Goal: Task Accomplishment & Management: Manage account settings

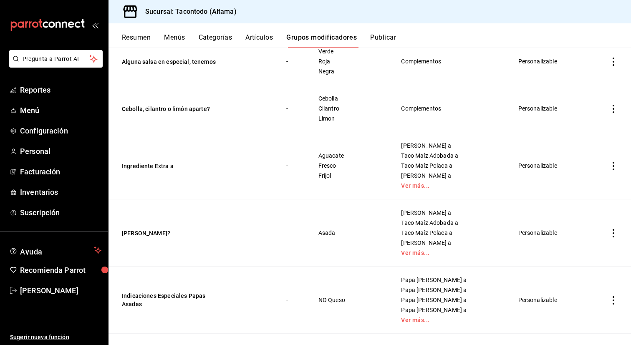
scroll to position [136, 0]
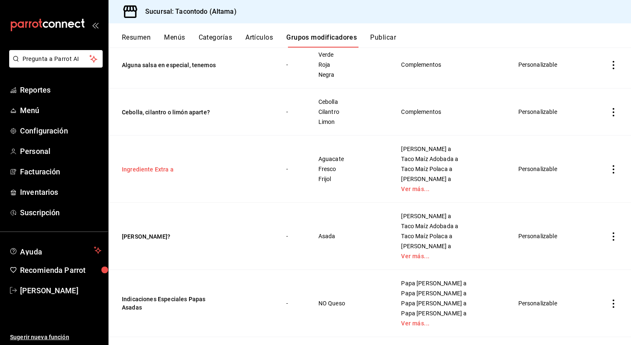
click at [143, 167] on button "Ingrediente Extra a" at bounding box center [172, 169] width 100 height 8
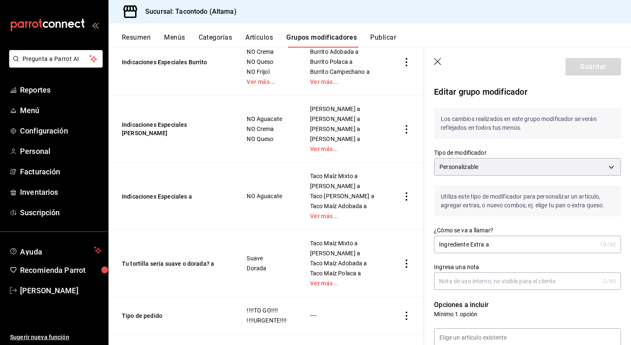
scroll to position [542, 0]
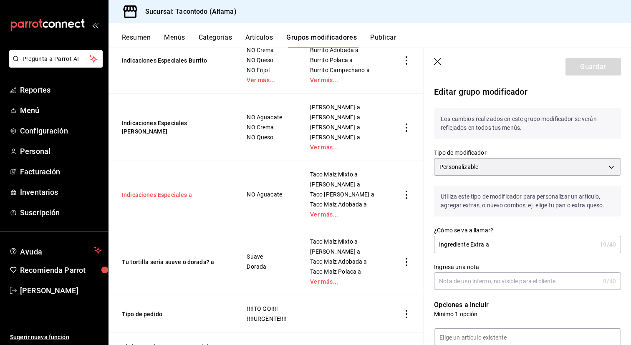
click at [176, 194] on button "Indicaciones Especiales a" at bounding box center [172, 195] width 100 height 8
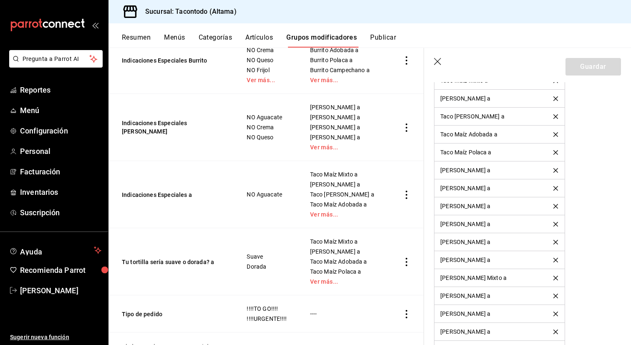
scroll to position [533, 0]
click at [557, 116] on icon "delete" at bounding box center [555, 116] width 5 height 5
click at [555, 207] on icon "delete" at bounding box center [555, 206] width 5 height 5
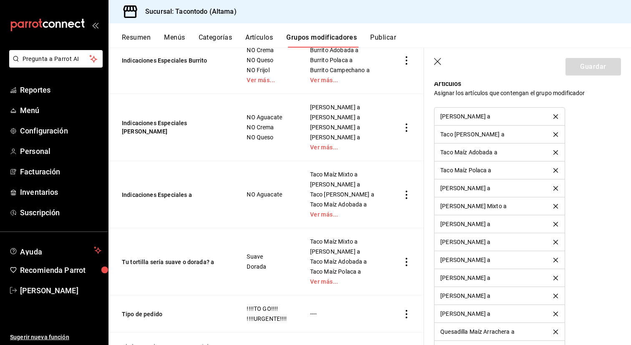
click at [555, 207] on icon "delete" at bounding box center [555, 206] width 5 height 5
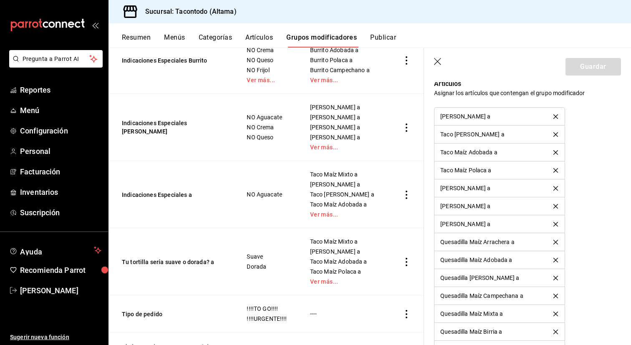
click at [555, 207] on icon "delete" at bounding box center [555, 206] width 5 height 5
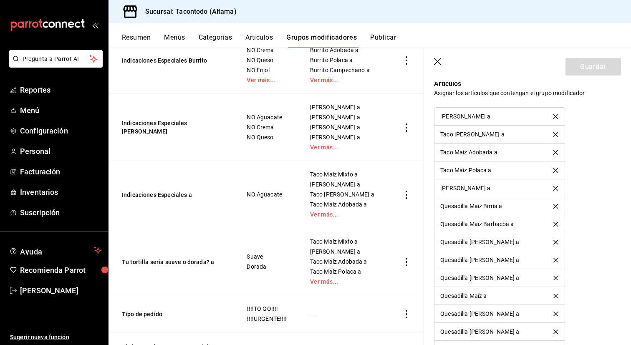
click at [555, 207] on icon "delete" at bounding box center [555, 206] width 5 height 5
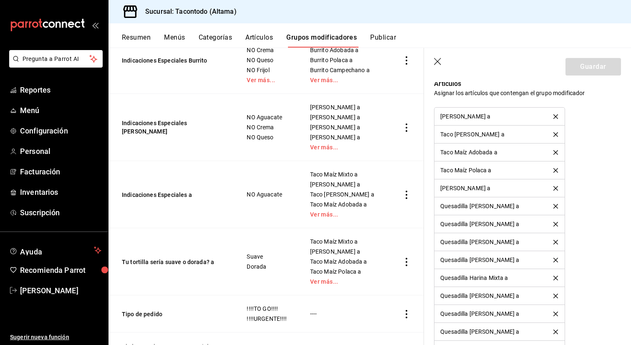
click at [555, 207] on icon "delete" at bounding box center [555, 206] width 5 height 5
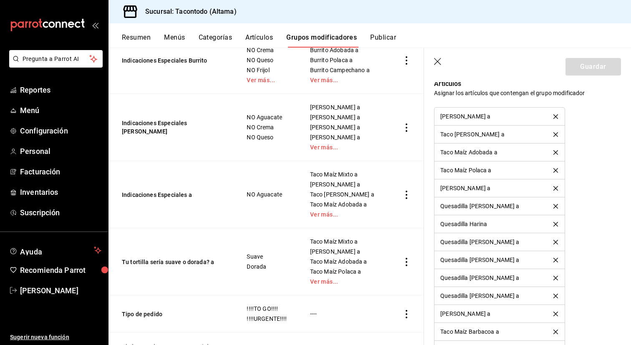
click at [555, 207] on icon "delete" at bounding box center [555, 206] width 5 height 5
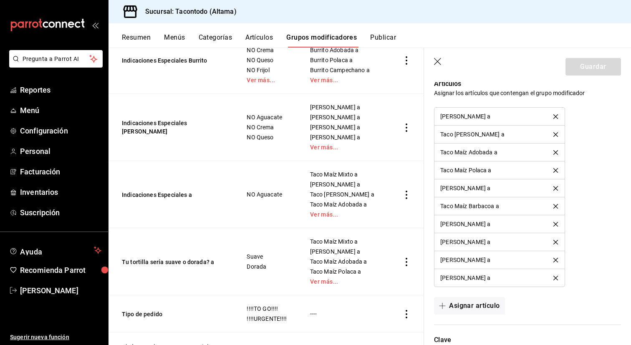
click at [555, 207] on icon "delete" at bounding box center [555, 206] width 5 height 5
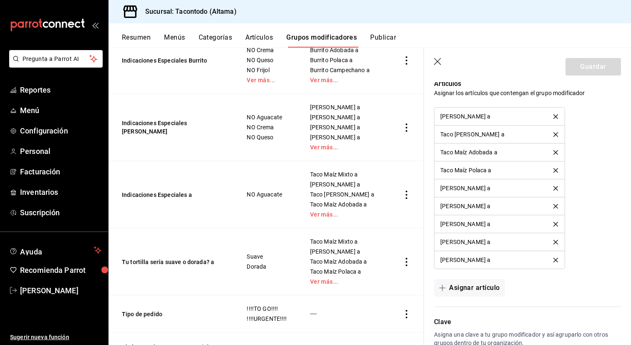
click at [555, 207] on icon "delete" at bounding box center [555, 206] width 5 height 5
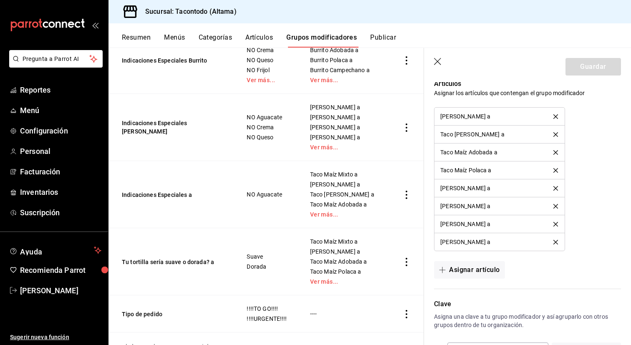
click at [555, 207] on icon "delete" at bounding box center [555, 206] width 5 height 5
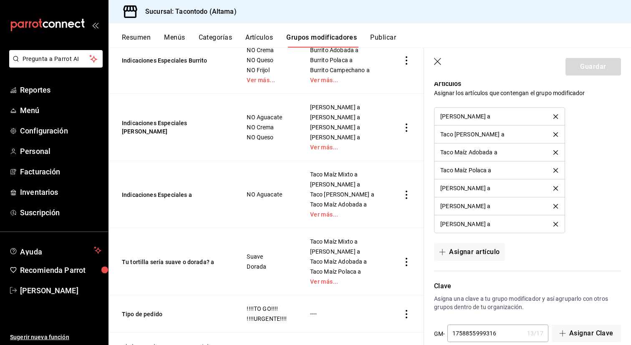
click at [555, 207] on icon "delete" at bounding box center [555, 206] width 5 height 5
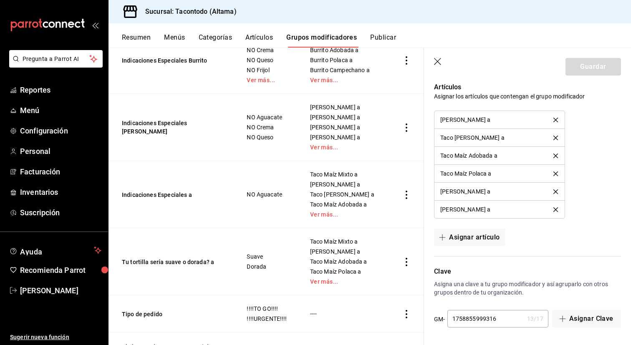
click at [557, 209] on icon "delete" at bounding box center [555, 209] width 5 height 5
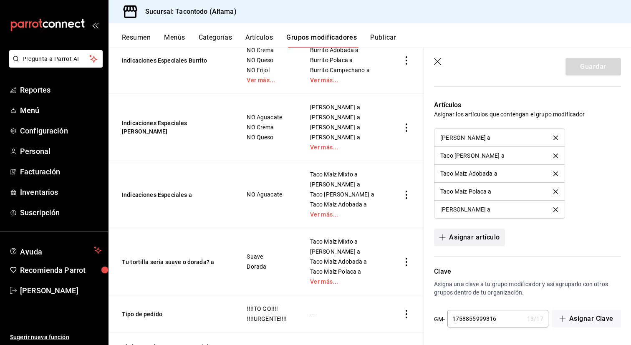
click at [472, 238] on button "Asignar artículo" at bounding box center [469, 238] width 71 height 18
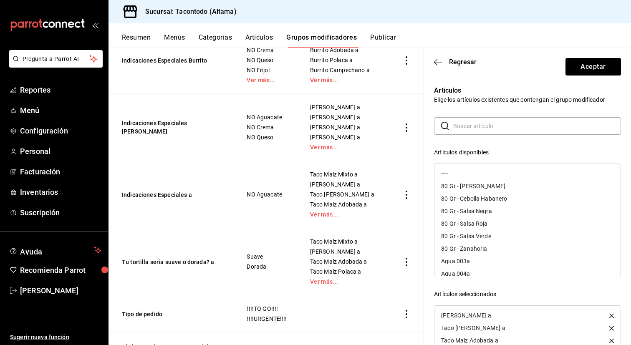
click at [466, 124] on input "text" at bounding box center [537, 126] width 168 height 17
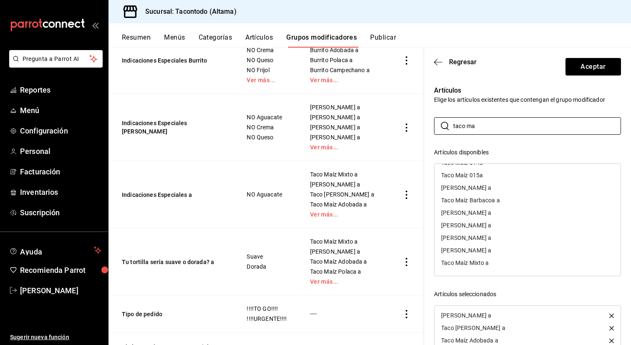
click at [472, 268] on div "Taco Maíz Mixto a" at bounding box center [528, 263] width 186 height 13
click at [459, 126] on input "taco ma" at bounding box center [537, 126] width 168 height 17
click at [481, 128] on input "taco ma" at bounding box center [537, 126] width 168 height 17
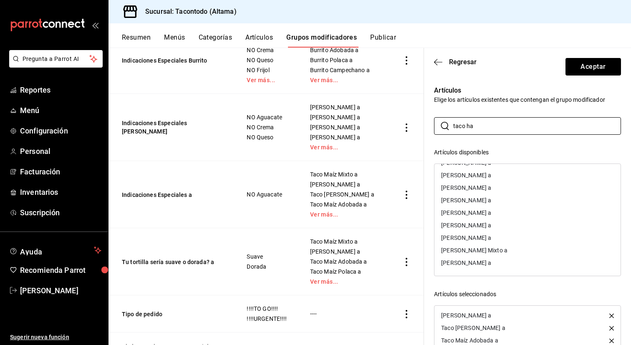
scroll to position [87, 0]
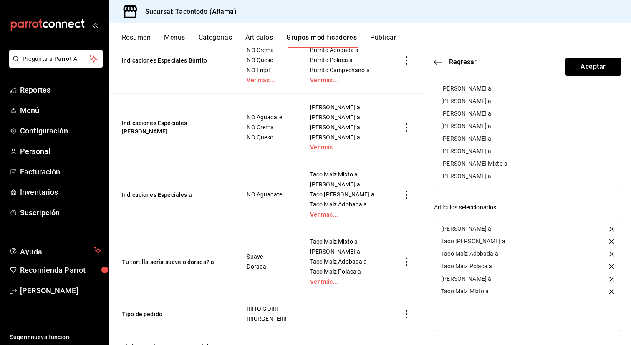
click at [610, 229] on icon "button" at bounding box center [611, 229] width 5 height 5
click at [610, 239] on icon "button" at bounding box center [611, 241] width 5 height 5
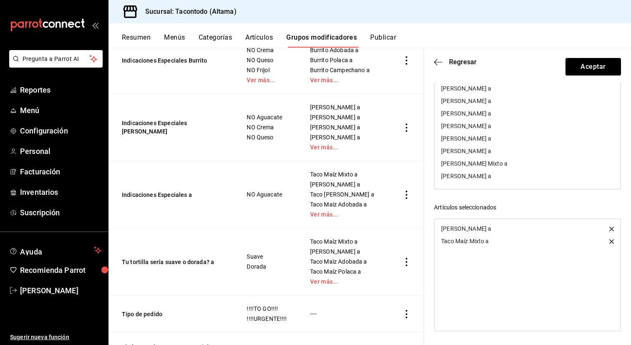
click at [610, 229] on icon "button" at bounding box center [611, 229] width 5 height 5
click at [610, 229] on div at bounding box center [527, 275] width 187 height 113
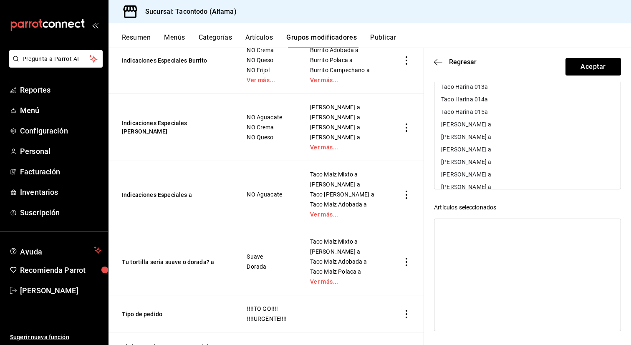
scroll to position [0, 0]
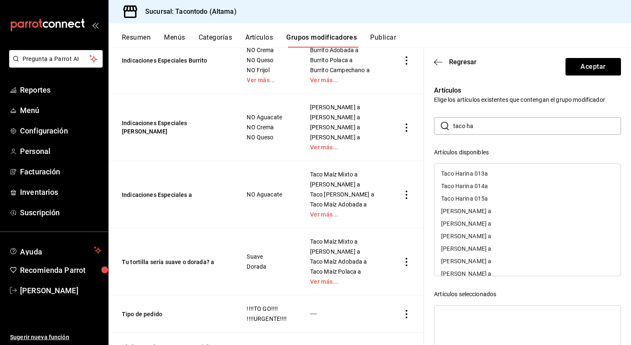
click at [483, 122] on input "taco ha" at bounding box center [537, 126] width 168 height 17
click at [485, 129] on input "taco ha" at bounding box center [537, 126] width 168 height 17
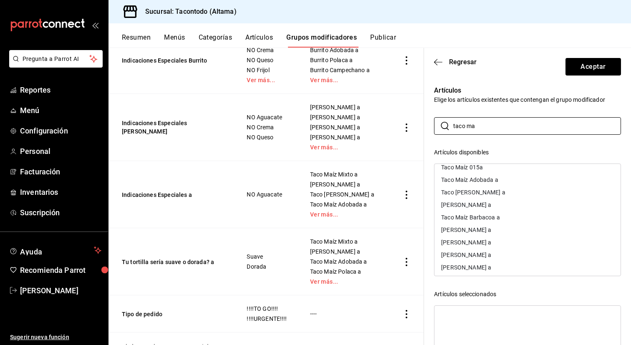
scroll to position [30, 0]
click at [485, 196] on div "Taco [PERSON_NAME] a" at bounding box center [473, 194] width 64 height 6
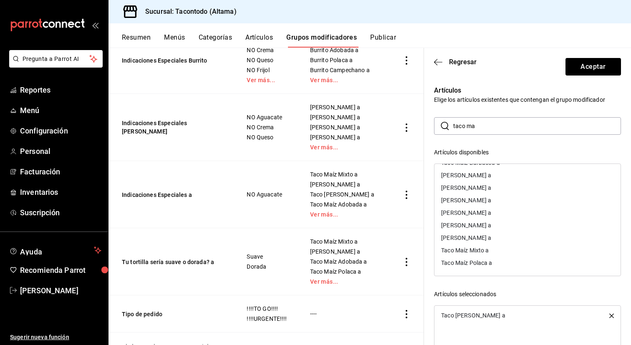
click at [478, 239] on div "[PERSON_NAME] a" at bounding box center [466, 238] width 50 height 6
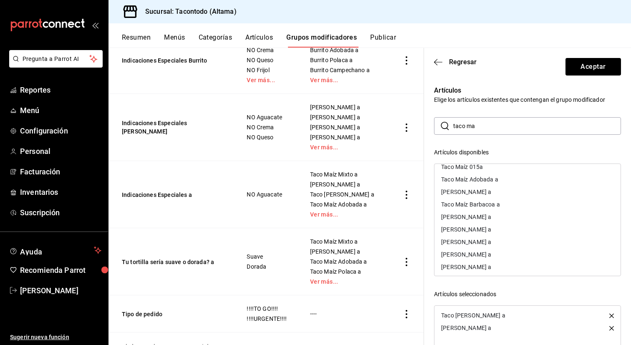
scroll to position [31, 0]
click at [489, 181] on div "Taco Maíz Adobada a" at bounding box center [469, 180] width 57 height 6
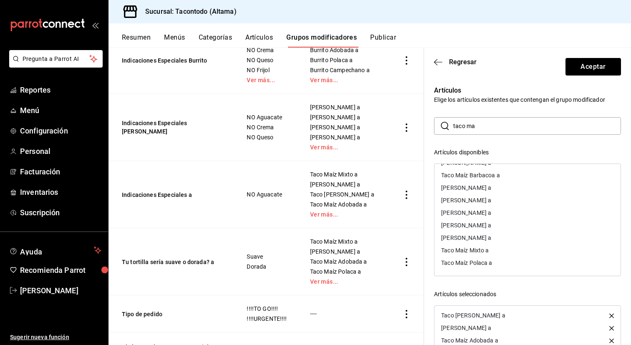
click at [483, 265] on div "Taco Maíz Polaca a" at bounding box center [466, 263] width 51 height 6
click at [491, 212] on div "[PERSON_NAME] a" at bounding box center [466, 213] width 50 height 6
click at [482, 265] on div "Taco Maíz Mixto a" at bounding box center [465, 263] width 48 height 6
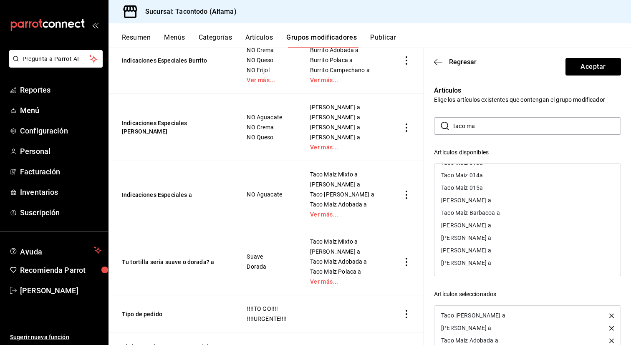
scroll to position [11, 0]
click at [495, 125] on input "taco ma" at bounding box center [537, 126] width 168 height 17
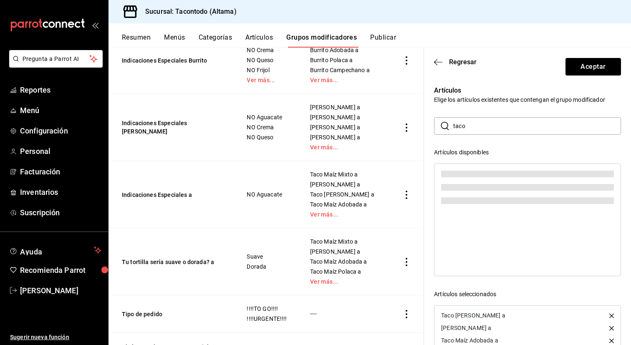
scroll to position [0, 0]
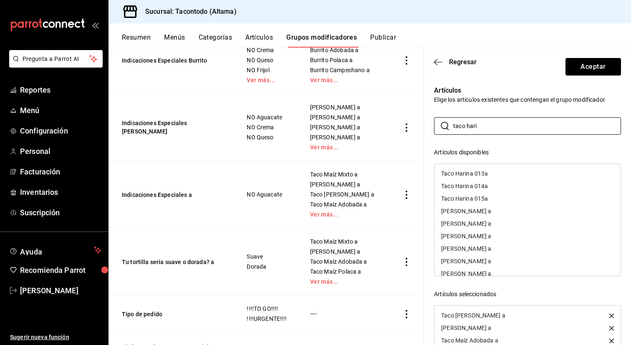
click at [511, 221] on div "[PERSON_NAME] a" at bounding box center [528, 223] width 186 height 13
click at [489, 241] on div "[PERSON_NAME] a" at bounding box center [528, 238] width 186 height 13
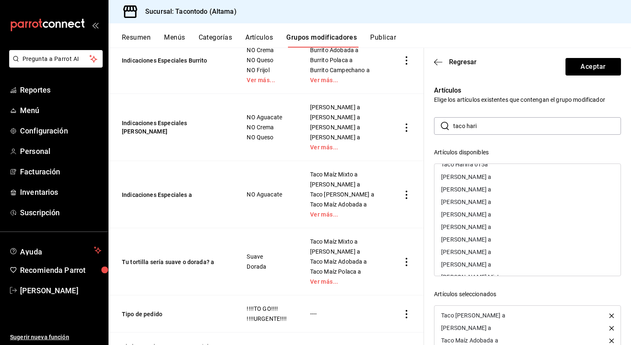
click at [491, 176] on div "[PERSON_NAME] a" at bounding box center [466, 177] width 50 height 6
click at [481, 264] on div "[PERSON_NAME] a" at bounding box center [466, 264] width 50 height 6
click at [489, 210] on div "[PERSON_NAME] a" at bounding box center [466, 213] width 50 height 6
click at [483, 264] on div "[PERSON_NAME] Mixto a" at bounding box center [474, 263] width 66 height 6
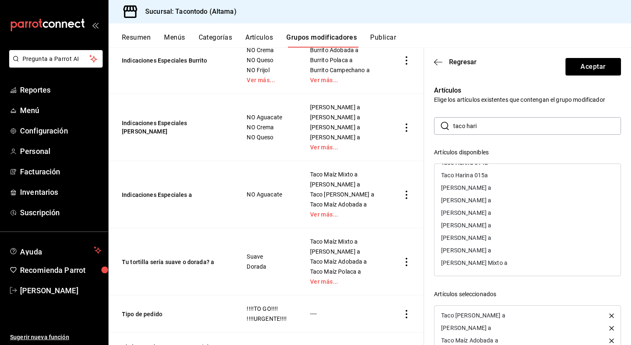
scroll to position [11, 0]
click at [476, 128] on input "taco hari" at bounding box center [537, 126] width 168 height 17
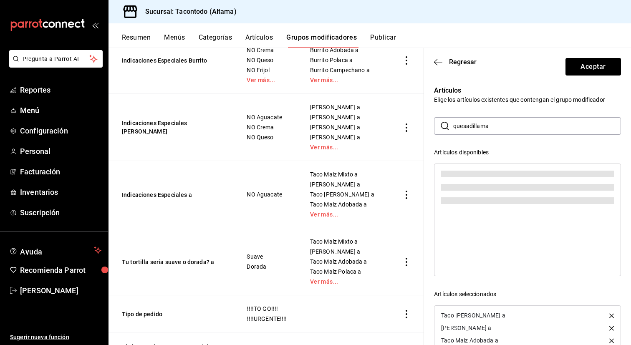
scroll to position [0, 0]
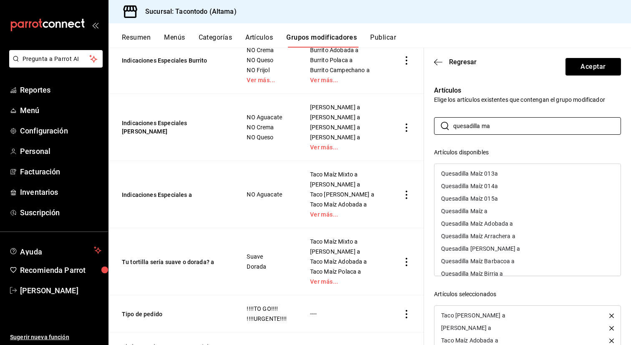
click at [471, 236] on div "Quesadilla Maíz Arrachera a" at bounding box center [478, 236] width 74 height 6
click at [475, 224] on div "Quesadilla Maíz Adobada a" at bounding box center [477, 224] width 72 height 6
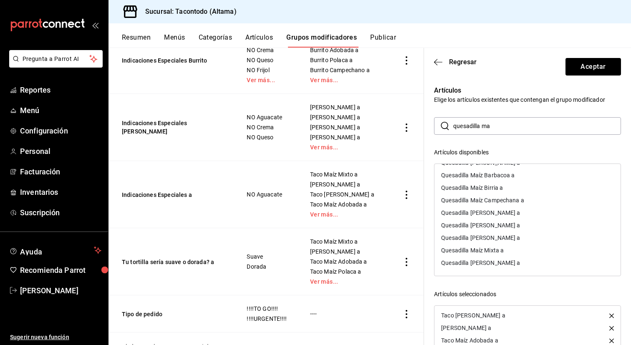
click at [477, 263] on div "Quesadilla [PERSON_NAME] a" at bounding box center [480, 263] width 79 height 6
click at [502, 214] on div "Quesadilla Maíz Campechana a" at bounding box center [482, 213] width 83 height 6
click at [495, 261] on div "Quesadilla Maíz Mixta a" at bounding box center [472, 263] width 63 height 6
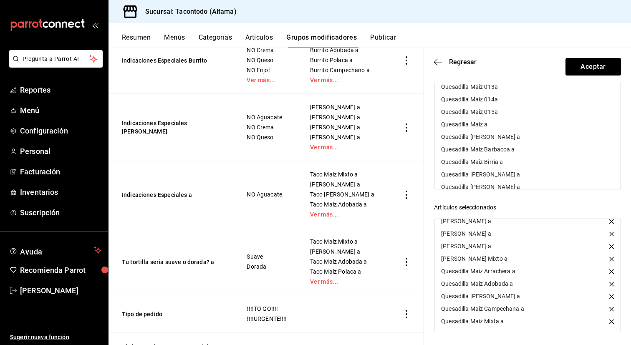
scroll to position [0, 0]
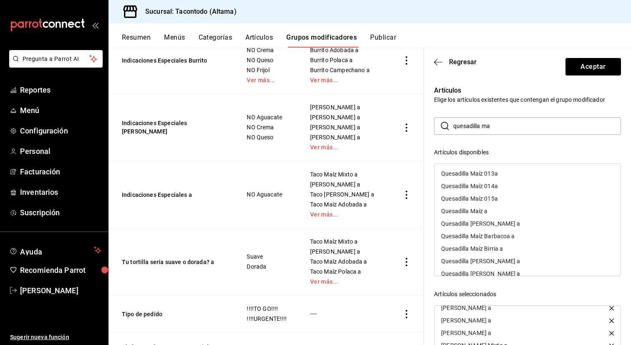
click at [490, 129] on input "quesadilla ma" at bounding box center [537, 126] width 168 height 17
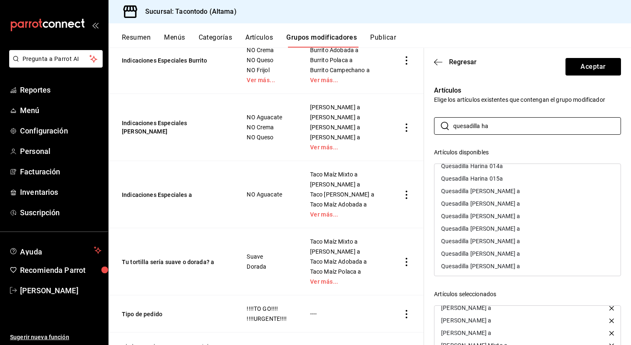
scroll to position [40, 0]
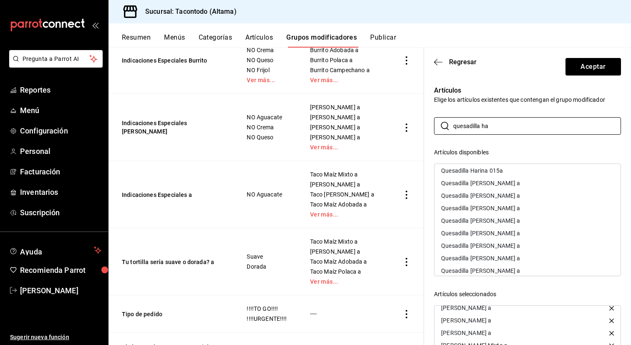
type input "quesadilla ha"
click at [498, 195] on div "Quesadilla [PERSON_NAME] a" at bounding box center [480, 196] width 79 height 6
click at [503, 187] on div "Quesadilla [PERSON_NAME] a" at bounding box center [528, 183] width 186 height 13
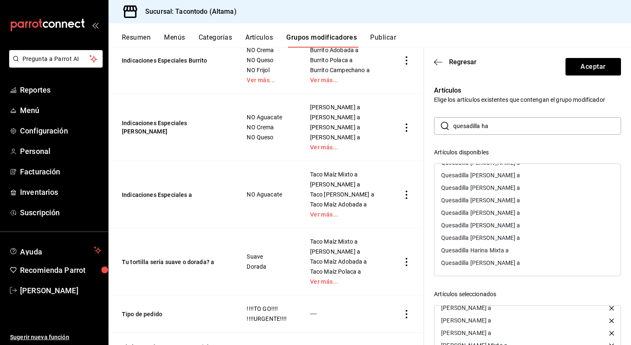
click at [492, 262] on div "Quesadilla [PERSON_NAME] a" at bounding box center [480, 263] width 79 height 6
click at [512, 215] on div "Quesadilla [PERSON_NAME] a" at bounding box center [480, 213] width 79 height 6
click at [493, 262] on div "Quesadilla Harina Mixta a" at bounding box center [475, 263] width 68 height 6
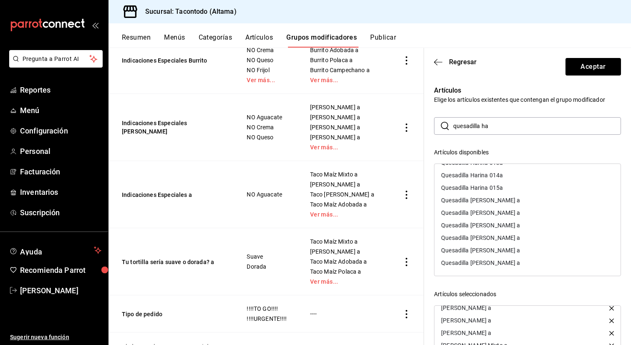
scroll to position [87, 0]
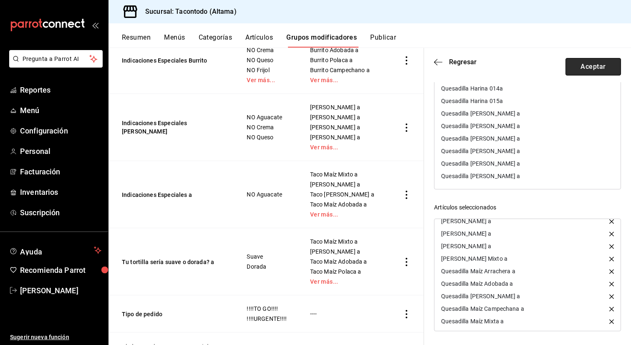
click at [588, 68] on button "Aceptar" at bounding box center [594, 67] width 56 height 18
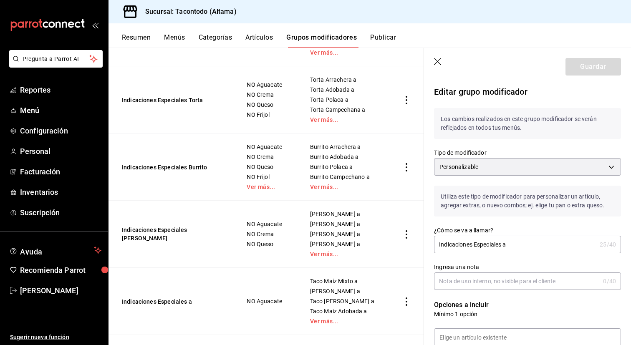
scroll to position [492, 0]
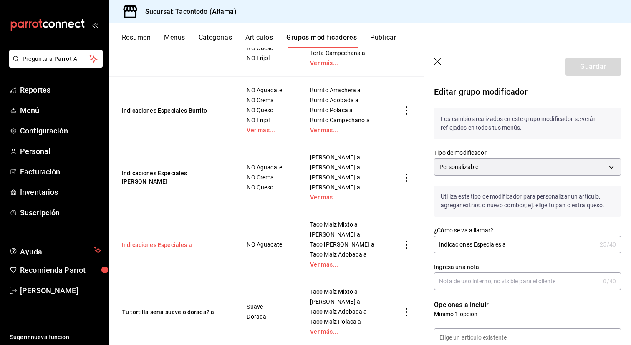
click at [165, 244] on button "Indicaciones Especiales a" at bounding box center [172, 245] width 100 height 8
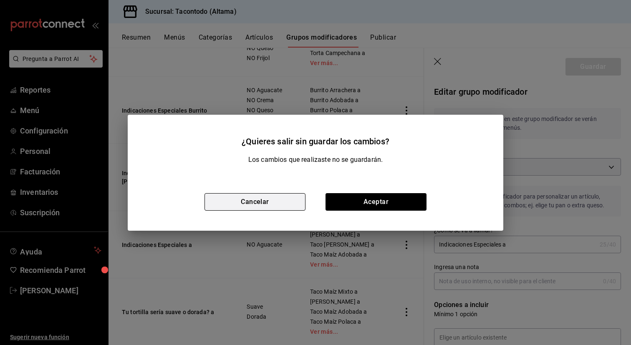
click at [270, 200] on button "Cancelar" at bounding box center [255, 202] width 101 height 18
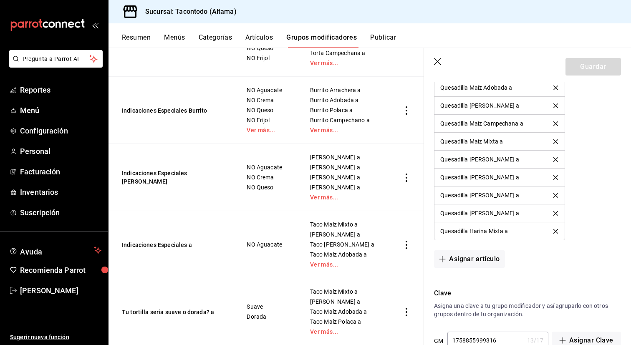
scroll to position [788, 0]
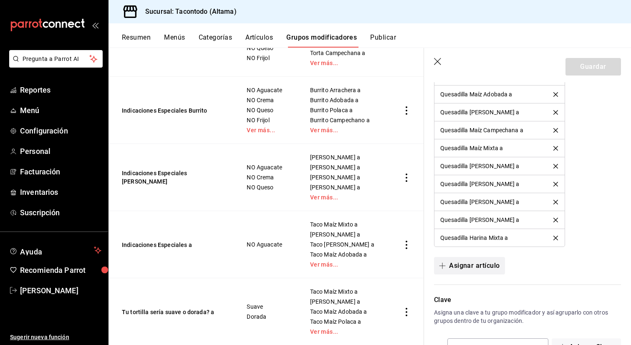
click at [503, 266] on button "Asignar artículo" at bounding box center [469, 266] width 71 height 18
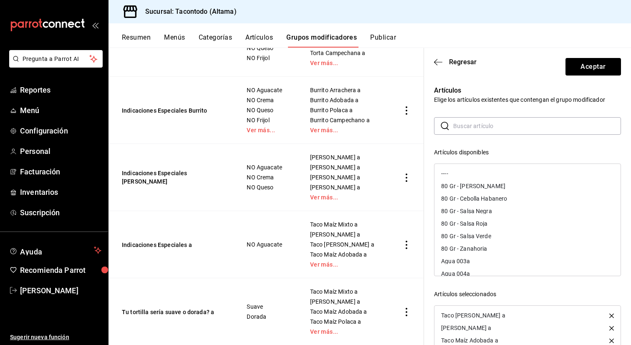
click at [496, 189] on div "80 Gr - [PERSON_NAME]" at bounding box center [473, 186] width 64 height 6
click at [585, 66] on button "Aceptar" at bounding box center [594, 67] width 56 height 18
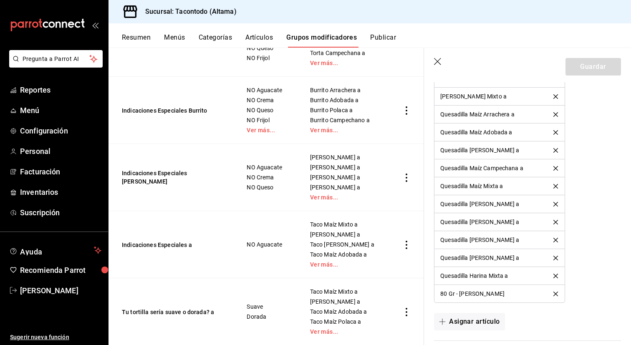
scroll to position [745, 0]
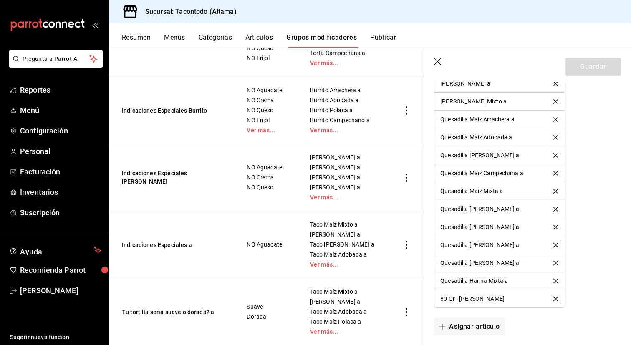
click at [556, 298] on icon "delete" at bounding box center [555, 299] width 5 height 5
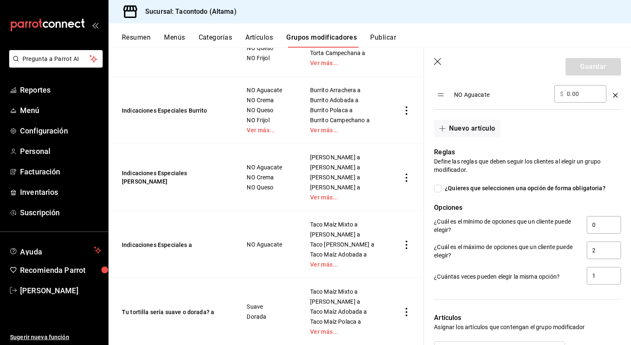
scroll to position [297, 0]
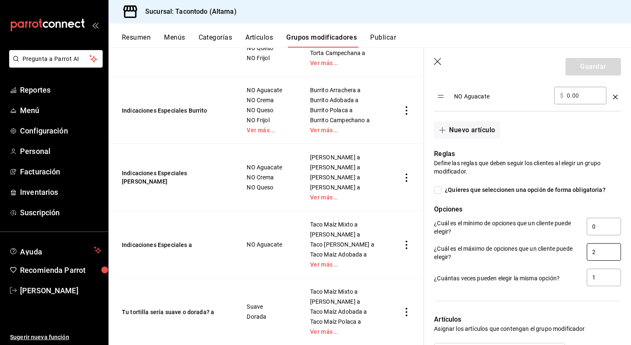
click at [606, 251] on input "2" at bounding box center [604, 252] width 34 height 18
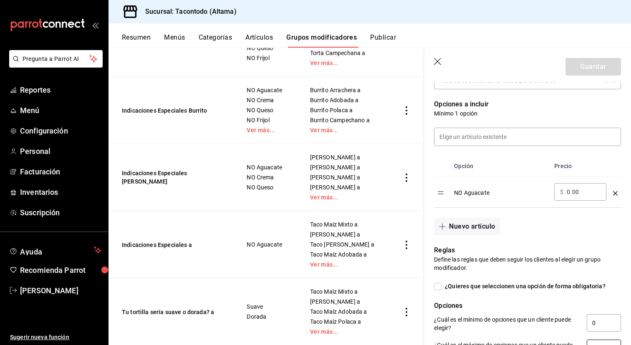
scroll to position [197, 0]
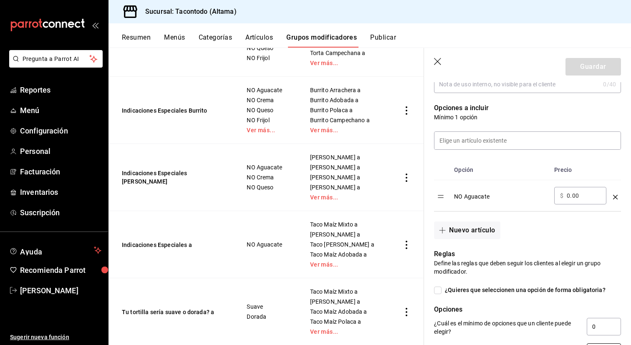
type input "1"
click at [596, 198] on input "0.00" at bounding box center [584, 196] width 34 height 8
type input "0.00"
type input "5.00"
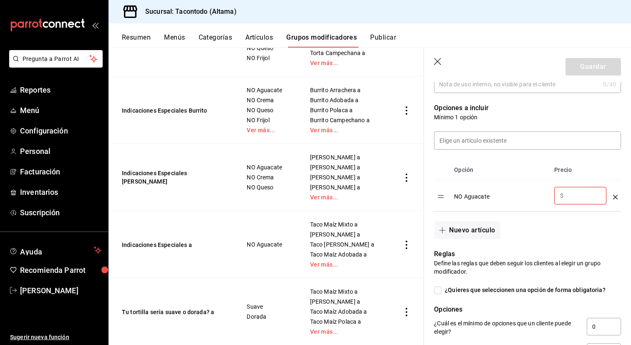
type input "0.00"
click at [541, 164] on th "Opción" at bounding box center [501, 170] width 100 height 20
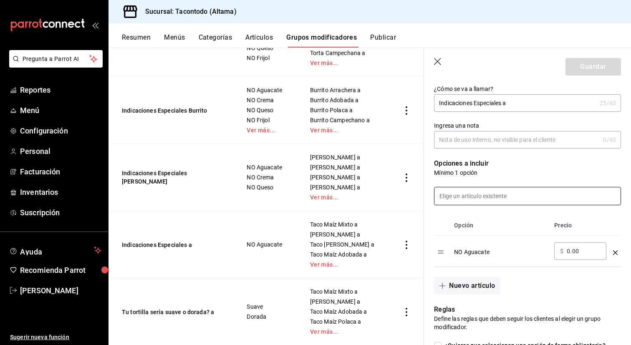
scroll to position [63, 0]
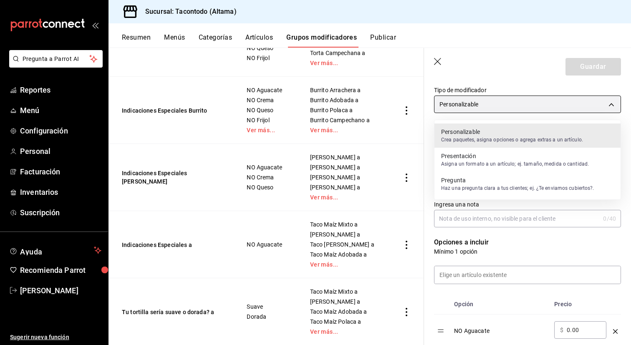
click at [550, 109] on body "Pregunta a Parrot AI Reportes Menú Configuración Personal Facturación Inventari…" at bounding box center [315, 172] width 631 height 345
click at [519, 171] on li "Presentación Asigna un formato a un artículo; ej. tamaño, medida o cantidad." at bounding box center [528, 160] width 186 height 24
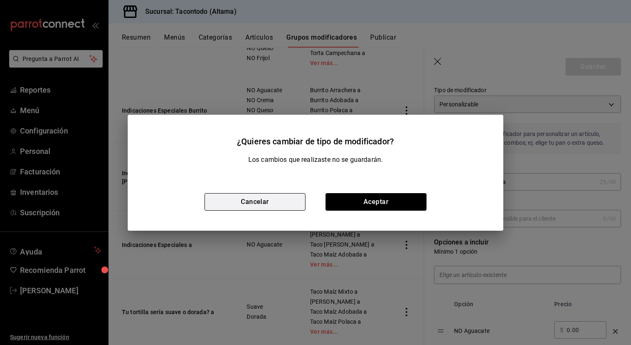
click at [296, 199] on button "Cancelar" at bounding box center [255, 202] width 101 height 18
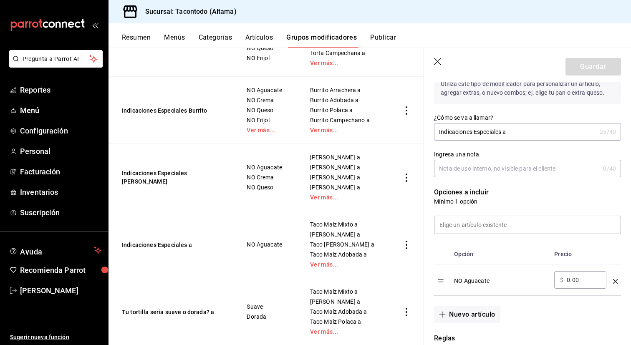
scroll to position [112, 0]
click at [532, 132] on input "Indicaciones Especiales a" at bounding box center [515, 132] width 162 height 17
type input "Indicaciones Especiales a"
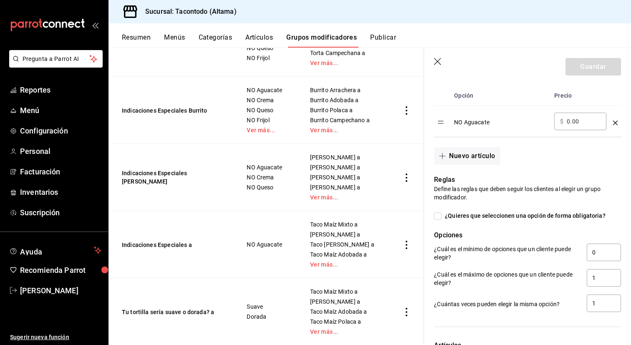
scroll to position [0, 0]
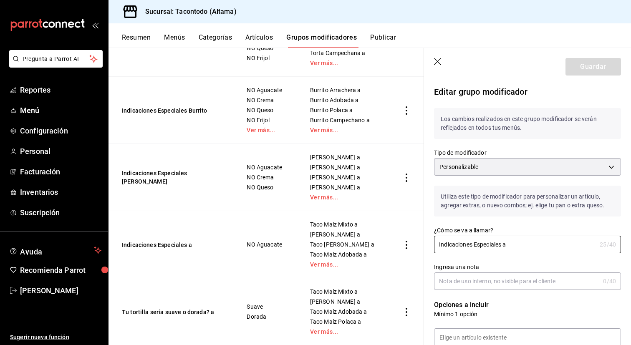
click at [435, 61] on icon "button" at bounding box center [438, 62] width 8 height 8
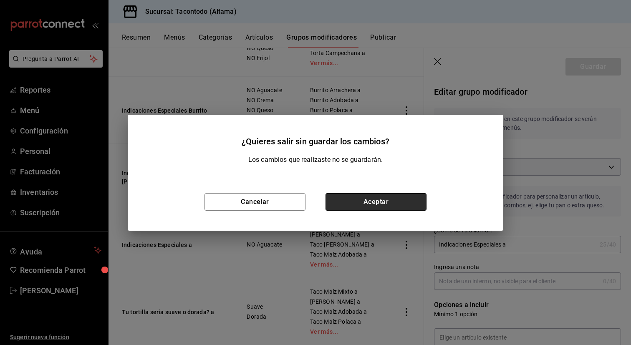
click at [356, 201] on button "Aceptar" at bounding box center [376, 202] width 101 height 18
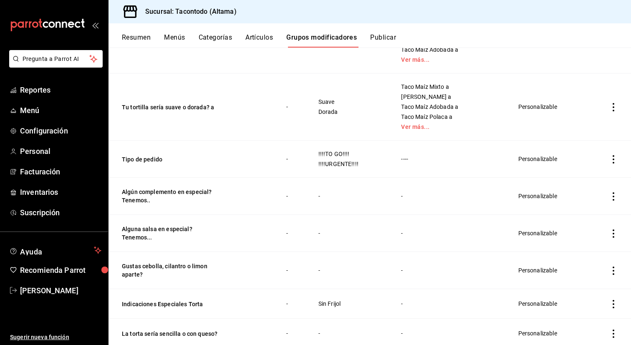
scroll to position [670, 0]
click at [199, 106] on button "Tu tortilla sería suave o dorada? a" at bounding box center [172, 106] width 100 height 8
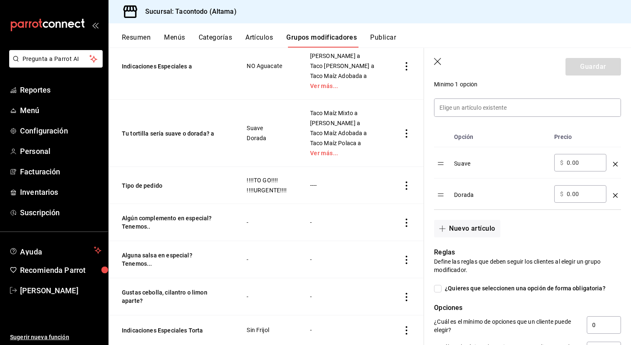
scroll to position [238, 0]
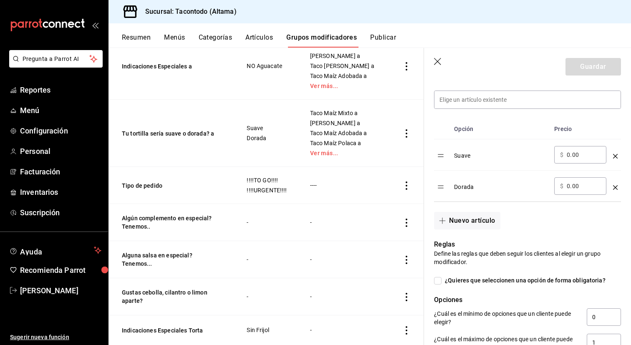
click at [208, 191] on td "Tipo de pedido" at bounding box center [173, 185] width 128 height 37
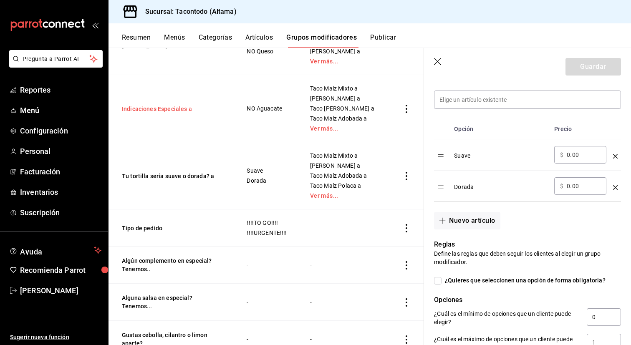
click at [177, 107] on button "Indicaciones Especiales a" at bounding box center [172, 109] width 100 height 8
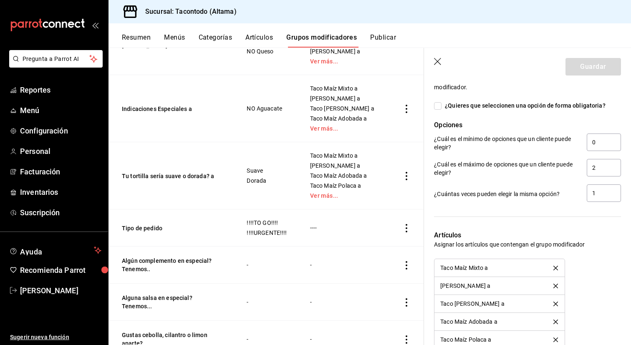
scroll to position [398, 0]
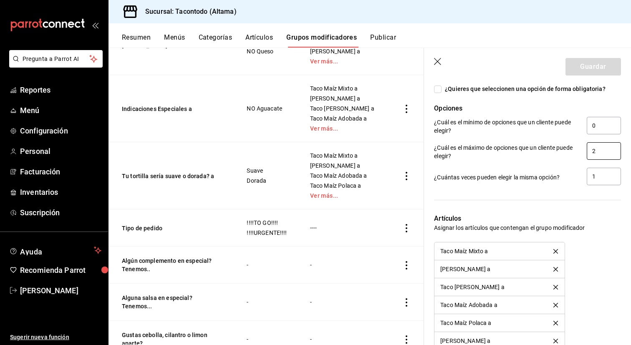
click at [606, 154] on input "2" at bounding box center [604, 151] width 34 height 18
type input "1"
click at [553, 144] on p "¿Cuál es el máximo de opciones que un cliente puede elegir?" at bounding box center [507, 152] width 146 height 17
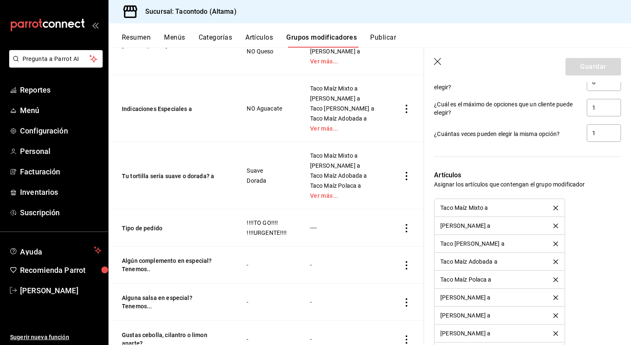
scroll to position [442, 0]
click at [558, 207] on button "delete" at bounding box center [556, 207] width 16 height 5
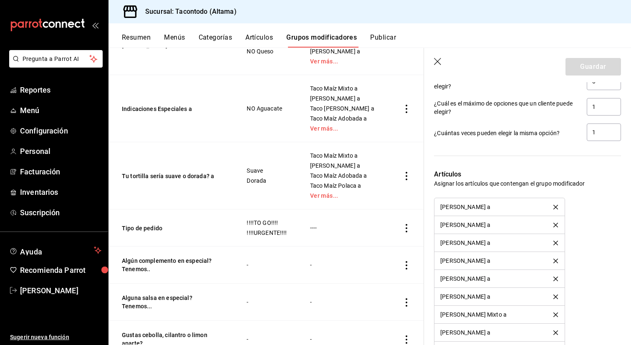
click at [558, 207] on button "delete" at bounding box center [556, 207] width 16 height 5
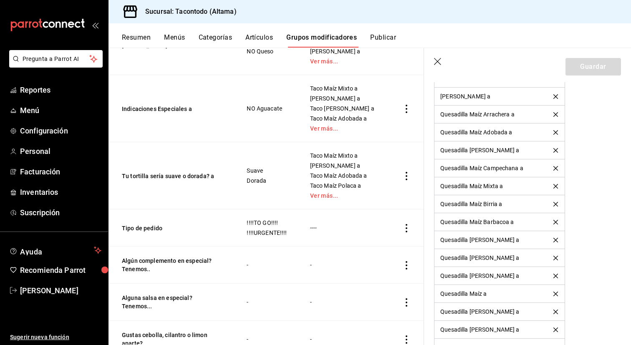
scroll to position [1104, 0]
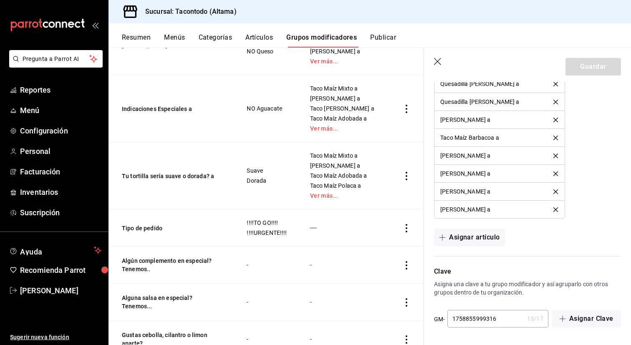
click at [492, 320] on input "1758855999316" at bounding box center [485, 319] width 76 height 17
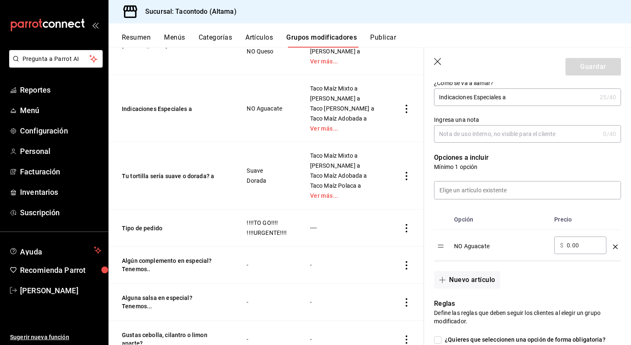
scroll to position [0, 0]
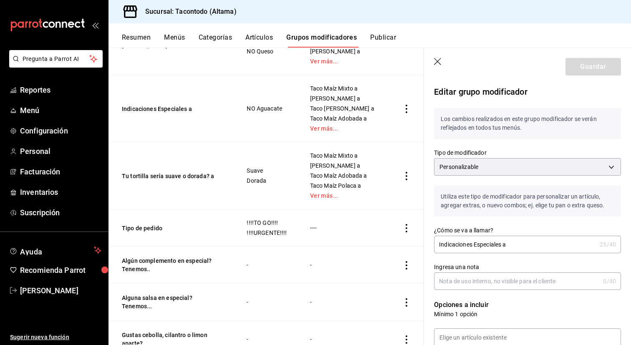
type input "175885599931zsdf6"
click at [437, 59] on icon "button" at bounding box center [438, 62] width 8 height 8
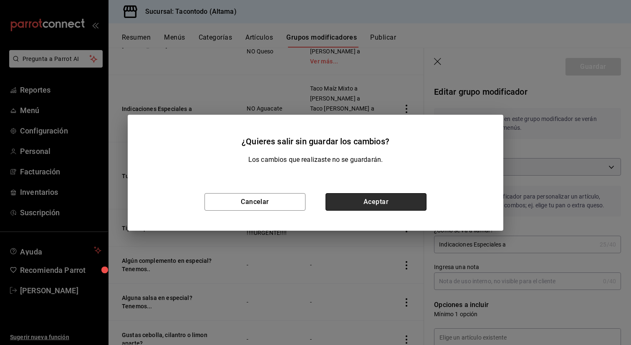
click at [399, 203] on button "Aceptar" at bounding box center [376, 202] width 101 height 18
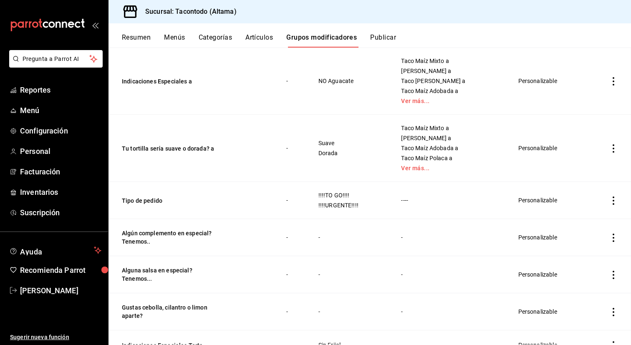
scroll to position [718, 0]
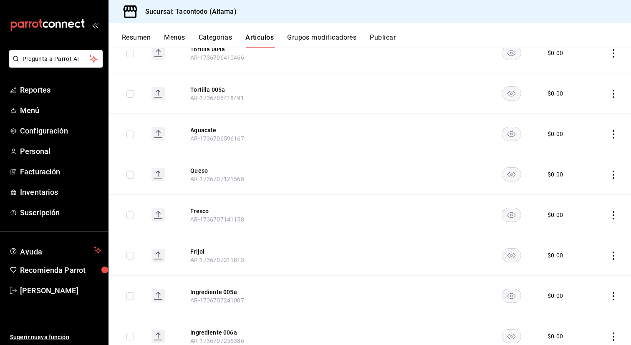
scroll to position [1550, 0]
click at [203, 172] on button "Queso" at bounding box center [223, 170] width 67 height 8
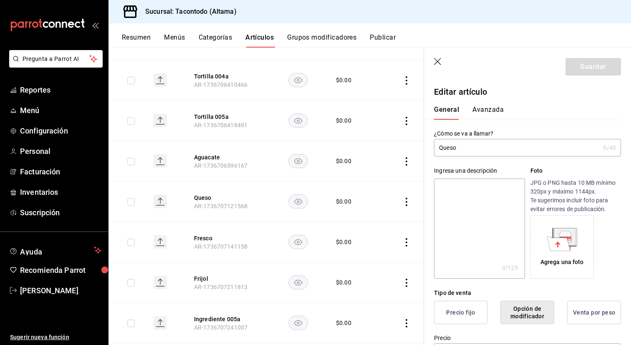
click at [458, 149] on input "Queso" at bounding box center [517, 147] width 166 height 17
type input "Crema"
click at [585, 68] on button "Guardar" at bounding box center [594, 67] width 56 height 18
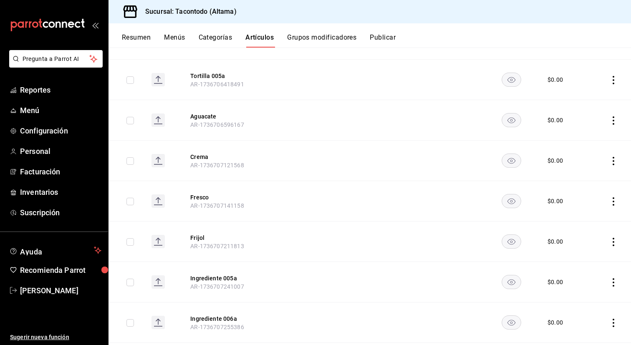
scroll to position [1565, 0]
drag, startPoint x: 198, startPoint y: 196, endPoint x: 353, endPoint y: 182, distance: 155.5
click at [198, 196] on button "Fresco" at bounding box center [223, 196] width 67 height 8
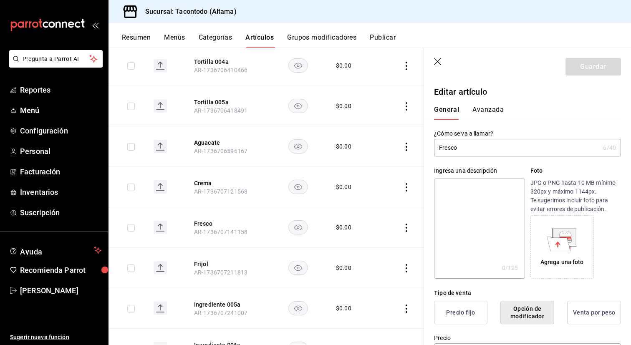
click at [477, 155] on input "Fresco" at bounding box center [517, 147] width 166 height 17
type input "Queso"
click at [573, 72] on button "Guardar" at bounding box center [594, 67] width 56 height 18
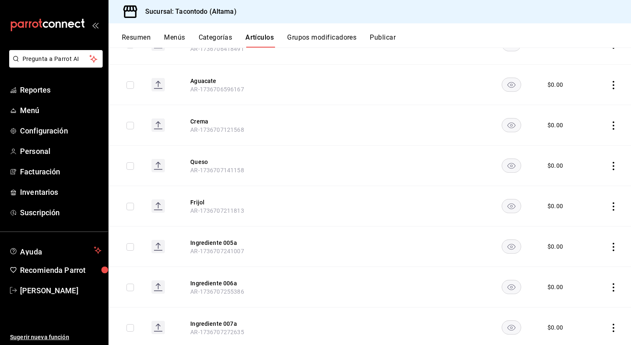
scroll to position [1600, 0]
click at [195, 203] on button "Frijol" at bounding box center [223, 201] width 67 height 8
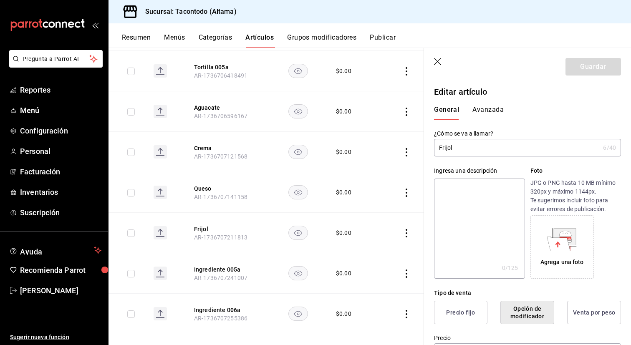
click at [444, 145] on input "Frijol" at bounding box center [517, 147] width 166 height 17
type input "Fresco"
click at [586, 72] on button "Guardar" at bounding box center [594, 67] width 56 height 18
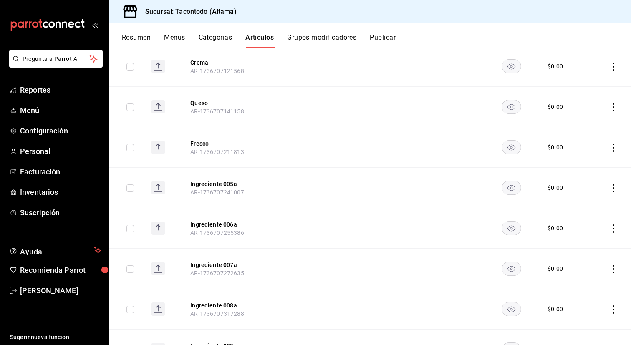
scroll to position [1663, 0]
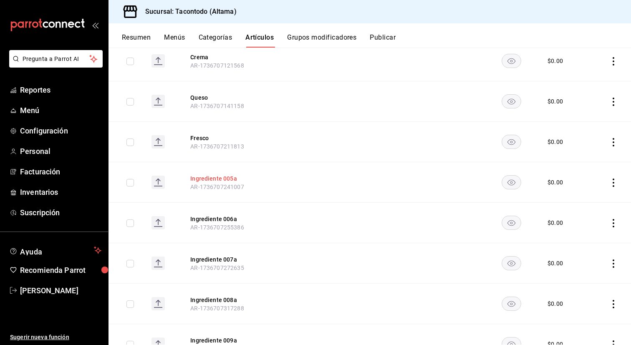
click at [221, 177] on button "Ingrediente 005a" at bounding box center [223, 178] width 67 height 8
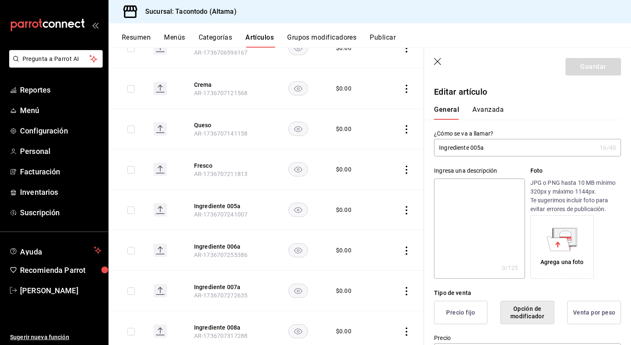
click at [463, 149] on input "Ingrediente 005a" at bounding box center [515, 147] width 162 height 17
type input "Frijol"
click at [594, 69] on button "Guardar" at bounding box center [594, 67] width 56 height 18
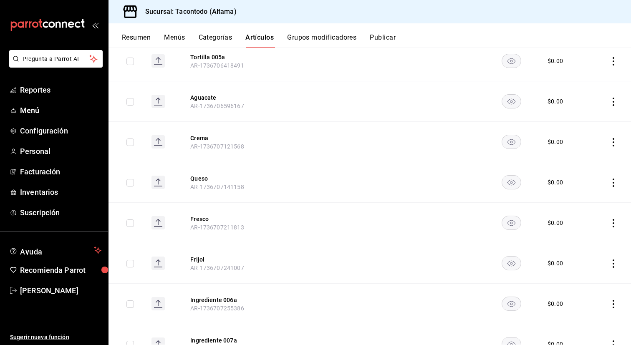
scroll to position [1583, 0]
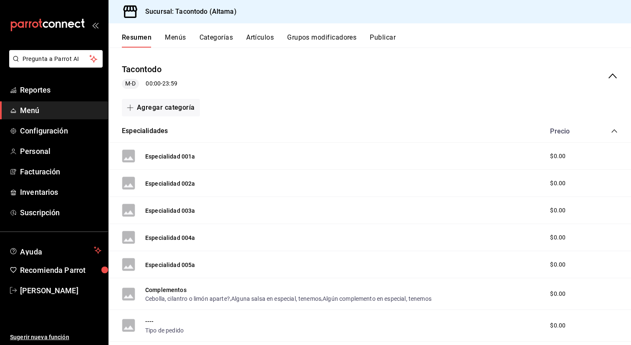
scroll to position [68, 0]
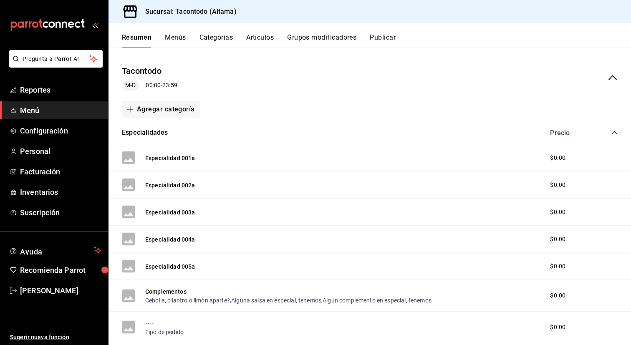
click at [614, 79] on icon "collapse-menu-row" at bounding box center [613, 78] width 10 height 10
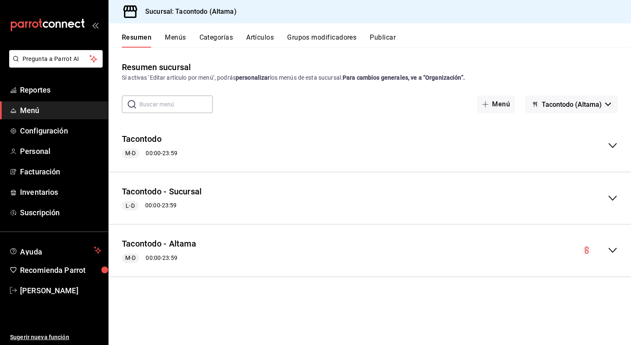
scroll to position [0, 0]
click at [613, 142] on icon "collapse-menu-row" at bounding box center [613, 146] width 10 height 10
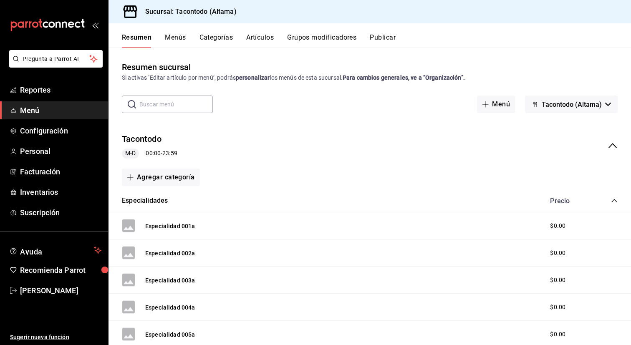
click at [611, 145] on icon "collapse-menu-row" at bounding box center [613, 146] width 10 height 10
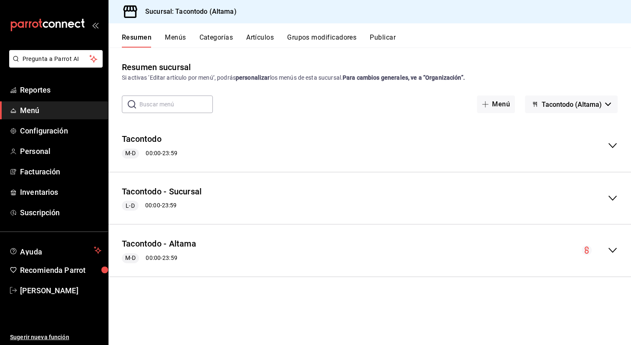
click at [305, 36] on button "Grupos modificadores" at bounding box center [321, 40] width 69 height 14
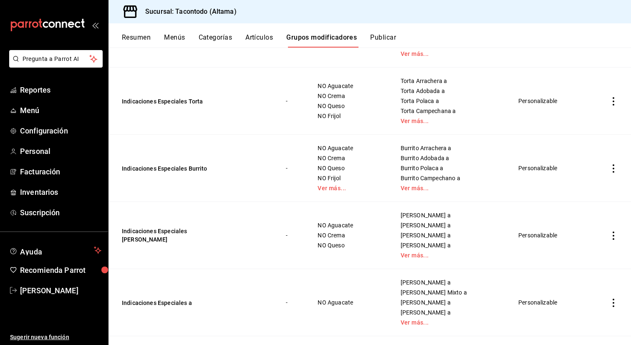
scroll to position [469, 0]
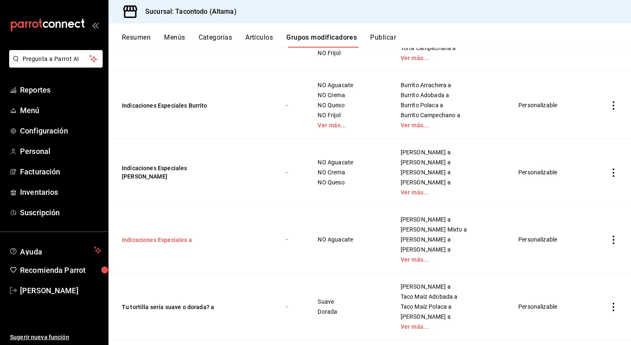
click at [164, 240] on button "Indicaciones Especiales a" at bounding box center [172, 240] width 100 height 8
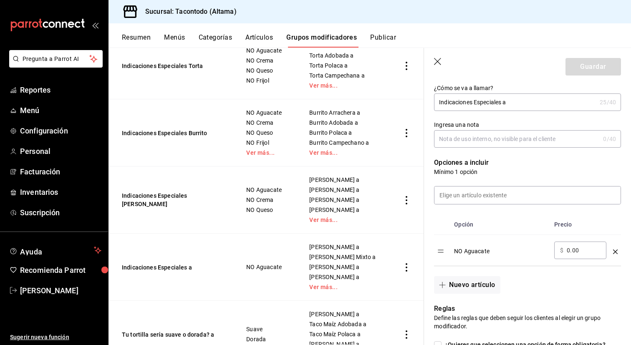
scroll to position [145, 0]
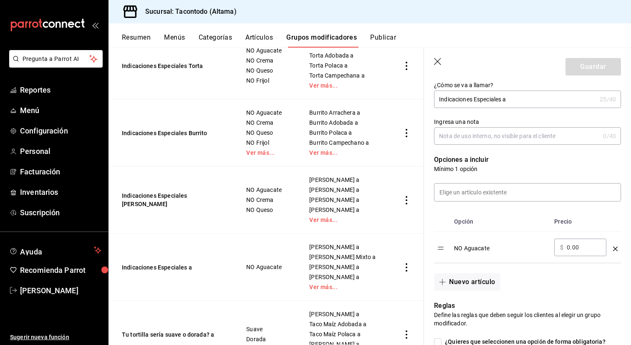
click at [615, 249] on icon "optionsTable" at bounding box center [615, 249] width 5 height 5
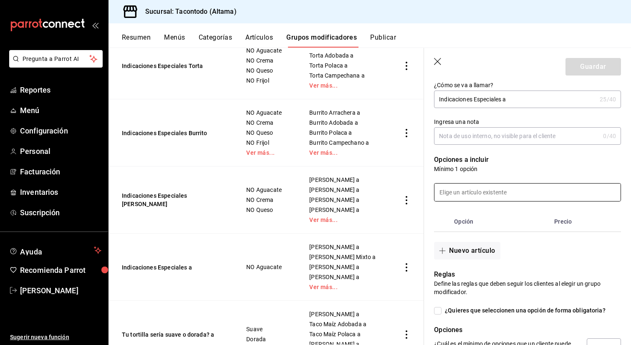
click at [498, 198] on input at bounding box center [528, 193] width 186 height 18
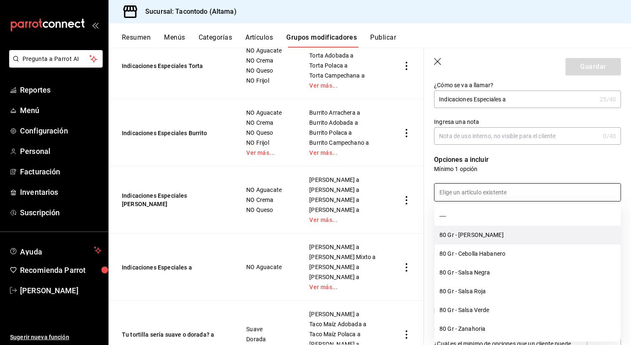
click at [485, 235] on li "80 Gr - [PERSON_NAME]" at bounding box center [528, 235] width 186 height 19
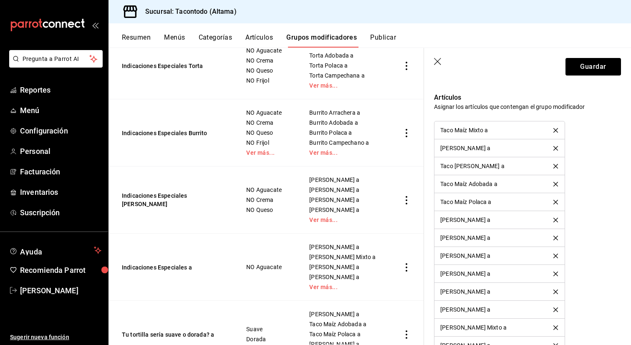
scroll to position [527, 0]
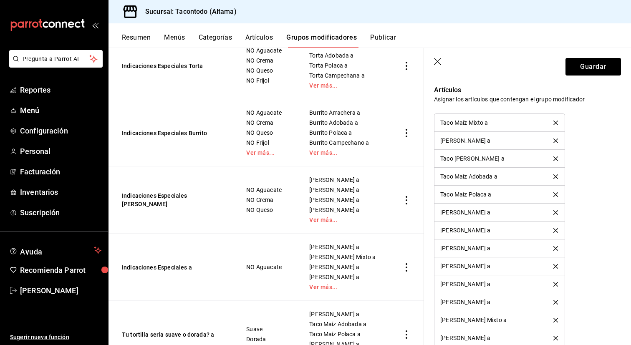
click at [555, 121] on icon "delete" at bounding box center [555, 123] width 5 height 5
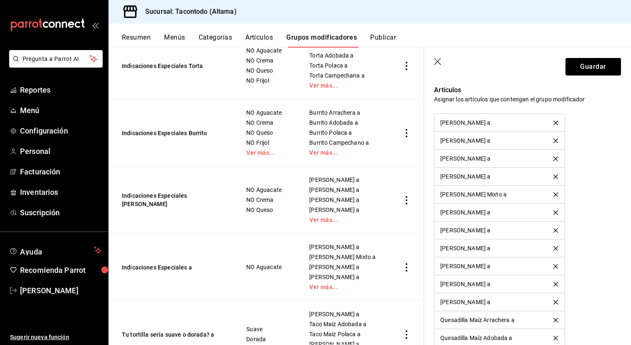
click at [555, 121] on icon "delete" at bounding box center [555, 123] width 5 height 5
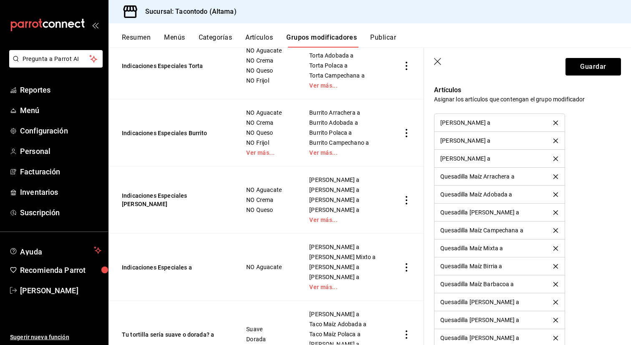
click at [555, 121] on icon "delete" at bounding box center [555, 123] width 5 height 5
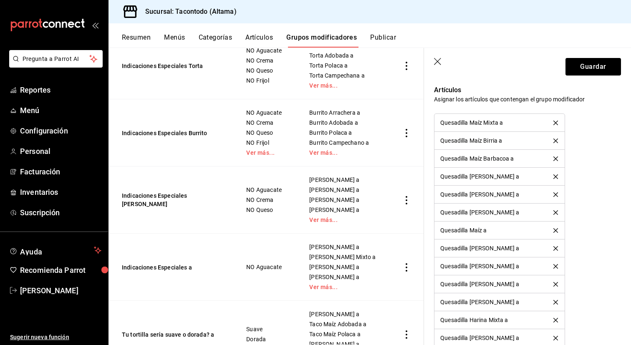
click at [555, 121] on icon "delete" at bounding box center [555, 123] width 5 height 5
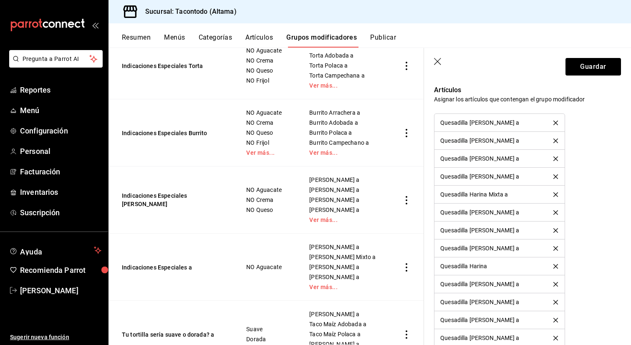
click at [555, 121] on icon "delete" at bounding box center [555, 123] width 5 height 5
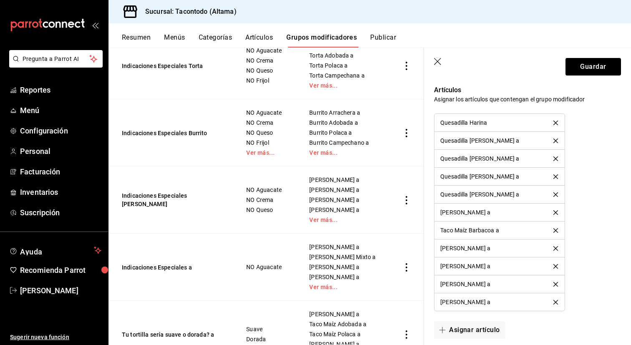
click at [555, 121] on icon "delete" at bounding box center [555, 123] width 5 height 5
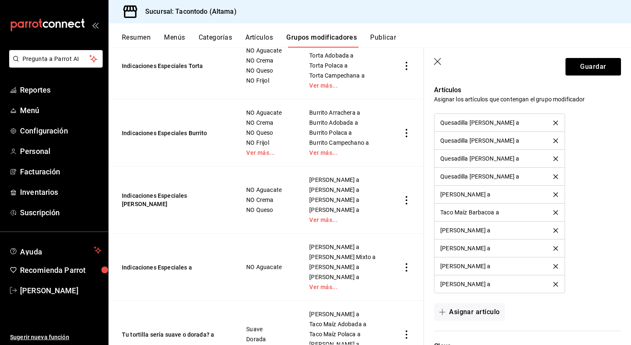
click at [555, 121] on icon "delete" at bounding box center [555, 123] width 5 height 5
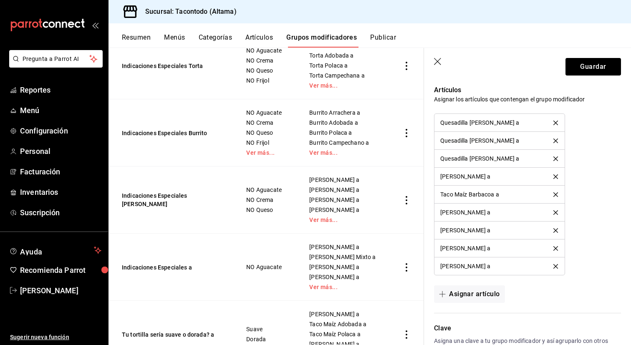
click at [555, 121] on icon "delete" at bounding box center [555, 123] width 5 height 5
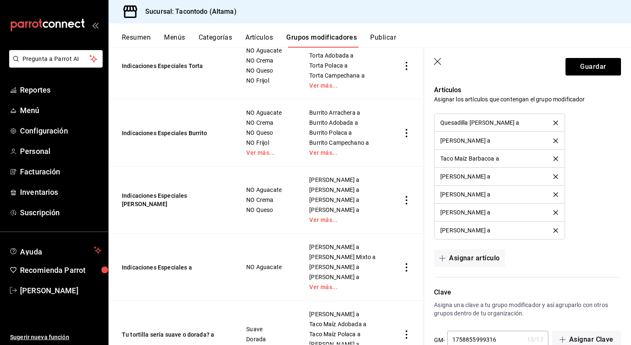
click at [555, 121] on icon "delete" at bounding box center [555, 123] width 5 height 5
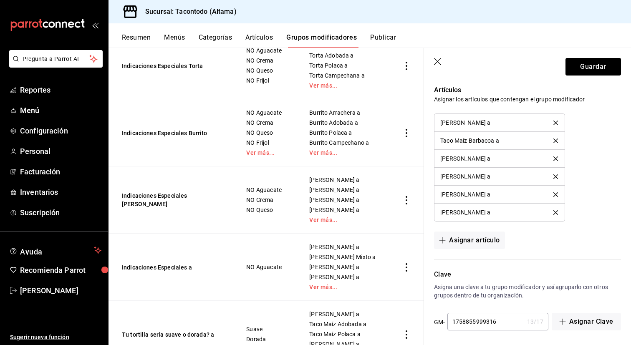
click at [555, 121] on icon "delete" at bounding box center [555, 123] width 5 height 5
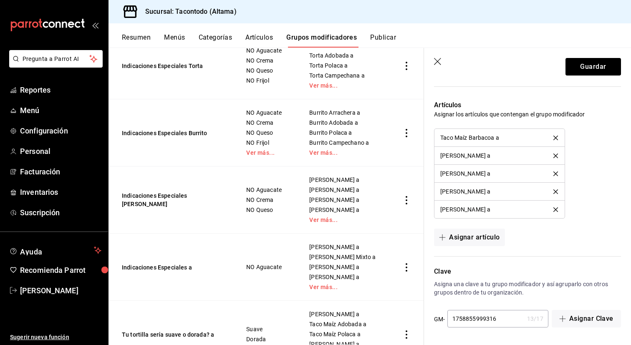
click at [555, 121] on div "Artículos Asignar los artículos que contengan el grupo modificador Taco Maíz Ba…" at bounding box center [522, 168] width 197 height 156
click at [555, 136] on icon "delete" at bounding box center [555, 138] width 5 height 5
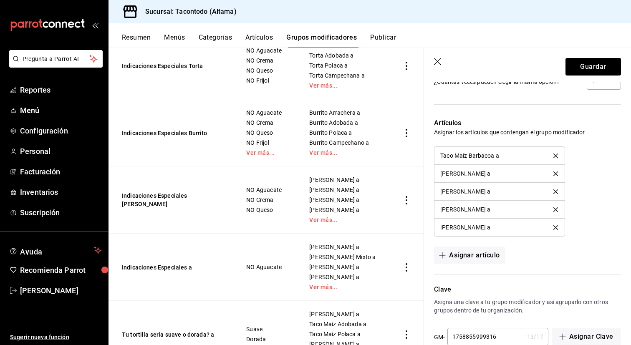
click at [555, 136] on div "Artículos Asignar los artículos que contengan el grupo modificador Taco Maíz Ba…" at bounding box center [522, 186] width 197 height 156
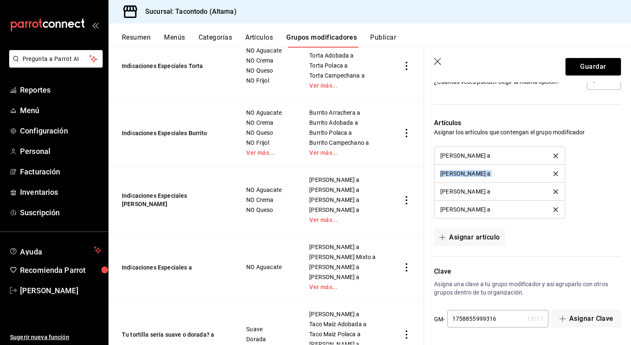
click at [555, 136] on div "Artículos Asignar los artículos que contengan el grupo modificador Taco Maíz Ch…" at bounding box center [522, 177] width 197 height 138
click at [555, 152] on li "[PERSON_NAME] a" at bounding box center [500, 156] width 130 height 18
click at [555, 208] on icon "delete" at bounding box center [555, 209] width 5 height 5
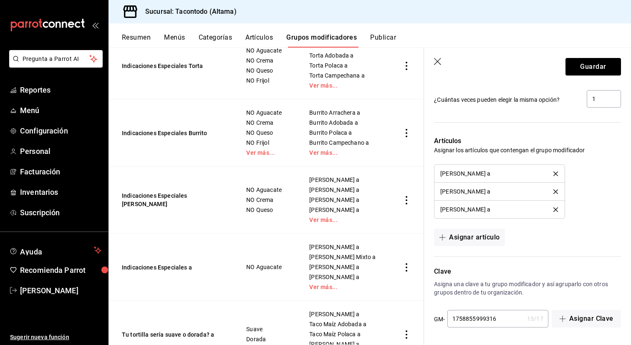
click at [555, 208] on icon "delete" at bounding box center [555, 209] width 5 height 5
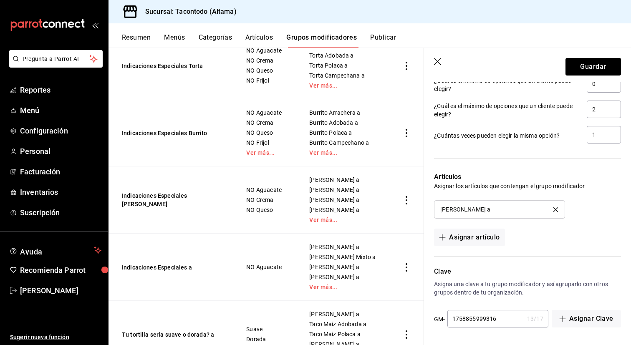
click at [555, 208] on icon "delete" at bounding box center [555, 209] width 5 height 5
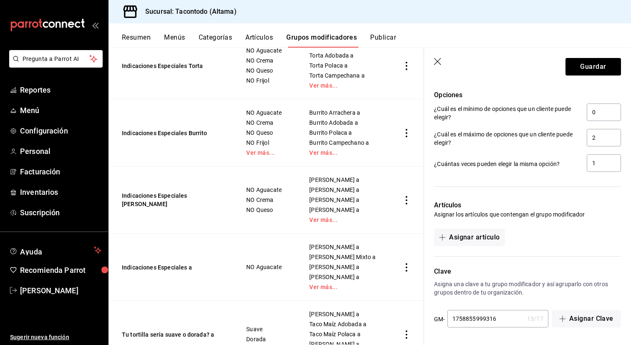
scroll to position [412, 0]
click at [472, 237] on button "Asignar artículo" at bounding box center [469, 238] width 71 height 18
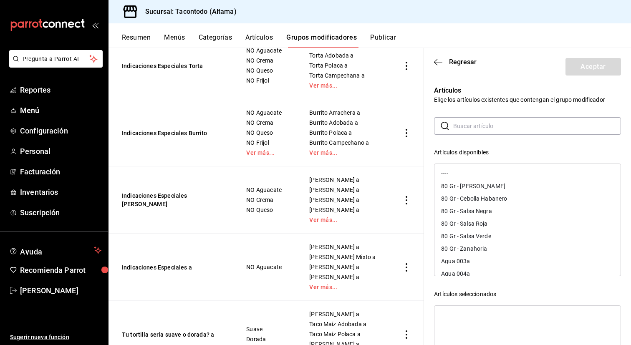
click at [483, 128] on input "text" at bounding box center [537, 126] width 168 height 17
type input "r"
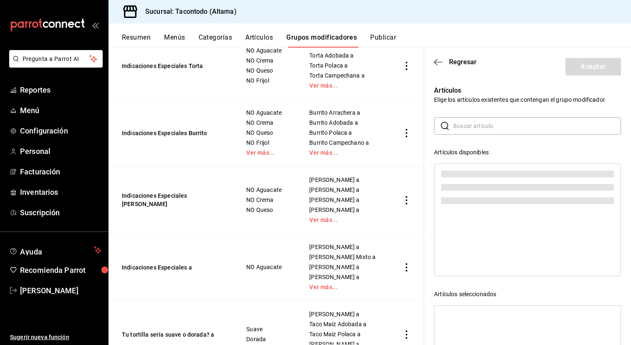
type input "t"
type input "a"
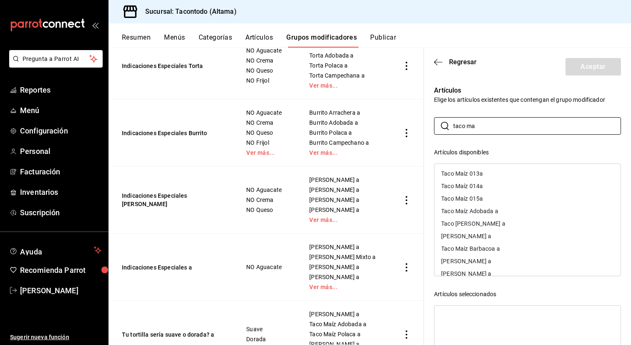
click at [486, 227] on div "Taco [PERSON_NAME] a" at bounding box center [528, 223] width 186 height 13
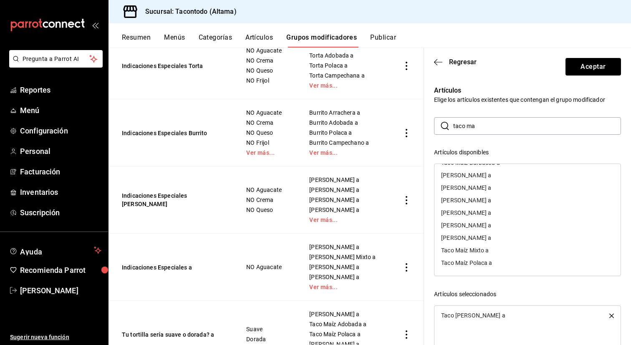
click at [484, 235] on div "[PERSON_NAME] a" at bounding box center [466, 238] width 50 height 6
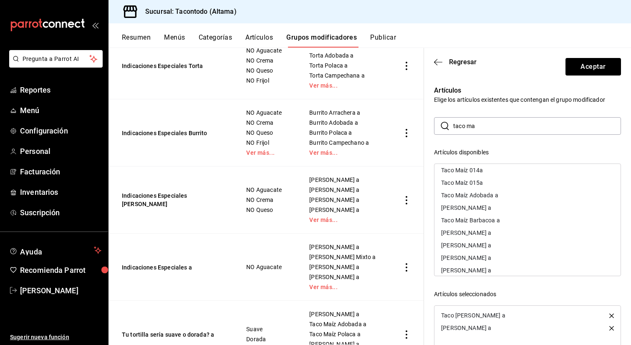
scroll to position [15, 0]
click at [493, 197] on div "Taco Maíz Adobada a" at bounding box center [469, 196] width 57 height 6
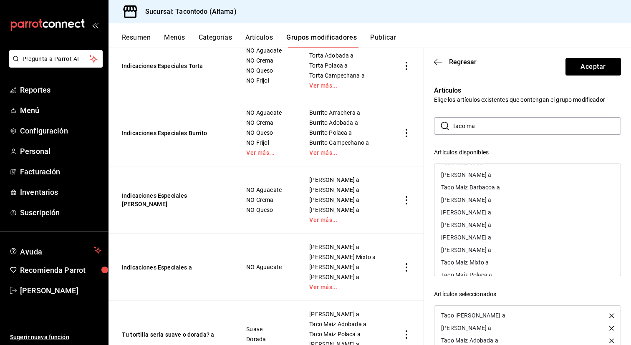
scroll to position [48, 0]
click at [473, 262] on div "Taco Maíz Polaca a" at bounding box center [466, 263] width 51 height 6
click at [491, 215] on div "[PERSON_NAME] a" at bounding box center [466, 213] width 50 height 6
click at [481, 262] on div "Taco Maíz Mixto a" at bounding box center [465, 263] width 48 height 6
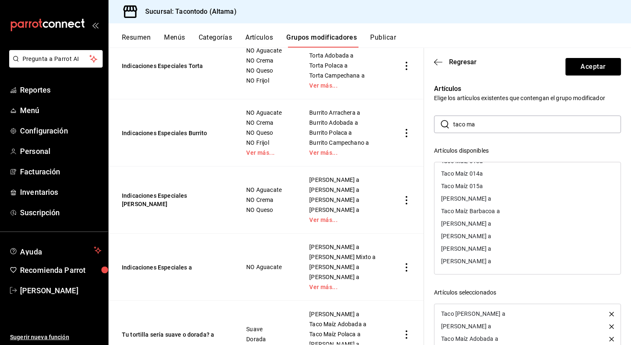
click at [492, 123] on input "taco ma" at bounding box center [537, 124] width 168 height 17
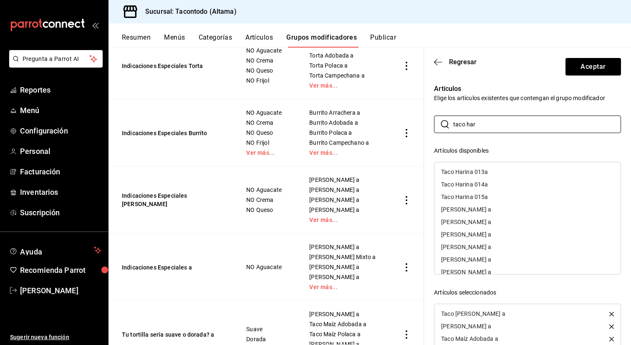
click at [479, 224] on div "[PERSON_NAME] a" at bounding box center [466, 222] width 50 height 6
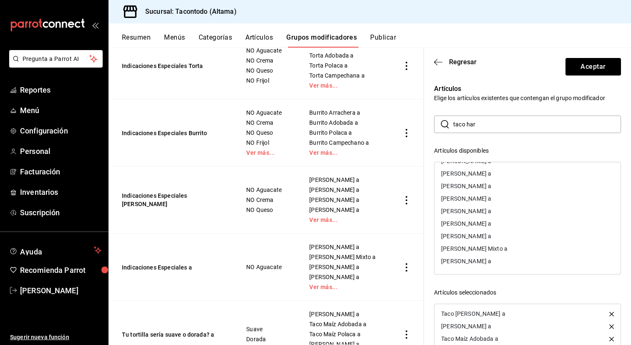
click at [475, 238] on div "[PERSON_NAME] a" at bounding box center [466, 236] width 50 height 6
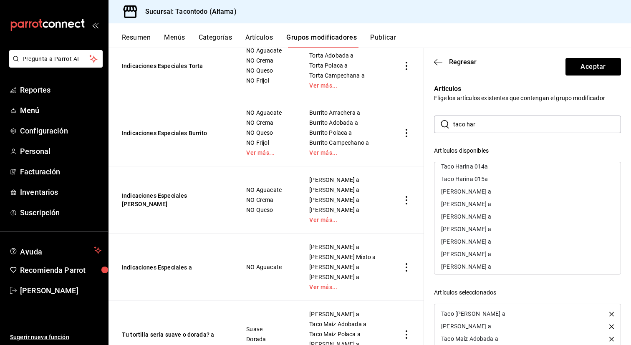
click at [486, 190] on div "[PERSON_NAME] a" at bounding box center [466, 192] width 50 height 6
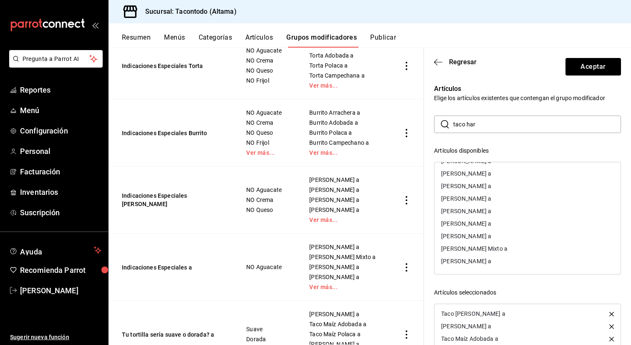
click at [482, 260] on div "[PERSON_NAME] a" at bounding box center [466, 261] width 50 height 6
click at [492, 215] on div "[PERSON_NAME] a" at bounding box center [528, 211] width 186 height 13
click at [477, 261] on div "[PERSON_NAME] Mixto a" at bounding box center [474, 261] width 66 height 6
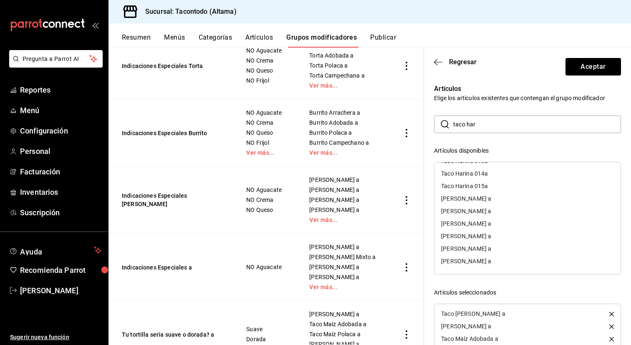
click at [461, 125] on input "taco har" at bounding box center [537, 124] width 168 height 17
drag, startPoint x: 485, startPoint y: 124, endPoint x: 409, endPoint y: 124, distance: 76.0
click at [409, 124] on main "Grupos modificadores sucursal Para editar los grupos modificadores o cambios ge…" at bounding box center [370, 197] width 523 height 298
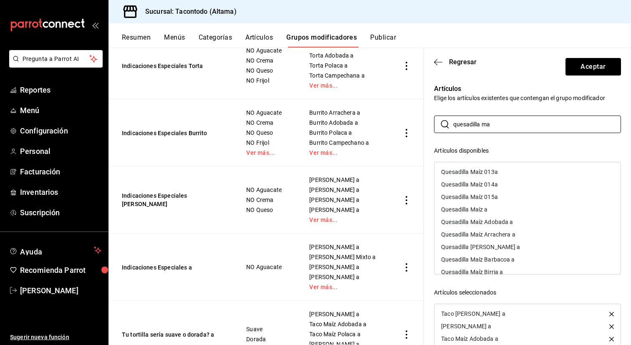
click at [510, 233] on div "Quesadilla Maíz Arrachera a" at bounding box center [478, 235] width 74 height 6
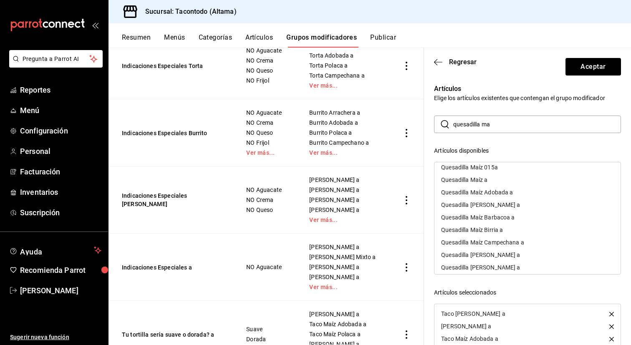
scroll to position [28, 0]
click at [493, 197] on div "Quesadilla Maíz Adobada a" at bounding box center [528, 194] width 186 height 13
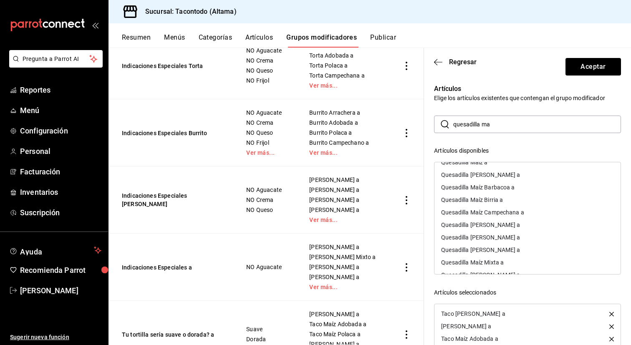
scroll to position [61, 0]
click at [477, 258] on div "Quesadilla [PERSON_NAME] a" at bounding box center [528, 261] width 186 height 13
click at [500, 212] on div "Quesadilla Maíz Campechana a" at bounding box center [482, 211] width 83 height 6
click at [486, 261] on div "Quesadilla Maíz Mixta a" at bounding box center [472, 261] width 63 height 6
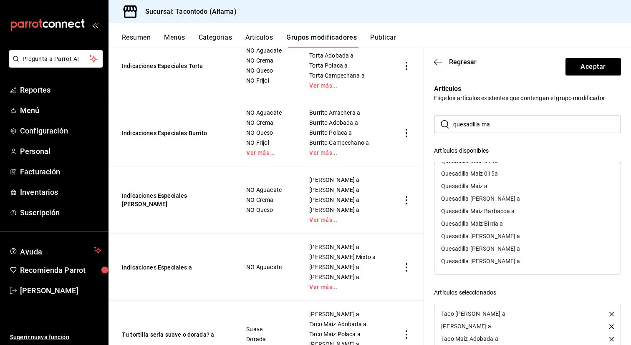
scroll to position [23, 0]
click at [465, 125] on input "quesadilla ma" at bounding box center [537, 124] width 168 height 17
click at [506, 128] on input "quesadilla ma" at bounding box center [537, 124] width 168 height 17
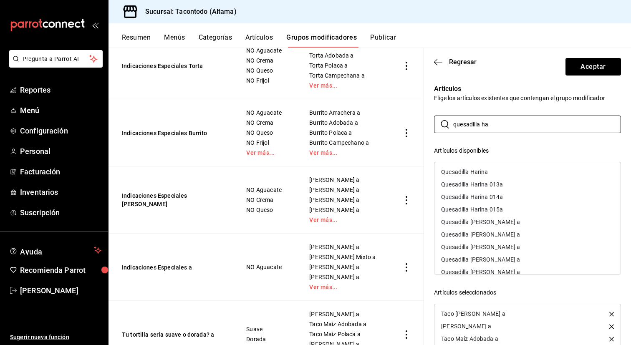
type input "quesadilla ha"
click at [534, 235] on div "Quesadilla [PERSON_NAME] a" at bounding box center [528, 234] width 186 height 13
click at [536, 224] on div "Quesadilla [PERSON_NAME] a" at bounding box center [528, 222] width 186 height 13
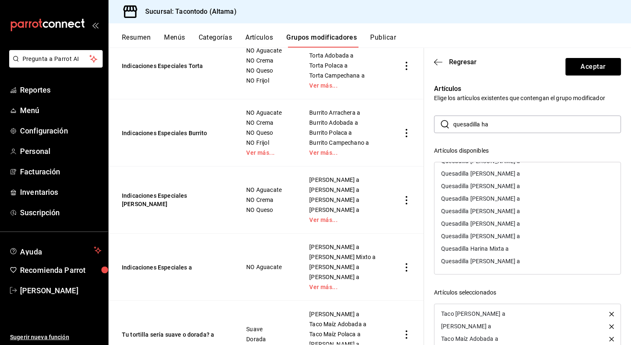
click at [499, 263] on div "Quesadilla [PERSON_NAME] a" at bounding box center [480, 261] width 79 height 6
click at [520, 212] on div "Quesadilla [PERSON_NAME] a" at bounding box center [480, 211] width 79 height 6
click at [503, 258] on div "Quesadilla Harina Mixta a" at bounding box center [528, 261] width 186 height 13
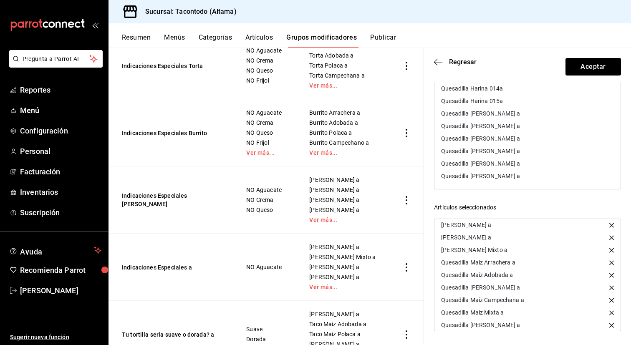
scroll to position [170, 0]
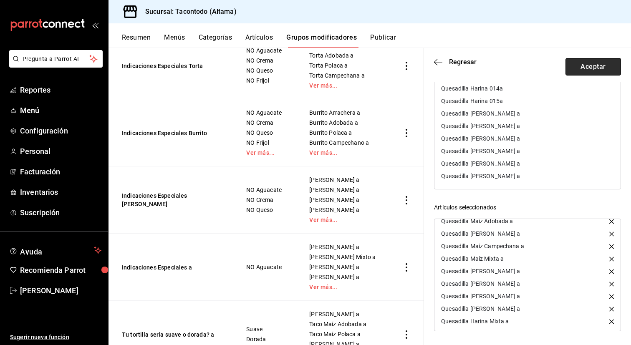
click at [599, 70] on button "Aceptar" at bounding box center [594, 67] width 56 height 18
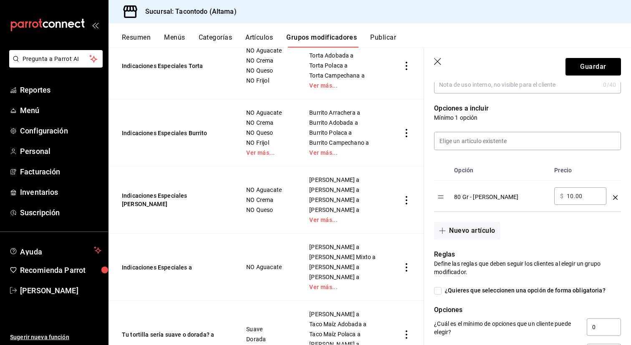
scroll to position [197, 0]
click at [505, 143] on input at bounding box center [528, 140] width 186 height 18
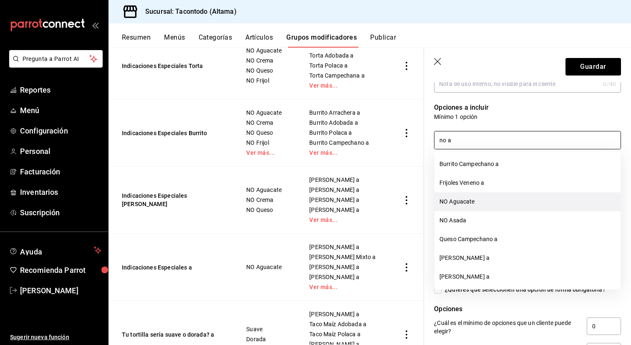
click at [476, 206] on li "NO Aguacate" at bounding box center [528, 201] width 186 height 19
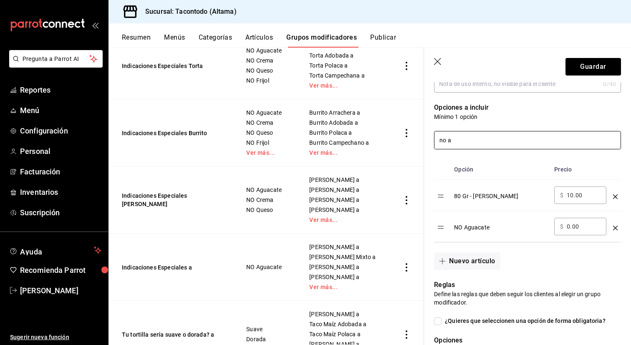
type input "no a"
click at [615, 197] on icon "optionsTable" at bounding box center [615, 197] width 5 height 5
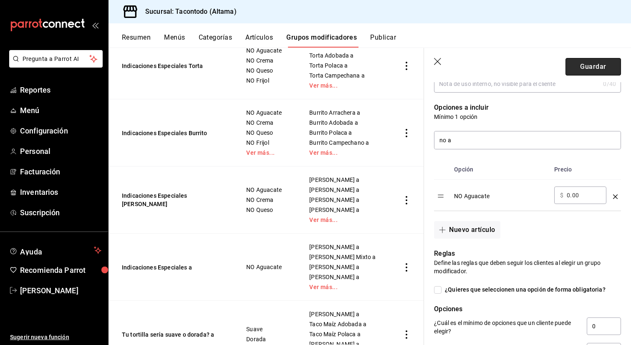
click at [591, 70] on button "Guardar" at bounding box center [594, 67] width 56 height 18
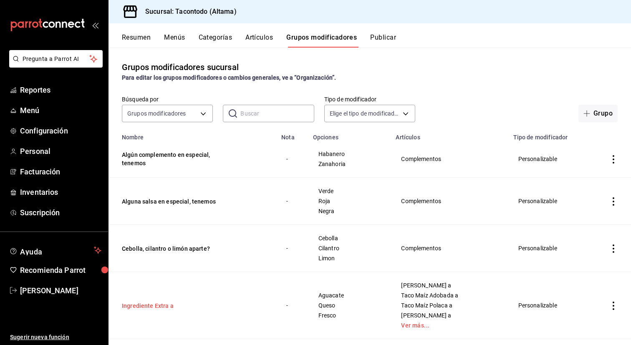
click at [142, 306] on button "Ingrediente Extra a" at bounding box center [172, 306] width 100 height 8
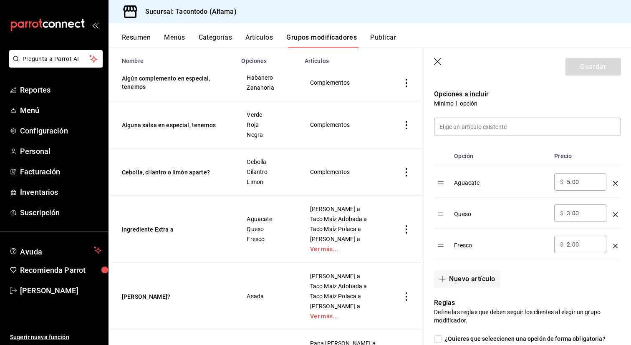
scroll to position [210, 0]
click at [541, 133] on input at bounding box center [528, 128] width 186 height 18
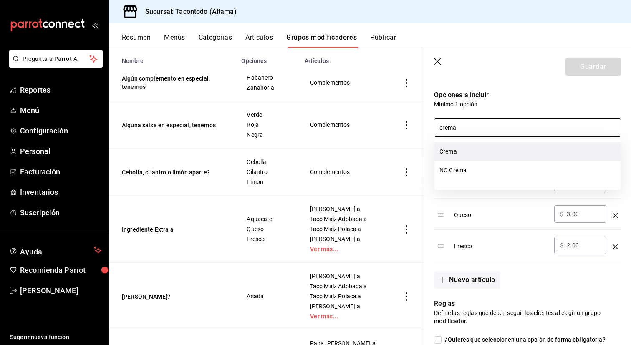
click at [515, 153] on li "Crema" at bounding box center [528, 151] width 186 height 19
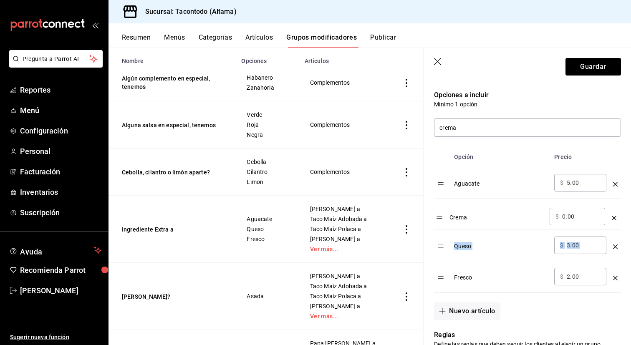
drag, startPoint x: 439, startPoint y: 276, endPoint x: 438, endPoint y: 216, distance: 60.1
click at [438, 216] on table "Opción Precio Aguacate ​ $ 5.00 ​ Queso ​ $ 3.00 ​ Fresco ​ $ 2.00 ​ Crema ​ $ …" at bounding box center [527, 219] width 187 height 145
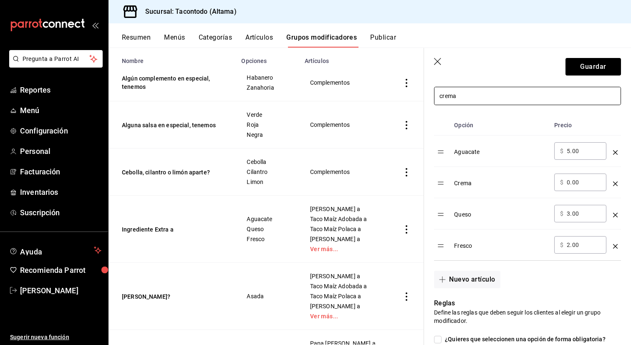
click at [499, 88] on input "crema" at bounding box center [528, 96] width 186 height 18
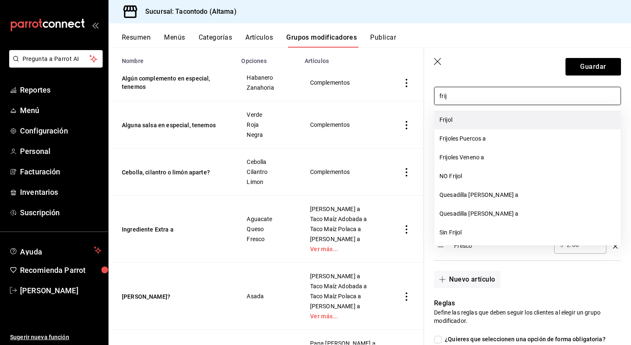
click at [475, 117] on li "Frijol" at bounding box center [528, 120] width 186 height 19
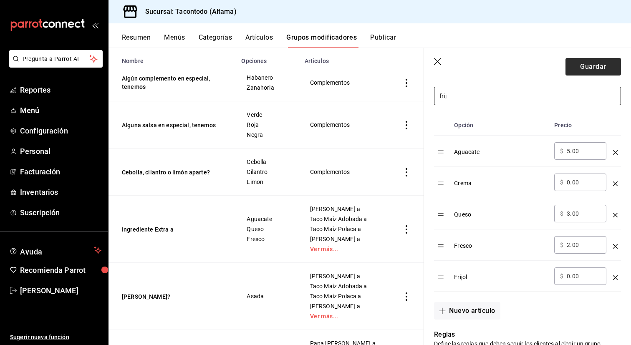
type input "frij"
click at [589, 73] on button "Guardar" at bounding box center [594, 67] width 56 height 18
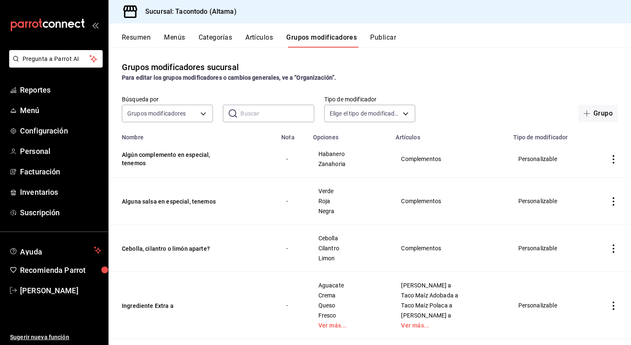
click at [260, 44] on button "Artículos" at bounding box center [259, 40] width 28 height 14
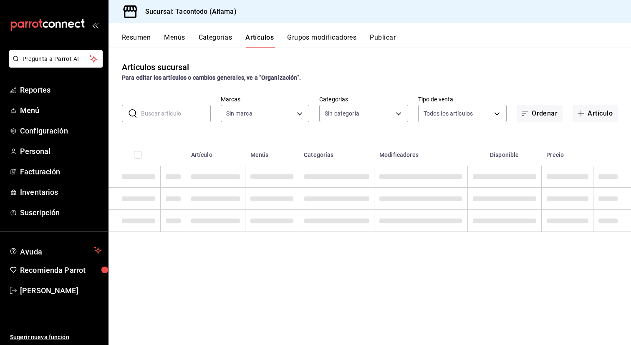
type input "56f755ab-7396-4f10-bb3c-049bffdbebb5"
type input "b6b20e4e-2b02-44db-96d9-36fe6830ced0,ea7f118b-53d1-4281-a9de-b1bc2d85afad,d6f6d…"
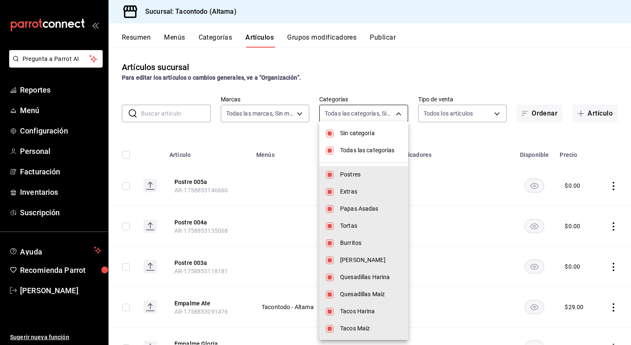
click at [359, 116] on body "Pregunta a Parrot AI Reportes Menú Configuración Personal Facturación Inventari…" at bounding box center [315, 172] width 631 height 345
click at [378, 152] on span "Todas las categorías" at bounding box center [370, 150] width 61 height 9
checkbox input "false"
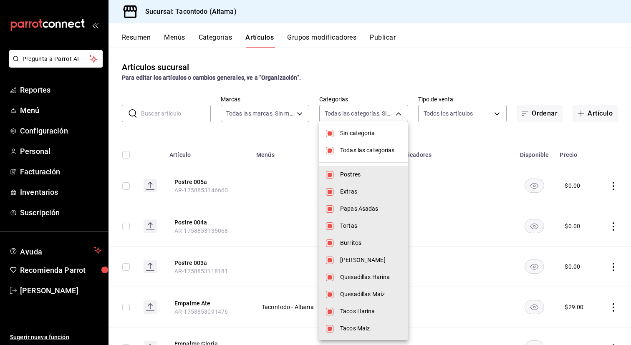
checkbox input "false"
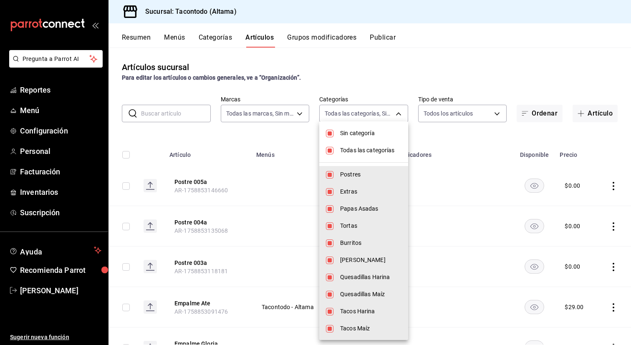
checkbox input "false"
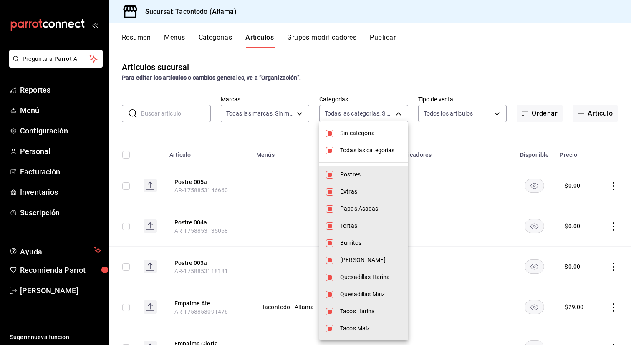
checkbox input "false"
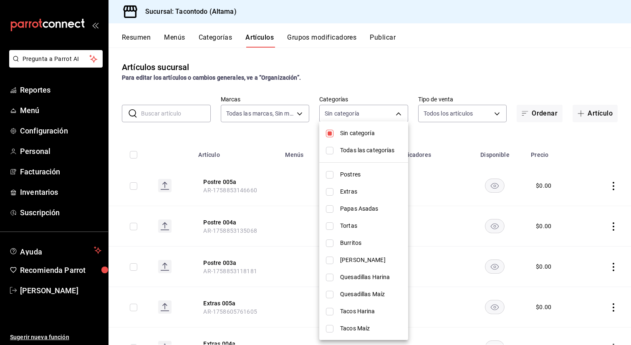
click at [369, 135] on span "Sin categoría" at bounding box center [370, 133] width 61 height 9
checkbox input "false"
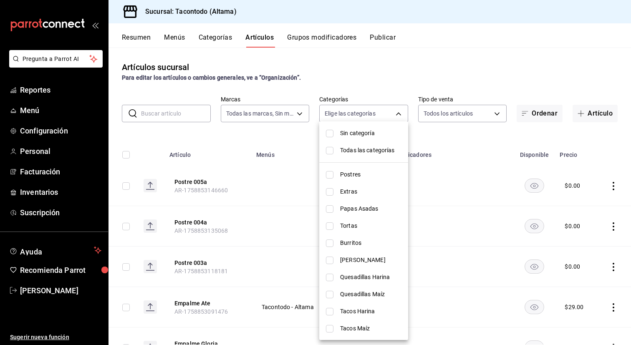
click at [354, 326] on span "Tacos Maíz" at bounding box center [370, 328] width 61 height 9
type input "7d112033-fc47-4141-9bac-2b1d398da5b5"
checkbox input "true"
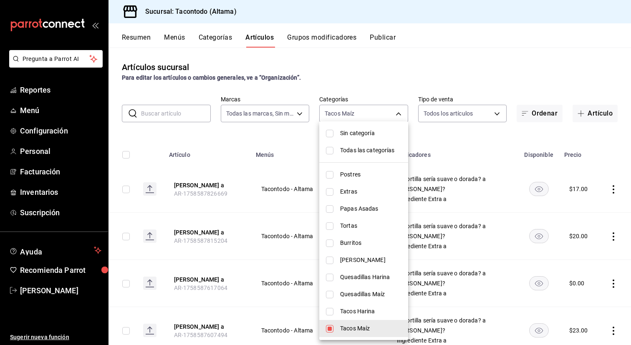
click at [283, 164] on div at bounding box center [315, 172] width 631 height 345
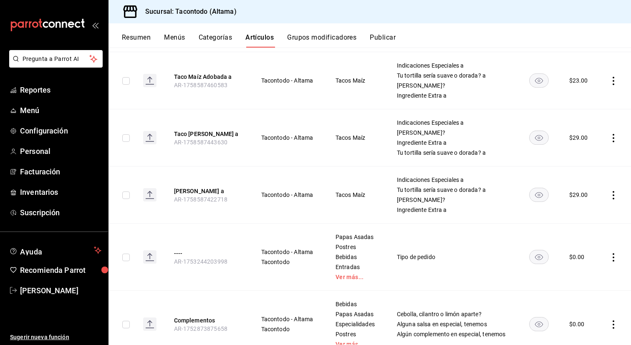
scroll to position [601, 0]
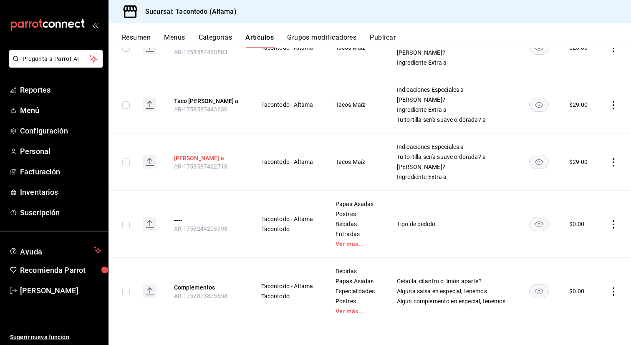
click at [215, 159] on button "[PERSON_NAME] a" at bounding box center [207, 158] width 67 height 8
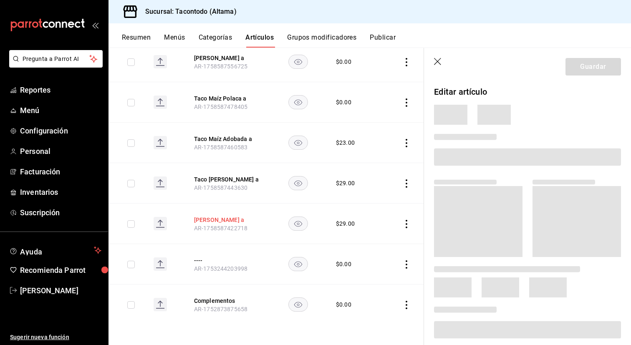
scroll to position [412, 0]
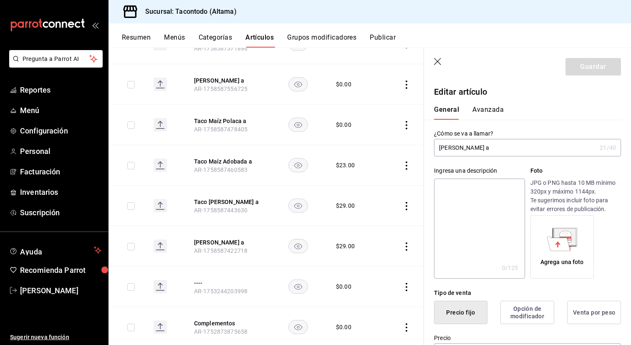
click at [490, 117] on button "Avanzada" at bounding box center [487, 113] width 31 height 14
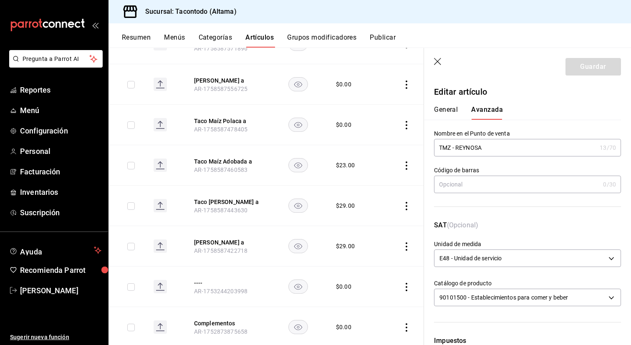
click at [472, 149] on input "TMZ - REYNOSA" at bounding box center [515, 147] width 162 height 17
click at [446, 105] on div "General [PERSON_NAME]" at bounding box center [522, 109] width 197 height 22
click at [446, 110] on button "General" at bounding box center [446, 113] width 24 height 14
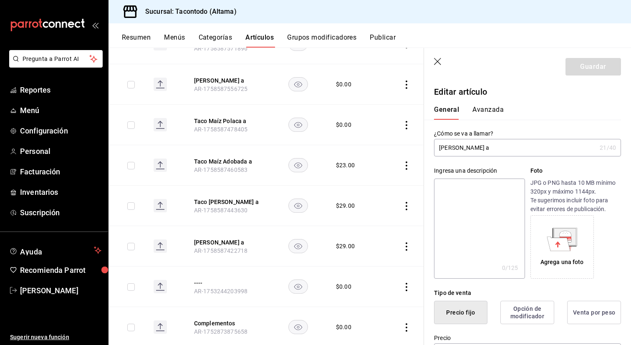
click at [486, 111] on button "Avanzada" at bounding box center [487, 113] width 31 height 14
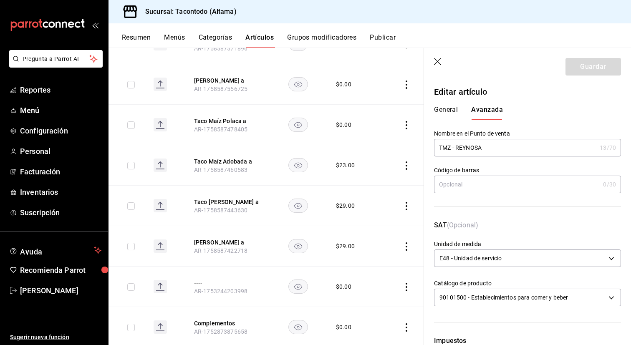
click at [471, 150] on input "TMZ - REYNOSA" at bounding box center [515, 147] width 162 height 17
type input "TMZ - MATAMOROS"
click at [592, 68] on button "Guardar" at bounding box center [594, 67] width 56 height 18
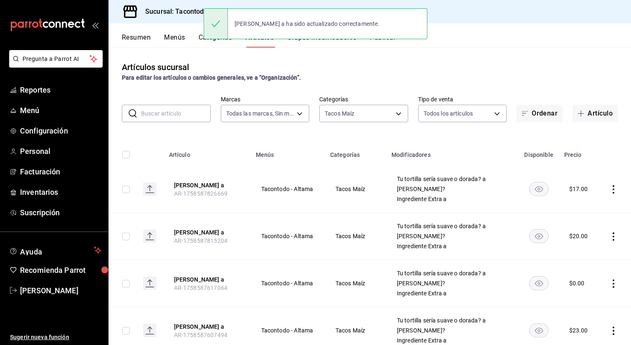
scroll to position [601, 0]
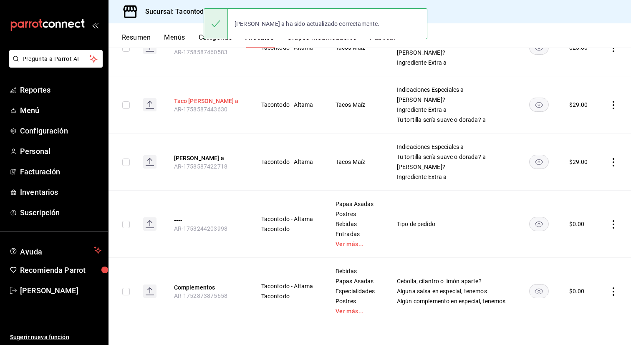
click at [205, 99] on button "Taco [PERSON_NAME] a" at bounding box center [207, 101] width 67 height 8
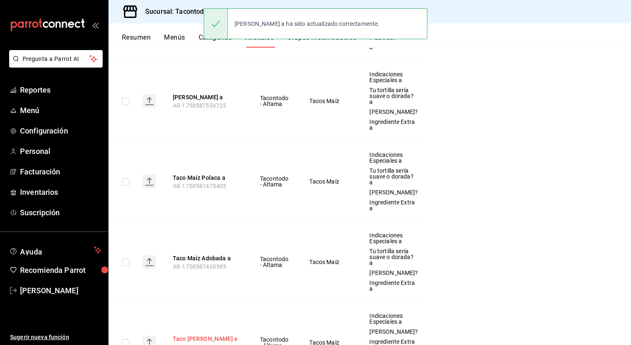
scroll to position [412, 0]
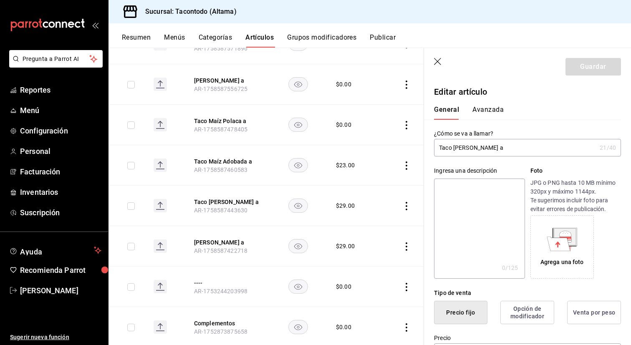
click at [493, 116] on button "Avanzada" at bounding box center [487, 113] width 31 height 14
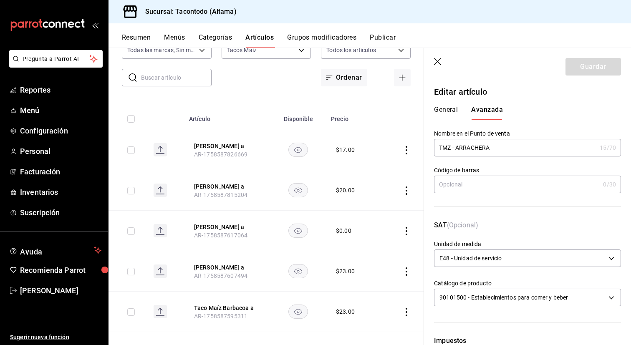
scroll to position [0, 0]
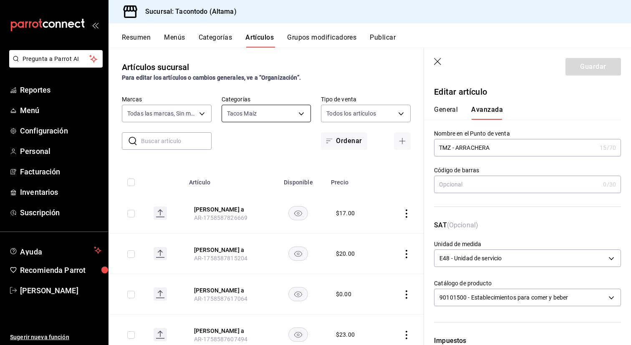
click at [305, 114] on body "Pregunta a Parrot AI Reportes Menú Configuración Personal Facturación Inventari…" at bounding box center [315, 172] width 631 height 345
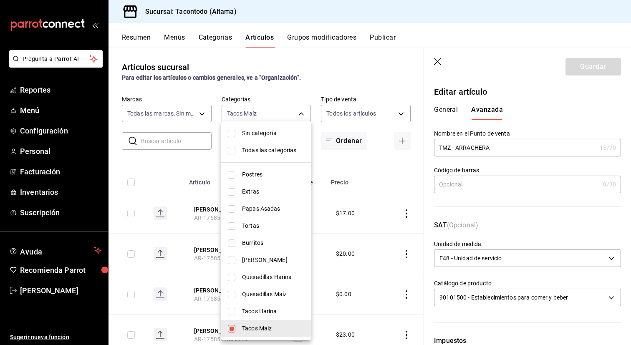
click at [255, 316] on span "Tacos Harina" at bounding box center [273, 311] width 62 height 9
type input "7d112033-fc47-4141-9bac-2b1d398da5b5,8465a975-bdba-42e7-9cb7-9ba01d8f7b37"
checkbox input "true"
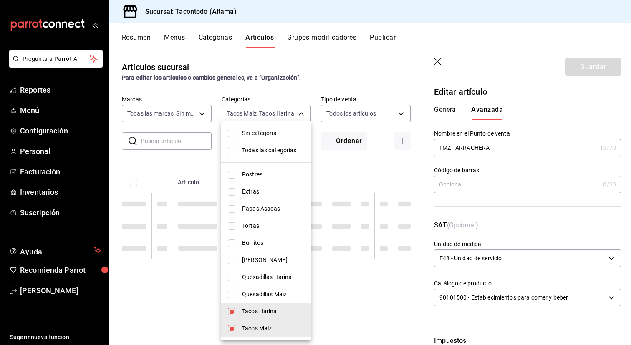
click at [250, 334] on li "Tacos Maíz" at bounding box center [266, 328] width 90 height 17
type input "8465a975-bdba-42e7-9cb7-9ba01d8f7b37"
checkbox input "false"
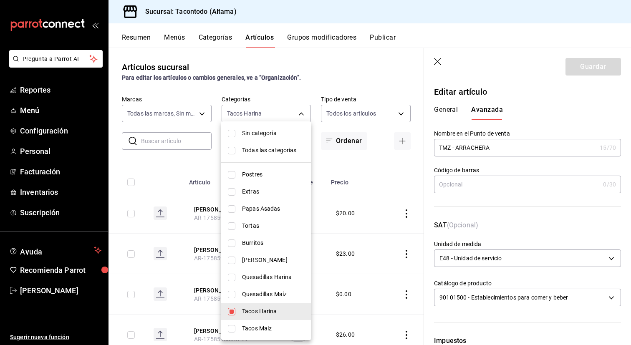
click at [344, 173] on div at bounding box center [315, 172] width 631 height 345
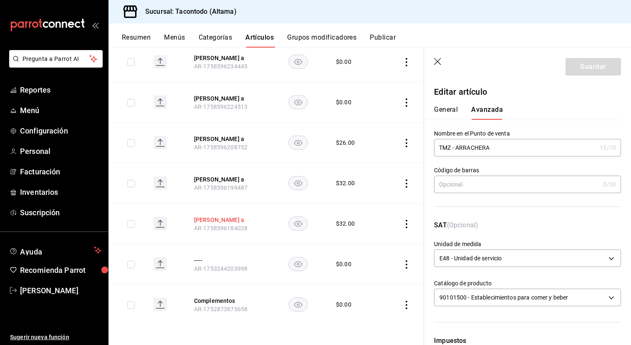
scroll to position [431, 0]
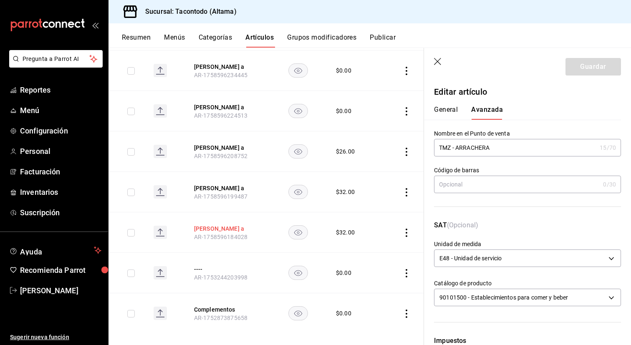
click at [235, 232] on button "[PERSON_NAME] a" at bounding box center [227, 229] width 67 height 8
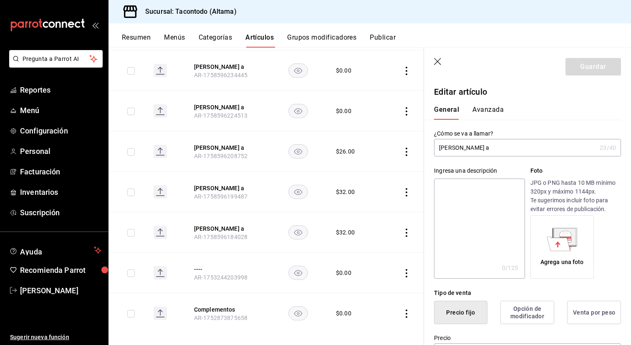
click at [486, 110] on button "Avanzada" at bounding box center [487, 113] width 31 height 14
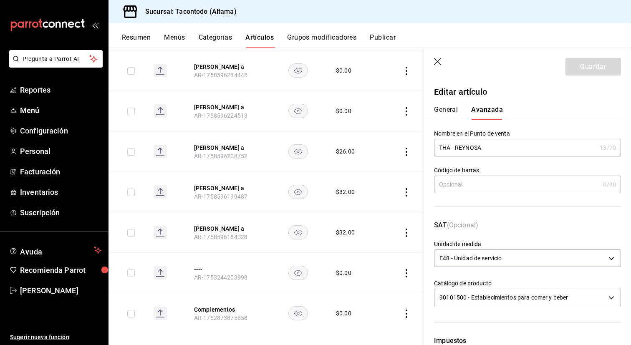
click at [475, 151] on input "THA - REYNOSA" at bounding box center [515, 147] width 162 height 17
type input "THA - MATAMOROS"
click at [578, 66] on button "Guardar" at bounding box center [594, 67] width 56 height 18
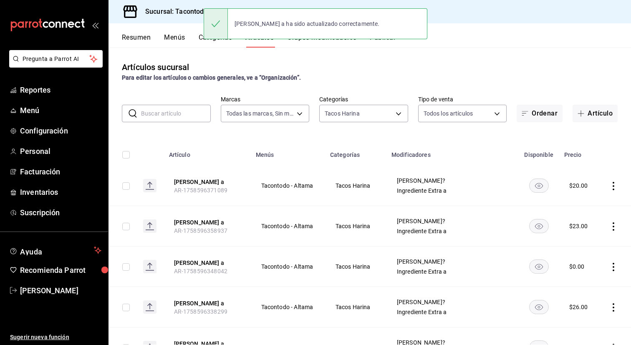
scroll to position [516, 0]
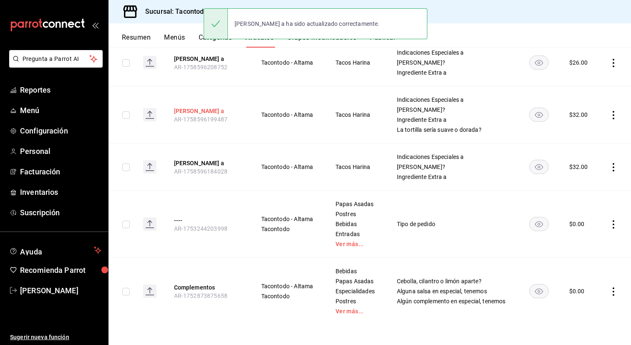
click at [212, 113] on button "[PERSON_NAME] a" at bounding box center [207, 111] width 67 height 8
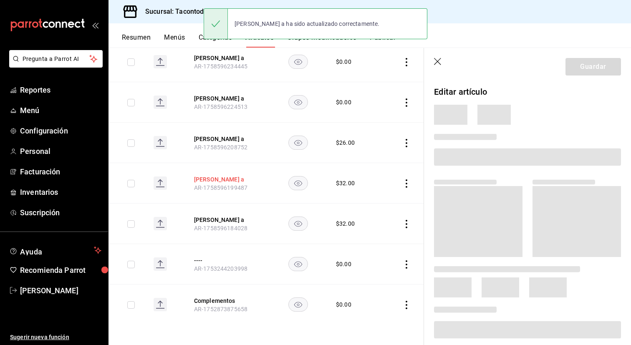
scroll to position [422, 0]
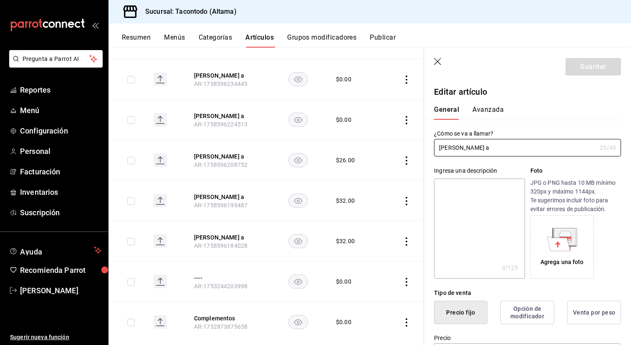
click at [494, 106] on button "Avanzada" at bounding box center [487, 113] width 31 height 14
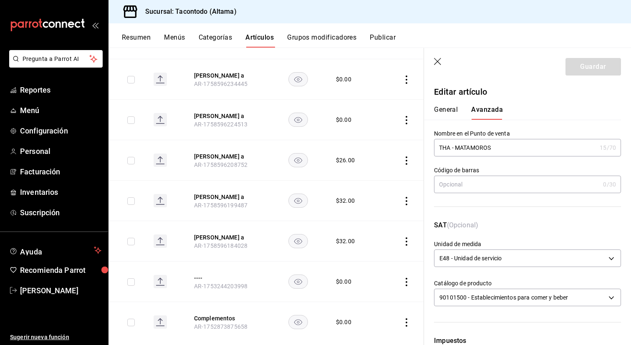
click at [472, 150] on input "THA - MATAMOROS" at bounding box center [515, 147] width 162 height 17
type input "THA - ARRACHERA"
click at [597, 63] on button "Guardar" at bounding box center [594, 67] width 56 height 18
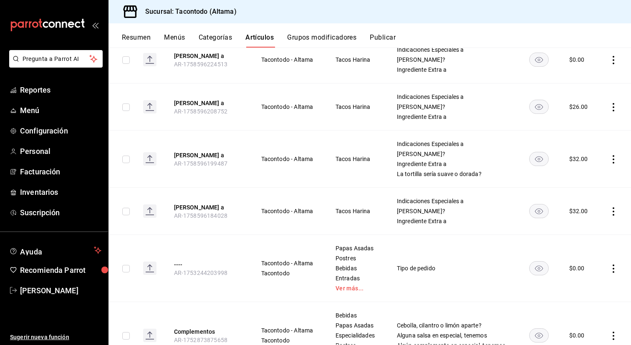
scroll to position [485, 0]
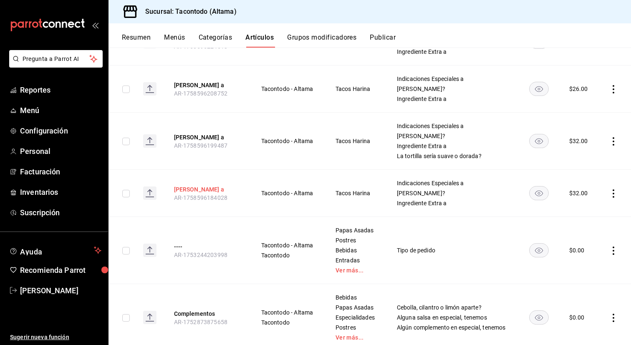
click at [204, 190] on button "[PERSON_NAME] a" at bounding box center [207, 189] width 67 height 8
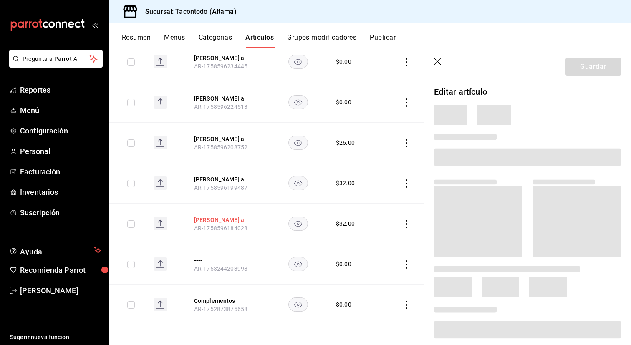
scroll to position [422, 0]
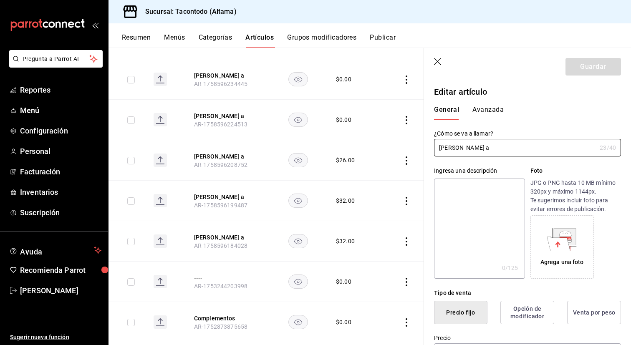
click at [487, 111] on button "Avanzada" at bounding box center [487, 113] width 31 height 14
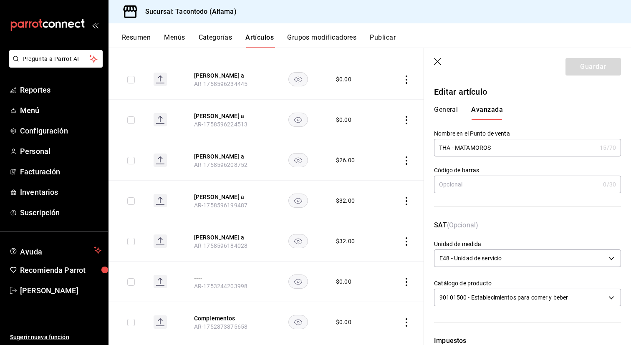
click at [450, 147] on input "THA - MATAMOROS" at bounding box center [515, 147] width 162 height 17
type input "THR - MATAMOROS"
click at [586, 64] on button "Guardar" at bounding box center [594, 67] width 56 height 18
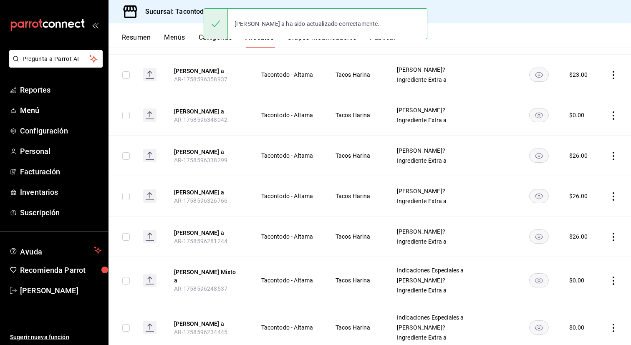
scroll to position [516, 0]
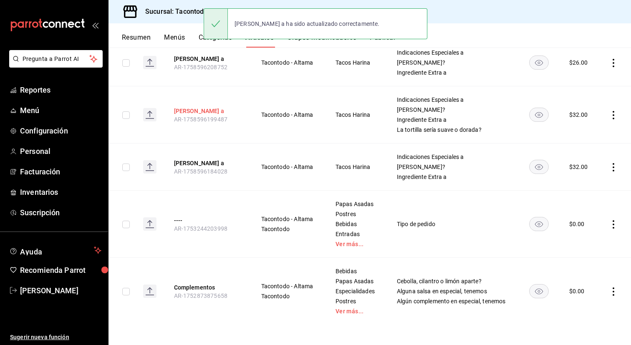
click at [222, 110] on button "[PERSON_NAME] a" at bounding box center [207, 111] width 67 height 8
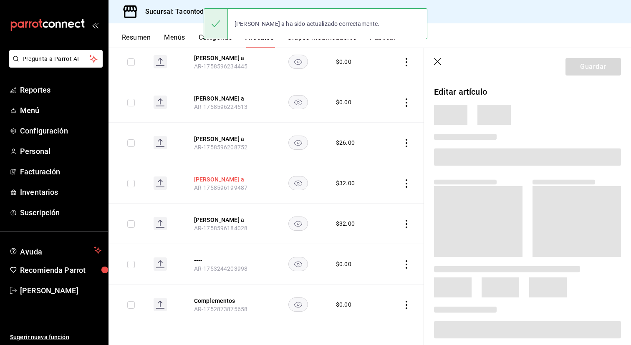
scroll to position [422, 0]
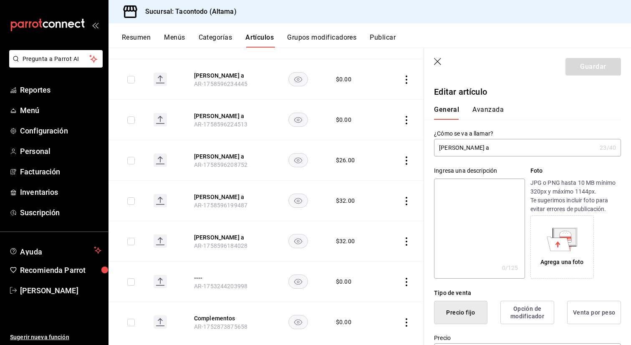
type input "$32.00"
type input "E48"
type input "90101500"
radio input "true"
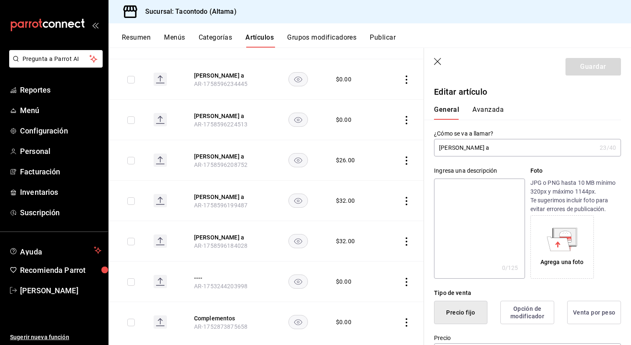
type input "f2d47fc5-286b-482c-91d1-f6277f6f141a"
click at [485, 109] on button "Avanzada" at bounding box center [487, 113] width 31 height 14
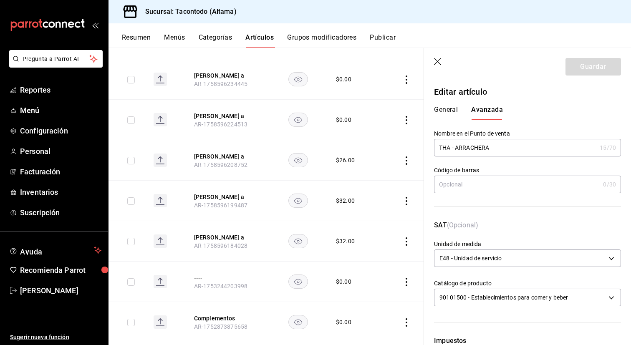
click at [445, 151] on input "THA - ARRACHERA" at bounding box center [515, 147] width 162 height 17
click at [228, 239] on button "[PERSON_NAME] a" at bounding box center [227, 237] width 67 height 8
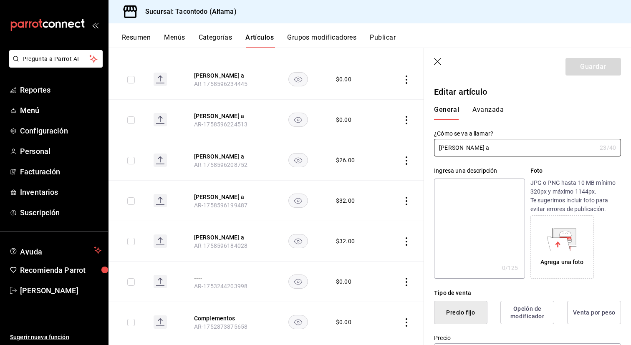
click at [487, 111] on button "Avanzada" at bounding box center [487, 113] width 31 height 14
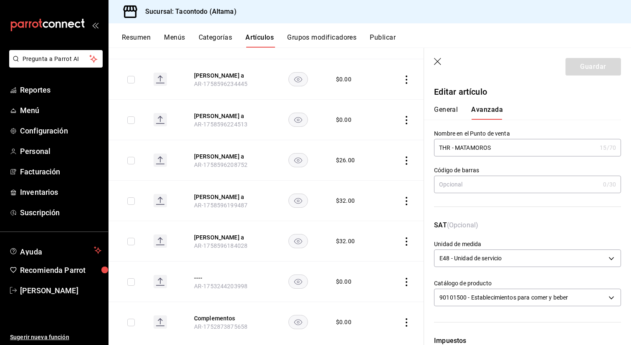
click at [444, 150] on input "THR - MATAMOROS" at bounding box center [515, 147] width 162 height 17
click at [246, 161] on button "[PERSON_NAME] a" at bounding box center [227, 156] width 67 height 8
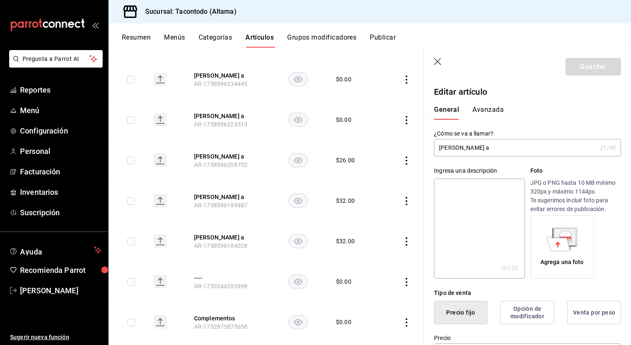
type input "$26.00"
type input "E48"
type input "90101500"
radio input "true"
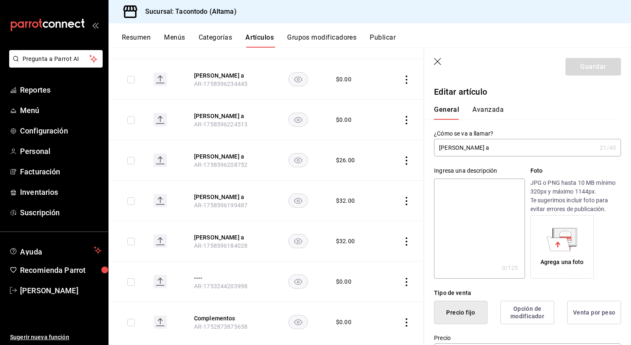
type input "f2d47fc5-286b-482c-91d1-f6277f6f141a"
click at [487, 107] on button "Avanzada" at bounding box center [487, 113] width 31 height 14
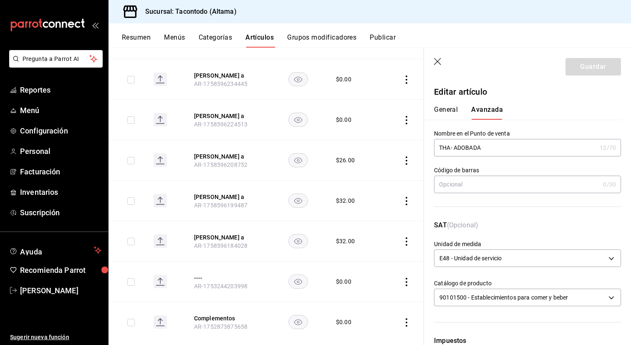
click at [440, 148] on input "THA- ADOBADA" at bounding box center [515, 147] width 162 height 17
click at [228, 241] on button "[PERSON_NAME] a" at bounding box center [227, 237] width 67 height 8
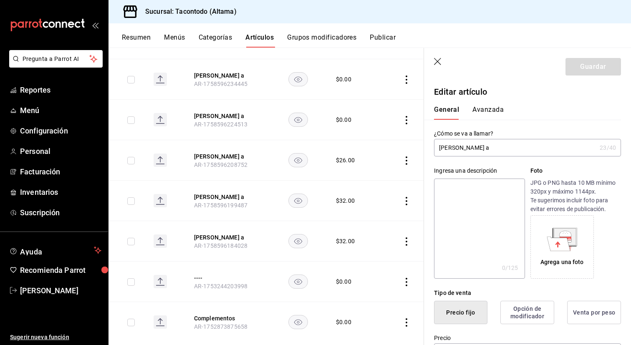
click at [484, 107] on button "Avanzada" at bounding box center [487, 113] width 31 height 14
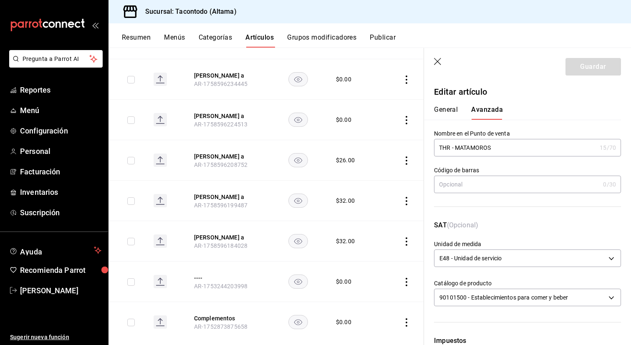
click at [442, 149] on input "THR - MATAMOROS" at bounding box center [515, 147] width 162 height 17
click at [226, 201] on button "[PERSON_NAME] a" at bounding box center [227, 197] width 67 height 8
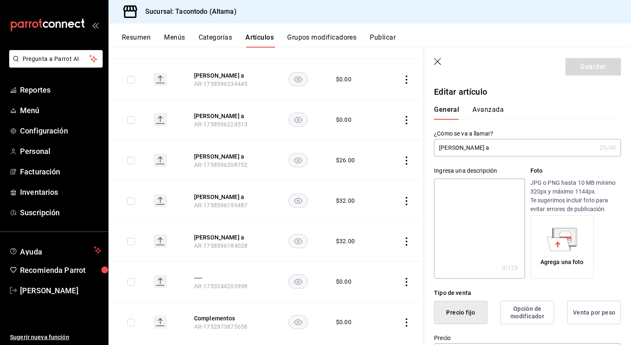
click at [486, 107] on button "Avanzada" at bounding box center [487, 113] width 31 height 14
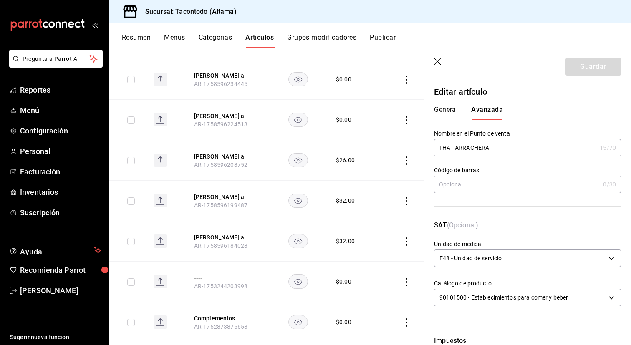
click at [448, 146] on input "THA - ARRACHERA" at bounding box center [515, 147] width 162 height 17
paste input "R"
type input "THR - ARRACHERA"
click at [592, 67] on button "Guardar" at bounding box center [594, 67] width 56 height 18
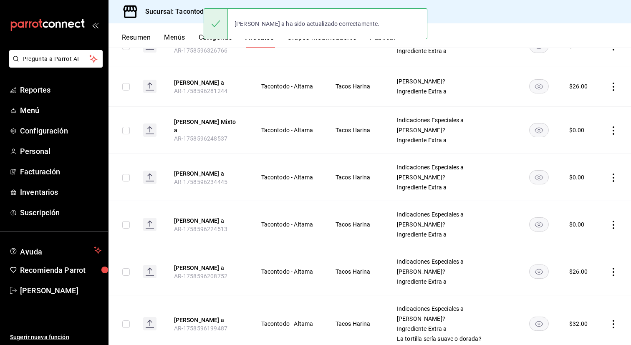
scroll to position [516, 0]
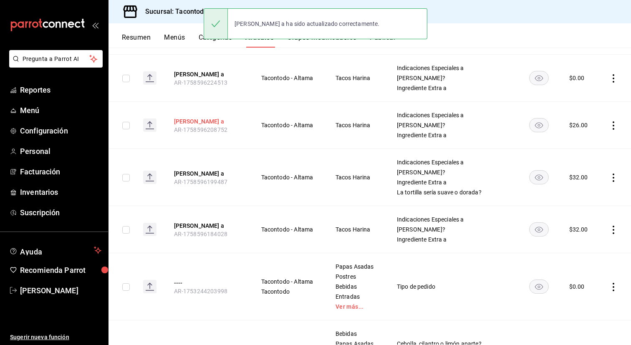
click at [215, 125] on button "[PERSON_NAME] a" at bounding box center [207, 121] width 67 height 8
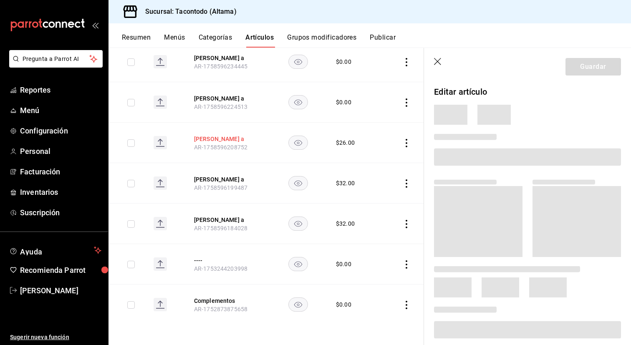
scroll to position [422, 0]
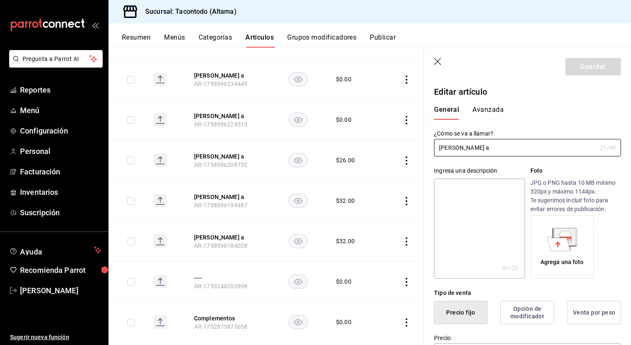
type input "$26.00"
click at [494, 109] on button "Avanzada" at bounding box center [487, 113] width 31 height 14
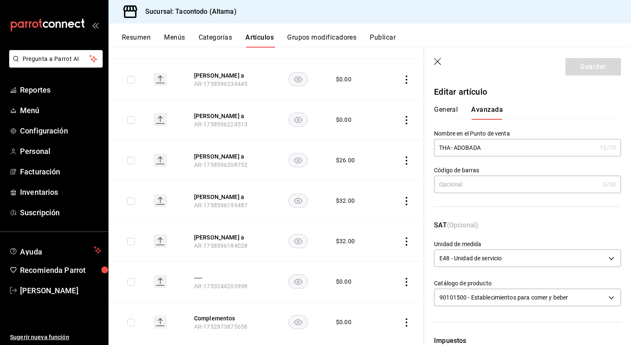
click at [447, 150] on input "THA- ADOBADA" at bounding box center [515, 147] width 162 height 17
paste input "R"
type input "THR - ADOBADA"
click at [574, 64] on button "Guardar" at bounding box center [594, 67] width 56 height 18
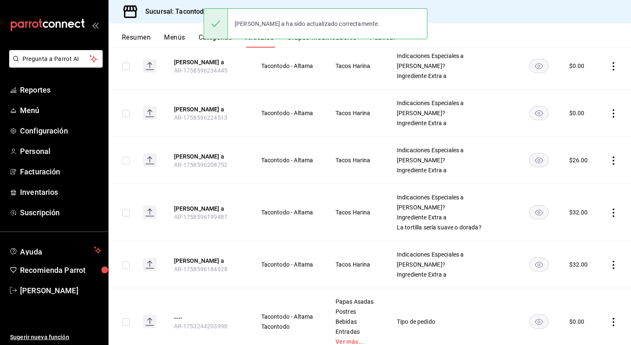
scroll to position [411, 0]
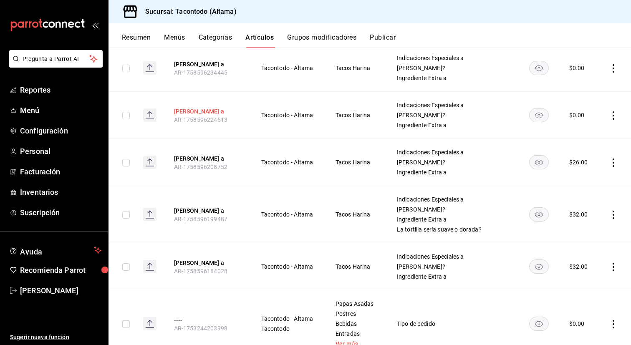
click at [210, 112] on button "[PERSON_NAME] a" at bounding box center [207, 111] width 67 height 8
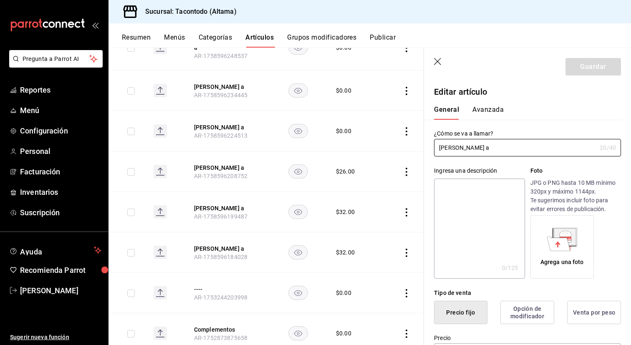
type input "$0.00"
type input "E48"
type input "90101500"
radio input "true"
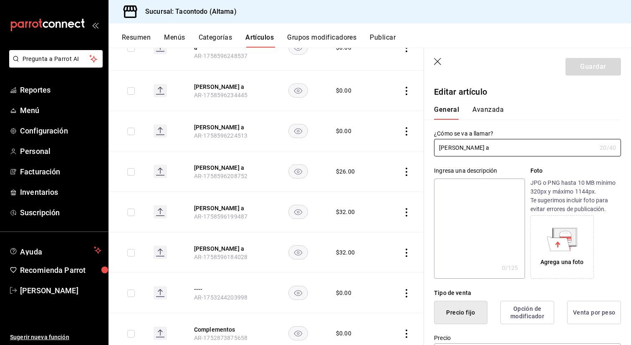
type input "f2d47fc5-286b-482c-91d1-f6277f6f141a"
click at [487, 112] on button "Avanzada" at bounding box center [487, 113] width 31 height 14
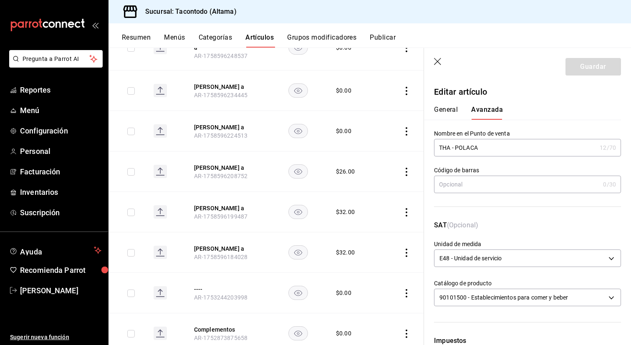
click at [445, 150] on input "THA - POLACA" at bounding box center [515, 147] width 162 height 17
paste input "R"
type input "THR - POLACA"
click at [583, 63] on button "Guardar" at bounding box center [594, 67] width 56 height 18
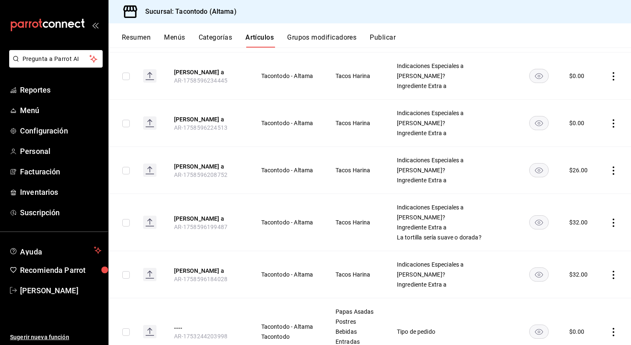
scroll to position [402, 0]
click at [217, 172] on button "[PERSON_NAME] a" at bounding box center [207, 167] width 67 height 8
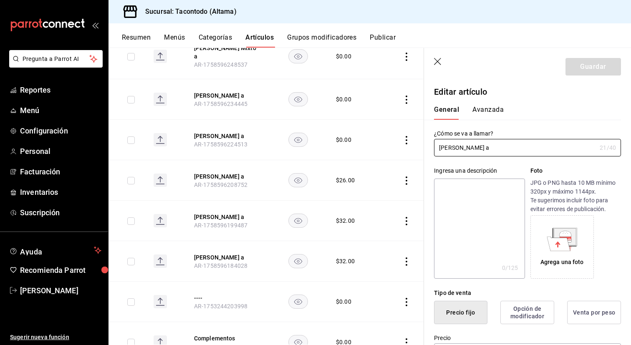
click at [489, 115] on button "Avanzada" at bounding box center [487, 113] width 31 height 14
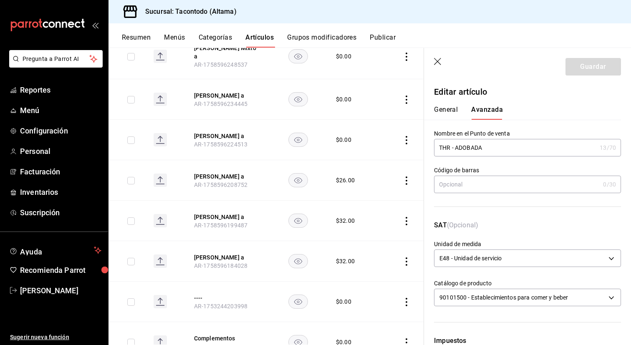
click at [445, 147] on input "THR - ADOBADA" at bounding box center [515, 147] width 162 height 17
click at [224, 139] on button "[PERSON_NAME] a" at bounding box center [227, 136] width 67 height 8
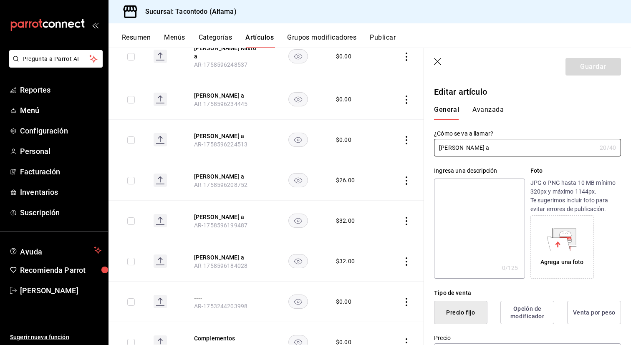
click at [485, 108] on button "Avanzada" at bounding box center [487, 113] width 31 height 14
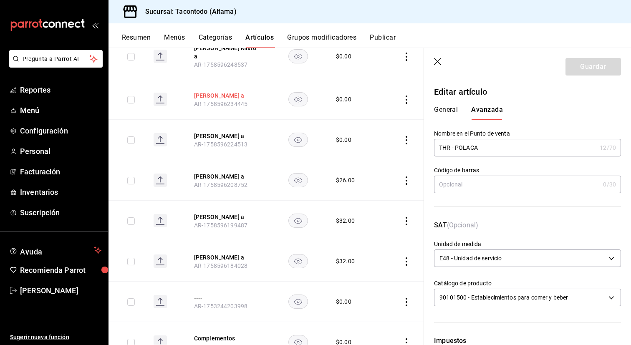
click at [213, 97] on button "[PERSON_NAME] a" at bounding box center [227, 95] width 67 height 8
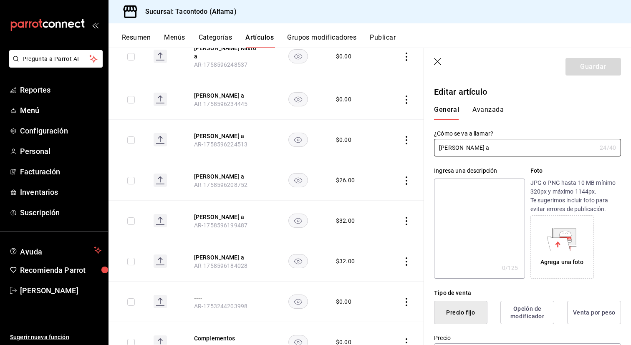
type input "$0.00"
click at [490, 109] on button "Avanzada" at bounding box center [487, 113] width 31 height 14
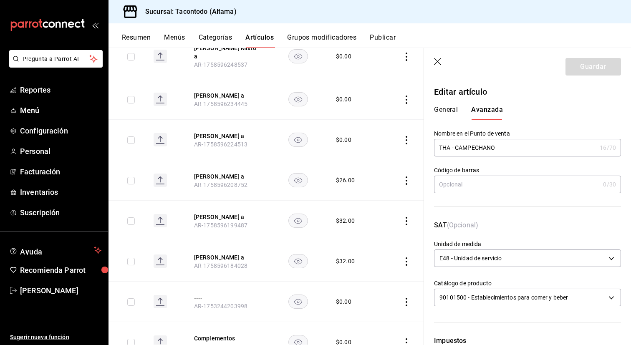
click at [444, 147] on input "THA - CAMPECHANO" at bounding box center [515, 147] width 162 height 17
paste input "R"
type input "THR - CAMPECHANO"
click at [593, 66] on button "Guardar" at bounding box center [594, 67] width 56 height 18
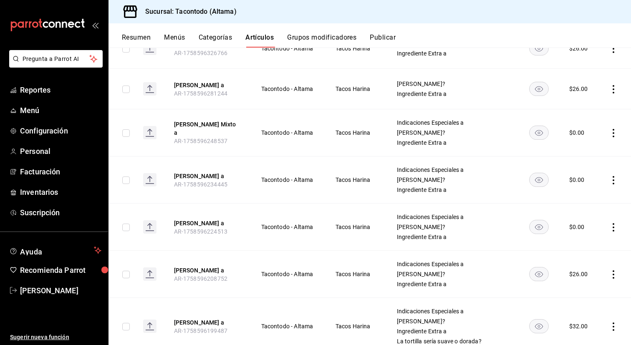
scroll to position [256, 0]
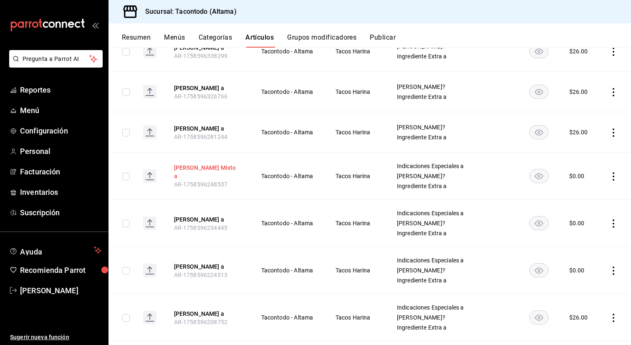
click at [206, 178] on button "[PERSON_NAME] Mixto a" at bounding box center [207, 172] width 67 height 17
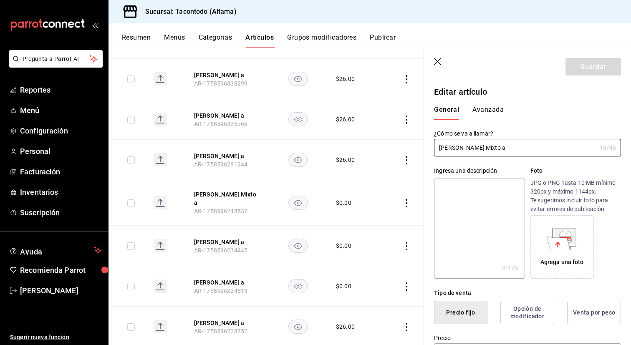
click at [490, 108] on button "Avanzada" at bounding box center [487, 113] width 31 height 14
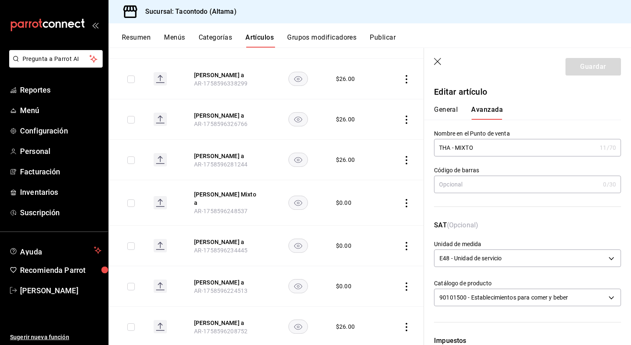
click at [442, 147] on input "THA - MIXTO" at bounding box center [515, 147] width 162 height 17
paste input "R"
type input "THR - MIXTO"
click at [596, 63] on button "Guardar" at bounding box center [594, 67] width 56 height 18
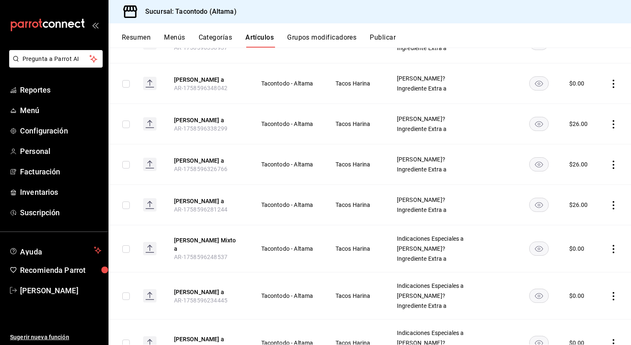
scroll to position [182, 0]
click at [220, 206] on button "[PERSON_NAME] a" at bounding box center [207, 202] width 67 height 8
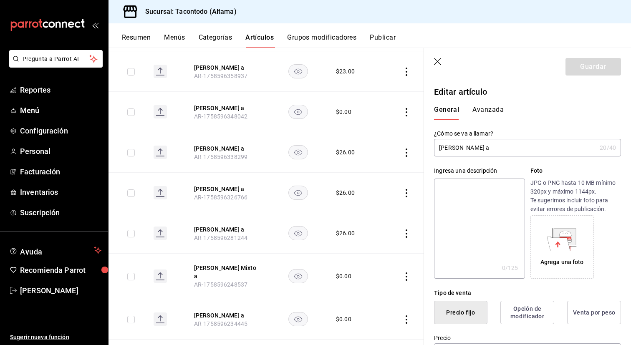
click at [487, 117] on button "Avanzada" at bounding box center [487, 113] width 31 height 14
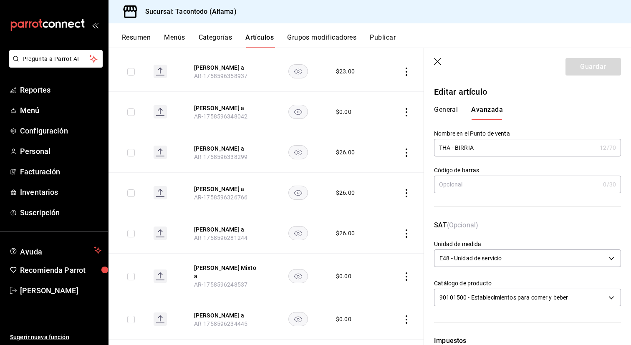
click at [441, 148] on input "THA - BIRRIA" at bounding box center [515, 147] width 162 height 17
paste input "R"
type input "THR - BIRRIA"
click at [596, 72] on button "Guardar" at bounding box center [594, 67] width 56 height 18
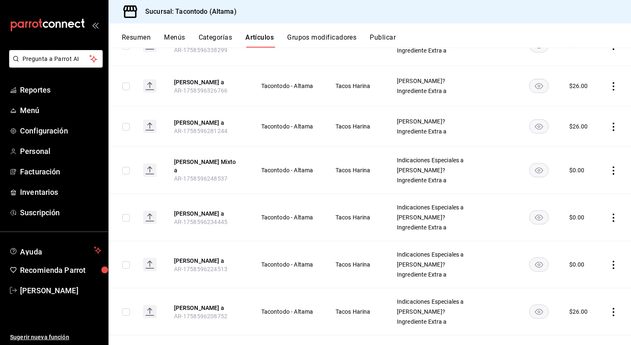
scroll to position [261, 0]
click at [207, 127] on button "[PERSON_NAME] a" at bounding box center [207, 123] width 67 height 8
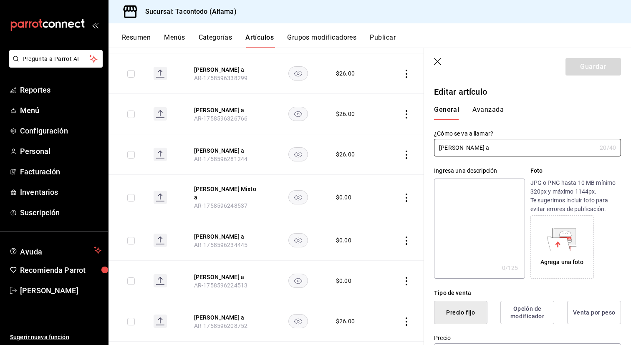
click at [489, 110] on button "Avanzada" at bounding box center [487, 113] width 31 height 14
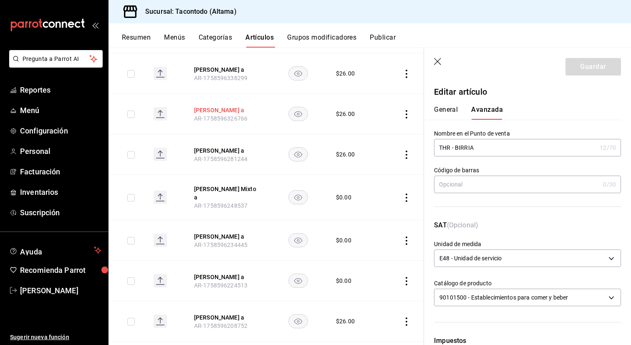
click at [240, 114] on button "[PERSON_NAME] a" at bounding box center [227, 110] width 67 height 8
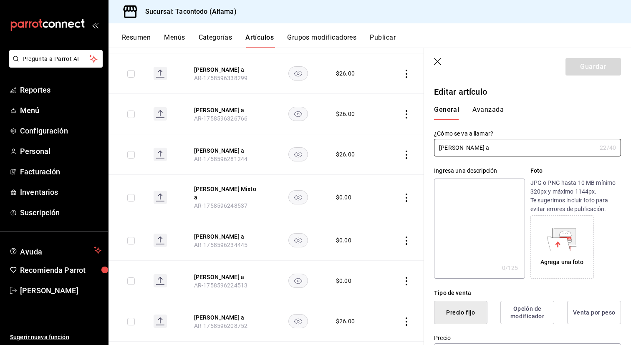
type input "$26.00"
type input "E48"
type input "90101500"
radio input "true"
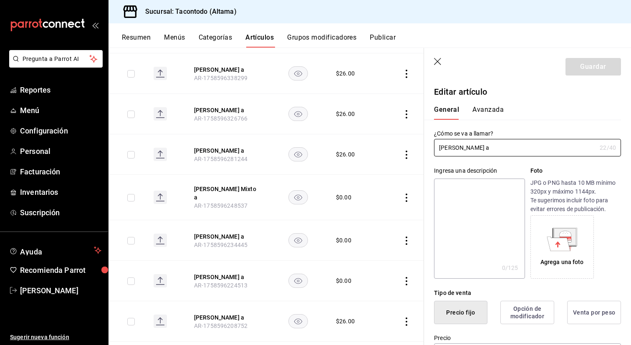
type input "f2d47fc5-286b-482c-91d1-f6277f6f141a"
click at [487, 112] on button "Avanzada" at bounding box center [487, 113] width 31 height 14
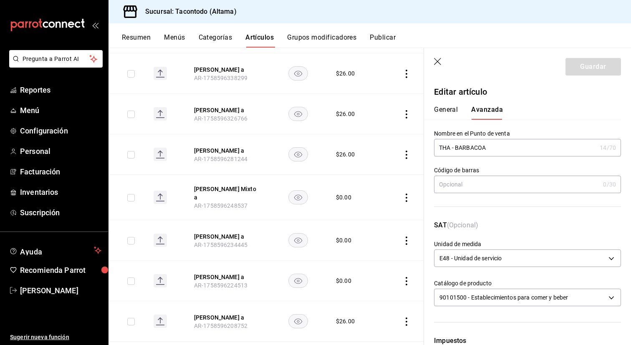
click at [445, 149] on input "THA - BARBACOA" at bounding box center [515, 147] width 162 height 17
paste input "R"
type input "THR - BARBACOA"
click at [594, 73] on button "Guardar" at bounding box center [594, 67] width 56 height 18
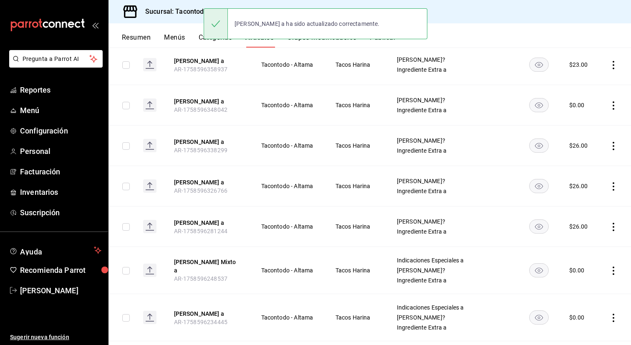
scroll to position [160, 0]
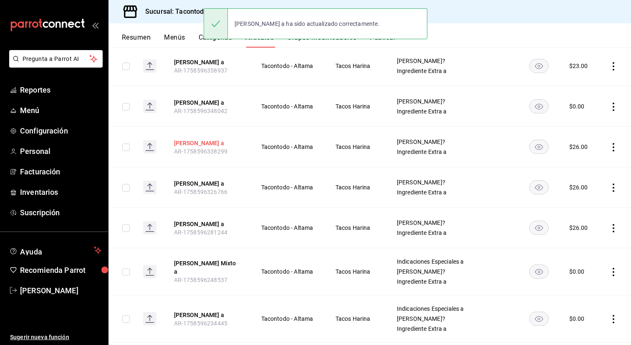
click at [219, 144] on button "[PERSON_NAME] a" at bounding box center [207, 143] width 67 height 8
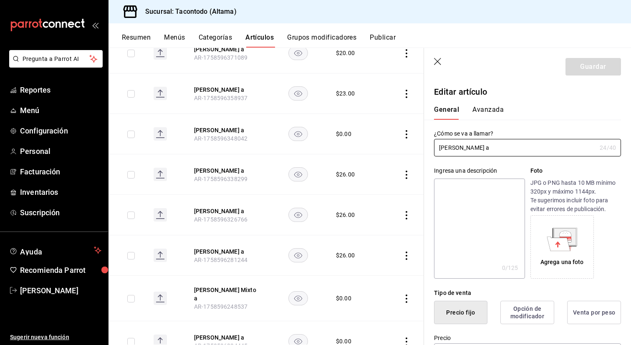
click at [495, 112] on button "Avanzada" at bounding box center [487, 113] width 31 height 14
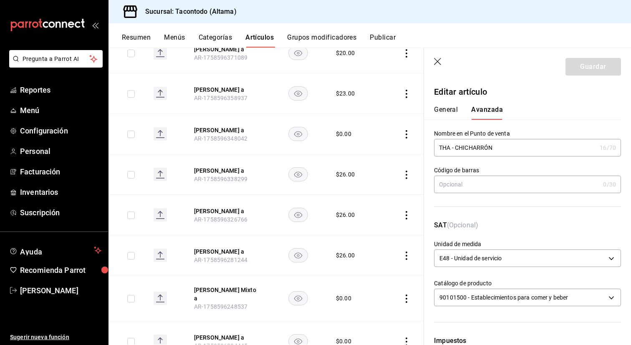
click at [445, 143] on input "THA - CHICHARRÓN" at bounding box center [515, 147] width 162 height 17
paste input "R"
type input "THR - CHICHARRÓN"
click at [602, 57] on header "Guardar" at bounding box center [527, 65] width 207 height 34
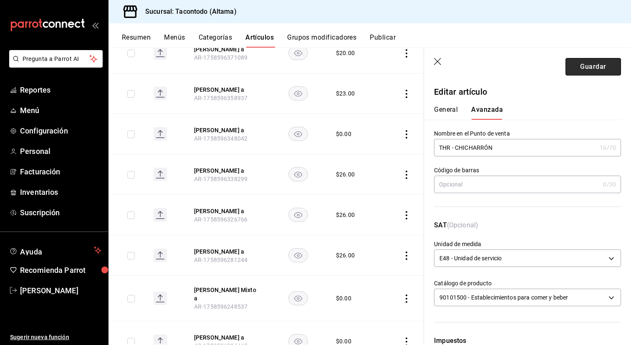
click at [580, 74] on button "Guardar" at bounding box center [594, 67] width 56 height 18
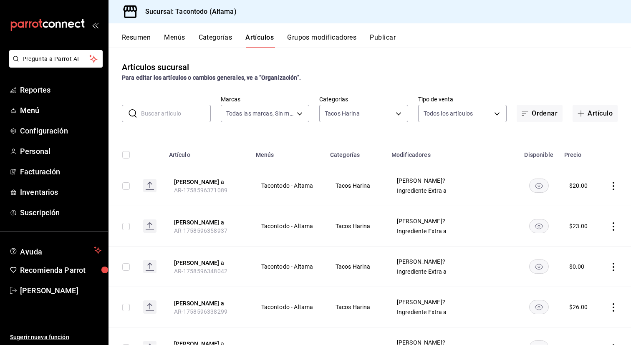
scroll to position [9, 0]
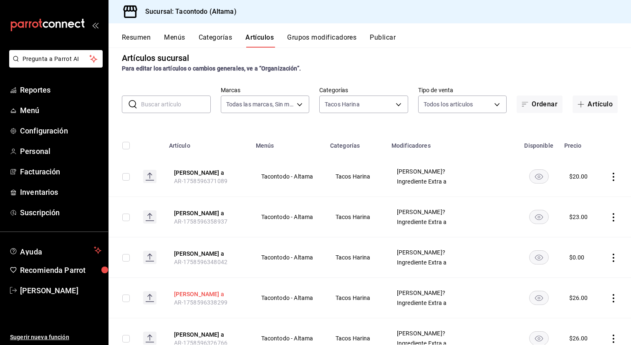
click at [205, 290] on button "[PERSON_NAME] a" at bounding box center [207, 294] width 67 height 8
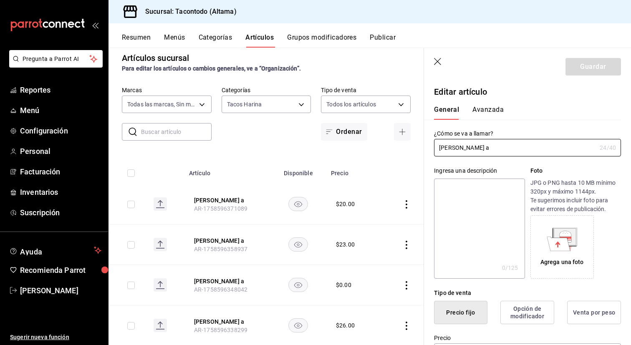
click at [488, 111] on button "Avanzada" at bounding box center [487, 113] width 31 height 14
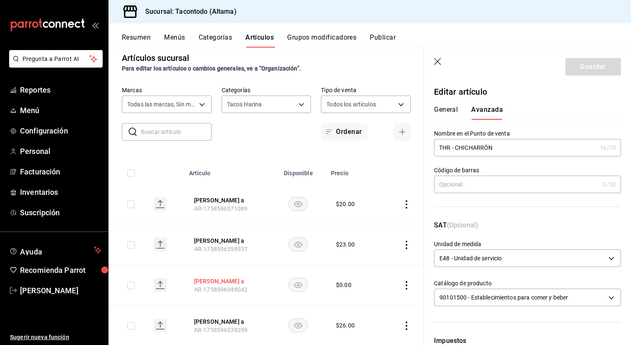
click at [216, 280] on button "[PERSON_NAME] a" at bounding box center [227, 281] width 67 height 8
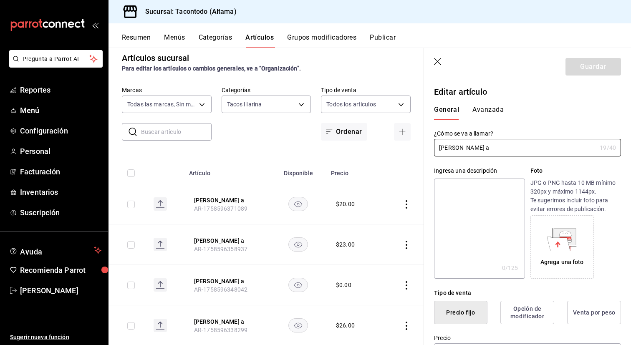
type input "$0.00"
type input "E48"
type input "90101500"
radio input "true"
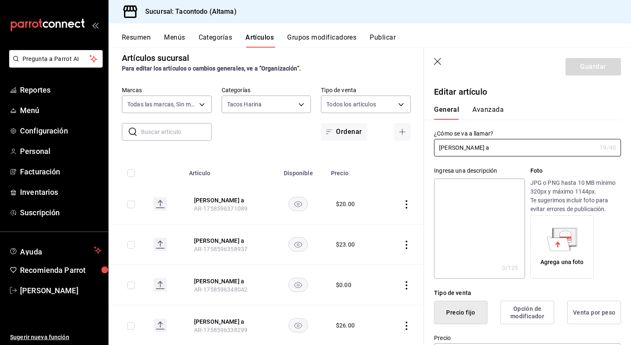
type input "f2d47fc5-286b-482c-91d1-f6277f6f141a"
click at [497, 104] on div "General [PERSON_NAME]" at bounding box center [522, 109] width 197 height 22
click at [490, 108] on button "Avanzada" at bounding box center [487, 113] width 31 height 14
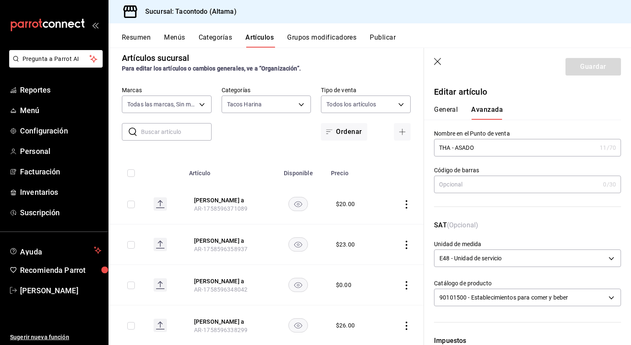
click at [442, 147] on input "THA - ASADO" at bounding box center [515, 147] width 162 height 17
paste input "R"
type input "THR - ASADO"
click at [578, 58] on header "Guardar" at bounding box center [527, 65] width 207 height 34
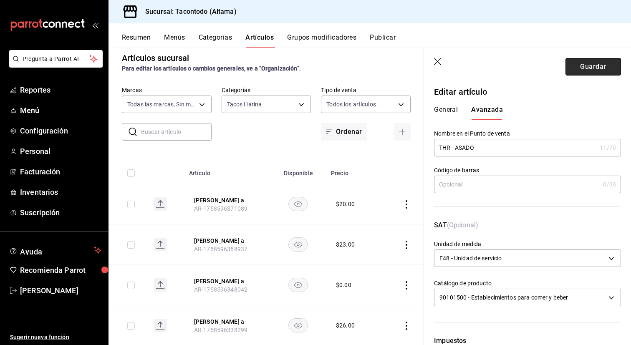
click at [574, 62] on button "Guardar" at bounding box center [594, 67] width 56 height 18
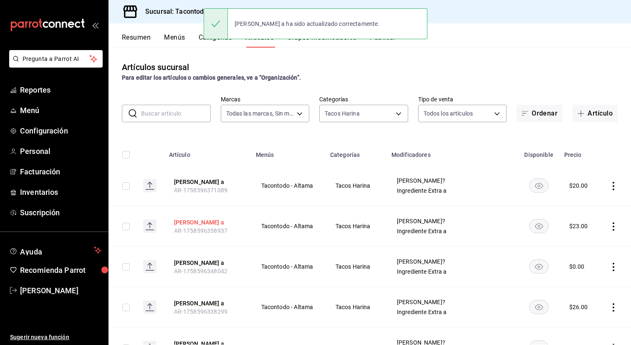
scroll to position [22, 0]
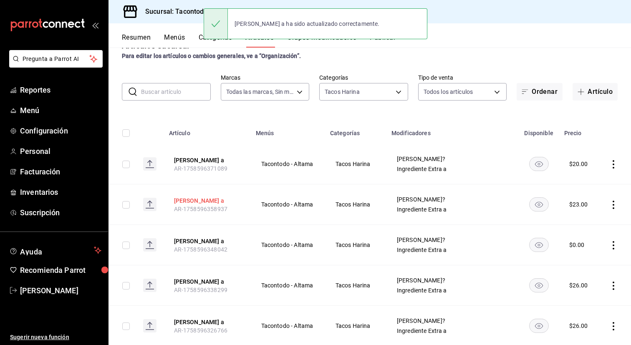
click at [222, 201] on button "[PERSON_NAME] a" at bounding box center [207, 201] width 67 height 8
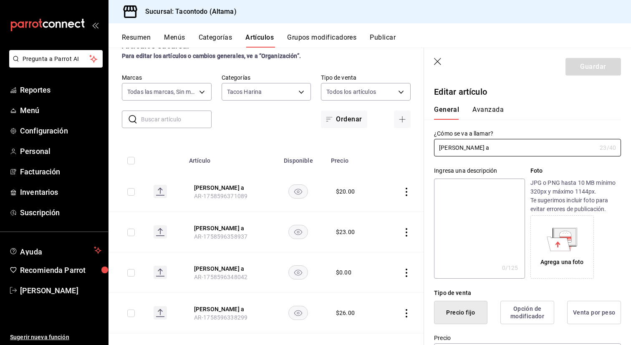
click at [497, 110] on button "Avanzada" at bounding box center [487, 113] width 31 height 14
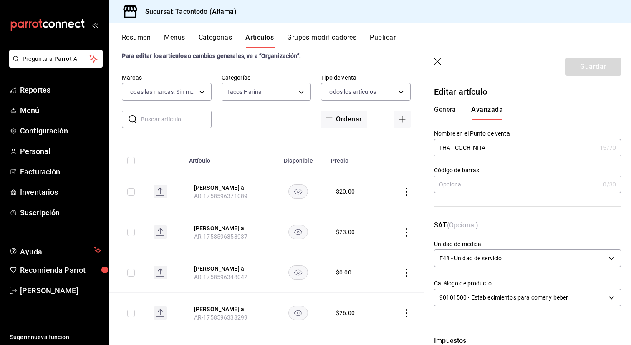
click at [443, 153] on input "THA - COCHINITA" at bounding box center [515, 147] width 162 height 17
click at [445, 148] on input "THA - COCHINITA" at bounding box center [515, 147] width 162 height 17
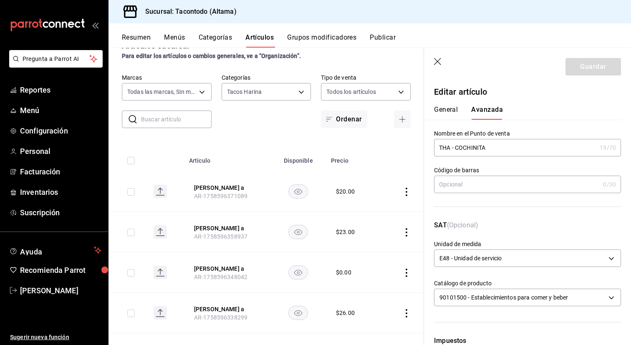
paste input "R"
type input "THR - COCHINITA"
click at [581, 71] on button "Guardar" at bounding box center [594, 67] width 56 height 18
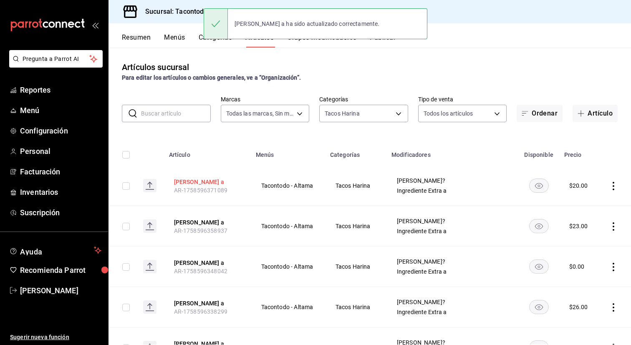
click at [213, 182] on button "[PERSON_NAME] a" at bounding box center [207, 182] width 67 height 8
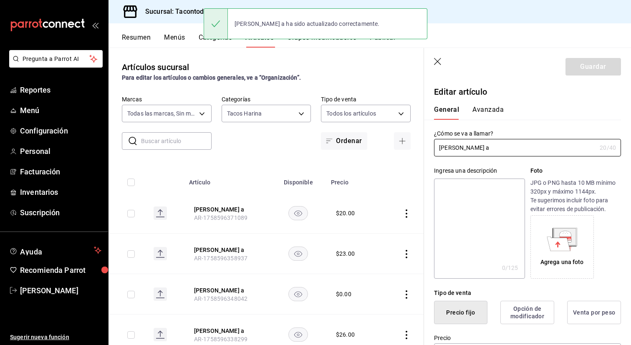
click at [492, 106] on button "Avanzada" at bounding box center [487, 113] width 31 height 14
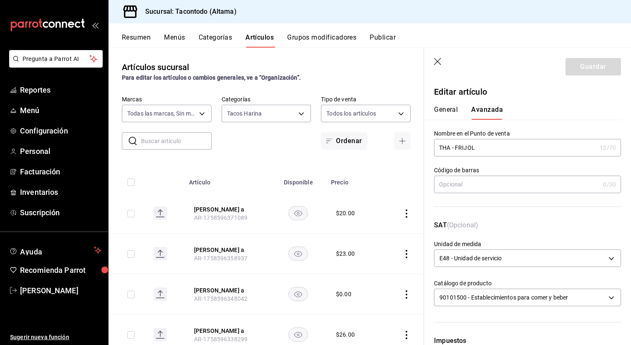
click at [448, 145] on input "THA - FRIJOL" at bounding box center [515, 147] width 162 height 17
paste input "R"
type input "THR - FRIJOL"
click at [612, 71] on button "Guardar" at bounding box center [594, 67] width 56 height 18
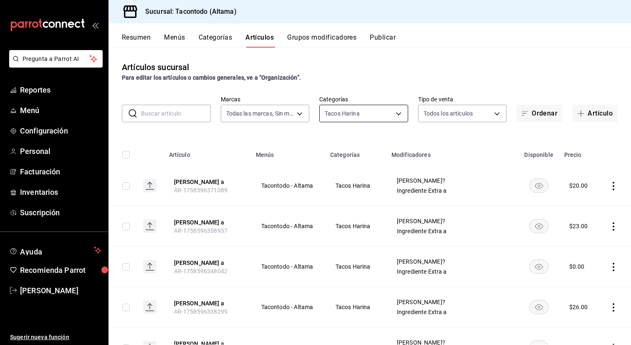
click at [368, 119] on body "Pregunta a Parrot AI Reportes Menú Configuración Personal Facturación Inventari…" at bounding box center [315, 172] width 631 height 345
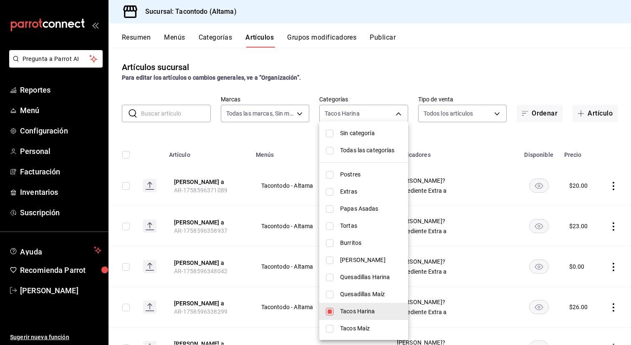
click at [375, 275] on span "Quesadillas Harina" at bounding box center [370, 277] width 61 height 9
type input "8465a975-bdba-42e7-9cb7-9ba01d8f7b37,895474e9-4765-4cdc-9fda-306c7789db21"
checkbox input "true"
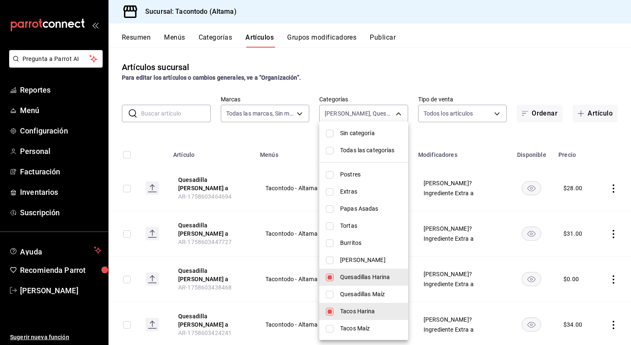
click at [205, 179] on div at bounding box center [315, 172] width 631 height 345
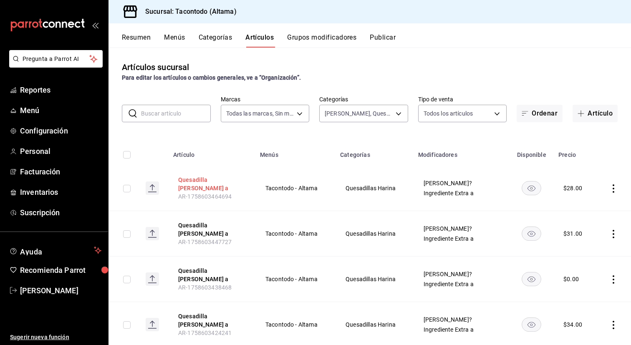
click at [230, 179] on button "Quesadilla [PERSON_NAME] a" at bounding box center [211, 184] width 67 height 17
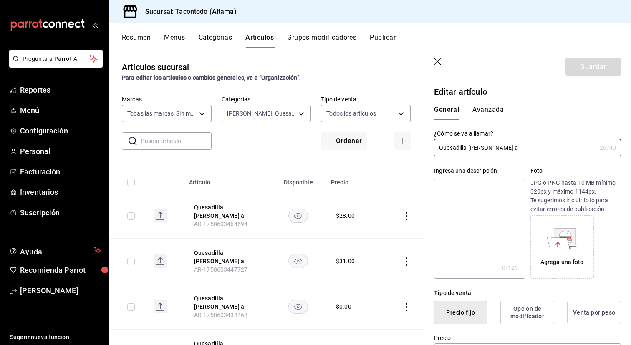
click at [491, 105] on div "General [PERSON_NAME]" at bounding box center [522, 109] width 197 height 22
click at [485, 109] on button "Avanzada" at bounding box center [487, 113] width 31 height 14
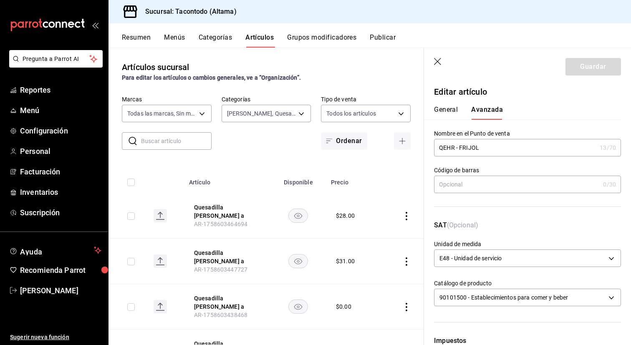
click at [448, 151] on input "QEHR - FRIJOL" at bounding box center [515, 147] width 162 height 17
click at [214, 256] on button "Quesadilla [PERSON_NAME] a" at bounding box center [227, 257] width 67 height 17
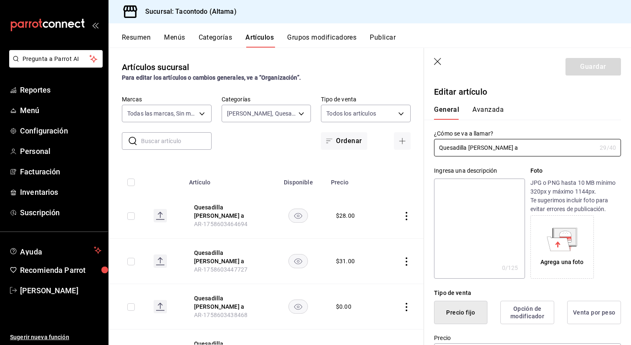
click at [487, 110] on button "Avanzada" at bounding box center [487, 113] width 31 height 14
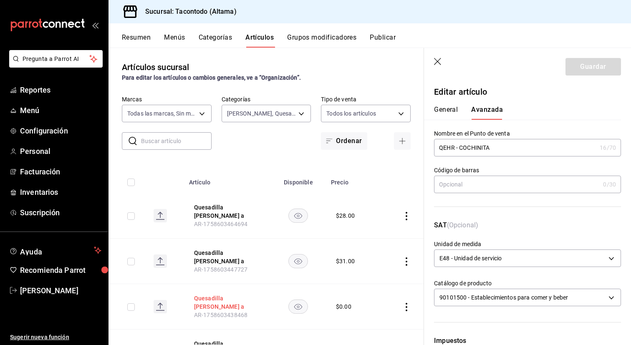
click at [223, 301] on button "Quesadilla [PERSON_NAME] a" at bounding box center [227, 302] width 67 height 17
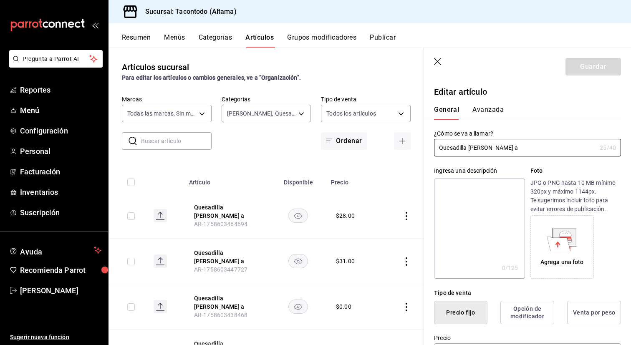
scroll to position [809, 0]
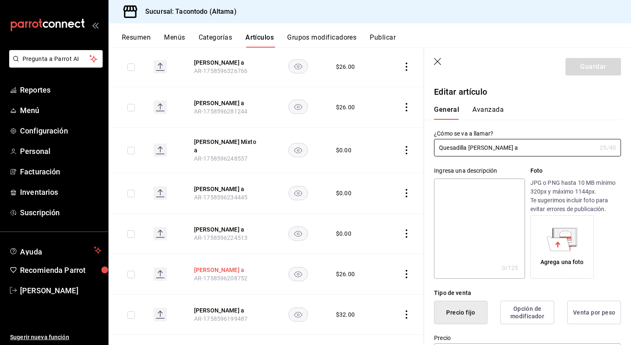
click at [227, 274] on button "[PERSON_NAME] a" at bounding box center [227, 270] width 67 height 8
click at [497, 115] on button "Avanzada" at bounding box center [487, 113] width 31 height 14
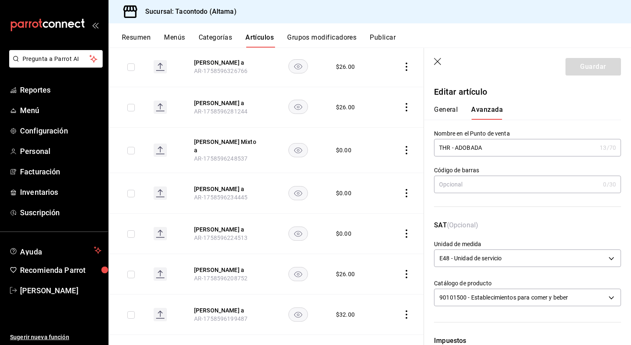
click at [439, 151] on input "THR - ADOBADA" at bounding box center [515, 147] width 162 height 17
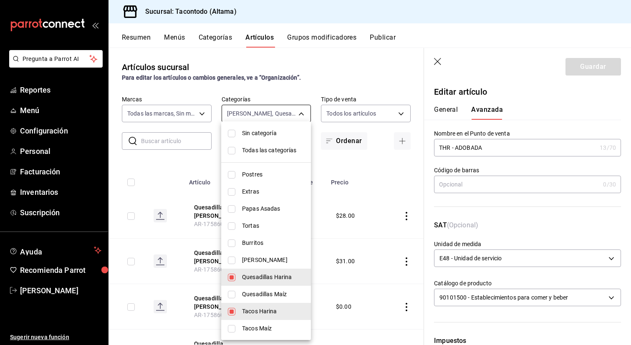
click at [291, 105] on body "Pregunta a Parrot AI Reportes Menú Configuración Personal Facturación Inventari…" at bounding box center [315, 172] width 631 height 345
click at [248, 309] on span "Tacos Harina" at bounding box center [273, 311] width 62 height 9
type input "895474e9-4765-4cdc-9fda-306c7789db21"
checkbox input "false"
click at [195, 162] on div at bounding box center [315, 172] width 631 height 345
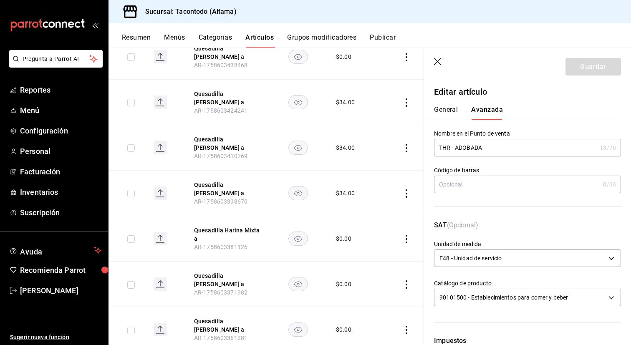
scroll to position [450, 0]
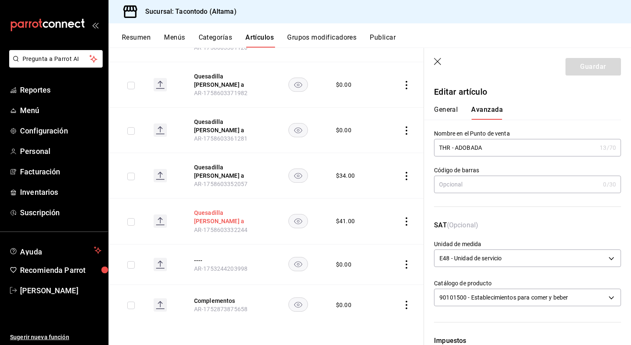
click at [215, 216] on button "Quesadilla [PERSON_NAME] a" at bounding box center [227, 217] width 67 height 17
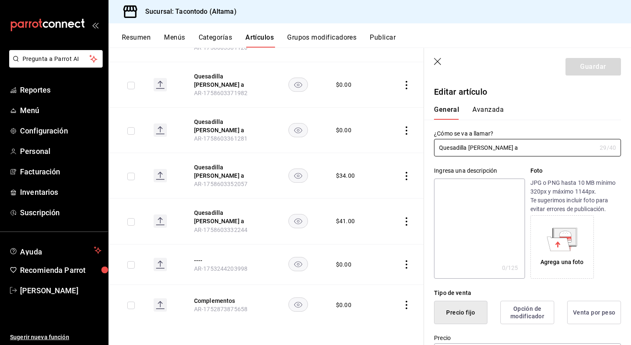
type input "$41.00"
type input "E48"
type input "90101500"
radio input "true"
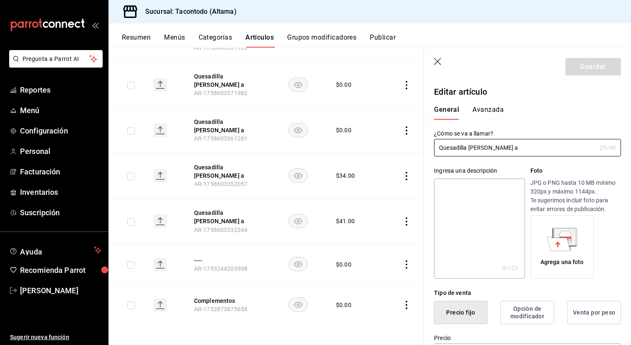
type input "f2d47fc5-286b-482c-91d1-f6277f6f141a"
click at [482, 111] on button "Avanzada" at bounding box center [487, 113] width 31 height 14
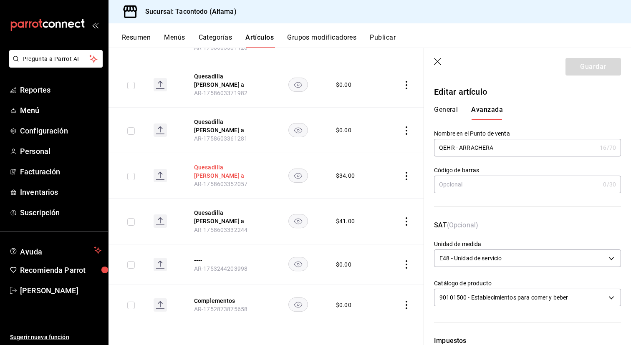
click at [225, 173] on button "Quesadilla [PERSON_NAME] a" at bounding box center [227, 171] width 67 height 17
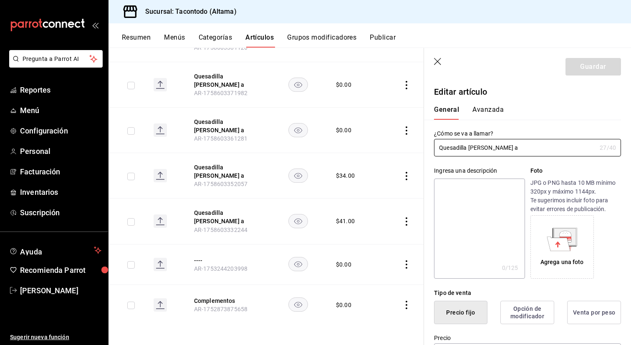
click at [488, 113] on button "Avanzada" at bounding box center [487, 113] width 31 height 14
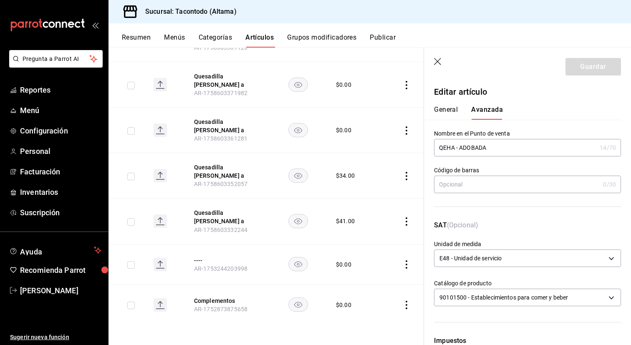
click at [445, 154] on input "QEHA - ADOBADA" at bounding box center [515, 147] width 162 height 17
click at [446, 145] on input "QEHA - ADOBADA" at bounding box center [515, 147] width 162 height 17
paste input "R"
type input "QEHR - ADOBADA"
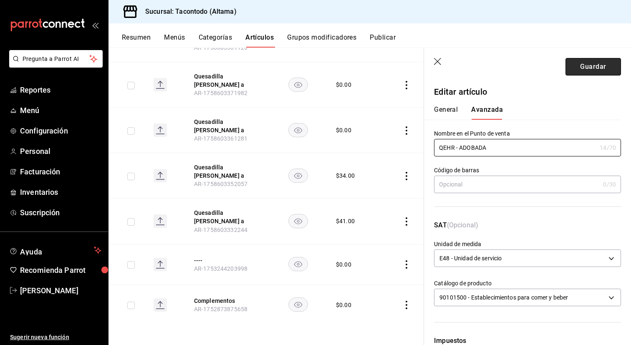
click at [578, 65] on button "Guardar" at bounding box center [594, 67] width 56 height 18
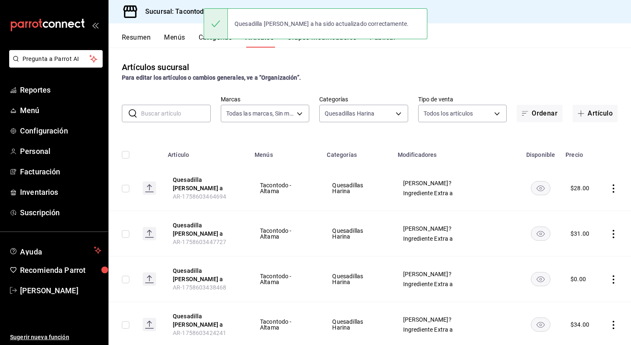
scroll to position [484, 0]
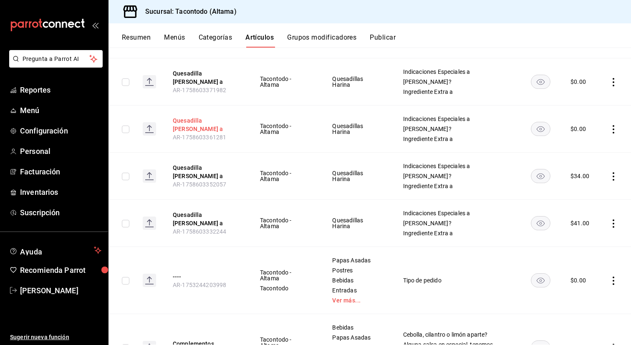
click at [193, 131] on button "Quesadilla [PERSON_NAME] a" at bounding box center [206, 124] width 67 height 17
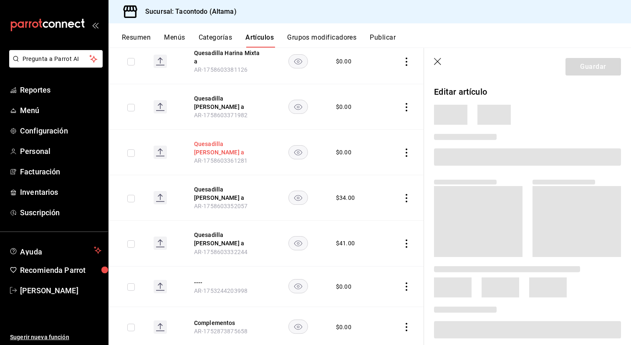
scroll to position [422, 0]
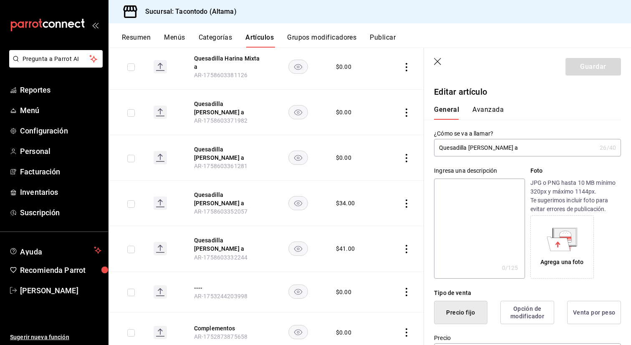
click at [493, 108] on button "Avanzada" at bounding box center [487, 113] width 31 height 14
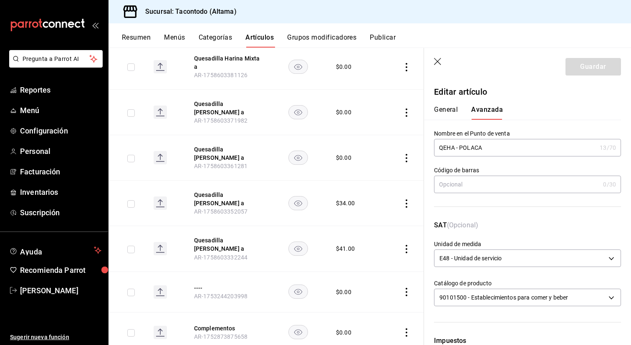
click at [446, 148] on input "QEHA - POLACA" at bounding box center [515, 147] width 162 height 17
paste input "R"
type input "QEHR - POLACA"
click at [600, 59] on button "Guardar" at bounding box center [594, 67] width 56 height 18
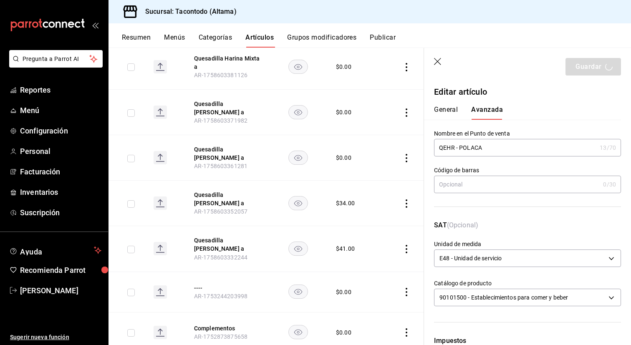
click at [598, 62] on div "Guardar" at bounding box center [594, 67] width 56 height 18
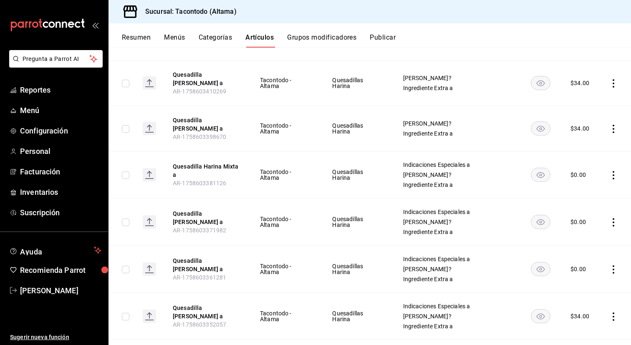
scroll to position [288, 0]
click at [204, 219] on button "Quesadilla [PERSON_NAME] a" at bounding box center [206, 217] width 67 height 17
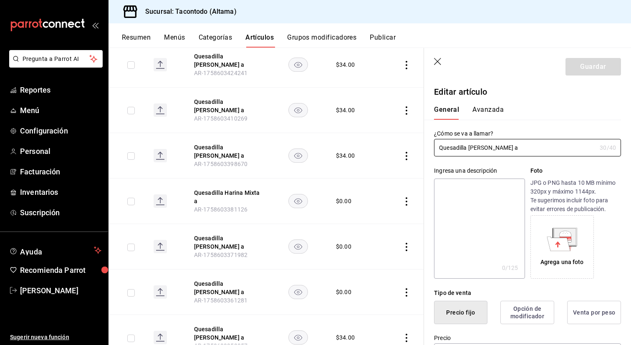
click at [499, 111] on button "Avanzada" at bounding box center [487, 113] width 31 height 14
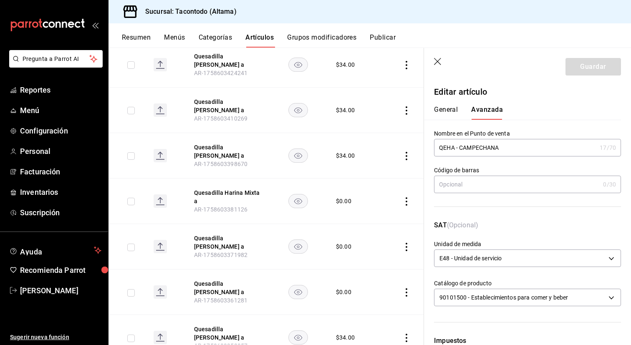
click at [449, 147] on input "QEHA - CAMPECHANA" at bounding box center [515, 147] width 162 height 17
paste input "R"
type input "QEHR - CAMPECHANA"
click at [587, 63] on button "Guardar" at bounding box center [594, 67] width 56 height 18
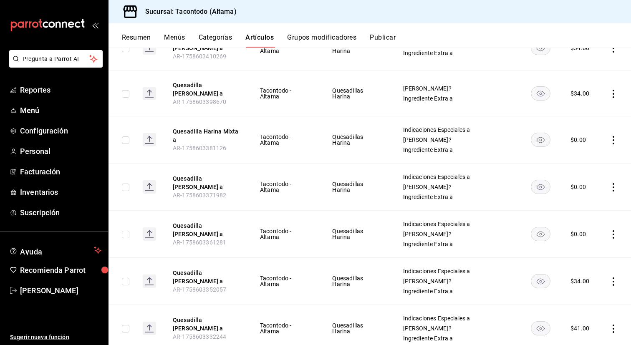
scroll to position [321, 0]
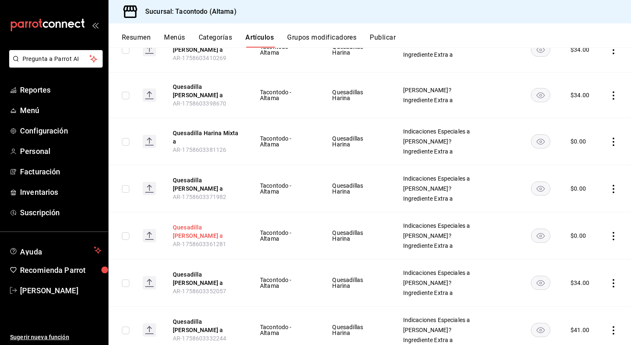
click at [205, 227] on button "Quesadilla [PERSON_NAME] a" at bounding box center [206, 231] width 67 height 17
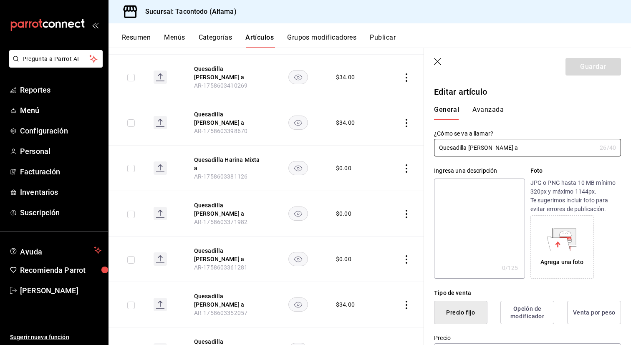
click at [493, 105] on div "General [PERSON_NAME]" at bounding box center [522, 109] width 197 height 22
click at [488, 109] on button "Avanzada" at bounding box center [487, 113] width 31 height 14
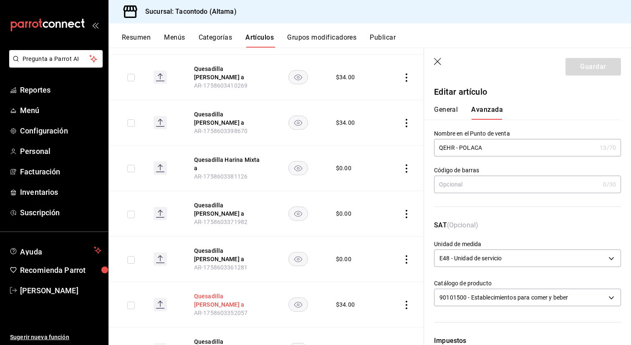
click at [213, 302] on button "Quesadilla [PERSON_NAME] a" at bounding box center [227, 300] width 67 height 17
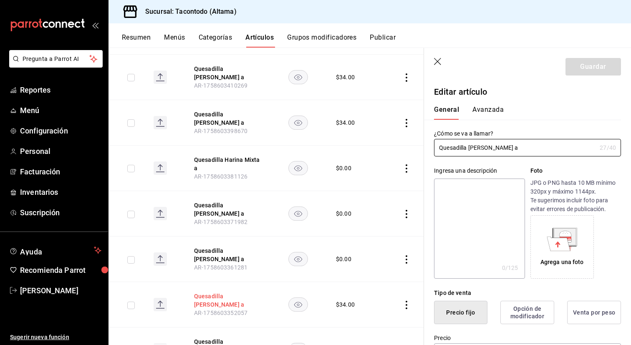
type input "$34.00"
click at [483, 106] on button "Avanzada" at bounding box center [487, 113] width 31 height 14
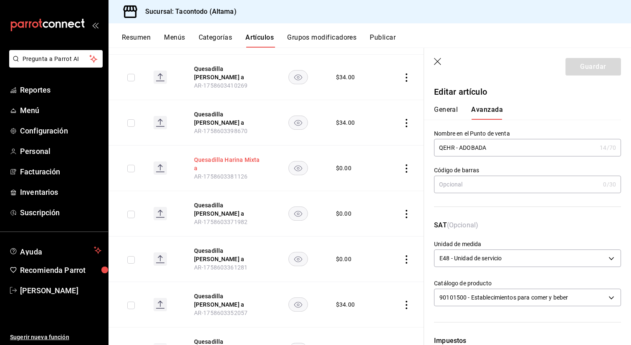
click at [229, 159] on button "Quesadilla Harina Mixta a" at bounding box center [227, 164] width 67 height 17
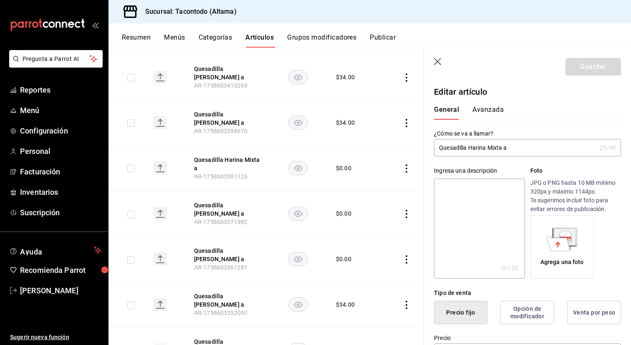
click at [480, 108] on button "Avanzada" at bounding box center [487, 113] width 31 height 14
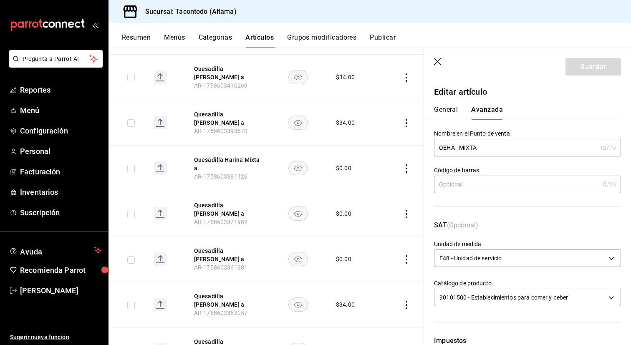
click at [447, 147] on input "QEHA - MIXTA" at bounding box center [515, 147] width 162 height 17
paste input "R"
type input "QEHR - MIXTA"
click at [589, 60] on button "Guardar" at bounding box center [594, 67] width 56 height 18
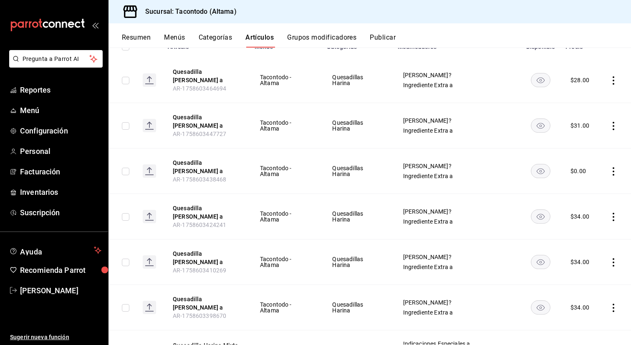
scroll to position [109, 0]
click at [218, 163] on button "Quesadilla [PERSON_NAME] a" at bounding box center [206, 166] width 67 height 17
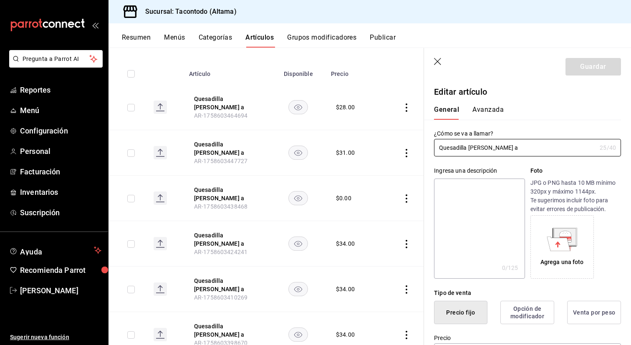
click at [495, 106] on button "Avanzada" at bounding box center [487, 113] width 31 height 14
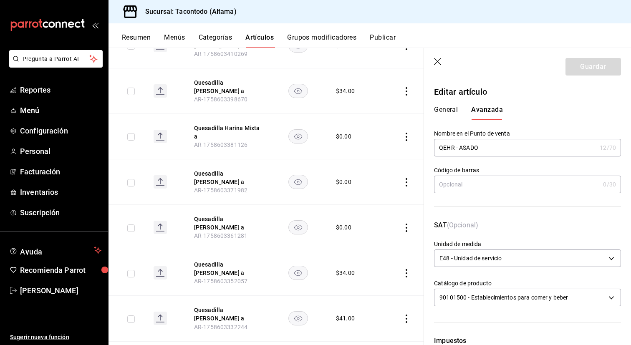
scroll to position [350, 0]
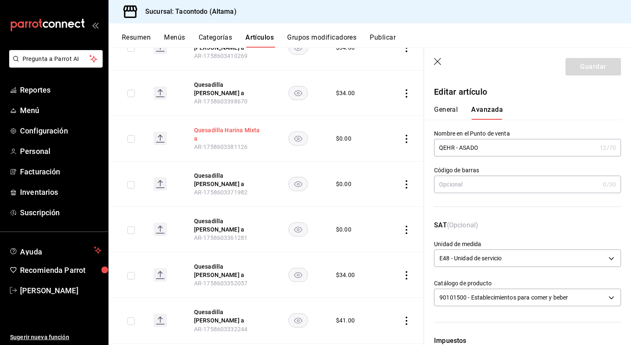
click at [232, 132] on button "Quesadilla Harina Mixta a" at bounding box center [227, 134] width 67 height 17
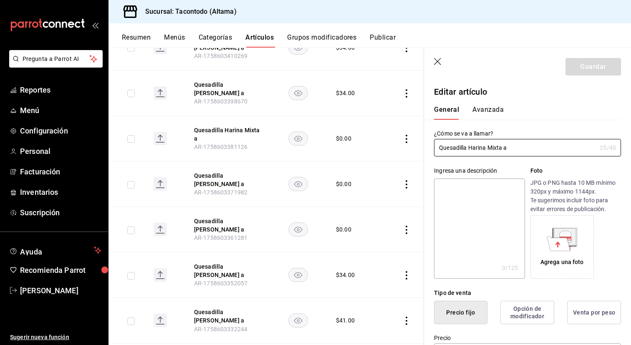
click at [482, 107] on button "Avanzada" at bounding box center [487, 113] width 31 height 14
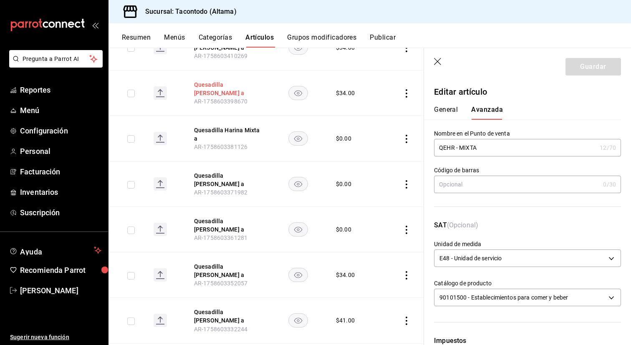
click at [243, 87] on button "Quesadilla [PERSON_NAME] a" at bounding box center [227, 89] width 67 height 17
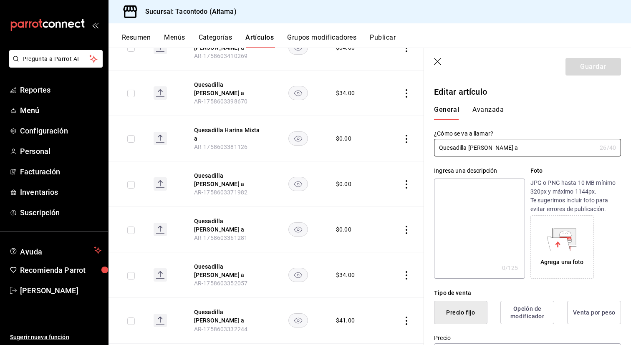
type input "$34.00"
type input "E48"
type input "90101500"
radio input "true"
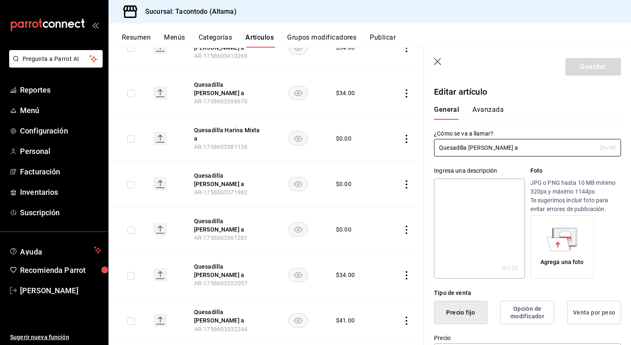
type input "f2d47fc5-286b-482c-91d1-f6277f6f141a"
click at [482, 105] on div "General [PERSON_NAME]" at bounding box center [522, 109] width 197 height 22
click at [479, 109] on button "Avanzada" at bounding box center [487, 113] width 31 height 14
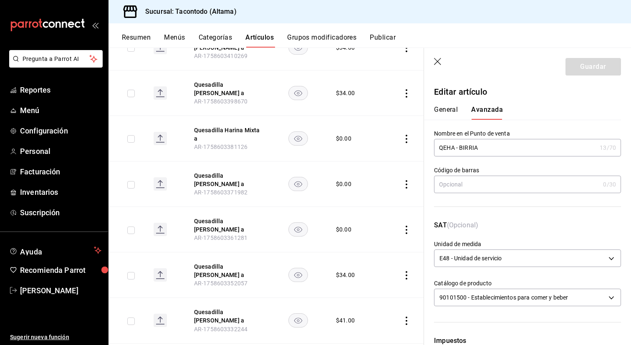
click at [447, 149] on input "QEHA - BIRRIA" at bounding box center [515, 147] width 162 height 17
paste input "R"
type input "QEHR - BIRRIA"
click at [614, 73] on button "Guardar" at bounding box center [594, 67] width 56 height 18
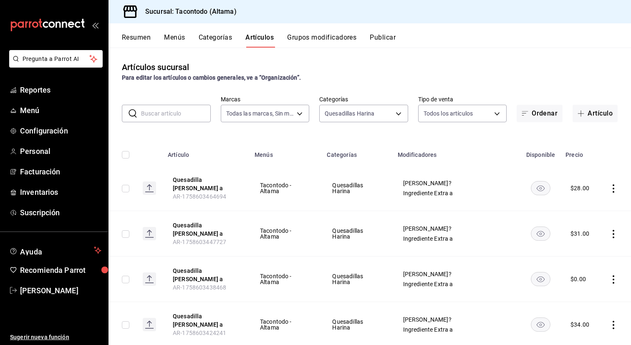
click at [303, 37] on button "Grupos modificadores" at bounding box center [321, 40] width 69 height 14
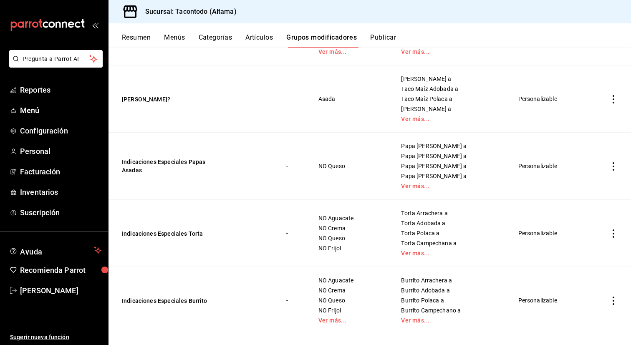
scroll to position [207, 0]
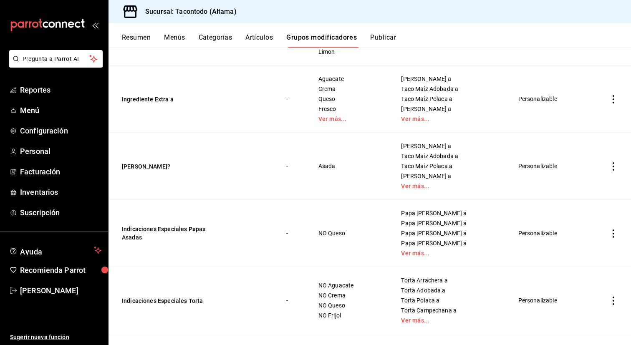
click at [613, 166] on icon "actions" at bounding box center [614, 166] width 2 height 8
click at [579, 220] on span "Eliminar" at bounding box center [588, 220] width 21 height 7
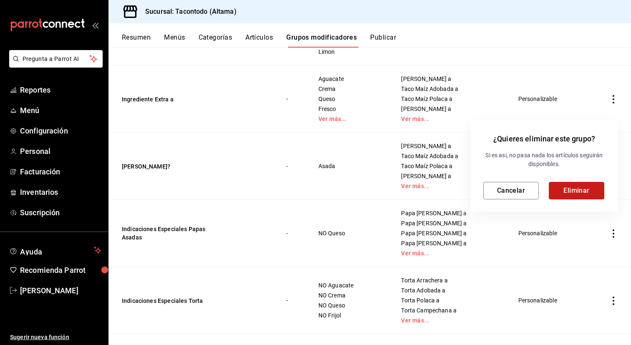
click at [577, 188] on button "Eliminar" at bounding box center [577, 191] width 56 height 18
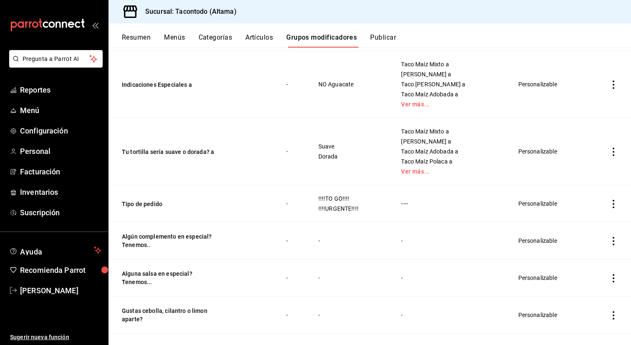
scroll to position [559, 0]
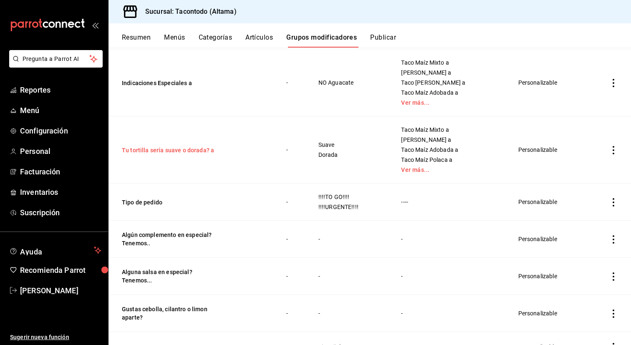
click at [172, 150] on button "Tu tortilla sería suave o dorada? a" at bounding box center [172, 150] width 100 height 8
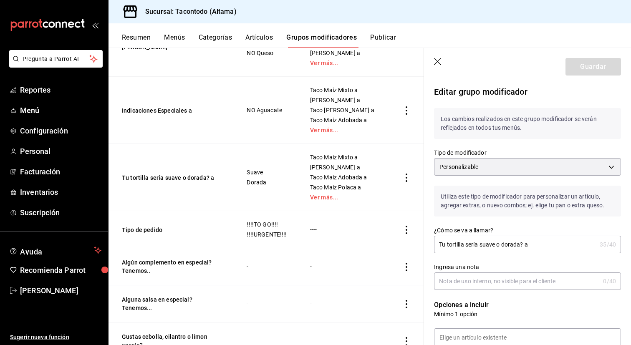
click at [456, 245] on input "Tu tortilla sería suave o dorada? a" at bounding box center [515, 244] width 162 height 17
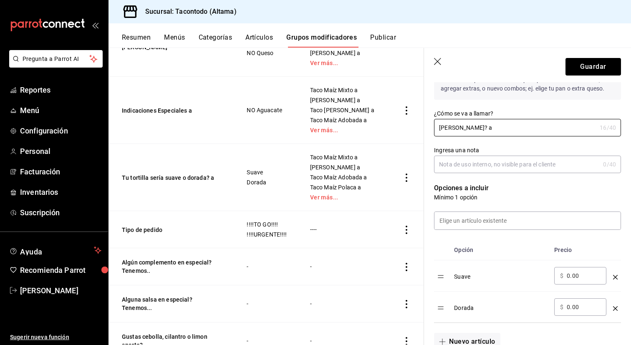
type input "[PERSON_NAME]? a"
click at [615, 279] on icon "optionsTable" at bounding box center [615, 277] width 5 height 5
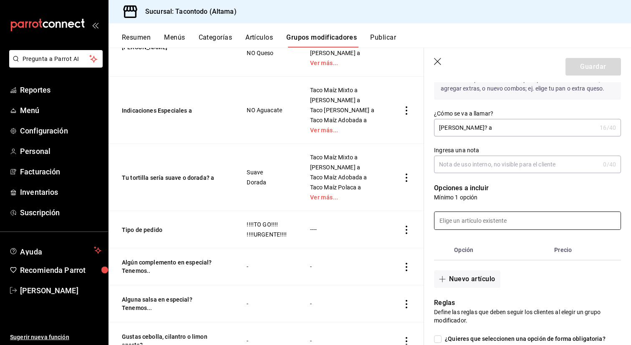
click at [518, 225] on input at bounding box center [528, 221] width 186 height 18
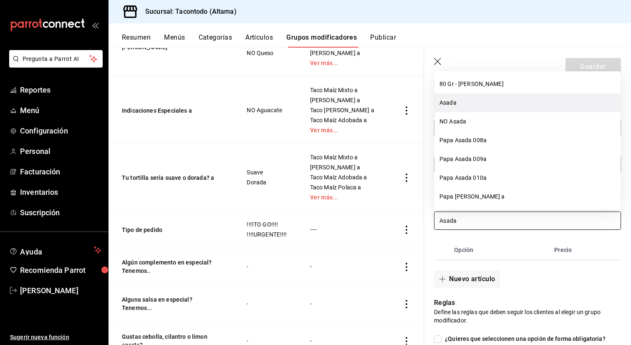
click at [485, 101] on li "Asada" at bounding box center [528, 102] width 186 height 19
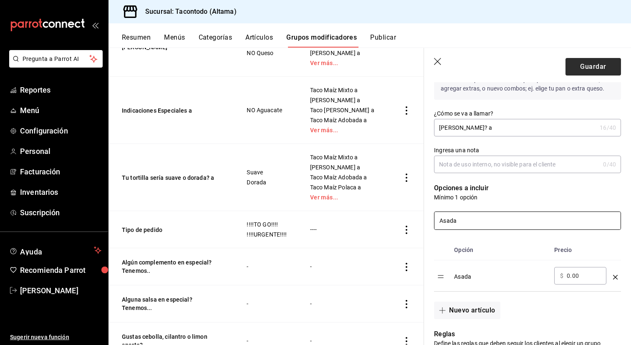
type input "Asada"
click at [583, 67] on button "Guardar" at bounding box center [594, 67] width 56 height 18
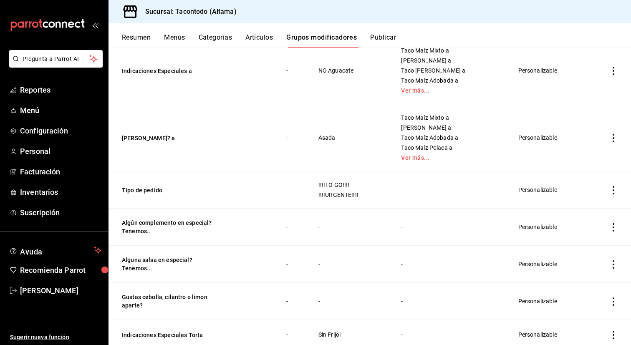
scroll to position [571, 0]
click at [136, 190] on button "Tipo de pedido" at bounding box center [172, 191] width 100 height 8
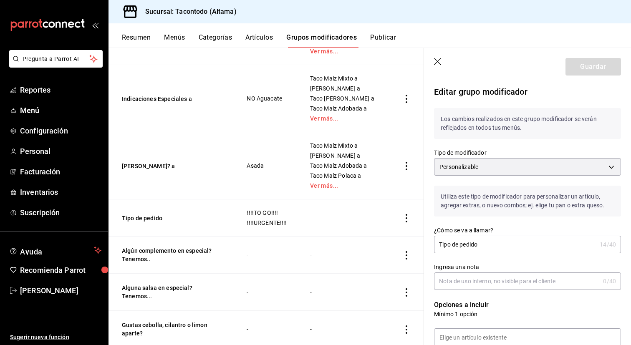
click at [463, 248] on input "Tipo de pedido" at bounding box center [515, 244] width 162 height 17
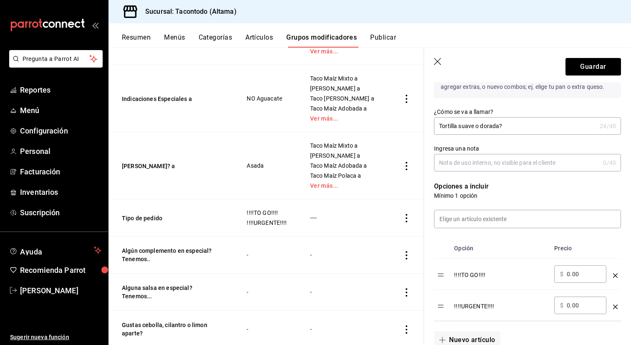
scroll to position [130, 0]
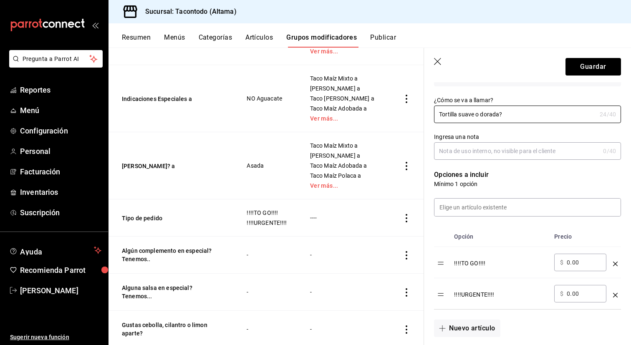
type input "Tortilla suave o dorada?"
click at [615, 263] on icon "optionsTable" at bounding box center [615, 264] width 5 height 5
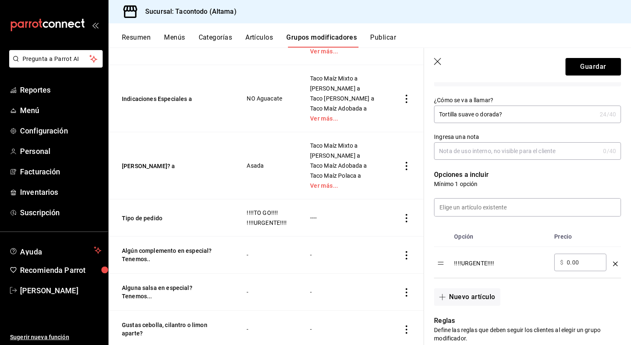
click at [615, 263] on icon "optionsTable" at bounding box center [615, 264] width 5 height 5
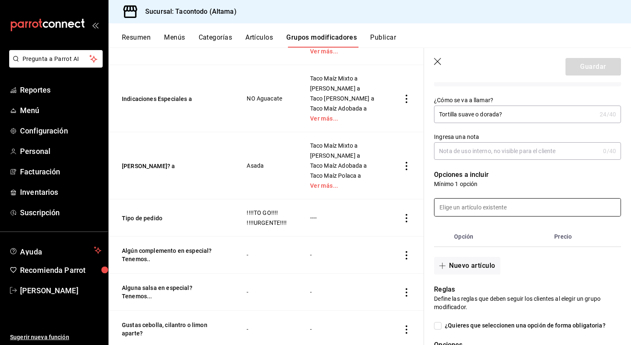
click at [504, 205] on input at bounding box center [528, 208] width 186 height 18
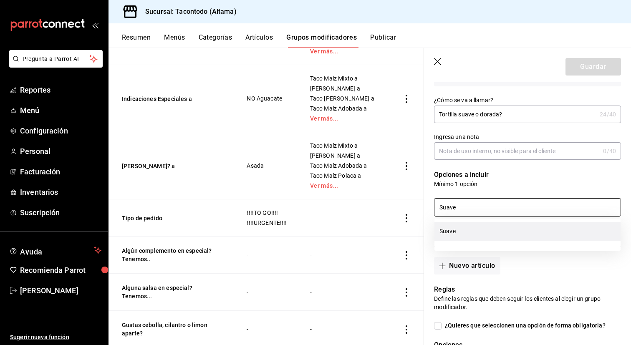
click at [469, 231] on li "Suave" at bounding box center [528, 231] width 186 height 19
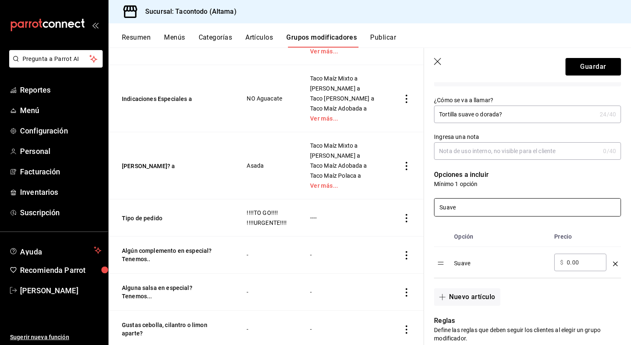
click at [478, 212] on input "Suave" at bounding box center [528, 208] width 186 height 18
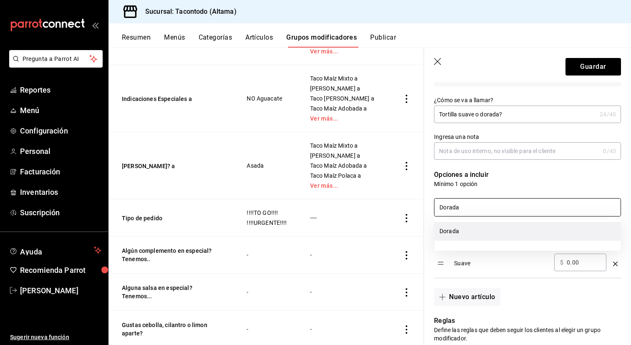
click at [471, 231] on li "Dorada" at bounding box center [528, 231] width 186 height 19
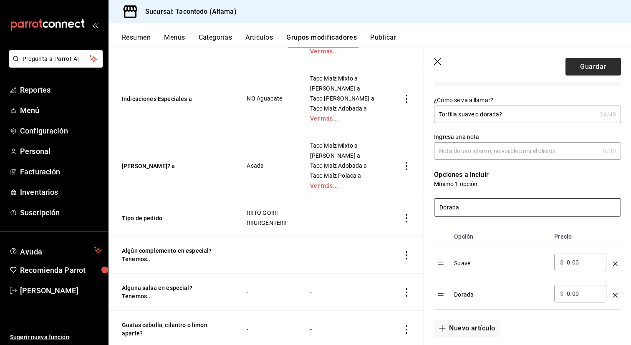
type input "Dorada"
click at [602, 64] on button "Guardar" at bounding box center [594, 67] width 56 height 18
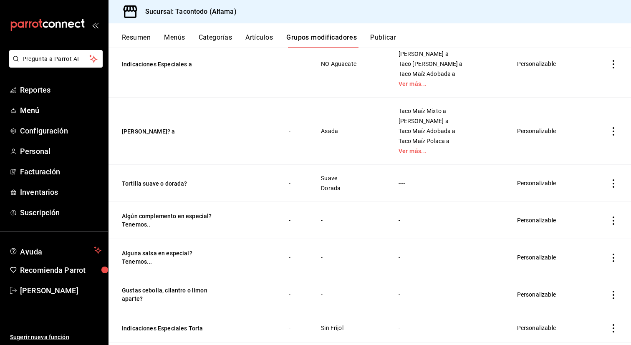
scroll to position [574, 0]
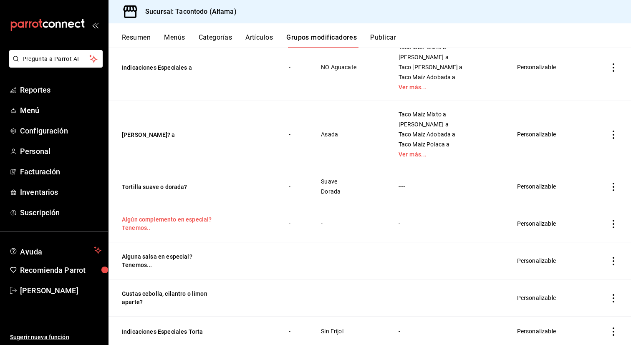
click at [176, 220] on button "Algún complemento en especial? Tenemos.." at bounding box center [172, 223] width 100 height 17
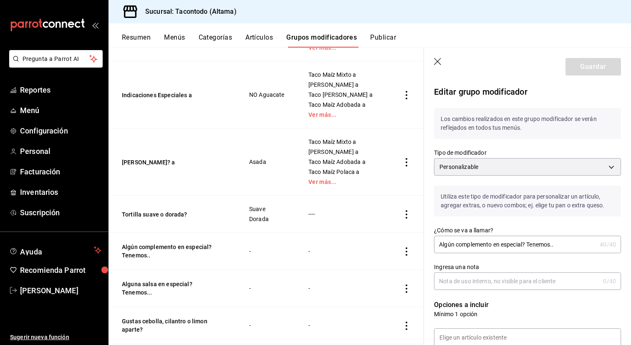
click at [469, 239] on input "Algún complemento en especial? Tenemos.." at bounding box center [515, 244] width 162 height 17
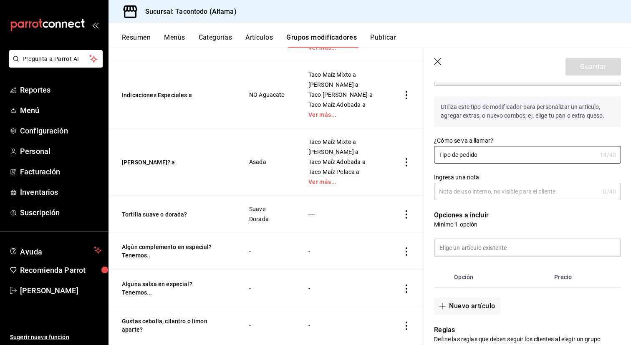
scroll to position [96, 0]
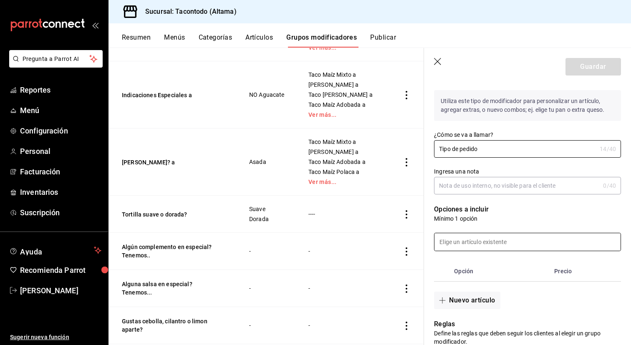
type input "Tipo de pedido"
click at [484, 244] on input at bounding box center [528, 242] width 186 height 18
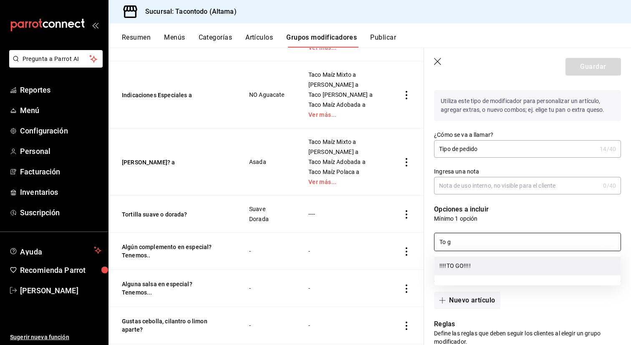
click at [477, 266] on li "!!!!TO GO!!!!" at bounding box center [528, 266] width 186 height 19
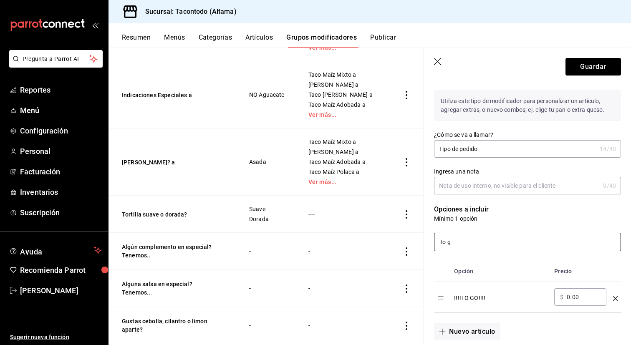
click at [483, 243] on input "To g" at bounding box center [528, 242] width 186 height 18
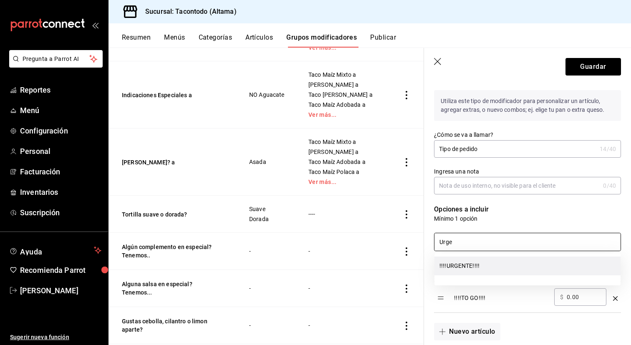
click at [465, 271] on li "!!!!URGENTE!!!!" at bounding box center [528, 266] width 186 height 19
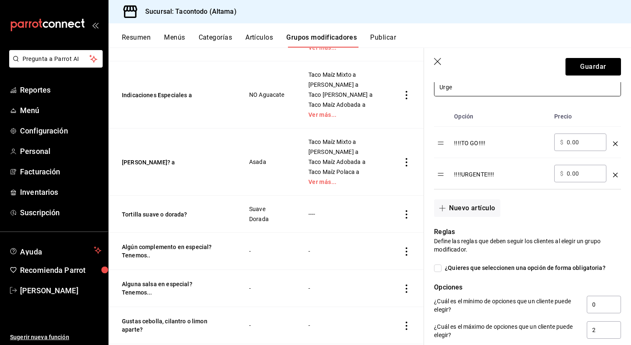
scroll to position [248, 0]
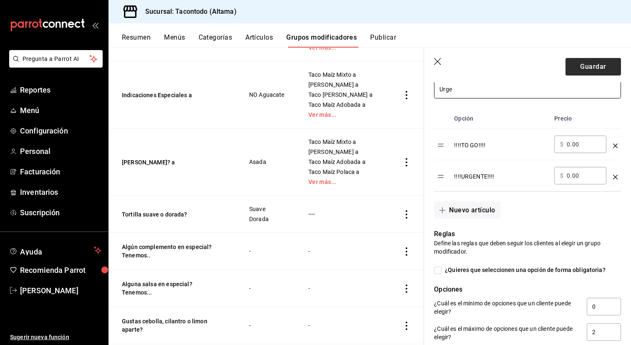
type input "Urge"
click at [600, 71] on button "Guardar" at bounding box center [594, 67] width 56 height 18
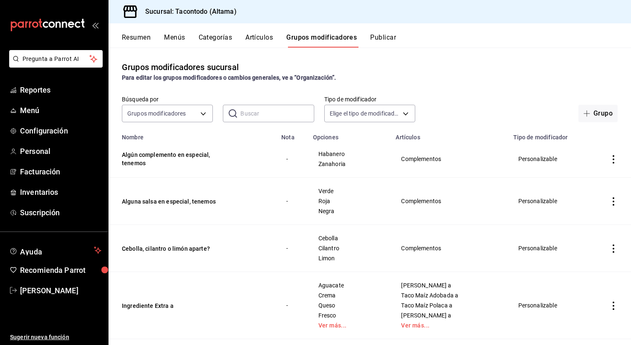
click at [267, 39] on button "Artículos" at bounding box center [259, 40] width 28 height 14
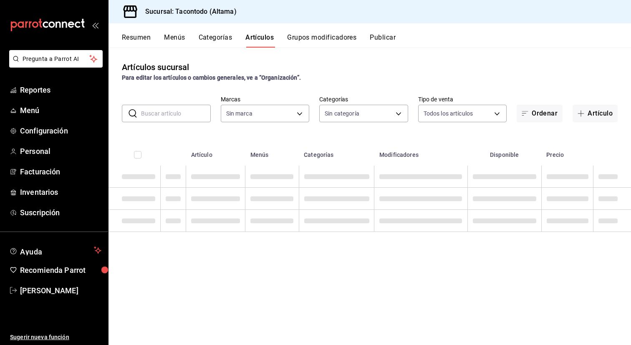
type input "56f755ab-7396-4f10-bb3c-049bffdbebb5"
type input "b6b20e4e-2b02-44db-96d9-36fe6830ced0,ea7f118b-53d1-4281-a9de-b1bc2d85afad,d6f6d…"
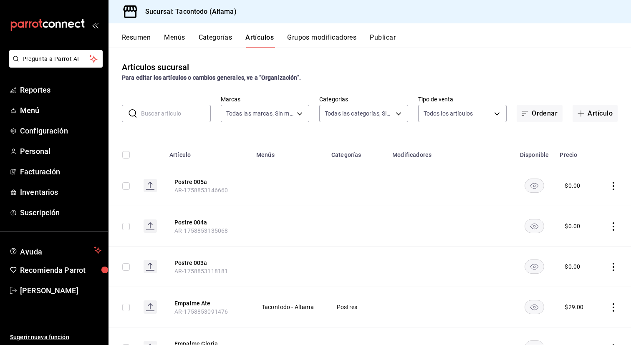
click at [304, 39] on button "Grupos modificadores" at bounding box center [321, 40] width 69 height 14
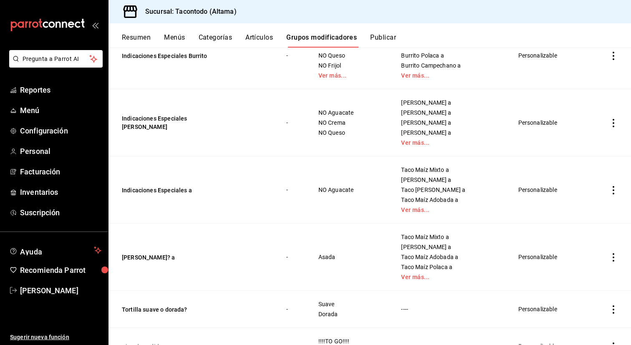
scroll to position [461, 0]
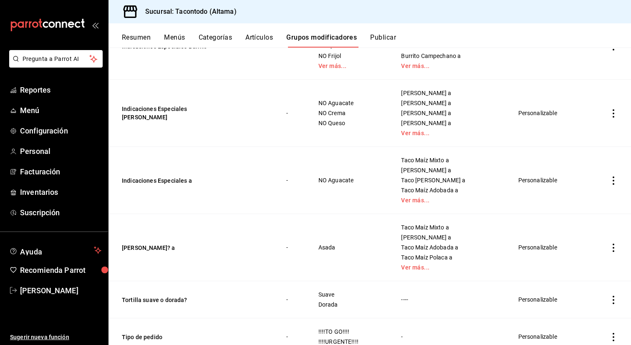
click at [216, 41] on button "Categorías" at bounding box center [216, 40] width 34 height 14
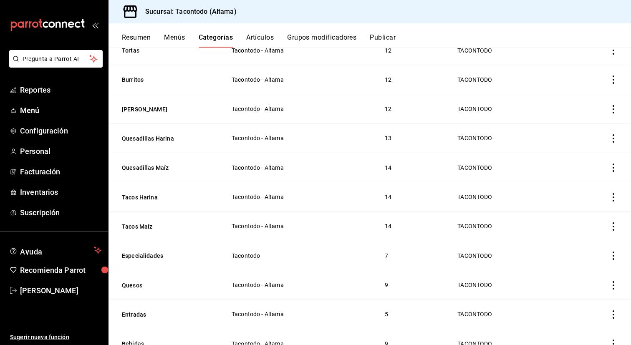
scroll to position [215, 0]
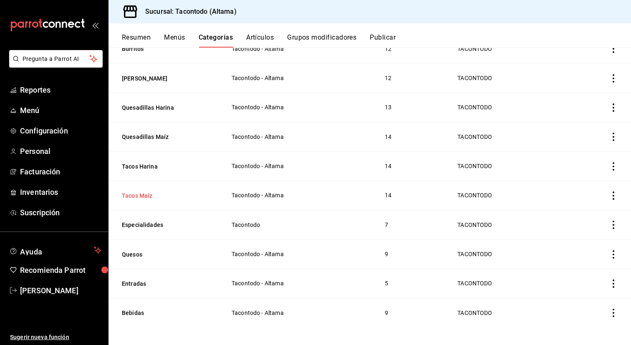
click at [138, 192] on button "Tacos Maíz" at bounding box center [163, 196] width 83 height 8
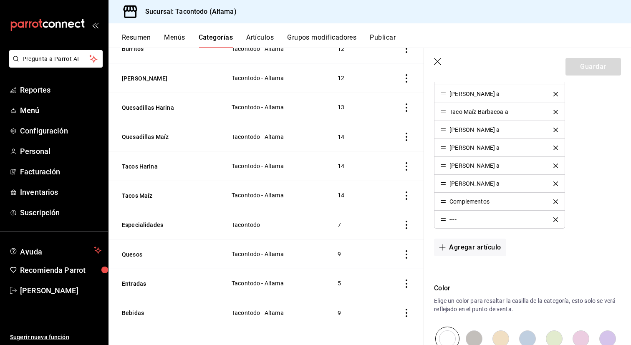
scroll to position [383, 0]
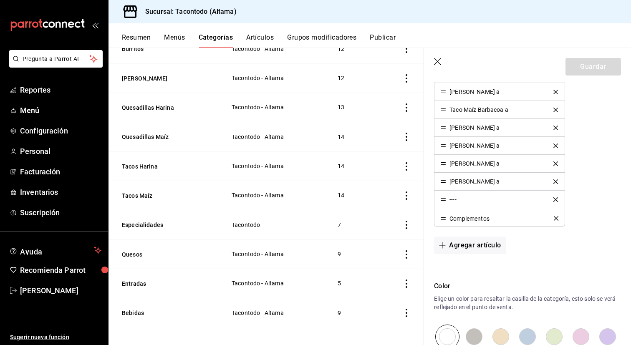
drag, startPoint x: 443, startPoint y: 200, endPoint x: 442, endPoint y: 219, distance: 18.8
click at [581, 71] on button "Guardar" at bounding box center [594, 67] width 56 height 18
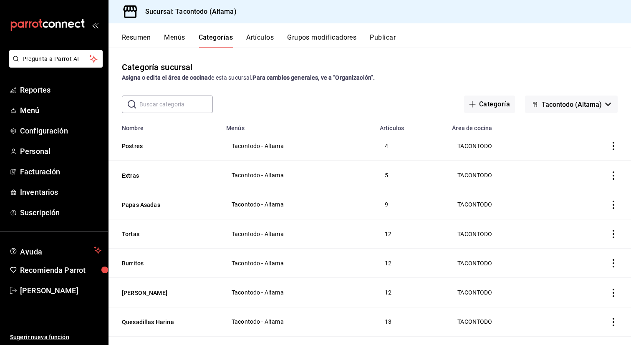
click at [263, 41] on button "Artículos" at bounding box center [260, 40] width 28 height 14
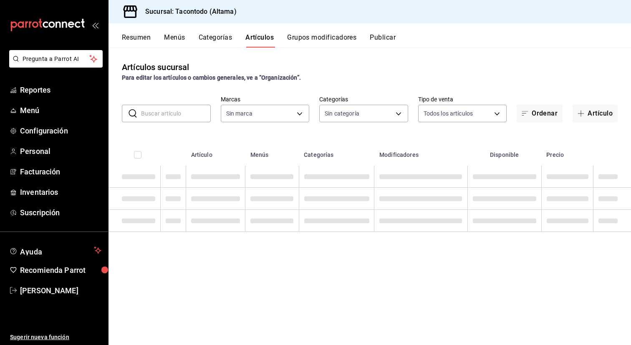
type input "56f755ab-7396-4f10-bb3c-049bffdbebb5"
type input "b6b20e4e-2b02-44db-96d9-36fe6830ced0,ea7f118b-53d1-4281-a9de-b1bc2d85afad,d6f6d…"
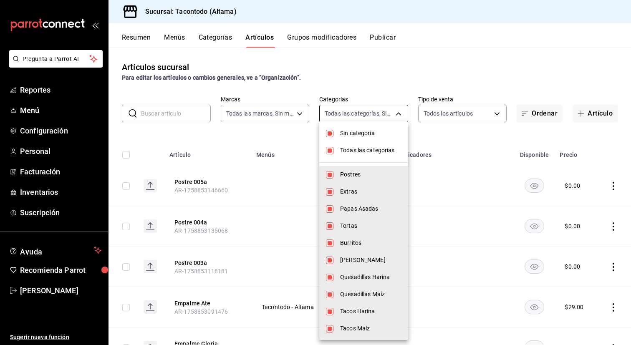
click at [350, 114] on body "Pregunta a Parrot AI Reportes Menú Configuración Personal Facturación Inventari…" at bounding box center [315, 172] width 631 height 345
click at [308, 36] on div at bounding box center [315, 172] width 631 height 345
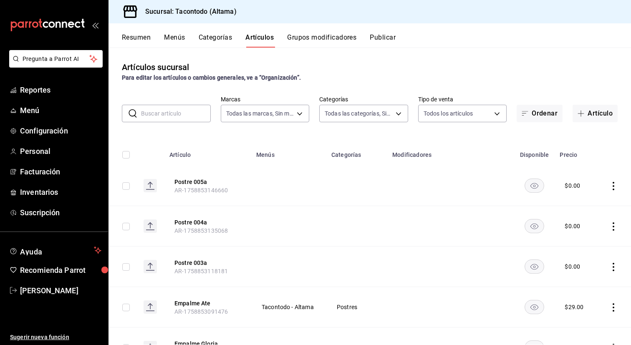
click at [306, 40] on button "Grupos modificadores" at bounding box center [321, 40] width 69 height 14
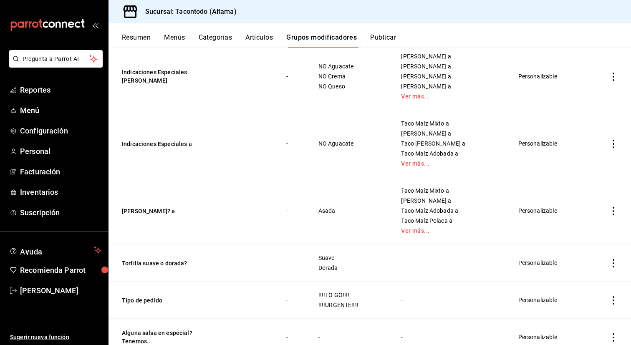
scroll to position [533, 0]
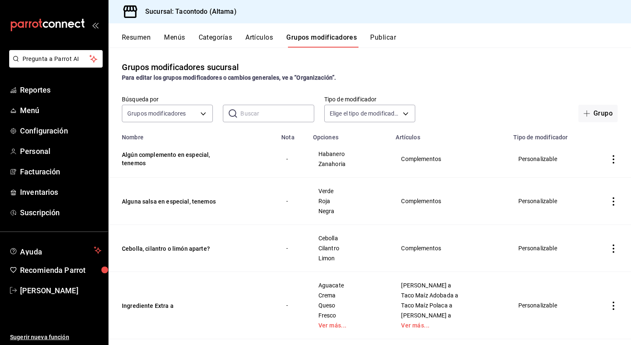
scroll to position [533, 0]
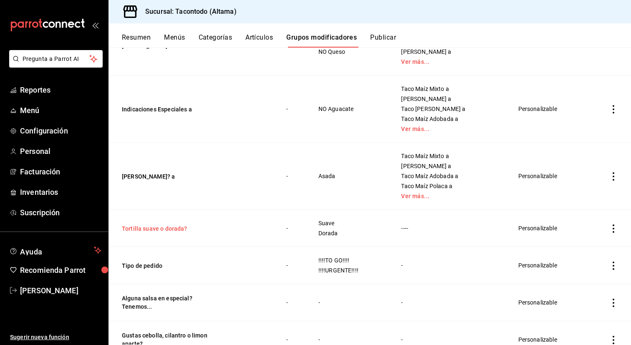
click at [161, 230] on button "Tortilla suave o dorada?" at bounding box center [172, 229] width 100 height 8
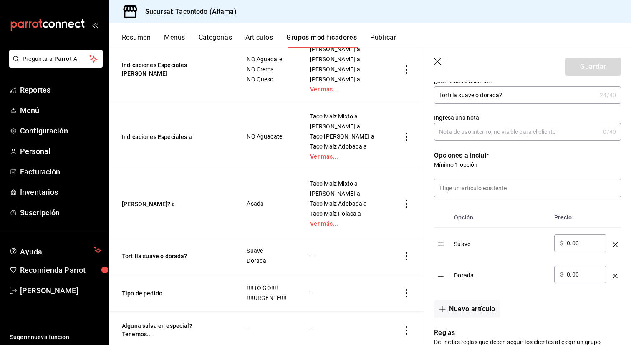
scroll to position [149, 0]
click at [481, 190] on input at bounding box center [528, 188] width 186 height 18
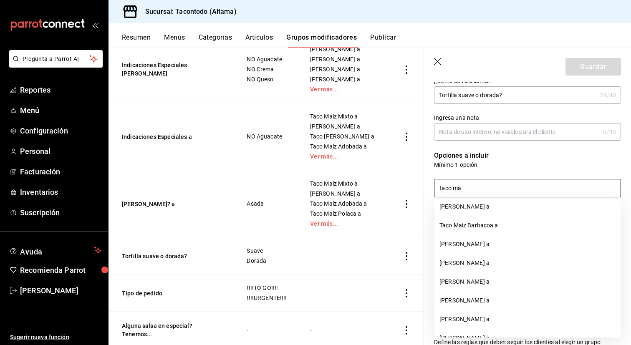
scroll to position [157, 0]
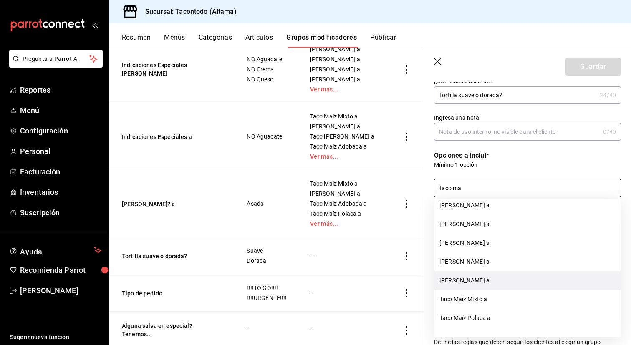
click at [510, 285] on li "[PERSON_NAME] a" at bounding box center [528, 280] width 186 height 19
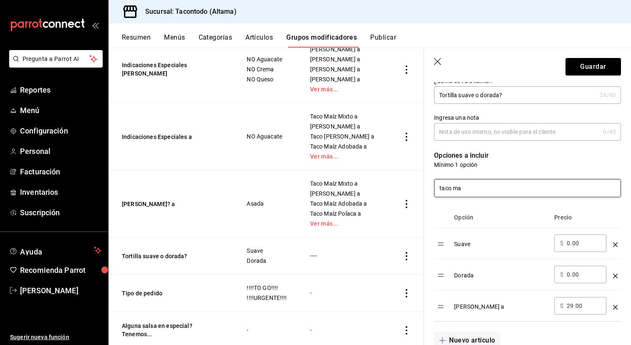
type input "taco ma"
click at [615, 304] on div "optionsTable" at bounding box center [615, 304] width 5 height 14
click at [614, 305] on icon "optionsTable" at bounding box center [615, 307] width 5 height 5
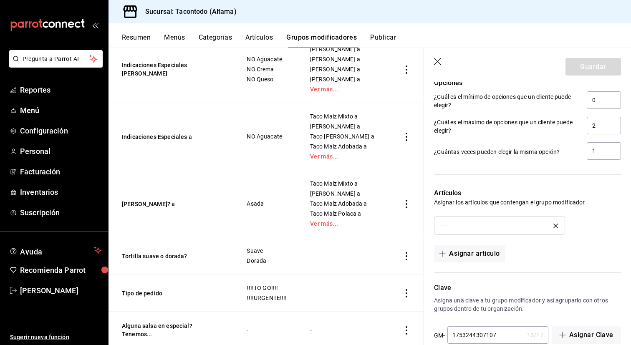
scroll to position [457, 0]
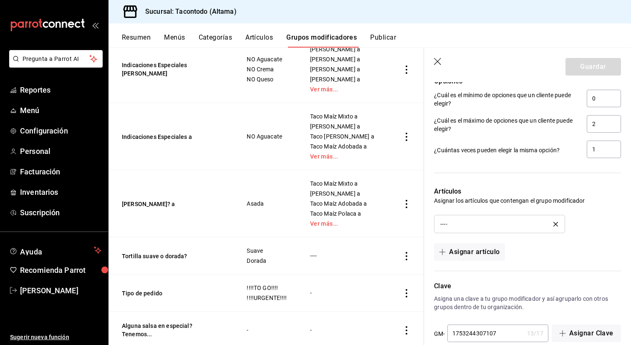
click at [556, 223] on icon "delete" at bounding box center [555, 224] width 5 height 5
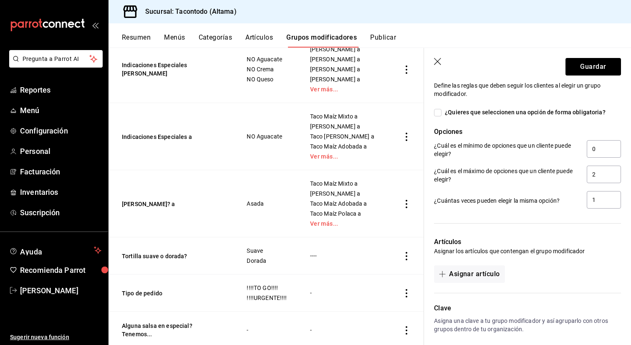
scroll to position [404, 0]
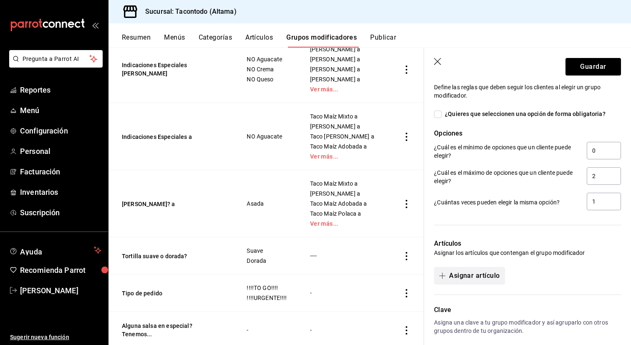
click at [462, 269] on button "Asignar artículo" at bounding box center [469, 276] width 71 height 18
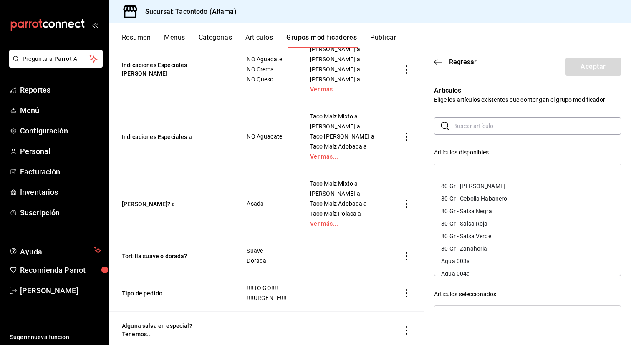
click at [500, 131] on input "text" at bounding box center [537, 126] width 168 height 17
click at [487, 240] on div "[PERSON_NAME] a" at bounding box center [466, 238] width 50 height 6
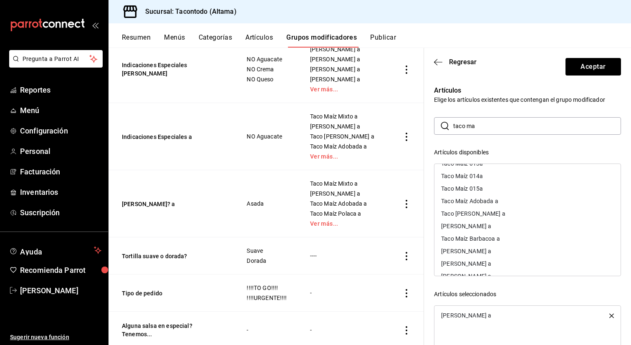
scroll to position [3, 0]
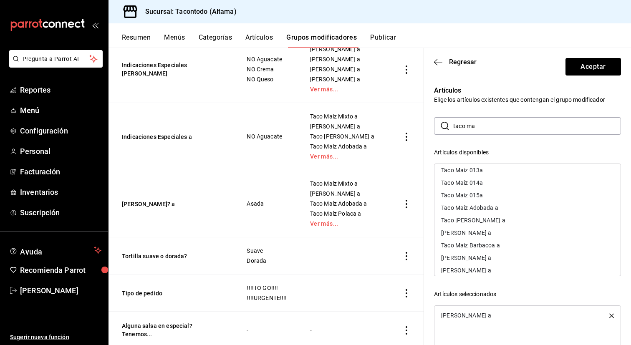
click at [493, 221] on div "Taco [PERSON_NAME] a" at bounding box center [473, 220] width 64 height 6
click at [495, 210] on div "Taco Maíz Adobada a" at bounding box center [469, 208] width 57 height 6
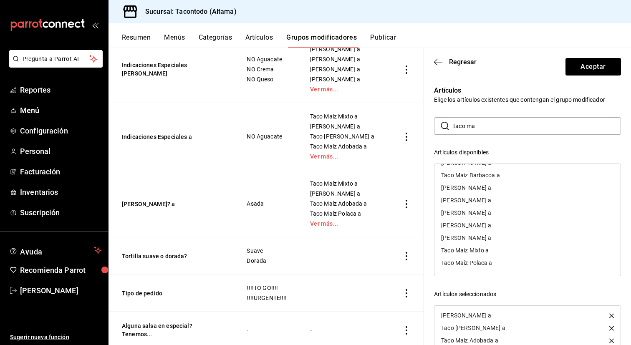
click at [479, 265] on div "Taco Maíz Polaca a" at bounding box center [466, 263] width 51 height 6
click at [491, 215] on div "[PERSON_NAME] a" at bounding box center [466, 213] width 50 height 6
click at [482, 260] on div "Taco Maíz Mixto a" at bounding box center [465, 263] width 48 height 6
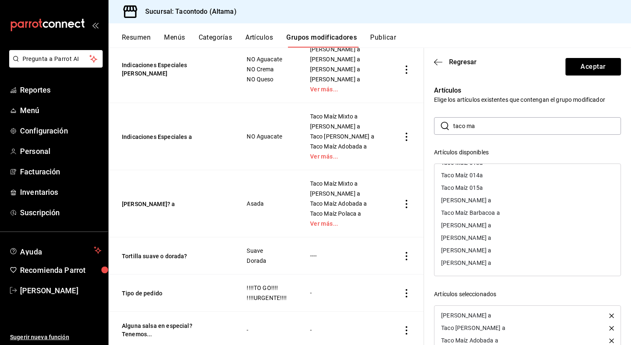
click at [487, 227] on div "[PERSON_NAME] a" at bounding box center [466, 225] width 50 height 6
click at [487, 227] on div "Taco Maíz Barbacoa a" at bounding box center [528, 223] width 186 height 13
click at [487, 227] on div "[PERSON_NAME] a" at bounding box center [528, 223] width 186 height 13
click at [487, 214] on div "[PERSON_NAME] a" at bounding box center [528, 211] width 186 height 13
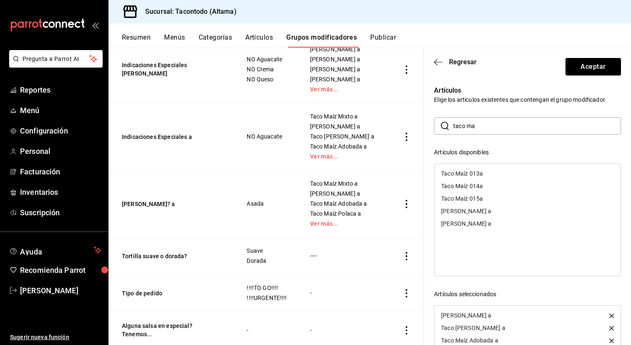
click at [487, 214] on div "[PERSON_NAME] a" at bounding box center [528, 211] width 186 height 13
click at [484, 128] on input "taco ma" at bounding box center [537, 126] width 168 height 17
click at [452, 124] on div "​ taco ma ​" at bounding box center [527, 126] width 187 height 18
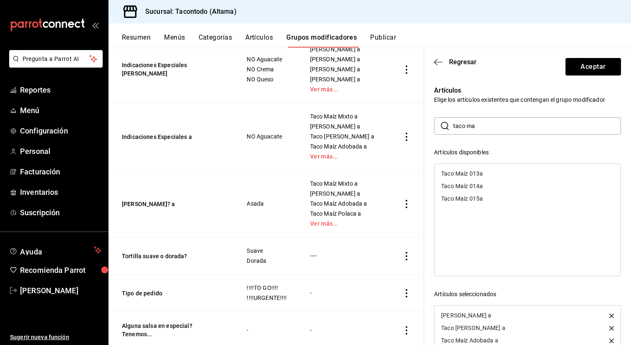
click at [461, 125] on input "taco ma" at bounding box center [537, 126] width 168 height 17
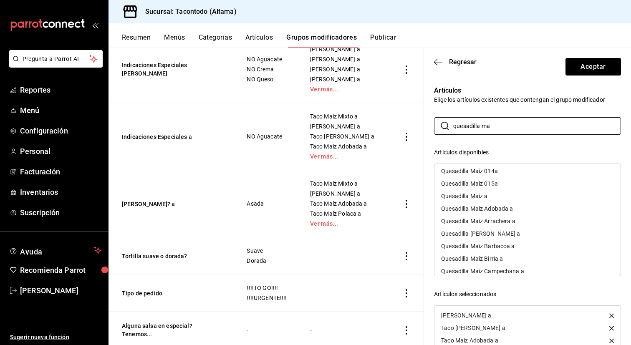
scroll to position [14, 0]
type input "quesadilla ma"
click at [499, 224] on div "Quesadilla Maíz Arrachera a" at bounding box center [478, 222] width 74 height 6
click at [500, 213] on div "Quesadilla Maíz Adobada a" at bounding box center [528, 209] width 186 height 13
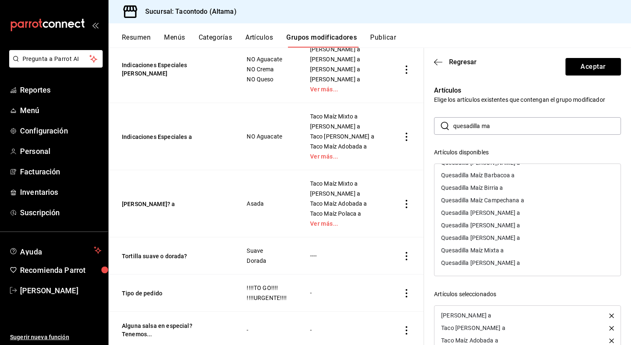
click at [487, 260] on div "Quesadilla [PERSON_NAME] a" at bounding box center [480, 263] width 79 height 6
click at [503, 215] on div "Quesadilla Maíz Campechana a" at bounding box center [482, 213] width 83 height 6
click at [491, 263] on div "Quesadilla Maíz Mixta a" at bounding box center [472, 263] width 63 height 6
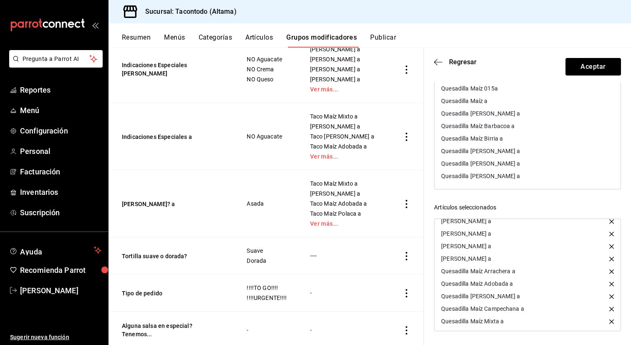
scroll to position [0, 0]
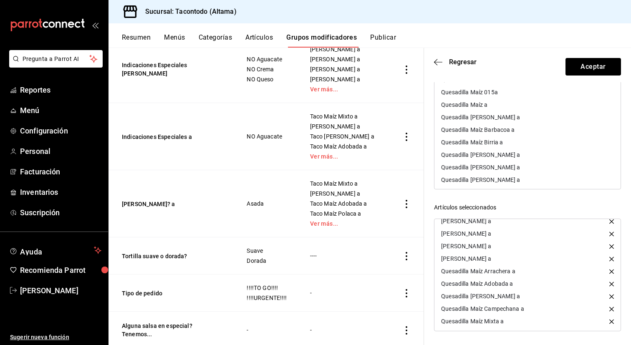
click at [514, 145] on div "Quesadilla Maíz Birria a" at bounding box center [528, 142] width 186 height 13
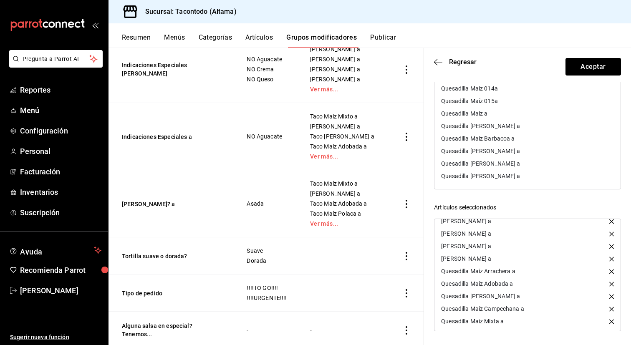
click at [513, 139] on div "Quesadilla Maíz Barbacoa a" at bounding box center [477, 139] width 73 height 6
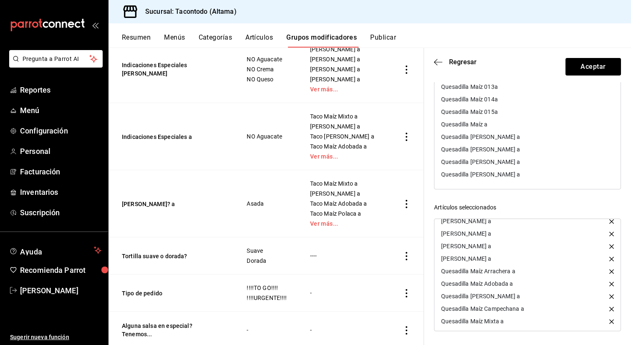
click at [509, 150] on div "Quesadilla [PERSON_NAME] a" at bounding box center [480, 150] width 79 height 6
click at [508, 148] on div "Quesadilla [PERSON_NAME] a" at bounding box center [480, 150] width 79 height 6
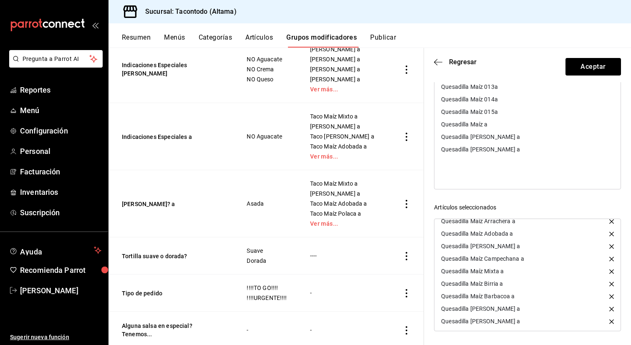
click at [610, 322] on icon "button" at bounding box center [611, 321] width 5 height 5
click at [498, 137] on div "Quesadilla [PERSON_NAME] a" at bounding box center [480, 137] width 79 height 6
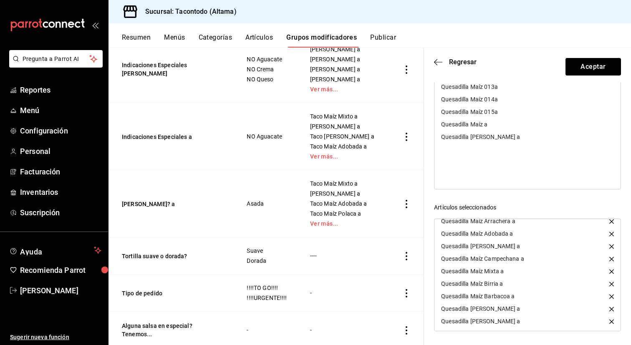
click at [498, 137] on div "Quesadilla [PERSON_NAME] a" at bounding box center [480, 137] width 79 height 6
click at [486, 121] on div "Quesadilla Maíz a" at bounding box center [464, 124] width 46 height 6
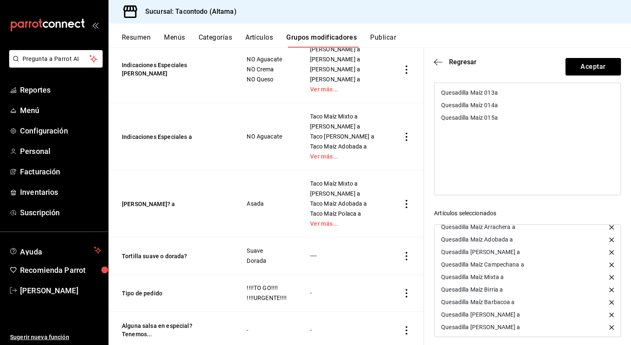
scroll to position [87, 0]
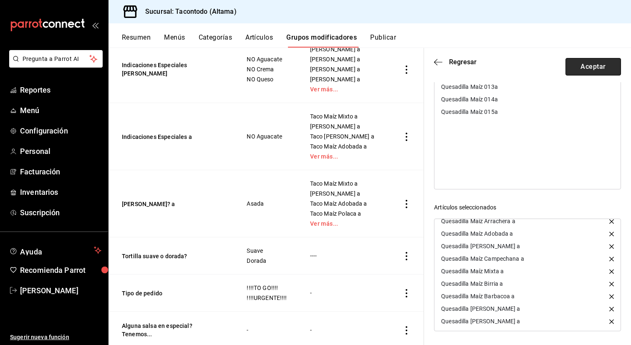
click at [577, 69] on button "Aceptar" at bounding box center [594, 67] width 56 height 18
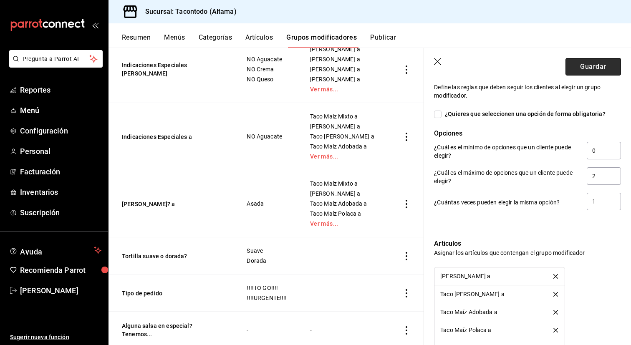
click at [604, 66] on button "Guardar" at bounding box center [594, 67] width 56 height 18
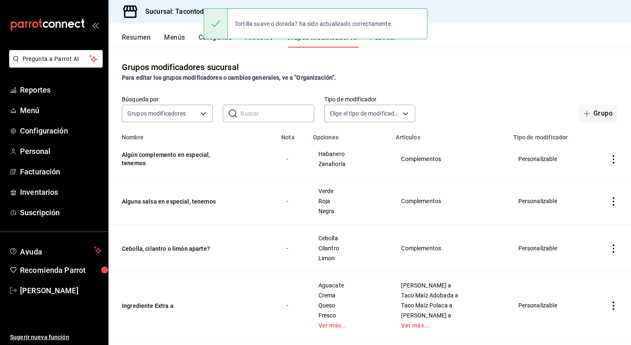
click at [263, 44] on button "Artículos" at bounding box center [259, 40] width 28 height 14
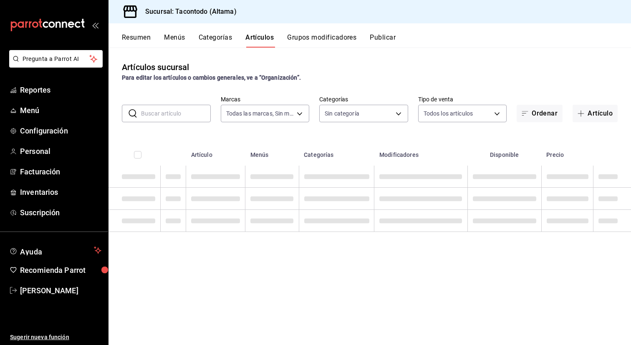
type input "56f755ab-7396-4f10-bb3c-049bffdbebb5"
type input "b6b20e4e-2b02-44db-96d9-36fe6830ced0,ea7f118b-53d1-4281-a9de-b1bc2d85afad,d6f6d…"
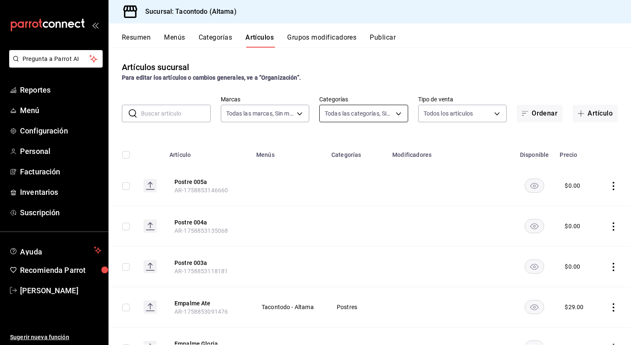
click at [361, 107] on body "Pregunta a Parrot AI Reportes Menú Configuración Personal Facturación Inventari…" at bounding box center [315, 172] width 631 height 345
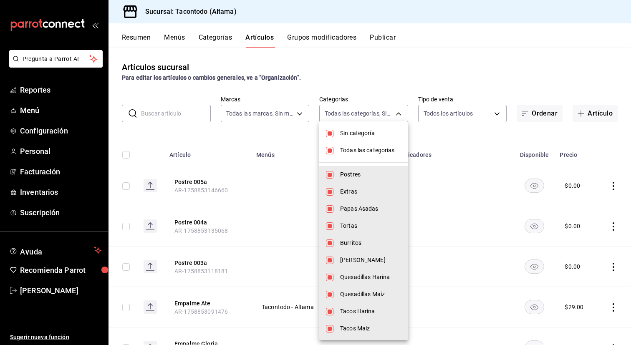
click at [364, 134] on span "Sin categoría" at bounding box center [370, 133] width 61 height 9
checkbox input "false"
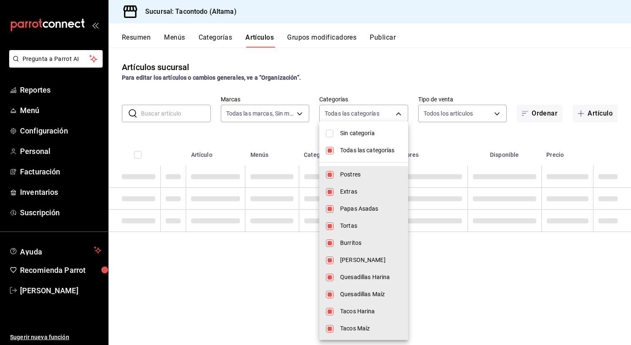
click at [361, 145] on li "Todas las categorías" at bounding box center [363, 150] width 89 height 17
checkbox input "false"
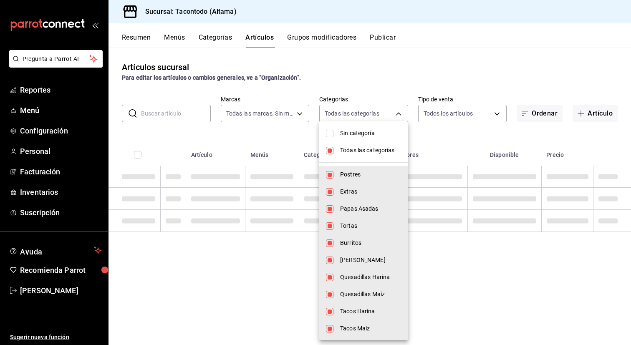
checkbox input "false"
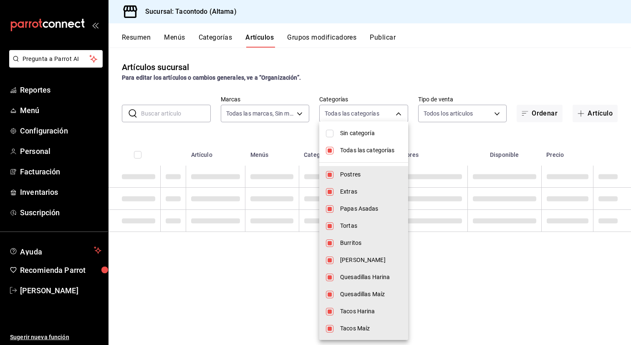
checkbox input "false"
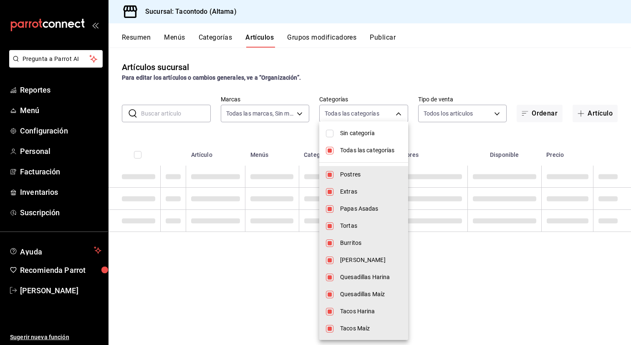
checkbox input "false"
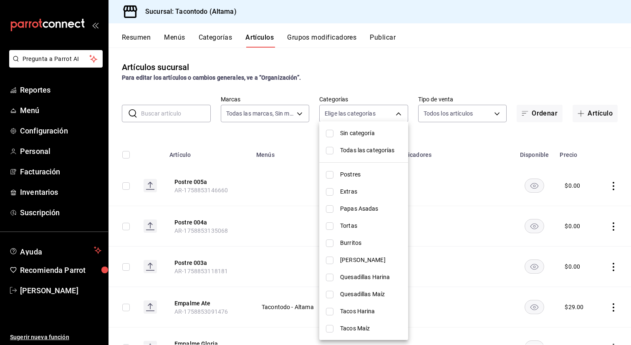
click at [358, 332] on span "Tacos Maíz" at bounding box center [370, 328] width 61 height 9
type input "7d112033-fc47-4141-9bac-2b1d398da5b5"
checkbox input "true"
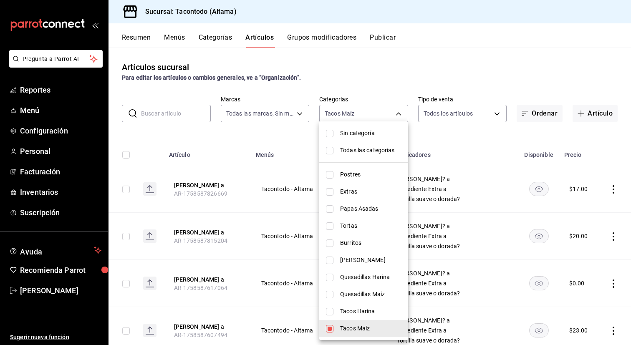
click at [264, 215] on div at bounding box center [315, 172] width 631 height 345
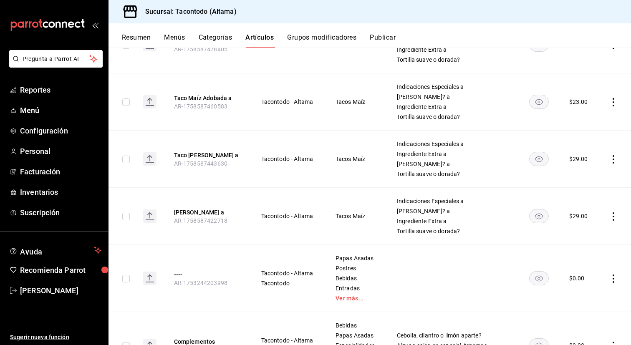
scroll to position [546, 0]
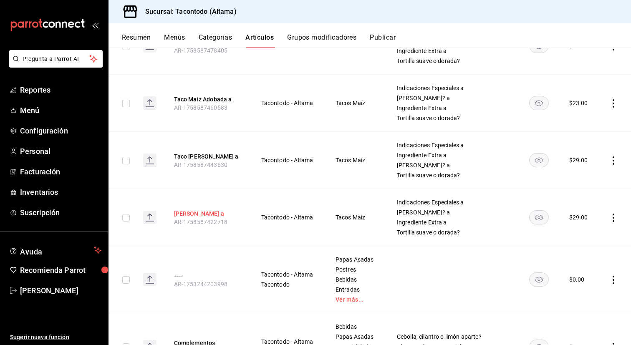
click at [194, 215] on button "[PERSON_NAME] a" at bounding box center [207, 214] width 67 height 8
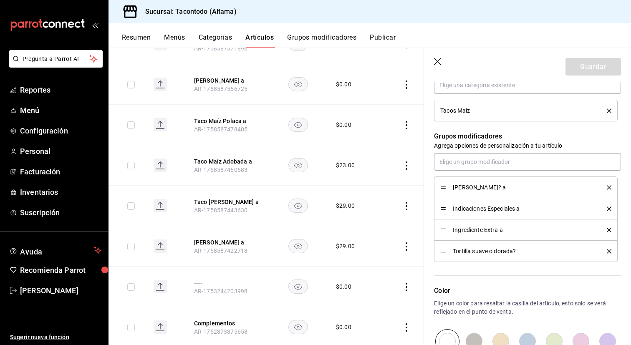
scroll to position [328, 0]
drag, startPoint x: 442, startPoint y: 251, endPoint x: 442, endPoint y: 187, distance: 64.3
click at [585, 66] on button "Guardar" at bounding box center [594, 67] width 56 height 18
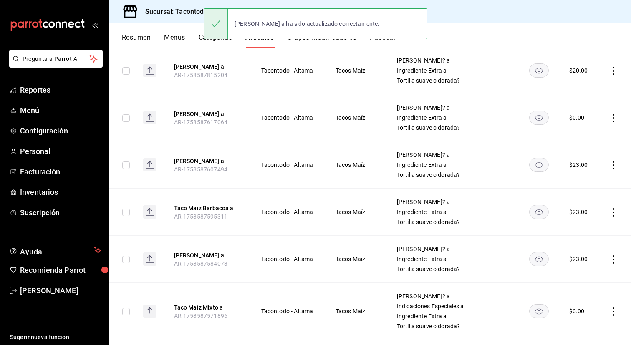
scroll to position [601, 0]
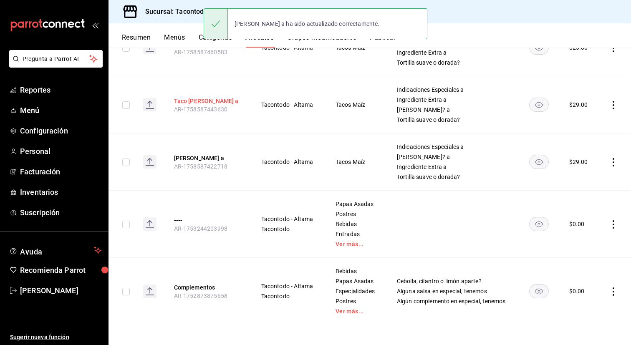
click at [218, 99] on button "Taco [PERSON_NAME] a" at bounding box center [207, 101] width 67 height 8
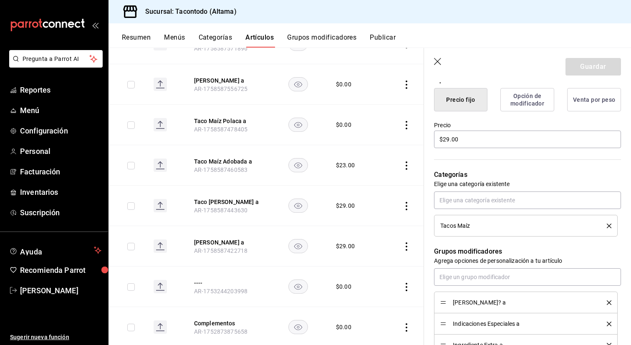
scroll to position [261, 0]
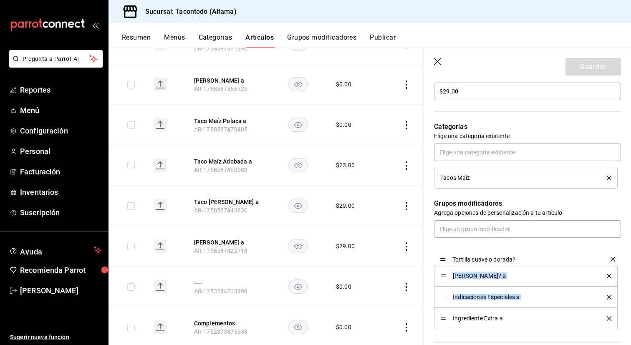
drag, startPoint x: 445, startPoint y: 317, endPoint x: 445, endPoint y: 255, distance: 61.4
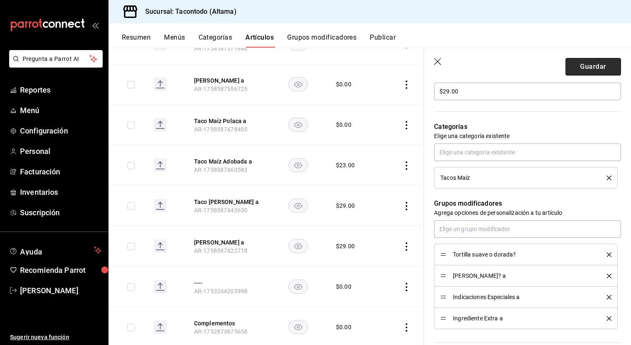
click at [589, 66] on button "Guardar" at bounding box center [594, 67] width 56 height 18
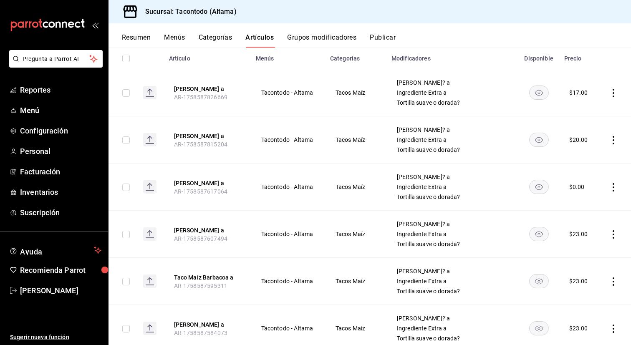
scroll to position [601, 0]
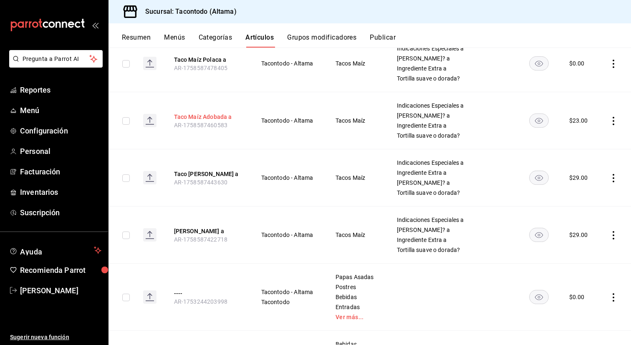
click at [185, 118] on button "Taco Maíz Adobada a" at bounding box center [207, 117] width 67 height 8
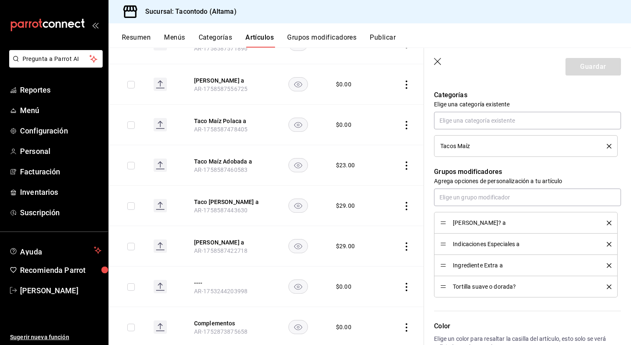
scroll to position [296, 0]
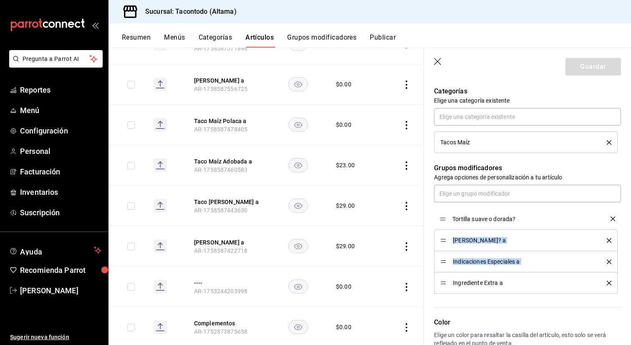
drag, startPoint x: 445, startPoint y: 282, endPoint x: 447, endPoint y: 218, distance: 64.3
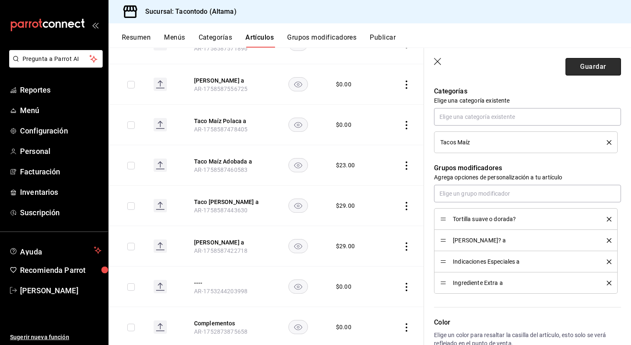
click at [592, 65] on button "Guardar" at bounding box center [594, 67] width 56 height 18
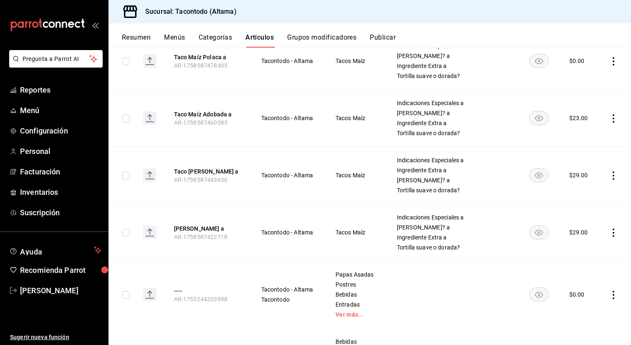
scroll to position [503, 0]
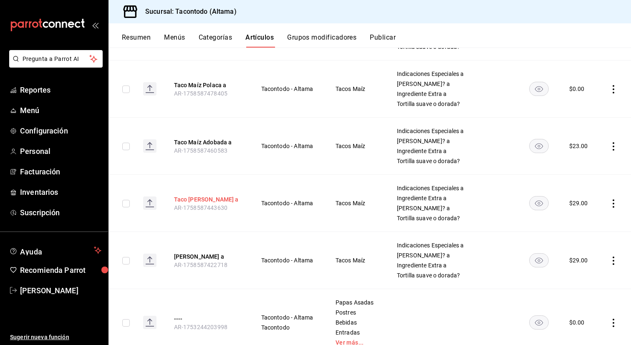
click at [224, 201] on button "Taco [PERSON_NAME] a" at bounding box center [207, 199] width 67 height 8
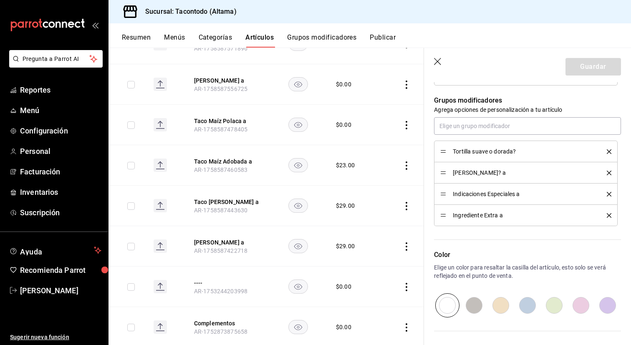
scroll to position [364, 0]
click at [236, 166] on button "Taco Maíz Adobada a" at bounding box center [227, 161] width 67 height 8
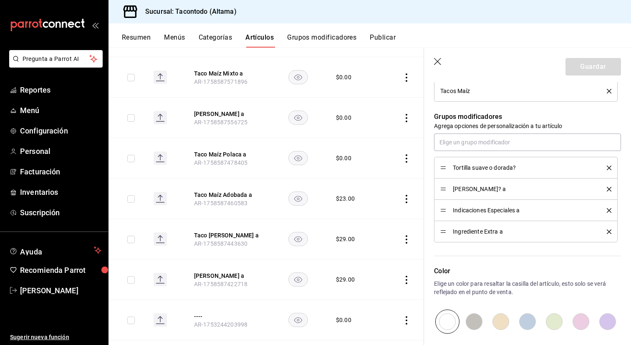
scroll to position [367, 0]
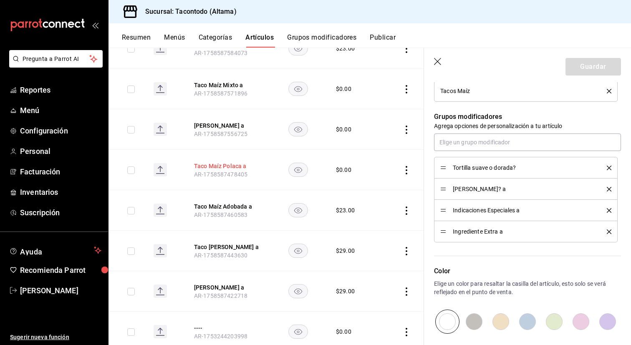
click at [227, 168] on button "Taco Maíz Polaca a" at bounding box center [227, 166] width 67 height 8
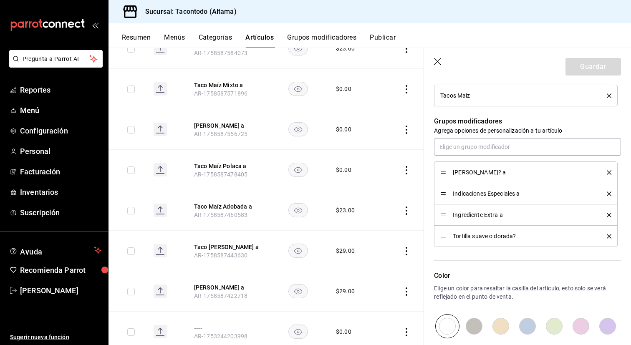
scroll to position [341, 0]
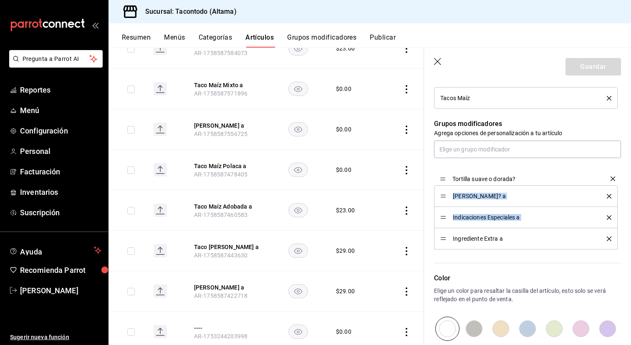
drag, startPoint x: 445, startPoint y: 237, endPoint x: 445, endPoint y: 176, distance: 61.4
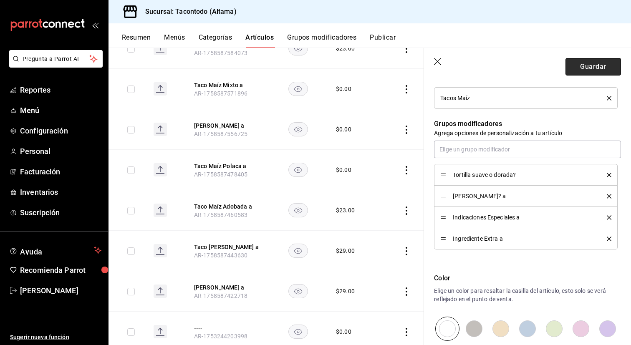
click at [587, 68] on button "Guardar" at bounding box center [594, 67] width 56 height 18
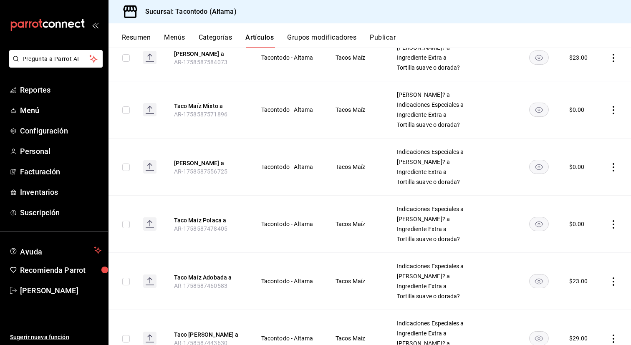
scroll to position [389, 0]
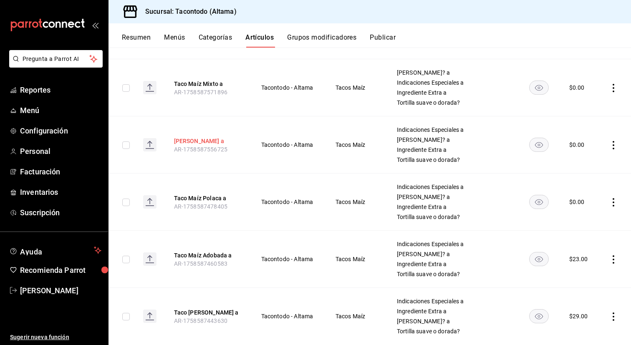
click at [224, 137] on button "[PERSON_NAME] a" at bounding box center [207, 141] width 67 height 8
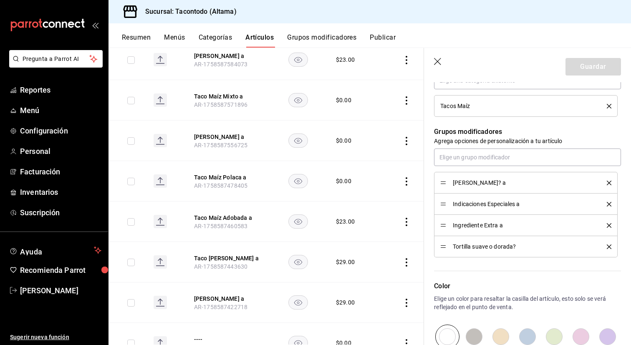
scroll to position [335, 0]
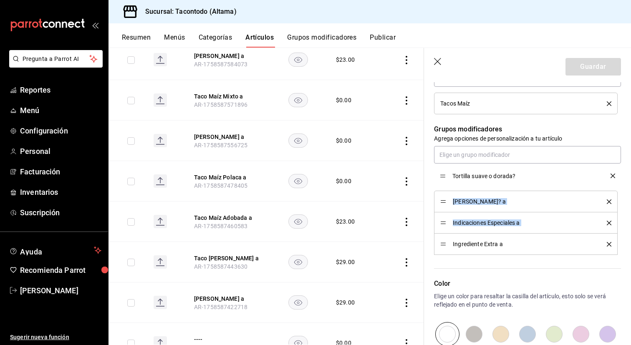
drag, startPoint x: 442, startPoint y: 244, endPoint x: 452, endPoint y: 176, distance: 69.2
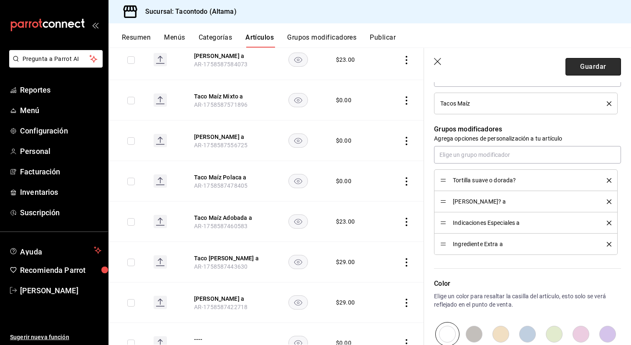
click at [581, 68] on button "Guardar" at bounding box center [594, 67] width 56 height 18
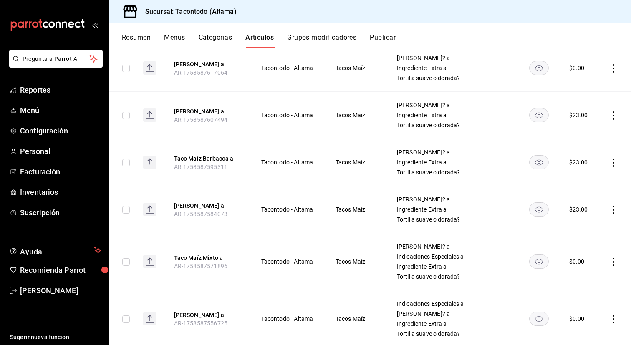
scroll to position [222, 0]
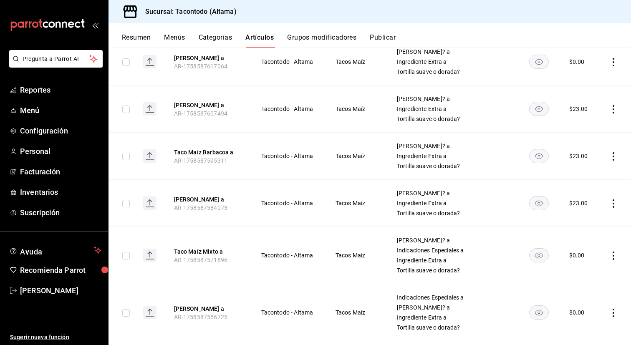
click at [211, 246] on th "Taco Maíz Mixto a AR-1758587571896" at bounding box center [207, 255] width 87 height 57
click at [208, 254] on button "Taco Maíz Mixto a" at bounding box center [207, 252] width 67 height 8
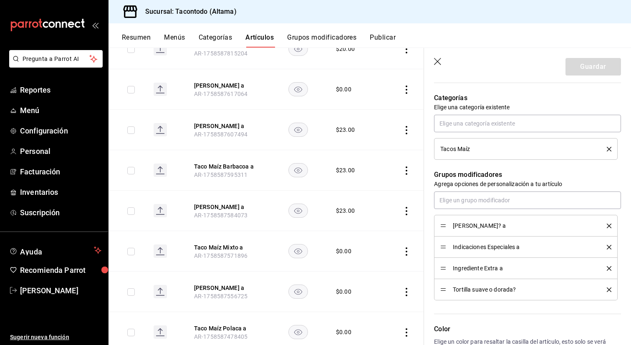
scroll to position [278, 0]
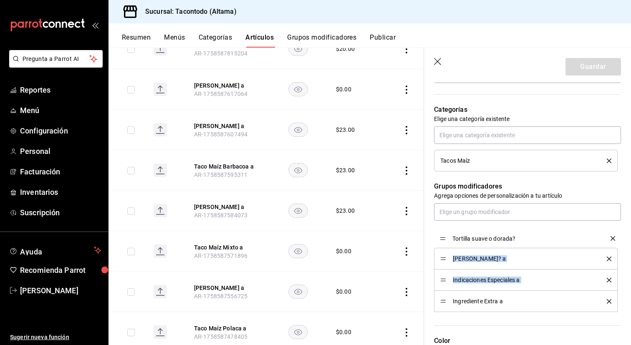
drag, startPoint x: 443, startPoint y: 302, endPoint x: 443, endPoint y: 239, distance: 63.0
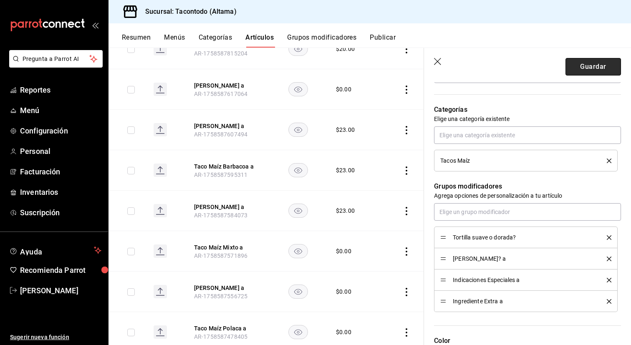
click at [578, 63] on button "Guardar" at bounding box center [594, 67] width 56 height 18
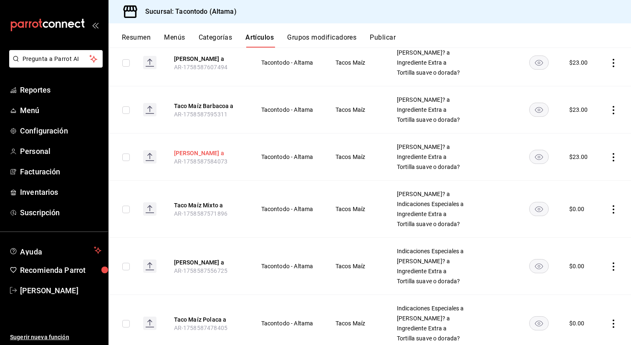
click at [214, 152] on button "[PERSON_NAME] a" at bounding box center [207, 153] width 67 height 8
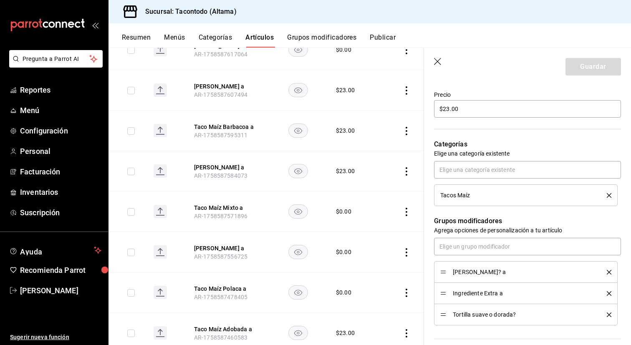
scroll to position [317, 0]
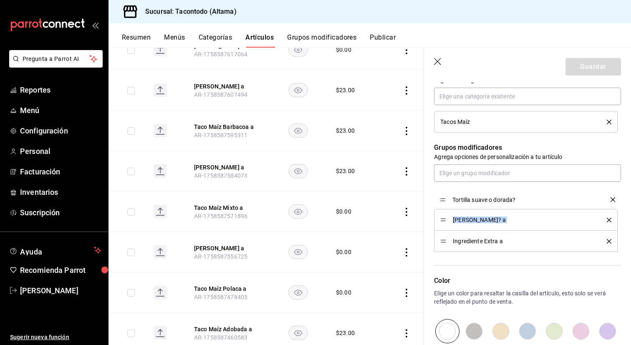
drag, startPoint x: 441, startPoint y: 240, endPoint x: 441, endPoint y: 197, distance: 42.2
click at [587, 68] on button "Guardar" at bounding box center [594, 67] width 56 height 18
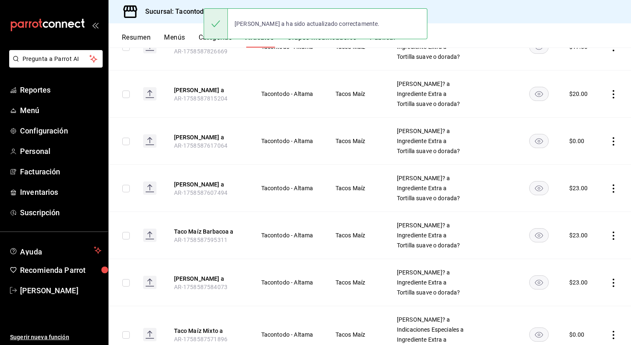
scroll to position [216, 0]
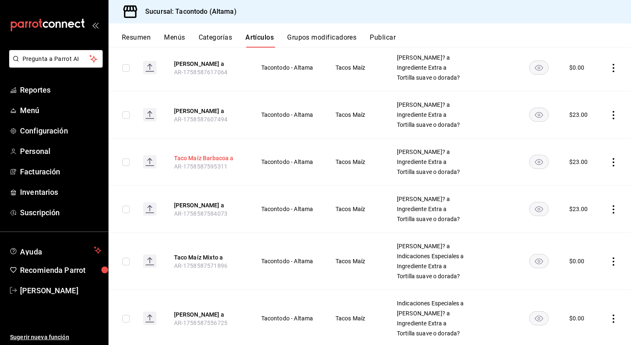
click at [205, 160] on button "Taco Maíz Barbacoa a" at bounding box center [207, 158] width 67 height 8
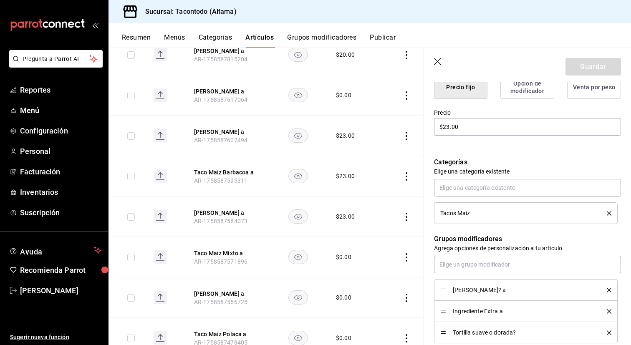
scroll to position [254, 0]
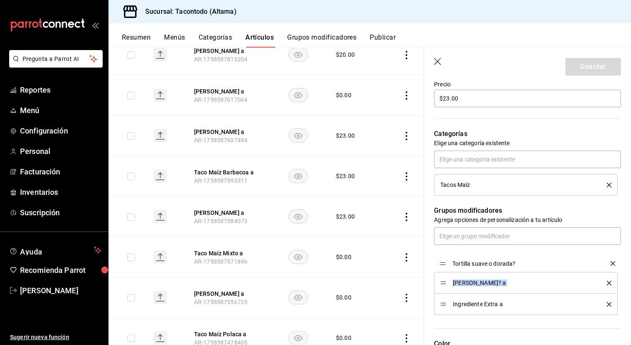
drag, startPoint x: 442, startPoint y: 303, endPoint x: 442, endPoint y: 261, distance: 41.7
click at [587, 69] on button "Guardar" at bounding box center [594, 67] width 56 height 18
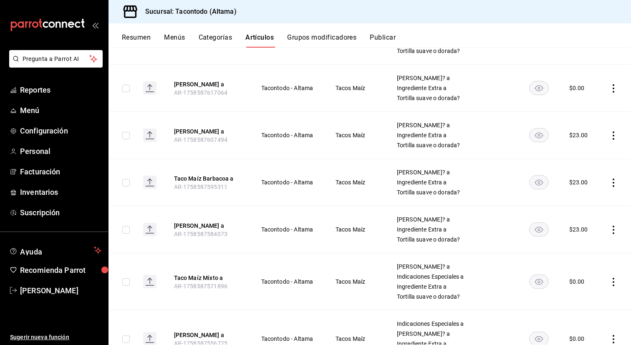
scroll to position [194, 0]
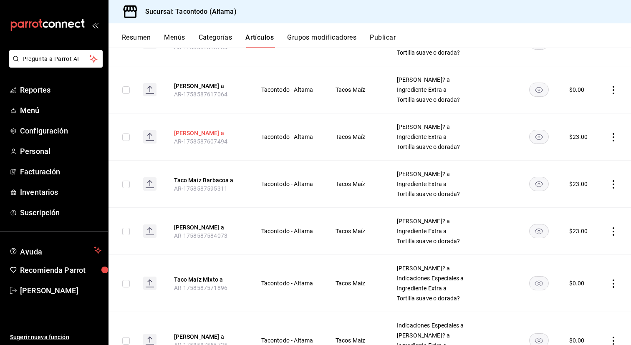
click at [213, 132] on button "[PERSON_NAME] a" at bounding box center [207, 133] width 67 height 8
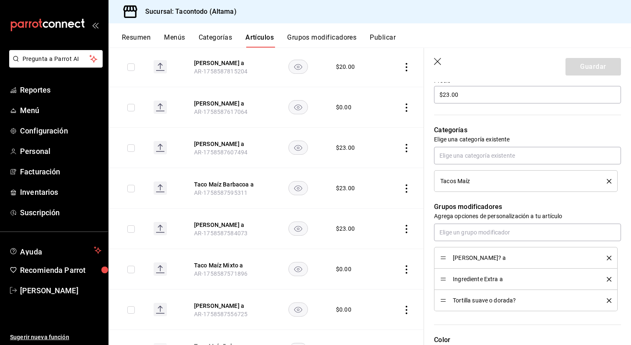
scroll to position [275, 0]
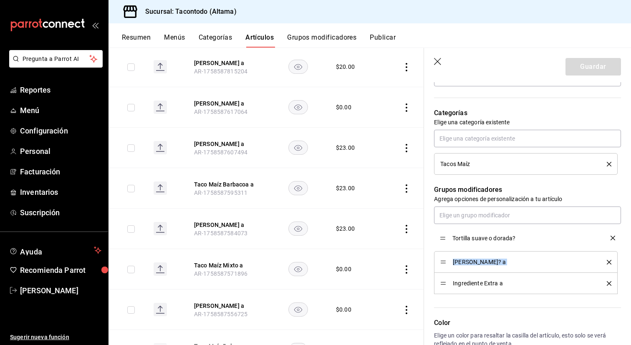
drag, startPoint x: 443, startPoint y: 282, endPoint x: 445, endPoint y: 236, distance: 45.5
click at [586, 73] on button "Guardar" at bounding box center [594, 67] width 56 height 18
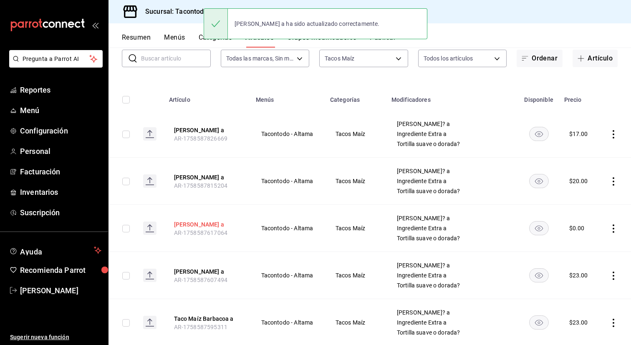
scroll to position [58, 0]
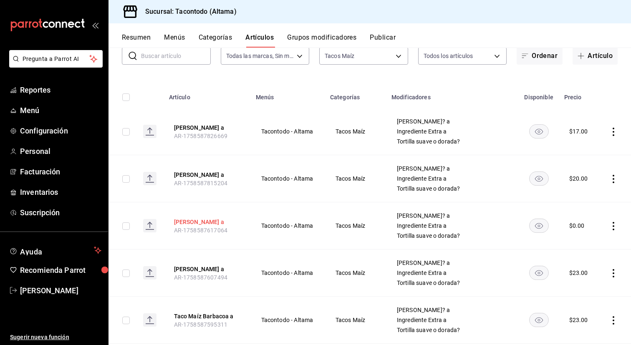
click at [207, 222] on button "[PERSON_NAME] a" at bounding box center [207, 222] width 67 height 8
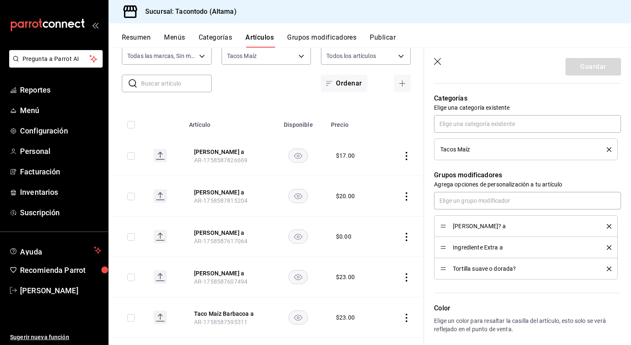
scroll to position [291, 0]
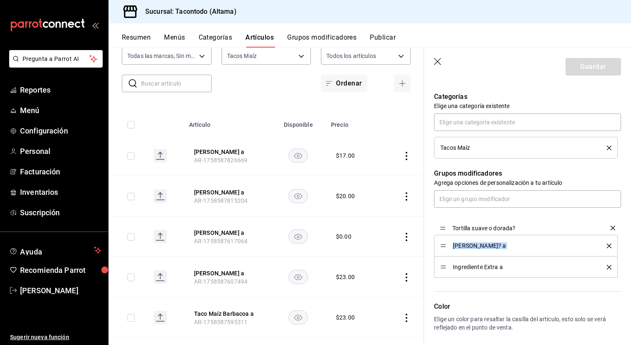
drag, startPoint x: 445, startPoint y: 267, endPoint x: 447, endPoint y: 227, distance: 40.1
click at [599, 71] on button "Guardar" at bounding box center [594, 67] width 56 height 18
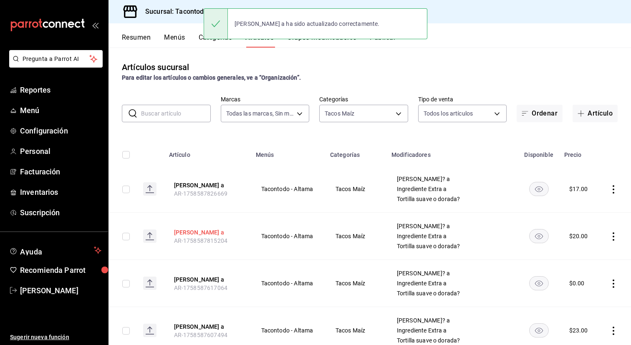
click at [194, 233] on button "[PERSON_NAME] a" at bounding box center [207, 232] width 67 height 8
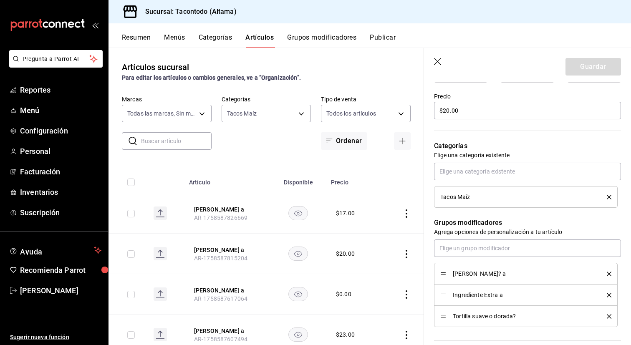
scroll to position [243, 0]
drag, startPoint x: 445, startPoint y: 317, endPoint x: 445, endPoint y: 269, distance: 47.6
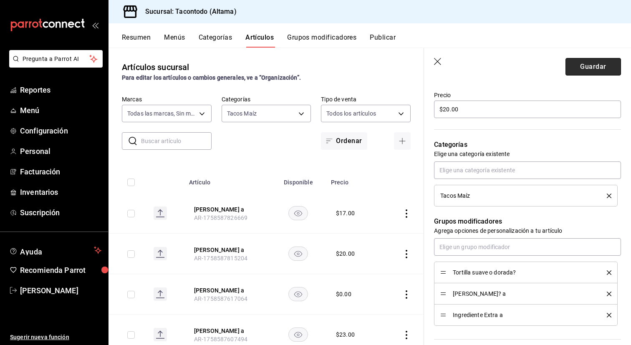
click at [594, 73] on button "Guardar" at bounding box center [594, 67] width 56 height 18
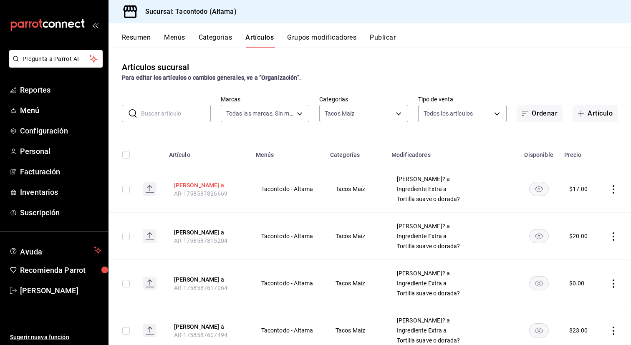
click at [207, 186] on button "[PERSON_NAME] a" at bounding box center [207, 185] width 67 height 8
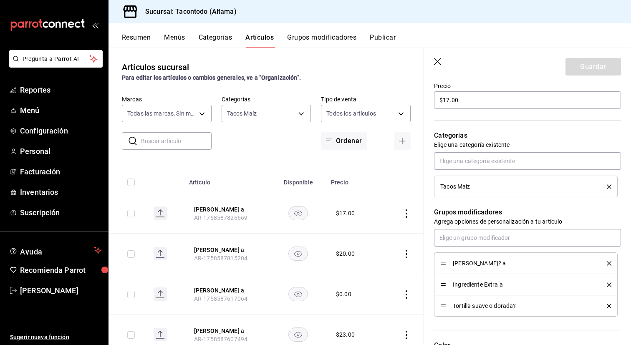
scroll to position [265, 0]
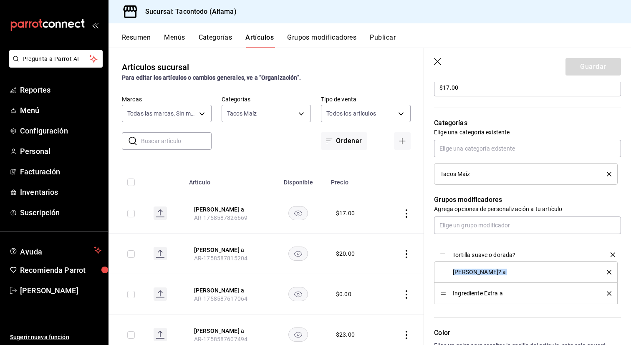
drag, startPoint x: 443, startPoint y: 295, endPoint x: 443, endPoint y: 256, distance: 38.8
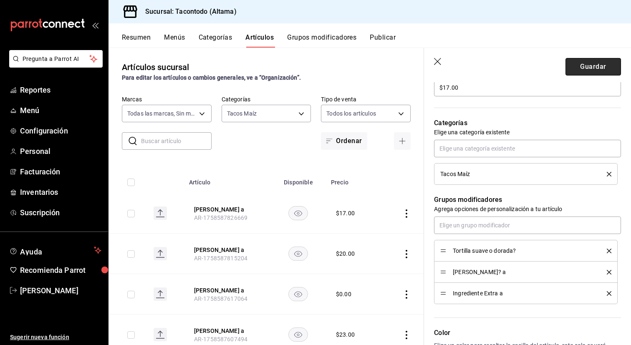
click at [580, 65] on button "Guardar" at bounding box center [594, 67] width 56 height 18
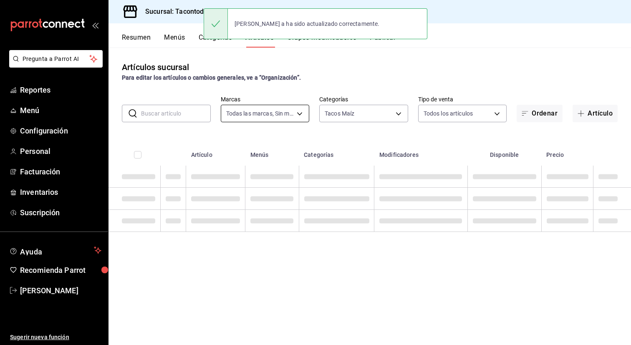
click at [302, 116] on body "Pregunta a Parrot AI Reportes Menú Configuración Personal Facturación Inventari…" at bounding box center [315, 172] width 631 height 345
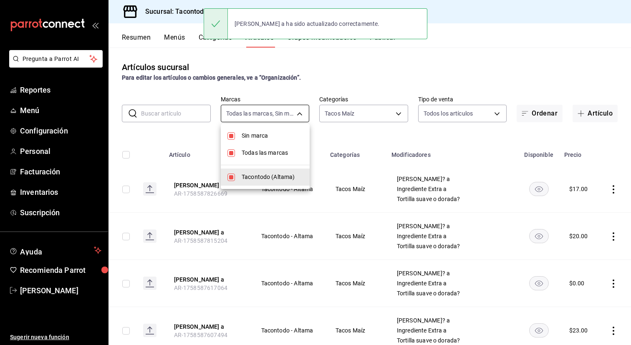
click at [302, 116] on div at bounding box center [315, 172] width 631 height 345
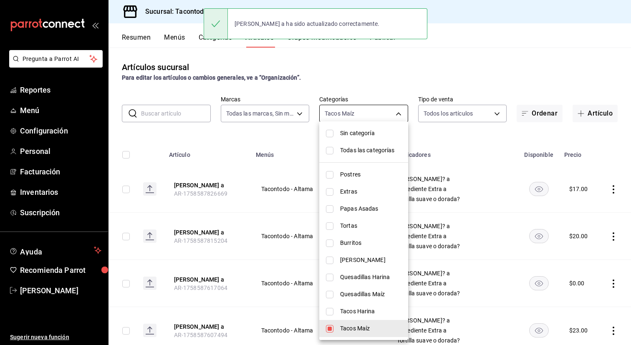
click at [376, 112] on body "Pregunta a Parrot AI Reportes Menú Configuración Personal Facturación Inventari…" at bounding box center [315, 172] width 631 height 345
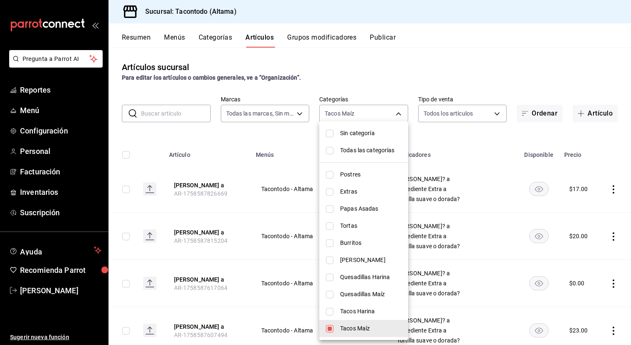
click at [352, 299] on li "Quesadillas Maíz" at bounding box center [363, 294] width 89 height 17
type input "7d112033-fc47-4141-9bac-2b1d398da5b5,27679bed-c98d-4dc7-8570-a2b3ff5bc7e6"
checkbox input "true"
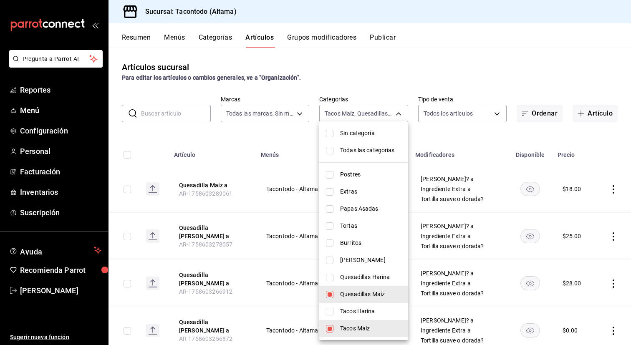
click at [344, 333] on span "Tacos Maíz" at bounding box center [370, 328] width 61 height 9
type input "27679bed-c98d-4dc7-8570-a2b3ff5bc7e6"
checkbox input "false"
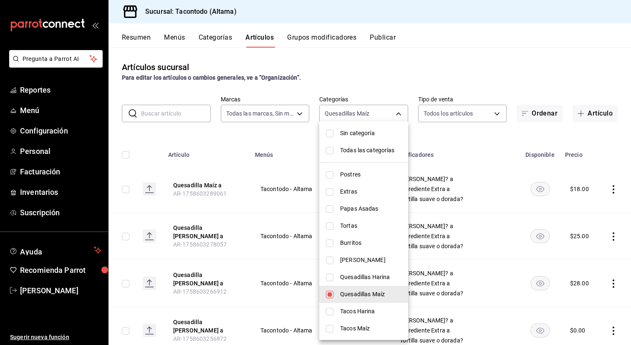
click at [273, 221] on div at bounding box center [315, 172] width 631 height 345
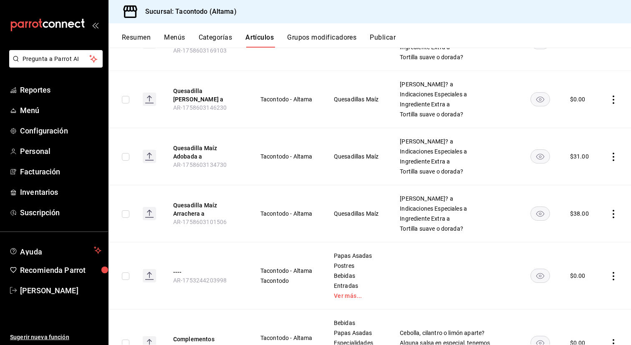
scroll to position [554, 0]
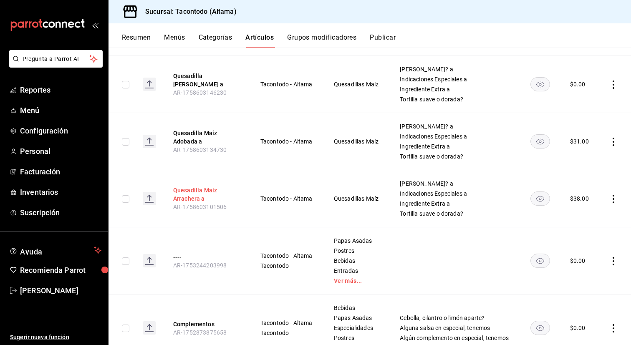
click at [198, 198] on button "Quesadilla Maíz Arrachera a" at bounding box center [206, 194] width 67 height 17
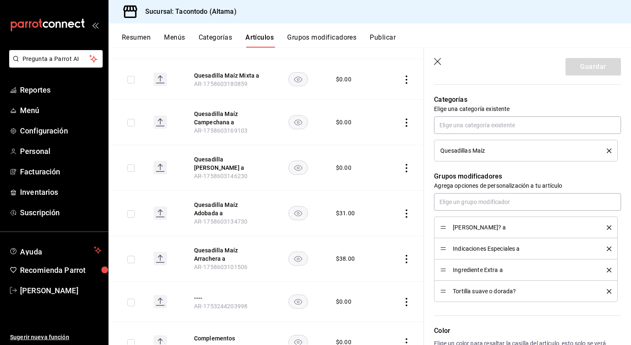
scroll to position [296, 0]
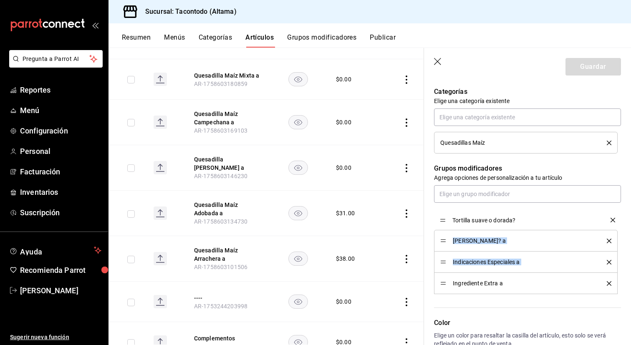
drag, startPoint x: 441, startPoint y: 282, endPoint x: 441, endPoint y: 216, distance: 66.4
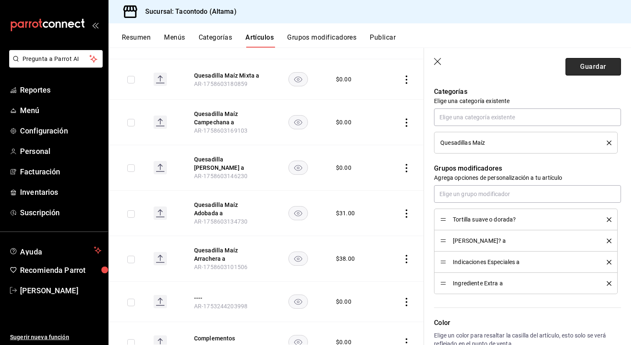
click at [596, 70] on button "Guardar" at bounding box center [594, 67] width 56 height 18
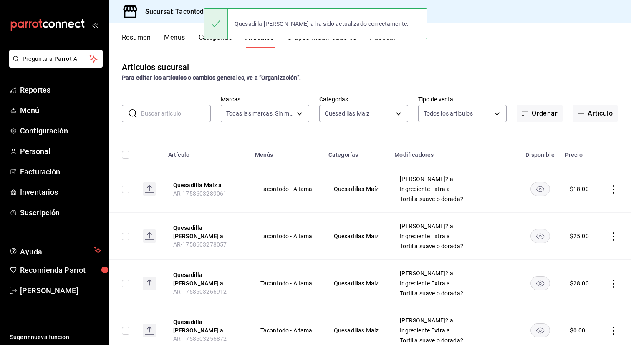
scroll to position [591, 0]
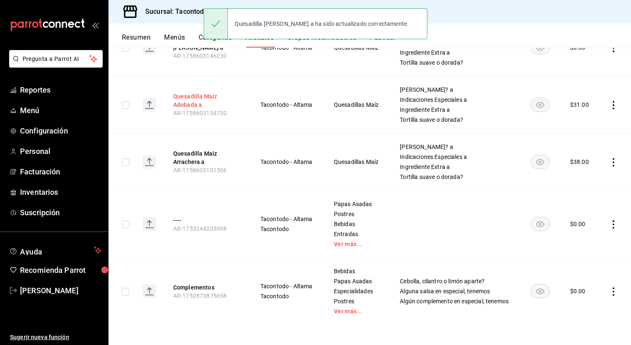
click at [191, 95] on button "Quesadilla Maíz Adobada a" at bounding box center [206, 100] width 67 height 17
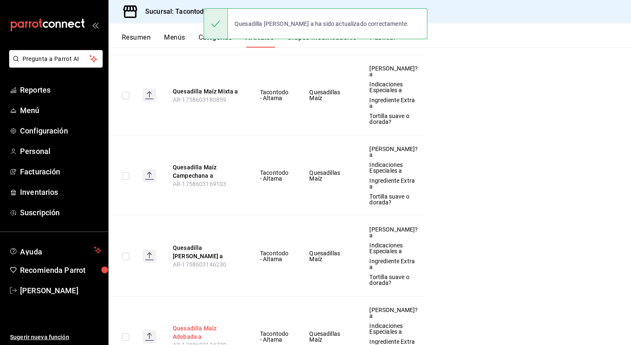
scroll to position [442, 0]
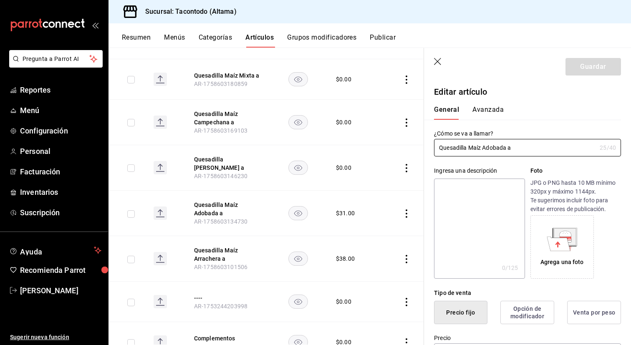
click at [500, 116] on button "Avanzada" at bounding box center [487, 113] width 31 height 14
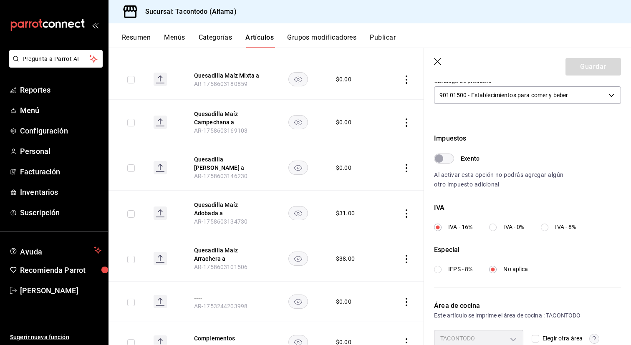
scroll to position [0, 0]
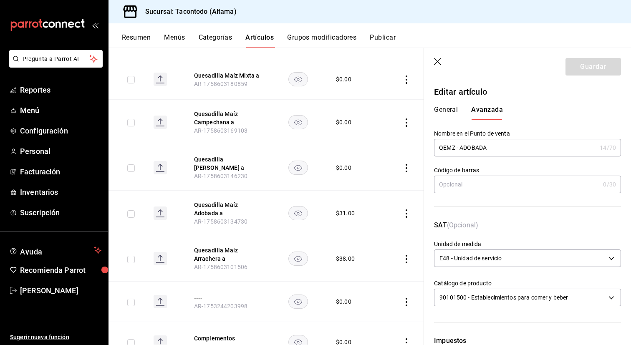
click at [443, 106] on button "General" at bounding box center [446, 113] width 24 height 14
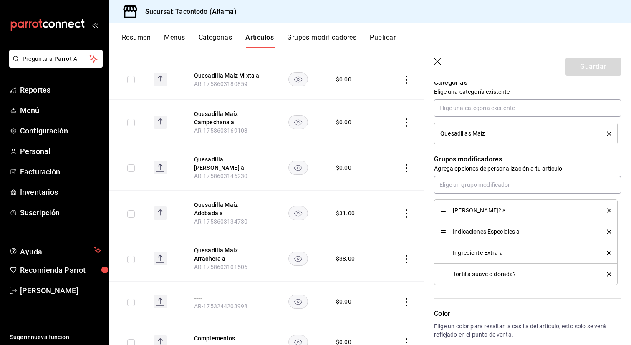
scroll to position [306, 0]
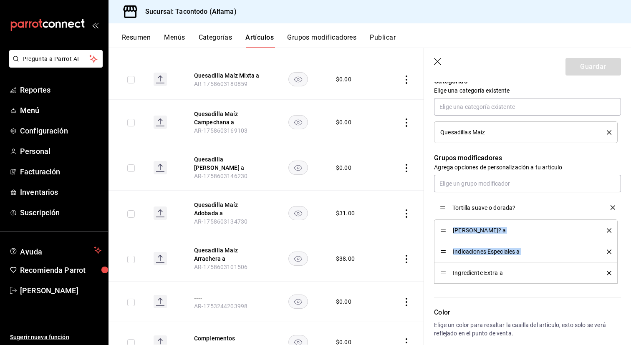
drag, startPoint x: 443, startPoint y: 274, endPoint x: 441, endPoint y: 208, distance: 65.6
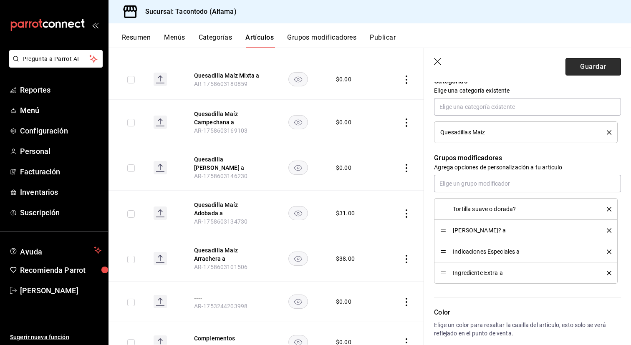
click at [590, 68] on button "Guardar" at bounding box center [594, 67] width 56 height 18
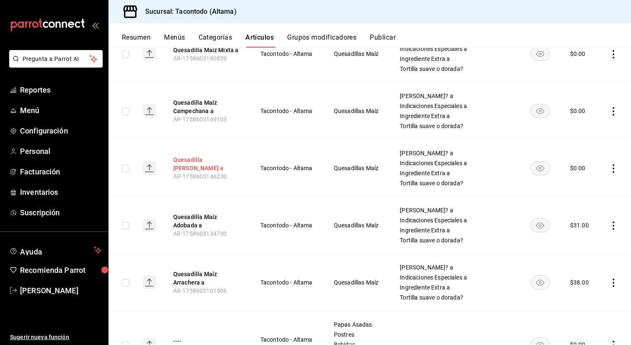
click at [219, 161] on button "Quesadilla [PERSON_NAME] a" at bounding box center [206, 164] width 67 height 17
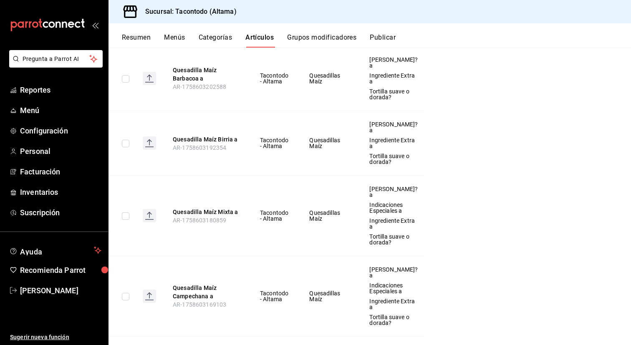
scroll to position [430, 0]
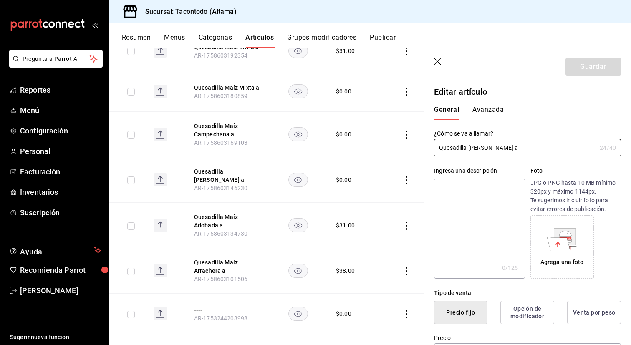
click at [494, 108] on button "Avanzada" at bounding box center [487, 113] width 31 height 14
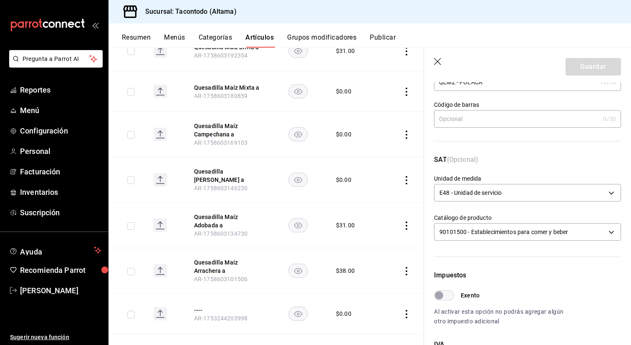
scroll to position [0, 0]
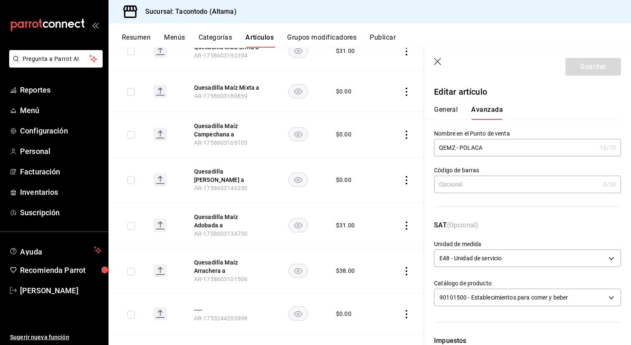
click at [453, 109] on button "General" at bounding box center [446, 113] width 24 height 14
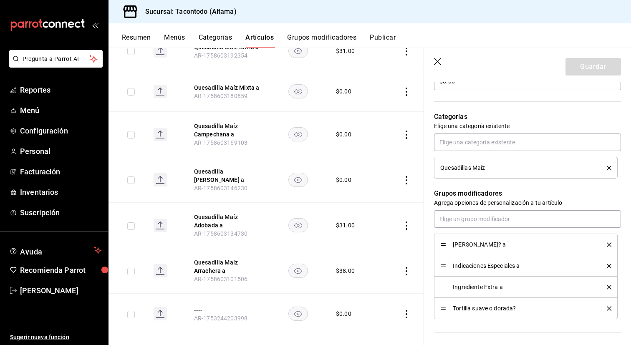
scroll to position [285, 0]
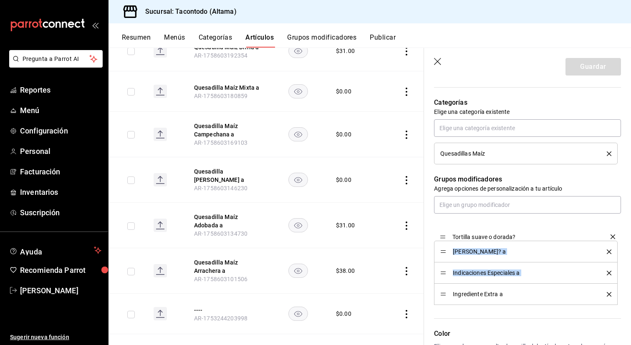
drag, startPoint x: 442, startPoint y: 296, endPoint x: 441, endPoint y: 235, distance: 60.9
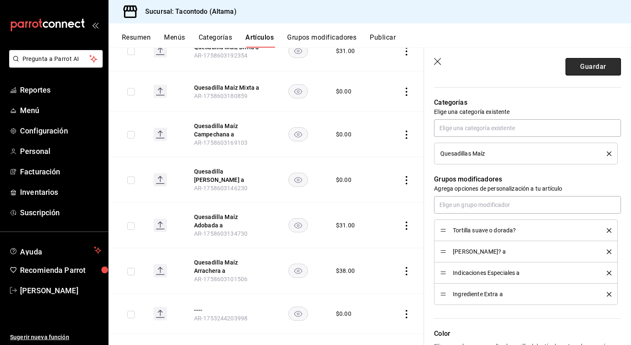
click at [588, 63] on button "Guardar" at bounding box center [594, 67] width 56 height 18
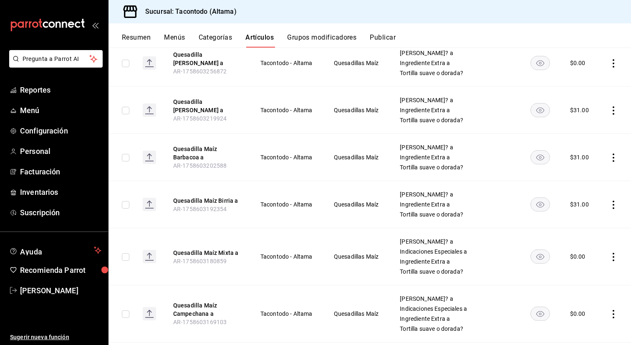
scroll to position [268, 0]
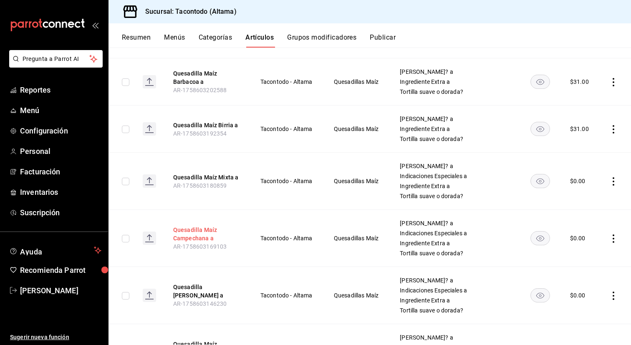
click at [202, 232] on button "Quesadilla Maíz Campechana a" at bounding box center [206, 234] width 67 height 17
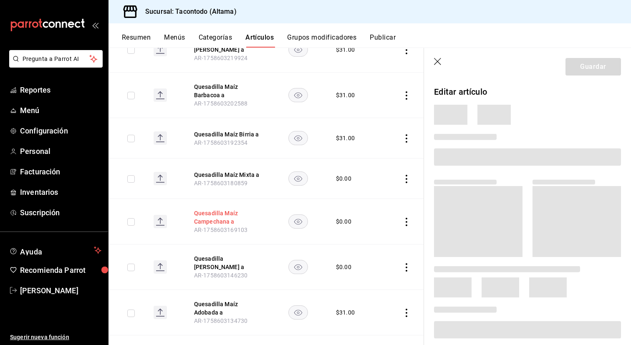
scroll to position [321, 0]
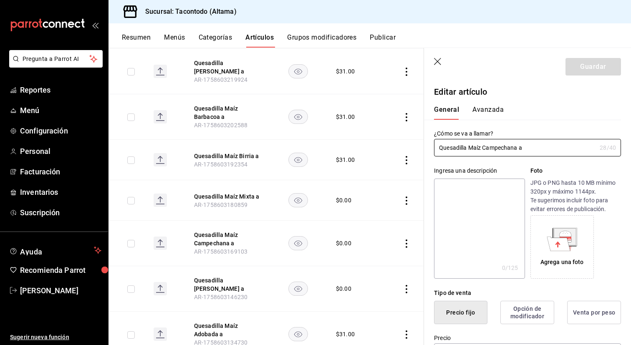
click at [491, 110] on button "Avanzada" at bounding box center [487, 113] width 31 height 14
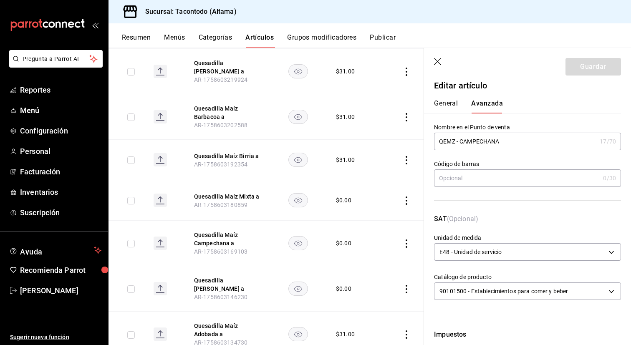
scroll to position [5, 0]
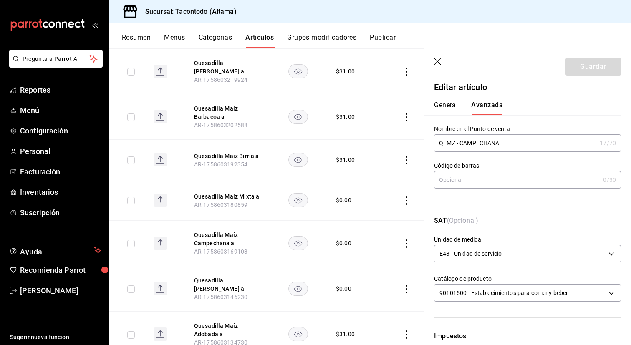
click at [450, 108] on button "General" at bounding box center [446, 108] width 24 height 14
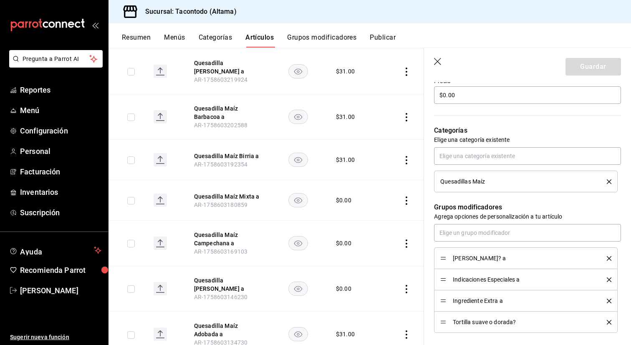
scroll to position [258, 0]
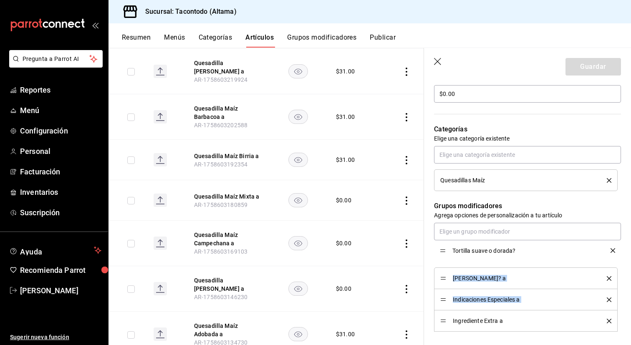
drag, startPoint x: 445, startPoint y: 321, endPoint x: 445, endPoint y: 254, distance: 67.2
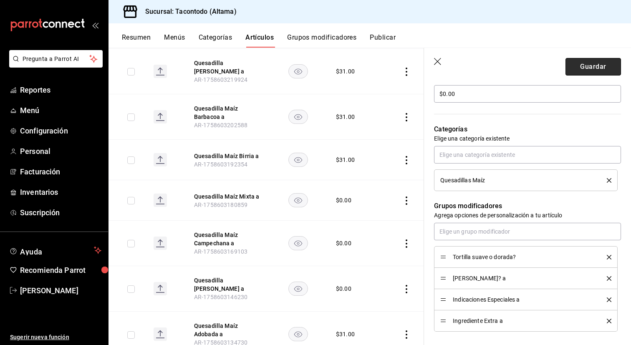
click at [584, 61] on button "Guardar" at bounding box center [594, 67] width 56 height 18
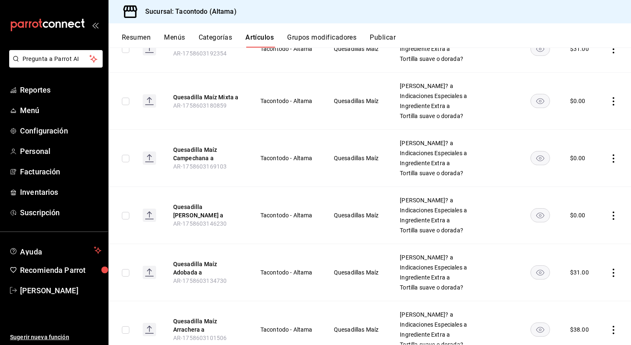
scroll to position [417, 0]
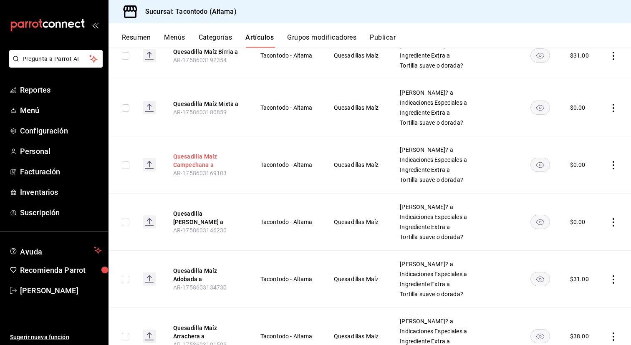
click at [202, 165] on button "Quesadilla Maíz Campechana a" at bounding box center [206, 160] width 67 height 17
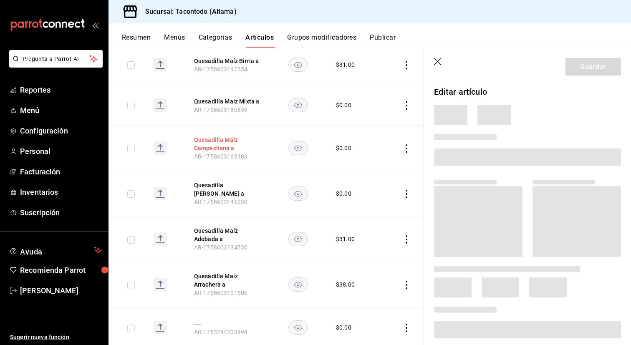
scroll to position [388, 0]
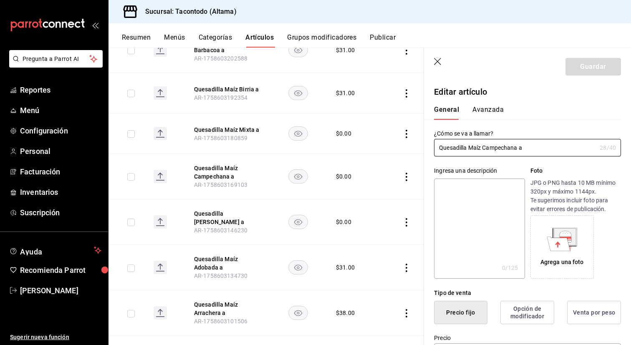
type input "$0.00"
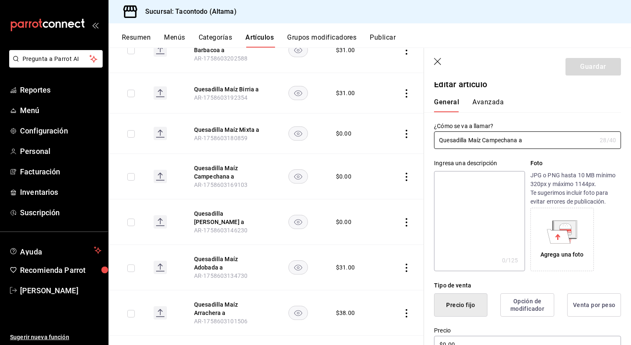
scroll to position [0, 0]
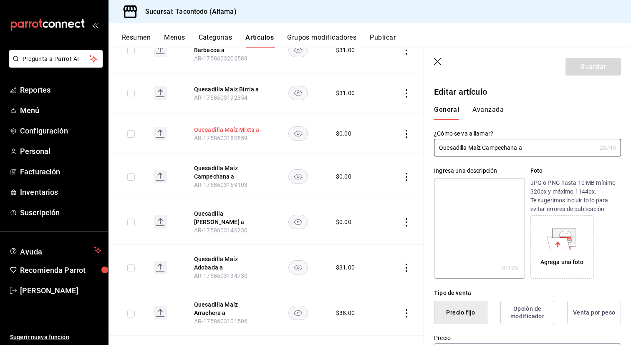
click at [221, 126] on button "Quesadilla Maíz Mixta a" at bounding box center [227, 130] width 67 height 8
drag, startPoint x: 488, startPoint y: 108, endPoint x: 452, endPoint y: 93, distance: 39.1
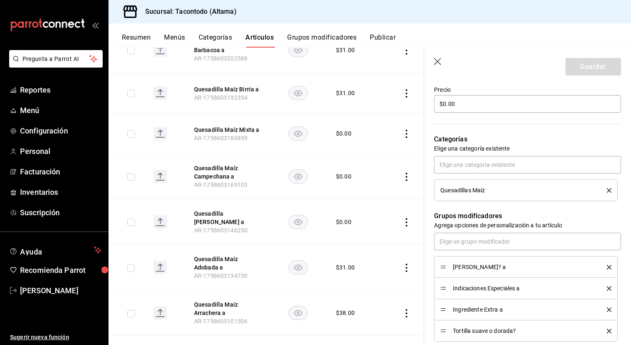
scroll to position [353, 0]
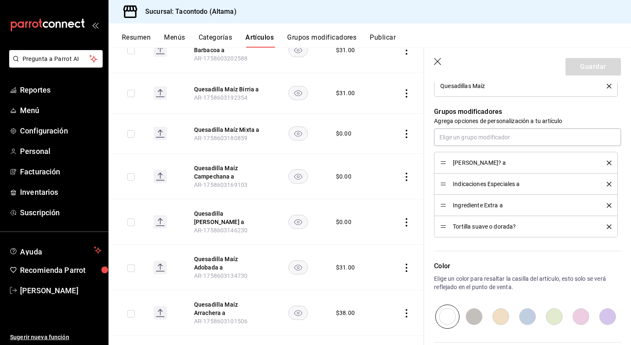
click at [441, 230] on div "Tortilla suave o dorada?" at bounding box center [525, 226] width 171 height 9
drag, startPoint x: 442, startPoint y: 227, endPoint x: 445, endPoint y: 164, distance: 63.5
click at [590, 62] on button "Guardar" at bounding box center [594, 67] width 56 height 18
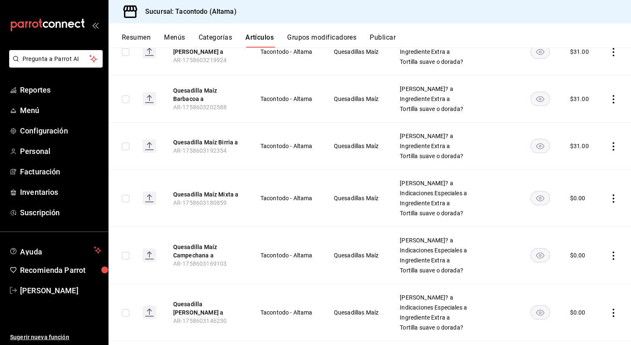
scroll to position [322, 0]
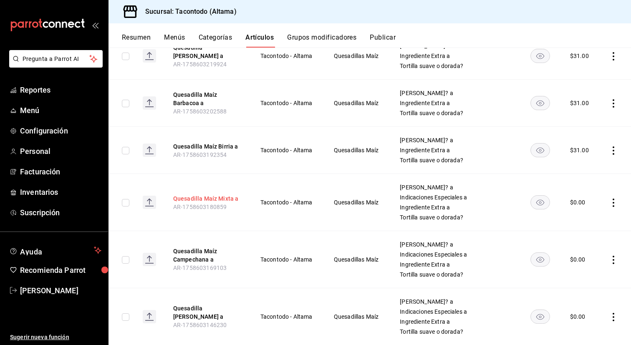
click at [208, 202] on button "Quesadilla Maíz Mixta a" at bounding box center [206, 199] width 67 height 8
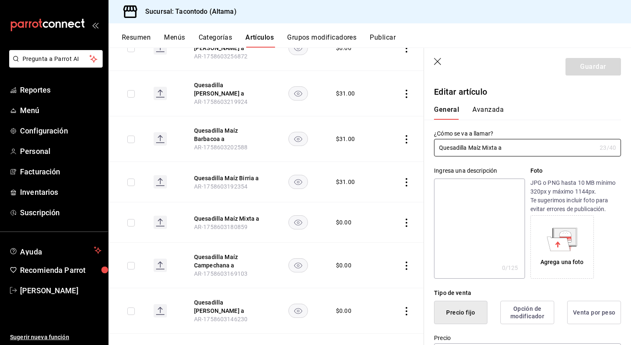
scroll to position [441, 0]
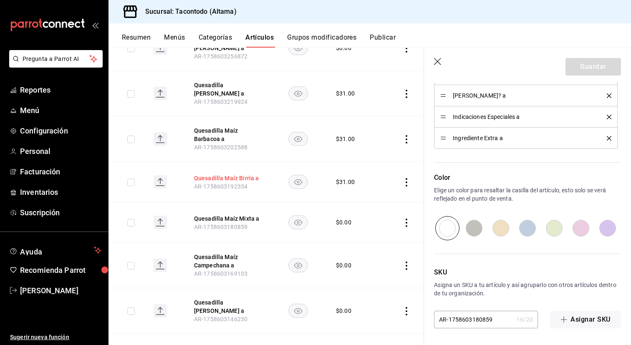
click at [226, 174] on button "Quesadilla Maíz Birria a" at bounding box center [227, 178] width 67 height 8
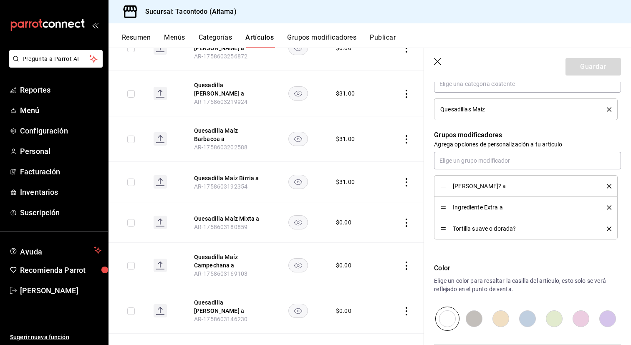
scroll to position [326, 0]
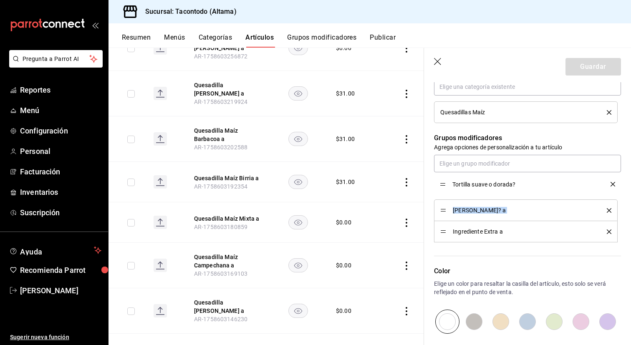
drag, startPoint x: 442, startPoint y: 234, endPoint x: 444, endPoint y: 186, distance: 47.6
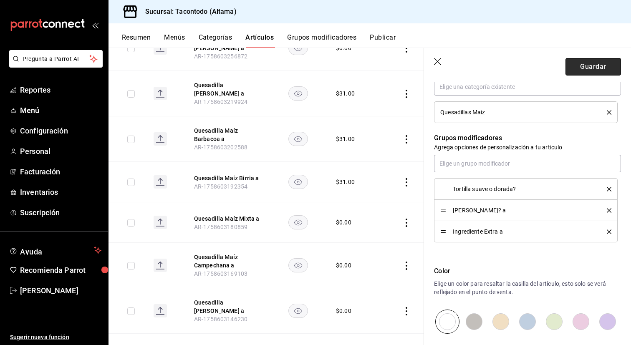
click at [580, 67] on button "Guardar" at bounding box center [594, 67] width 56 height 18
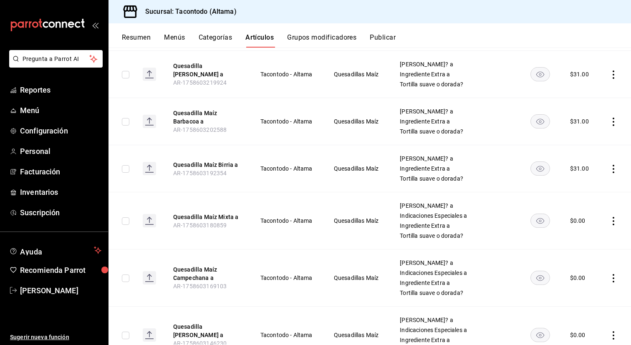
scroll to position [306, 0]
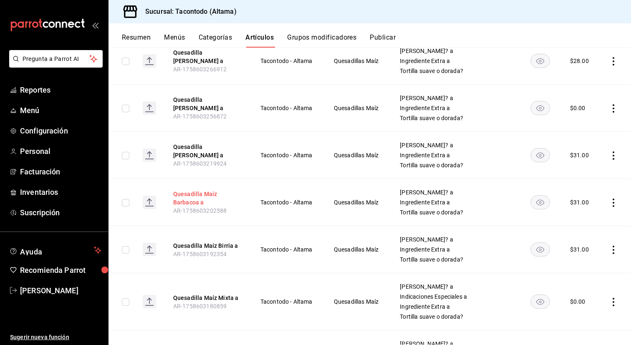
click at [197, 203] on button "Quesadilla Maíz Barbacoa a" at bounding box center [206, 198] width 67 height 17
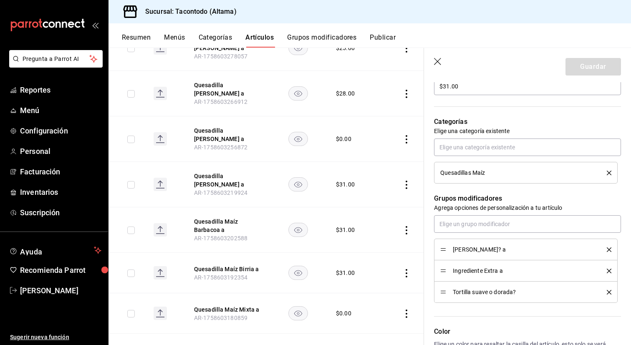
scroll to position [267, 0]
drag, startPoint x: 444, startPoint y: 292, endPoint x: 444, endPoint y: 248, distance: 43.4
click at [593, 68] on button "Guardar" at bounding box center [594, 67] width 56 height 18
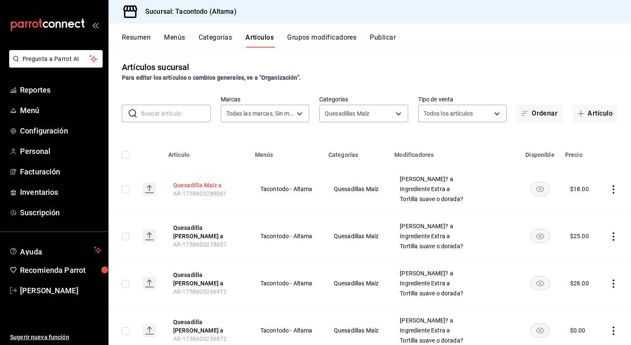
click at [209, 184] on button "Quesadilla Maíz a" at bounding box center [206, 185] width 67 height 8
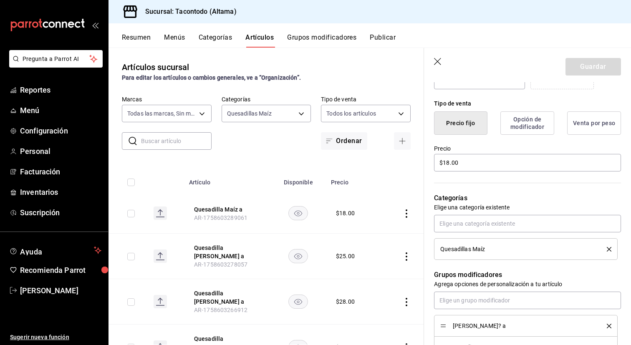
scroll to position [330, 0]
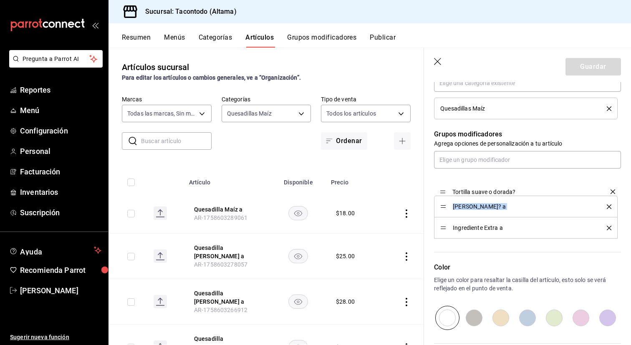
drag, startPoint x: 442, startPoint y: 229, endPoint x: 442, endPoint y: 188, distance: 40.9
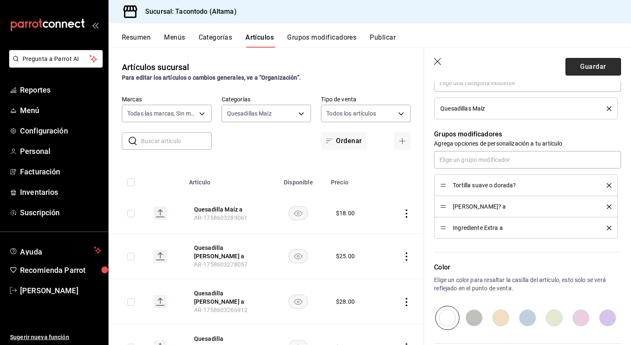
click at [574, 68] on button "Guardar" at bounding box center [594, 67] width 56 height 18
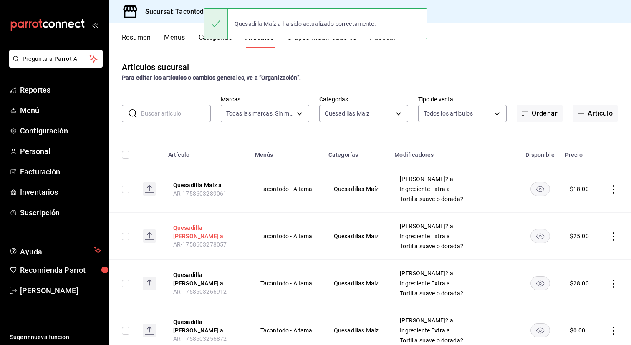
click at [222, 231] on button "Quesadilla [PERSON_NAME] a" at bounding box center [206, 232] width 67 height 17
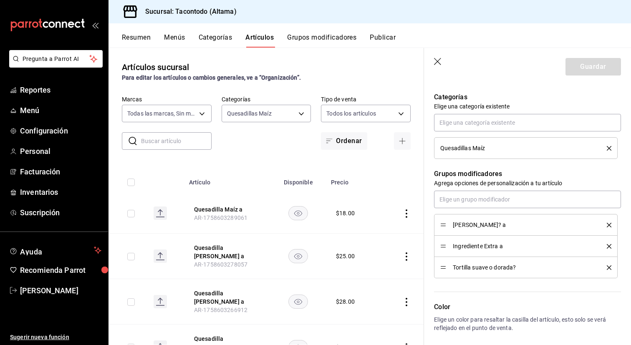
scroll to position [293, 0]
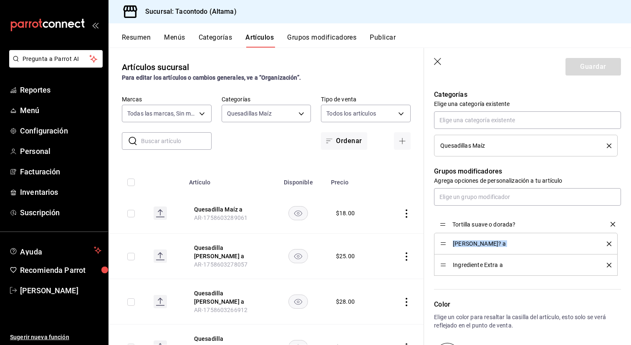
drag, startPoint x: 445, startPoint y: 266, endPoint x: 447, endPoint y: 225, distance: 41.4
click at [581, 64] on button "Guardar" at bounding box center [594, 67] width 56 height 18
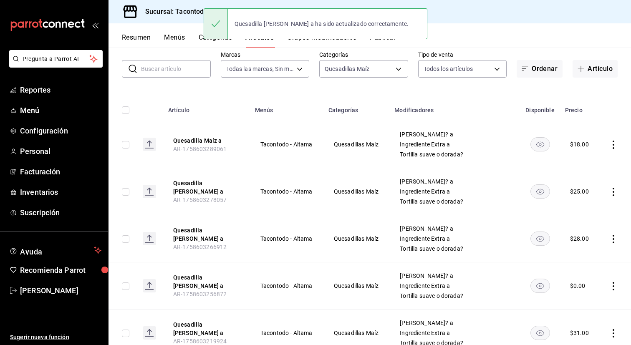
scroll to position [50, 0]
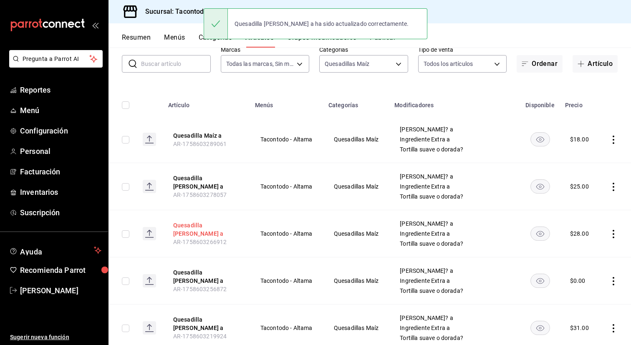
click at [199, 234] on button "Quesadilla [PERSON_NAME] a" at bounding box center [206, 229] width 67 height 17
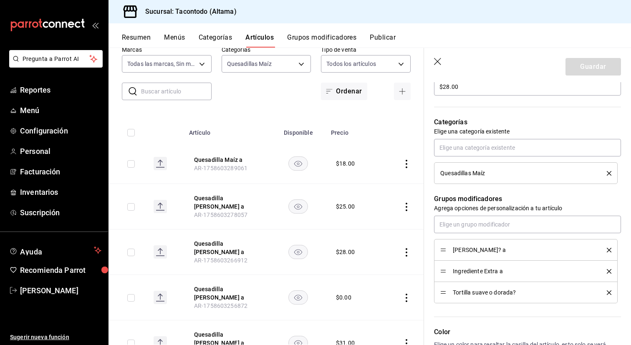
scroll to position [266, 0]
drag, startPoint x: 445, startPoint y: 291, endPoint x: 443, endPoint y: 247, distance: 43.4
click at [594, 66] on button "Guardar" at bounding box center [594, 67] width 56 height 18
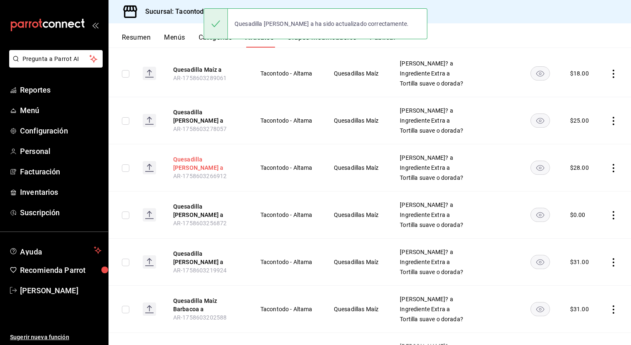
scroll to position [126, 0]
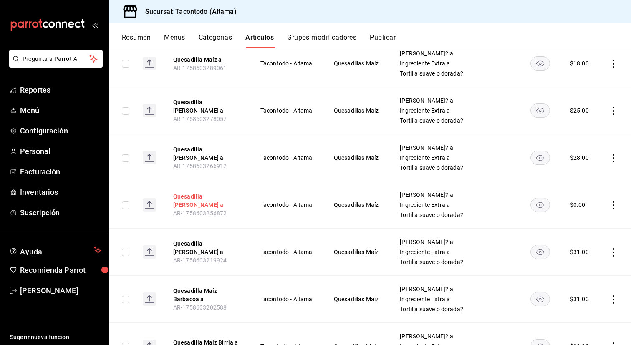
click at [192, 199] on button "Quesadilla [PERSON_NAME] a" at bounding box center [206, 200] width 67 height 17
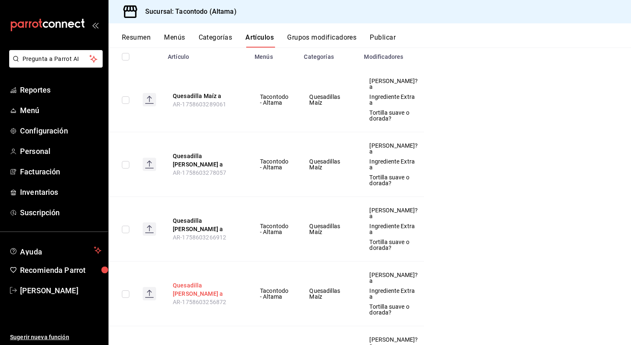
scroll to position [122, 0]
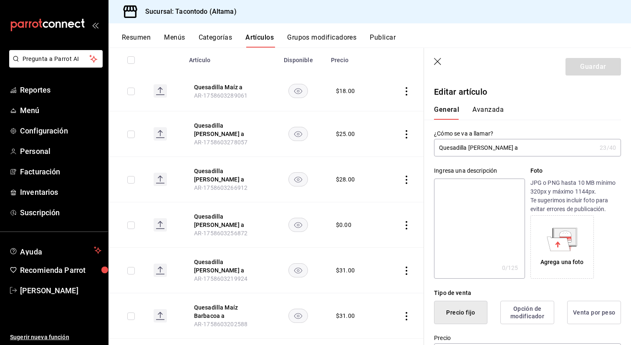
click at [485, 118] on button "Avanzada" at bounding box center [487, 113] width 31 height 14
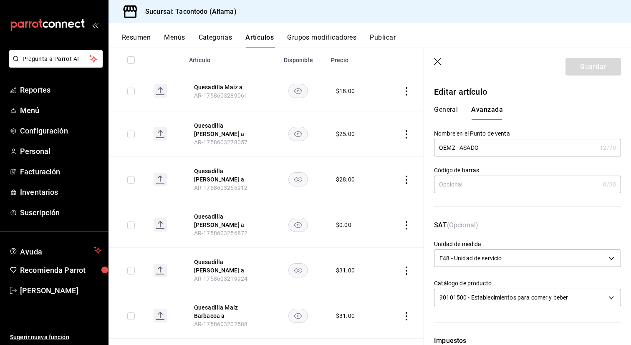
scroll to position [16, 0]
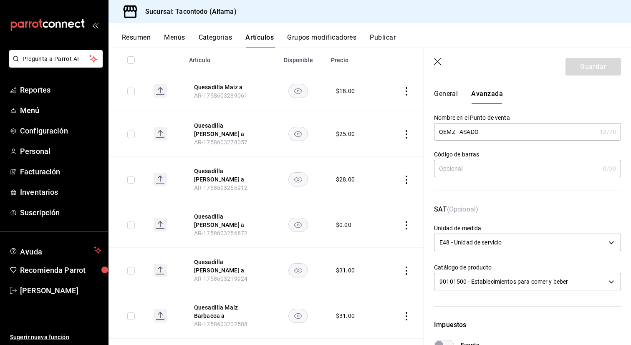
click at [449, 97] on button "General" at bounding box center [446, 97] width 24 height 14
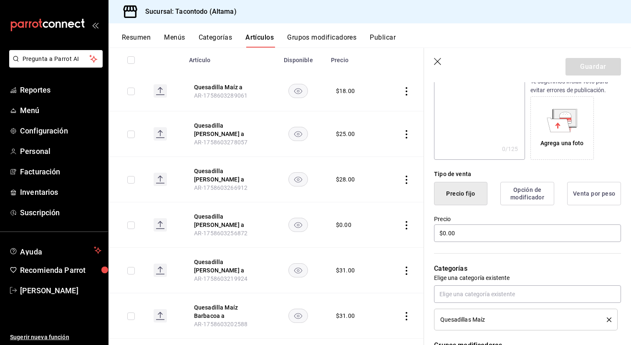
scroll to position [244, 0]
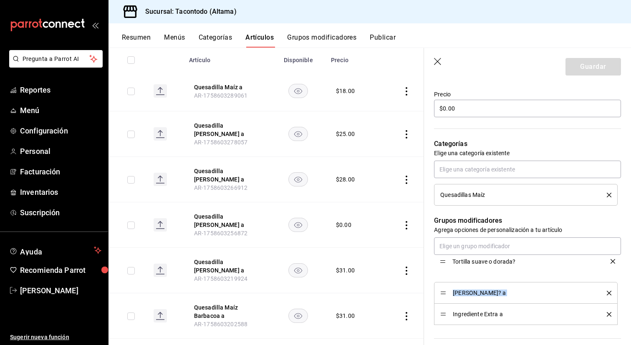
drag, startPoint x: 445, startPoint y: 316, endPoint x: 447, endPoint y: 268, distance: 48.9
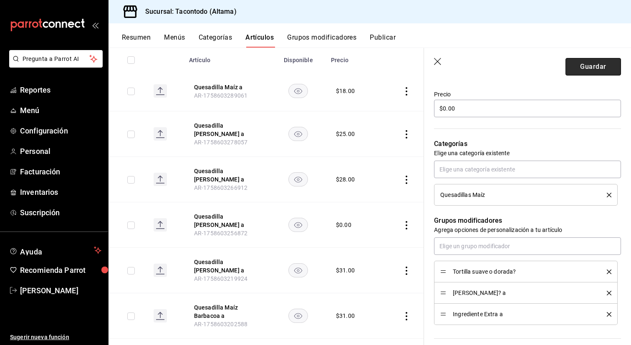
click at [593, 71] on button "Guardar" at bounding box center [594, 67] width 56 height 18
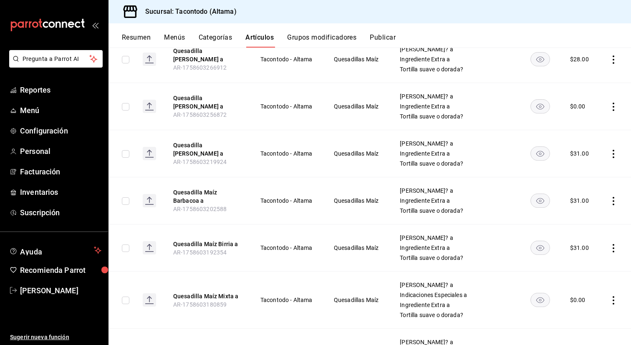
scroll to position [222, 0]
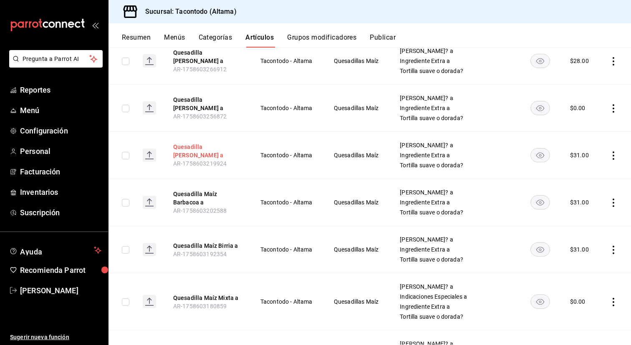
click at [202, 153] on button "Quesadilla [PERSON_NAME] a" at bounding box center [206, 151] width 67 height 17
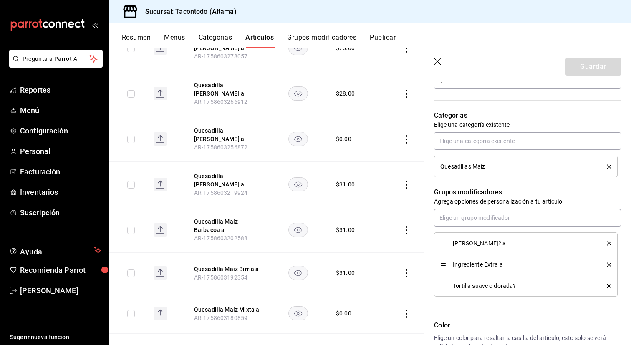
scroll to position [285, 0]
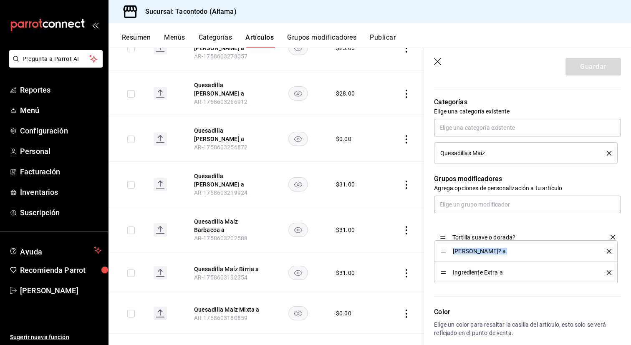
drag, startPoint x: 442, startPoint y: 273, endPoint x: 445, endPoint y: 233, distance: 39.7
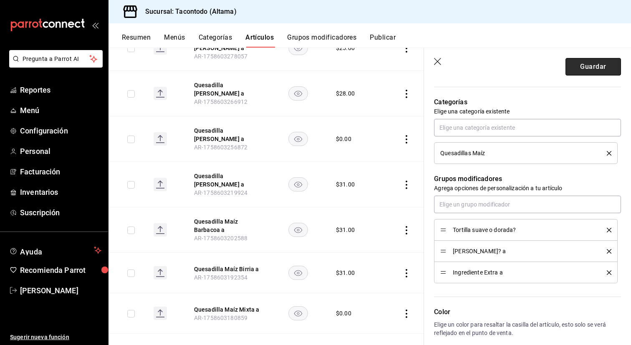
click at [594, 63] on button "Guardar" at bounding box center [594, 67] width 56 height 18
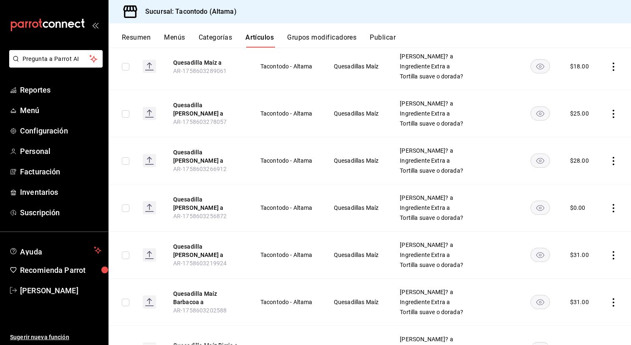
scroll to position [134, 0]
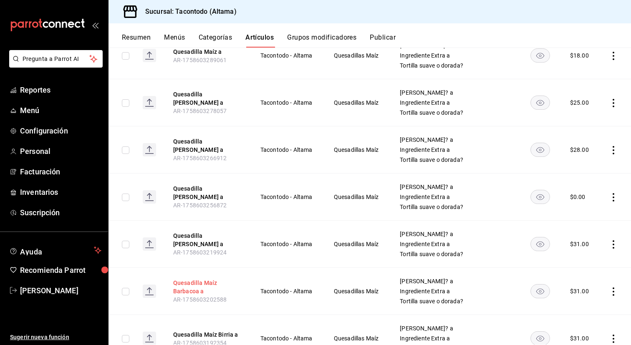
click at [181, 290] on button "Quesadilla Maíz Barbacoa a" at bounding box center [206, 287] width 67 height 17
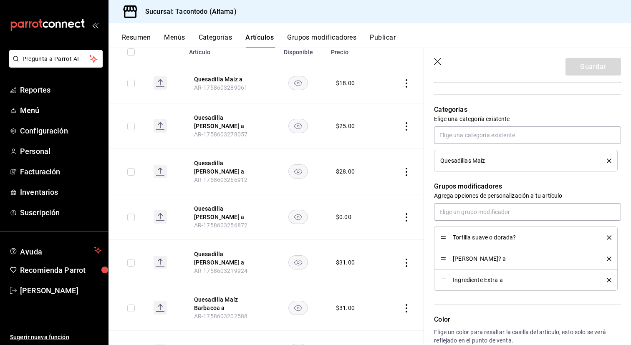
scroll to position [277, 0]
click at [336, 35] on button "Grupos modificadores" at bounding box center [321, 40] width 69 height 14
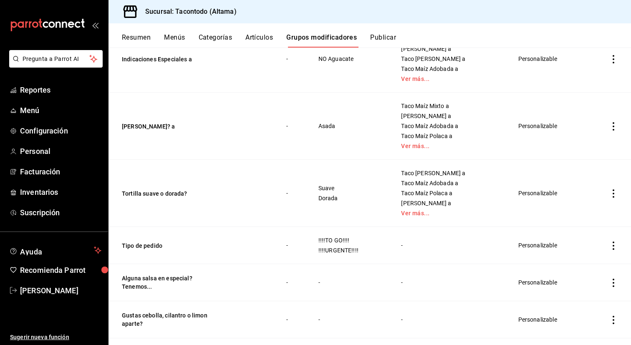
scroll to position [579, 0]
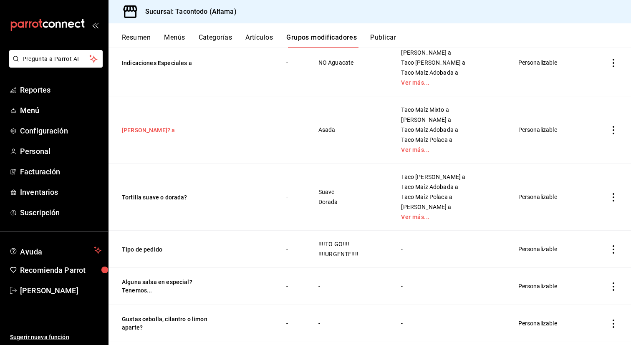
click at [160, 131] on button "[PERSON_NAME]? a" at bounding box center [172, 130] width 100 height 8
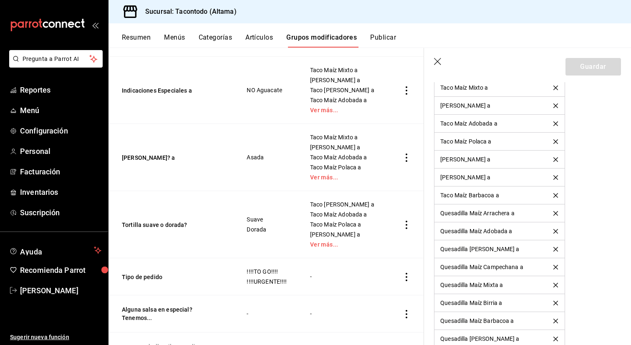
scroll to position [538, 0]
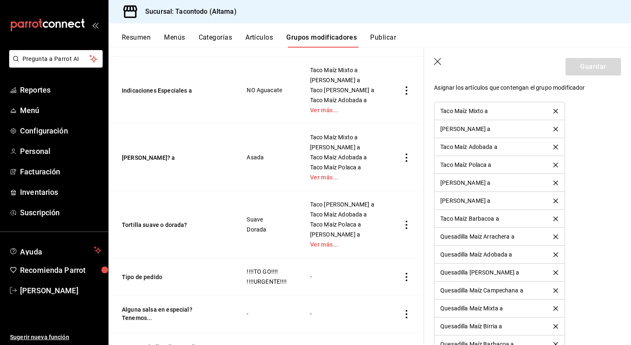
click at [557, 113] on icon "delete" at bounding box center [555, 111] width 5 height 5
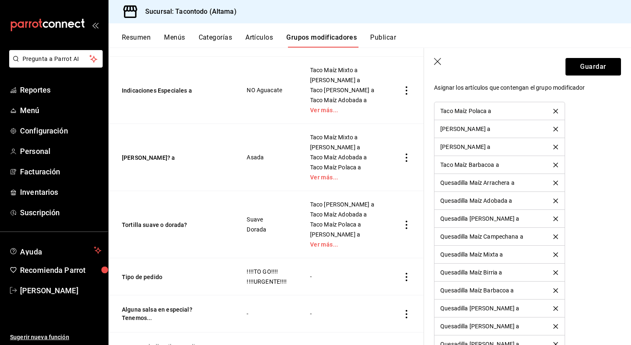
click at [557, 113] on icon "delete" at bounding box center [555, 111] width 5 height 5
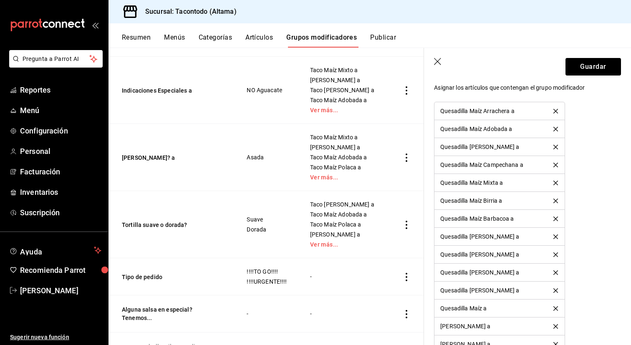
click at [557, 113] on icon "delete" at bounding box center [555, 111] width 5 height 5
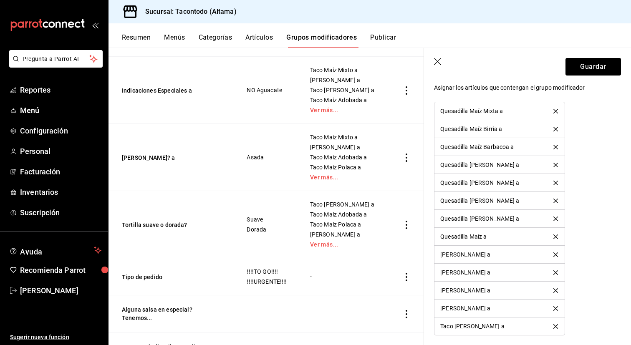
click at [557, 113] on icon "delete" at bounding box center [555, 111] width 5 height 5
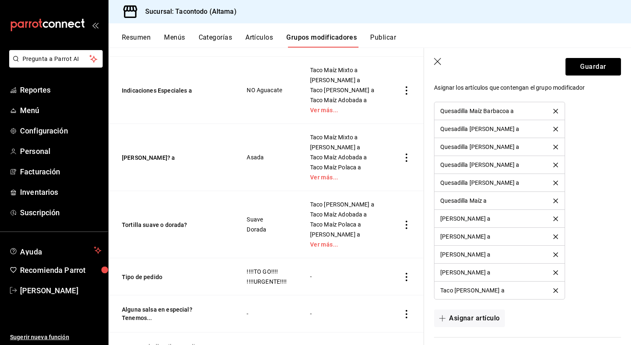
click at [557, 113] on icon "delete" at bounding box center [555, 111] width 5 height 5
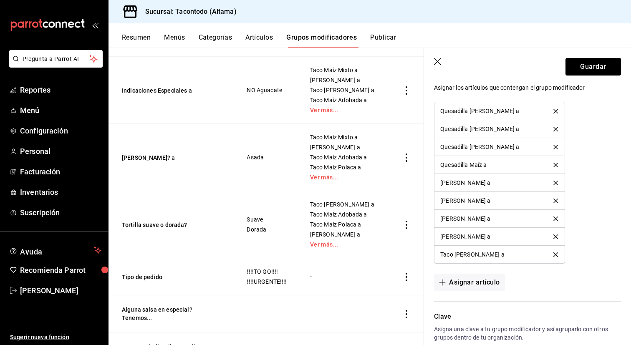
click at [557, 113] on icon "delete" at bounding box center [555, 111] width 5 height 5
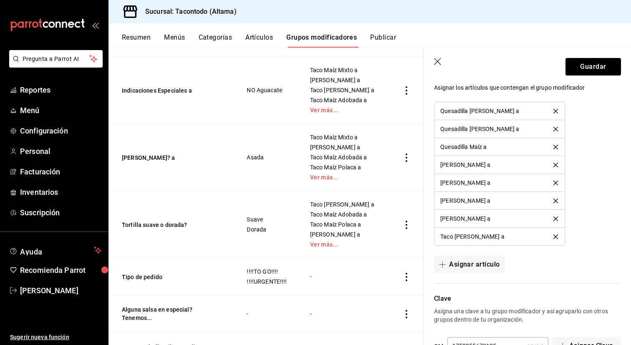
click at [557, 113] on icon "delete" at bounding box center [555, 111] width 5 height 5
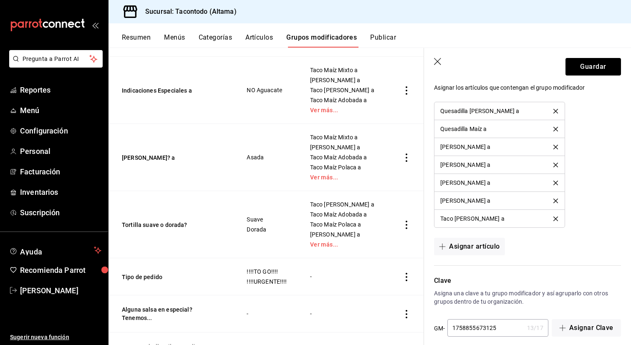
click at [557, 113] on icon "delete" at bounding box center [555, 111] width 5 height 5
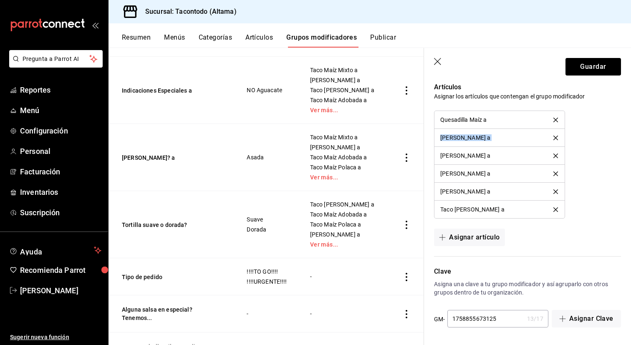
click at [557, 113] on li "Quesadilla Maíz a" at bounding box center [500, 120] width 130 height 18
click at [556, 121] on icon "delete" at bounding box center [555, 120] width 5 height 5
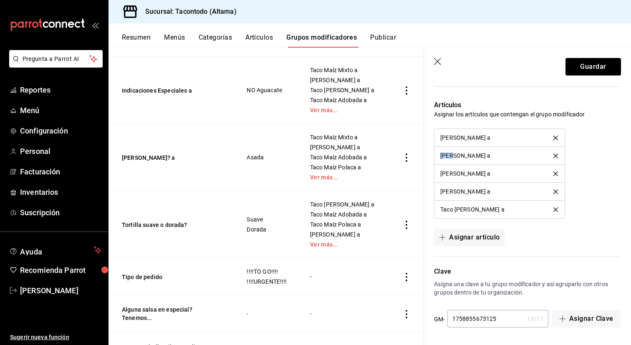
click at [556, 121] on div "Artículos Asignar los artículos que contengan el grupo modificador Taco Maíz Ch…" at bounding box center [522, 168] width 197 height 156
click at [556, 138] on icon "delete" at bounding box center [555, 138] width 5 height 5
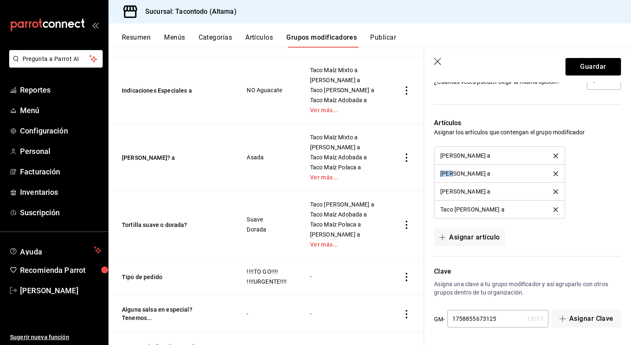
click at [556, 138] on div "Artículos Asignar los artículos que contengan el grupo modificador Taco Maíz As…" at bounding box center [522, 177] width 197 height 138
click at [556, 156] on icon "delete" at bounding box center [555, 156] width 5 height 5
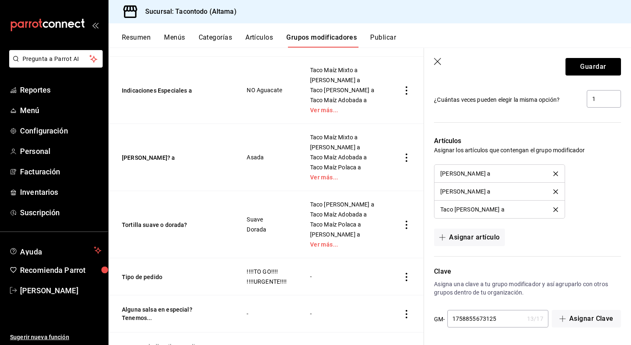
scroll to position [476, 0]
click at [554, 178] on li "[PERSON_NAME] a" at bounding box center [500, 174] width 130 height 18
click at [556, 173] on icon "delete" at bounding box center [555, 174] width 5 height 5
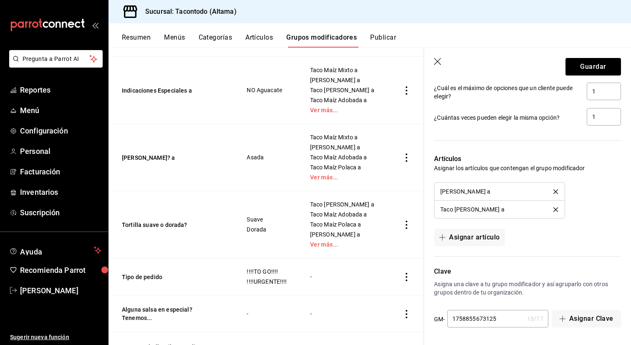
click at [556, 191] on icon "delete" at bounding box center [555, 191] width 5 height 5
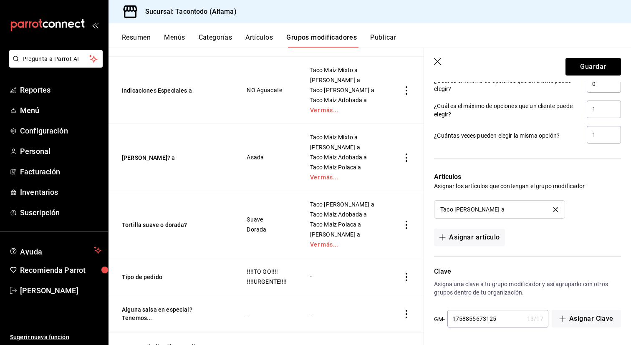
click at [554, 209] on icon "delete" at bounding box center [555, 209] width 5 height 5
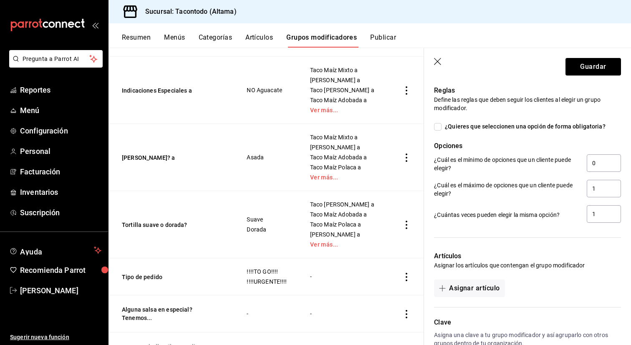
scroll to position [412, 0]
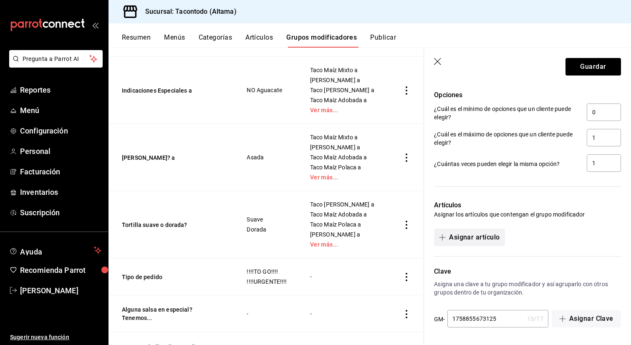
click at [477, 240] on button "Asignar artículo" at bounding box center [469, 238] width 71 height 18
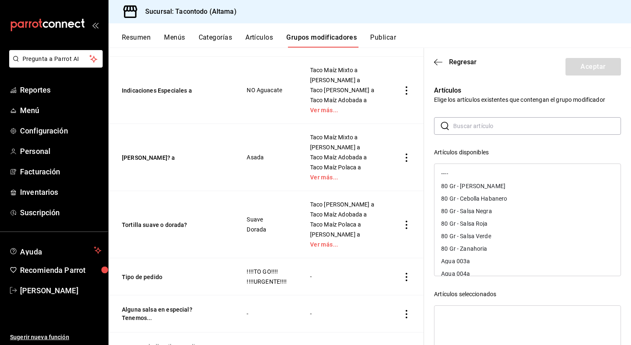
click at [484, 127] on input "text" at bounding box center [537, 126] width 168 height 17
click at [485, 224] on div "Taco [PERSON_NAME] a" at bounding box center [473, 224] width 64 height 6
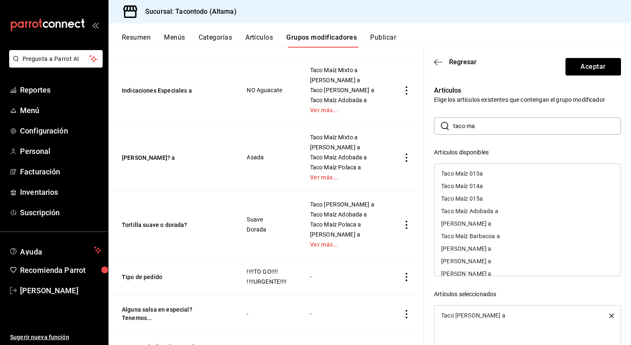
scroll to position [73, 0]
click at [491, 236] on div "[PERSON_NAME] a" at bounding box center [466, 238] width 50 height 6
click at [492, 209] on div "Taco Maíz Adobada a" at bounding box center [469, 211] width 57 height 6
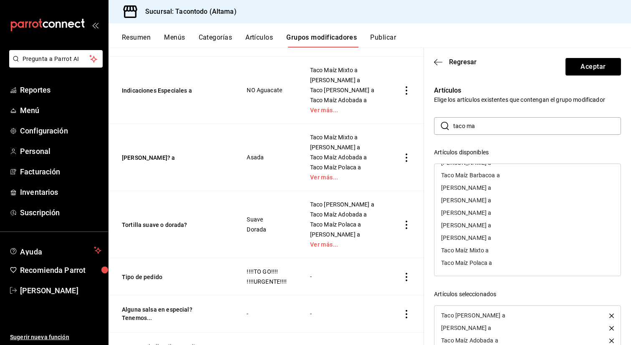
click at [477, 263] on div "Taco Maíz Polaca a" at bounding box center [466, 263] width 51 height 6
click at [491, 215] on div "[PERSON_NAME] a" at bounding box center [466, 213] width 50 height 6
click at [482, 261] on div "Taco Maíz Mixto a" at bounding box center [465, 263] width 48 height 6
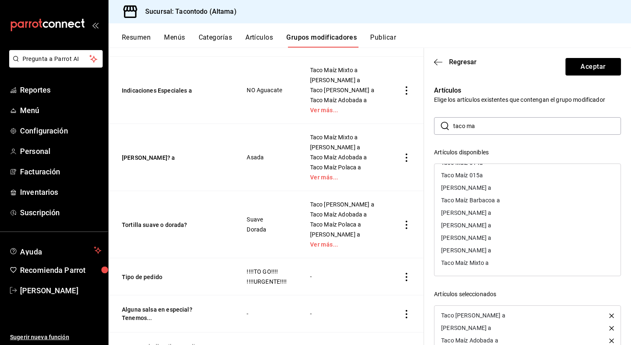
scroll to position [11, 0]
click at [487, 226] on div "[PERSON_NAME] a" at bounding box center [466, 225] width 50 height 6
click at [487, 225] on div "Taco Maíz Barbacoa a" at bounding box center [470, 224] width 59 height 6
click at [487, 225] on div "[PERSON_NAME] a" at bounding box center [466, 224] width 50 height 6
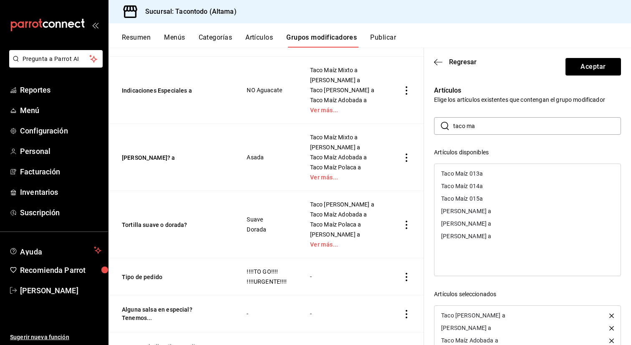
click at [487, 215] on div "[PERSON_NAME] a" at bounding box center [528, 211] width 186 height 13
click at [475, 128] on input "taco ma" at bounding box center [537, 126] width 168 height 17
click at [482, 221] on div "[PERSON_NAME] a" at bounding box center [466, 224] width 50 height 6
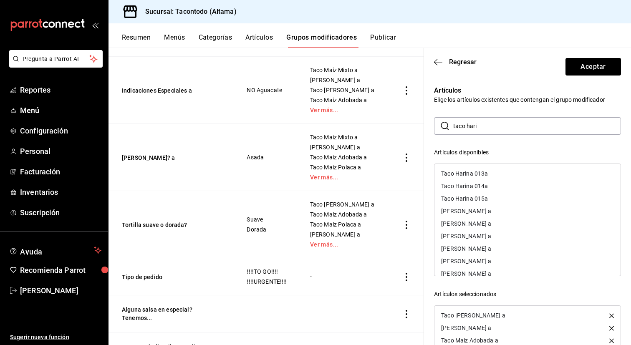
scroll to position [73, 0]
click at [490, 238] on div "[PERSON_NAME] a" at bounding box center [466, 238] width 50 height 6
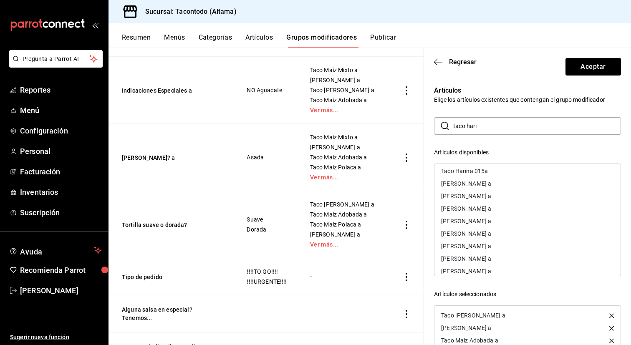
scroll to position [27, 0]
click at [491, 186] on div "[PERSON_NAME] a" at bounding box center [466, 185] width 50 height 6
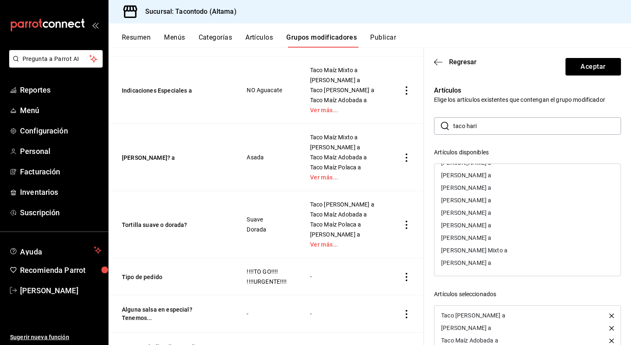
click at [478, 261] on div "[PERSON_NAME] a" at bounding box center [466, 263] width 50 height 6
click at [491, 215] on div "[PERSON_NAME] a" at bounding box center [466, 213] width 50 height 6
click at [482, 262] on div "[PERSON_NAME] Mixto a" at bounding box center [474, 263] width 66 height 6
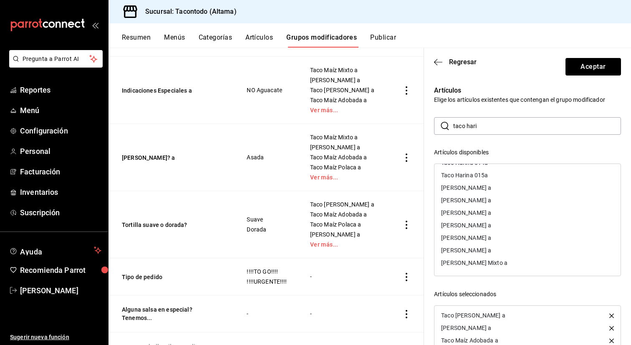
scroll to position [11, 0]
click at [485, 228] on div "[PERSON_NAME] a" at bounding box center [528, 225] width 186 height 13
click at [485, 228] on div "[PERSON_NAME] a" at bounding box center [528, 223] width 186 height 13
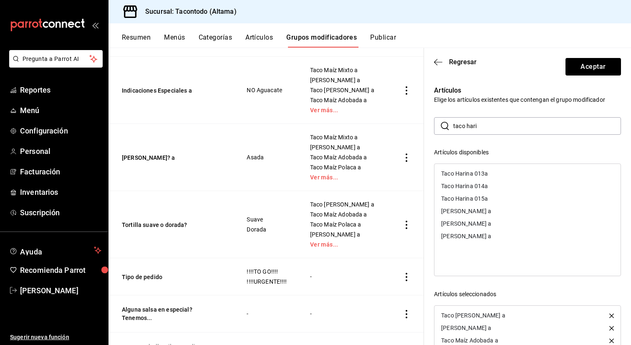
click at [485, 214] on div "[PERSON_NAME] a" at bounding box center [528, 211] width 186 height 13
click at [460, 126] on input "taco hari" at bounding box center [537, 126] width 168 height 17
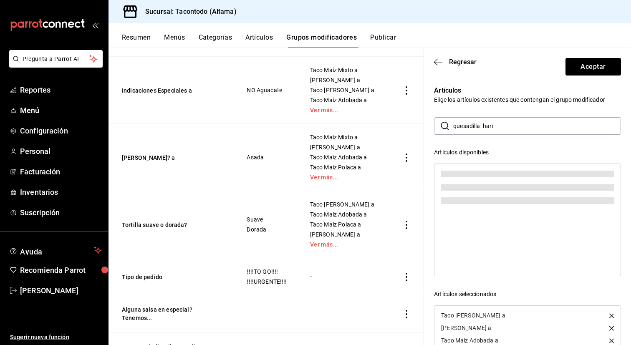
click at [491, 128] on input "quesadilla hari" at bounding box center [537, 126] width 168 height 17
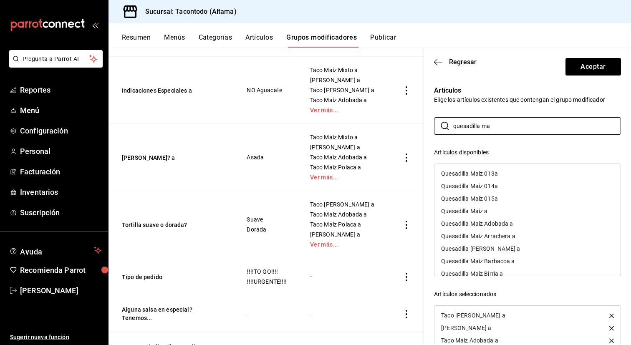
click at [480, 237] on div "Quesadilla Maíz Arrachera a" at bounding box center [478, 236] width 74 height 6
click at [484, 223] on div "Quesadilla Maíz Adobada a" at bounding box center [477, 224] width 72 height 6
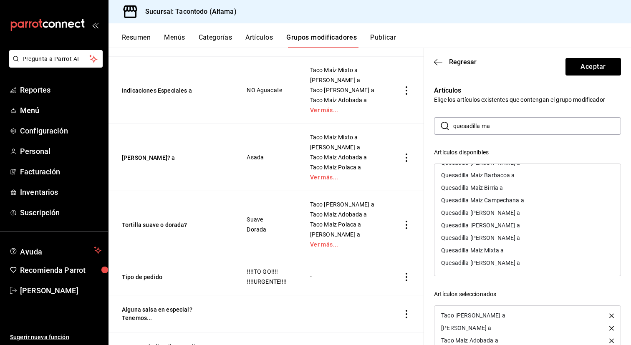
click at [483, 265] on div "Quesadilla [PERSON_NAME] a" at bounding box center [480, 263] width 79 height 6
click at [503, 212] on div "Quesadilla Maíz Campechana a" at bounding box center [482, 213] width 83 height 6
click at [492, 264] on div "Quesadilla Maíz Mixta a" at bounding box center [472, 263] width 63 height 6
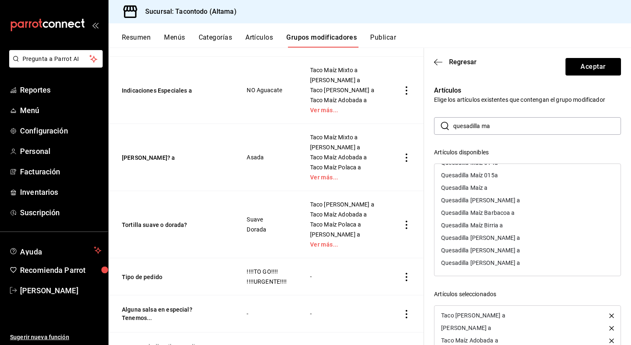
click at [500, 226] on div "Quesadilla Maíz Birria a" at bounding box center [472, 225] width 62 height 6
click at [500, 226] on div "Quesadilla Maíz Barbacoa a" at bounding box center [477, 225] width 73 height 6
click at [500, 237] on div "Quesadilla [PERSON_NAME] a" at bounding box center [480, 236] width 79 height 6
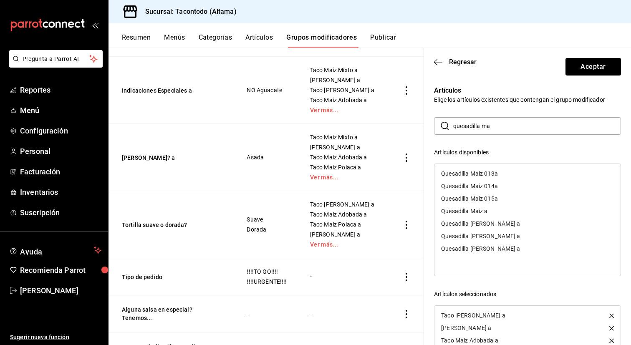
click at [500, 227] on div "Quesadilla [PERSON_NAME] a" at bounding box center [528, 223] width 186 height 13
click at [500, 214] on div "Quesadilla Maíz a" at bounding box center [528, 211] width 186 height 13
click at [488, 129] on input "quesadilla ma" at bounding box center [537, 126] width 168 height 17
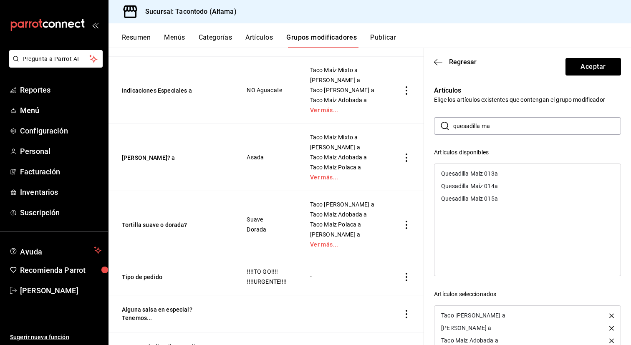
click at [488, 129] on input "quesadilla ma" at bounding box center [537, 126] width 168 height 17
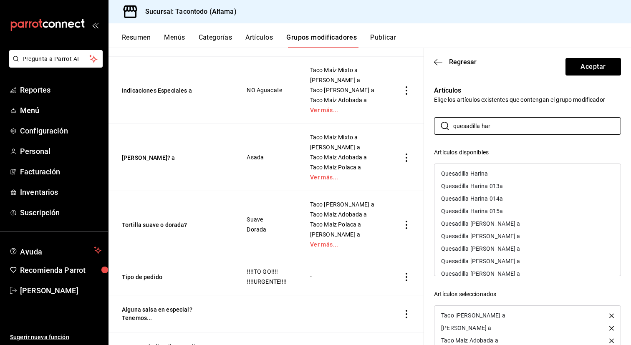
type input "quesadilla har"
click at [483, 237] on div "Quesadilla [PERSON_NAME] a" at bounding box center [480, 236] width 79 height 6
click at [488, 227] on div "Quesadilla [PERSON_NAME] a" at bounding box center [528, 223] width 186 height 13
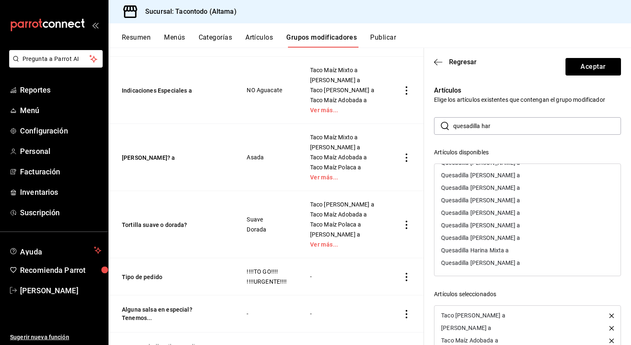
click at [484, 261] on div "Quesadilla [PERSON_NAME] a" at bounding box center [480, 263] width 79 height 6
click at [502, 210] on div "Quesadilla [PERSON_NAME] a" at bounding box center [480, 213] width 79 height 6
click at [496, 262] on div "Quesadilla Harina Mixta a" at bounding box center [475, 263] width 68 height 6
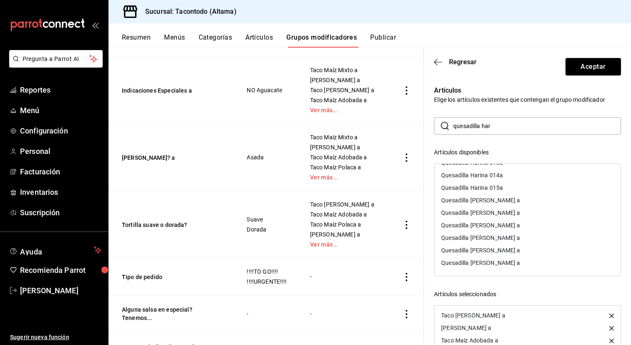
click at [497, 226] on div "Quesadilla [PERSON_NAME] a" at bounding box center [480, 225] width 79 height 6
click at [497, 235] on div "Quesadilla [PERSON_NAME] a" at bounding box center [480, 236] width 79 height 6
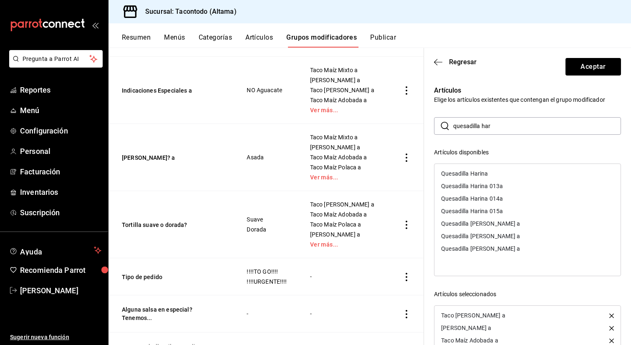
click at [500, 225] on div "Quesadilla [PERSON_NAME] a" at bounding box center [480, 224] width 79 height 6
click at [491, 175] on div "Quesadilla Harina" at bounding box center [528, 173] width 186 height 13
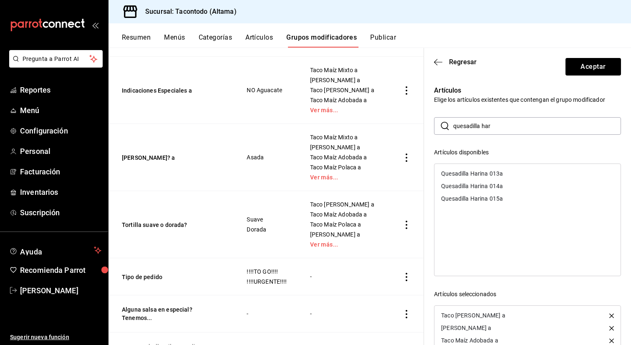
click at [517, 121] on input "quesadilla har" at bounding box center [537, 126] width 168 height 17
click at [581, 71] on button "Aceptar" at bounding box center [594, 67] width 56 height 18
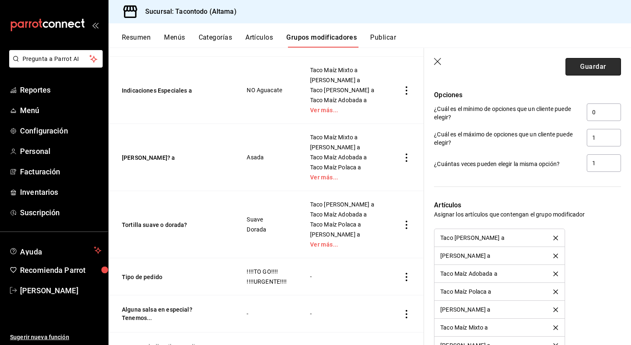
click at [581, 71] on button "Guardar" at bounding box center [594, 67] width 56 height 18
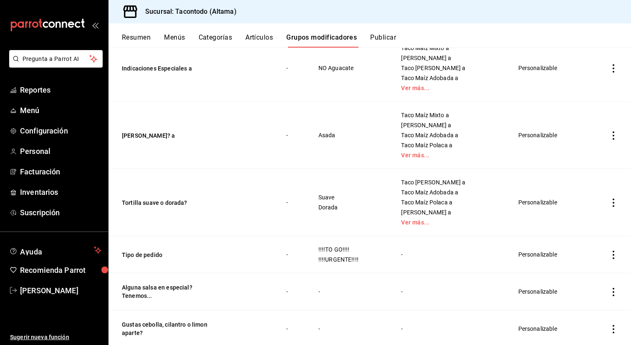
scroll to position [568, 0]
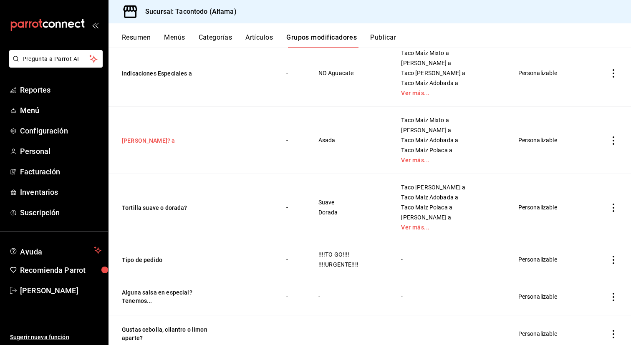
click at [155, 144] on button "[PERSON_NAME]? a" at bounding box center [172, 140] width 100 height 8
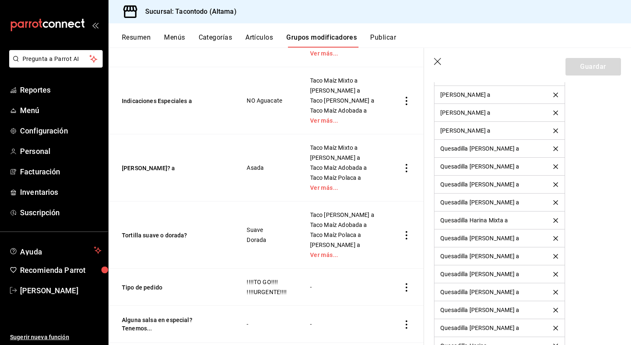
scroll to position [1283, 0]
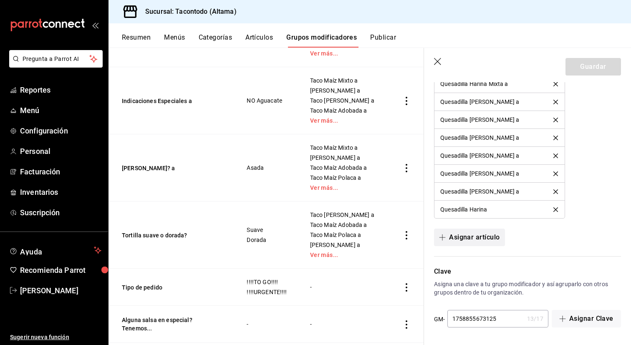
click at [477, 239] on button "Asignar artículo" at bounding box center [469, 238] width 71 height 18
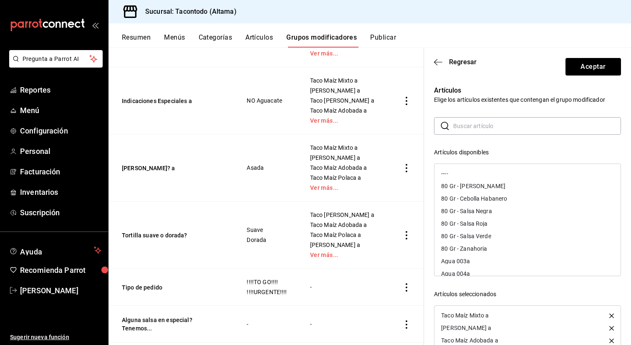
click at [513, 133] on input "text" at bounding box center [537, 126] width 168 height 17
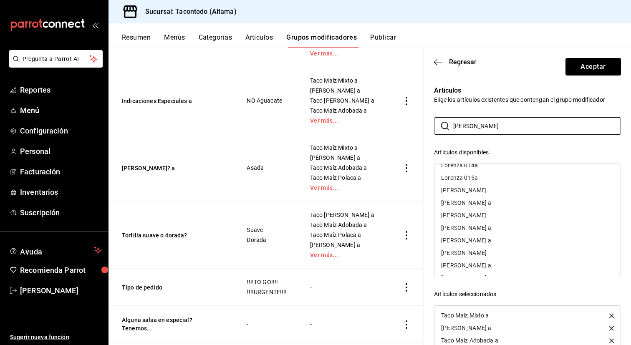
scroll to position [46, 0]
type input "loren"
click at [497, 215] on div "[PERSON_NAME]" at bounding box center [528, 215] width 186 height 13
click at [500, 190] on div "Lorenza Adobada" at bounding box center [528, 190] width 186 height 13
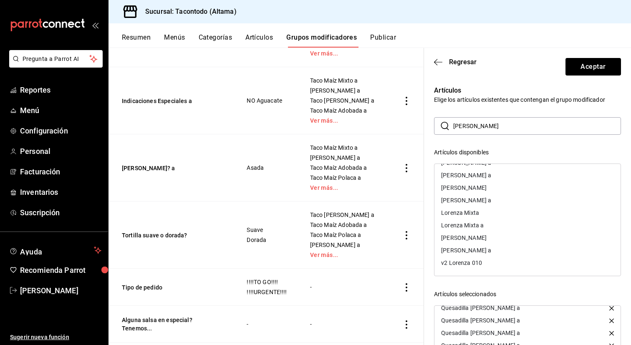
scroll to position [87, 0]
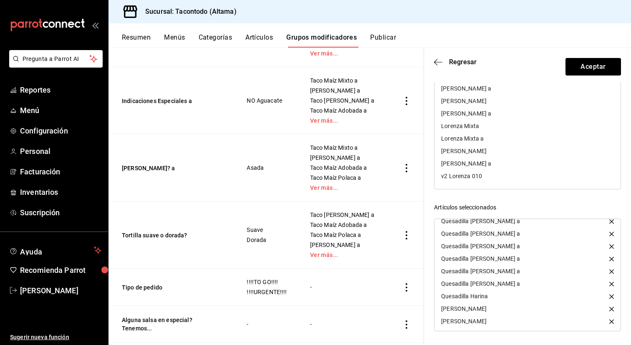
click at [611, 311] on icon "button" at bounding box center [611, 309] width 5 height 5
click at [610, 322] on icon "button" at bounding box center [611, 321] width 5 height 5
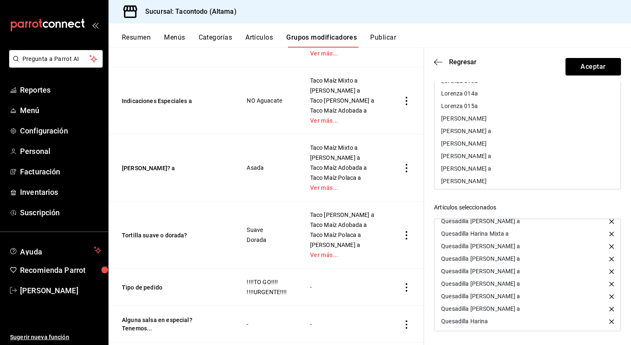
scroll to position [51, 0]
click at [509, 136] on div "[PERSON_NAME] a" at bounding box center [528, 136] width 186 height 13
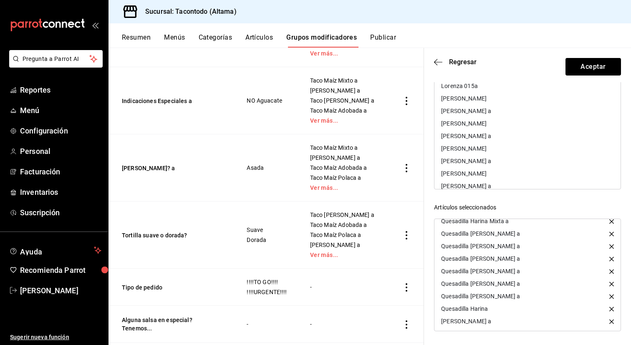
click at [501, 114] on div "[PERSON_NAME] a" at bounding box center [528, 111] width 186 height 13
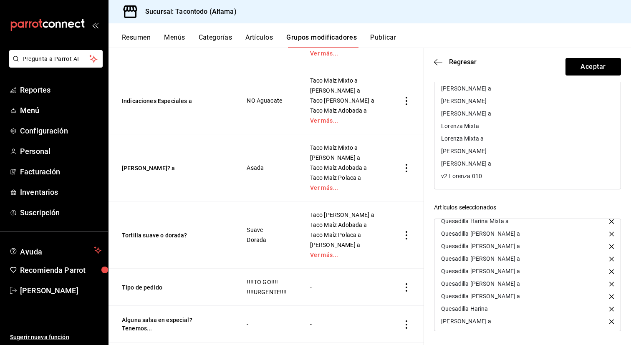
click at [473, 163] on div "[PERSON_NAME] a" at bounding box center [466, 164] width 50 height 6
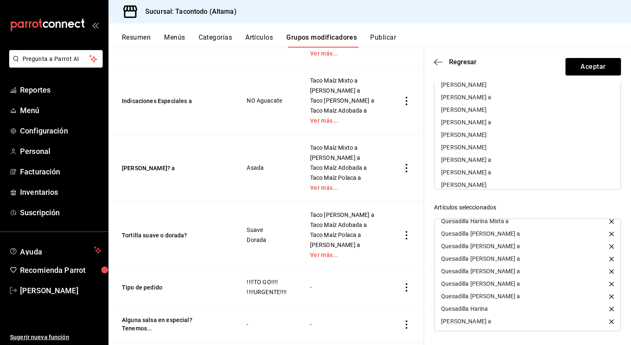
scroll to position [102, 0]
click at [477, 157] on div "[PERSON_NAME] a" at bounding box center [528, 160] width 186 height 13
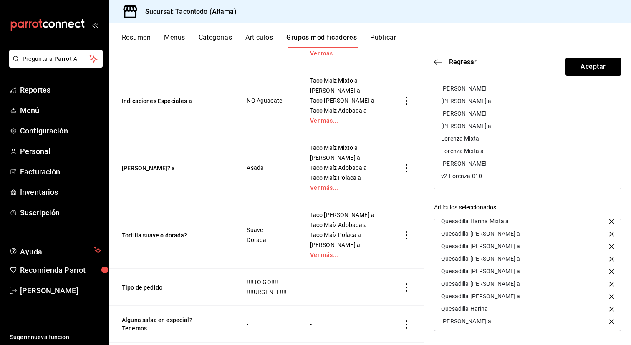
click at [476, 155] on div "Lorenza Mixta a" at bounding box center [528, 151] width 186 height 13
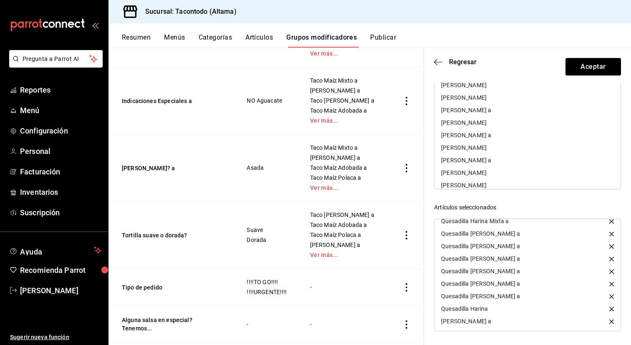
scroll to position [57, 0]
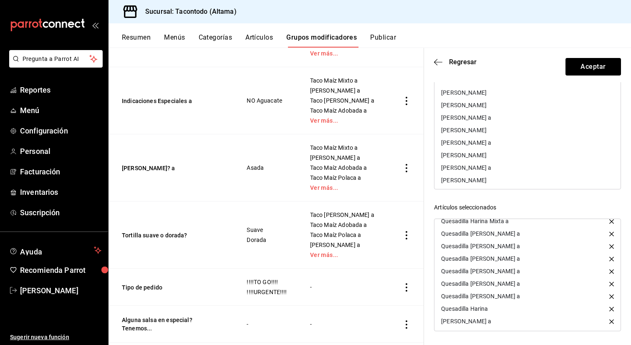
click at [493, 166] on div "[PERSON_NAME] a" at bounding box center [528, 168] width 186 height 13
click at [491, 141] on div "[PERSON_NAME] a" at bounding box center [466, 143] width 50 height 6
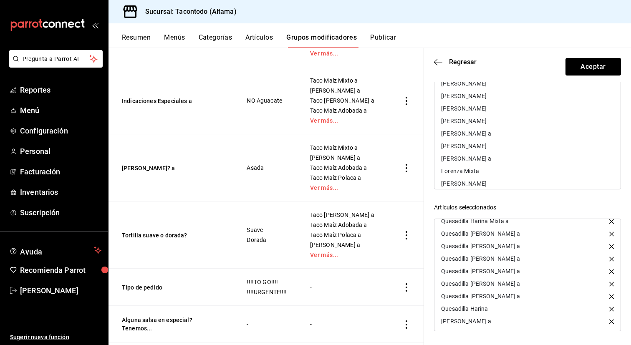
click at [494, 136] on div "[PERSON_NAME] a" at bounding box center [528, 133] width 186 height 13
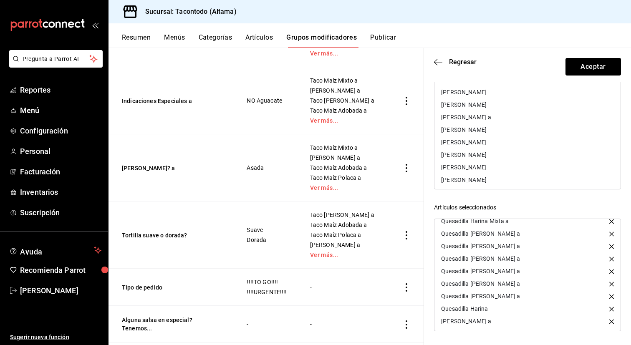
scroll to position [52, 0]
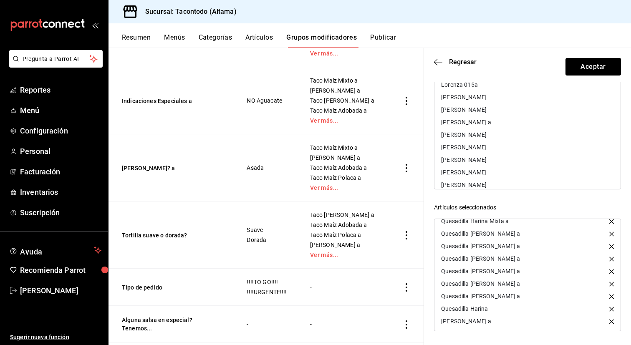
click at [485, 125] on div "[PERSON_NAME] a" at bounding box center [466, 122] width 50 height 6
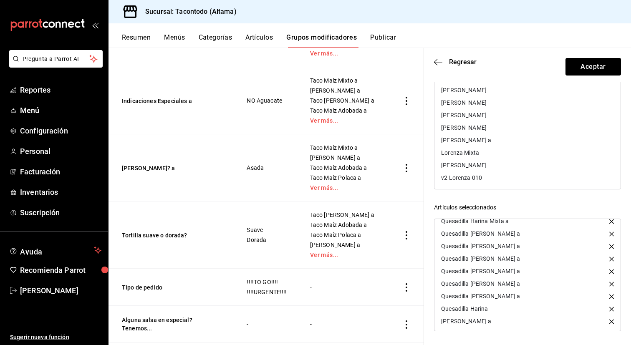
scroll to position [95, 0]
click at [477, 144] on div "[PERSON_NAME] a" at bounding box center [466, 142] width 50 height 6
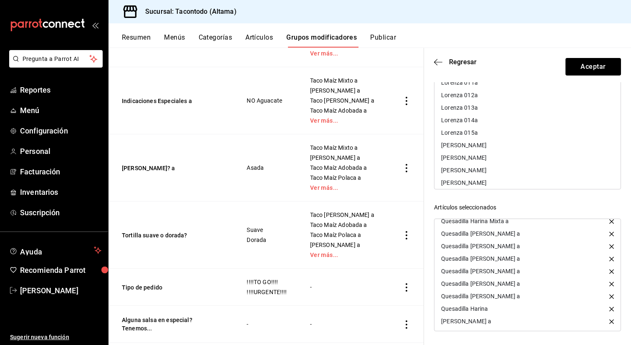
scroll to position [0, 0]
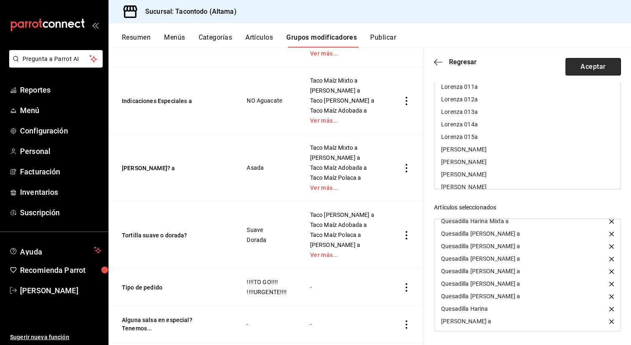
click at [590, 66] on button "Aceptar" at bounding box center [594, 67] width 56 height 18
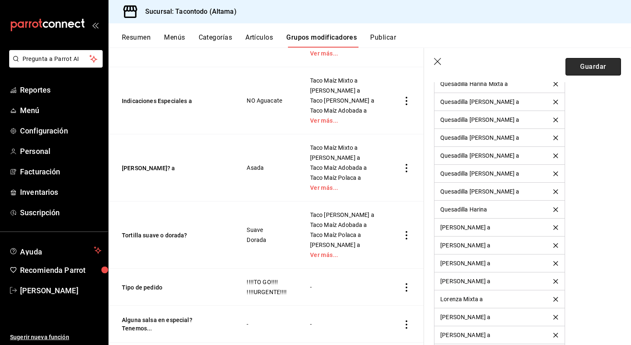
click at [585, 70] on button "Guardar" at bounding box center [594, 67] width 56 height 18
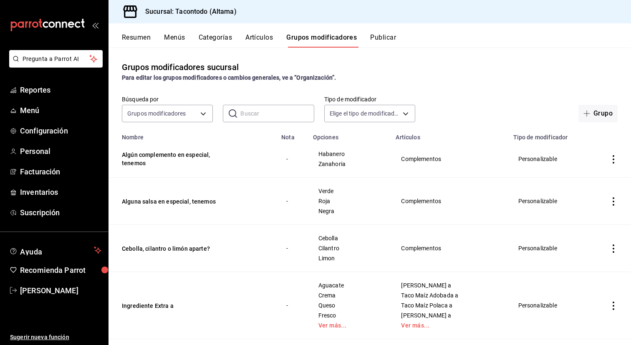
click at [262, 37] on button "Artículos" at bounding box center [259, 40] width 28 height 14
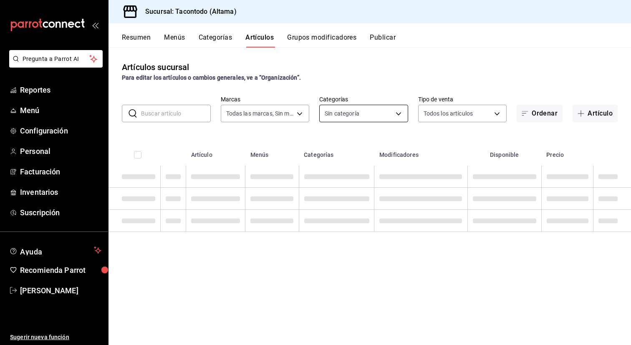
type input "56f755ab-7396-4f10-bb3c-049bffdbebb5"
type input "b6b20e4e-2b02-44db-96d9-36fe6830ced0,ea7f118b-53d1-4281-a9de-b1bc2d85afad,d6f6d…"
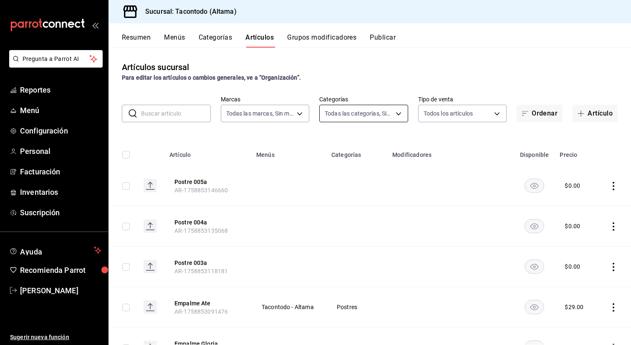
click at [350, 116] on body "Pregunta a Parrot AI Reportes Menú Configuración Personal Facturación Inventari…" at bounding box center [315, 172] width 631 height 345
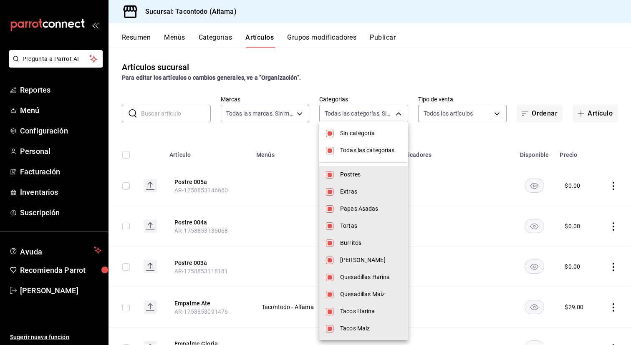
click at [353, 136] on span "Sin categoría" at bounding box center [370, 133] width 61 height 9
checkbox input "false"
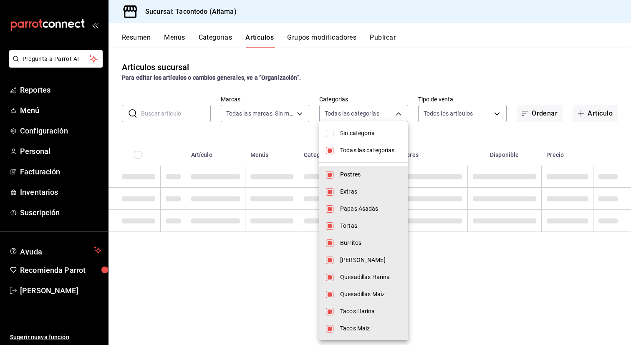
click at [350, 147] on span "Todas las categorías" at bounding box center [370, 150] width 61 height 9
checkbox input "false"
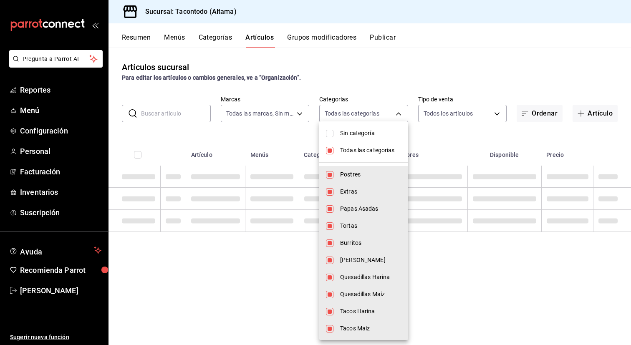
checkbox input "false"
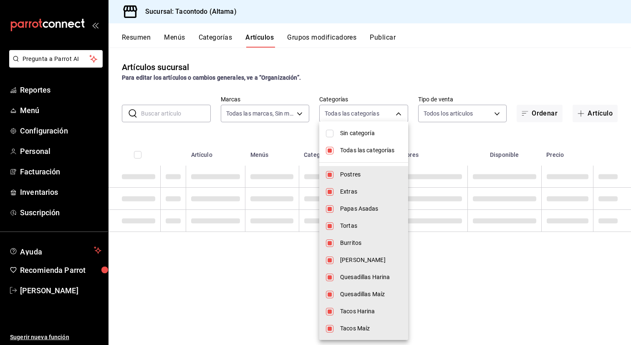
checkbox input "false"
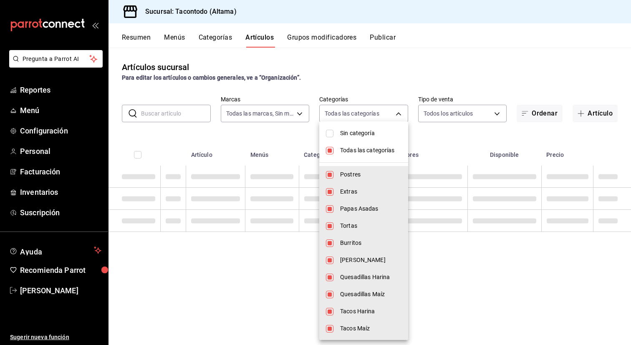
checkbox input "false"
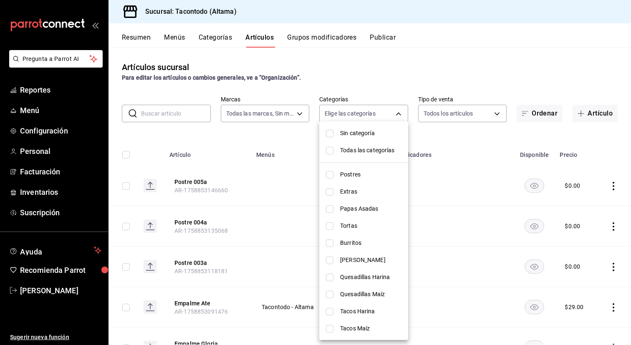
click at [371, 311] on span "Tacos Harina" at bounding box center [370, 311] width 61 height 9
type input "8465a975-bdba-42e7-9cb7-9ba01d8f7b37"
checkbox input "true"
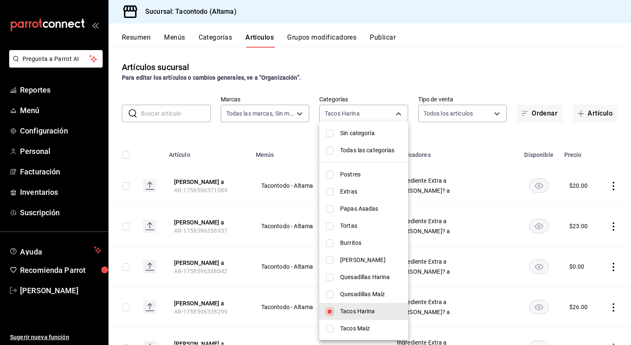
click at [220, 157] on div at bounding box center [315, 172] width 631 height 345
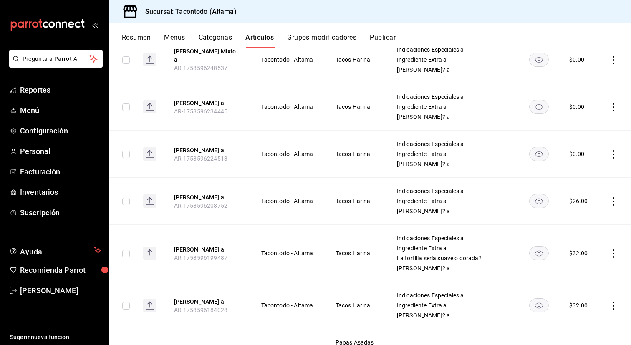
scroll to position [516, 0]
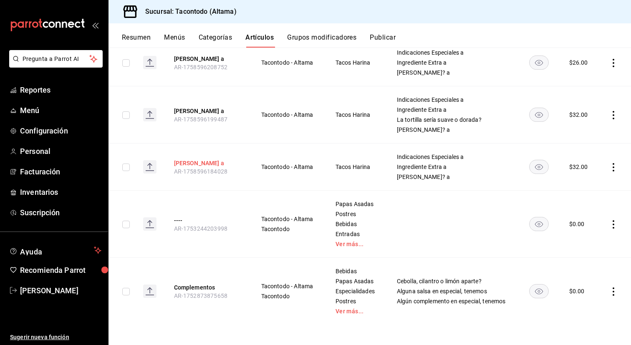
click at [220, 159] on button "[PERSON_NAME] a" at bounding box center [207, 163] width 67 height 8
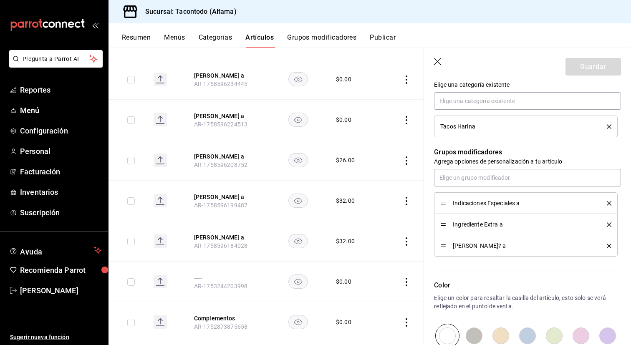
scroll to position [313, 0]
drag, startPoint x: 442, startPoint y: 244, endPoint x: 447, endPoint y: 201, distance: 43.6
click at [580, 63] on button "Guardar" at bounding box center [594, 67] width 56 height 18
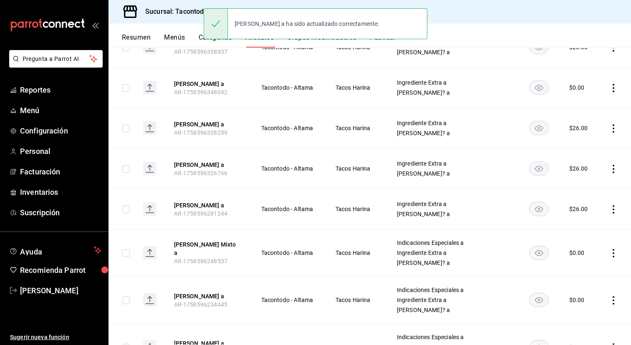
scroll to position [516, 0]
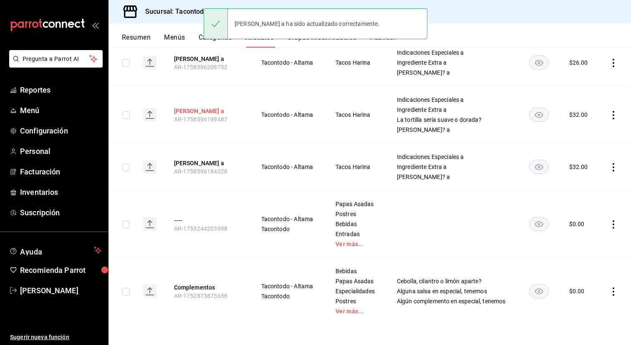
click at [227, 110] on button "[PERSON_NAME] a" at bounding box center [207, 111] width 67 height 8
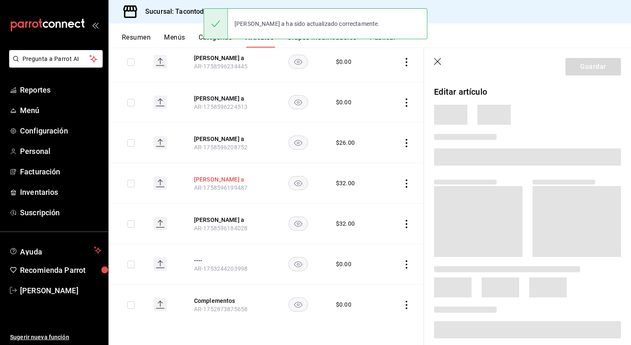
scroll to position [422, 0]
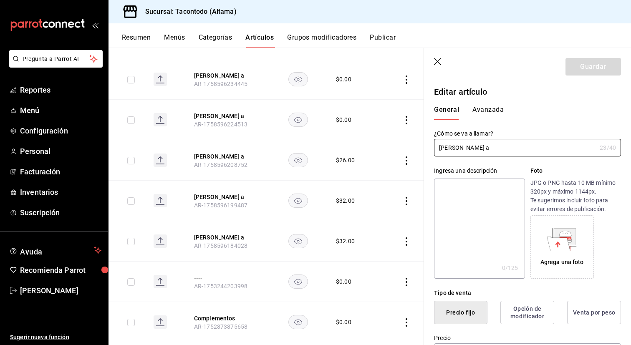
click at [490, 108] on button "Avanzada" at bounding box center [487, 113] width 31 height 14
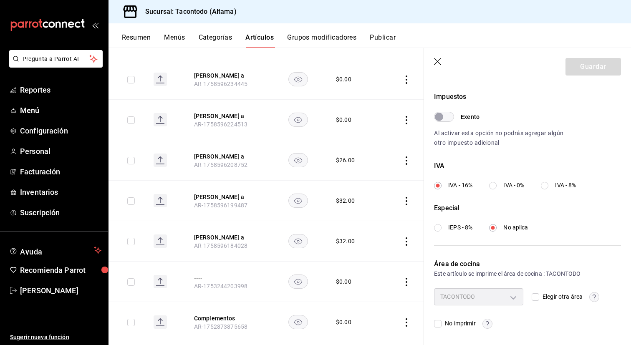
scroll to position [0, 0]
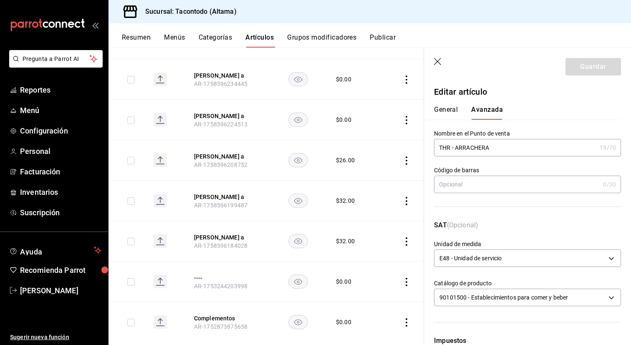
click at [450, 102] on div "General Avanzada" at bounding box center [522, 109] width 197 height 22
click at [444, 116] on button "General" at bounding box center [446, 113] width 24 height 14
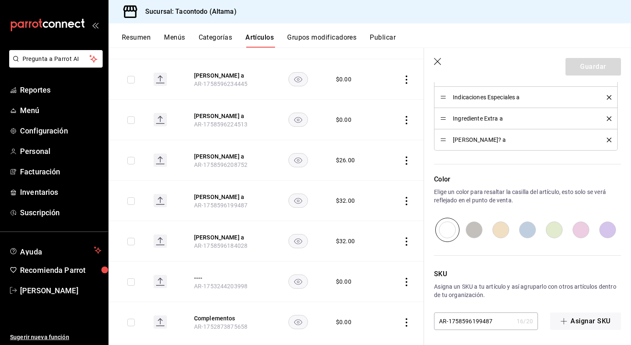
scroll to position [361, 0]
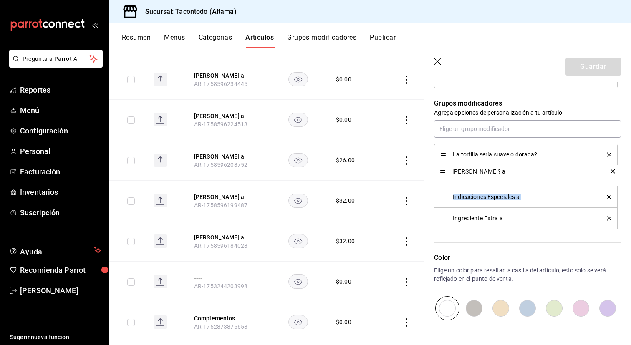
drag, startPoint x: 443, startPoint y: 217, endPoint x: 442, endPoint y: 170, distance: 47.2
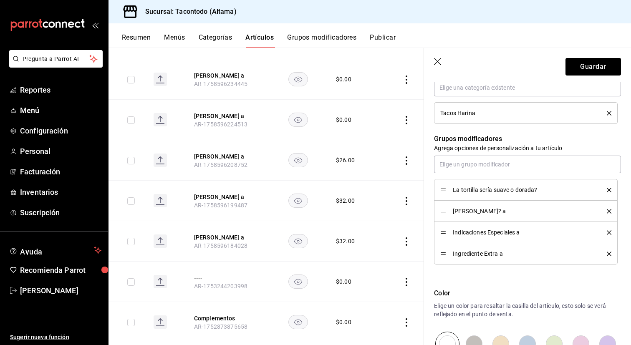
scroll to position [321, 0]
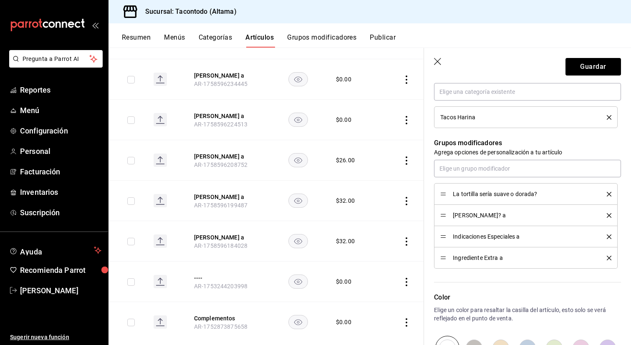
click at [609, 194] on icon "delete" at bounding box center [609, 194] width 5 height 5
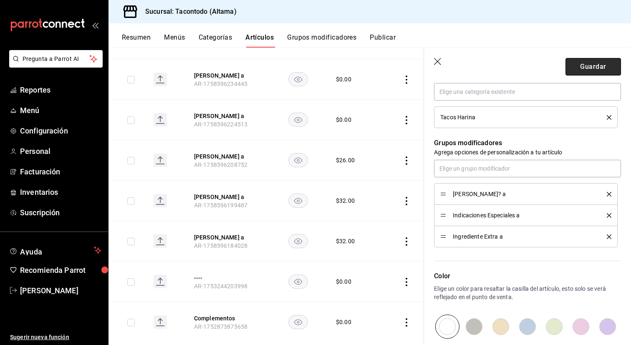
click at [588, 71] on button "Guardar" at bounding box center [594, 67] width 56 height 18
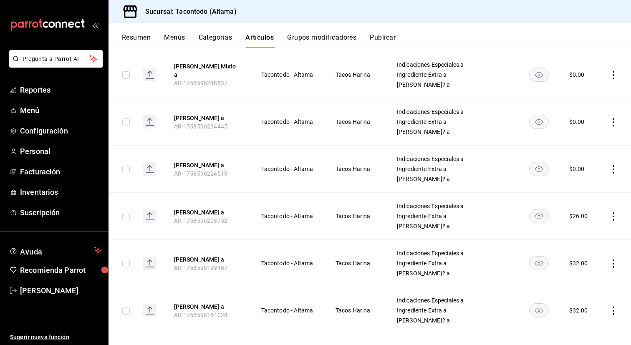
scroll to position [349, 0]
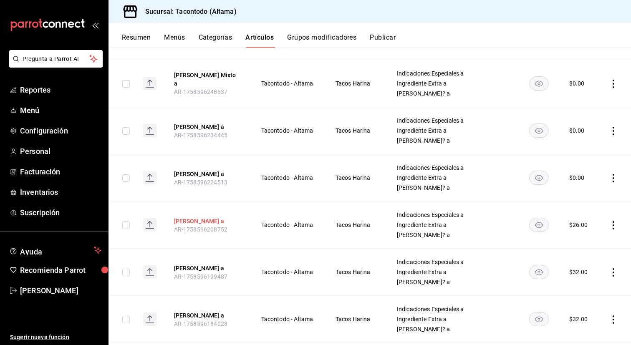
click at [212, 224] on button "[PERSON_NAME] a" at bounding box center [207, 221] width 67 height 8
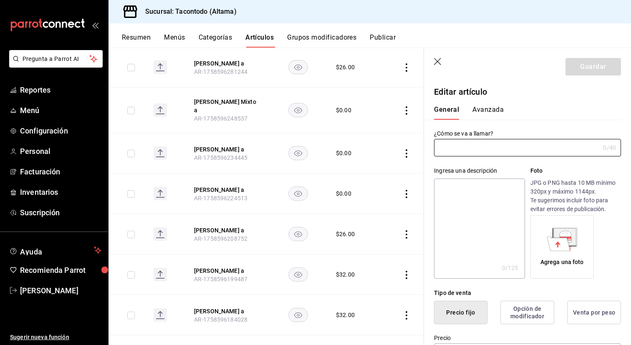
type input "[PERSON_NAME] a"
type input "AR-1758596208752"
type input "$26.00"
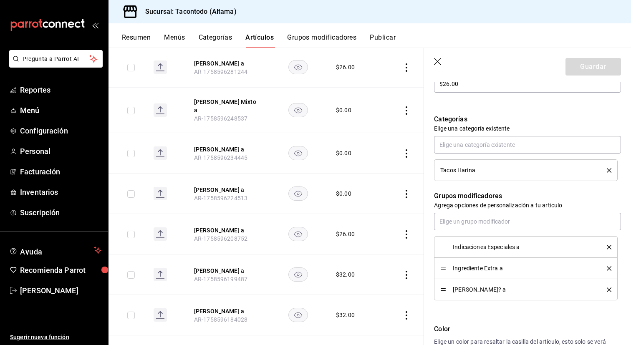
scroll to position [310, 0]
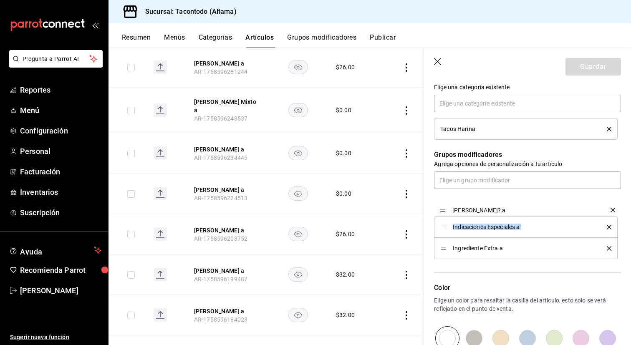
drag, startPoint x: 443, startPoint y: 248, endPoint x: 445, endPoint y: 207, distance: 41.0
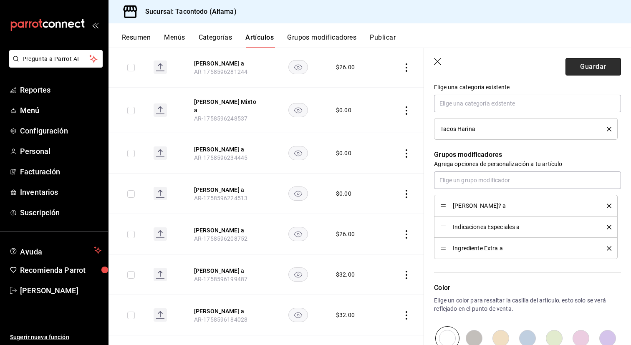
click at [580, 73] on button "Guardar" at bounding box center [594, 67] width 56 height 18
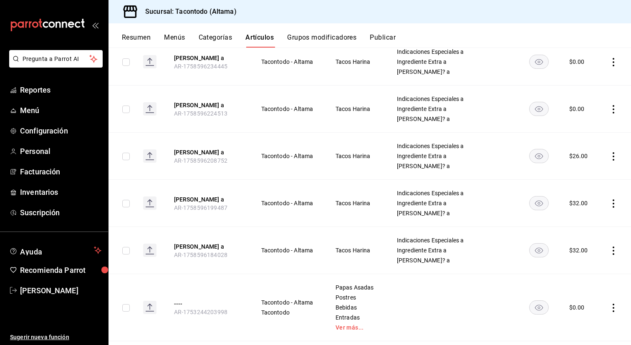
scroll to position [419, 0]
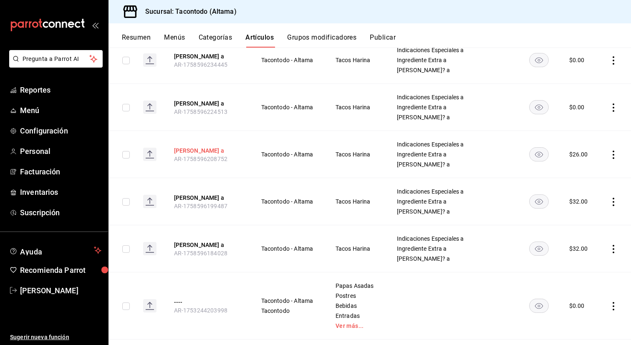
click at [213, 154] on button "[PERSON_NAME] a" at bounding box center [207, 151] width 67 height 8
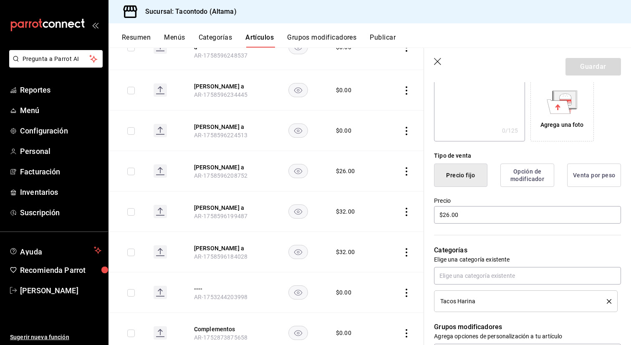
scroll to position [237, 0]
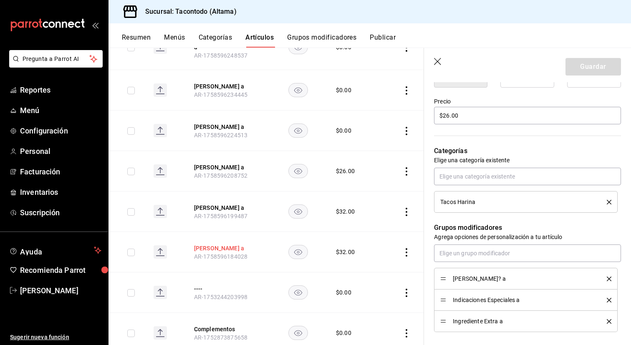
click at [235, 248] on button "[PERSON_NAME] a" at bounding box center [227, 248] width 67 height 8
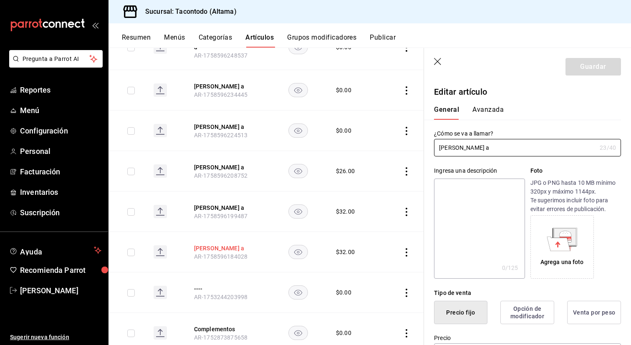
type input "$32.00"
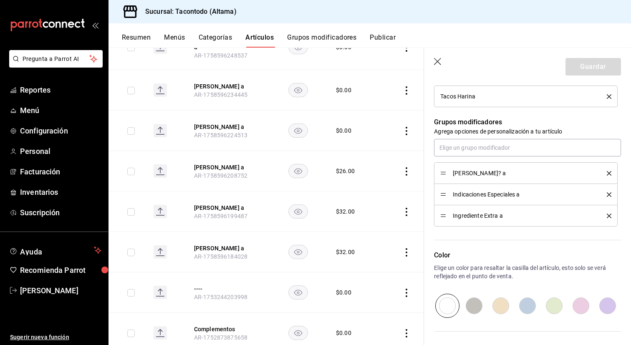
scroll to position [341, 0]
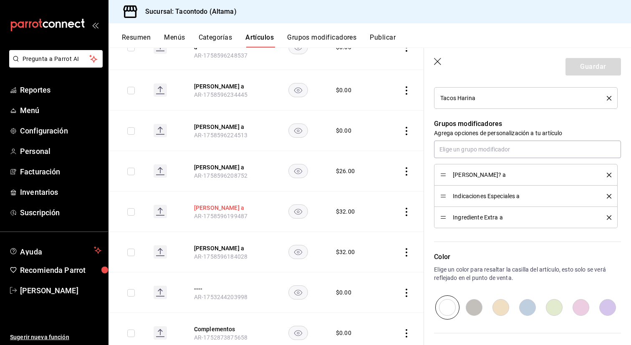
click at [215, 210] on button "[PERSON_NAME] a" at bounding box center [227, 208] width 67 height 8
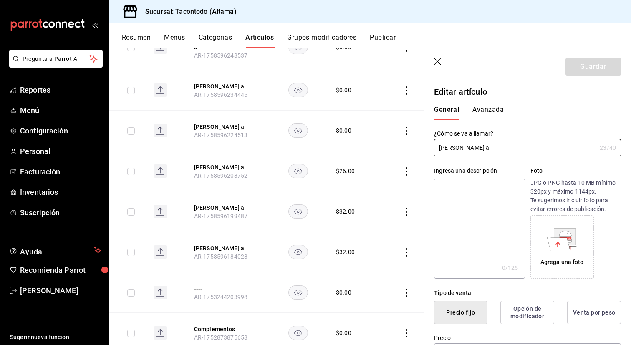
type input "$32.00"
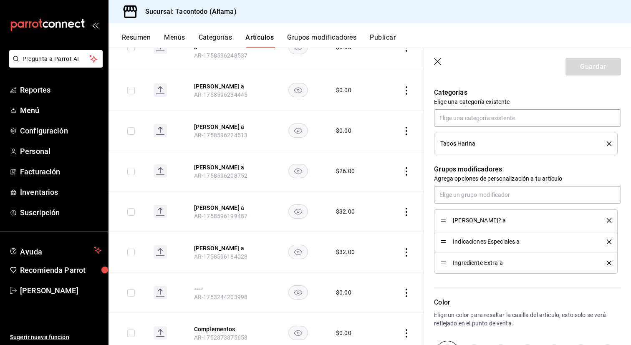
scroll to position [296, 0]
click at [227, 172] on button "[PERSON_NAME] a" at bounding box center [227, 167] width 67 height 8
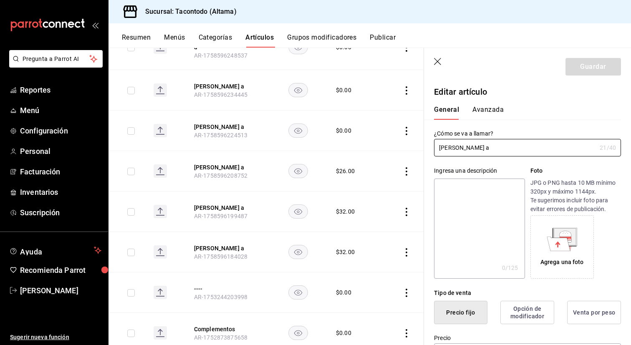
type input "$26.00"
click at [235, 131] on button "[PERSON_NAME] a" at bounding box center [227, 127] width 67 height 8
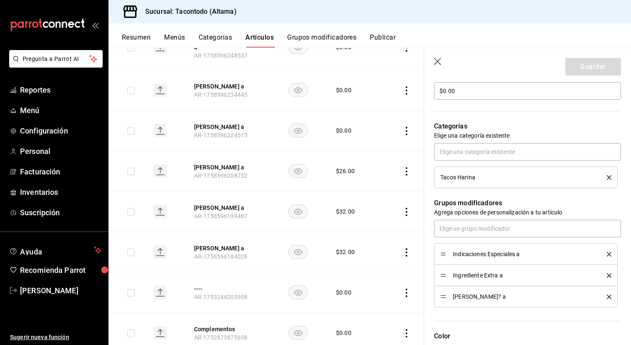
scroll to position [257, 0]
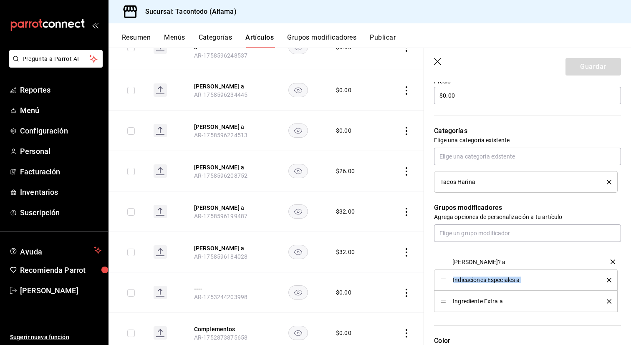
drag, startPoint x: 442, startPoint y: 301, endPoint x: 444, endPoint y: 262, distance: 39.7
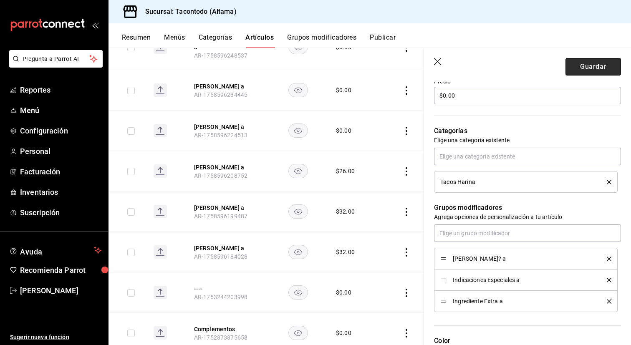
click at [590, 67] on button "Guardar" at bounding box center [594, 67] width 56 height 18
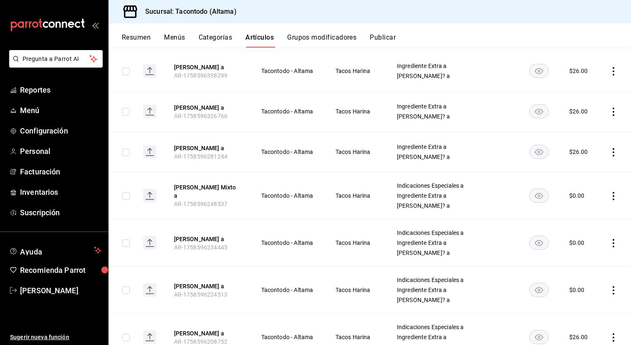
scroll to position [237, 0]
click at [203, 243] on button "[PERSON_NAME] a" at bounding box center [207, 239] width 67 height 8
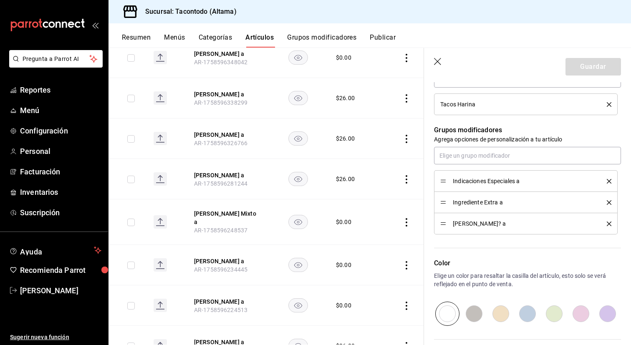
scroll to position [336, 0]
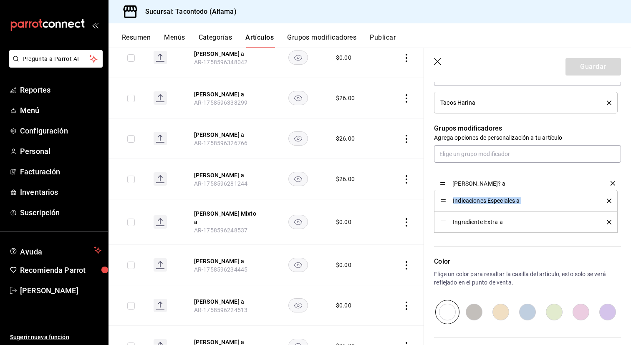
drag, startPoint x: 444, startPoint y: 225, endPoint x: 445, endPoint y: 186, distance: 38.8
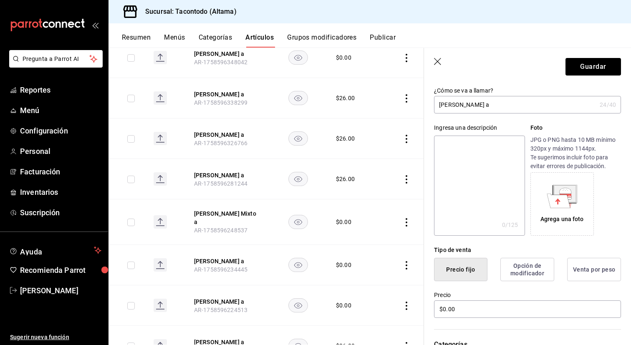
scroll to position [0, 0]
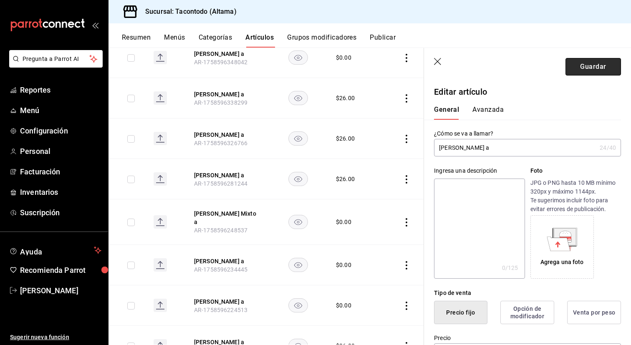
click at [582, 64] on button "Guardar" at bounding box center [594, 67] width 56 height 18
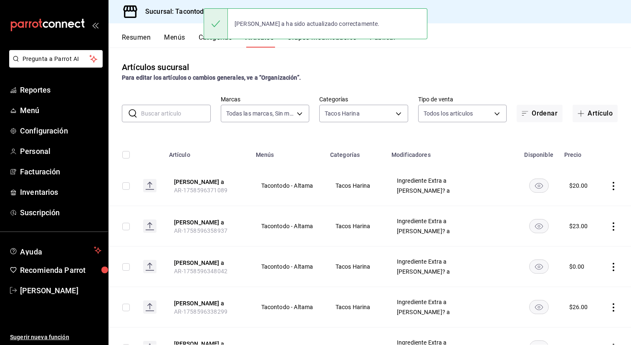
click at [244, 184] on th "Taco Harina Frijol a AR-1758596371089" at bounding box center [207, 186] width 87 height 40
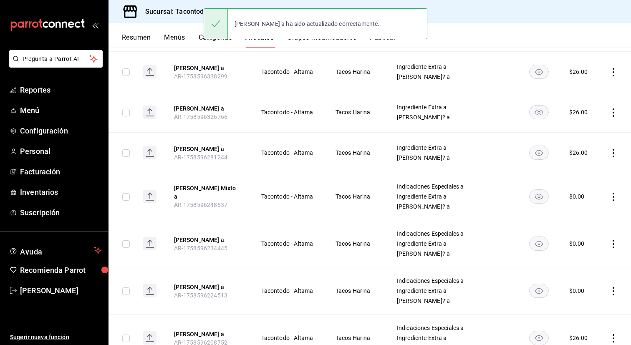
scroll to position [245, 0]
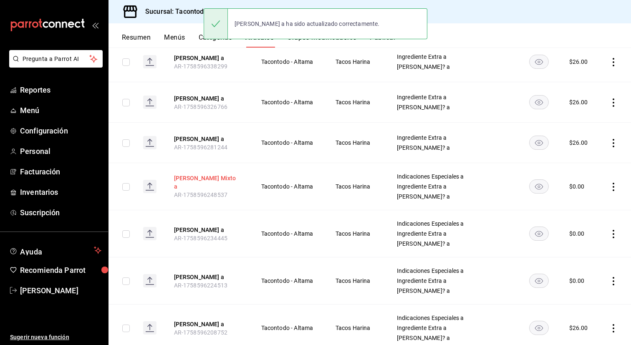
click at [210, 187] on button "[PERSON_NAME] Mixto a" at bounding box center [207, 182] width 67 height 17
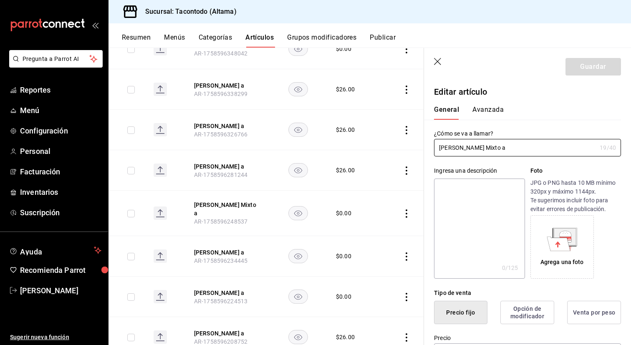
type input "$0.00"
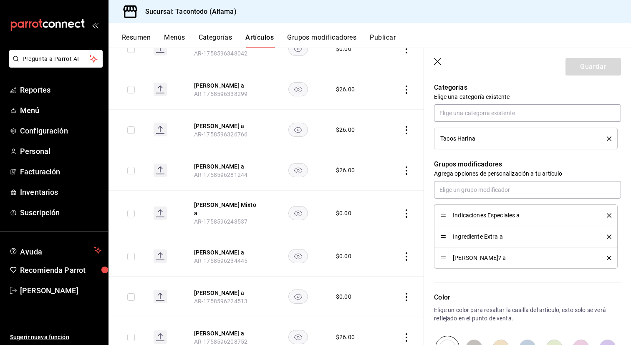
scroll to position [302, 0]
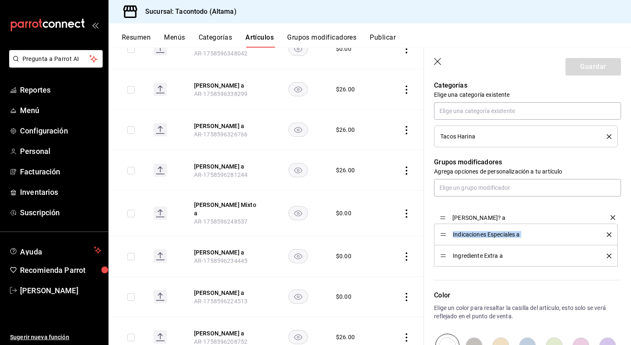
drag, startPoint x: 442, startPoint y: 254, endPoint x: 445, endPoint y: 215, distance: 38.9
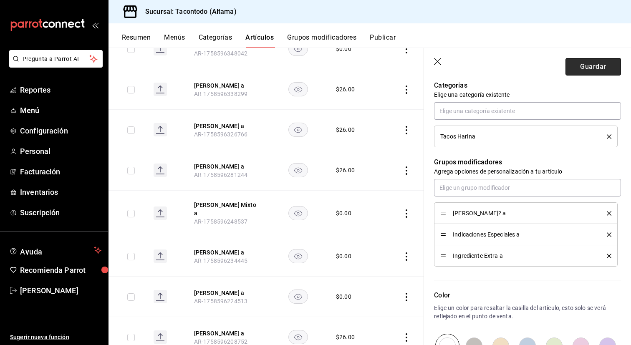
click at [587, 70] on button "Guardar" at bounding box center [594, 67] width 56 height 18
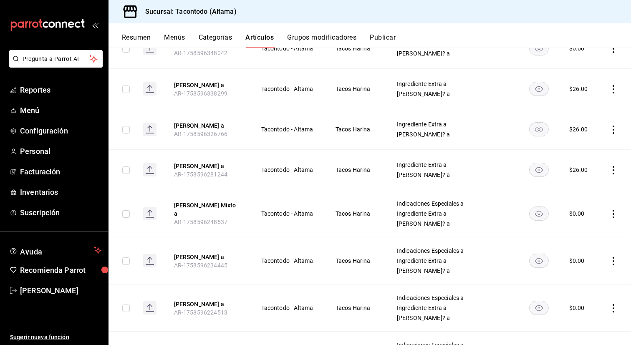
scroll to position [216, 0]
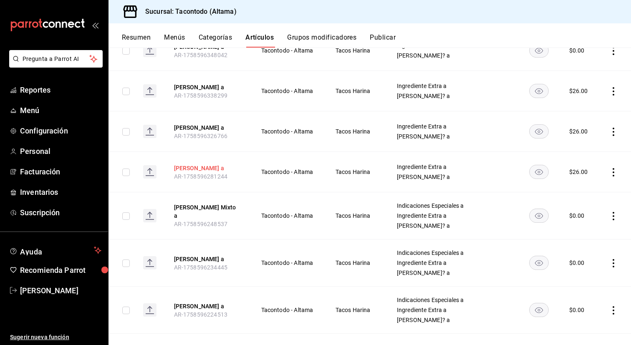
click at [216, 171] on button "[PERSON_NAME] a" at bounding box center [207, 168] width 67 height 8
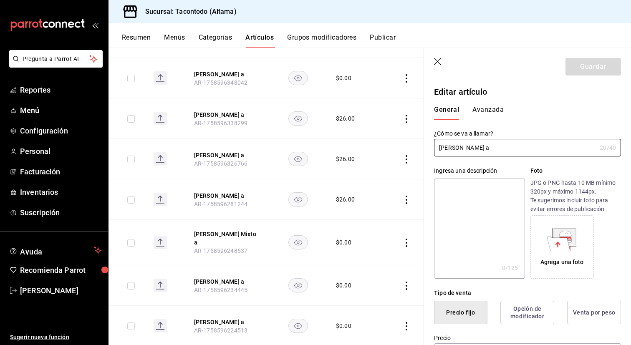
type input "$26.00"
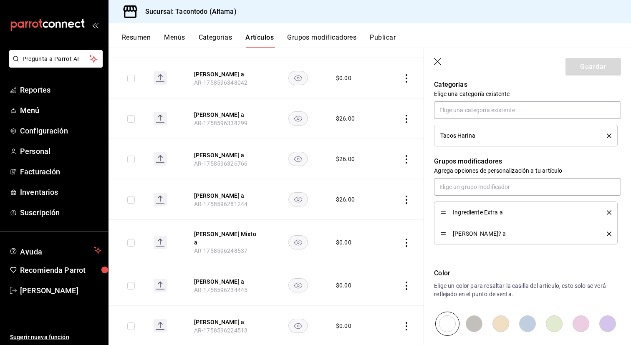
scroll to position [298, 0]
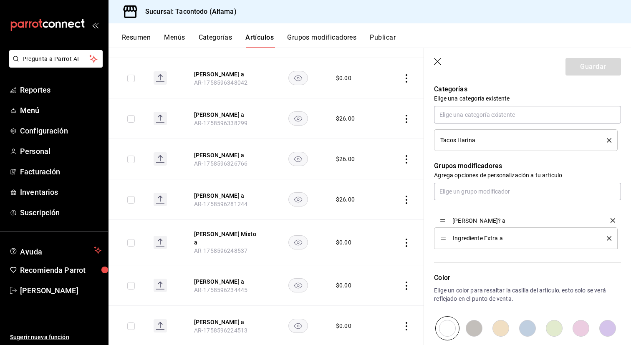
drag, startPoint x: 443, startPoint y: 238, endPoint x: 443, endPoint y: 219, distance: 19.2
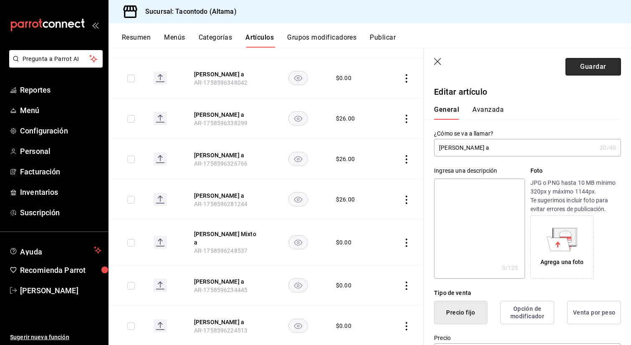
click at [574, 71] on button "Guardar" at bounding box center [594, 67] width 56 height 18
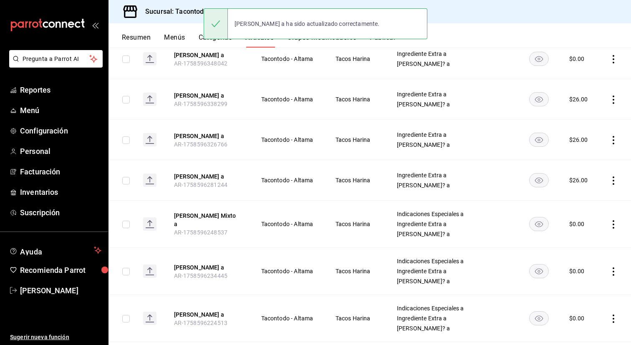
scroll to position [209, 0]
click at [222, 144] on th "Taco Harina Barbacoa a AR-1758596326766" at bounding box center [207, 139] width 87 height 40
click at [222, 139] on button "[PERSON_NAME] a" at bounding box center [207, 135] width 67 height 8
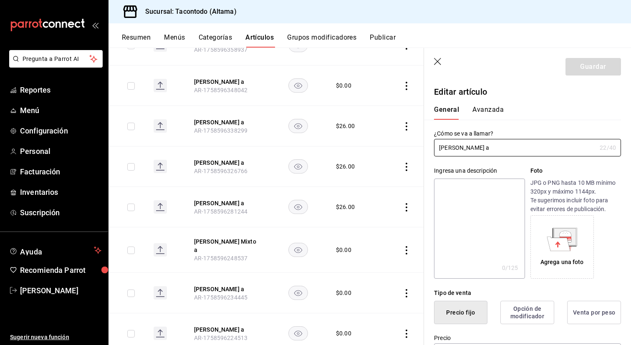
type input "$26.00"
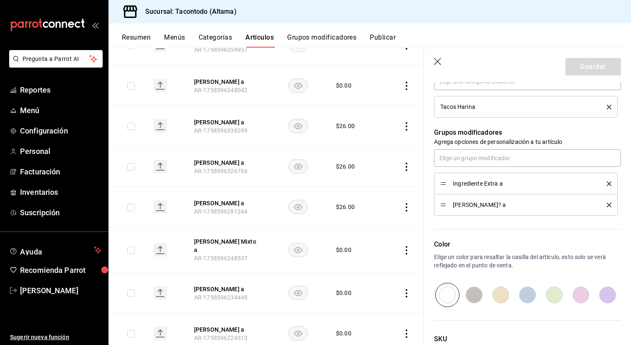
scroll to position [349, 0]
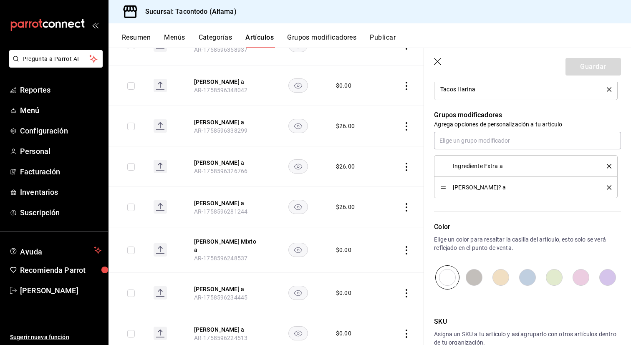
click at [439, 191] on li "[PERSON_NAME]? a" at bounding box center [526, 187] width 184 height 21
click at [440, 188] on li "[PERSON_NAME]? a" at bounding box center [526, 187] width 184 height 21
drag, startPoint x: 443, startPoint y: 188, endPoint x: 442, endPoint y: 168, distance: 20.0
click at [576, 68] on button "Guardar" at bounding box center [594, 67] width 56 height 18
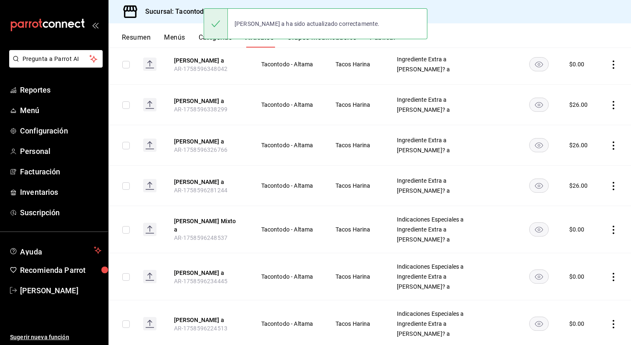
scroll to position [209, 0]
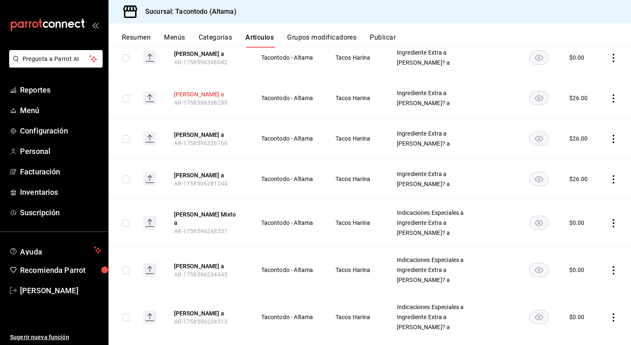
click at [215, 96] on button "[PERSON_NAME] a" at bounding box center [207, 94] width 67 height 8
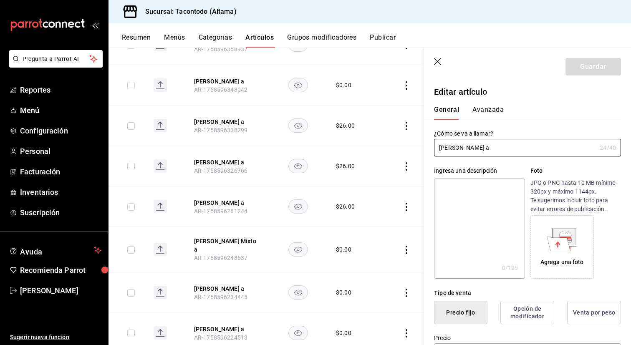
type input "$26.00"
click at [500, 110] on button "Avanzada" at bounding box center [487, 113] width 31 height 14
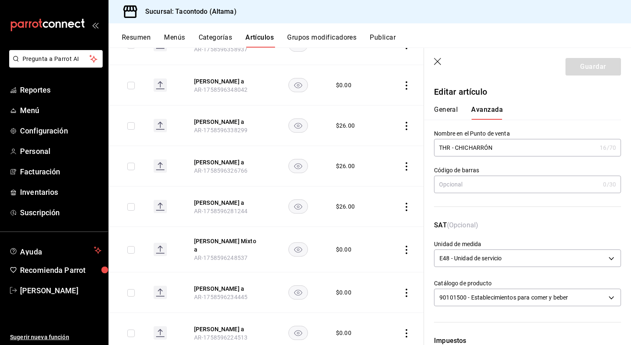
click at [437, 106] on button "General" at bounding box center [446, 113] width 24 height 14
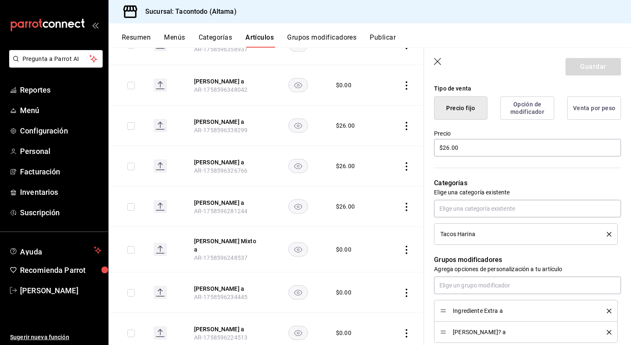
scroll to position [250, 0]
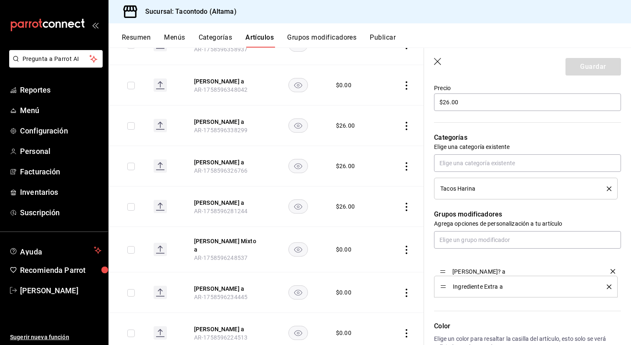
drag, startPoint x: 442, startPoint y: 285, endPoint x: 442, endPoint y: 268, distance: 17.1
click at [591, 66] on button "Guardar" at bounding box center [594, 67] width 56 height 18
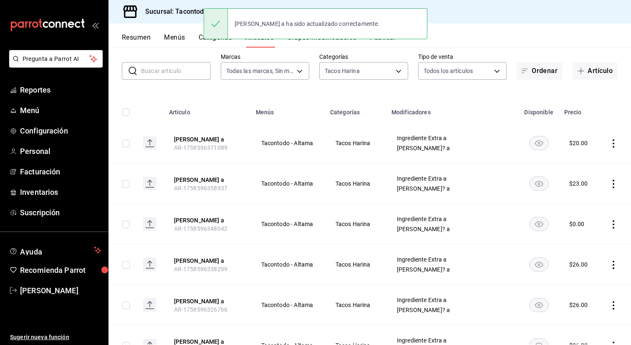
scroll to position [42, 0]
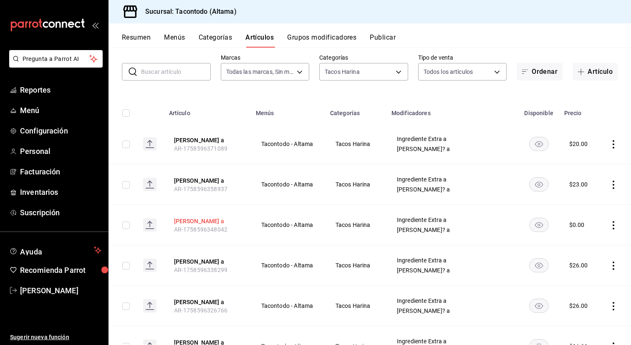
click at [214, 223] on button "[PERSON_NAME] a" at bounding box center [207, 221] width 67 height 8
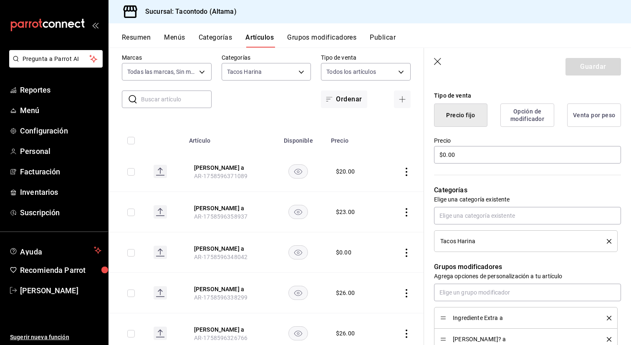
scroll to position [233, 0]
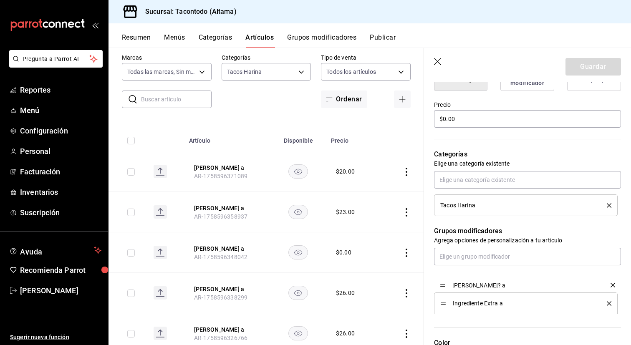
drag, startPoint x: 443, startPoint y: 301, endPoint x: 443, endPoint y: 283, distance: 18.4
click at [577, 72] on button "Guardar" at bounding box center [594, 67] width 56 height 18
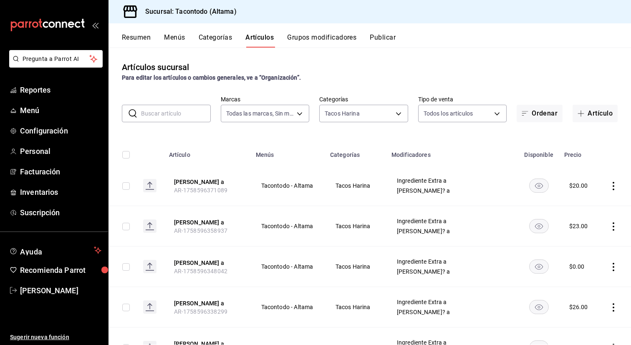
scroll to position [12, 0]
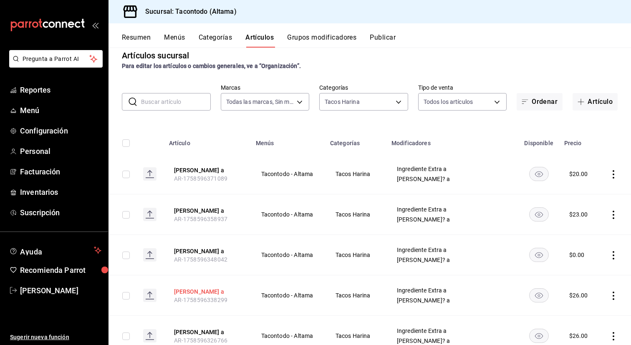
click at [194, 288] on button "[PERSON_NAME] a" at bounding box center [207, 292] width 67 height 8
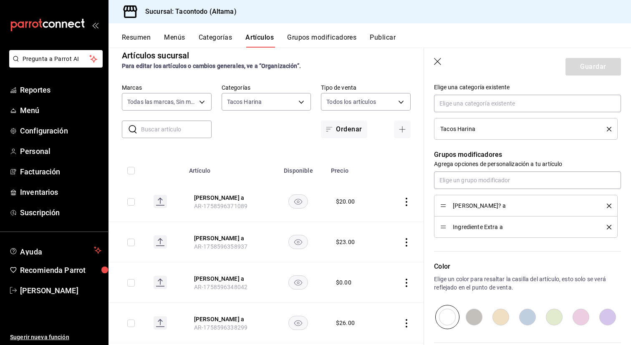
scroll to position [304, 0]
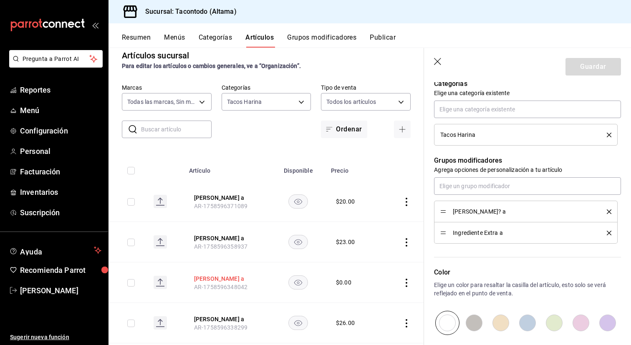
click at [199, 277] on button "[PERSON_NAME] a" at bounding box center [227, 279] width 67 height 8
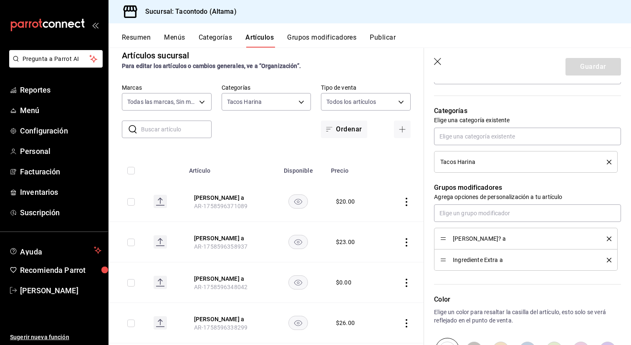
scroll to position [278, 0]
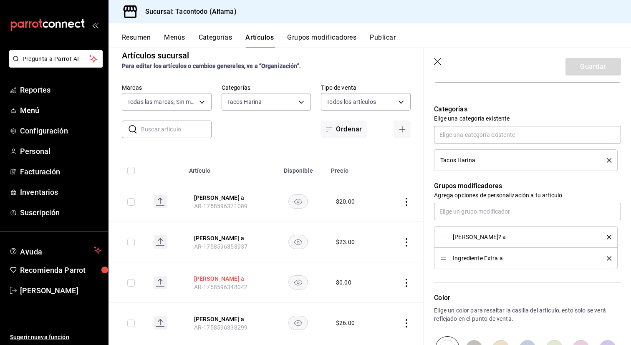
click at [234, 279] on button "[PERSON_NAME] a" at bounding box center [227, 279] width 67 height 8
click at [244, 240] on button "[PERSON_NAME] a" at bounding box center [227, 238] width 67 height 8
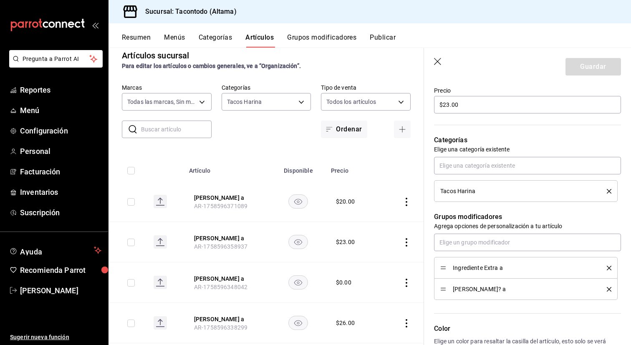
scroll to position [249, 0]
drag, startPoint x: 445, startPoint y: 287, endPoint x: 445, endPoint y: 271, distance: 15.9
click at [581, 65] on button "Guardar" at bounding box center [594, 67] width 56 height 18
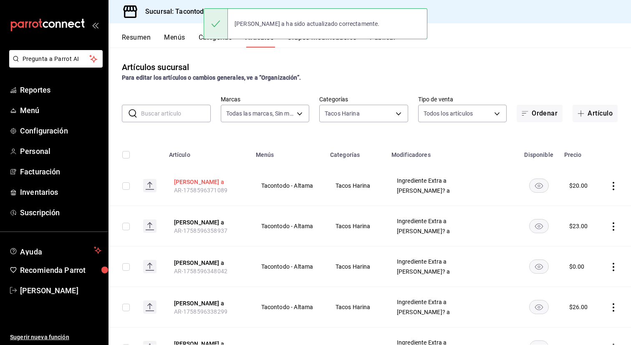
click at [201, 182] on button "[PERSON_NAME] a" at bounding box center [207, 182] width 67 height 8
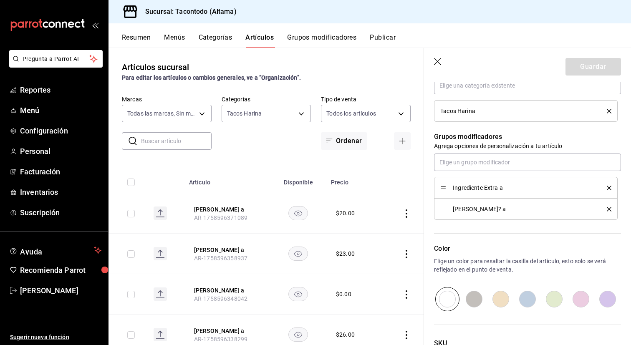
scroll to position [330, 0]
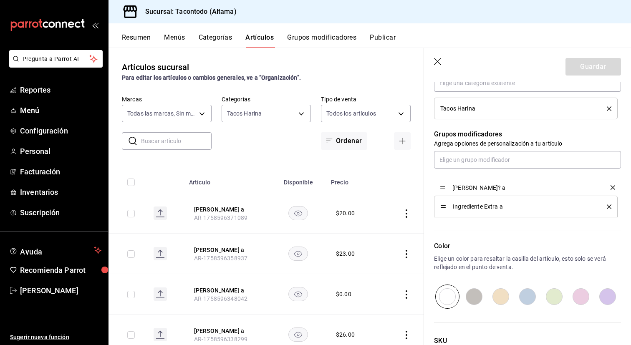
drag, startPoint x: 442, startPoint y: 205, endPoint x: 444, endPoint y: 185, distance: 19.7
click at [589, 63] on button "Guardar" at bounding box center [594, 67] width 56 height 18
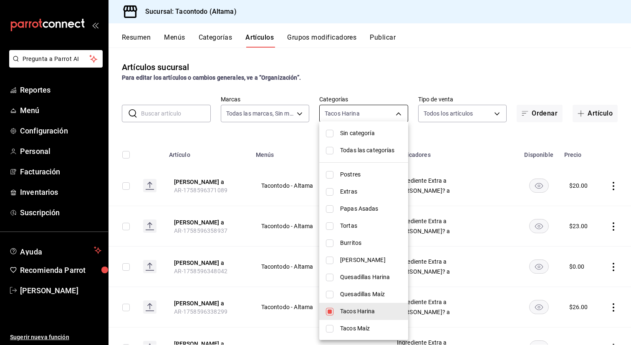
click at [377, 112] on body "Pregunta a Parrot AI Reportes Menú Configuración Personal Facturación Inventari…" at bounding box center [315, 172] width 631 height 345
click at [364, 293] on span "Quesadillas Maíz" at bounding box center [370, 294] width 61 height 9
type input "8465a975-bdba-42e7-9cb7-9ba01d8f7b37,27679bed-c98d-4dc7-8570-a2b3ff5bc7e6"
checkbox input "true"
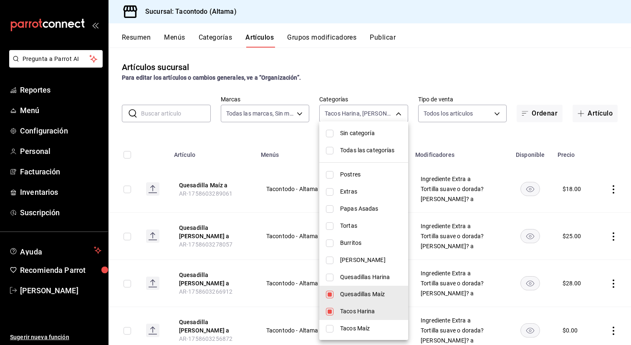
click at [356, 315] on span "Tacos Harina" at bounding box center [370, 311] width 61 height 9
type input "27679bed-c98d-4dc7-8570-a2b3ff5bc7e6"
checkbox input "false"
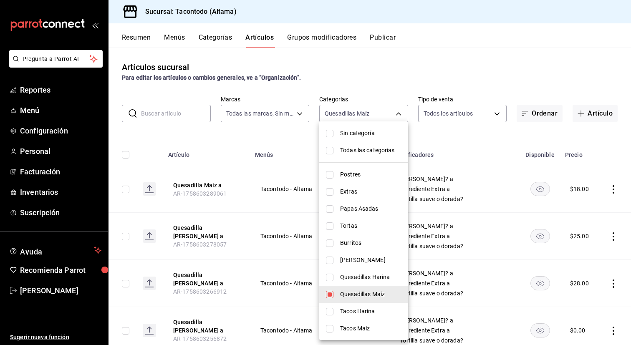
click at [272, 250] on div at bounding box center [315, 172] width 631 height 345
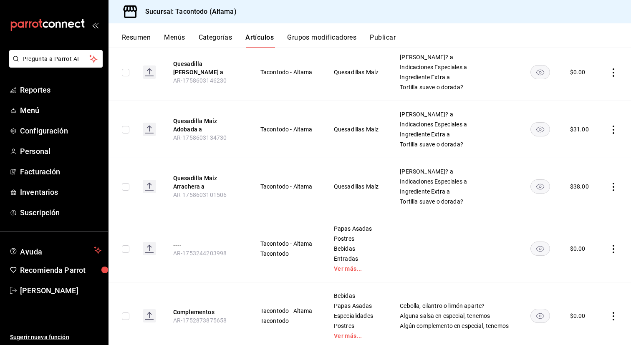
scroll to position [591, 0]
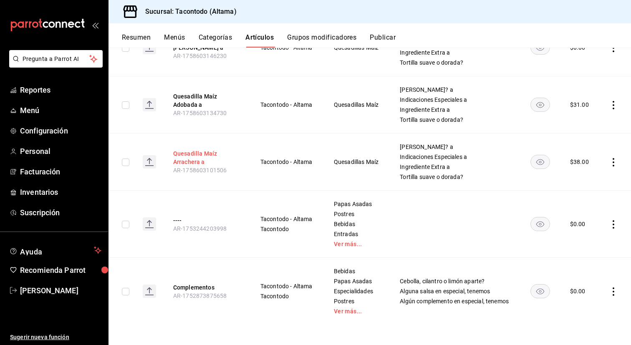
click at [182, 155] on button "Quesadilla Maíz Arrachera a" at bounding box center [206, 157] width 67 height 17
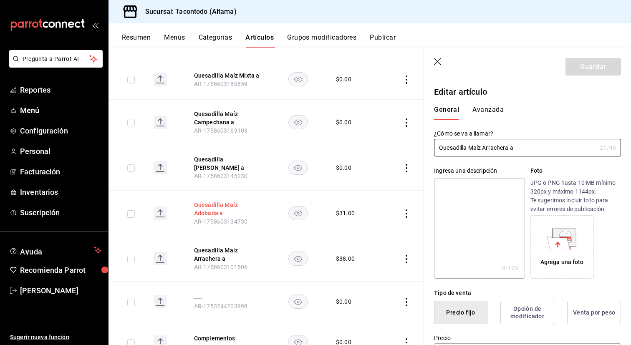
click at [217, 203] on button "Quesadilla Maíz Adobada a" at bounding box center [227, 209] width 67 height 17
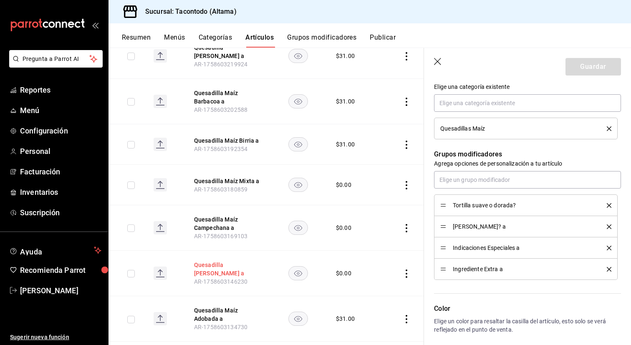
scroll to position [336, 0]
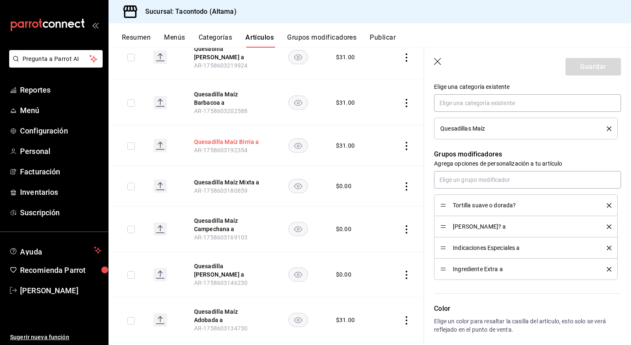
click at [220, 138] on button "Quesadilla Maíz Birria a" at bounding box center [227, 142] width 67 height 8
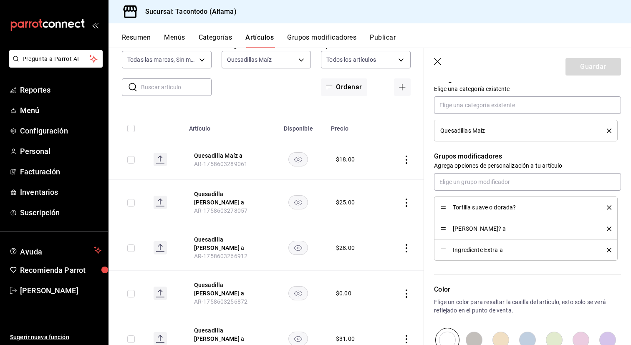
scroll to position [49, 0]
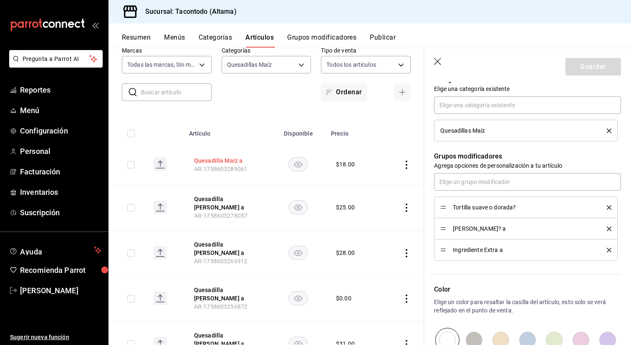
click at [230, 163] on button "Quesadilla Maíz a" at bounding box center [227, 161] width 67 height 8
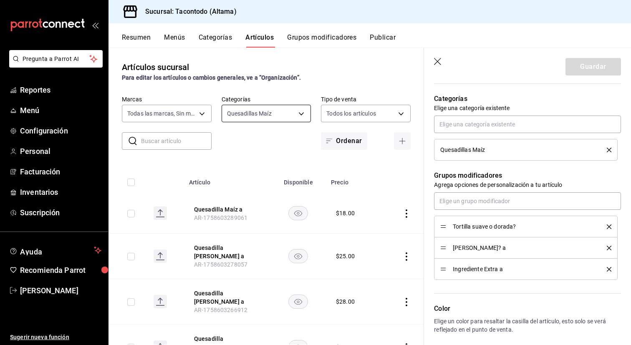
click at [296, 112] on body "Pregunta a Parrot AI Reportes Menú Configuración Personal Facturación Inventari…" at bounding box center [315, 172] width 631 height 345
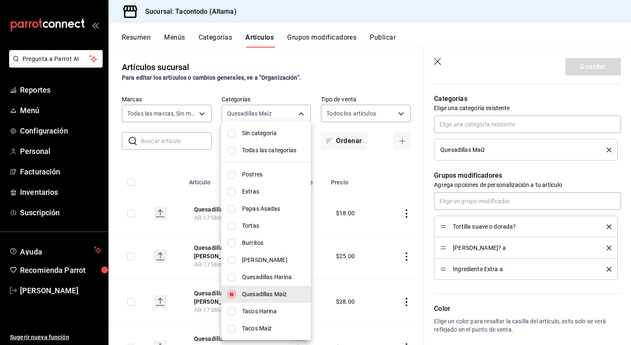
click at [274, 275] on span "Quesadillas Harina" at bounding box center [273, 277] width 62 height 9
type input "27679bed-c98d-4dc7-8570-a2b3ff5bc7e6,895474e9-4765-4cdc-9fda-306c7789db21"
checkbox input "true"
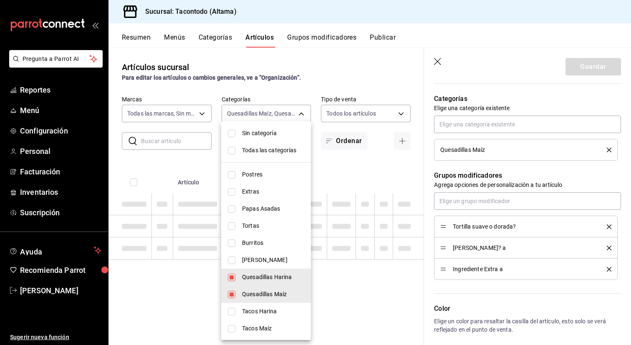
click at [265, 291] on span "Quesadillas Maíz" at bounding box center [273, 294] width 62 height 9
type input "895474e9-4765-4cdc-9fda-306c7789db21"
checkbox input "false"
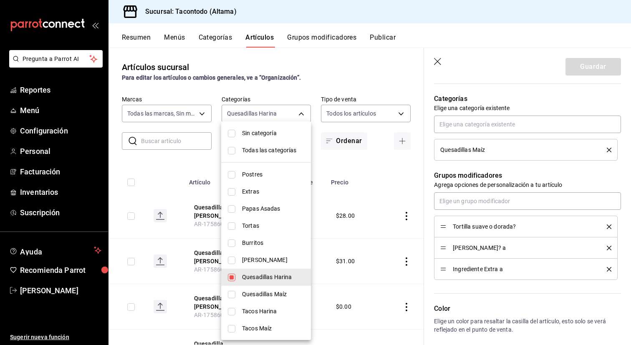
click at [324, 194] on div at bounding box center [315, 172] width 631 height 345
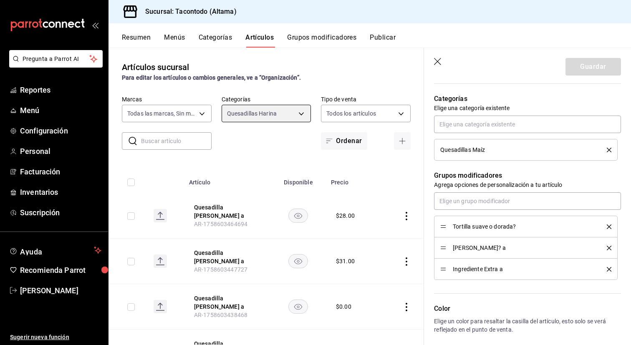
scroll to position [450, 0]
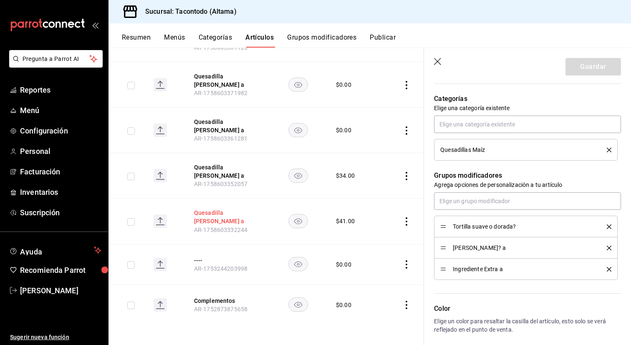
click at [213, 220] on button "Quesadilla [PERSON_NAME] a" at bounding box center [227, 217] width 67 height 17
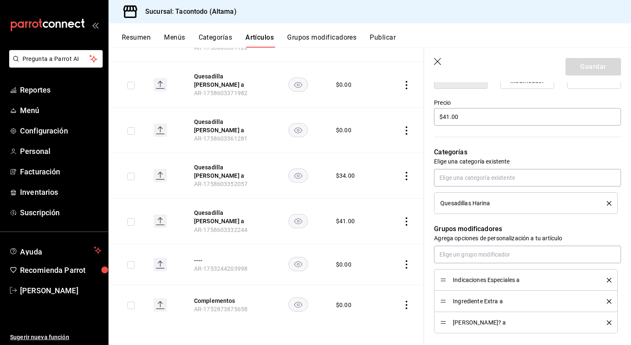
scroll to position [248, 0]
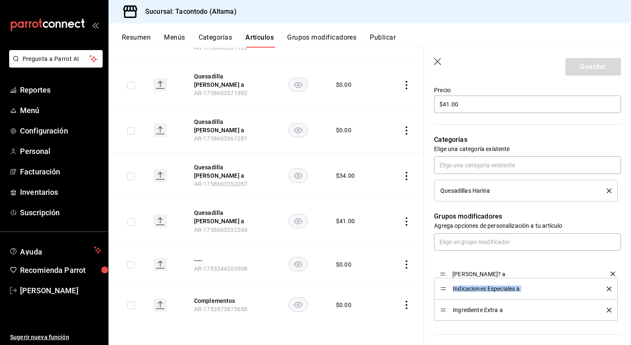
drag, startPoint x: 442, startPoint y: 309, endPoint x: 442, endPoint y: 269, distance: 40.5
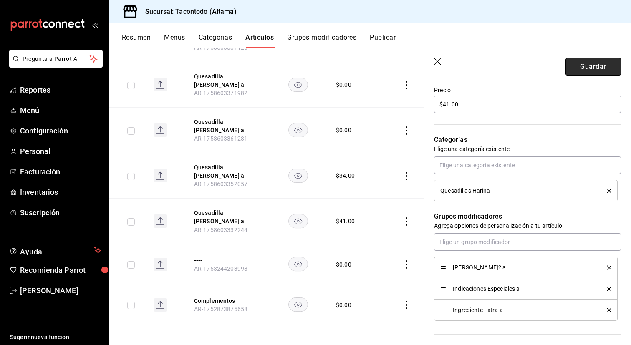
click at [586, 68] on button "Guardar" at bounding box center [594, 67] width 56 height 18
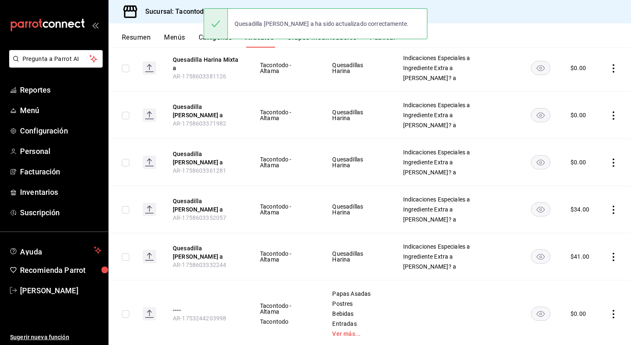
scroll to position [484, 0]
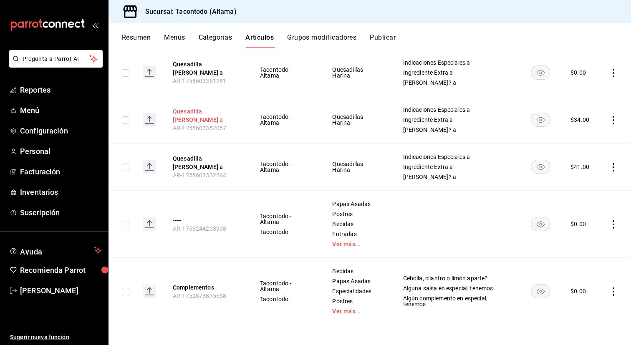
click at [198, 118] on button "Quesadilla [PERSON_NAME] a" at bounding box center [206, 115] width 67 height 17
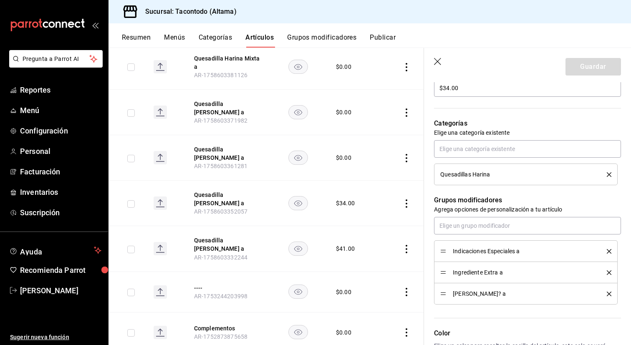
scroll to position [277, 0]
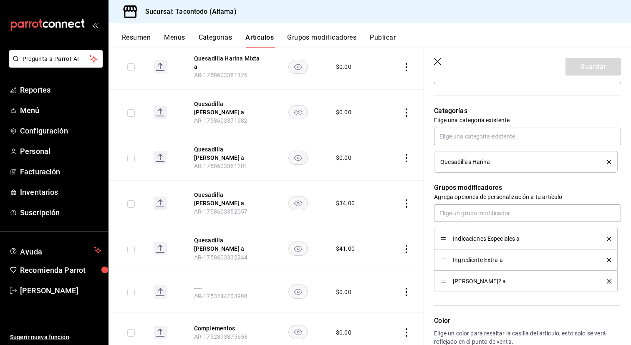
click at [440, 280] on li "[PERSON_NAME]? a" at bounding box center [526, 281] width 184 height 21
drag, startPoint x: 442, startPoint y: 280, endPoint x: 442, endPoint y: 237, distance: 43.4
click at [592, 69] on button "Guardar" at bounding box center [594, 67] width 56 height 18
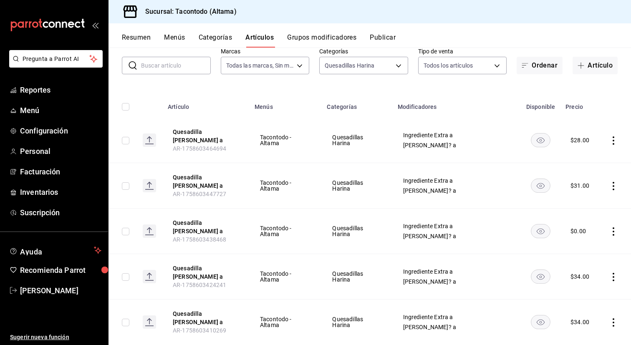
scroll to position [42, 0]
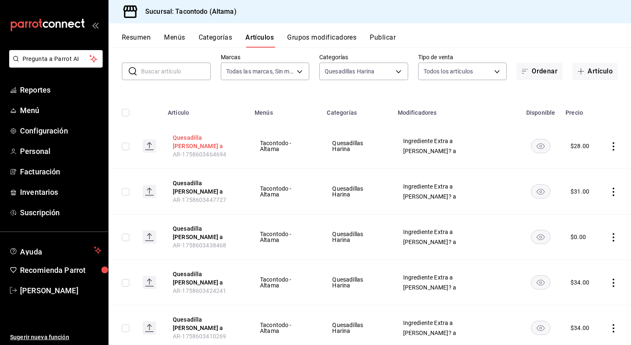
click at [222, 141] on button "Quesadilla [PERSON_NAME] a" at bounding box center [206, 142] width 67 height 17
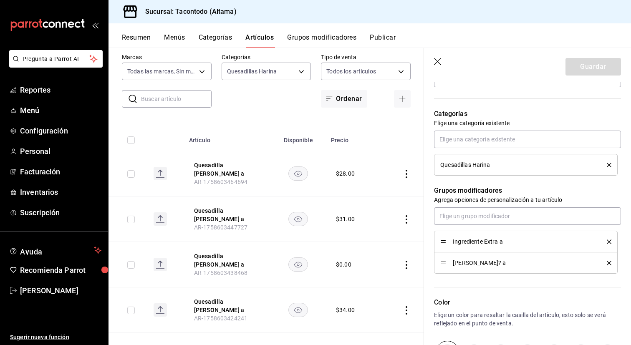
scroll to position [280, 0]
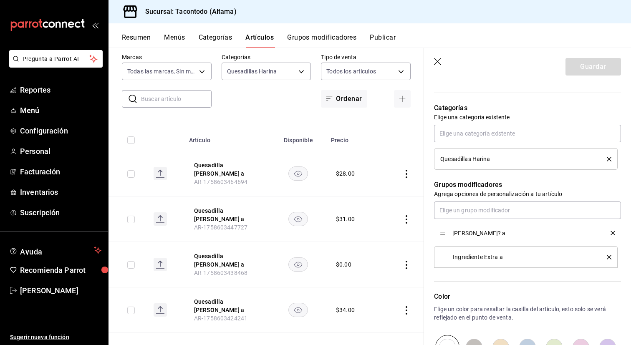
drag, startPoint x: 442, startPoint y: 258, endPoint x: 442, endPoint y: 232, distance: 25.5
click at [578, 69] on button "Guardar" at bounding box center [594, 67] width 56 height 18
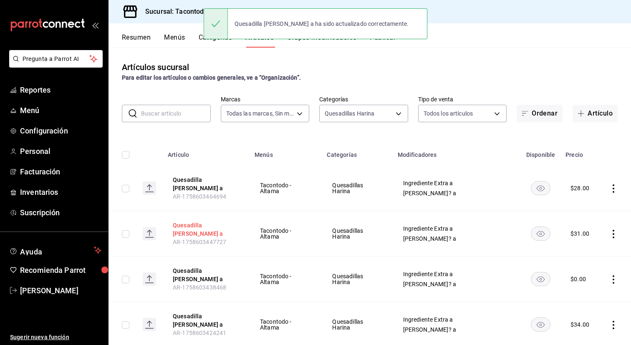
click at [203, 229] on button "Quesadilla [PERSON_NAME] a" at bounding box center [206, 229] width 67 height 17
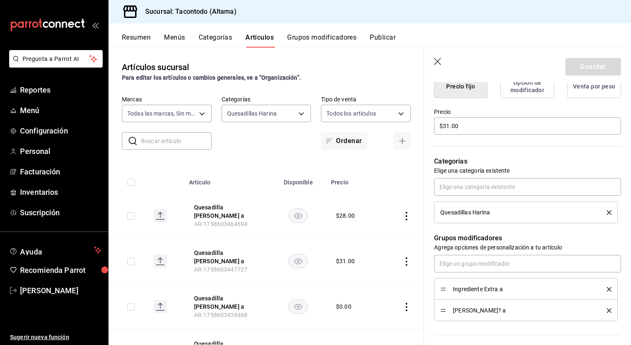
scroll to position [251, 0]
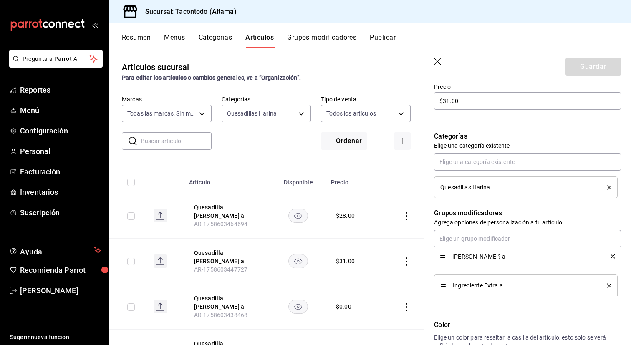
drag, startPoint x: 441, startPoint y: 286, endPoint x: 441, endPoint y: 257, distance: 29.2
click at [586, 71] on button "Guardar" at bounding box center [594, 67] width 56 height 18
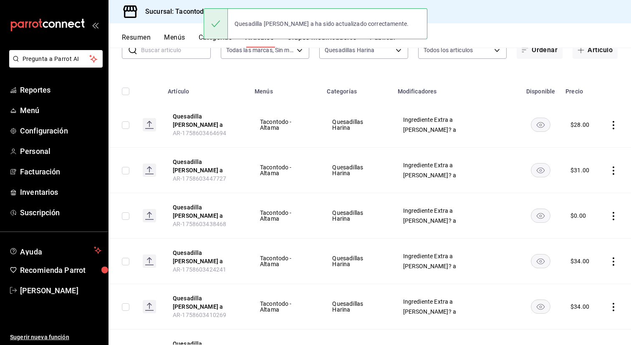
scroll to position [66, 0]
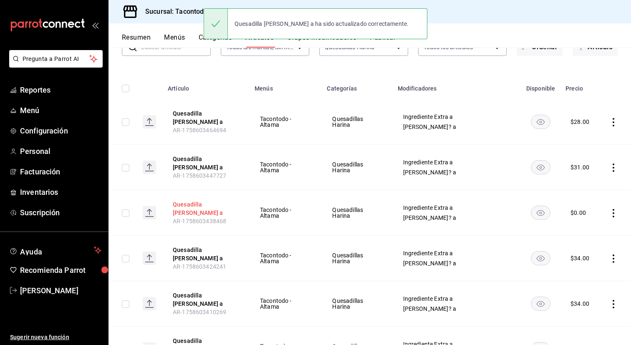
click at [215, 205] on button "Quesadilla [PERSON_NAME] a" at bounding box center [206, 208] width 67 height 17
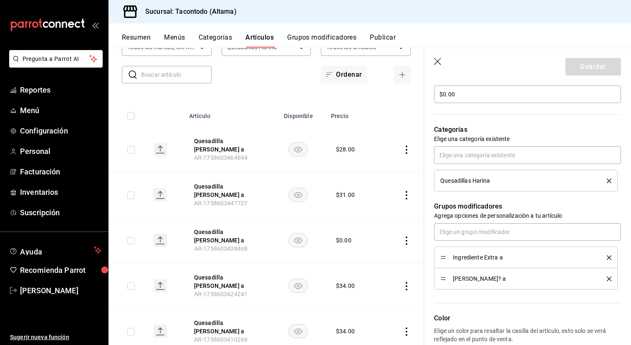
scroll to position [278, 0]
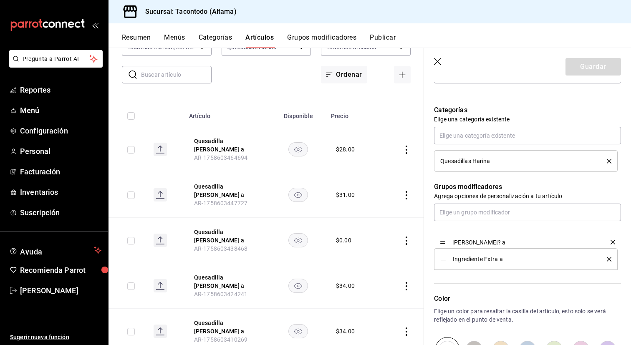
drag, startPoint x: 445, startPoint y: 261, endPoint x: 445, endPoint y: 242, distance: 18.8
click at [584, 76] on header "Guardar" at bounding box center [527, 65] width 207 height 34
click at [589, 67] on button "Guardar" at bounding box center [594, 67] width 56 height 18
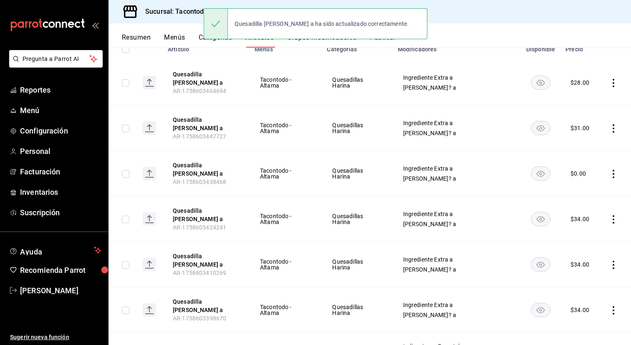
scroll to position [106, 0]
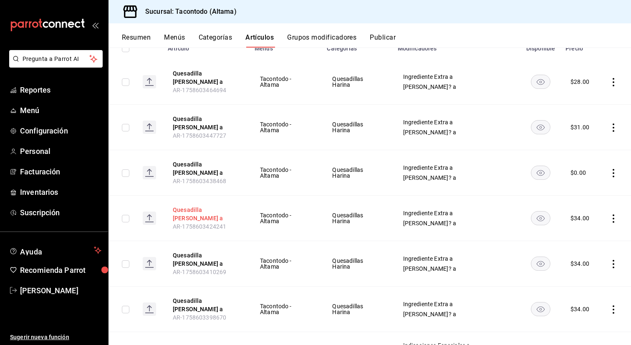
click at [188, 217] on button "Quesadilla [PERSON_NAME] a" at bounding box center [206, 214] width 67 height 17
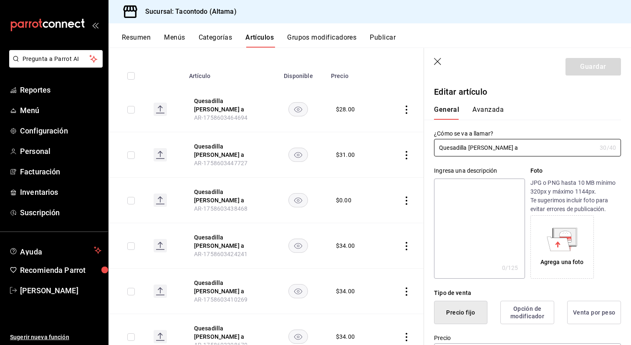
click at [481, 103] on div "General Avanzada" at bounding box center [522, 109] width 197 height 22
click at [476, 111] on button "Avanzada" at bounding box center [487, 113] width 31 height 14
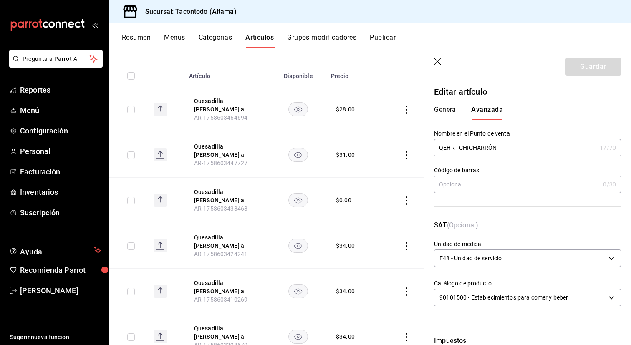
click at [442, 111] on button "General" at bounding box center [446, 113] width 24 height 14
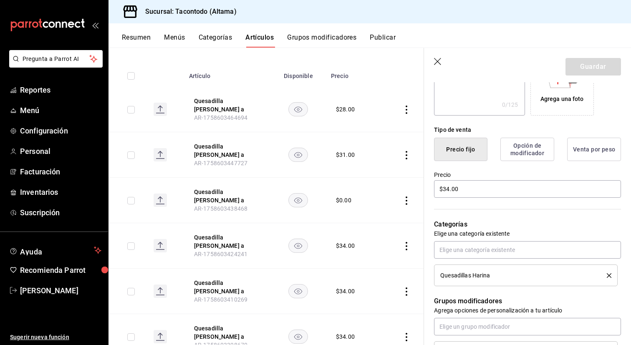
scroll to position [209, 0]
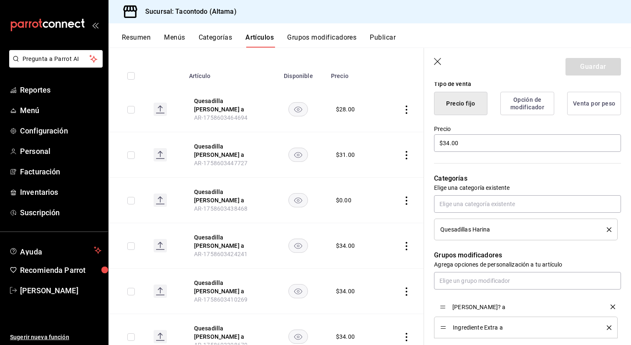
drag, startPoint x: 442, startPoint y: 328, endPoint x: 442, endPoint y: 306, distance: 21.7
click at [591, 73] on button "Guardar" at bounding box center [594, 67] width 56 height 18
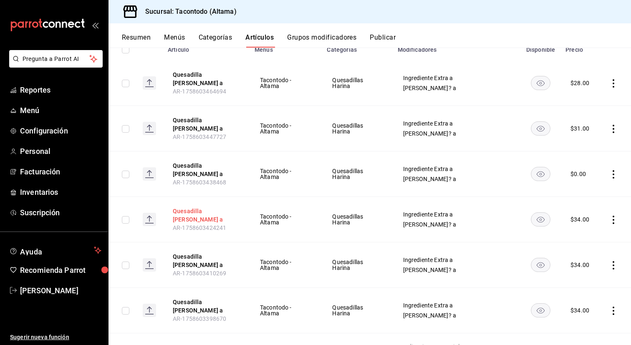
scroll to position [106, 0]
click at [192, 260] on button "Quesadilla [PERSON_NAME] a" at bounding box center [206, 260] width 67 height 17
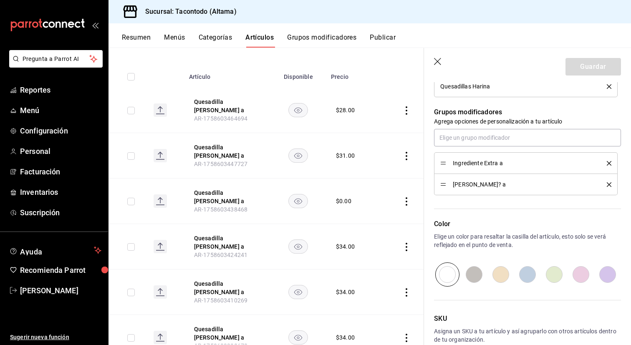
scroll to position [352, 0]
drag, startPoint x: 441, startPoint y: 184, endPoint x: 442, endPoint y: 167, distance: 17.2
click at [595, 70] on button "Guardar" at bounding box center [594, 67] width 56 height 18
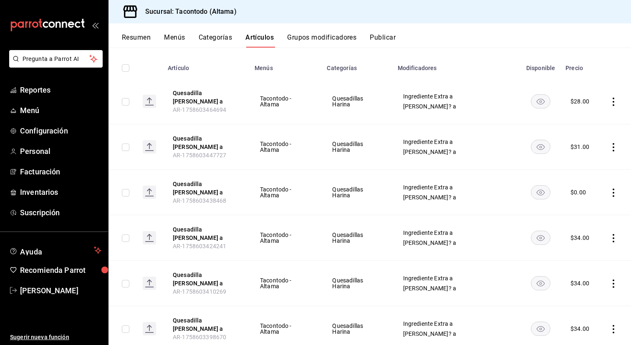
scroll to position [89, 0]
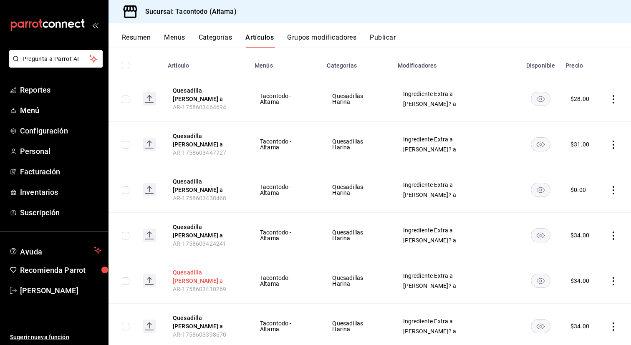
click at [194, 277] on button "Quesadilla [PERSON_NAME] a" at bounding box center [206, 276] width 67 height 17
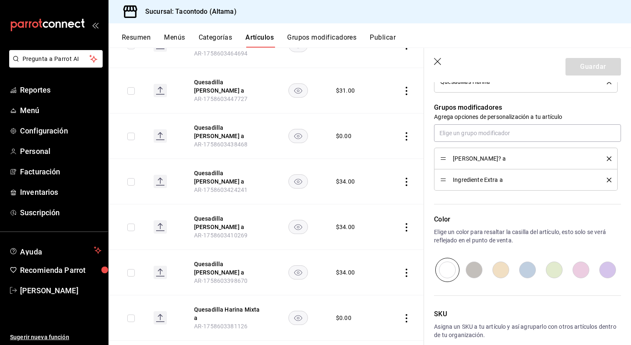
scroll to position [176, 0]
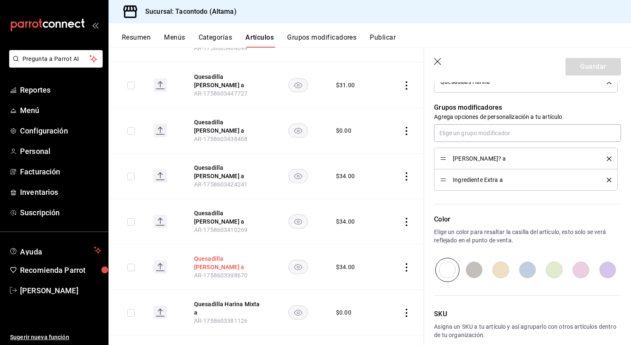
click at [222, 266] on button "Quesadilla [PERSON_NAME] a" at bounding box center [227, 263] width 67 height 17
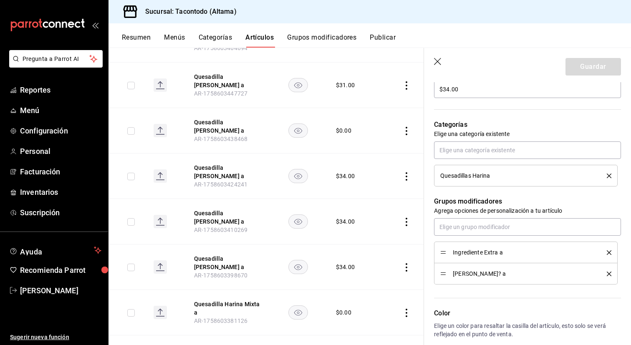
scroll to position [274, 0]
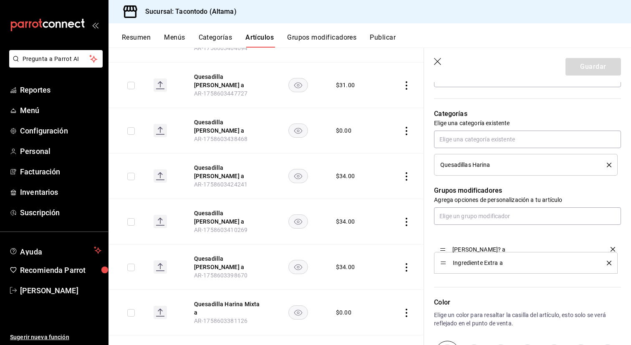
drag, startPoint x: 443, startPoint y: 265, endPoint x: 444, endPoint y: 249, distance: 15.9
click at [595, 72] on button "Guardar" at bounding box center [594, 67] width 56 height 18
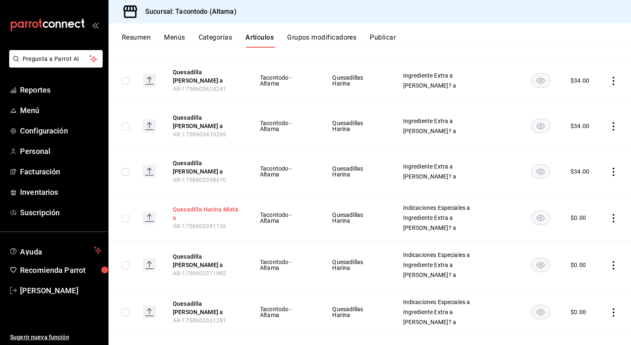
scroll to position [243, 0]
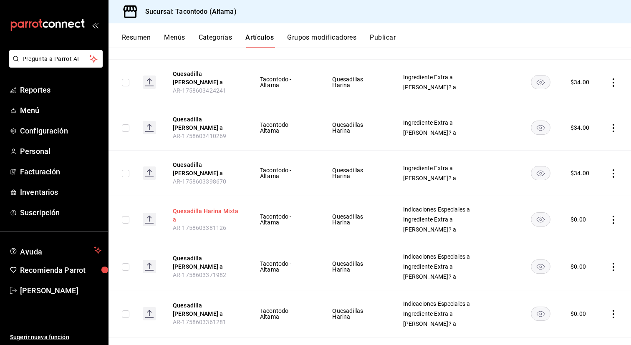
click at [226, 214] on button "Quesadilla Harina Mixta a" at bounding box center [206, 215] width 67 height 17
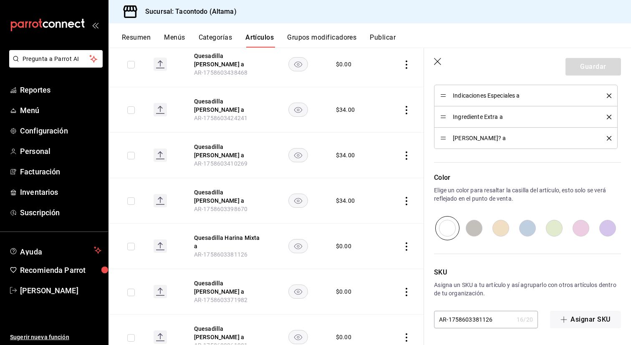
scroll to position [357, 0]
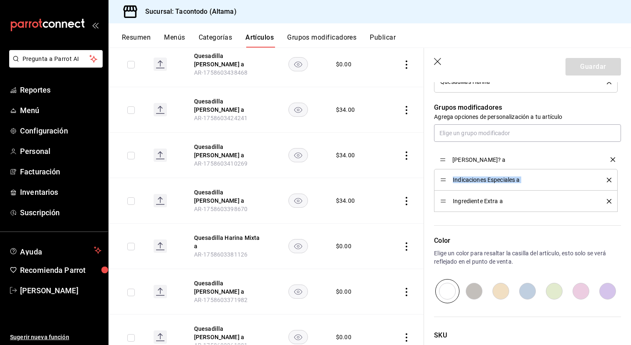
drag, startPoint x: 442, startPoint y: 202, endPoint x: 443, endPoint y: 159, distance: 42.2
click at [588, 66] on button "Guardar" at bounding box center [594, 67] width 56 height 18
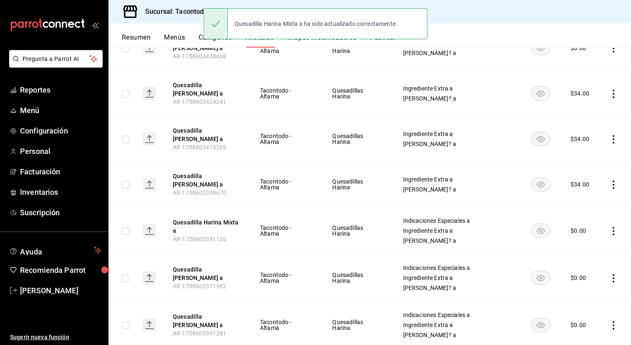
scroll to position [233, 0]
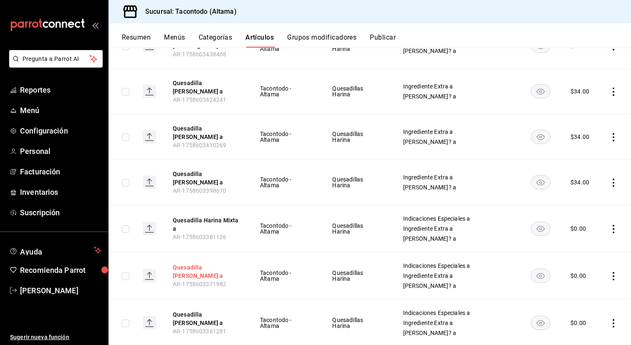
click at [195, 265] on button "Quesadilla [PERSON_NAME] a" at bounding box center [206, 271] width 67 height 17
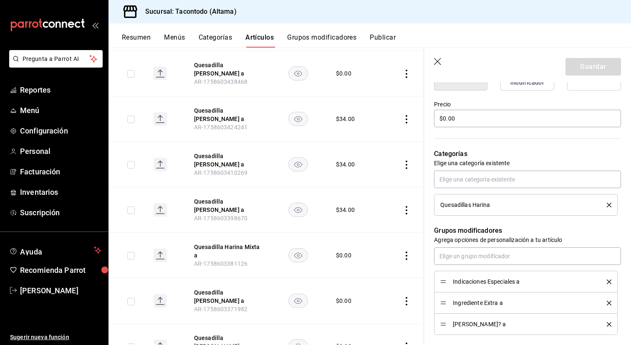
scroll to position [306, 0]
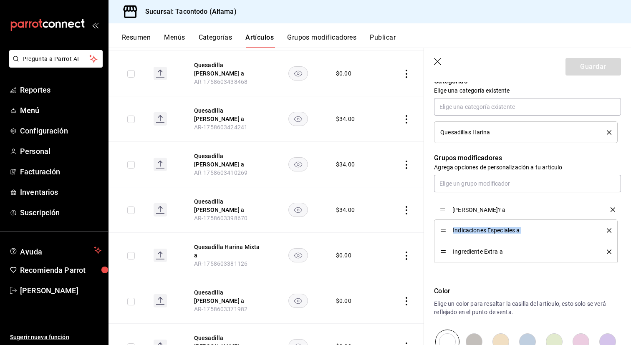
drag, startPoint x: 441, startPoint y: 253, endPoint x: 447, endPoint y: 211, distance: 42.5
click at [595, 66] on button "Guardar" at bounding box center [594, 67] width 56 height 18
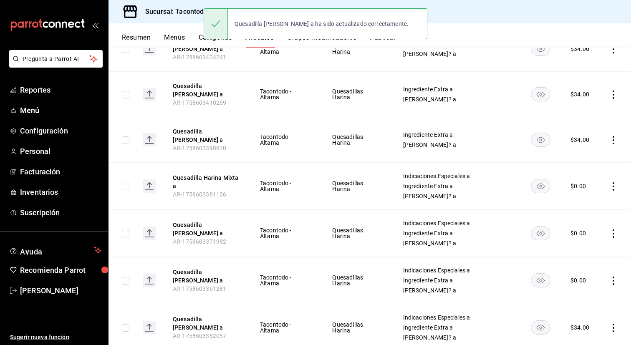
scroll to position [276, 0]
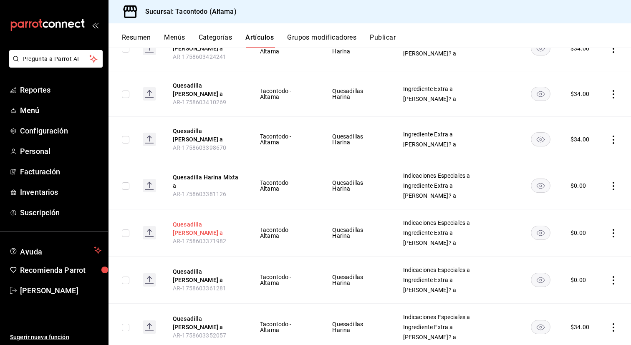
click at [200, 227] on button "Quesadilla [PERSON_NAME] a" at bounding box center [206, 228] width 67 height 17
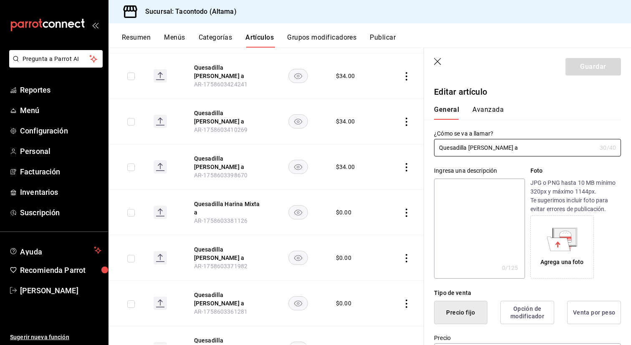
scroll to position [420, 0]
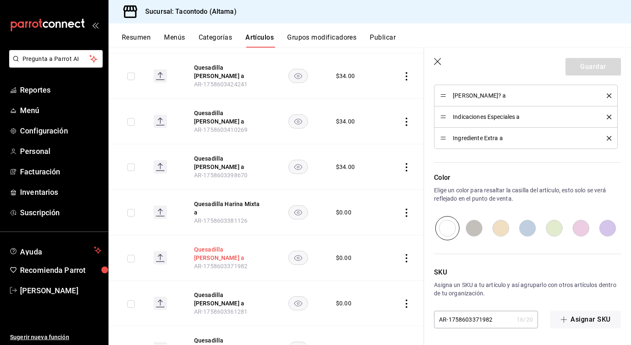
click at [226, 257] on button "Quesadilla [PERSON_NAME] a" at bounding box center [227, 253] width 67 height 17
click at [224, 255] on button "Quesadilla [PERSON_NAME] a" at bounding box center [227, 253] width 67 height 17
click at [217, 250] on button "Quesadilla [PERSON_NAME] a" at bounding box center [227, 253] width 67 height 17
click at [214, 290] on th "Quesadilla Harina Polaca a AR-1758603361281" at bounding box center [227, 303] width 87 height 45
click at [214, 294] on button "Quesadilla [PERSON_NAME] a" at bounding box center [227, 299] width 67 height 17
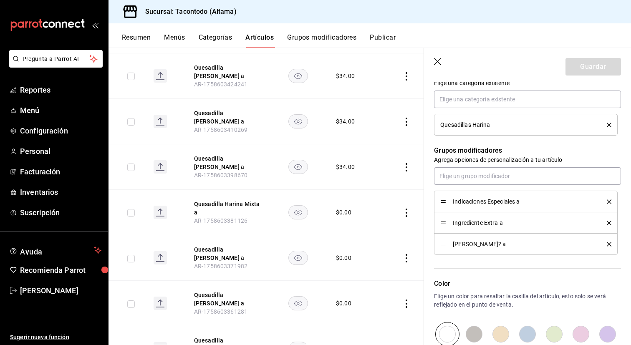
scroll to position [316, 0]
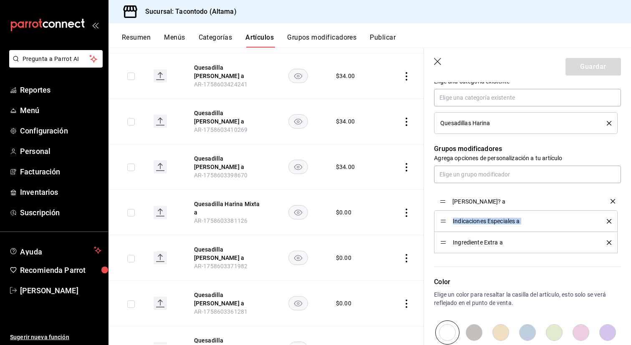
drag, startPoint x: 443, startPoint y: 244, endPoint x: 443, endPoint y: 202, distance: 41.3
click at [578, 74] on button "Guardar" at bounding box center [594, 67] width 56 height 18
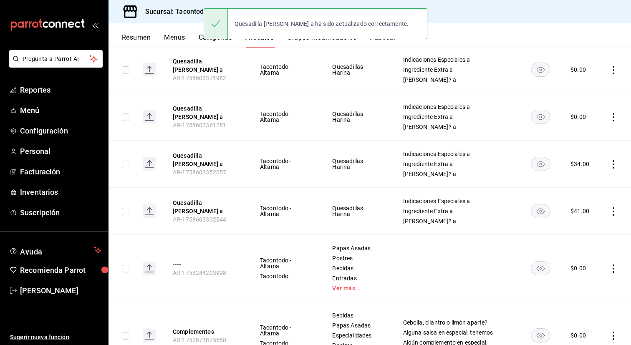
scroll to position [484, 0]
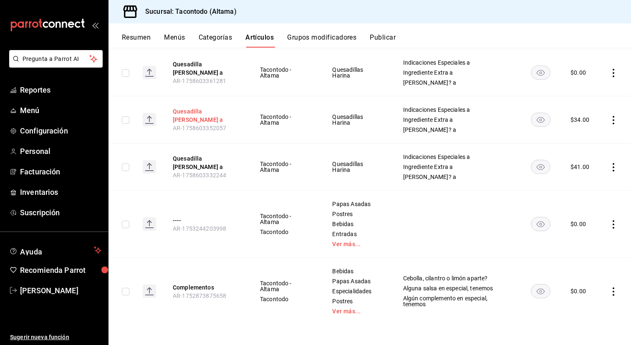
click at [189, 116] on button "Quesadilla [PERSON_NAME] a" at bounding box center [206, 115] width 67 height 17
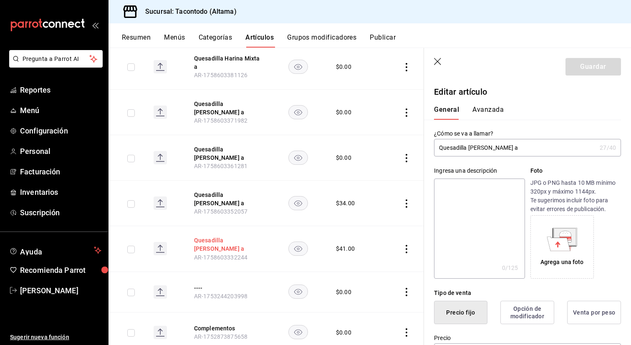
click at [215, 242] on button "Quesadilla [PERSON_NAME] a" at bounding box center [227, 244] width 67 height 17
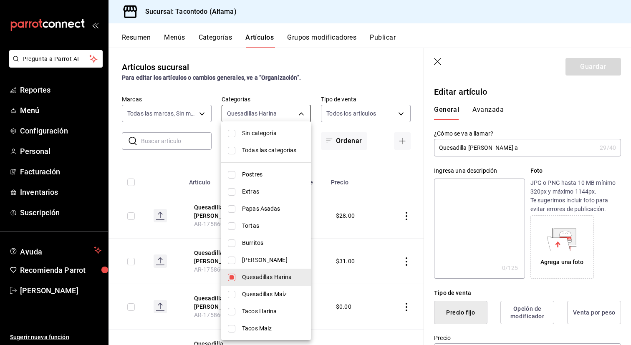
click at [291, 113] on body "Pregunta a Parrot AI Reportes Menú Configuración Personal Facturación Inventari…" at bounding box center [315, 172] width 631 height 345
click at [270, 260] on span "[PERSON_NAME]" at bounding box center [273, 260] width 62 height 9
type input "895474e9-4765-4cdc-9fda-306c7789db21,8643327f-1058-4db2-84fb-e2d65e10a902"
checkbox input "true"
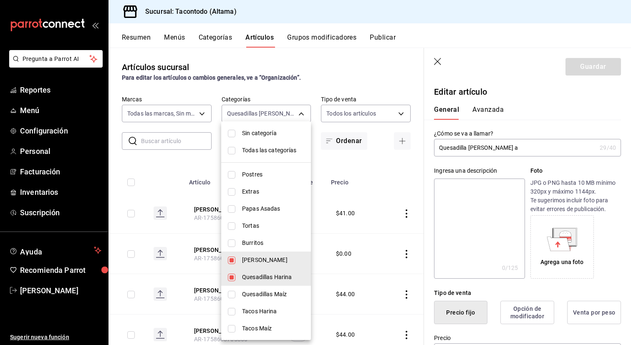
click at [250, 278] on span "Quesadillas Harina" at bounding box center [273, 277] width 62 height 9
type input "8643327f-1058-4db2-84fb-e2d65e10a902"
checkbox input "false"
click at [193, 249] on div at bounding box center [315, 172] width 631 height 345
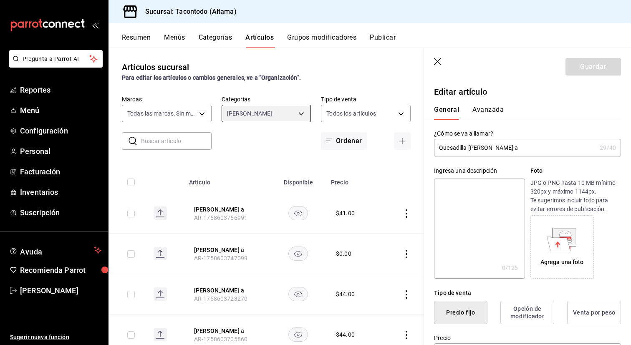
scroll to position [354, 0]
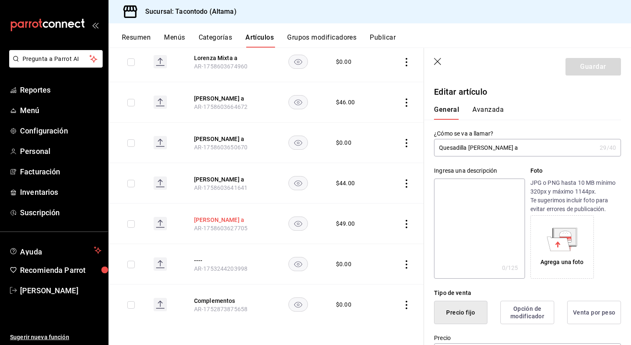
click at [220, 217] on button "[PERSON_NAME] a" at bounding box center [227, 220] width 67 height 8
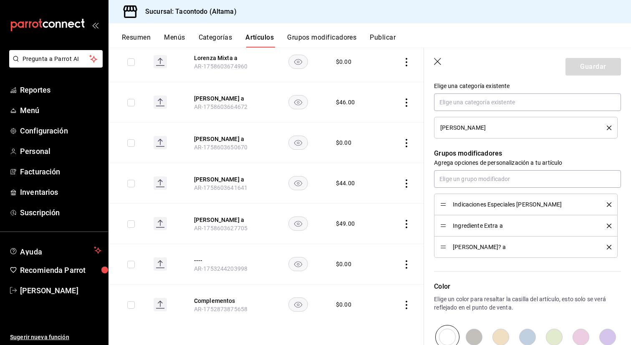
scroll to position [332, 0]
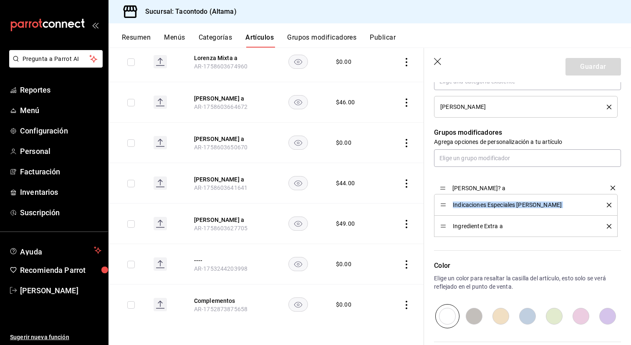
drag, startPoint x: 446, startPoint y: 227, endPoint x: 446, endPoint y: 188, distance: 38.8
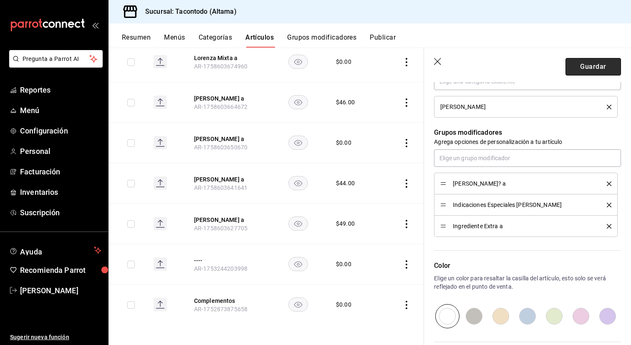
click at [597, 70] on button "Guardar" at bounding box center [594, 67] width 56 height 18
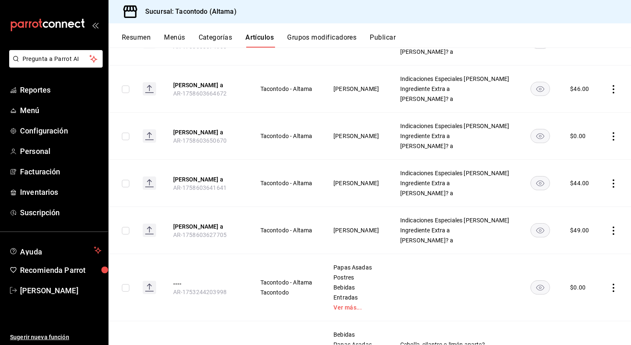
scroll to position [387, 0]
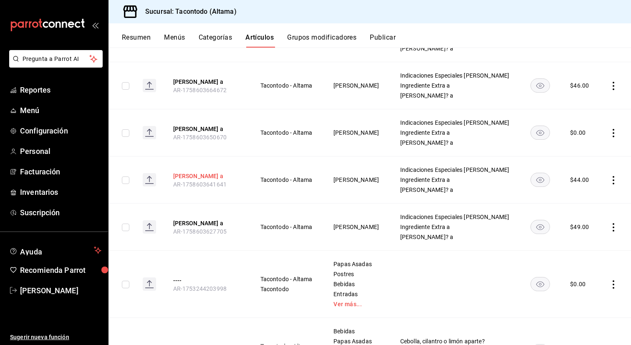
click at [207, 176] on button "[PERSON_NAME] a" at bounding box center [206, 176] width 67 height 8
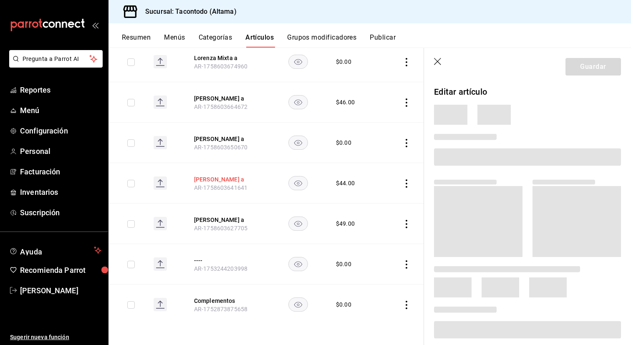
scroll to position [326, 0]
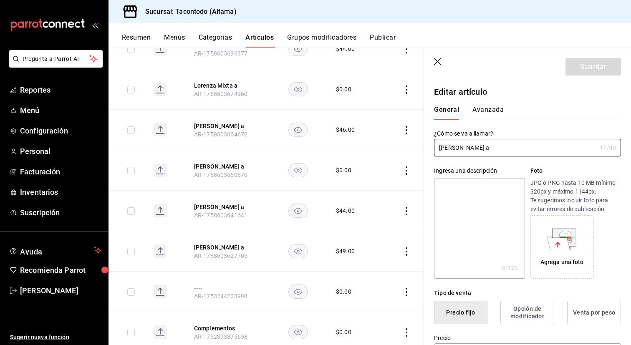
type input "$44.00"
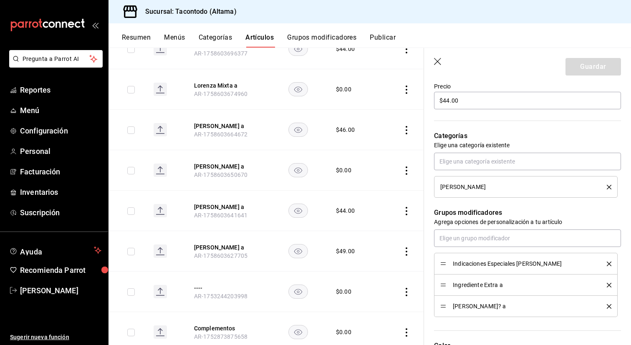
scroll to position [253, 0]
click at [447, 306] on div "[PERSON_NAME]? a" at bounding box center [525, 305] width 171 height 9
drag, startPoint x: 442, startPoint y: 305, endPoint x: 442, endPoint y: 264, distance: 41.3
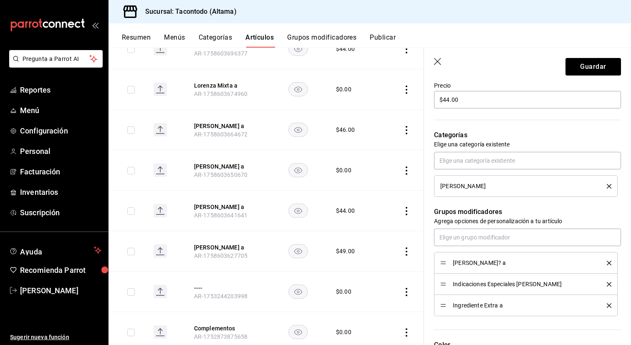
click at [582, 76] on header "Guardar" at bounding box center [527, 65] width 207 height 34
click at [586, 70] on button "Guardar" at bounding box center [594, 67] width 56 height 18
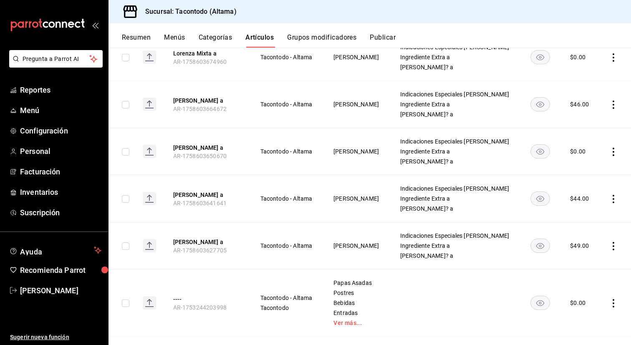
scroll to position [368, 0]
click at [215, 148] on button "[PERSON_NAME] a" at bounding box center [206, 147] width 67 height 8
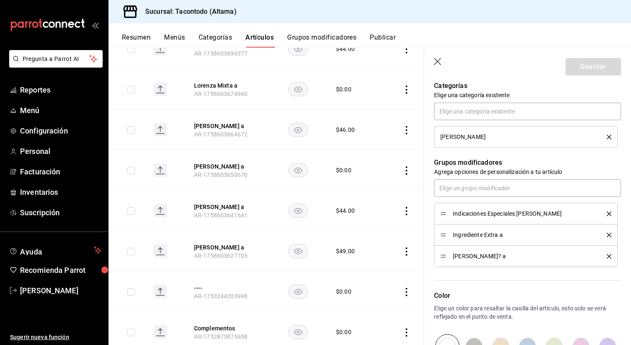
scroll to position [304, 0]
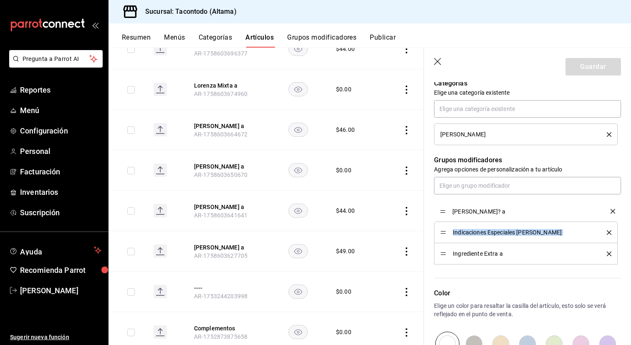
drag, startPoint x: 444, startPoint y: 255, endPoint x: 447, endPoint y: 211, distance: 43.5
click at [604, 65] on button "Guardar" at bounding box center [594, 67] width 56 height 18
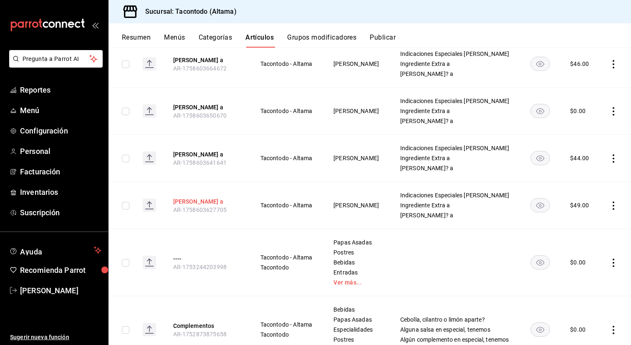
scroll to position [409, 0]
click at [211, 107] on button "[PERSON_NAME] a" at bounding box center [206, 106] width 67 height 8
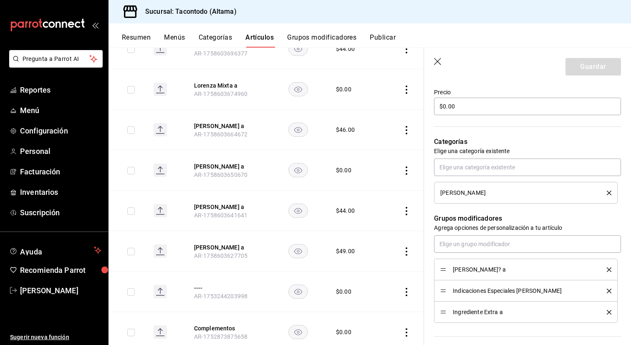
scroll to position [246, 0]
click at [229, 126] on button "[PERSON_NAME] a" at bounding box center [227, 126] width 67 height 8
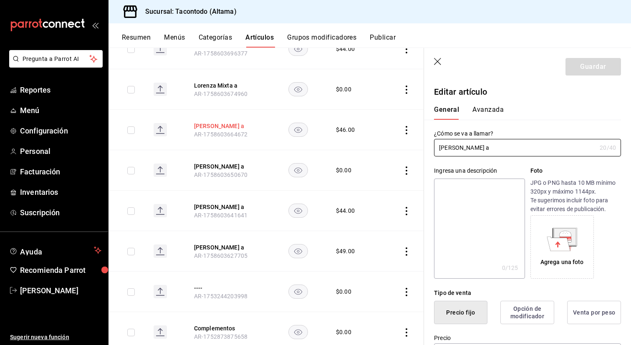
type input "$46.00"
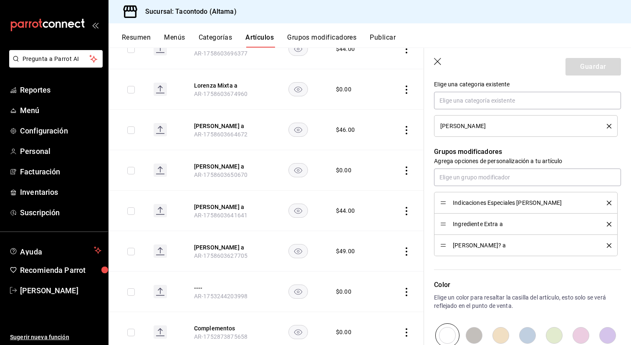
scroll to position [316, 0]
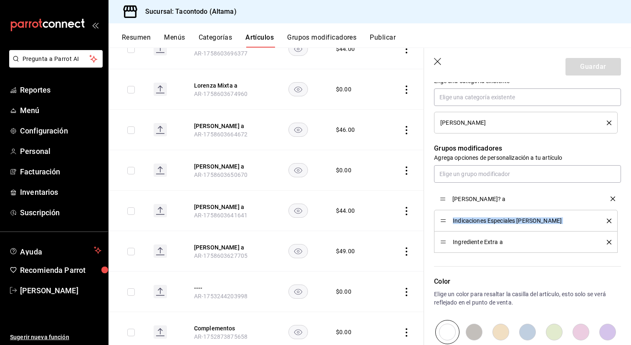
drag, startPoint x: 444, startPoint y: 243, endPoint x: 446, endPoint y: 200, distance: 43.4
click at [599, 61] on button "Guardar" at bounding box center [594, 67] width 56 height 18
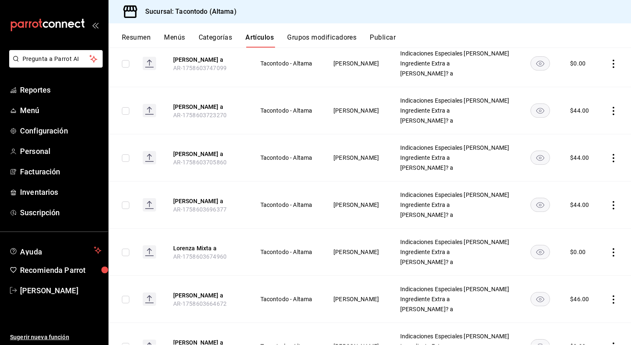
scroll to position [184, 0]
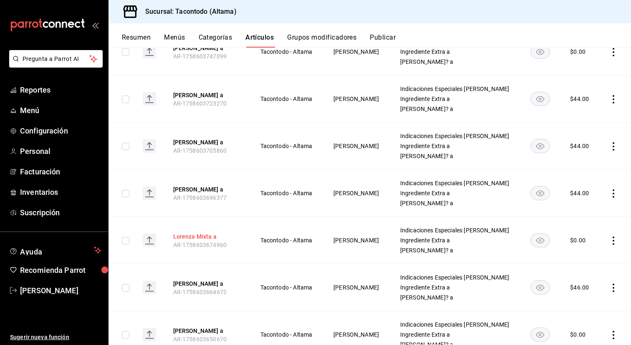
click at [206, 236] on button "Lorenza Mixta a" at bounding box center [206, 236] width 67 height 8
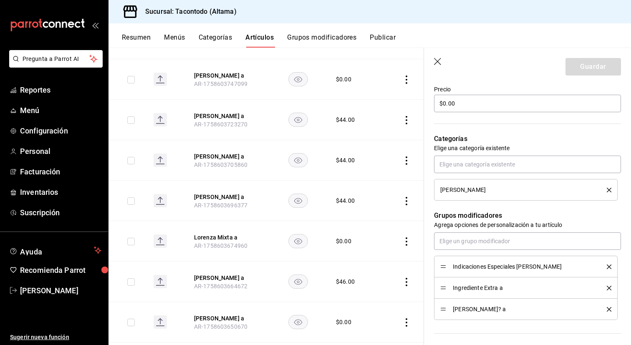
scroll to position [249, 0]
drag, startPoint x: 441, startPoint y: 308, endPoint x: 441, endPoint y: 266, distance: 42.2
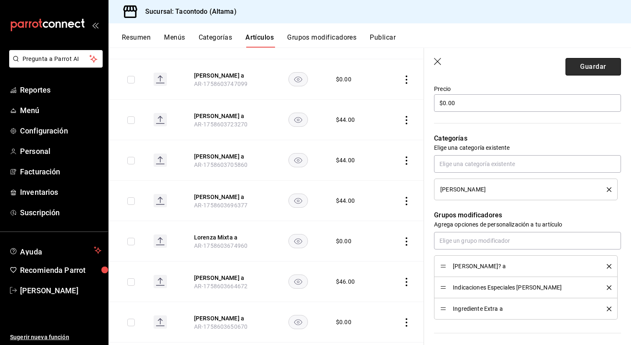
click at [587, 69] on button "Guardar" at bounding box center [594, 67] width 56 height 18
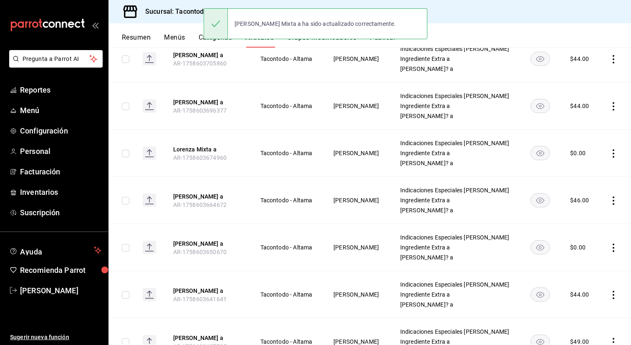
scroll to position [271, 0]
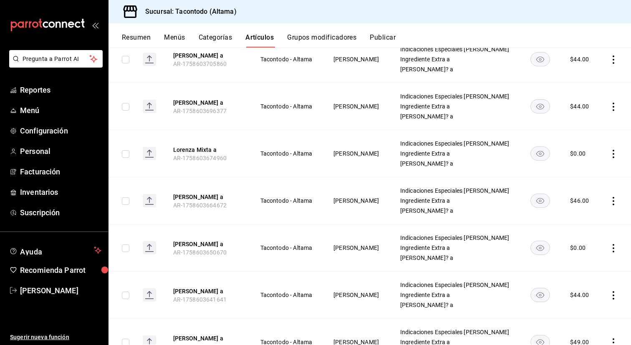
click at [198, 108] on span "AR-1758603696377" at bounding box center [199, 111] width 53 height 7
click at [203, 104] on button "[PERSON_NAME] a" at bounding box center [206, 103] width 67 height 8
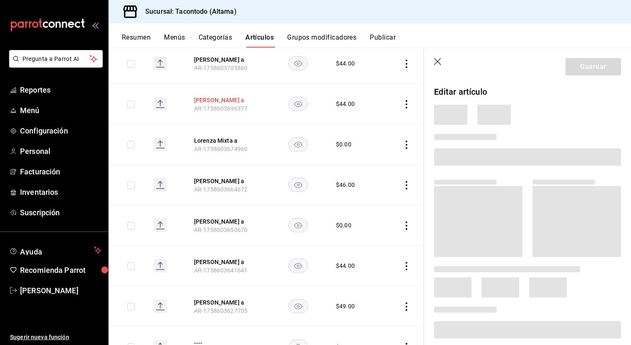
scroll to position [248, 0]
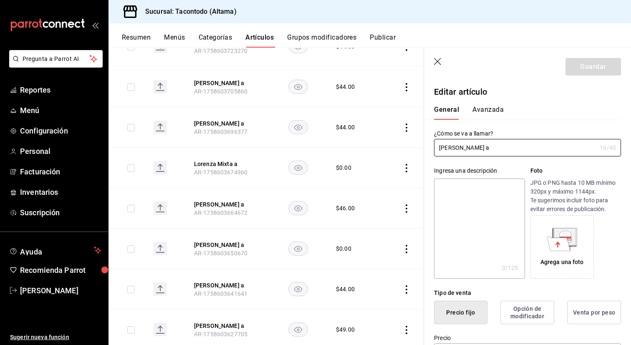
type input "$44.00"
click at [485, 108] on button "Avanzada" at bounding box center [487, 113] width 31 height 14
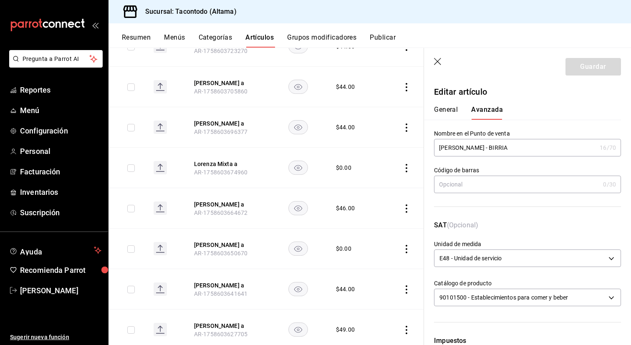
click at [442, 113] on button "General" at bounding box center [446, 113] width 24 height 14
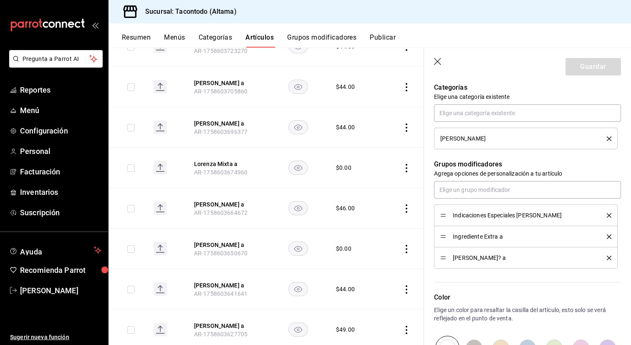
scroll to position [314, 0]
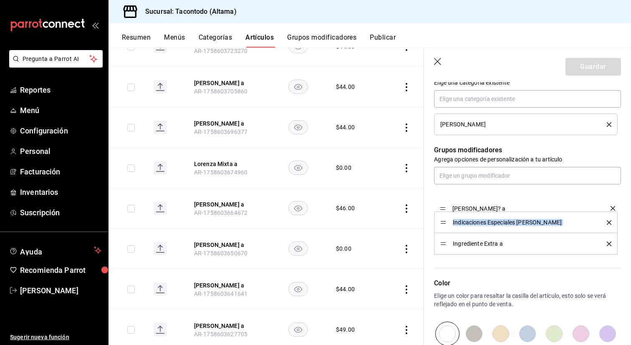
drag, startPoint x: 443, startPoint y: 243, endPoint x: 444, endPoint y: 204, distance: 39.3
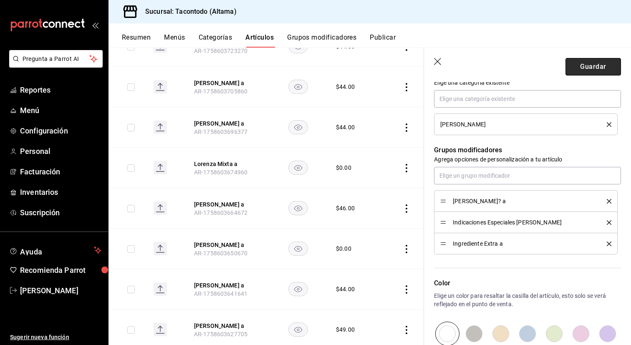
click at [591, 68] on button "Guardar" at bounding box center [594, 67] width 56 height 18
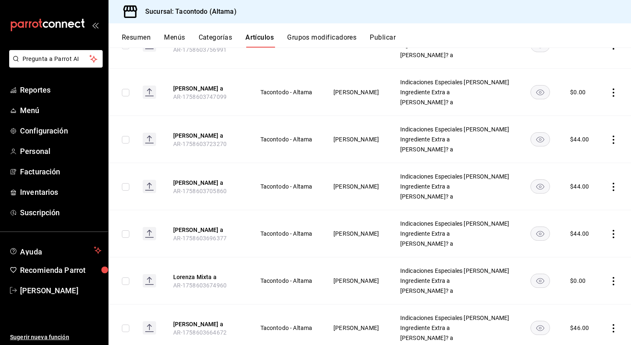
scroll to position [143, 0]
click at [200, 326] on button "[PERSON_NAME] a" at bounding box center [206, 325] width 67 height 8
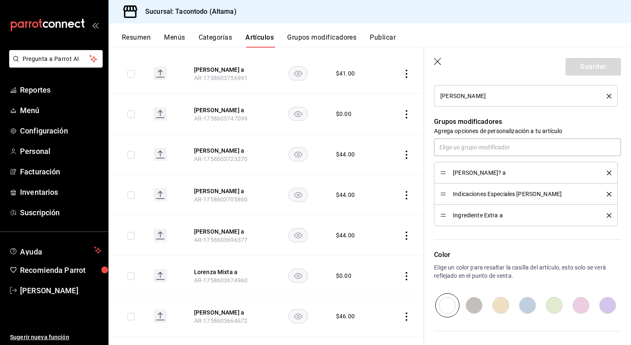
scroll to position [331, 0]
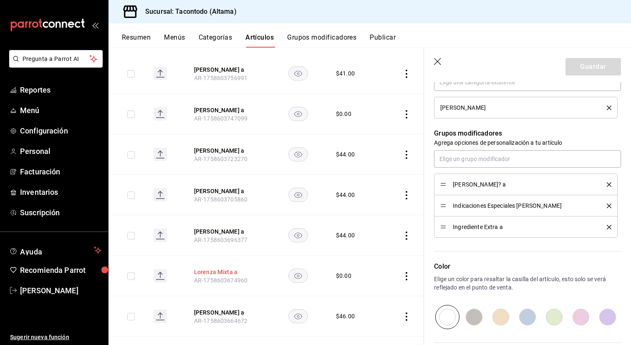
click at [228, 271] on button "Lorenza Mixta a" at bounding box center [227, 272] width 67 height 8
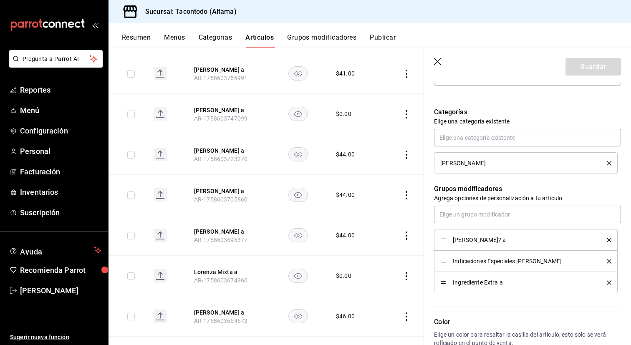
scroll to position [285, 0]
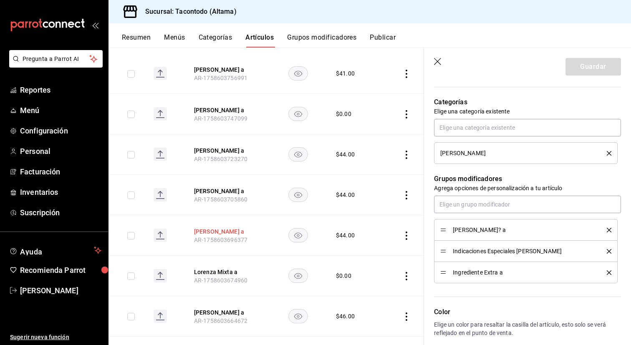
click at [227, 230] on button "[PERSON_NAME] a" at bounding box center [227, 231] width 67 height 8
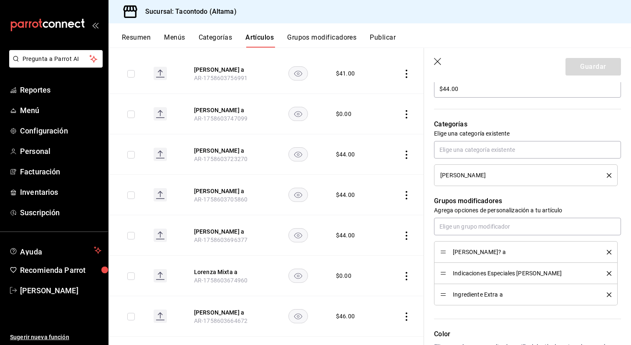
scroll to position [264, 0]
click at [227, 193] on button "[PERSON_NAME] a" at bounding box center [227, 191] width 67 height 8
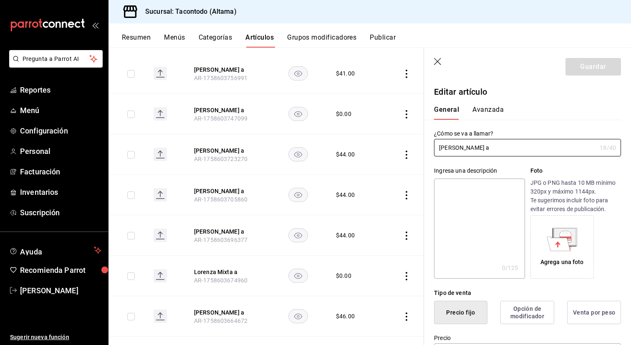
type input "$44.00"
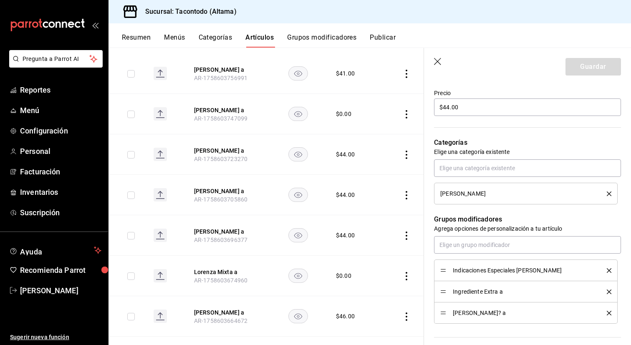
scroll to position [247, 0]
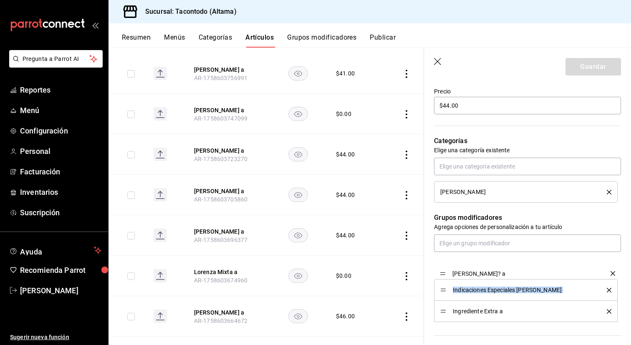
drag, startPoint x: 441, startPoint y: 313, endPoint x: 441, endPoint y: 275, distance: 38.0
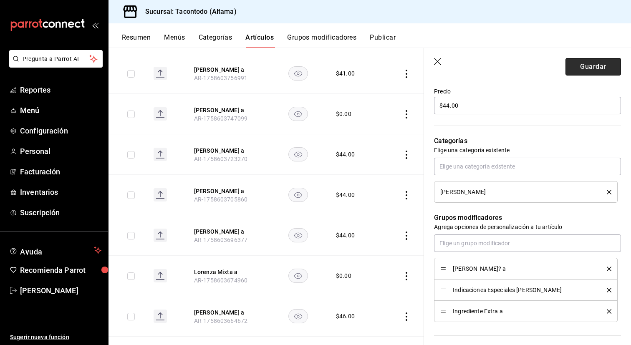
click at [593, 70] on button "Guardar" at bounding box center [594, 67] width 56 height 18
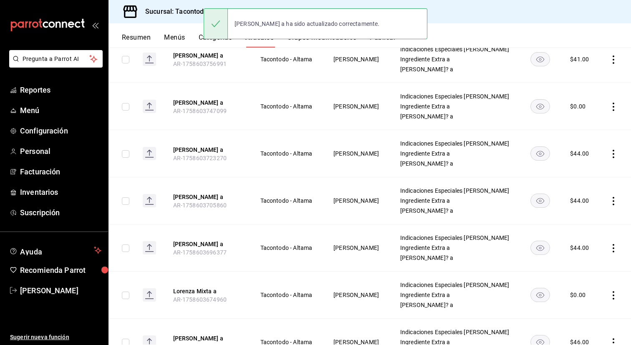
scroll to position [136, 0]
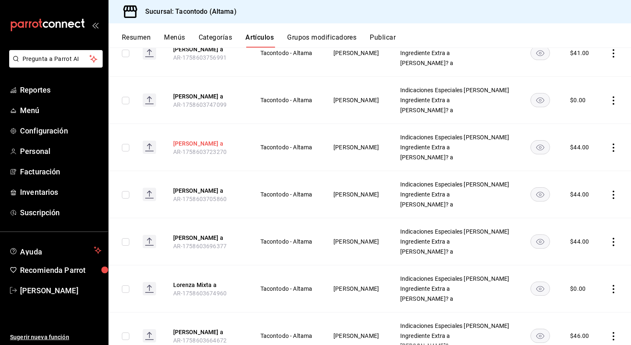
click at [204, 139] on button "[PERSON_NAME] a" at bounding box center [206, 143] width 67 height 8
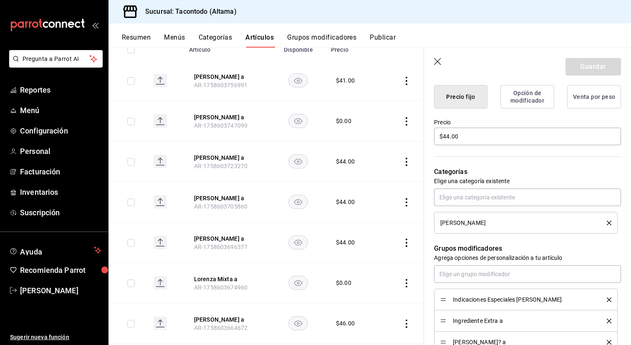
scroll to position [260, 0]
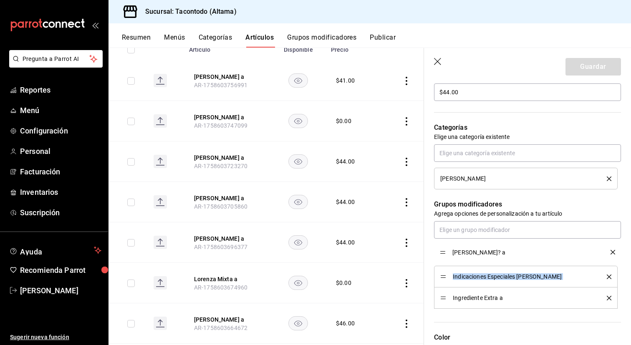
drag, startPoint x: 444, startPoint y: 299, endPoint x: 444, endPoint y: 253, distance: 45.9
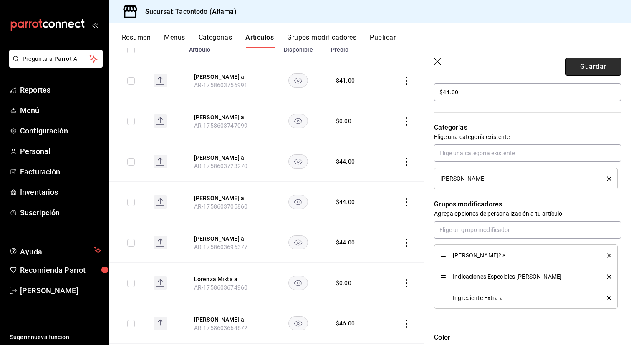
click at [587, 64] on button "Guardar" at bounding box center [594, 67] width 56 height 18
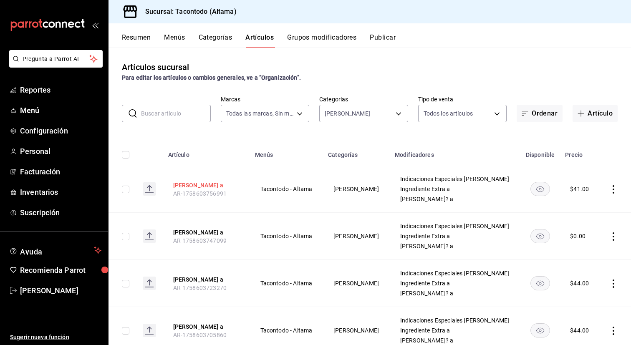
click at [212, 184] on button "[PERSON_NAME] a" at bounding box center [206, 185] width 67 height 8
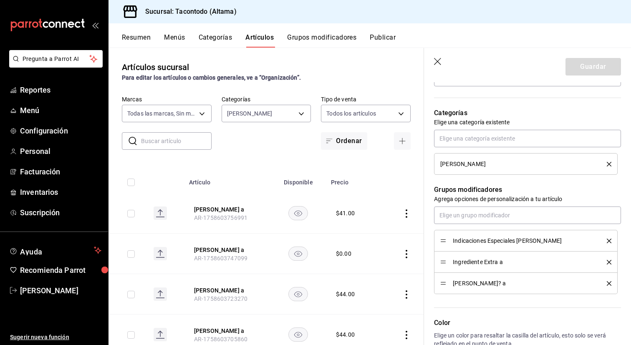
scroll to position [275, 0]
drag, startPoint x: 441, startPoint y: 281, endPoint x: 441, endPoint y: 238, distance: 43.4
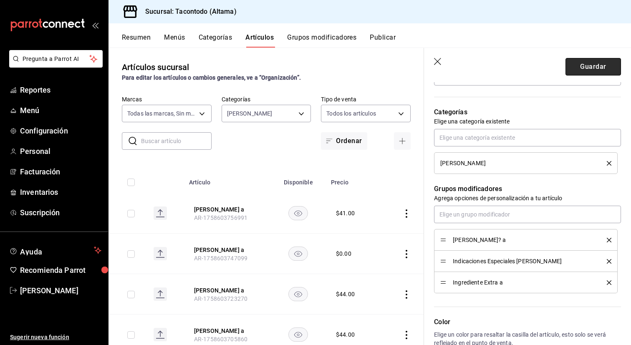
click at [591, 66] on button "Guardar" at bounding box center [594, 67] width 56 height 18
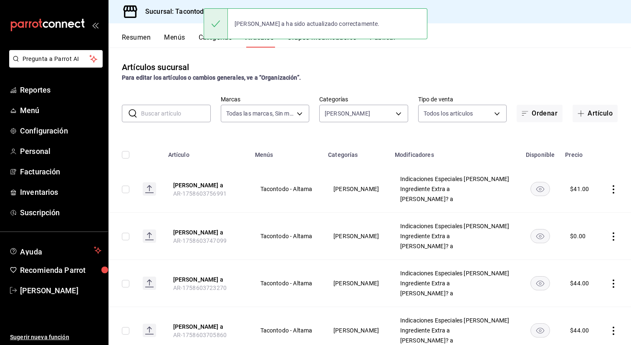
scroll to position [24, 0]
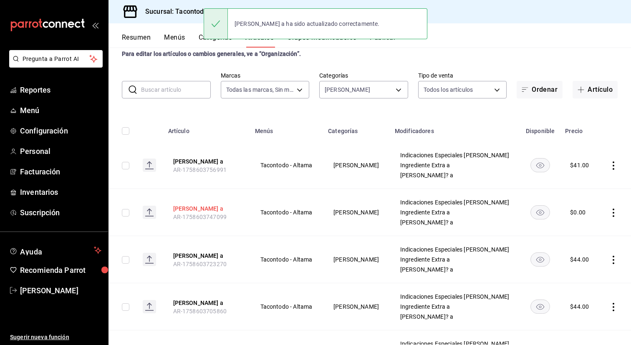
click at [213, 207] on button "[PERSON_NAME] a" at bounding box center [206, 209] width 67 height 8
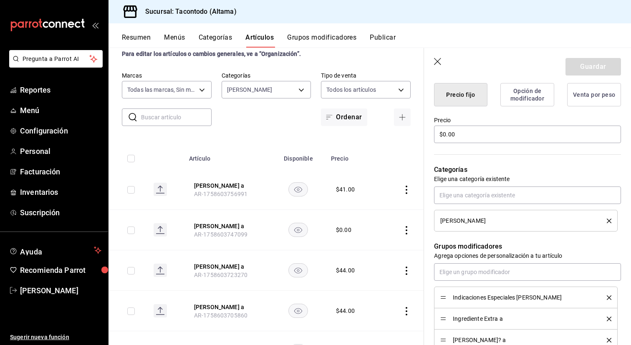
scroll to position [293, 0]
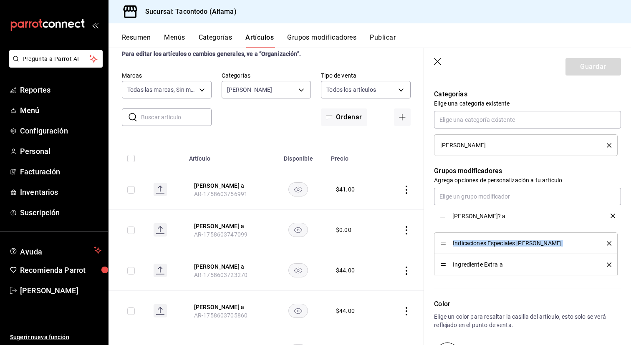
drag, startPoint x: 441, startPoint y: 267, endPoint x: 446, endPoint y: 218, distance: 48.7
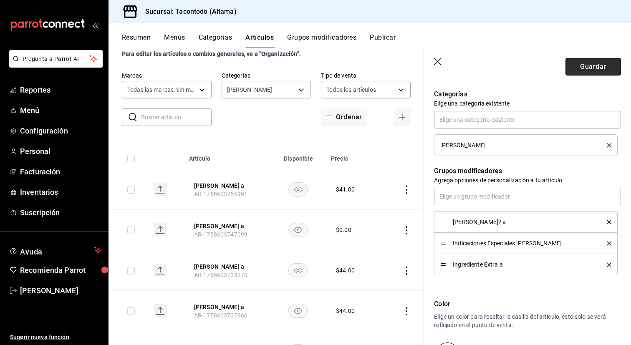
click at [584, 68] on button "Guardar" at bounding box center [594, 67] width 56 height 18
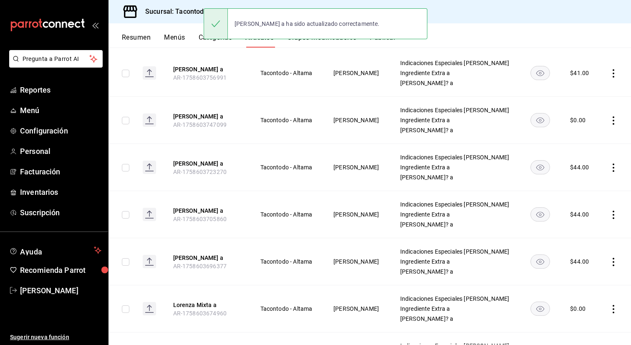
scroll to position [127, 0]
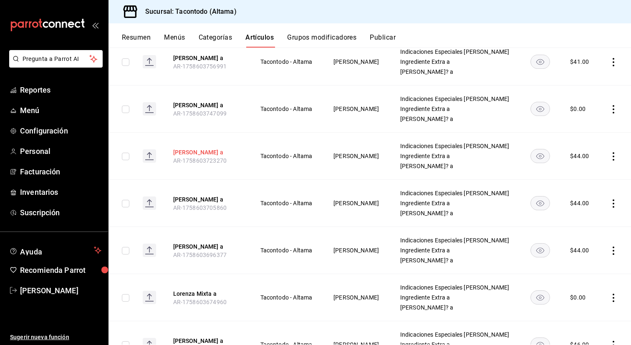
click at [222, 154] on button "[PERSON_NAME] a" at bounding box center [206, 152] width 67 height 8
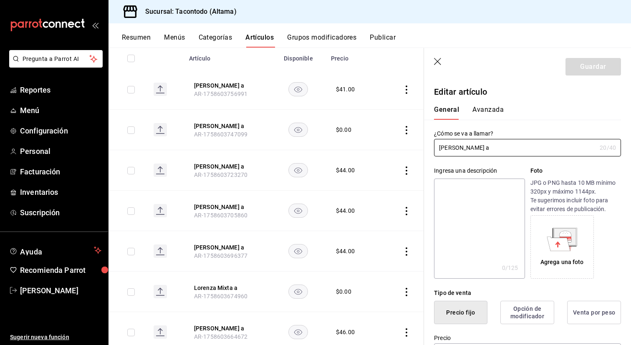
click at [263, 36] on button "Artículos" at bounding box center [259, 40] width 28 height 14
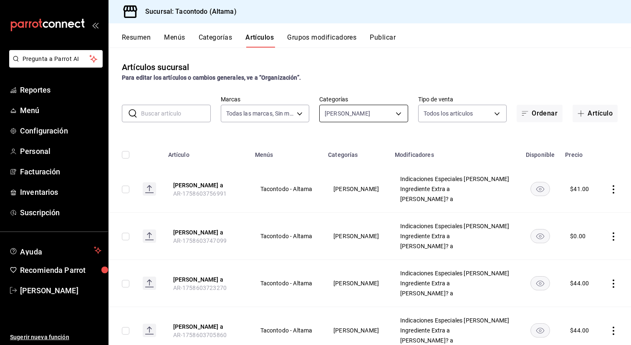
click at [401, 111] on body "Pregunta a Parrot AI Reportes Menú Configuración Personal Facturación Inventari…" at bounding box center [315, 172] width 631 height 345
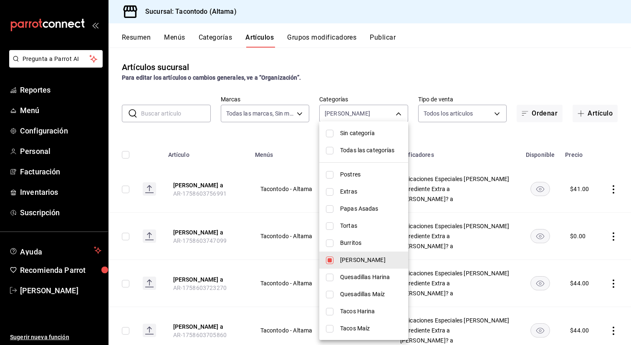
click at [353, 239] on span "Burritos" at bounding box center [370, 243] width 61 height 9
type input "8643327f-1058-4db2-84fb-e2d65e10a902,077cfc57-b848-4776-9afd-77a013d51790"
checkbox input "true"
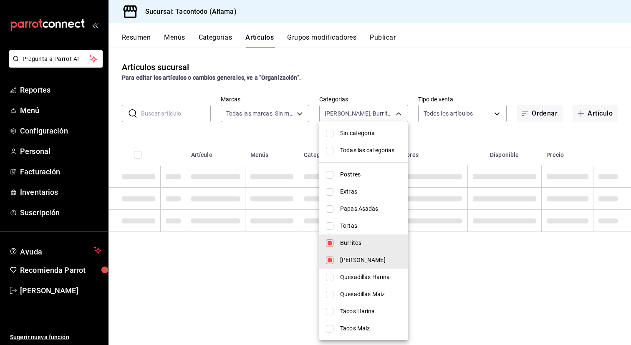
click at [342, 260] on span "[PERSON_NAME]" at bounding box center [370, 260] width 61 height 9
type input "077cfc57-b848-4776-9afd-77a013d51790"
checkbox input "false"
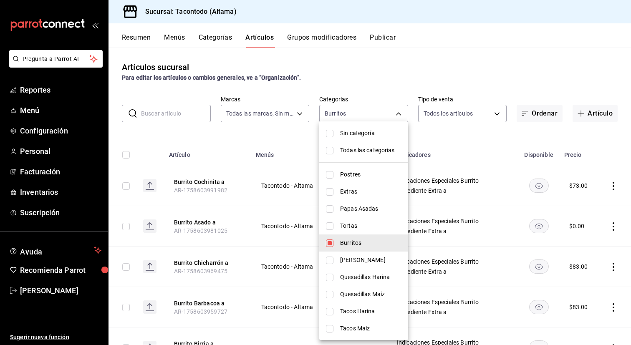
click at [231, 208] on div at bounding box center [315, 172] width 631 height 345
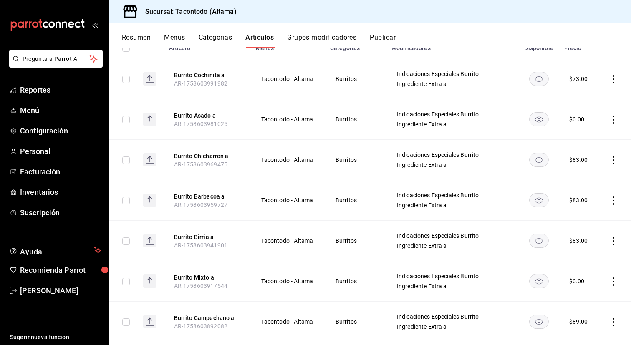
scroll to position [380, 0]
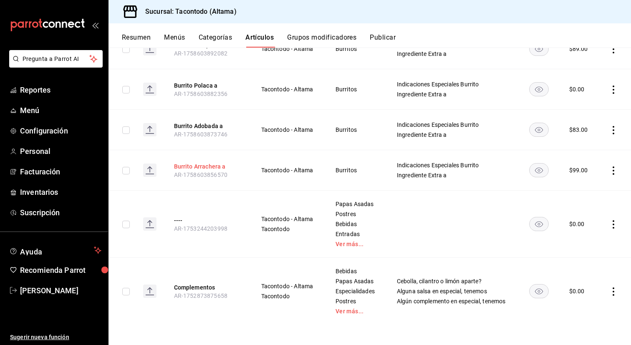
click at [207, 165] on button "Burrito Arrachera a" at bounding box center [207, 166] width 67 height 8
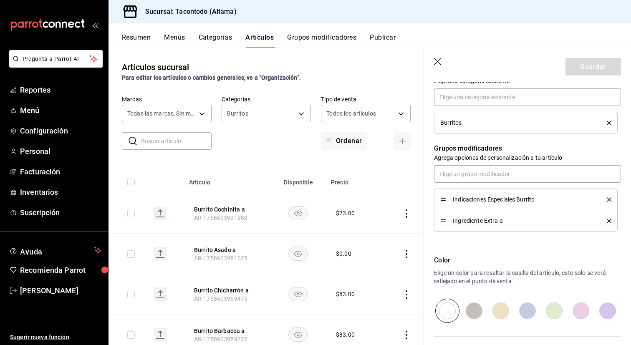
click at [324, 38] on button "Grupos modificadores" at bounding box center [321, 40] width 69 height 14
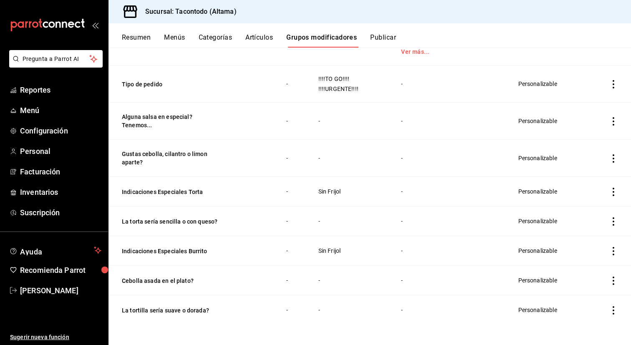
scroll to position [743, 0]
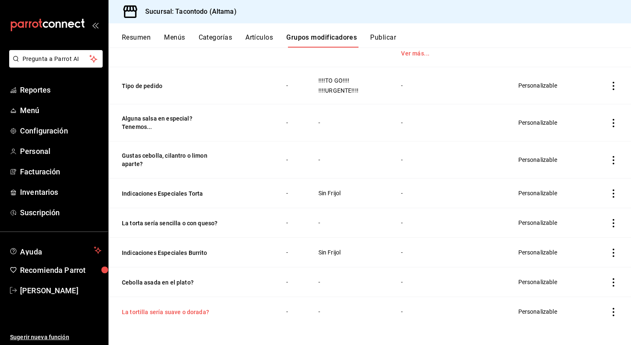
click at [153, 312] on button "La tortilla sería suave o dorada?" at bounding box center [172, 312] width 100 height 8
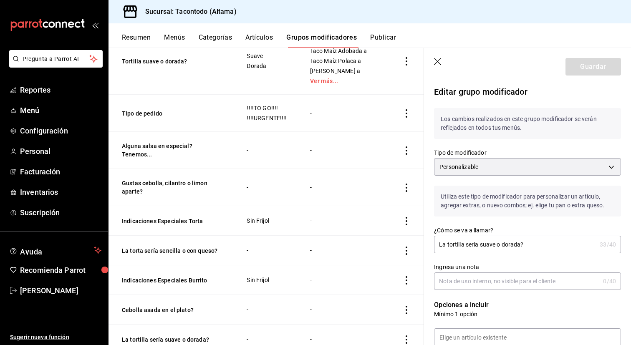
click at [475, 247] on input "La tortilla sería suave o dorada?" at bounding box center [515, 244] width 162 height 17
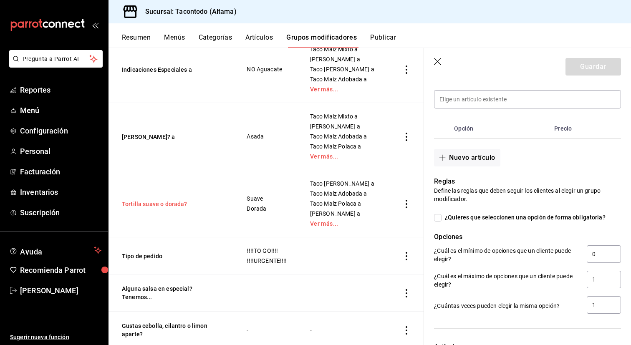
scroll to position [589, 0]
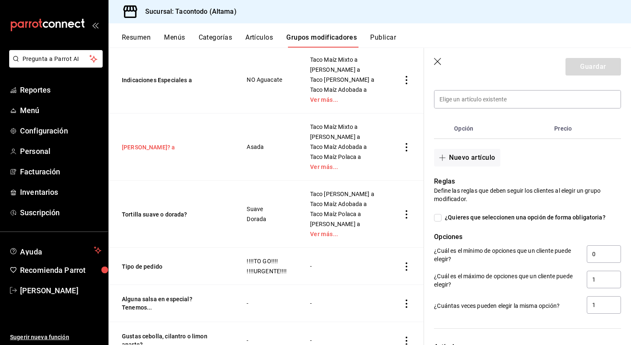
type input "masdfasdadsf"
click at [156, 146] on button "[PERSON_NAME]? a" at bounding box center [172, 147] width 100 height 8
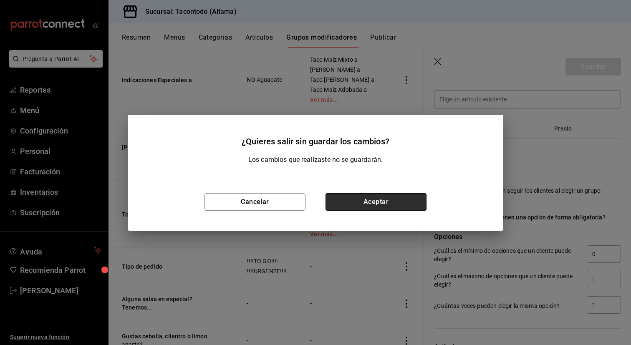
click at [379, 201] on button "Aceptar" at bounding box center [376, 202] width 101 height 18
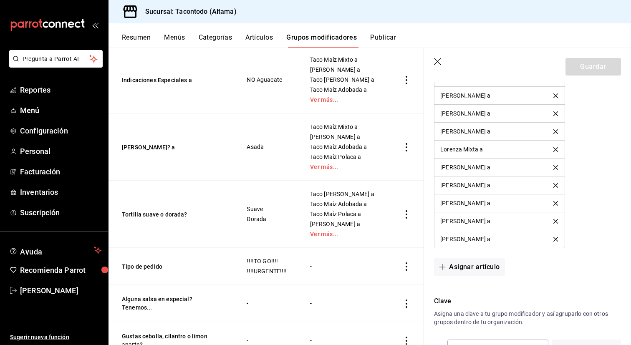
scroll to position [1432, 0]
click at [488, 265] on button "Asignar artículo" at bounding box center [469, 268] width 71 height 18
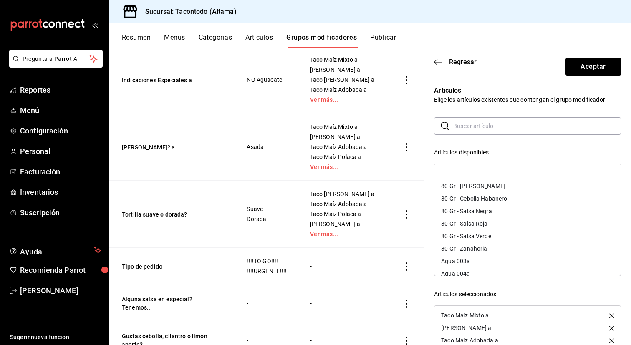
click at [493, 126] on input "text" at bounding box center [537, 126] width 168 height 17
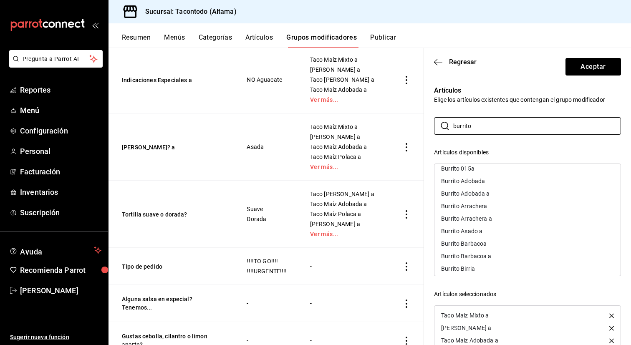
click at [487, 217] on div "Burrito Arrachera a" at bounding box center [466, 219] width 51 height 6
click at [490, 195] on div "Burrito Adobada a" at bounding box center [528, 193] width 186 height 13
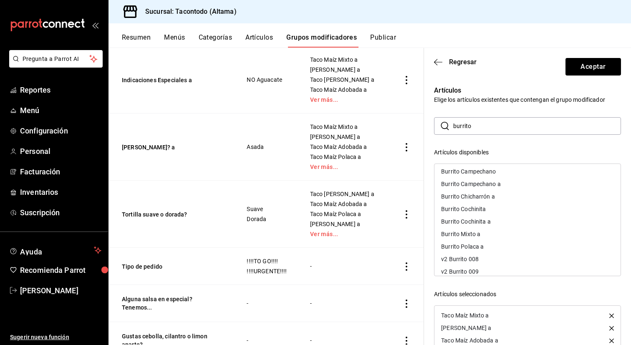
scroll to position [186, 0]
click at [477, 227] on div "Burrito Polaca a" at bounding box center [462, 225] width 43 height 6
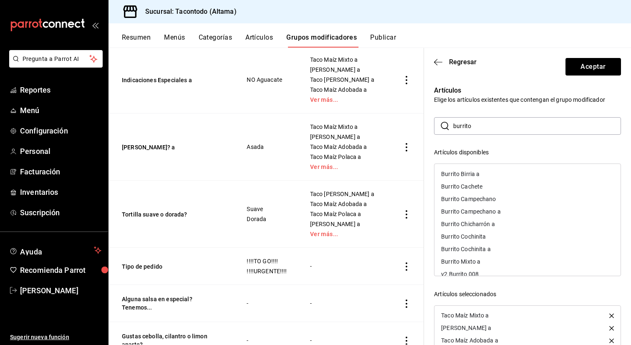
scroll to position [134, 0]
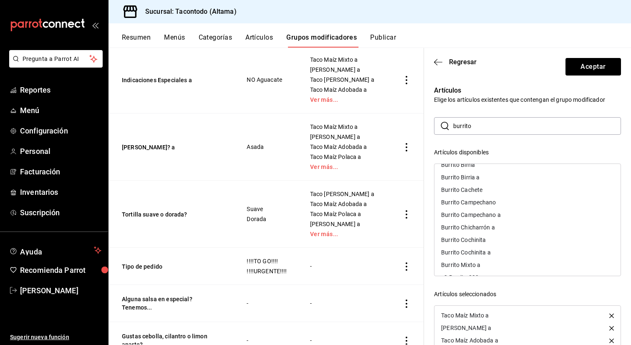
click at [483, 218] on div "Burrito Campechano a" at bounding box center [528, 215] width 186 height 13
click at [474, 251] on div "Burrito Mixto a" at bounding box center [460, 253] width 39 height 6
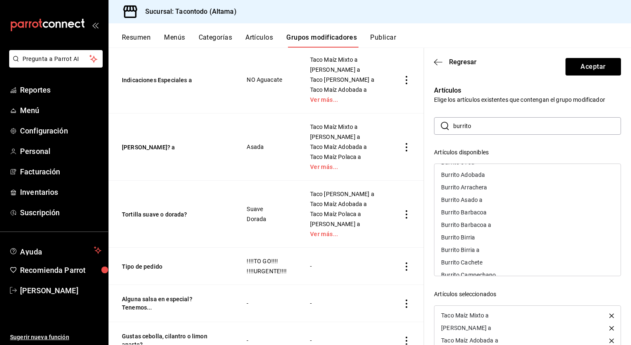
scroll to position [56, 0]
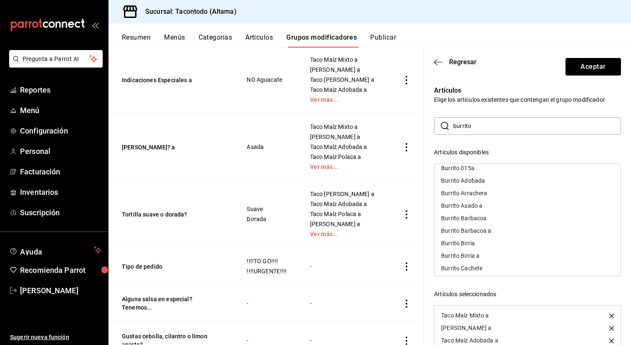
click at [476, 253] on div "Burrito Birria a" at bounding box center [460, 256] width 38 height 6
click at [478, 232] on div "Burrito Barbacoa a" at bounding box center [466, 231] width 50 height 6
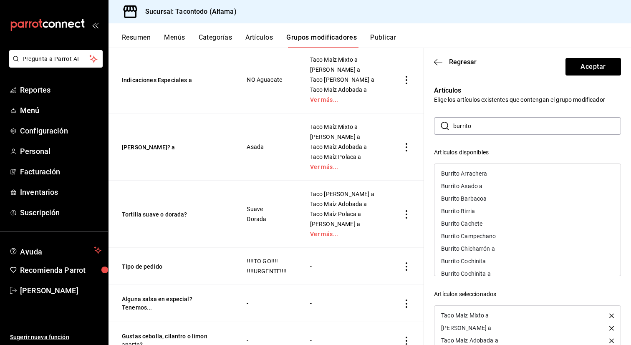
scroll to position [77, 0]
click at [483, 249] on div "Burrito Chicharrón a" at bounding box center [468, 247] width 54 height 6
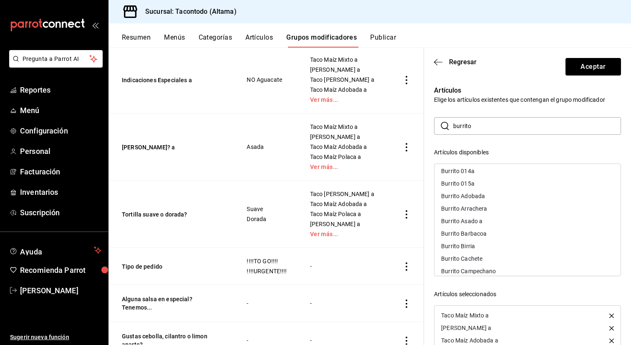
scroll to position [31, 0]
click at [477, 231] on div "Burrito Asado a" at bounding box center [461, 230] width 41 height 6
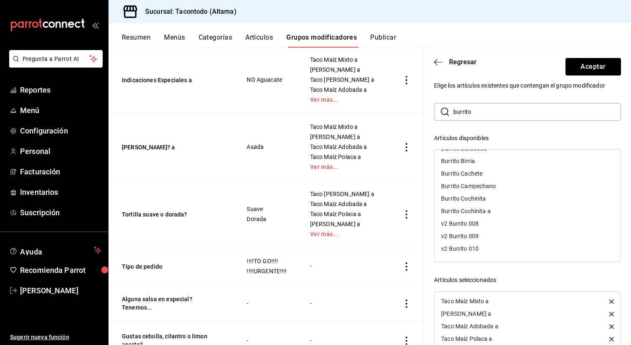
scroll to position [15, 0]
click at [484, 211] on div "Burrito Cochinita a" at bounding box center [466, 210] width 50 height 6
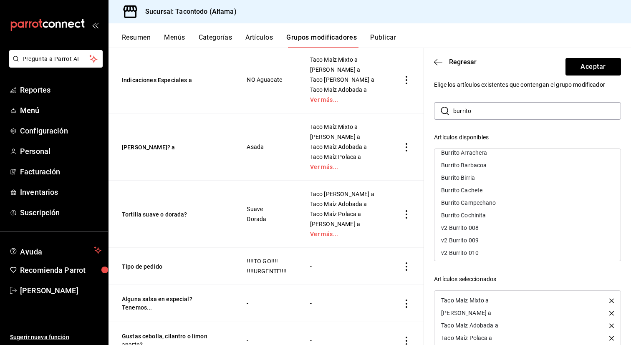
scroll to position [86, 0]
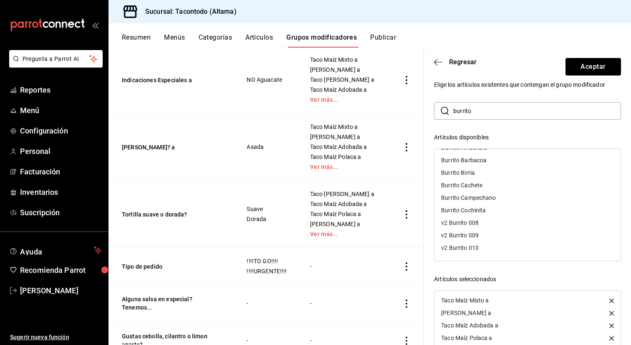
click at [509, 111] on input "burrito" at bounding box center [537, 111] width 168 height 17
click at [491, 196] on div "Torta Arrachera a" at bounding box center [528, 197] width 186 height 13
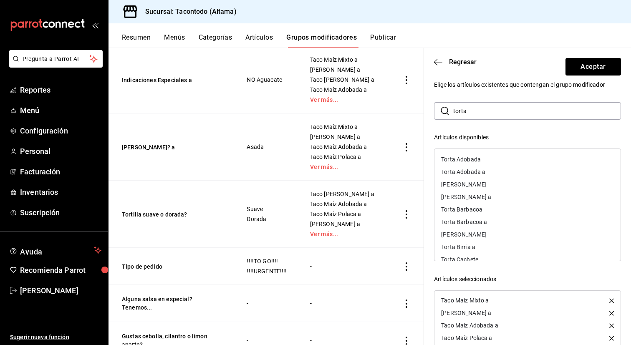
click at [491, 175] on div "Torta Adobada a" at bounding box center [528, 172] width 186 height 13
click at [478, 210] on div "Torta Polaca a" at bounding box center [460, 210] width 38 height 6
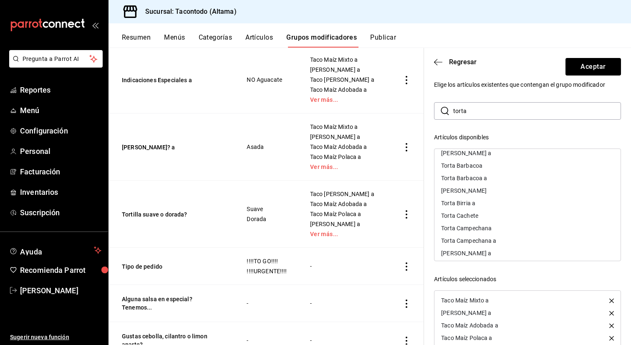
click at [477, 244] on div "Torta Campechana a" at bounding box center [528, 241] width 186 height 13
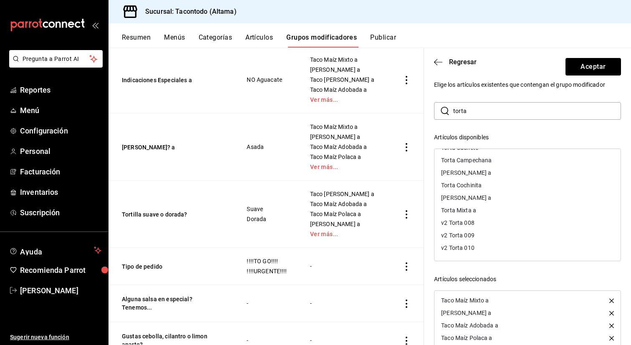
click at [467, 214] on div "Torta Mixta a" at bounding box center [528, 210] width 186 height 13
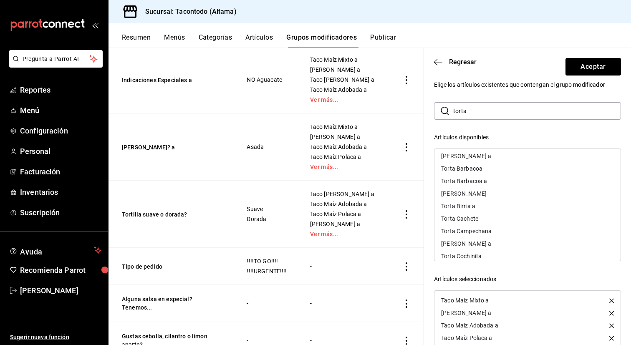
scroll to position [86, 0]
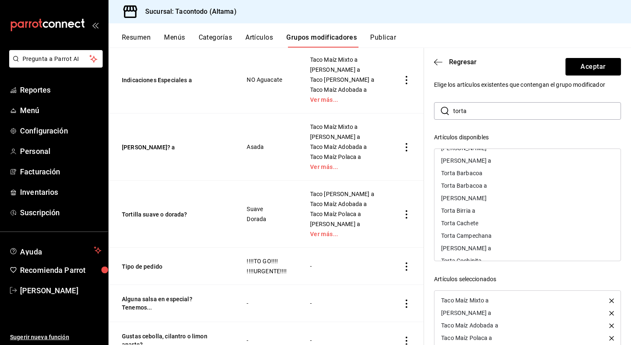
click at [467, 213] on div "Torta Birria a" at bounding box center [458, 211] width 34 height 6
click at [474, 188] on div "Torta Barbacoa a" at bounding box center [464, 186] width 46 height 6
click at [475, 223] on div "[PERSON_NAME] a" at bounding box center [466, 223] width 50 height 6
click at [471, 163] on div "[PERSON_NAME] a" at bounding box center [466, 161] width 50 height 6
click at [473, 220] on div "[PERSON_NAME] a" at bounding box center [466, 223] width 50 height 6
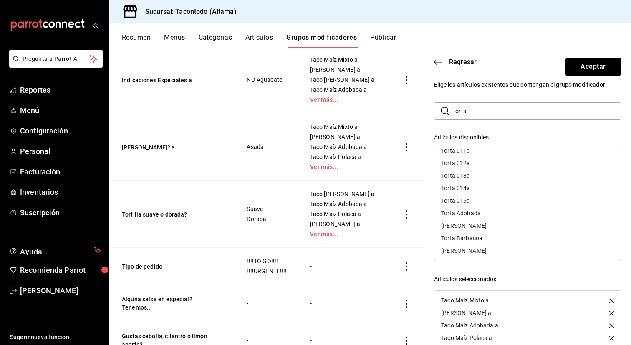
scroll to position [0, 0]
click at [507, 110] on input "torta" at bounding box center [537, 111] width 168 height 17
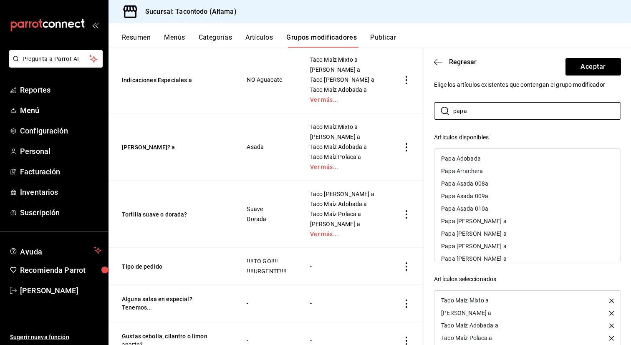
scroll to position [29, 0]
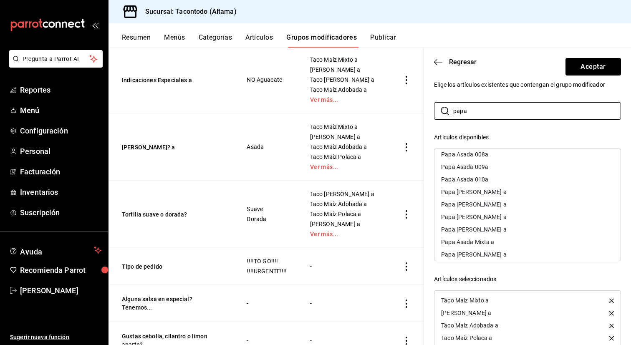
type input "papa"
click at [488, 205] on div "Papa [PERSON_NAME] a" at bounding box center [474, 205] width 66 height 6
click at [494, 192] on div "Papa [PERSON_NAME] a" at bounding box center [474, 192] width 66 height 6
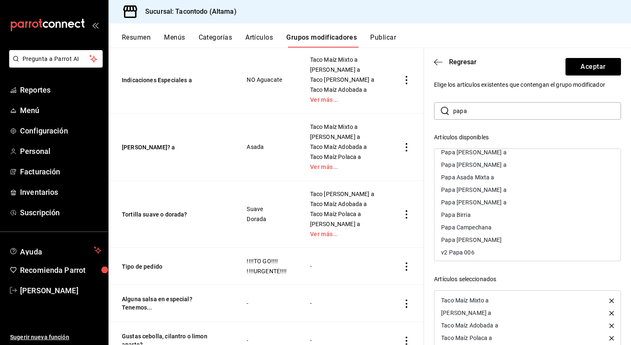
click at [485, 189] on div "Papa [PERSON_NAME] a" at bounding box center [474, 190] width 66 height 6
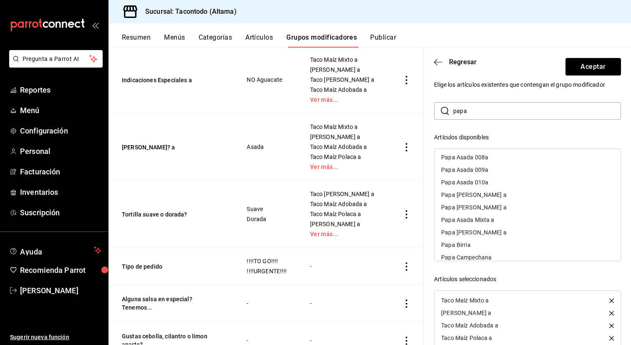
scroll to position [20, 0]
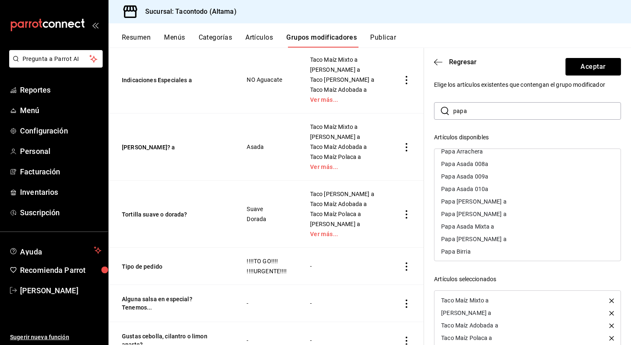
click at [487, 210] on div "Papa [PERSON_NAME] a" at bounding box center [528, 214] width 186 height 13
click at [489, 211] on div "Papa Asada Mixta a" at bounding box center [467, 214] width 53 height 6
click at [490, 202] on div "Papa [PERSON_NAME] a" at bounding box center [474, 202] width 66 height 6
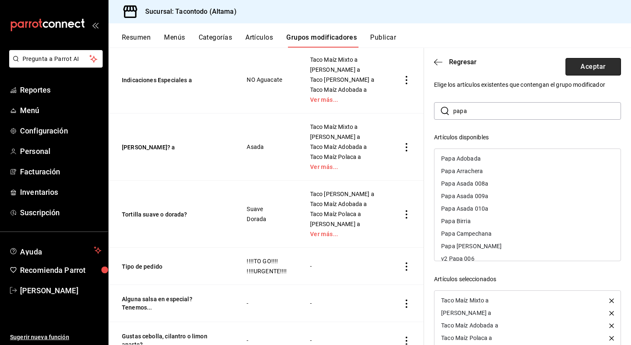
click at [576, 69] on button "Aceptar" at bounding box center [594, 67] width 56 height 18
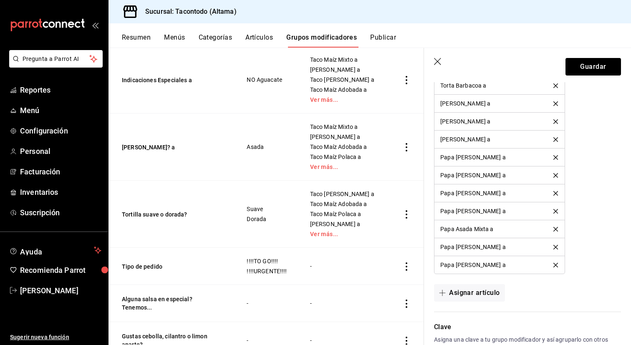
scroll to position [1874, 0]
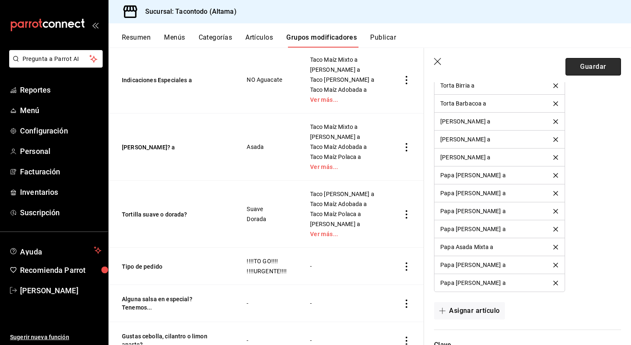
click at [575, 68] on button "Guardar" at bounding box center [594, 67] width 56 height 18
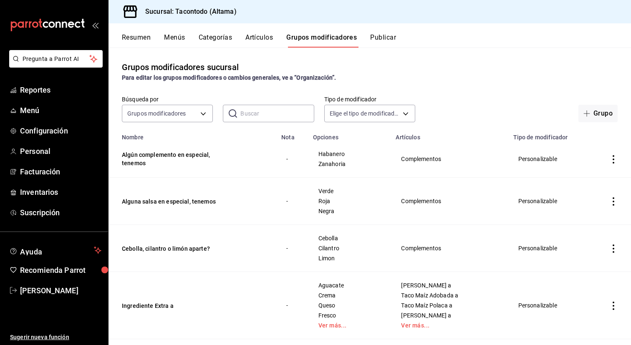
click at [250, 43] on button "Artículos" at bounding box center [259, 40] width 28 height 14
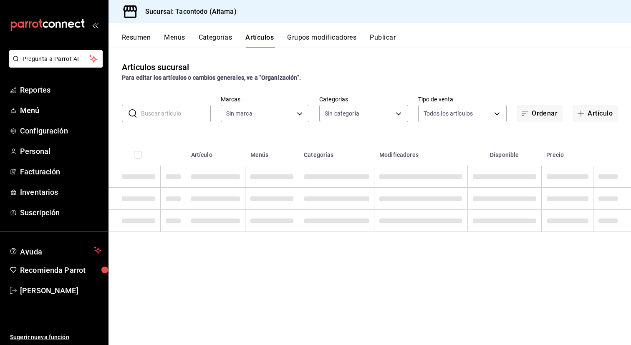
type input "56f755ab-7396-4f10-bb3c-049bffdbebb5"
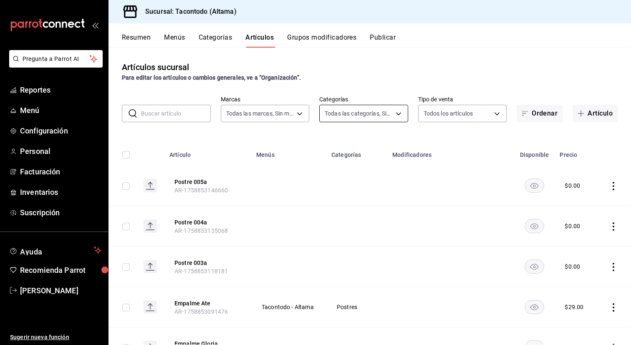
type input "b6b20e4e-2b02-44db-96d9-36fe6830ced0,ea7f118b-53d1-4281-a9de-b1bc2d85afad,d6f6d…"
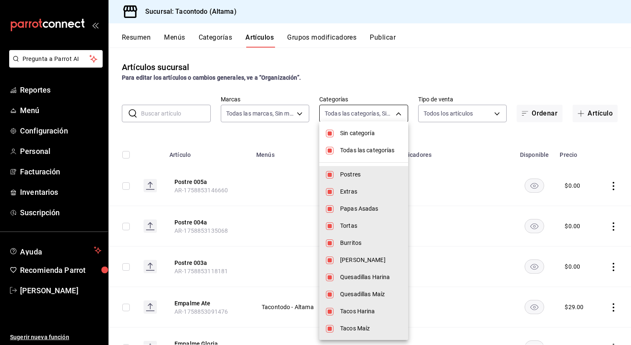
click at [376, 114] on body "Pregunta a Parrot AI Reportes Menú Configuración Personal Facturación Inventari…" at bounding box center [315, 172] width 631 height 345
click at [368, 126] on li "Sin categoría" at bounding box center [363, 133] width 89 height 17
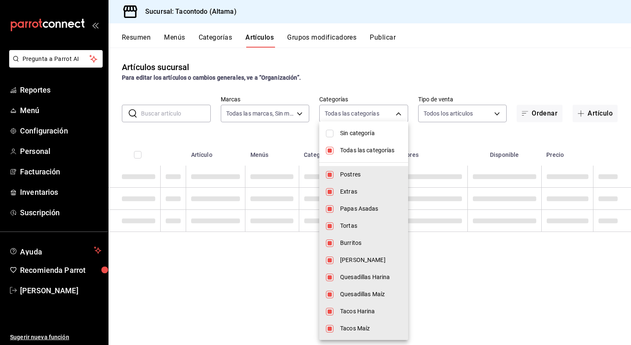
click at [362, 141] on li "Sin categoría" at bounding box center [363, 133] width 89 height 17
checkbox input "true"
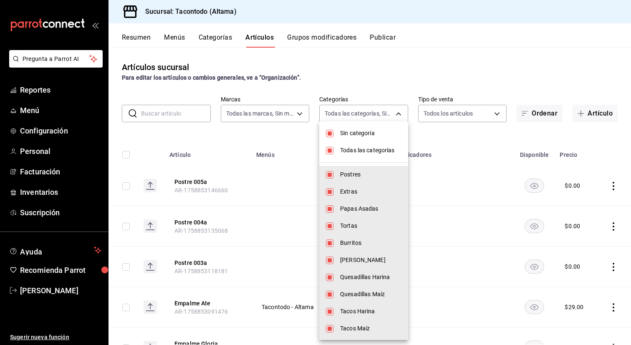
click at [360, 146] on li "Todas las categorías" at bounding box center [363, 150] width 89 height 17
checkbox input "false"
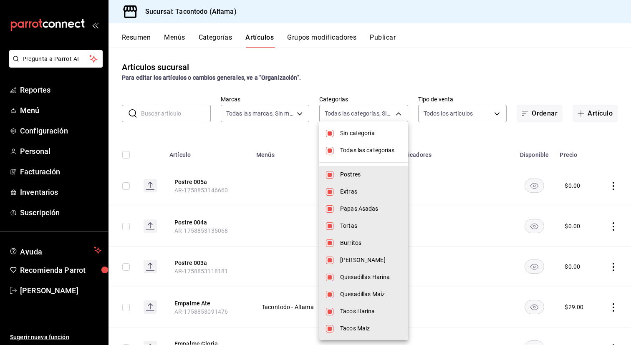
checkbox input "false"
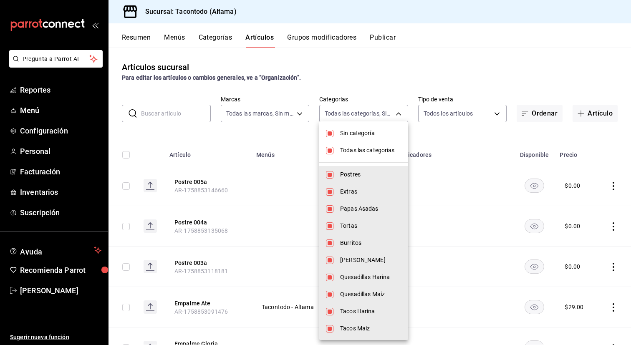
checkbox input "false"
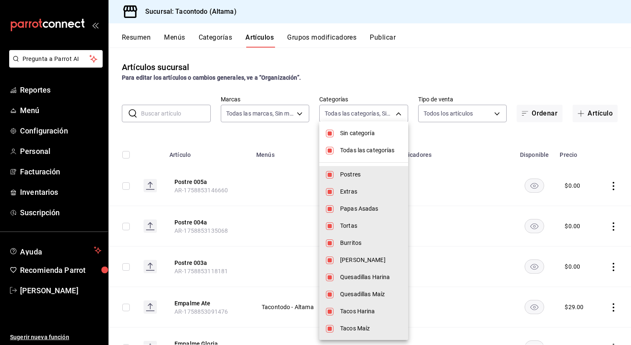
checkbox input "false"
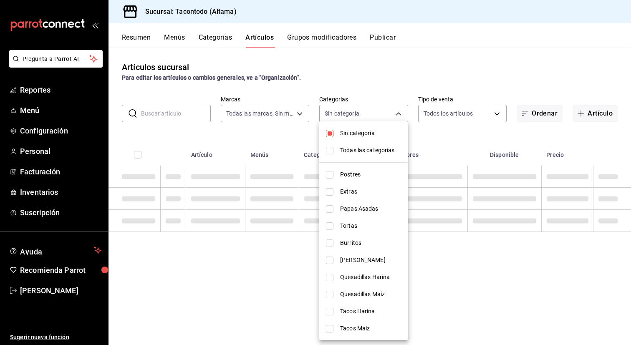
click at [360, 137] on span "Sin categoría" at bounding box center [370, 133] width 61 height 9
checkbox input "false"
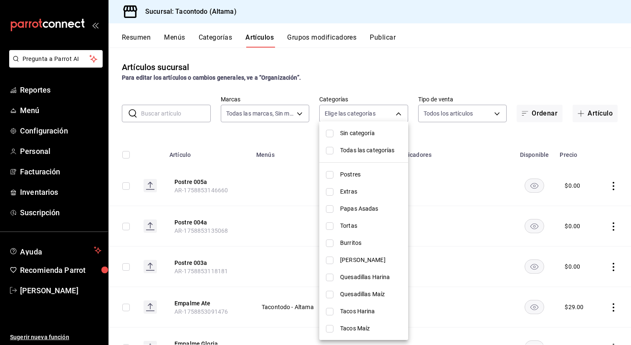
click at [357, 242] on span "Burritos" at bounding box center [370, 243] width 61 height 9
type input "077cfc57-b848-4776-9afd-77a013d51790"
checkbox input "true"
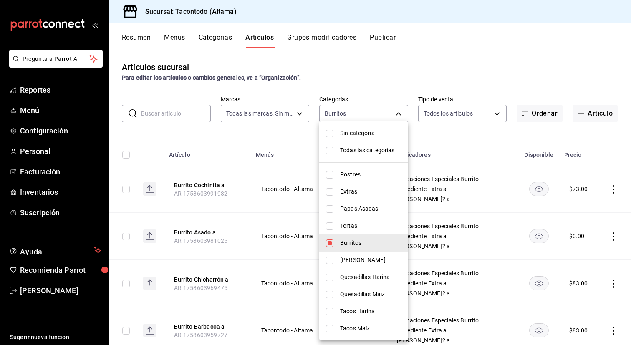
click at [272, 154] on div at bounding box center [315, 172] width 631 height 345
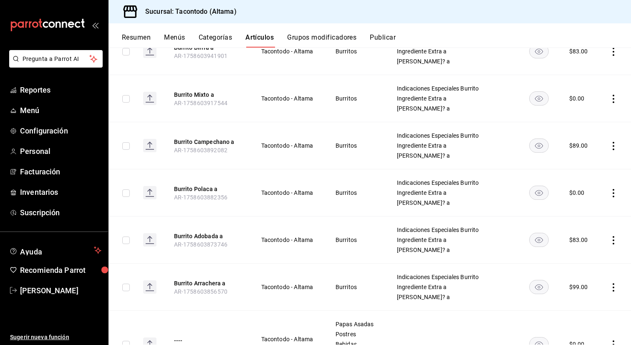
scroll to position [447, 0]
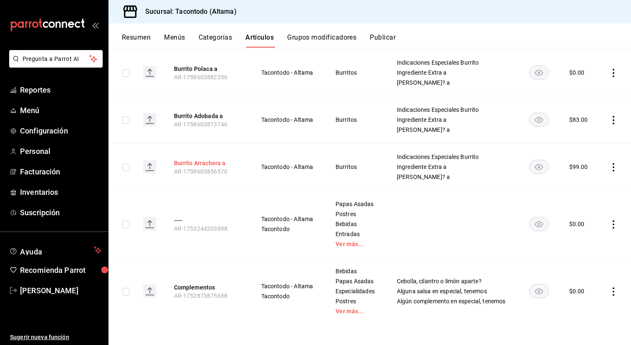
click at [204, 159] on button "Burrito Arrachera a" at bounding box center [207, 163] width 67 height 8
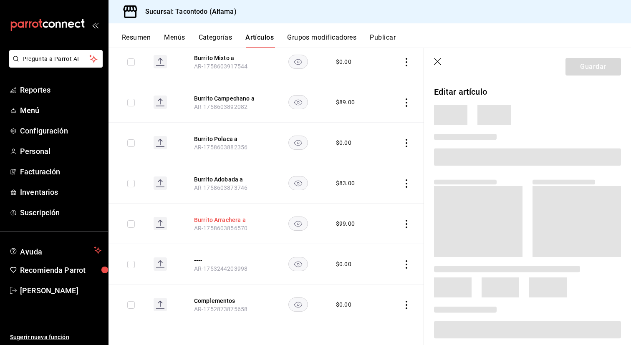
scroll to position [326, 0]
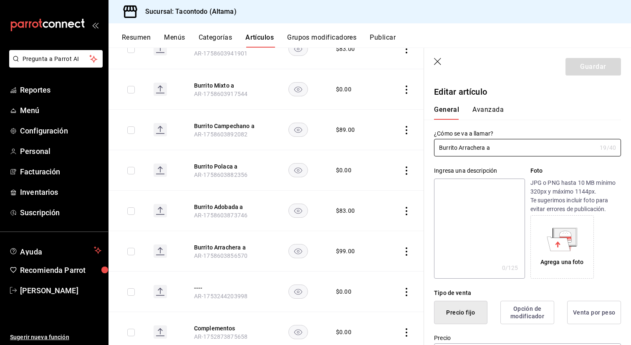
type input "$99.00"
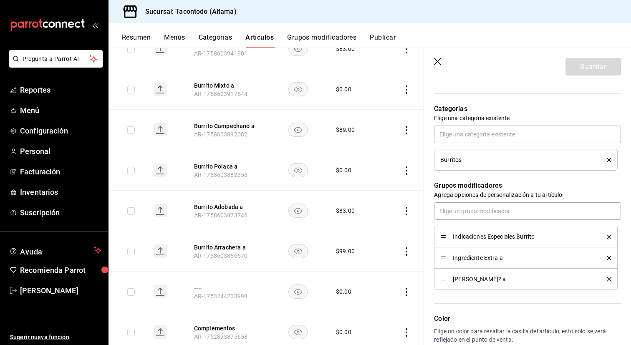
scroll to position [300, 0]
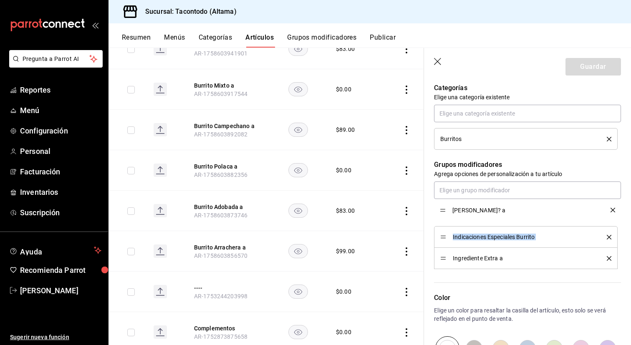
drag, startPoint x: 445, startPoint y: 260, endPoint x: 448, endPoint y: 212, distance: 48.1
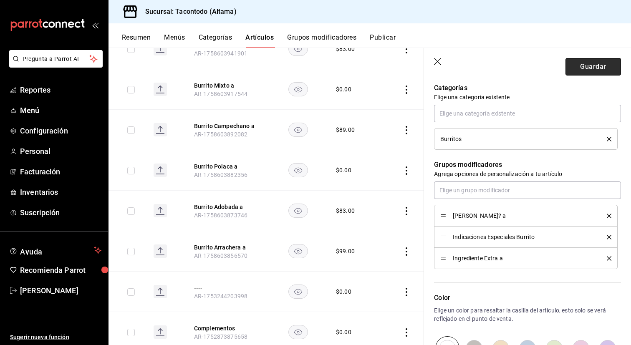
click at [589, 71] on button "Guardar" at bounding box center [594, 67] width 56 height 18
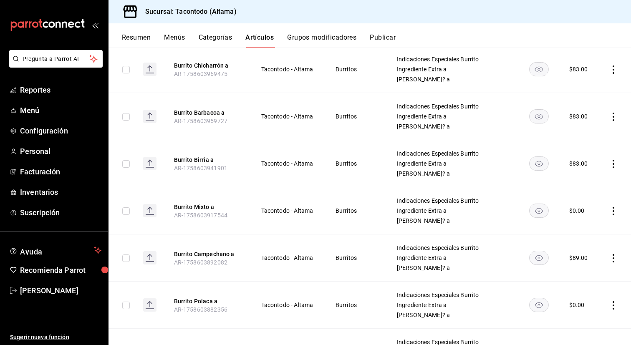
scroll to position [447, 0]
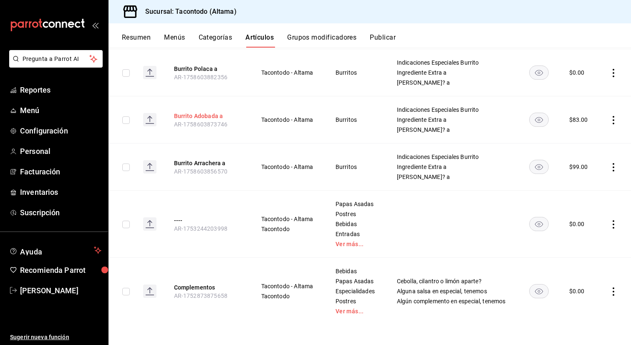
click at [210, 118] on button "Burrito Adobada a" at bounding box center [207, 116] width 67 height 8
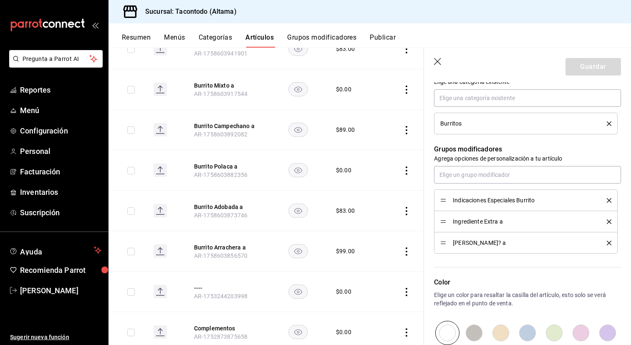
scroll to position [328, 0]
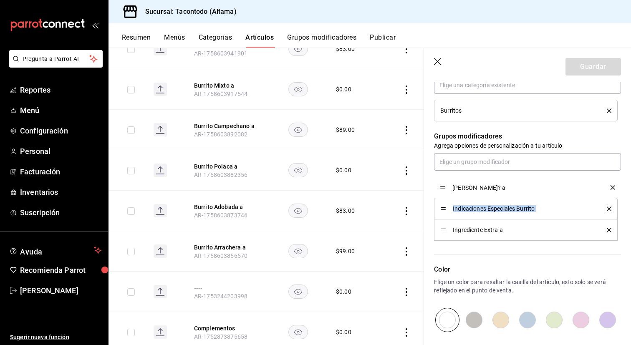
drag, startPoint x: 444, startPoint y: 229, endPoint x: 444, endPoint y: 186, distance: 42.6
click at [580, 68] on button "Guardar" at bounding box center [594, 67] width 56 height 18
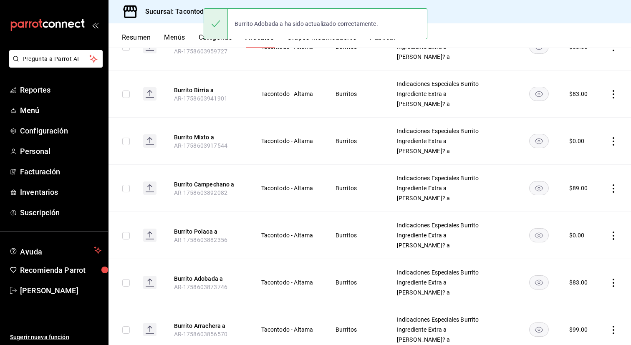
scroll to position [447, 0]
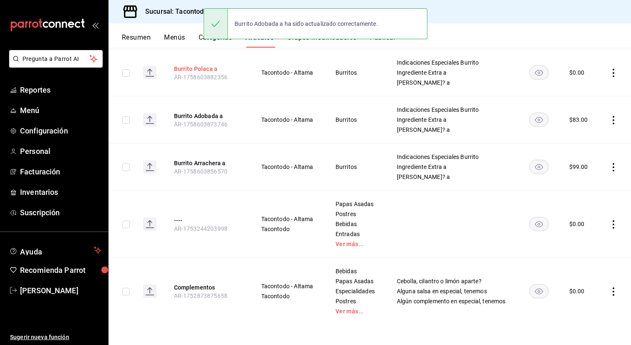
click at [210, 69] on button "Burrito Polaca a" at bounding box center [207, 69] width 67 height 8
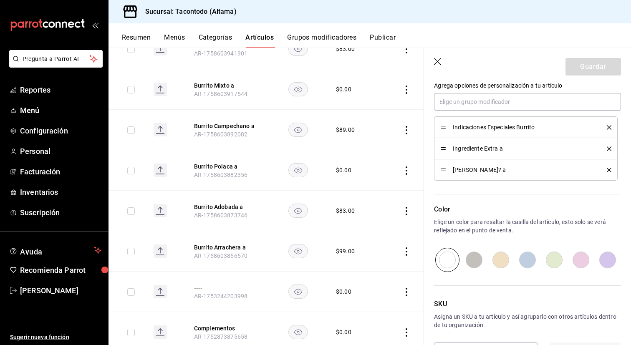
scroll to position [389, 0]
click at [447, 168] on div "[PERSON_NAME]? a" at bounding box center [525, 168] width 171 height 9
drag, startPoint x: 443, startPoint y: 169, endPoint x: 443, endPoint y: 131, distance: 37.1
click at [591, 71] on button "Guardar" at bounding box center [594, 67] width 56 height 18
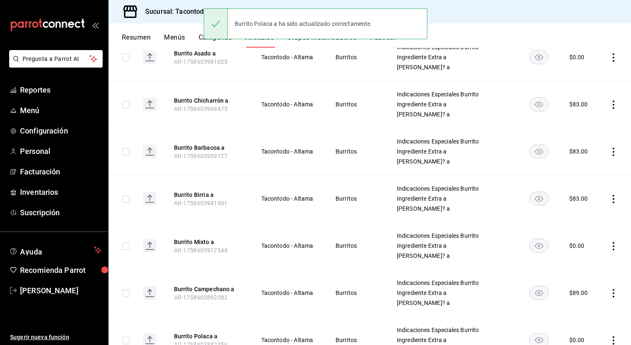
scroll to position [447, 0]
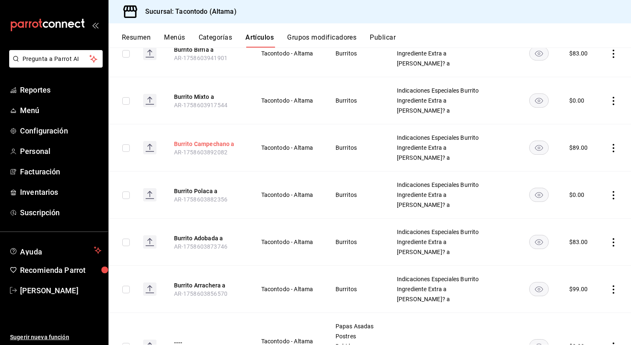
click at [217, 141] on button "Burrito Campechano a" at bounding box center [207, 144] width 67 height 8
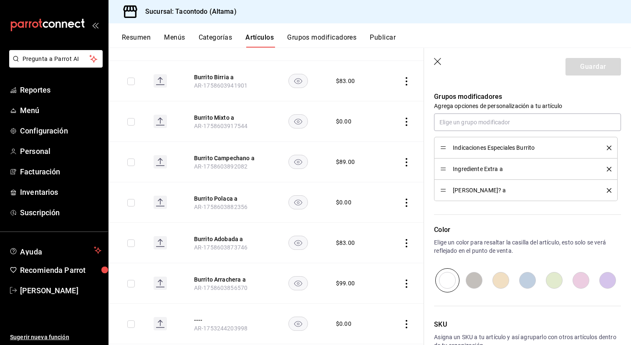
scroll to position [364, 0]
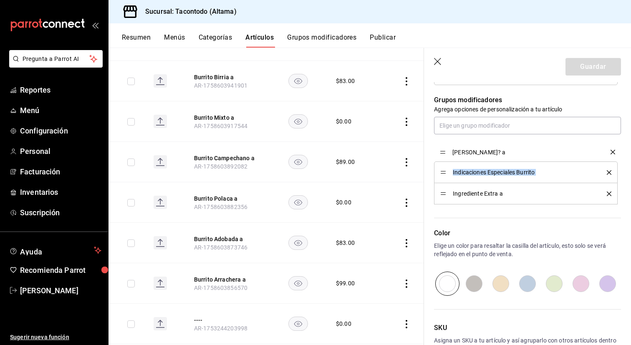
drag, startPoint x: 442, startPoint y: 195, endPoint x: 442, endPoint y: 153, distance: 42.2
click at [583, 64] on button "Guardar" at bounding box center [594, 67] width 56 height 18
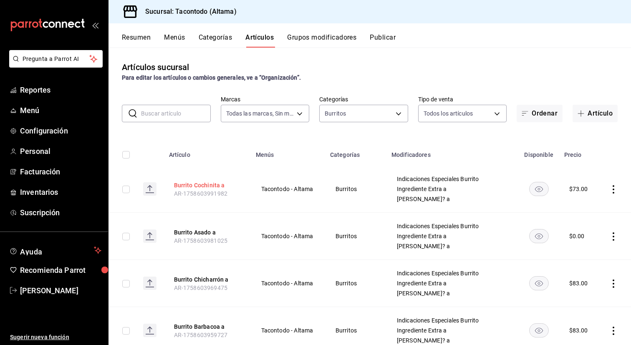
click at [206, 184] on button "Burrito Cochinita a" at bounding box center [207, 185] width 67 height 8
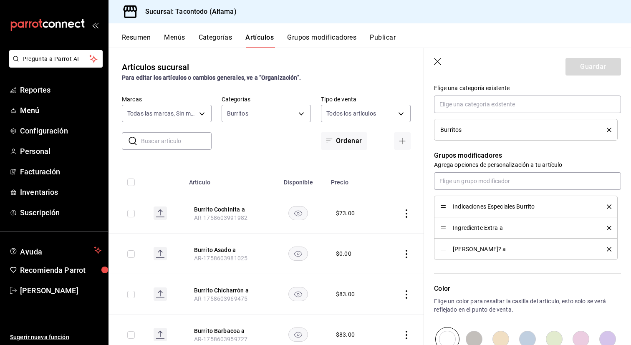
scroll to position [308, 0]
drag, startPoint x: 442, startPoint y: 248, endPoint x: 441, endPoint y: 204, distance: 44.2
click at [586, 71] on button "Guardar" at bounding box center [594, 67] width 56 height 18
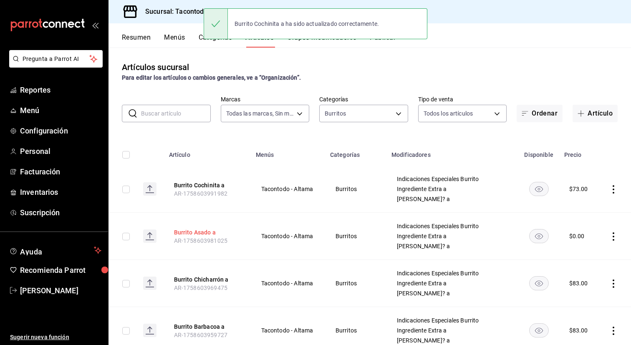
click at [209, 235] on button "Burrito Asado a" at bounding box center [207, 232] width 67 height 8
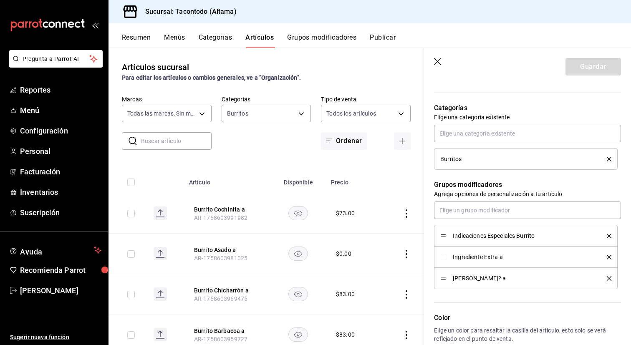
scroll to position [282, 0]
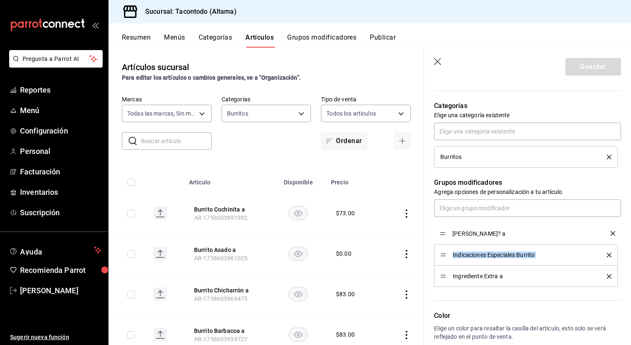
drag, startPoint x: 444, startPoint y: 276, endPoint x: 444, endPoint y: 233, distance: 43.0
click at [591, 67] on button "Guardar" at bounding box center [594, 67] width 56 height 18
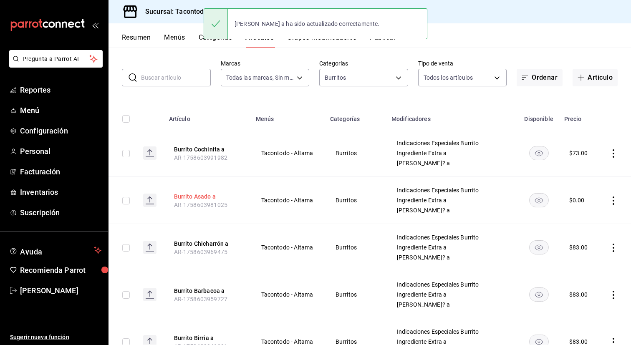
scroll to position [43, 0]
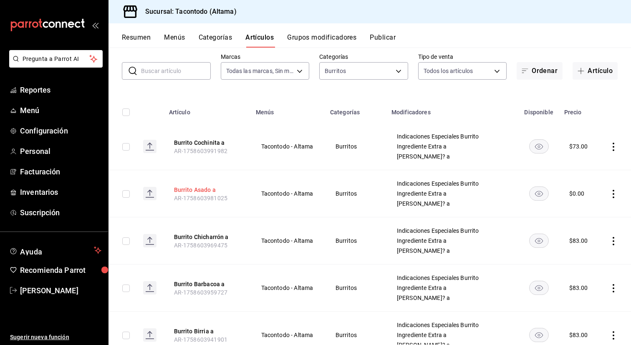
click at [207, 234] on button "Burrito Chicharrón a" at bounding box center [207, 237] width 67 height 8
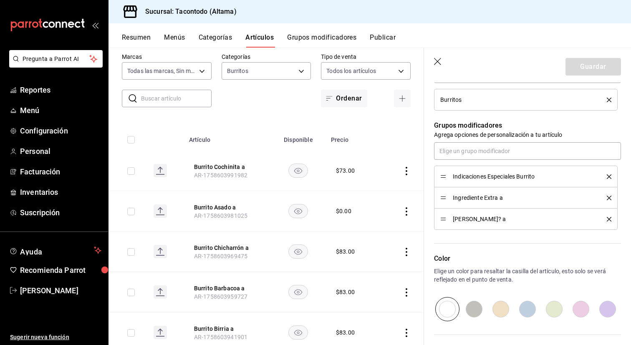
scroll to position [354, 0]
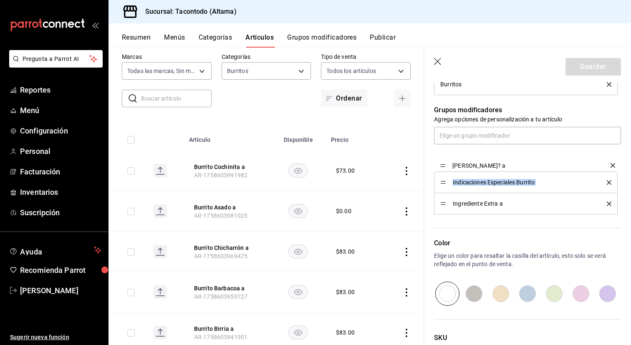
drag, startPoint x: 443, startPoint y: 205, endPoint x: 445, endPoint y: 165, distance: 39.7
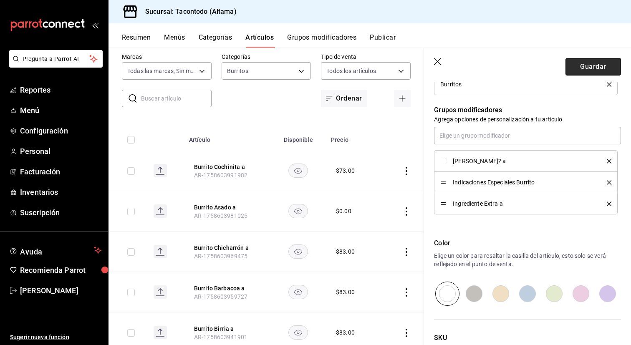
click at [589, 62] on button "Guardar" at bounding box center [594, 67] width 56 height 18
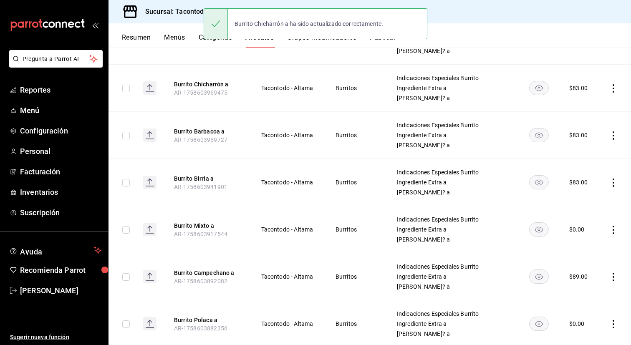
scroll to position [196, 0]
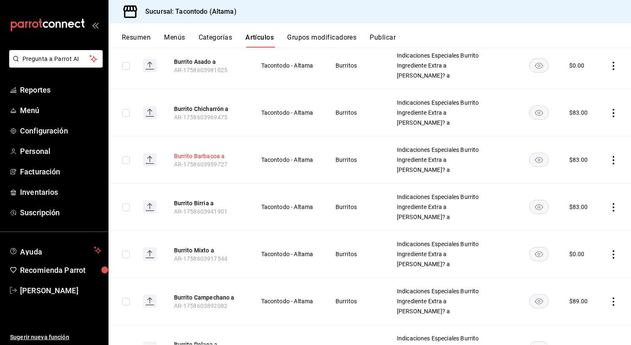
click at [206, 154] on button "Burrito Barbacoa a" at bounding box center [207, 156] width 67 height 8
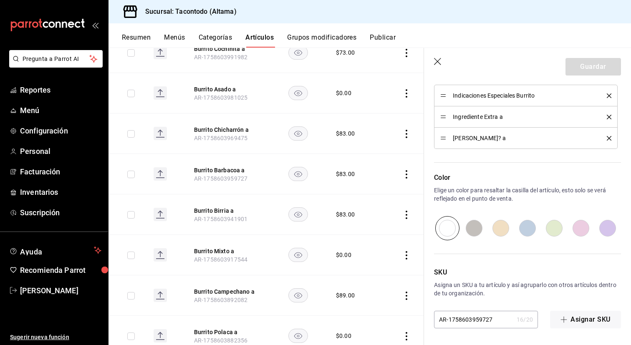
scroll to position [386, 0]
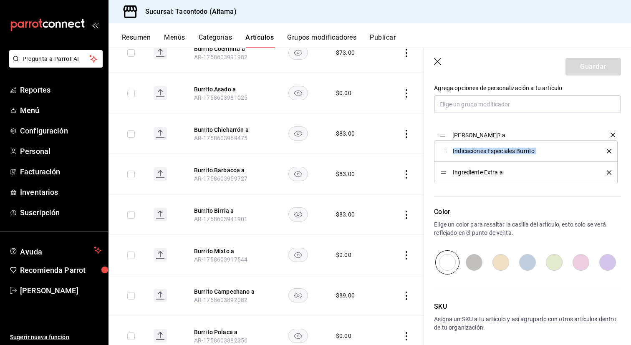
drag, startPoint x: 441, startPoint y: 170, endPoint x: 441, endPoint y: 132, distance: 37.6
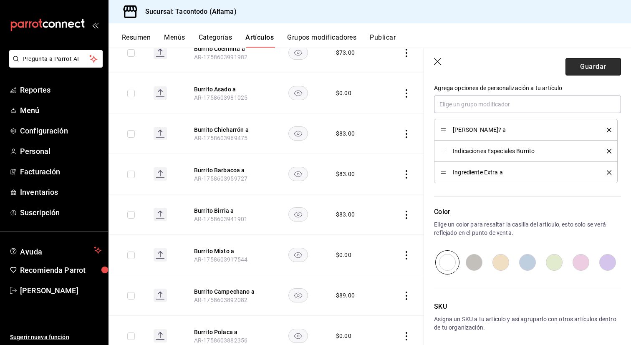
click at [573, 68] on button "Guardar" at bounding box center [594, 67] width 56 height 18
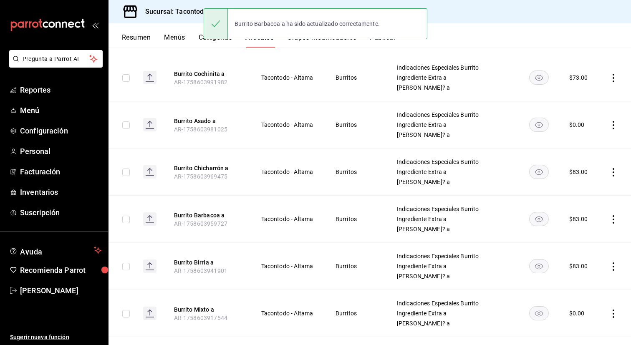
scroll to position [133, 0]
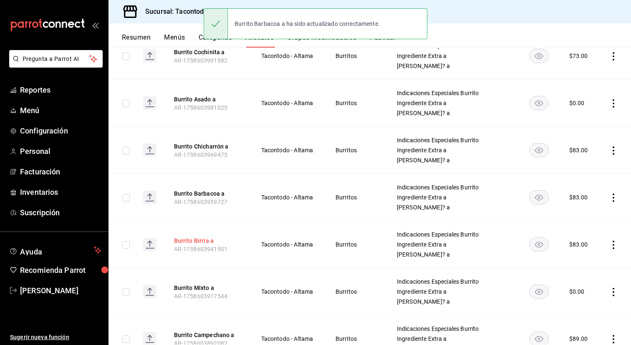
click at [202, 240] on button "Burrito Birria a" at bounding box center [207, 241] width 67 height 8
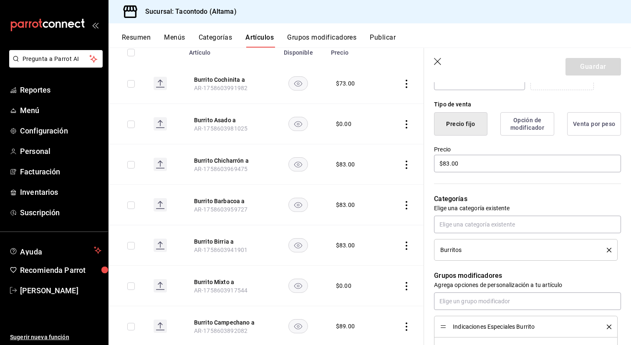
scroll to position [237, 0]
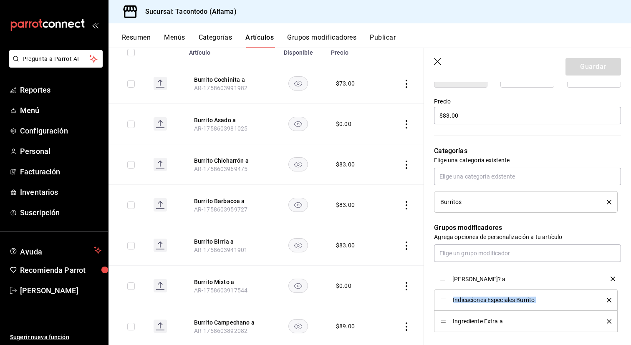
drag, startPoint x: 445, startPoint y: 323, endPoint x: 445, endPoint y: 280, distance: 42.6
click at [574, 65] on button "Guardar" at bounding box center [594, 67] width 56 height 18
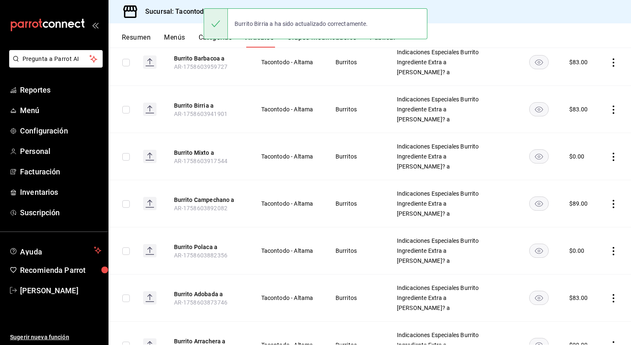
scroll to position [270, 0]
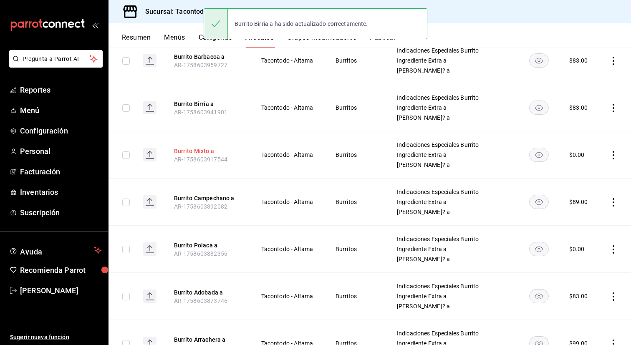
click at [199, 153] on button "Burrito Mixto a" at bounding box center [207, 151] width 67 height 8
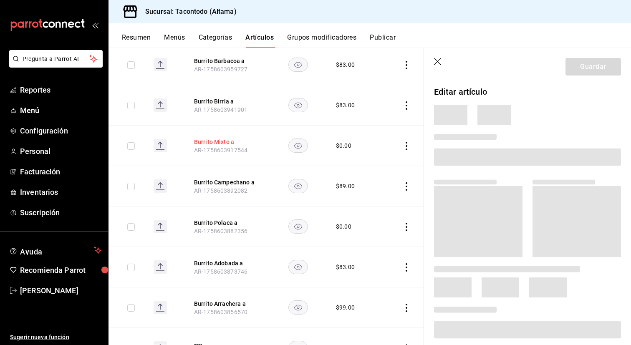
scroll to position [247, 0]
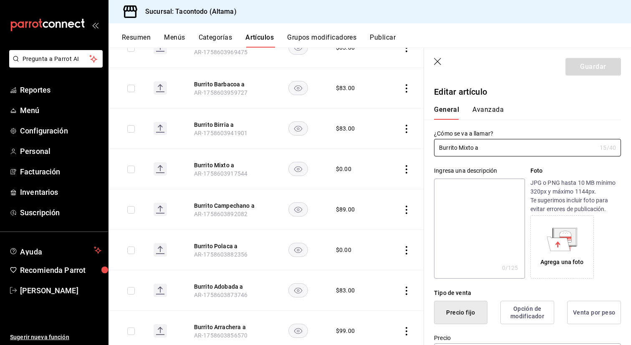
type input "$0.00"
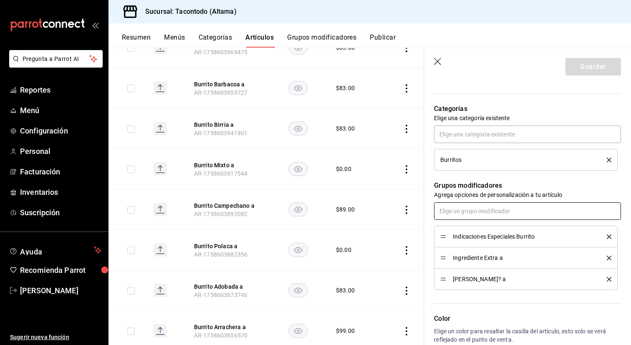
scroll to position [285, 0]
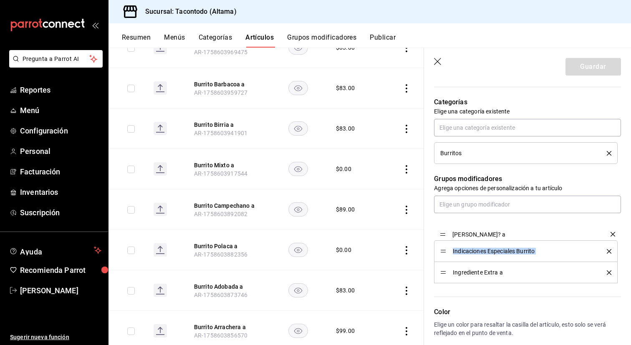
drag, startPoint x: 443, startPoint y: 272, endPoint x: 445, endPoint y: 230, distance: 41.8
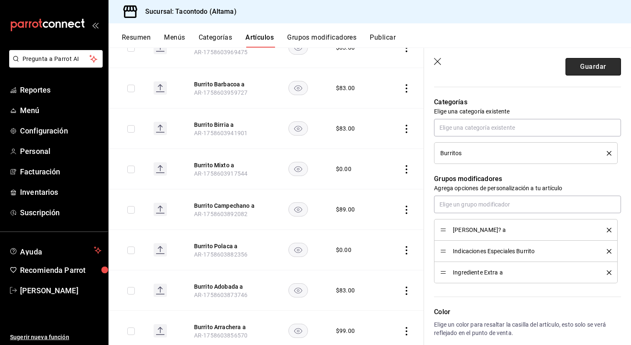
click at [578, 68] on button "Guardar" at bounding box center [594, 67] width 56 height 18
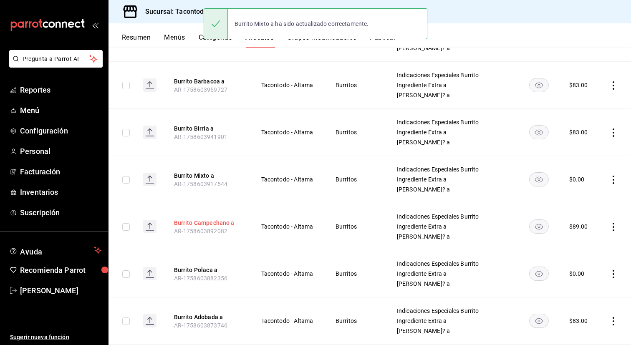
click at [214, 221] on button "Burrito Campechano a" at bounding box center [207, 223] width 67 height 8
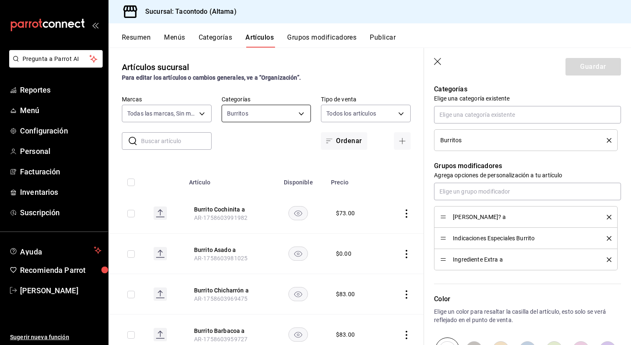
click at [302, 112] on body "Pregunta a Parrot AI Reportes Menú Configuración Personal Facturación Inventari…" at bounding box center [315, 172] width 631 height 345
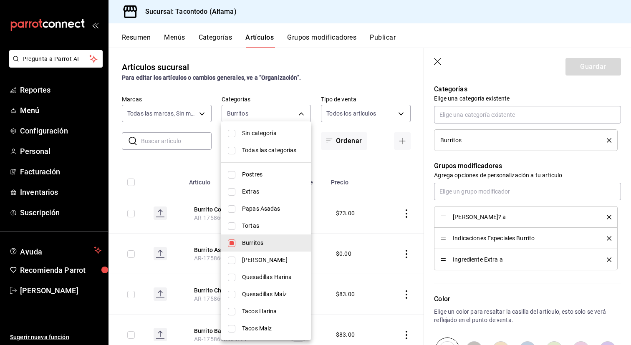
click at [258, 225] on span "Tortas" at bounding box center [273, 226] width 62 height 9
type input "077cfc57-b848-4776-9afd-77a013d51790,46ab6e39-dfb6-479d-8fb1-ec7912dac42e"
checkbox input "true"
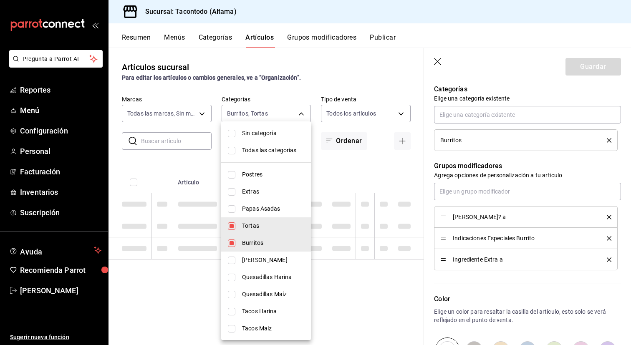
click at [253, 243] on span "Burritos" at bounding box center [273, 243] width 62 height 9
type input "46ab6e39-dfb6-479d-8fb1-ec7912dac42e"
checkbox input "false"
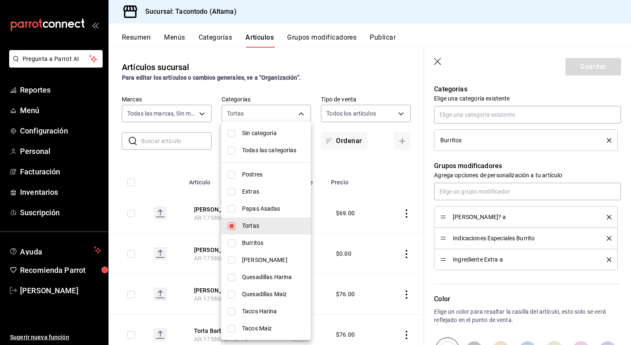
click at [345, 163] on div at bounding box center [315, 172] width 631 height 345
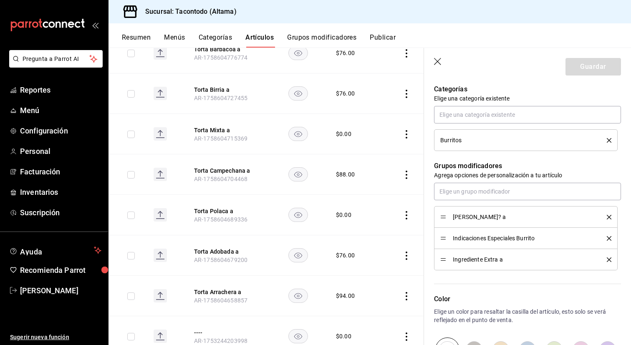
scroll to position [354, 0]
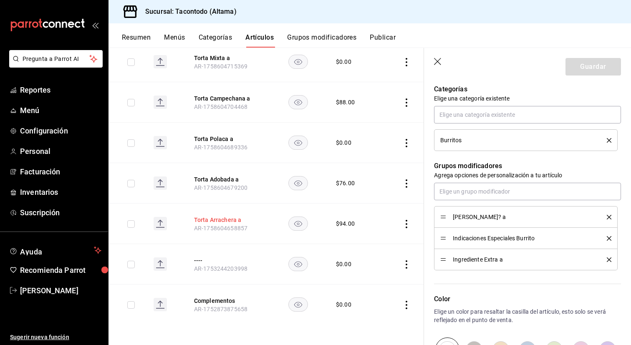
click at [209, 222] on button "Torta Arrachera a" at bounding box center [227, 220] width 67 height 8
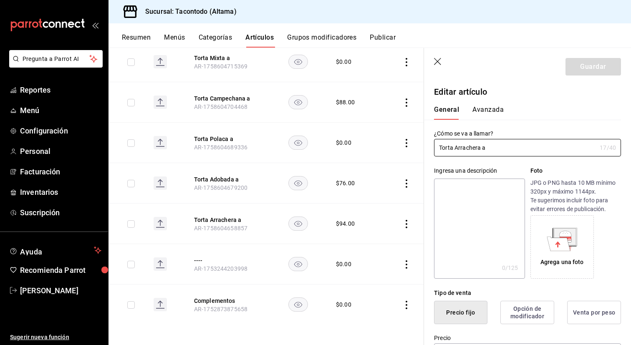
type input "$94.00"
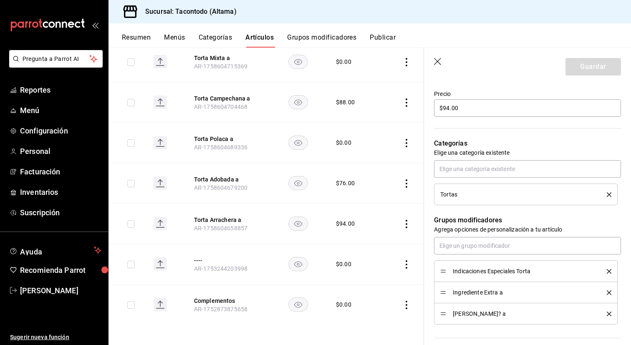
scroll to position [362, 0]
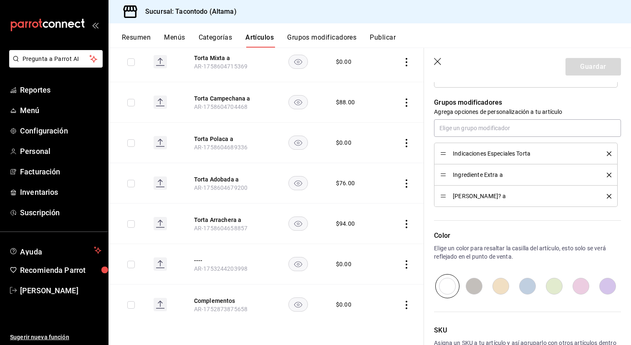
click at [440, 197] on li "[PERSON_NAME]? a" at bounding box center [526, 196] width 184 height 21
drag, startPoint x: 442, startPoint y: 197, endPoint x: 442, endPoint y: 157, distance: 39.2
click at [586, 68] on button "Guardar" at bounding box center [594, 67] width 56 height 18
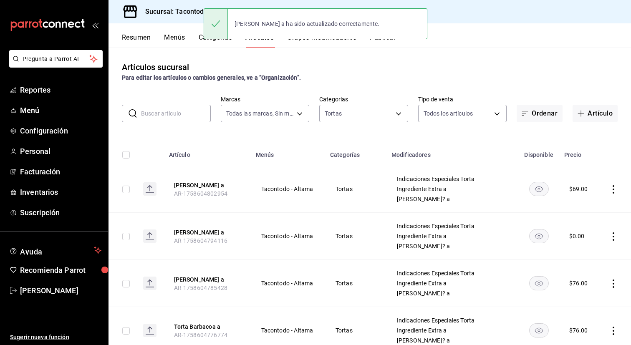
scroll to position [447, 0]
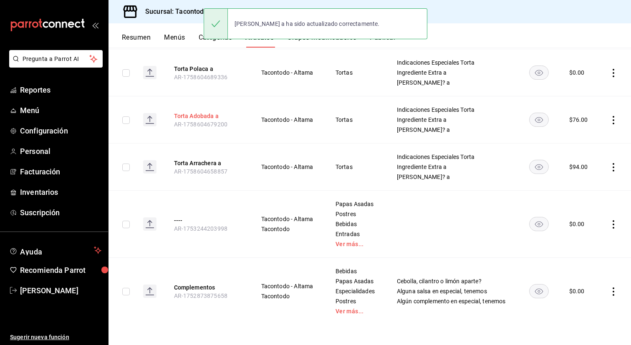
click at [202, 116] on button "Torta Adobada a" at bounding box center [207, 116] width 67 height 8
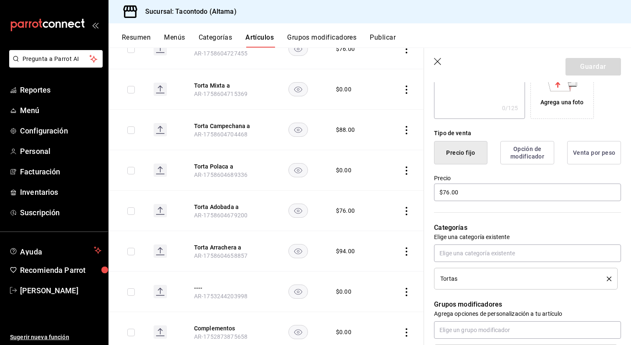
scroll to position [235, 0]
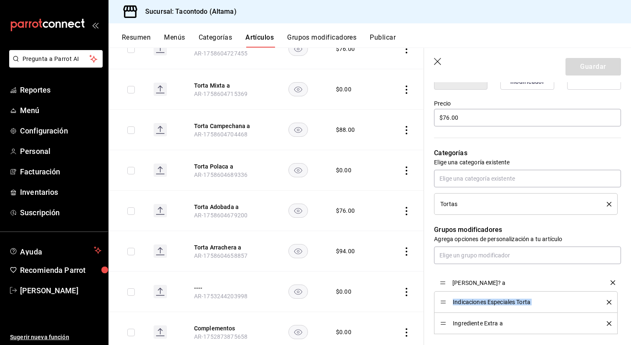
drag, startPoint x: 443, startPoint y: 321, endPoint x: 443, endPoint y: 277, distance: 44.7
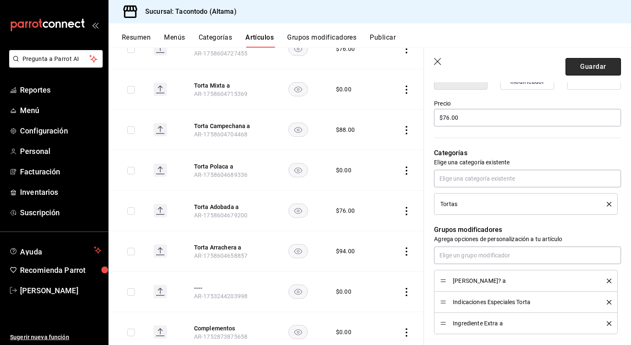
click at [584, 67] on button "Guardar" at bounding box center [594, 67] width 56 height 18
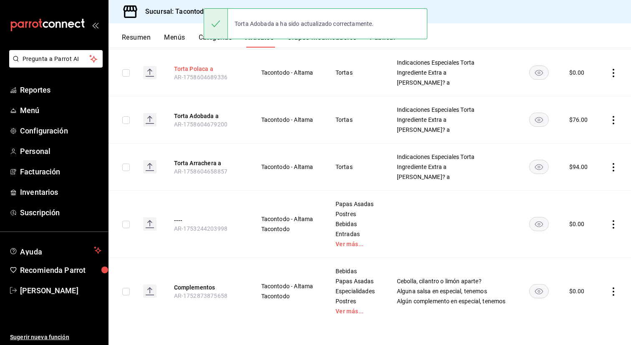
click at [195, 71] on button "Torta Polaca a" at bounding box center [207, 69] width 67 height 8
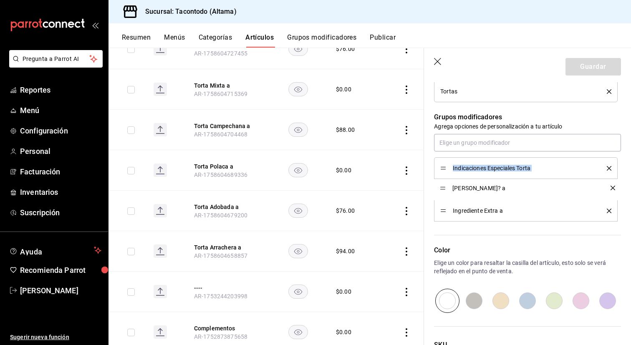
drag, startPoint x: 442, startPoint y: 210, endPoint x: 442, endPoint y: 172, distance: 38.0
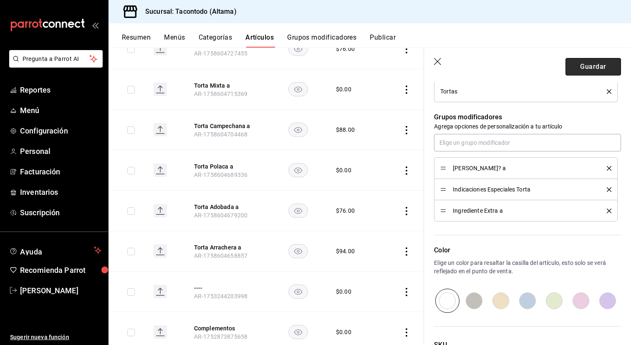
click at [584, 67] on button "Guardar" at bounding box center [594, 67] width 56 height 18
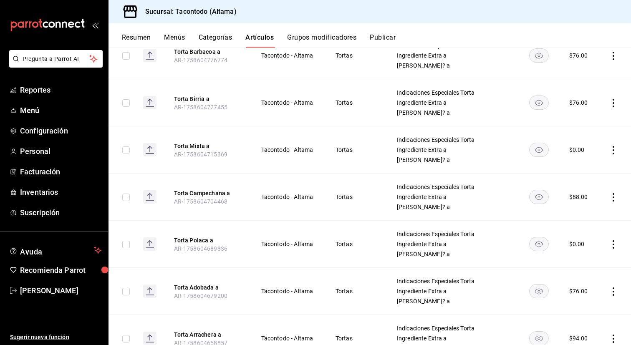
click at [219, 188] on th "Torta Campechana a AR-1758604704468" at bounding box center [207, 197] width 87 height 47
click at [217, 191] on button "Torta Campechana a" at bounding box center [207, 193] width 67 height 8
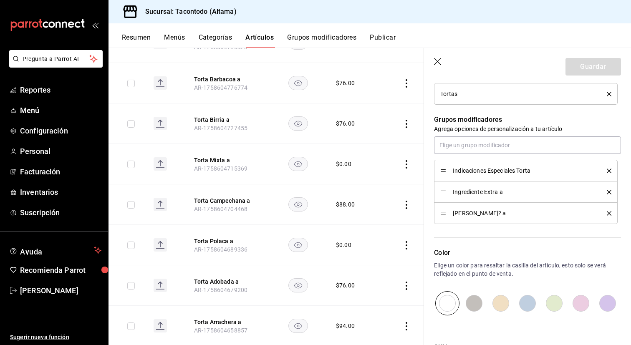
scroll to position [346, 0]
drag, startPoint x: 441, startPoint y: 214, endPoint x: 441, endPoint y: 172, distance: 41.7
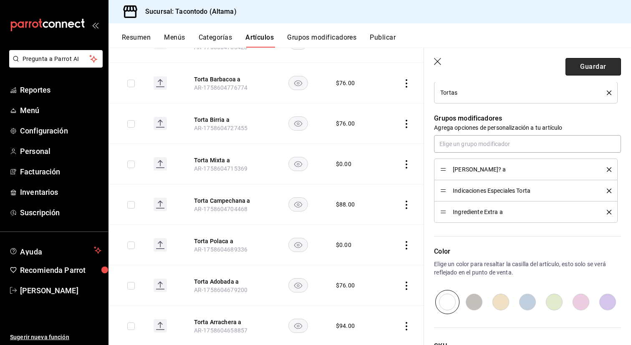
click at [578, 66] on button "Guardar" at bounding box center [594, 67] width 56 height 18
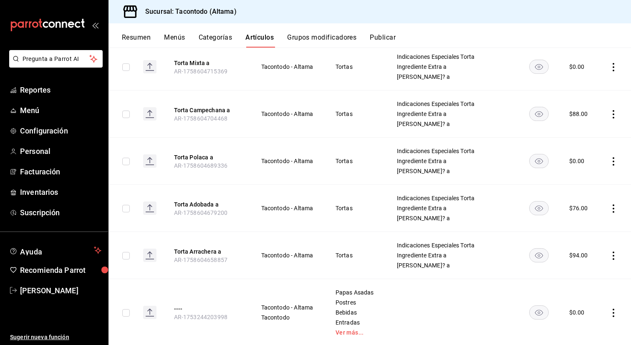
scroll to position [357, 0]
click at [196, 153] on th "Torta Polaca a AR-1758604689336" at bounding box center [207, 162] width 87 height 47
click at [195, 156] on button "Torta Polaca a" at bounding box center [207, 158] width 67 height 8
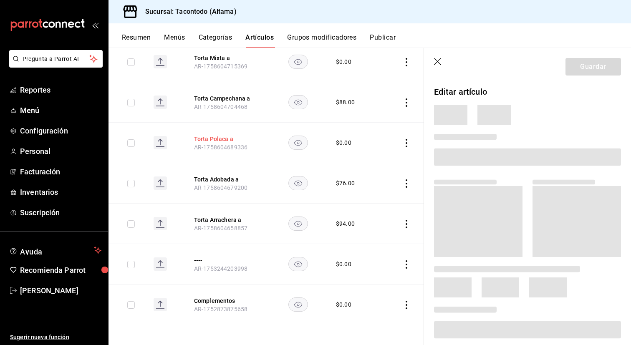
scroll to position [321, 0]
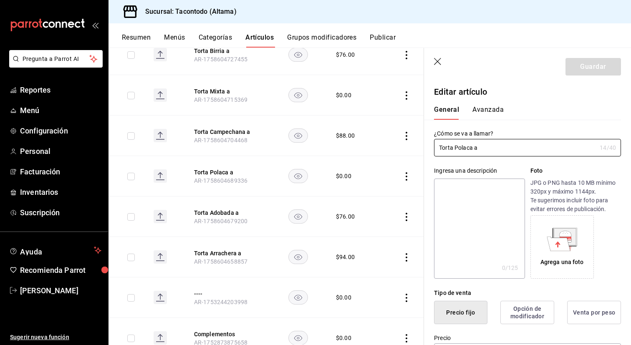
type input "$0.00"
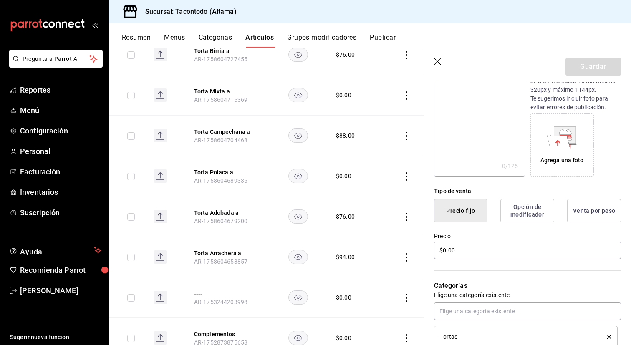
scroll to position [104, 0]
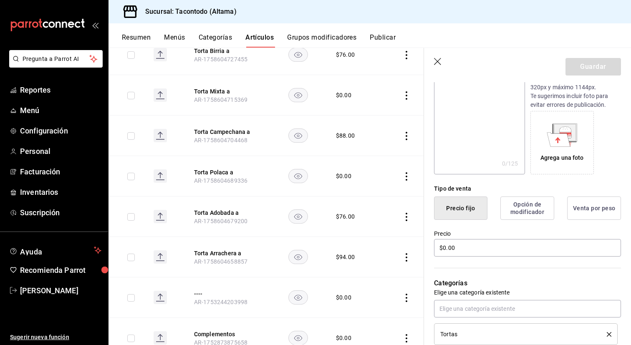
click at [231, 127] on th "Torta Campechana a AR-1758604704468" at bounding box center [227, 136] width 87 height 40
click at [230, 130] on button "Torta Campechana a" at bounding box center [227, 132] width 67 height 8
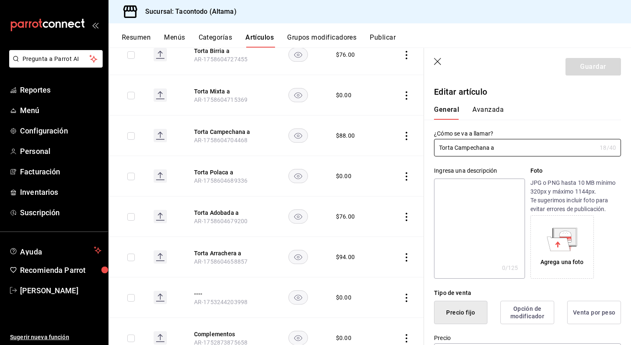
type input "$88.00"
click at [220, 89] on button "Torta Mixta a" at bounding box center [227, 91] width 67 height 8
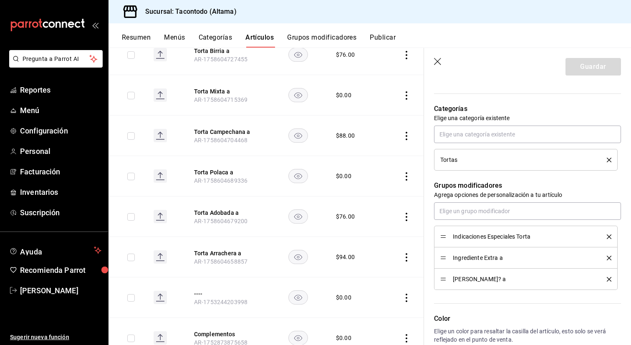
scroll to position [284, 0]
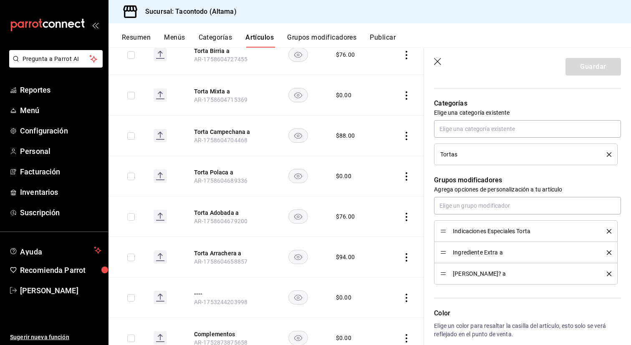
click at [444, 277] on div "[PERSON_NAME]? a" at bounding box center [525, 273] width 171 height 9
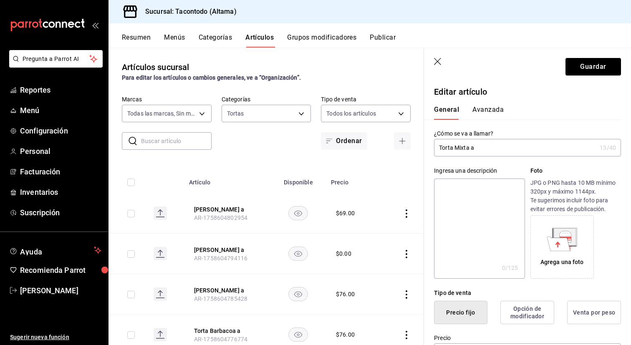
scroll to position [284, 0]
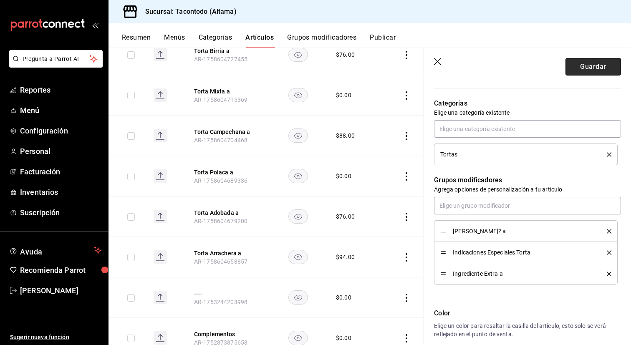
click at [578, 64] on button "Guardar" at bounding box center [594, 67] width 56 height 18
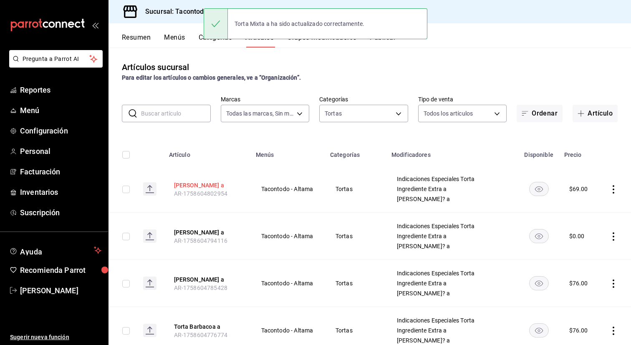
click at [215, 186] on button "[PERSON_NAME] a" at bounding box center [207, 185] width 67 height 8
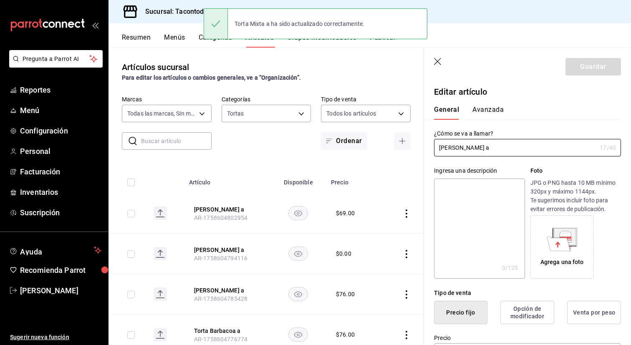
type input "$69.00"
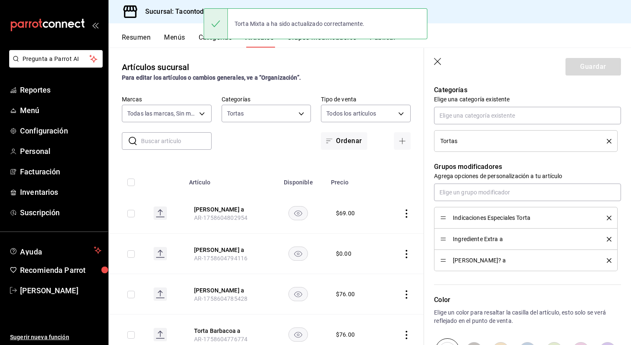
scroll to position [301, 0]
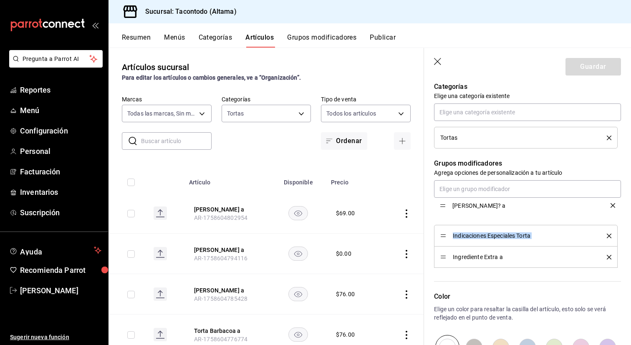
drag, startPoint x: 445, startPoint y: 255, endPoint x: 444, endPoint y: 212, distance: 43.4
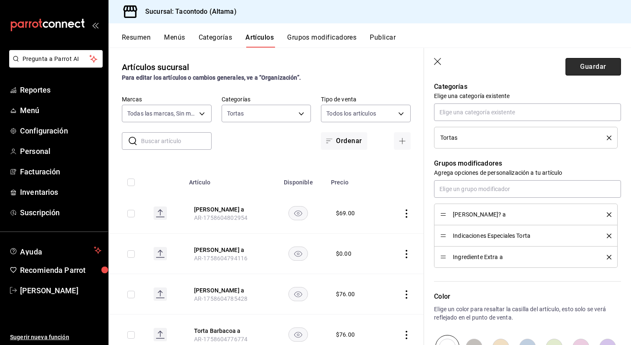
click at [571, 60] on button "Guardar" at bounding box center [594, 67] width 56 height 18
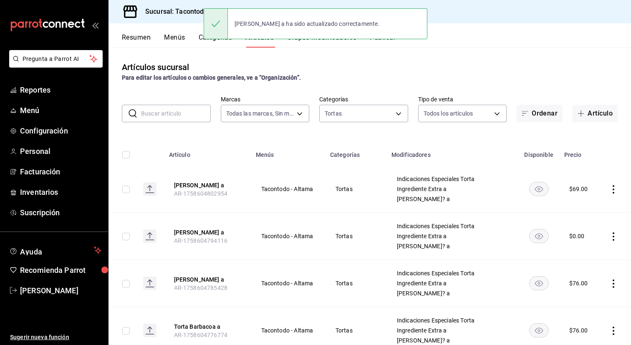
click at [202, 236] on th "[PERSON_NAME] a AR-1758604794116" at bounding box center [207, 236] width 87 height 47
click at [203, 233] on button "[PERSON_NAME] a" at bounding box center [207, 232] width 67 height 8
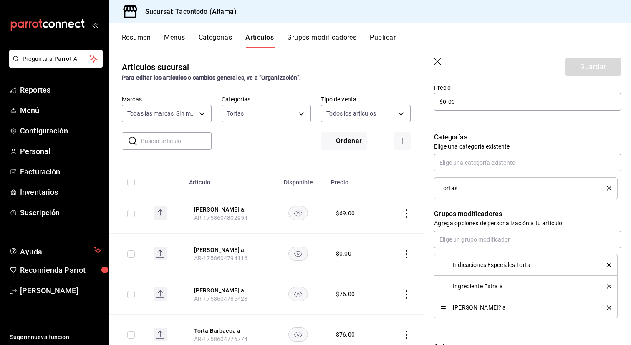
scroll to position [256, 0]
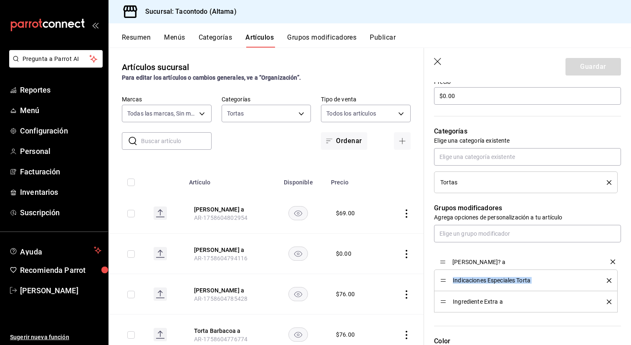
drag, startPoint x: 444, startPoint y: 303, endPoint x: 444, endPoint y: 263, distance: 40.1
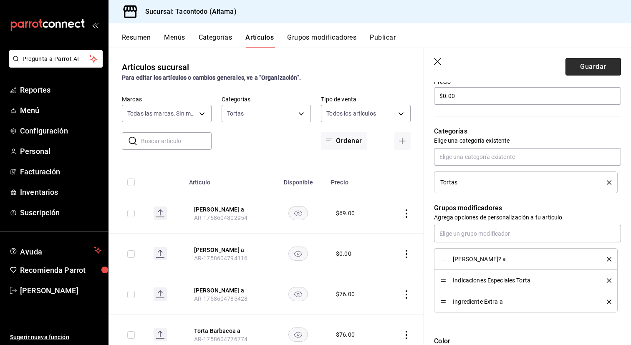
click at [585, 73] on button "Guardar" at bounding box center [594, 67] width 56 height 18
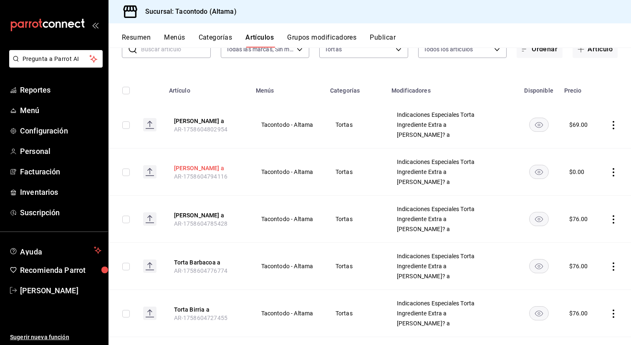
scroll to position [65, 0]
click at [208, 215] on button "[PERSON_NAME] a" at bounding box center [207, 214] width 67 height 8
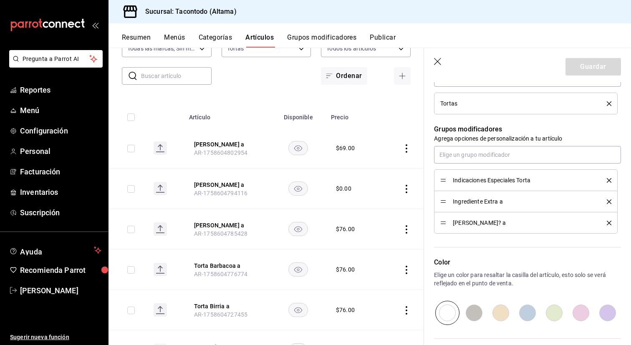
scroll to position [336, 0]
drag, startPoint x: 444, startPoint y: 222, endPoint x: 446, endPoint y: 175, distance: 47.6
click at [595, 59] on button "Guardar" at bounding box center [594, 67] width 56 height 18
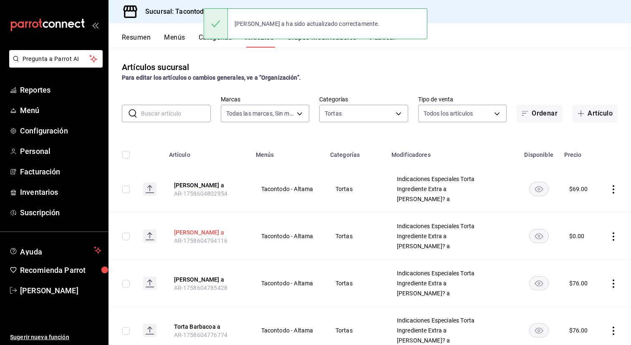
click at [201, 231] on button "[PERSON_NAME] a" at bounding box center [207, 232] width 67 height 8
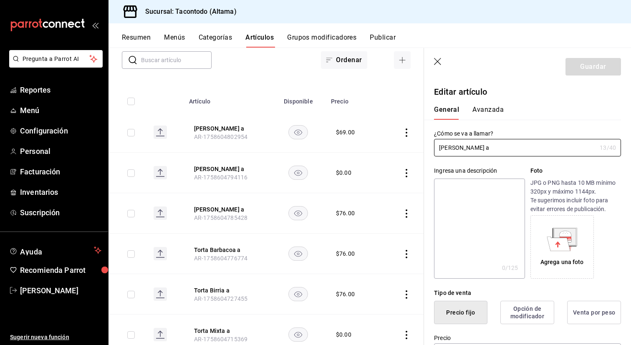
scroll to position [96, 0]
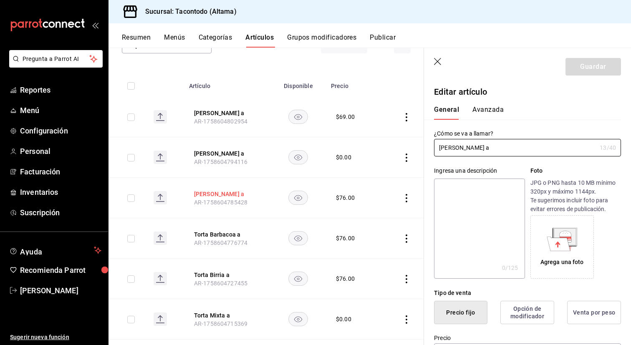
click at [225, 190] on button "[PERSON_NAME] a" at bounding box center [227, 194] width 67 height 8
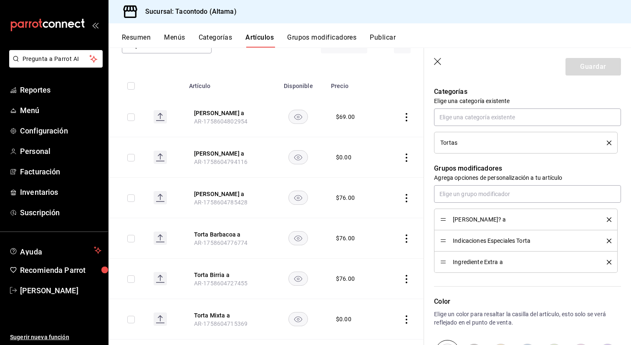
scroll to position [299, 0]
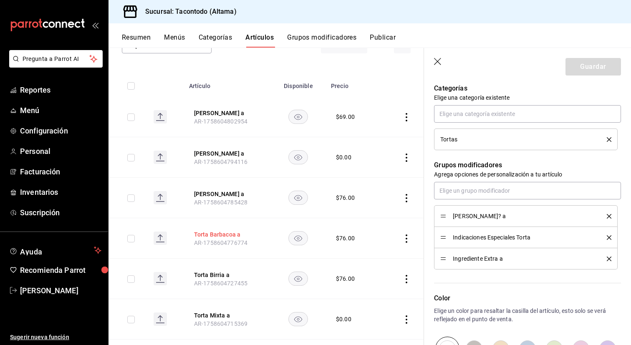
click at [228, 235] on button "Torta Barbacoa a" at bounding box center [227, 234] width 67 height 8
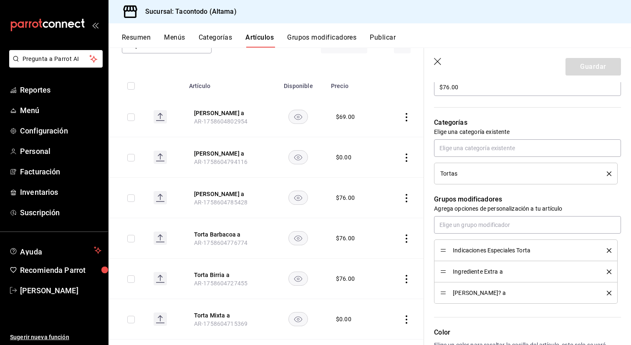
scroll to position [272, 0]
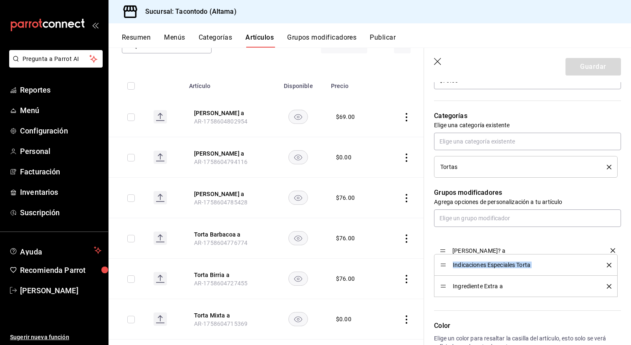
drag, startPoint x: 443, startPoint y: 286, endPoint x: 445, endPoint y: 244, distance: 42.6
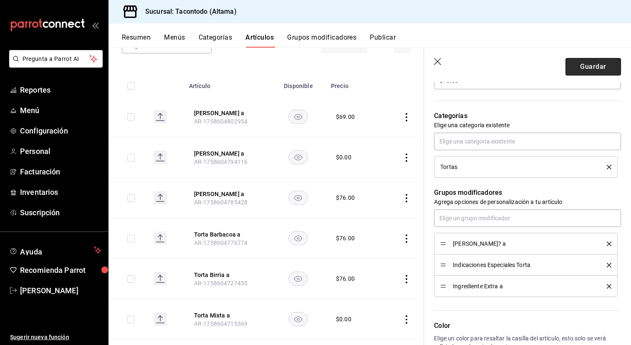
click at [599, 64] on button "Guardar" at bounding box center [594, 67] width 56 height 18
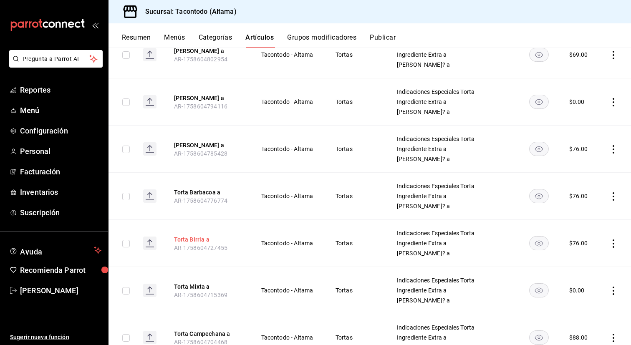
click at [197, 239] on button "Torta Birria a" at bounding box center [207, 239] width 67 height 8
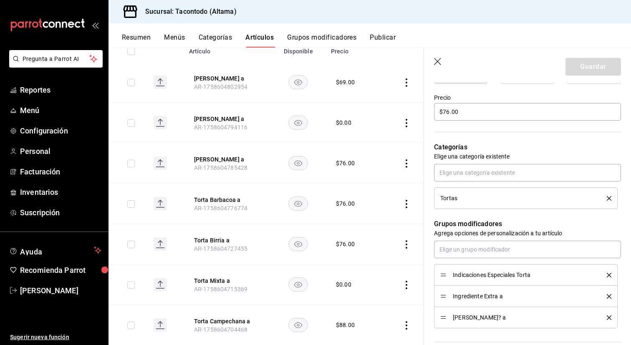
scroll to position [242, 0]
drag, startPoint x: 445, startPoint y: 315, endPoint x: 444, endPoint y: 273, distance: 42.6
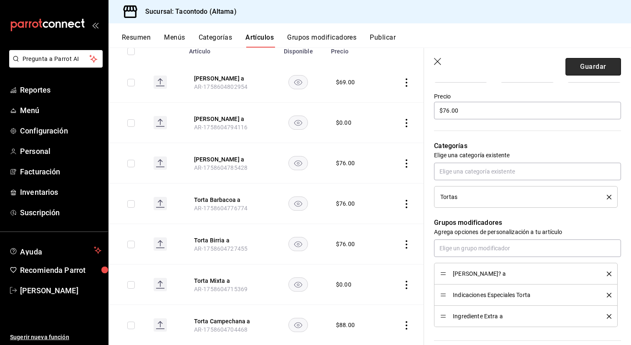
click at [594, 67] on button "Guardar" at bounding box center [594, 67] width 56 height 18
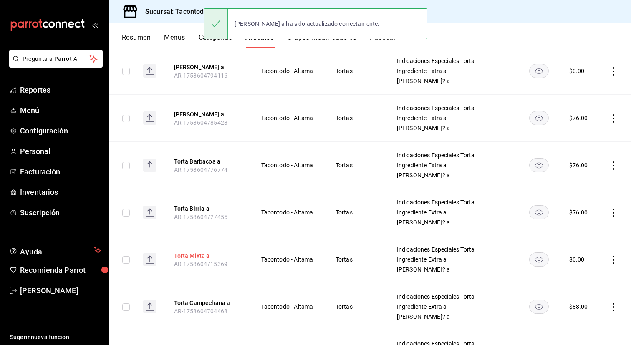
click at [200, 257] on button "Torta Mixta a" at bounding box center [207, 256] width 67 height 8
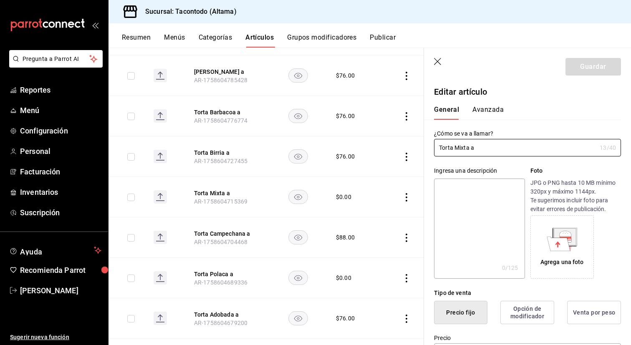
scroll to position [225, 0]
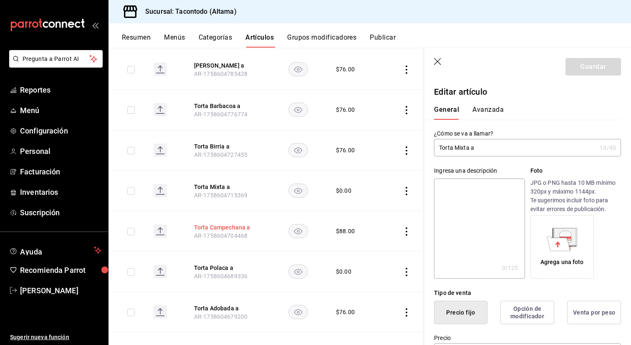
click at [221, 225] on button "Torta Campechana a" at bounding box center [227, 227] width 67 height 8
type input "$88.00"
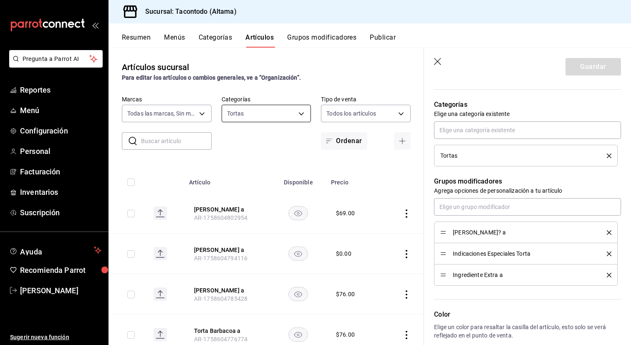
click at [272, 117] on body "Pregunta a Parrot AI Reportes Menú Configuración Personal Facturación Inventari…" at bounding box center [315, 172] width 631 height 345
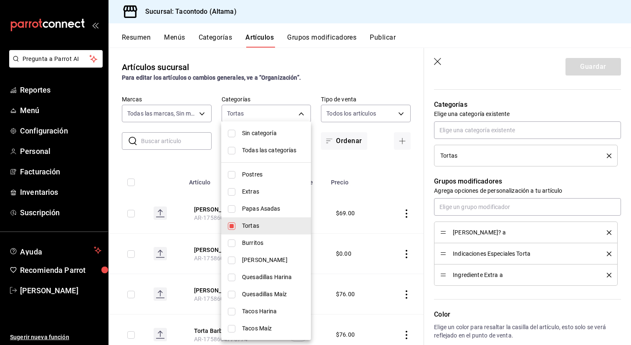
click at [252, 227] on span "Tortas" at bounding box center [273, 226] width 62 height 9
checkbox input "false"
click at [260, 209] on span "Papas Asadas" at bounding box center [273, 209] width 62 height 9
type input "d6f6d3a0-bfff-472c-8696-873cdd87f005"
checkbox input "true"
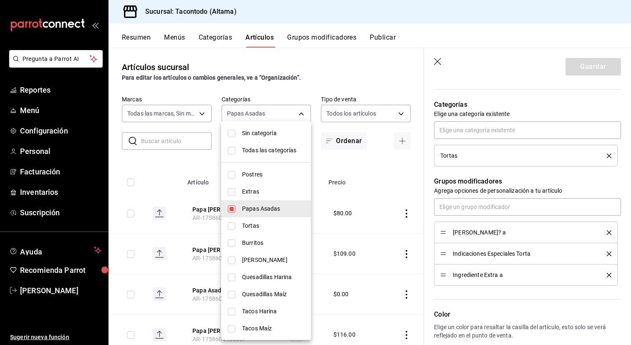
click at [346, 165] on div at bounding box center [315, 172] width 631 height 345
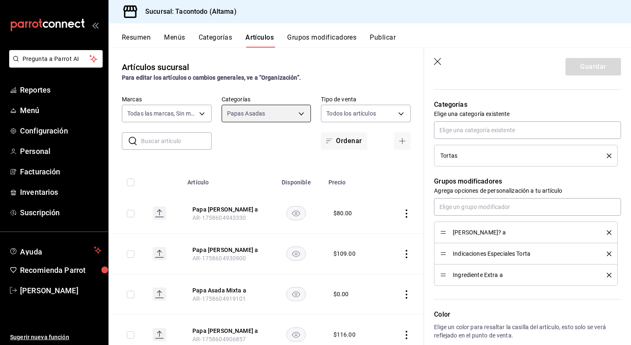
scroll to position [237, 0]
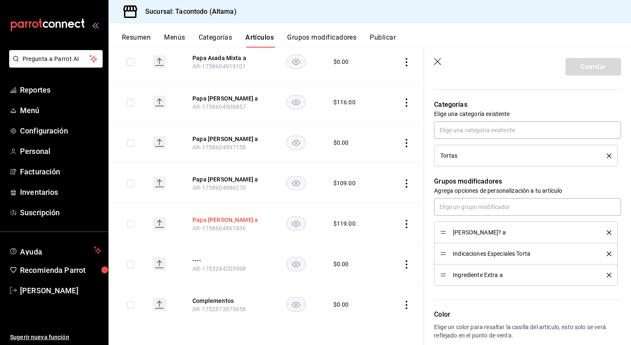
click at [213, 217] on button "Papa [PERSON_NAME] a" at bounding box center [225, 220] width 67 height 8
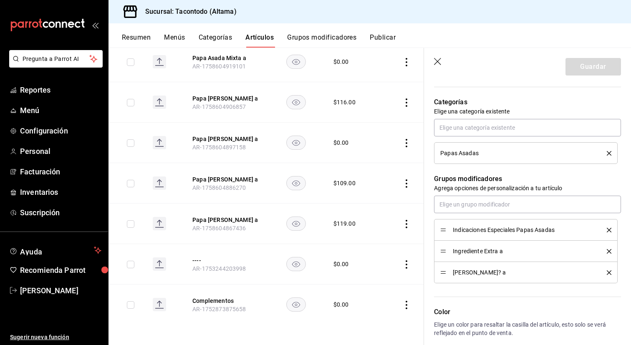
scroll to position [286, 0]
drag, startPoint x: 444, startPoint y: 271, endPoint x: 445, endPoint y: 230, distance: 41.3
click at [589, 71] on button "Guardar" at bounding box center [594, 67] width 56 height 18
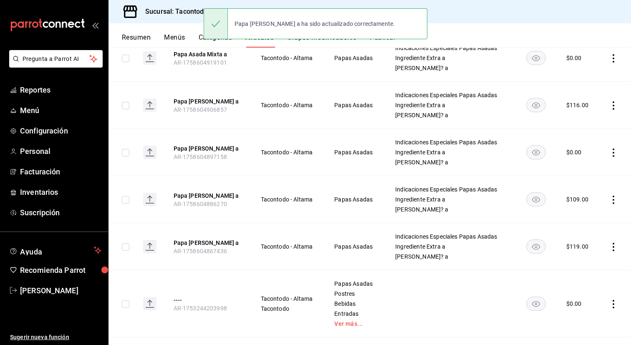
scroll to position [235, 0]
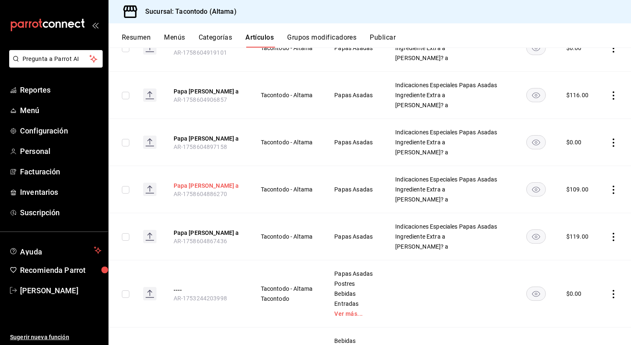
click at [220, 187] on button "Papa [PERSON_NAME] a" at bounding box center [207, 186] width 67 height 8
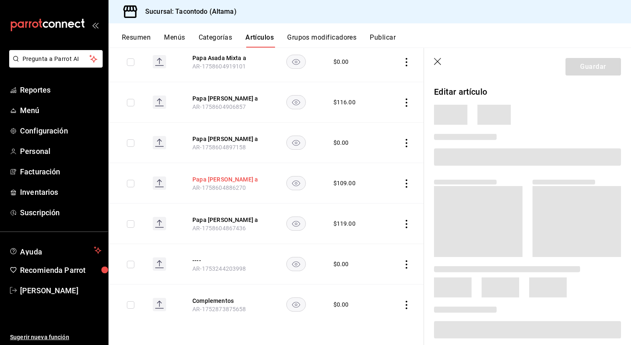
scroll to position [210, 0]
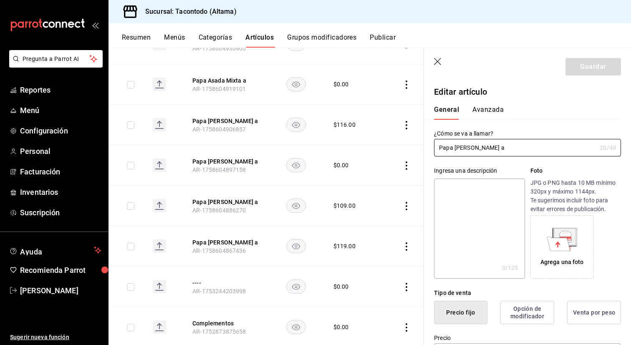
type input "$109.00"
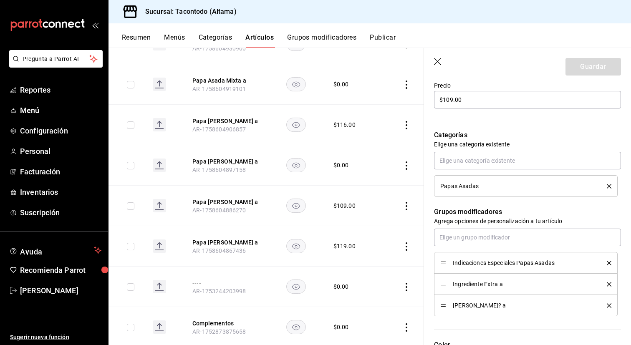
scroll to position [260, 0]
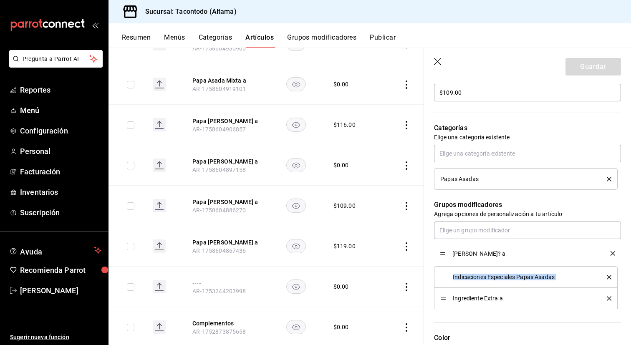
drag, startPoint x: 442, startPoint y: 299, endPoint x: 442, endPoint y: 254, distance: 45.1
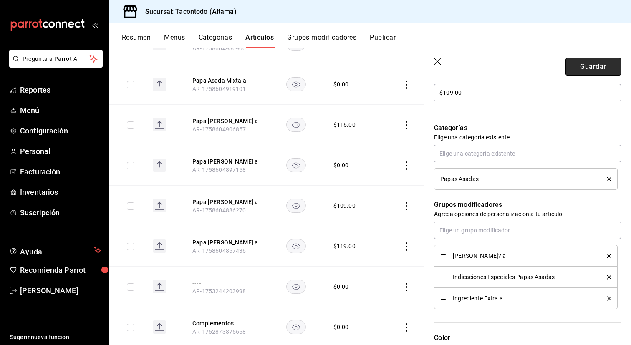
click at [594, 70] on button "Guardar" at bounding box center [594, 67] width 56 height 18
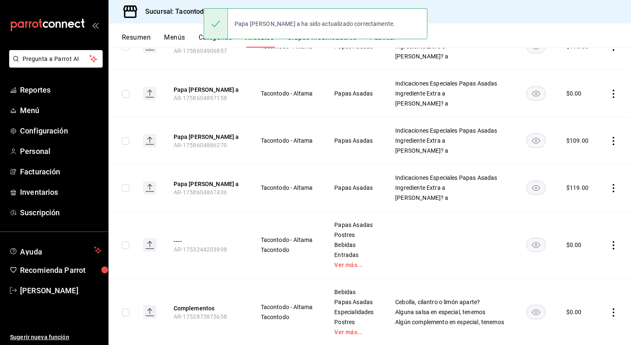
scroll to position [289, 0]
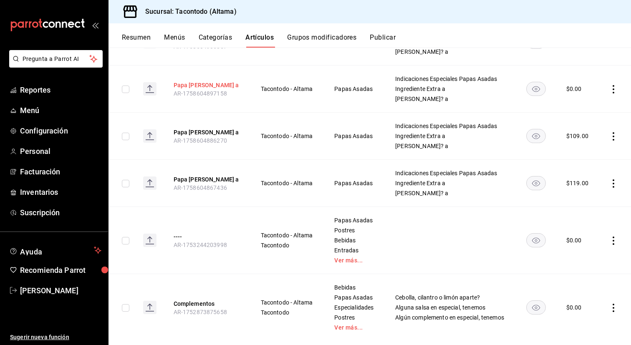
click at [215, 84] on button "Papa [PERSON_NAME] a" at bounding box center [207, 85] width 67 height 8
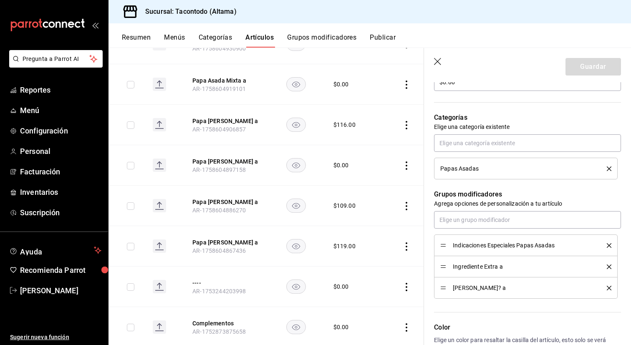
scroll to position [280, 0]
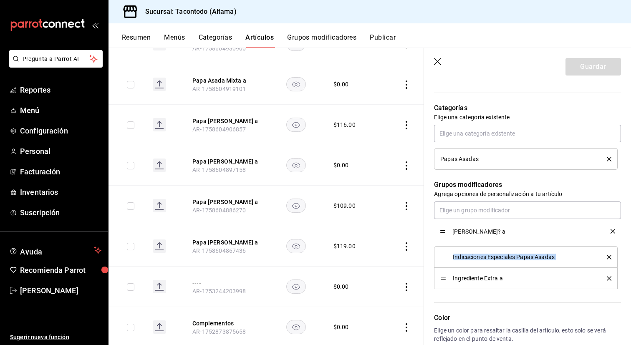
drag, startPoint x: 443, startPoint y: 279, endPoint x: 443, endPoint y: 232, distance: 47.2
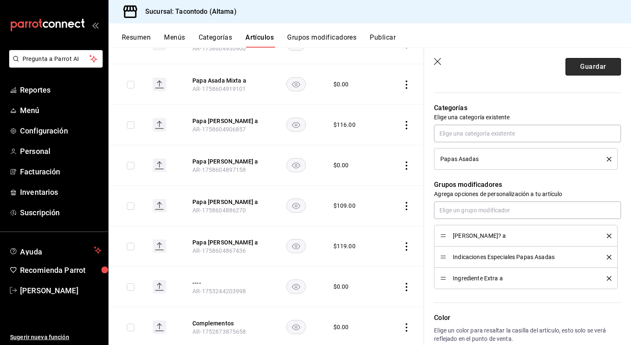
click at [594, 65] on button "Guardar" at bounding box center [594, 67] width 56 height 18
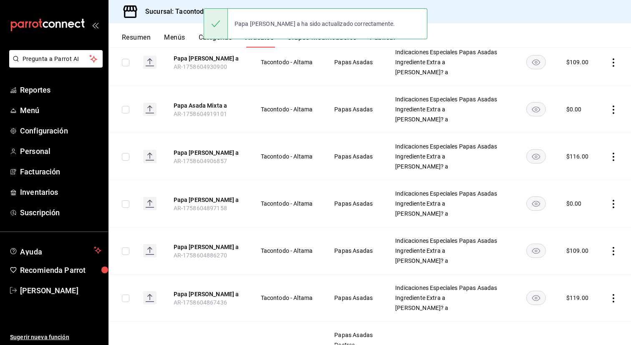
scroll to position [173, 0]
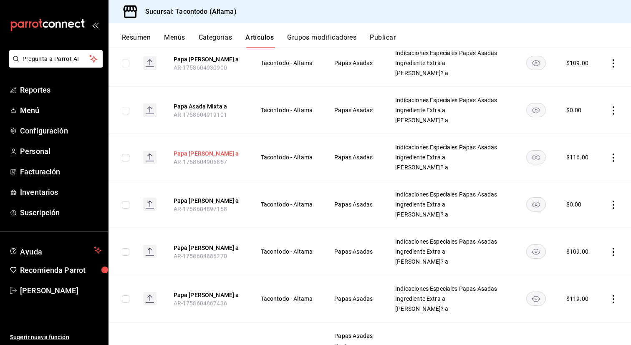
click at [200, 157] on button "Papa [PERSON_NAME] a" at bounding box center [207, 153] width 67 height 8
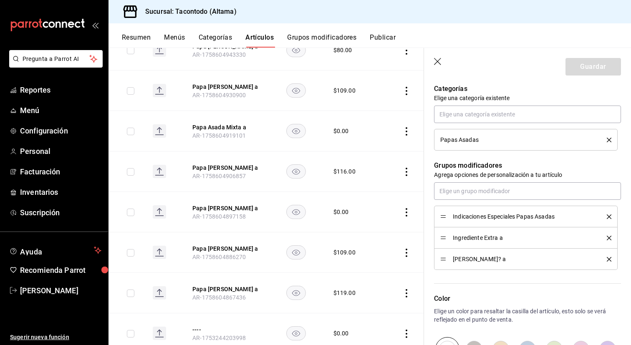
scroll to position [300, 0]
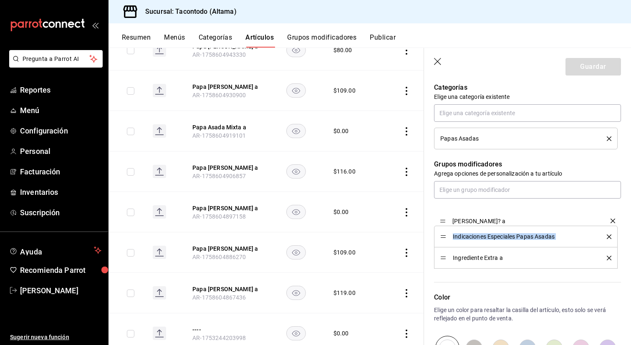
drag, startPoint x: 444, startPoint y: 258, endPoint x: 445, endPoint y: 215, distance: 43.4
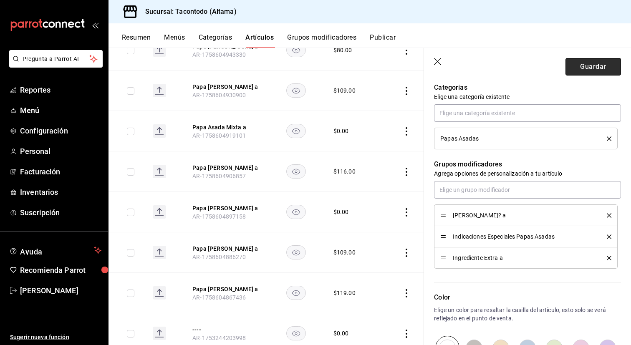
click at [591, 69] on button "Guardar" at bounding box center [594, 67] width 56 height 18
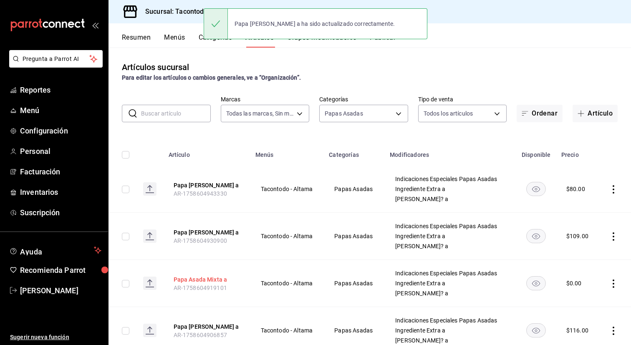
click at [214, 278] on button "Papa Asada Mixta a" at bounding box center [207, 279] width 67 height 8
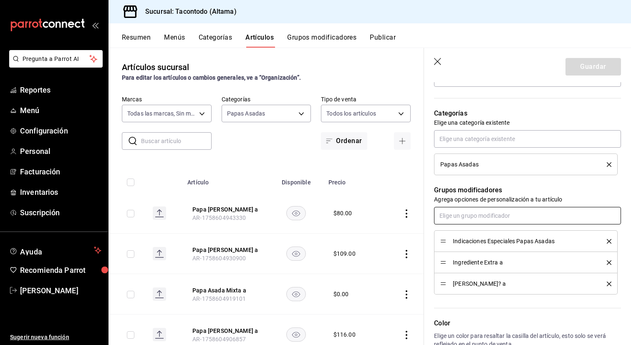
scroll to position [278, 0]
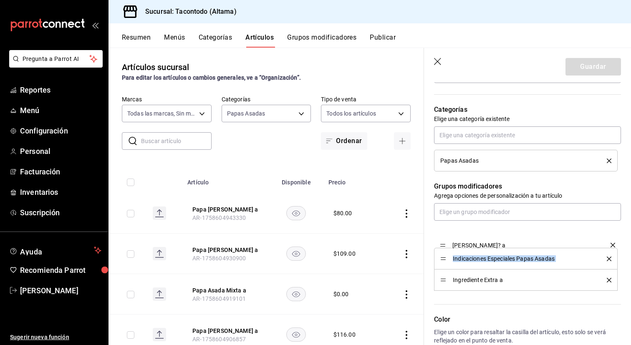
drag, startPoint x: 444, startPoint y: 283, endPoint x: 444, endPoint y: 248, distance: 35.1
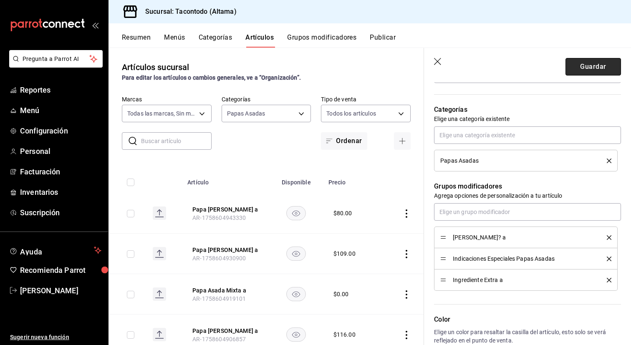
click at [591, 66] on button "Guardar" at bounding box center [594, 67] width 56 height 18
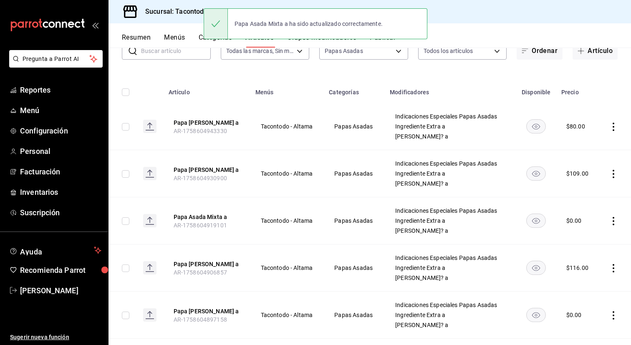
scroll to position [63, 0]
click at [217, 168] on button "Papa [PERSON_NAME] a" at bounding box center [207, 169] width 67 height 8
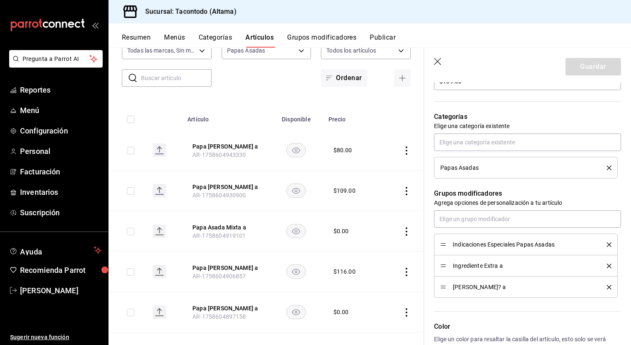
scroll to position [344, 0]
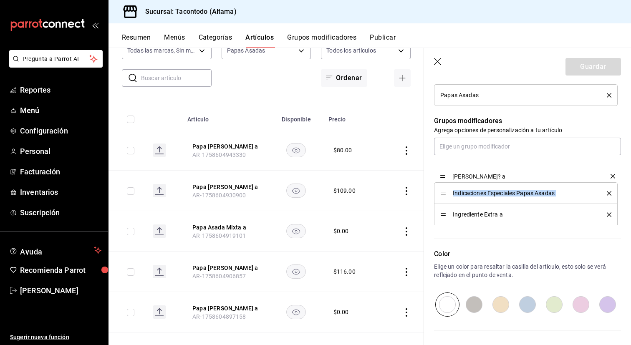
drag, startPoint x: 445, startPoint y: 214, endPoint x: 445, endPoint y: 172, distance: 41.7
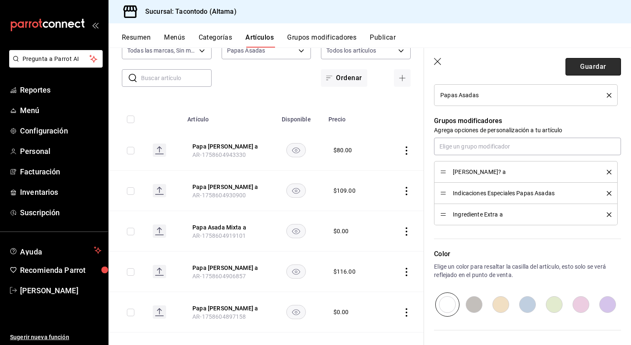
click at [594, 66] on button "Guardar" at bounding box center [594, 67] width 56 height 18
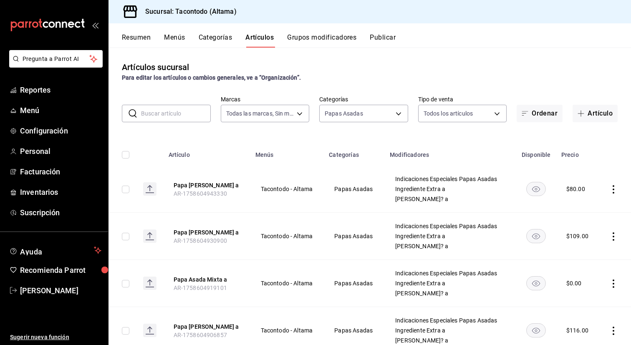
click at [223, 179] on th "Papa [PERSON_NAME] a AR-1758604943330" at bounding box center [207, 189] width 87 height 47
click at [221, 183] on button "Papa [PERSON_NAME] a" at bounding box center [207, 185] width 67 height 8
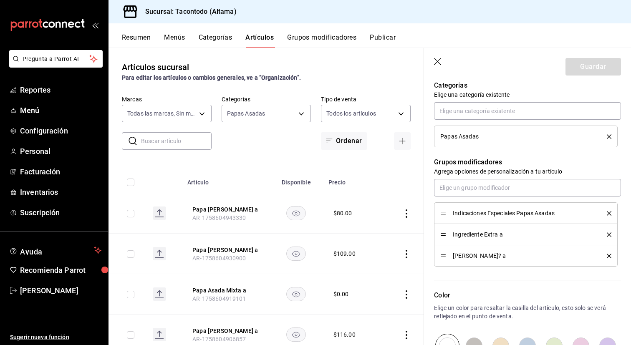
scroll to position [303, 0]
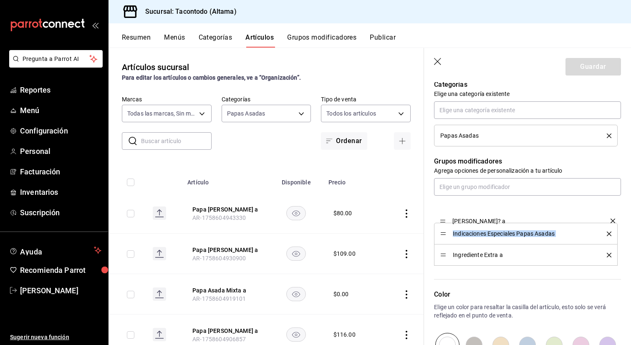
drag, startPoint x: 445, startPoint y: 256, endPoint x: 447, endPoint y: 222, distance: 33.8
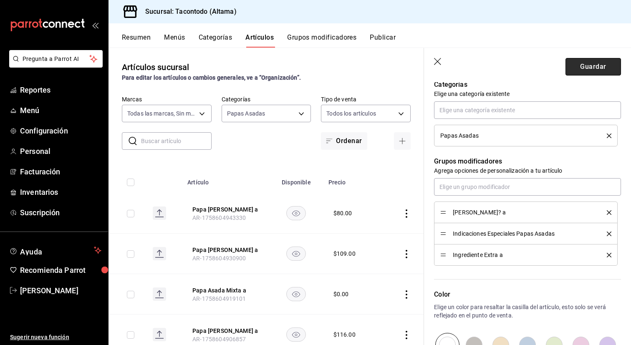
click at [581, 68] on button "Guardar" at bounding box center [594, 67] width 56 height 18
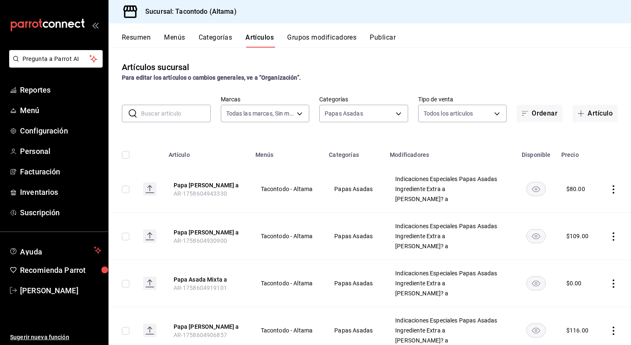
click at [305, 42] on button "Grupos modificadores" at bounding box center [321, 40] width 69 height 14
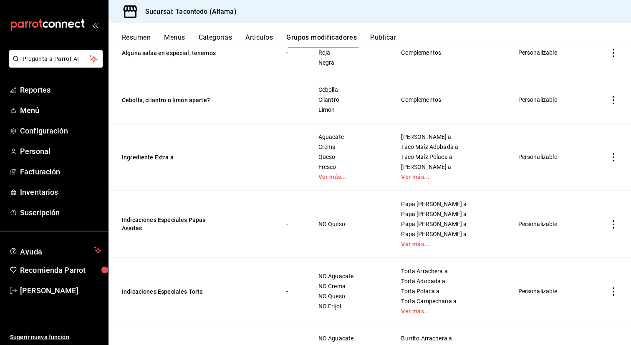
scroll to position [152, 0]
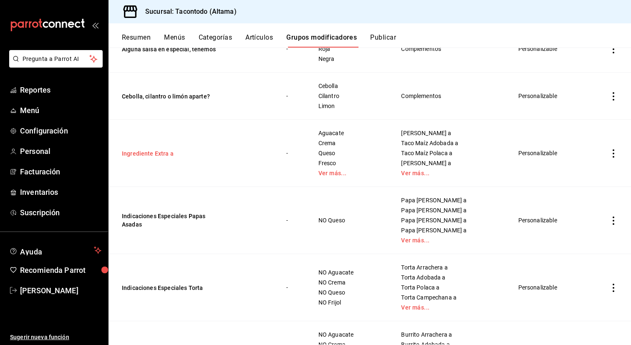
click at [158, 152] on button "Ingrediente Extra a" at bounding box center [172, 153] width 100 height 8
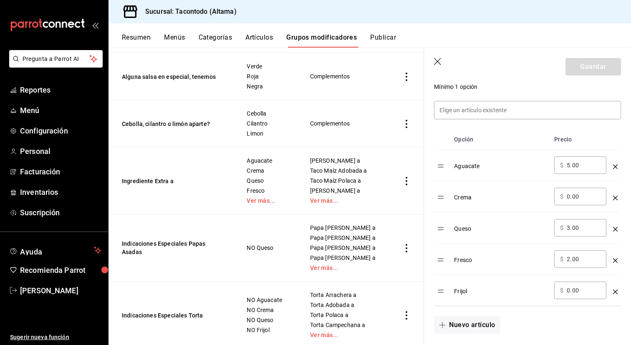
scroll to position [245, 0]
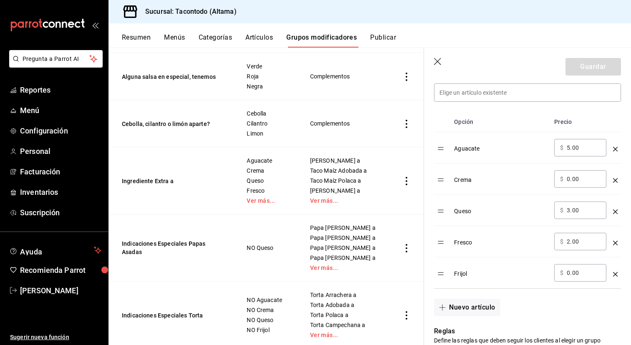
click at [615, 210] on icon "optionsTable" at bounding box center [615, 212] width 5 height 5
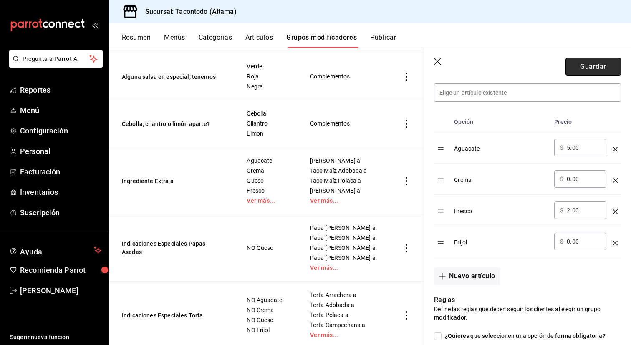
click at [592, 67] on button "Guardar" at bounding box center [594, 67] width 56 height 18
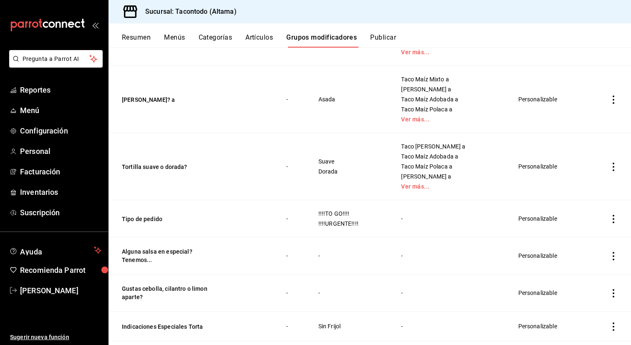
scroll to position [607, 0]
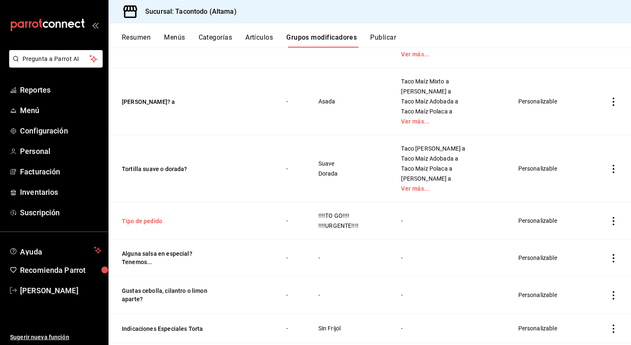
click at [146, 222] on button "Tipo de pedido" at bounding box center [172, 221] width 100 height 8
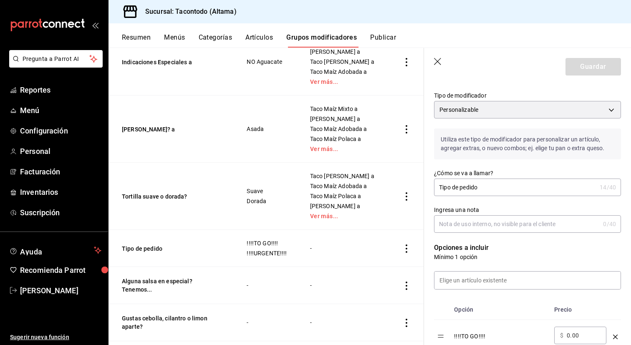
scroll to position [85, 0]
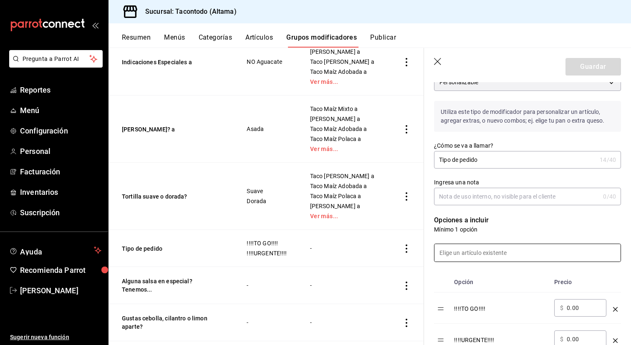
click at [517, 252] on input at bounding box center [528, 253] width 186 height 18
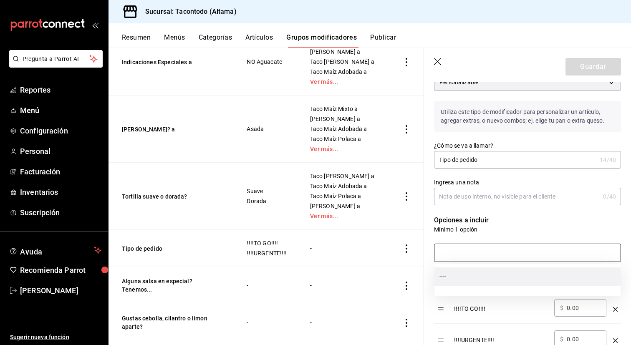
click at [463, 278] on li "----" at bounding box center [528, 277] width 186 height 19
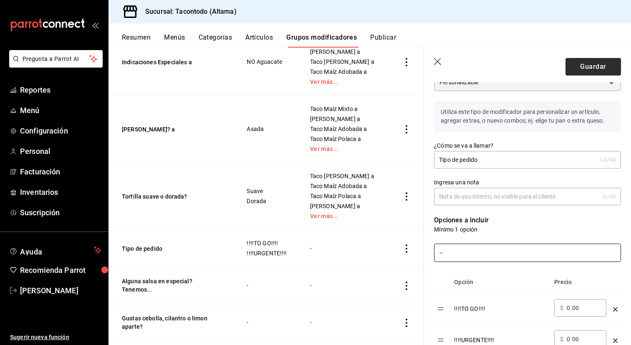
type input "--"
click at [584, 59] on button "Guardar" at bounding box center [594, 67] width 56 height 18
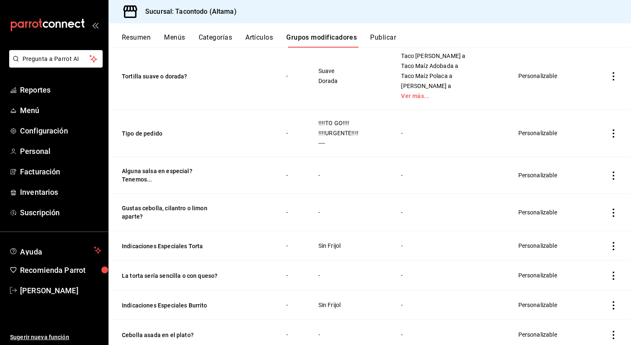
scroll to position [690, 0]
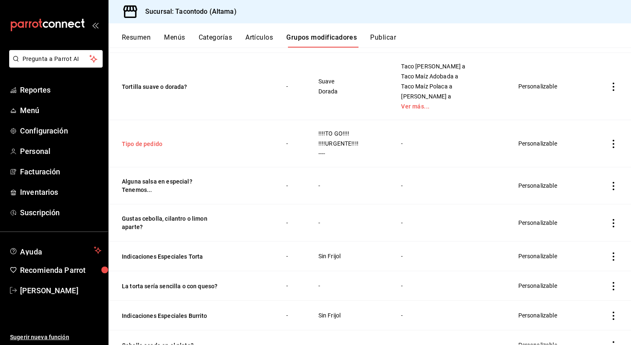
click at [156, 145] on button "Tipo de pedido" at bounding box center [172, 144] width 100 height 8
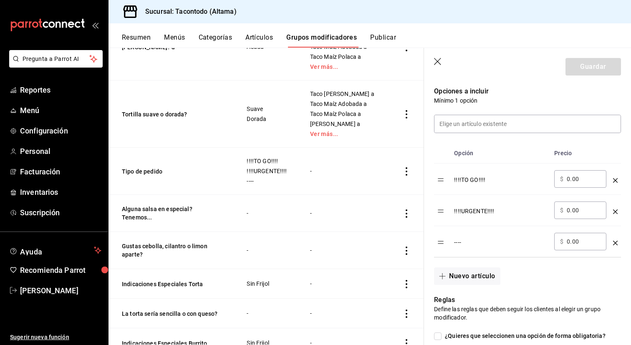
scroll to position [219, 0]
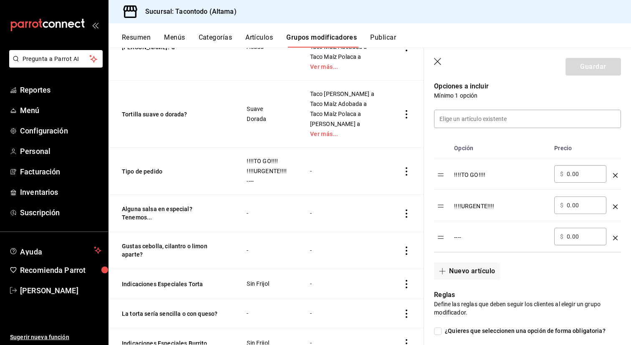
click at [615, 236] on icon "optionsTable" at bounding box center [615, 238] width 5 height 5
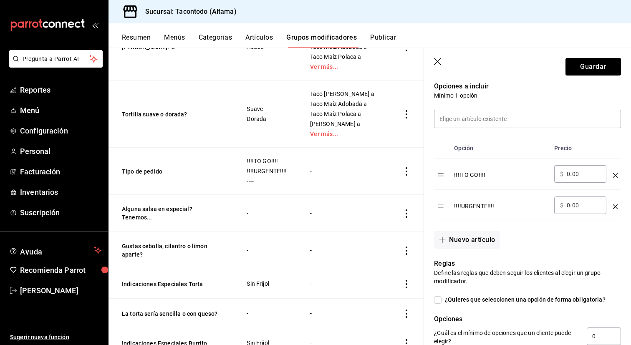
scroll to position [189, 0]
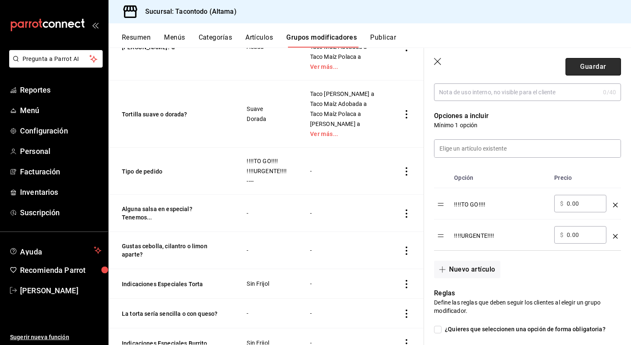
click at [579, 71] on button "Guardar" at bounding box center [594, 67] width 56 height 18
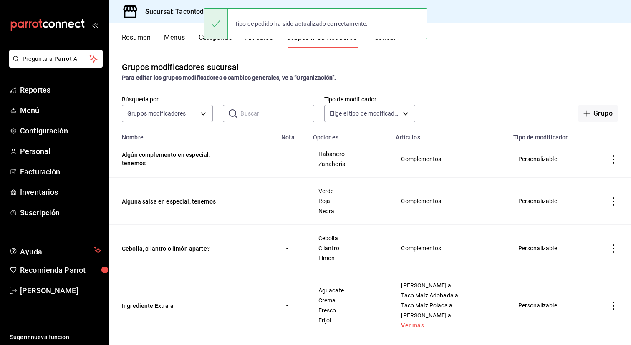
click at [259, 42] on button "Artículos" at bounding box center [259, 40] width 28 height 14
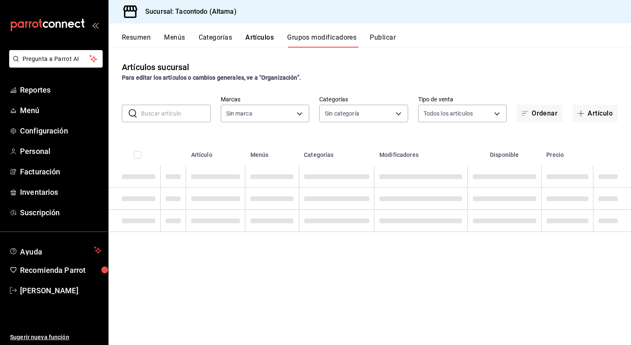
type input "56f755ab-7396-4f10-bb3c-049bffdbebb5"
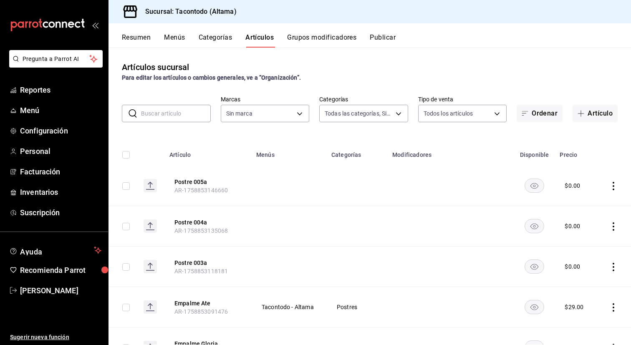
type input "b6b20e4e-2b02-44db-96d9-36fe6830ced0,ea7f118b-53d1-4281-a9de-b1bc2d85afad,d6f6d…"
type input "56f755ab-7396-4f10-bb3c-049bffdbebb5"
click at [176, 114] on input "text" at bounding box center [176, 113] width 70 height 17
type input "."
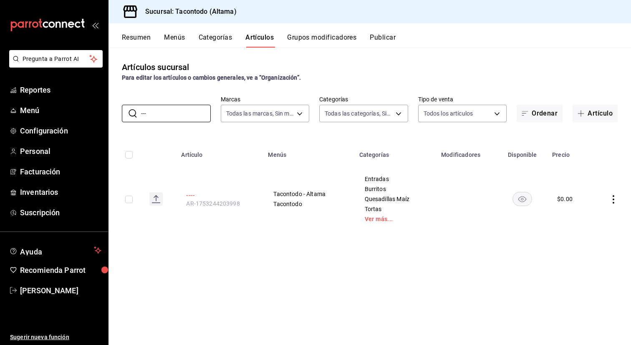
type input "---"
click at [190, 192] on button "----" at bounding box center [219, 195] width 67 height 8
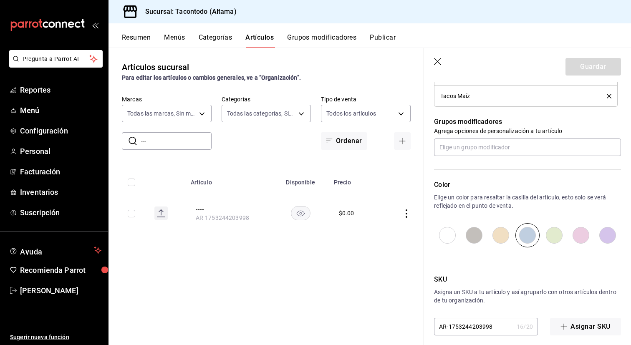
scroll to position [626, 0]
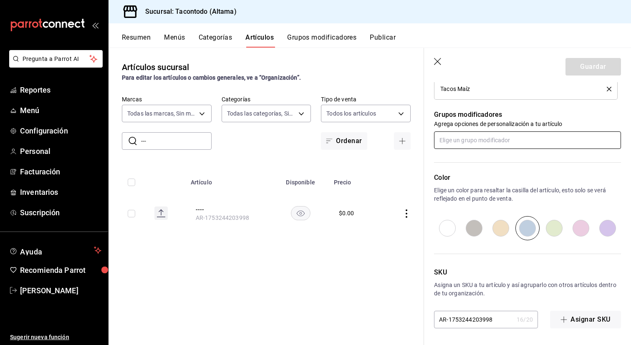
click at [496, 144] on input "text" at bounding box center [527, 140] width 187 height 18
type input "-"
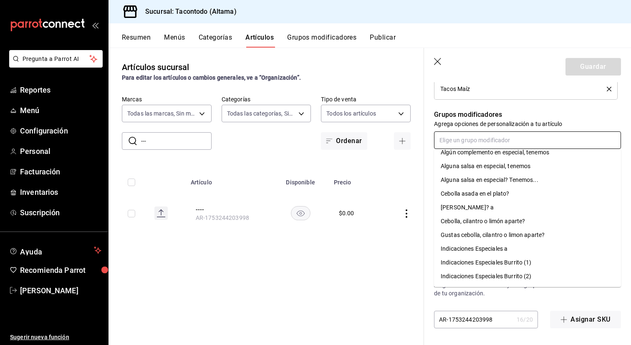
scroll to position [0, 0]
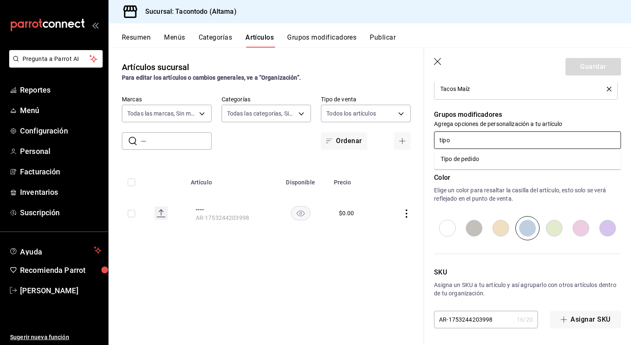
type input "tipo"
click at [221, 253] on div "Artículos sucursal Para editar los artículos o cambios generales, ve a “Organiz…" at bounding box center [267, 196] width 316 height 297
click at [438, 63] on icon "button" at bounding box center [438, 62] width 8 height 8
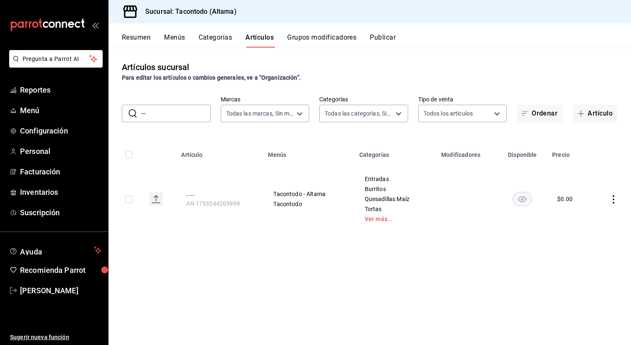
click at [190, 197] on button "----" at bounding box center [219, 195] width 67 height 8
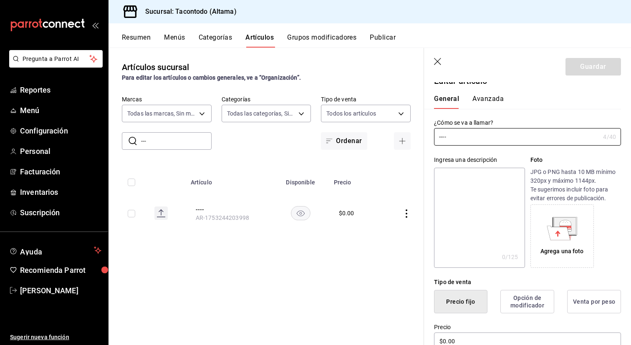
scroll to position [5, 0]
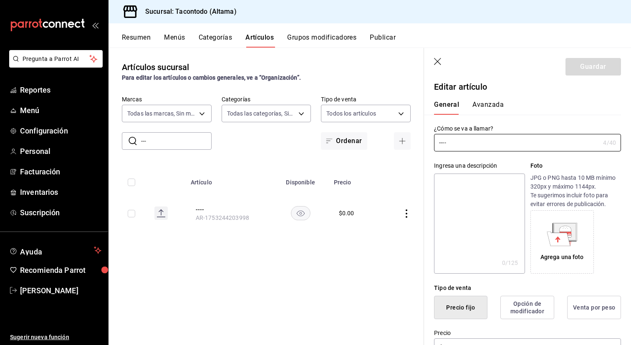
click at [322, 40] on button "Grupos modificadores" at bounding box center [321, 40] width 69 height 14
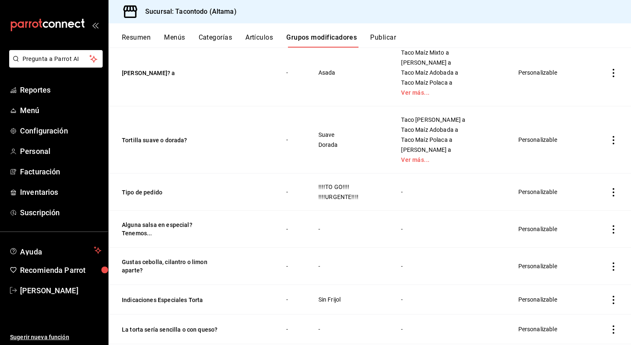
scroll to position [637, 0]
click at [255, 35] on button "Artículos" at bounding box center [259, 40] width 28 height 14
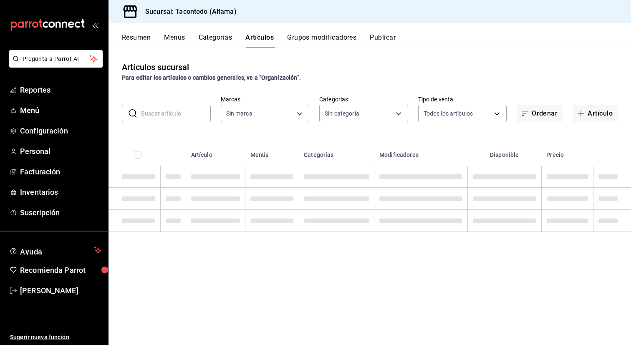
type input "56f755ab-7396-4f10-bb3c-049bffdbebb5"
type input "b6b20e4e-2b02-44db-96d9-36fe6830ced0,ea7f118b-53d1-4281-a9de-b1bc2d85afad,d6f6d…"
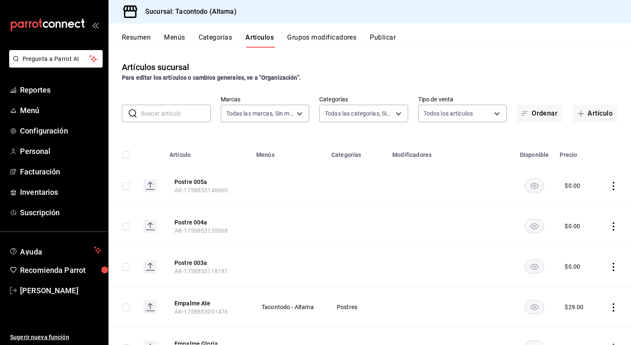
click at [185, 119] on input "text" at bounding box center [176, 113] width 70 height 17
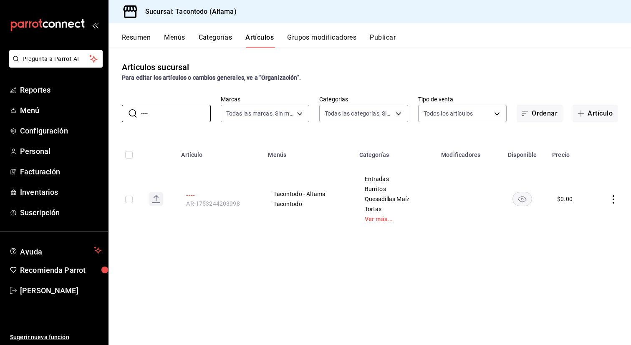
type input "----"
click at [189, 196] on button "----" at bounding box center [219, 195] width 67 height 8
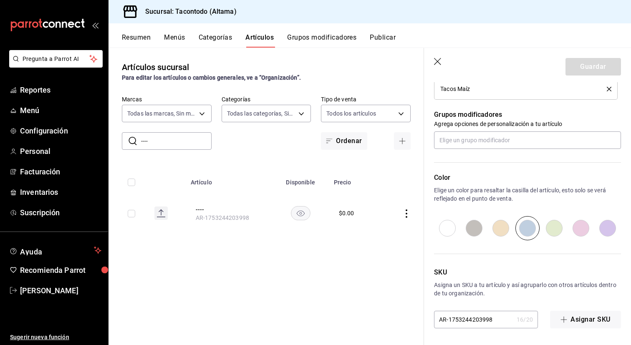
scroll to position [579, 0]
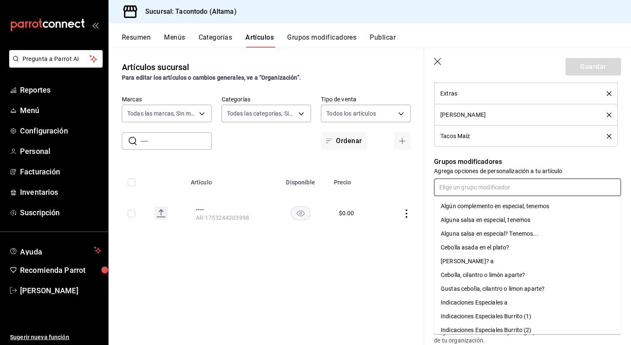
click at [502, 189] on input "text" at bounding box center [527, 188] width 187 height 18
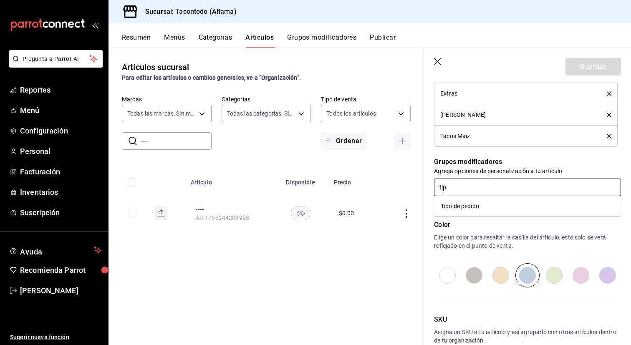
type input "tipo"
click at [501, 206] on li "Tipo de pedido" at bounding box center [527, 207] width 187 height 14
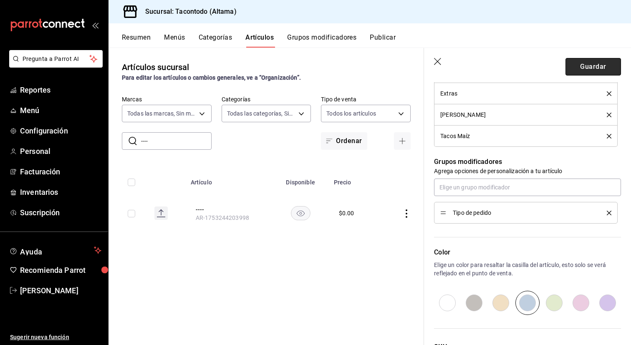
click at [582, 70] on button "Guardar" at bounding box center [594, 67] width 56 height 18
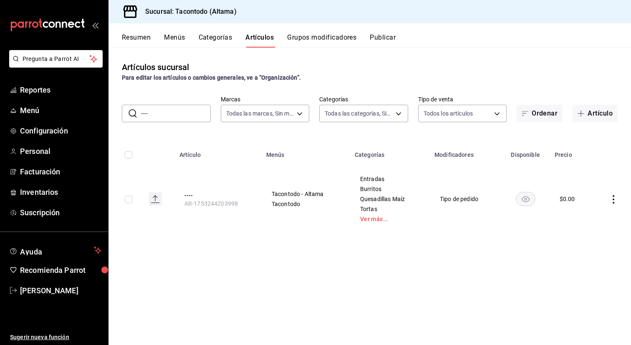
click at [174, 115] on input "----" at bounding box center [176, 113] width 70 height 17
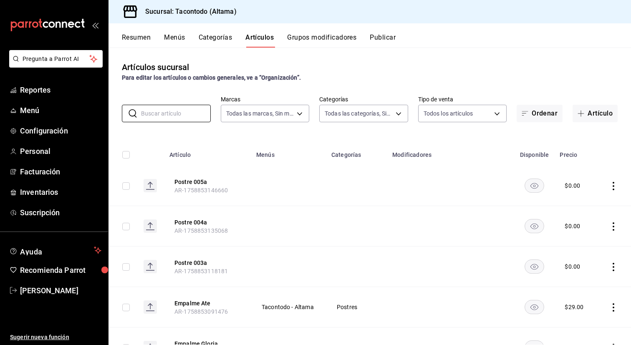
click at [315, 38] on button "Grupos modificadores" at bounding box center [321, 40] width 69 height 14
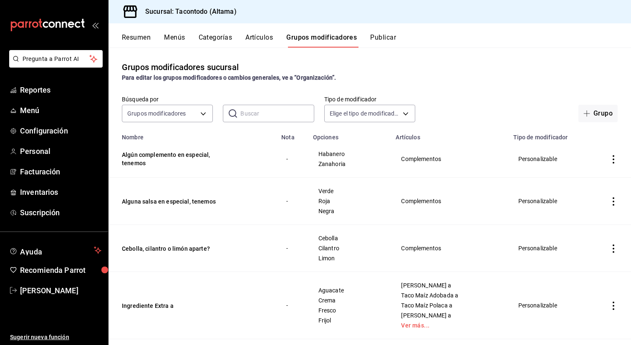
click at [617, 307] on icon "actions" at bounding box center [613, 306] width 8 height 8
click at [597, 307] on span "Duplicar" at bounding box center [589, 306] width 22 height 9
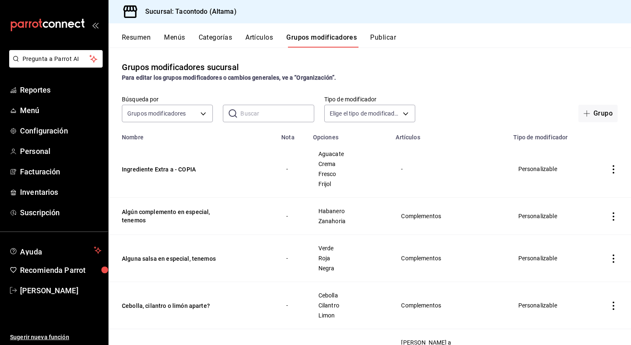
click at [614, 305] on icon "actions" at bounding box center [613, 306] width 8 height 8
click at [537, 271] on div at bounding box center [315, 172] width 631 height 345
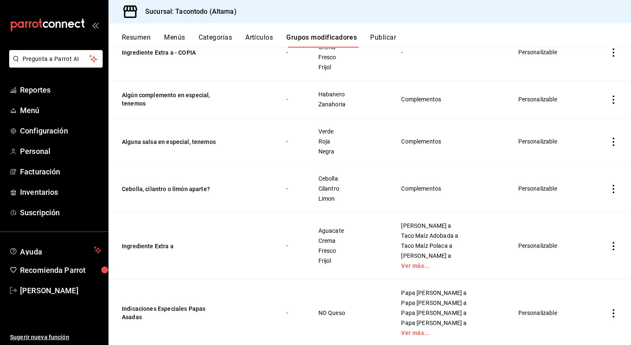
scroll to position [124, 0]
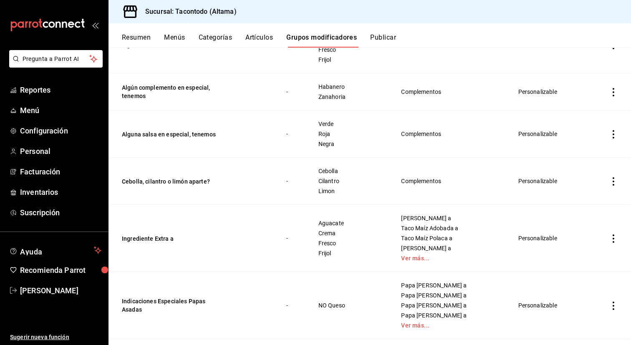
click at [613, 239] on icon "actions" at bounding box center [614, 239] width 2 height 8
click at [595, 273] on span "Duplicar" at bounding box center [589, 275] width 22 height 9
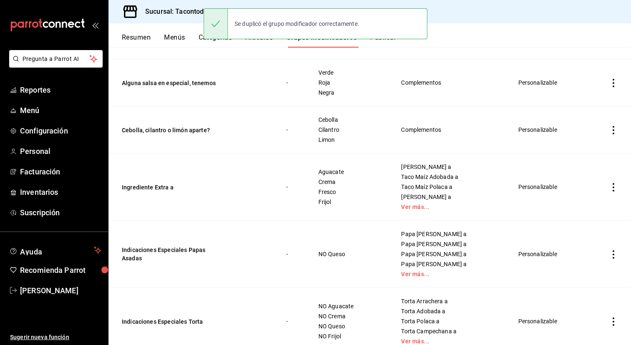
scroll to position [236, 0]
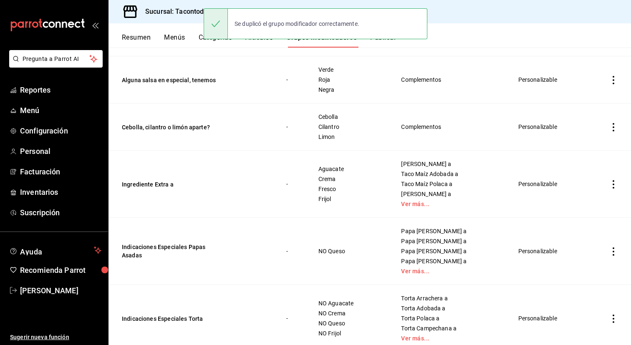
click at [614, 184] on icon "actions" at bounding box center [613, 184] width 8 height 8
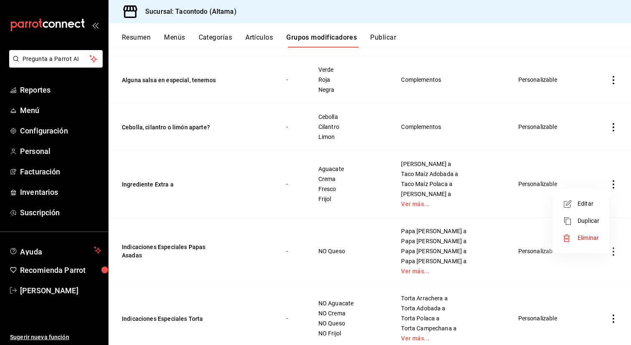
click at [590, 219] on span "Duplicar" at bounding box center [589, 221] width 22 height 9
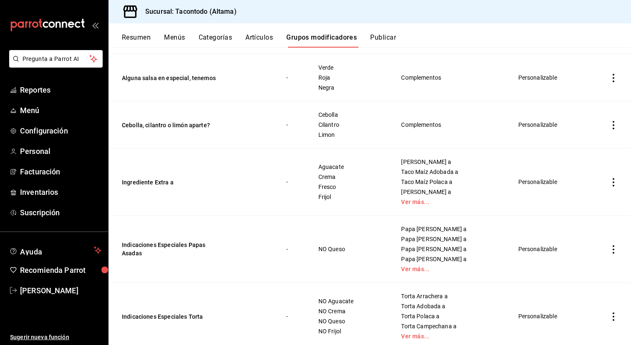
click at [615, 182] on icon "actions" at bounding box center [613, 182] width 8 height 8
click at [589, 221] on span "Duplicar" at bounding box center [589, 219] width 22 height 9
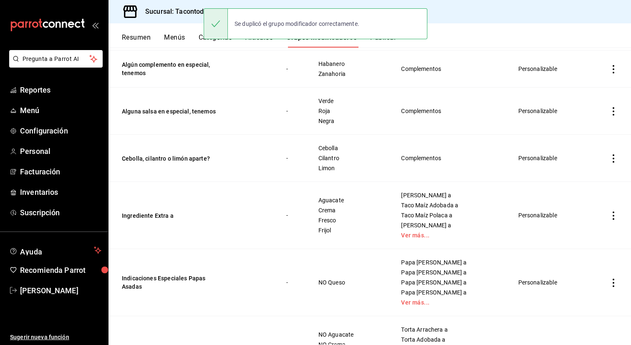
scroll to position [330, 0]
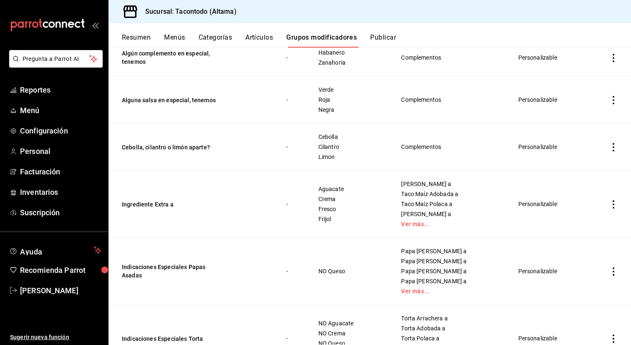
click at [614, 205] on icon "actions" at bounding box center [613, 204] width 8 height 8
click at [585, 240] on span "Duplicar" at bounding box center [589, 241] width 22 height 9
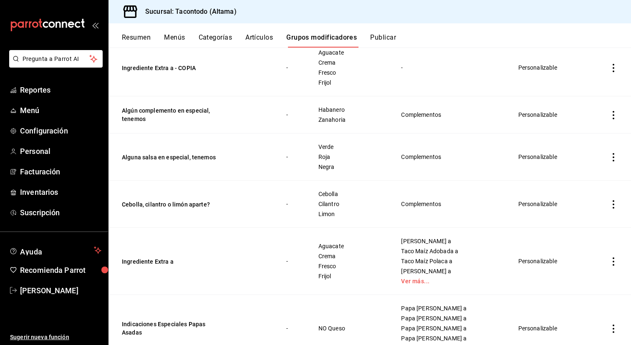
click at [613, 203] on icon "actions" at bounding box center [613, 204] width 8 height 8
click at [589, 240] on span "Duplicar" at bounding box center [589, 241] width 22 height 9
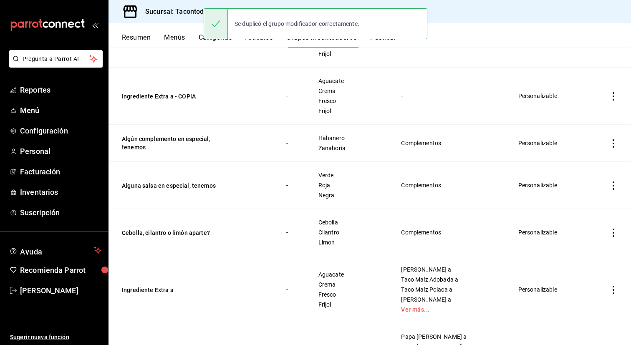
scroll to position [350, 0]
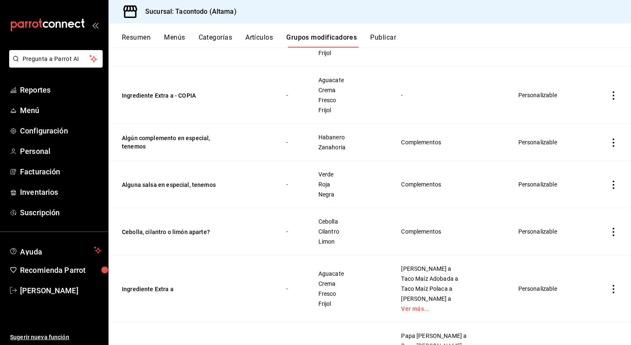
click at [613, 187] on icon "actions" at bounding box center [613, 185] width 8 height 8
click at [587, 223] on span "Duplicar" at bounding box center [589, 221] width 22 height 9
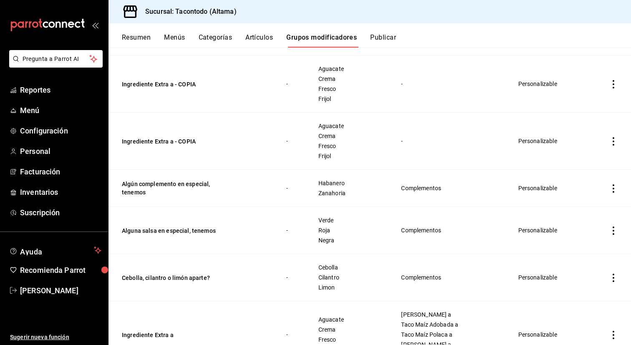
scroll to position [351, 0]
click at [615, 186] on icon "actions" at bounding box center [613, 188] width 8 height 8
click at [589, 223] on span "Duplicar" at bounding box center [589, 224] width 22 height 9
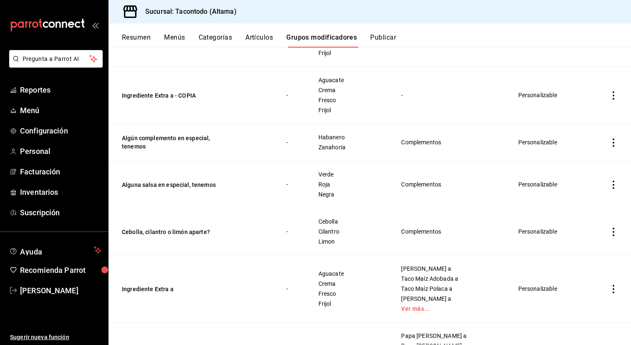
scroll to position [435, 0]
click at [613, 232] on icon "actions" at bounding box center [614, 231] width 2 height 8
click at [584, 284] on span "Eliminar" at bounding box center [588, 285] width 21 height 7
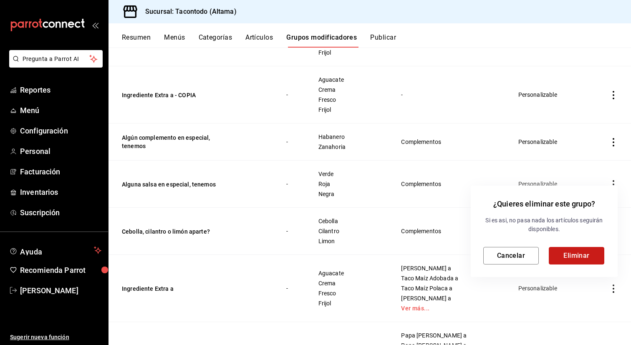
click at [562, 258] on button "Eliminar" at bounding box center [577, 256] width 56 height 18
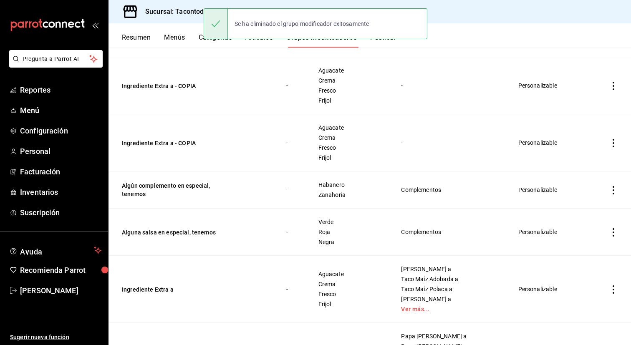
scroll to position [398, 0]
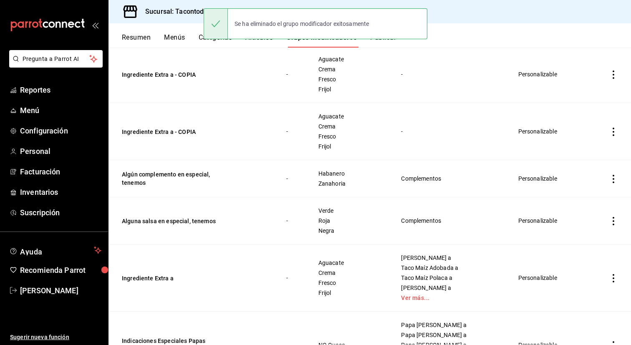
click at [612, 220] on icon "actions" at bounding box center [613, 221] width 8 height 8
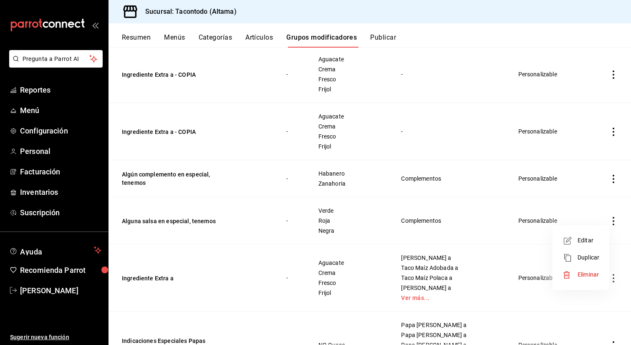
click at [579, 273] on span "Eliminar" at bounding box center [588, 274] width 21 height 7
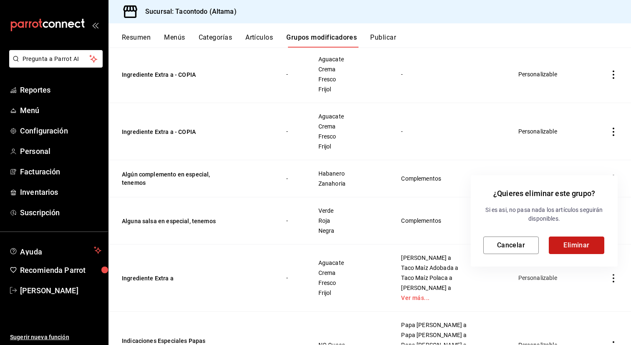
click at [578, 240] on button "Eliminar" at bounding box center [577, 246] width 56 height 18
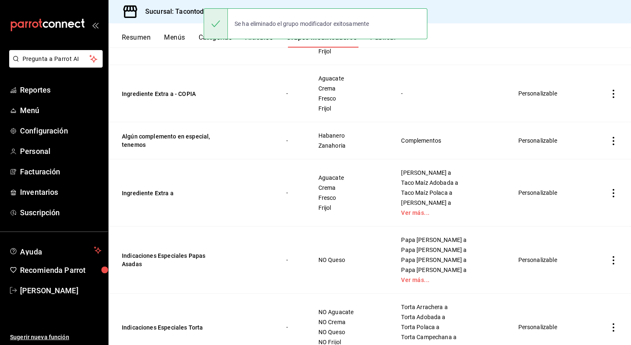
scroll to position [437, 0]
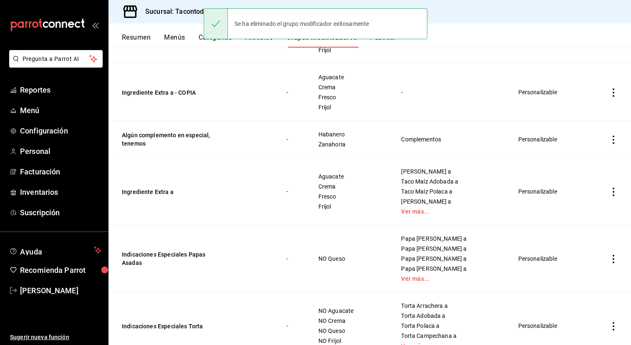
click at [615, 136] on icon "actions" at bounding box center [613, 140] width 8 height 8
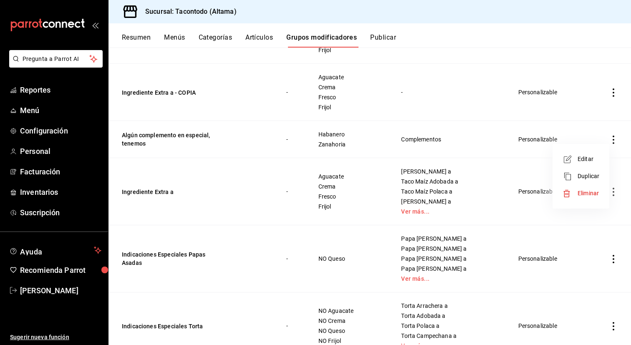
click at [590, 192] on span "Eliminar" at bounding box center [588, 193] width 21 height 7
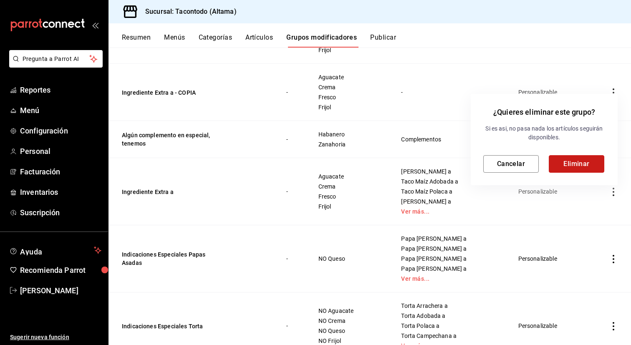
click at [578, 165] on button "Eliminar" at bounding box center [577, 164] width 56 height 18
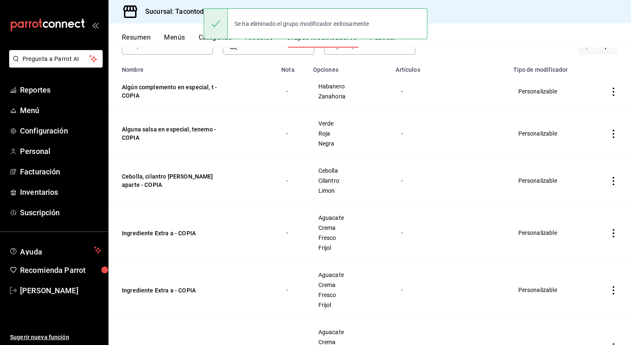
scroll to position [73, 0]
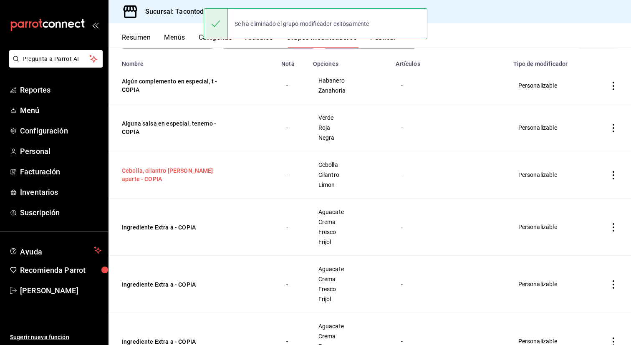
click at [194, 172] on button "Cebolla, cilantro [PERSON_NAME] aparte - COPIA" at bounding box center [172, 175] width 100 height 17
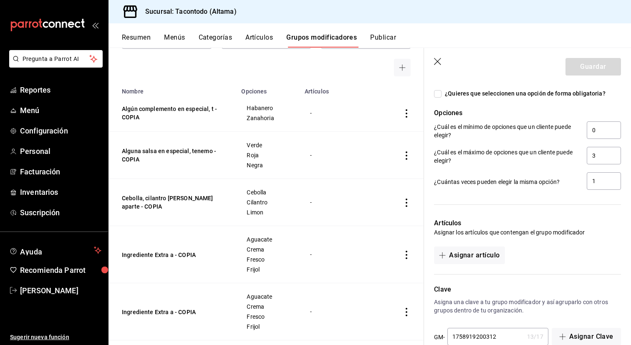
scroll to position [455, 0]
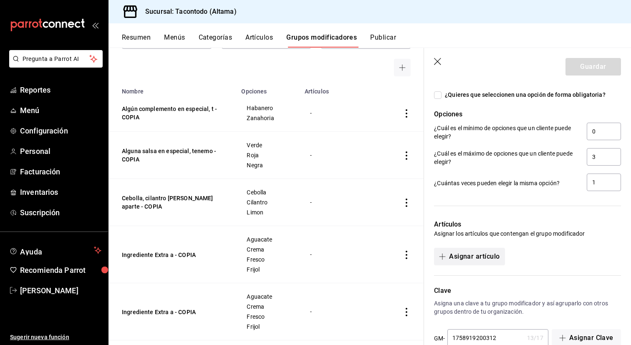
click at [469, 254] on button "Asignar artículo" at bounding box center [469, 257] width 71 height 18
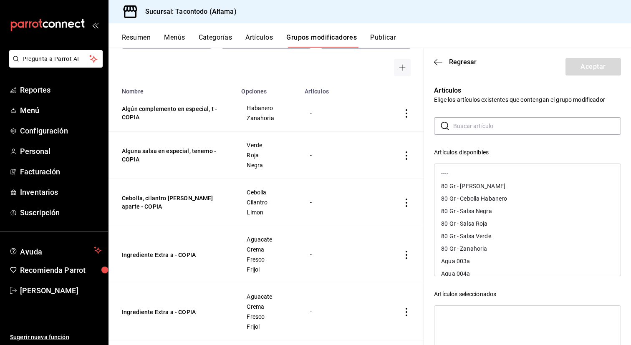
click at [512, 126] on input "text" at bounding box center [537, 126] width 168 height 17
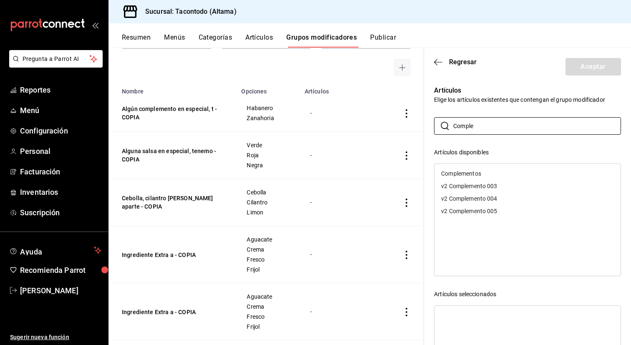
type input "Comple"
click at [478, 177] on div "Complementos" at bounding box center [528, 173] width 186 height 13
click at [590, 71] on button "Aceptar" at bounding box center [594, 67] width 56 height 18
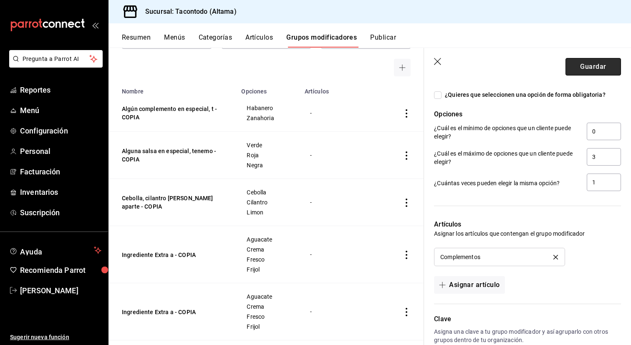
click at [601, 64] on button "Guardar" at bounding box center [594, 67] width 56 height 18
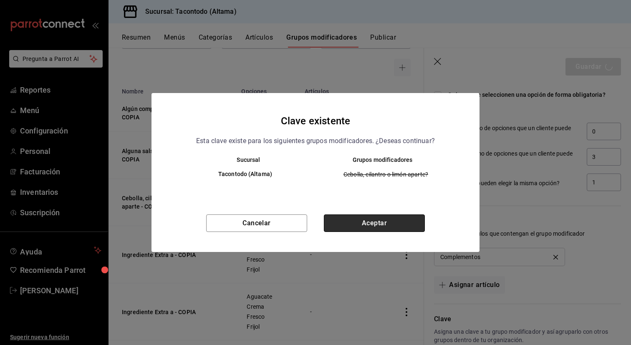
click at [367, 226] on button "Aceptar" at bounding box center [374, 224] width 101 height 18
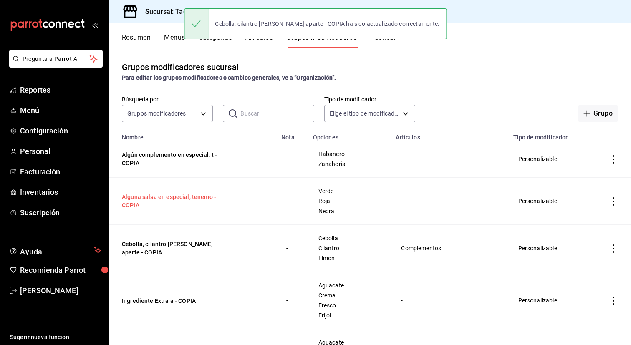
click at [188, 201] on button "Alguna salsa en especial, tenemo - COPIA" at bounding box center [172, 201] width 100 height 17
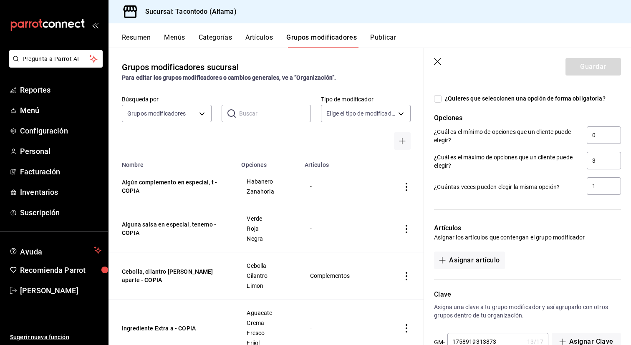
scroll to position [474, 0]
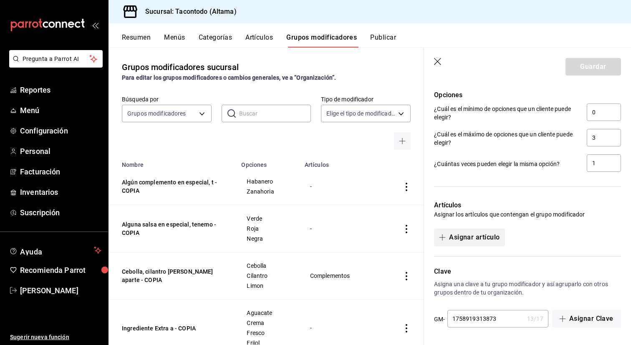
click at [484, 236] on button "Asignar artículo" at bounding box center [469, 238] width 71 height 18
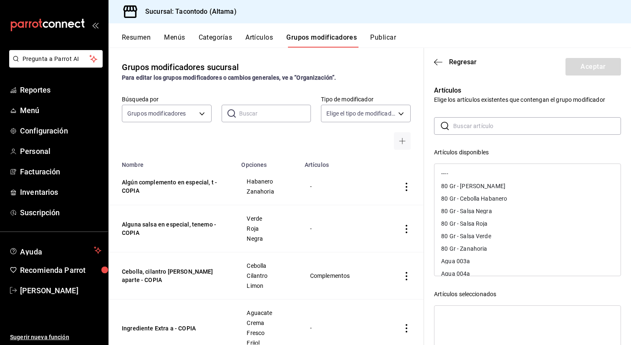
click at [533, 124] on input "text" at bounding box center [537, 126] width 168 height 17
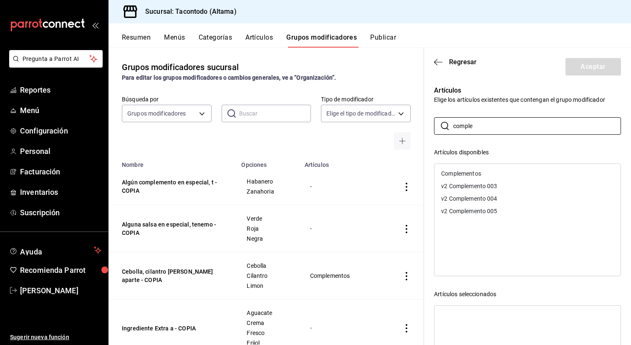
type input "comple"
click at [502, 174] on div "Complementos" at bounding box center [528, 173] width 186 height 13
click at [586, 68] on button "Aceptar" at bounding box center [594, 67] width 56 height 18
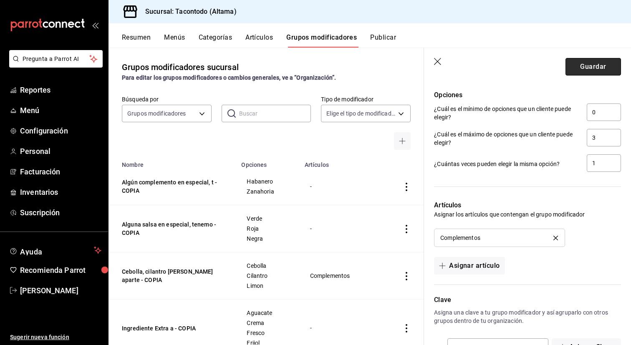
click at [581, 75] on button "Guardar" at bounding box center [594, 67] width 56 height 18
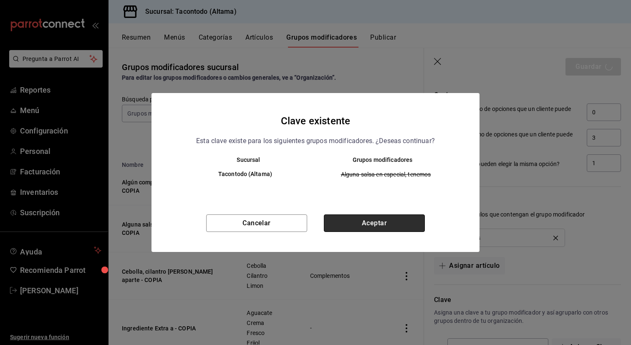
click at [341, 220] on button "Aceptar" at bounding box center [374, 224] width 101 height 18
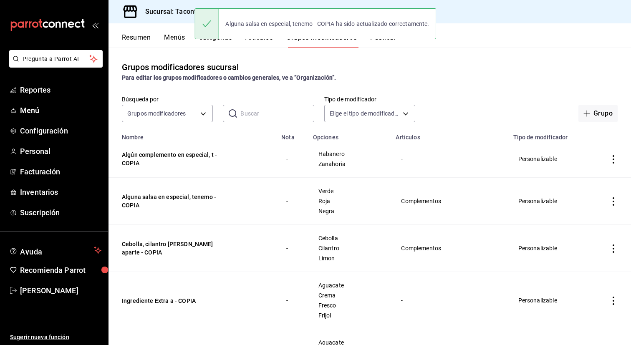
scroll to position [49, 0]
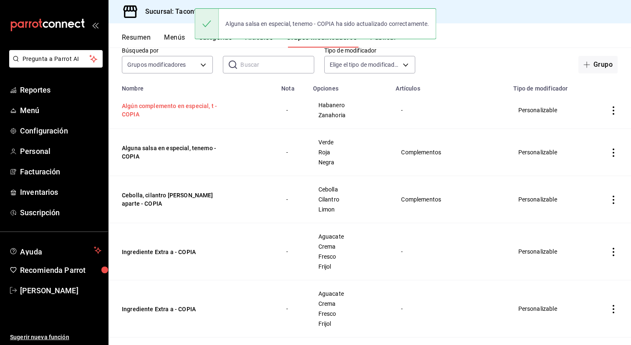
click at [178, 104] on button "Algún complemento en especial, t - COPIA" at bounding box center [172, 110] width 100 height 17
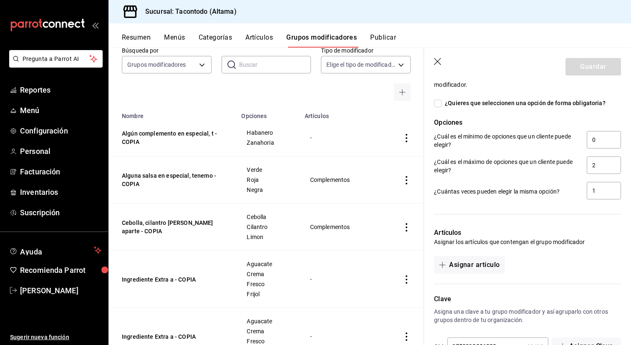
scroll to position [443, 0]
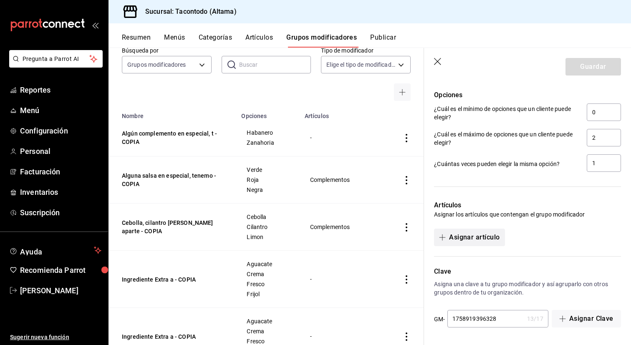
click at [458, 239] on button "Asignar artículo" at bounding box center [469, 238] width 71 height 18
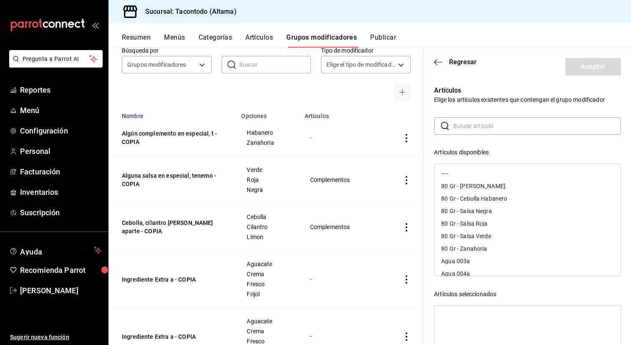
click at [510, 125] on input "text" at bounding box center [537, 126] width 168 height 17
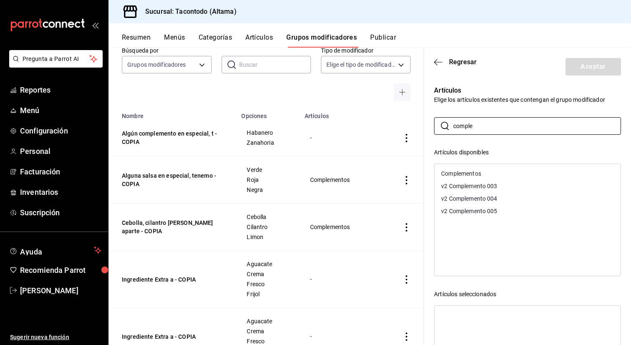
type input "comple"
click at [480, 172] on div "Complementos" at bounding box center [461, 174] width 40 height 6
click at [589, 68] on button "Aceptar" at bounding box center [594, 67] width 56 height 18
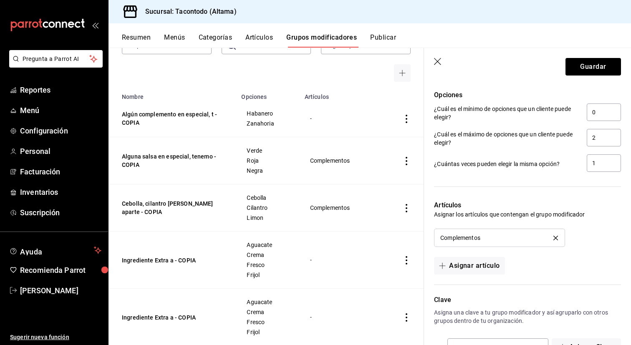
scroll to position [72, 0]
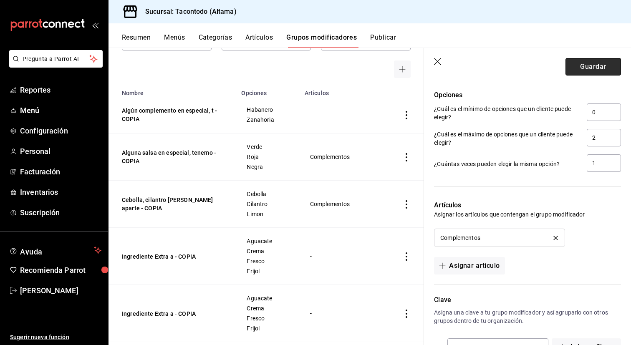
click at [587, 65] on button "Guardar" at bounding box center [594, 67] width 56 height 18
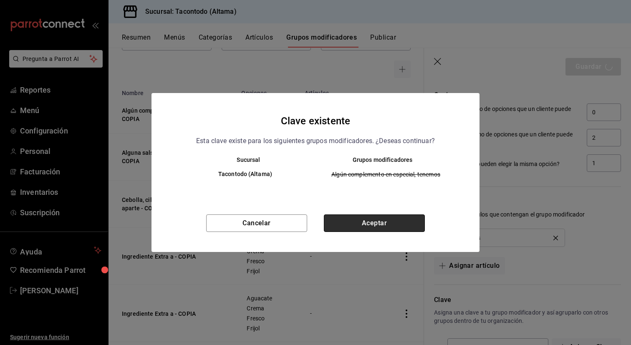
click at [353, 225] on button "Aceptar" at bounding box center [374, 224] width 101 height 18
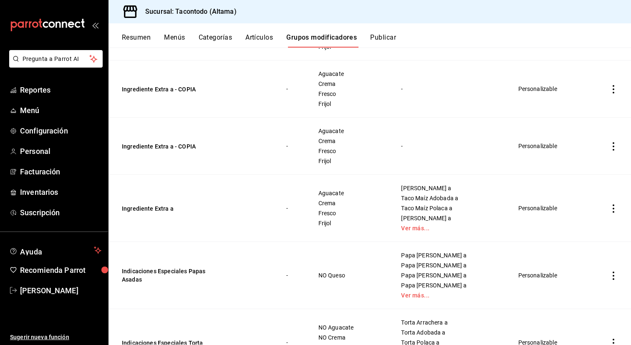
scroll to position [382, 0]
click at [413, 228] on link "Ver más..." at bounding box center [449, 229] width 96 height 6
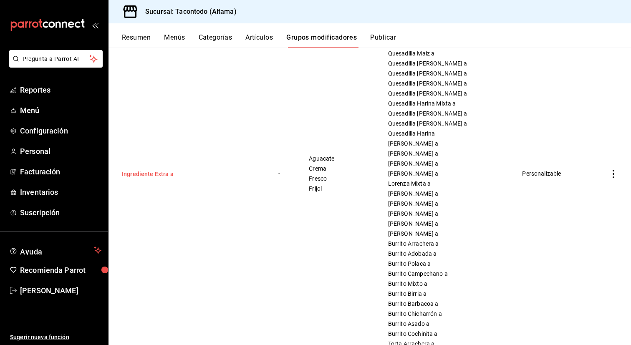
scroll to position [816, 0]
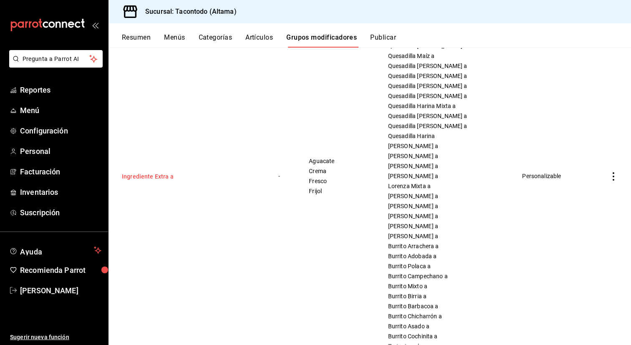
click at [167, 175] on button "Ingrediente Extra a" at bounding box center [172, 176] width 100 height 8
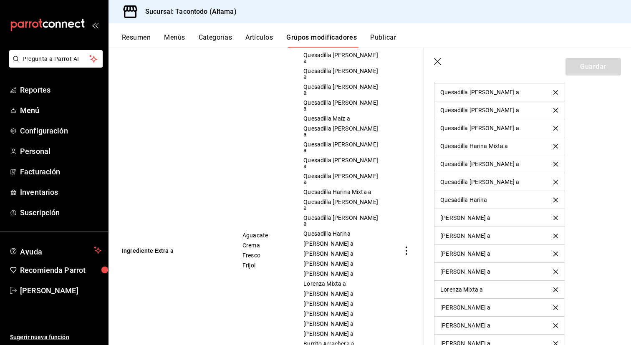
scroll to position [1229, 0]
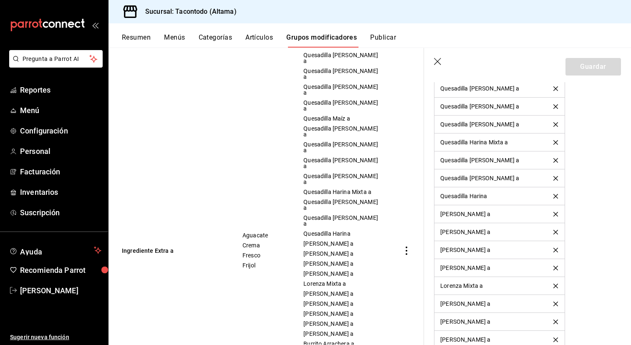
click at [555, 214] on icon "delete" at bounding box center [555, 214] width 5 height 5
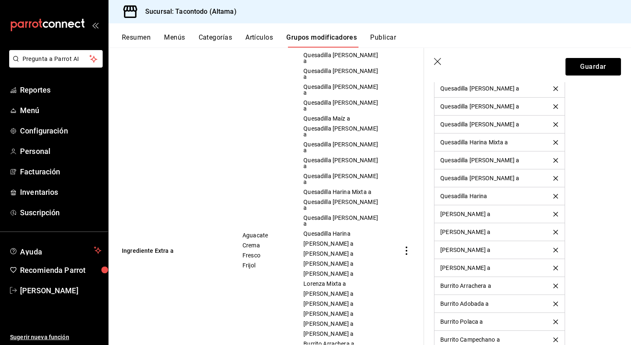
click at [555, 214] on icon "delete" at bounding box center [555, 214] width 5 height 5
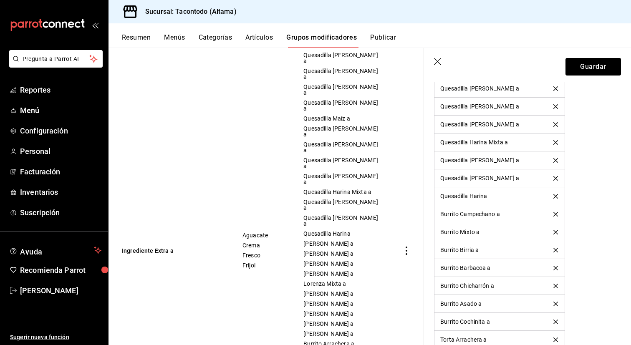
click at [555, 214] on icon "delete" at bounding box center [555, 214] width 5 height 5
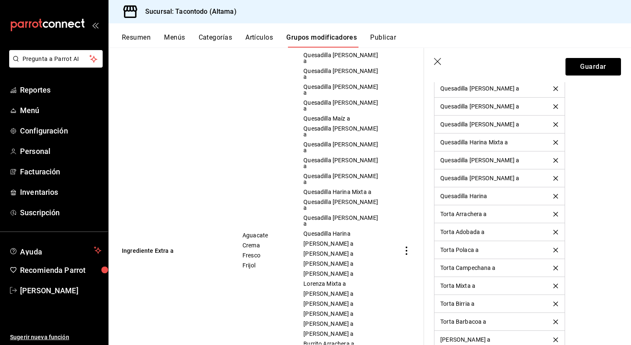
click at [555, 214] on icon "delete" at bounding box center [555, 214] width 5 height 5
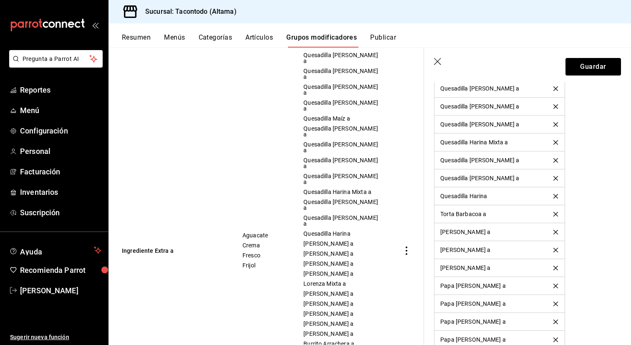
click at [555, 214] on icon "delete" at bounding box center [555, 214] width 5 height 5
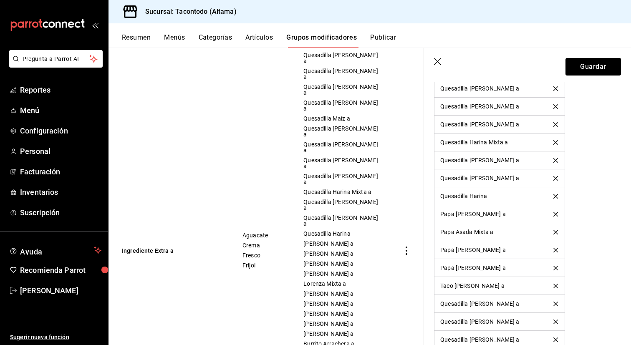
click at [555, 214] on icon "delete" at bounding box center [555, 214] width 5 height 5
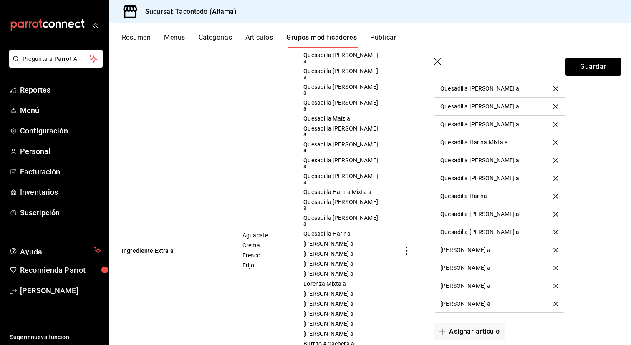
click at [555, 214] on icon "delete" at bounding box center [555, 214] width 5 height 5
click at [553, 287] on icon "delete" at bounding box center [555, 286] width 5 height 5
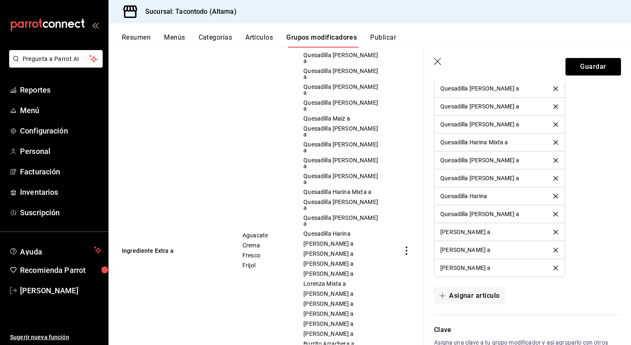
click at [556, 265] on div "[PERSON_NAME] a" at bounding box center [499, 268] width 118 height 6
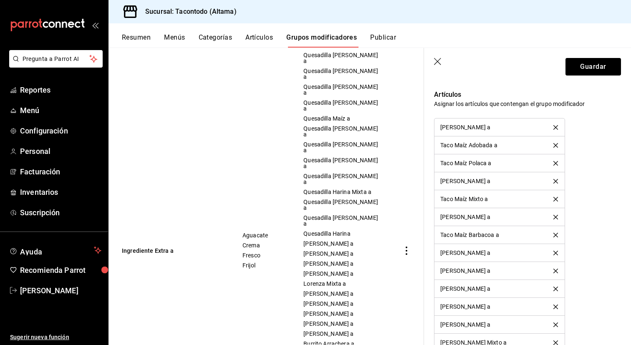
scroll to position [609, 0]
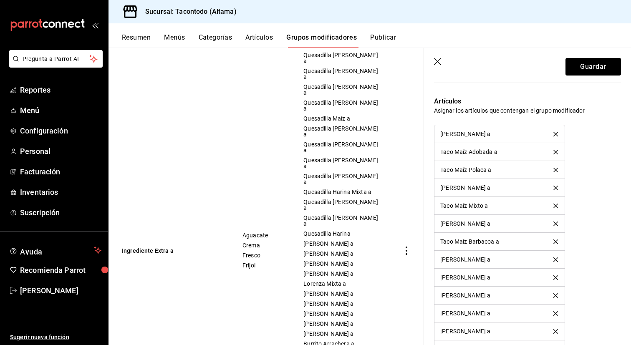
click at [557, 132] on icon "delete" at bounding box center [555, 134] width 5 height 5
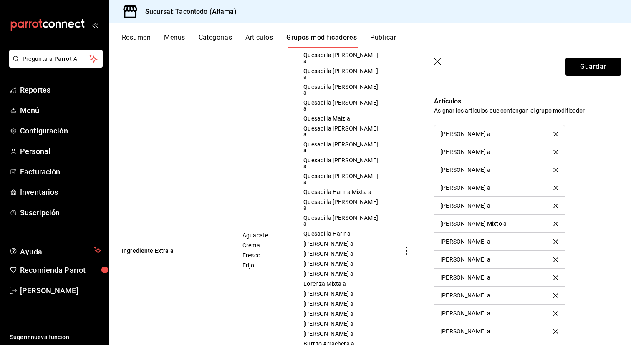
click at [557, 132] on icon "delete" at bounding box center [555, 134] width 5 height 5
click at [557, 134] on icon "delete" at bounding box center [555, 134] width 5 height 5
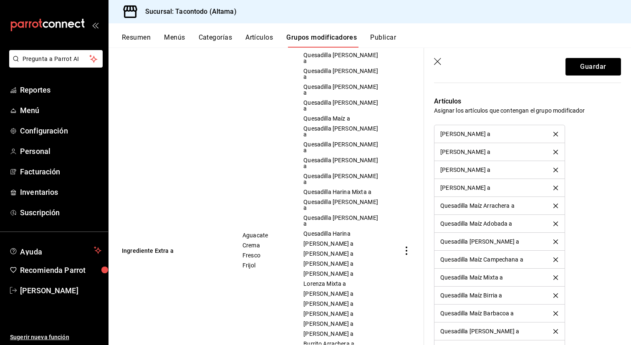
click at [557, 134] on icon "delete" at bounding box center [555, 134] width 5 height 5
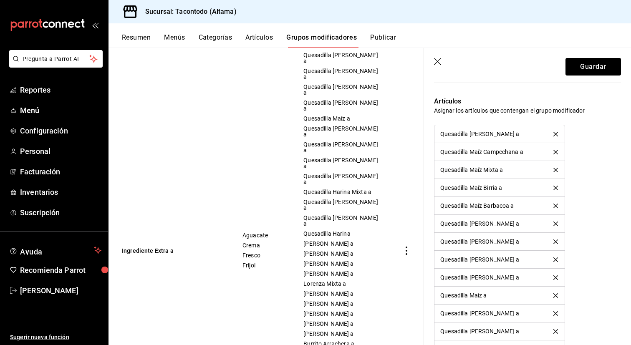
click at [557, 134] on icon "delete" at bounding box center [555, 134] width 5 height 5
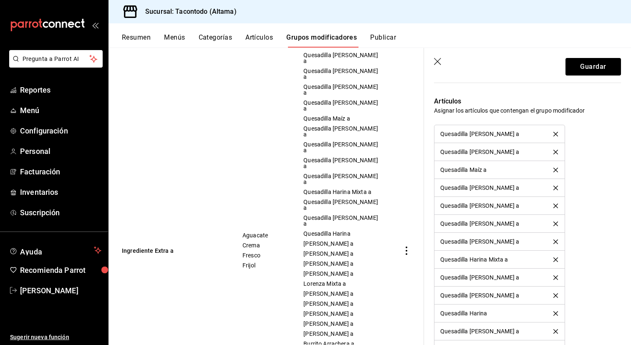
click at [557, 134] on icon "delete" at bounding box center [555, 134] width 5 height 5
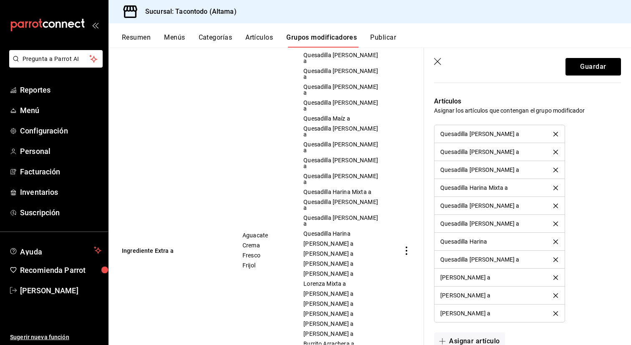
click at [557, 134] on icon "delete" at bounding box center [555, 134] width 5 height 5
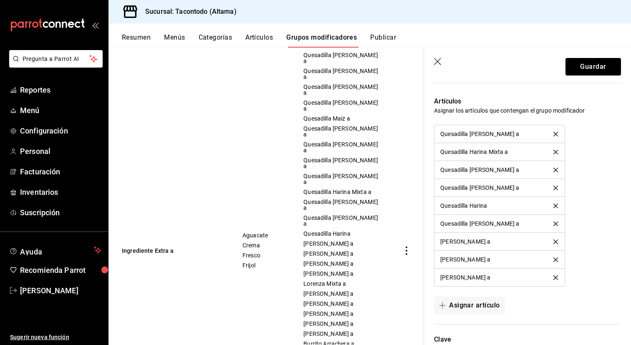
click at [557, 134] on icon "delete" at bounding box center [555, 134] width 5 height 5
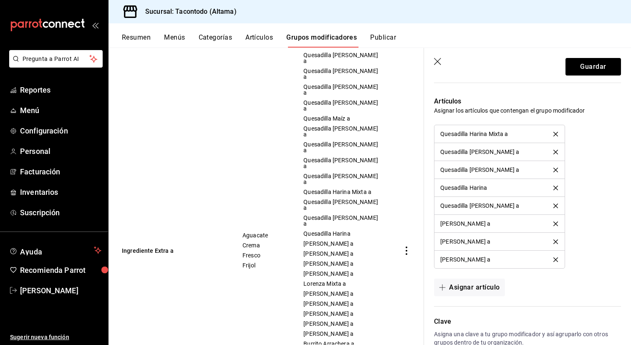
click at [557, 134] on icon "delete" at bounding box center [555, 134] width 5 height 5
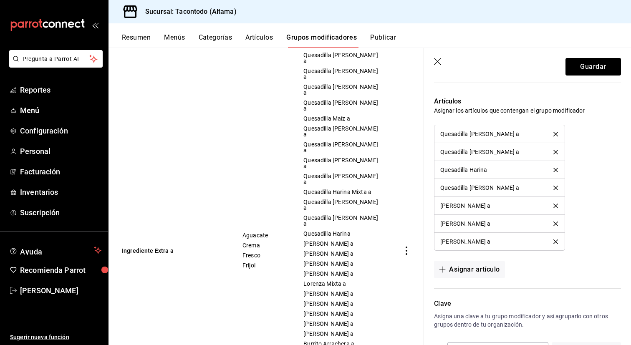
click at [557, 134] on icon "delete" at bounding box center [555, 134] width 5 height 5
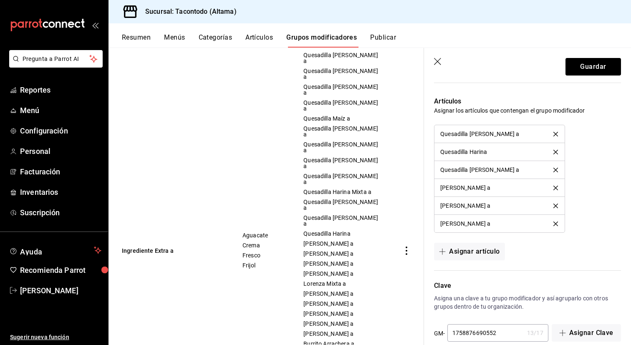
click at [557, 134] on icon "delete" at bounding box center [555, 134] width 5 height 5
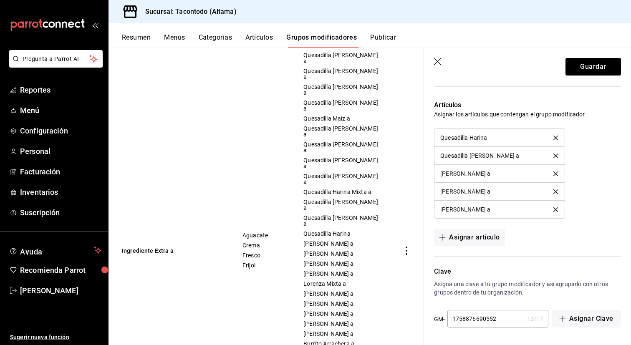
click at [557, 134] on li "Quesadilla Harina" at bounding box center [500, 138] width 130 height 18
click at [556, 136] on icon "delete" at bounding box center [555, 138] width 5 height 5
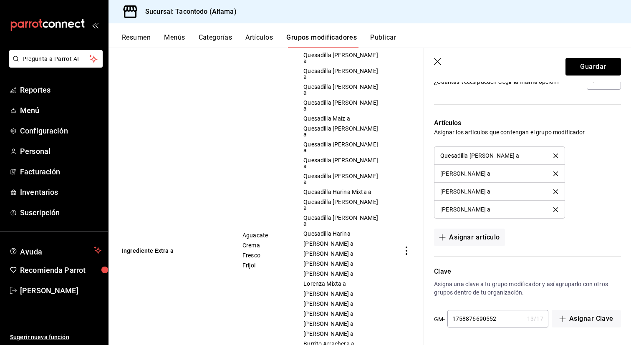
scroll to position [588, 0]
click at [556, 136] on div "Artículos Asignar los artículos que contengan el grupo modificador Quesadilla […" at bounding box center [522, 177] width 197 height 138
click at [556, 159] on li "Quesadilla [PERSON_NAME] a" at bounding box center [500, 156] width 130 height 18
click at [556, 157] on icon "delete" at bounding box center [555, 156] width 5 height 5
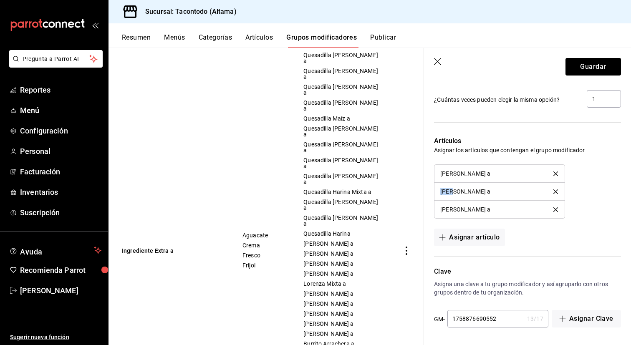
click at [556, 157] on div "Artículos Asignar los artículos que contengan el grupo modificador Taco Maíz Ch…" at bounding box center [522, 186] width 197 height 120
click at [556, 174] on icon "delete" at bounding box center [555, 174] width 5 height 5
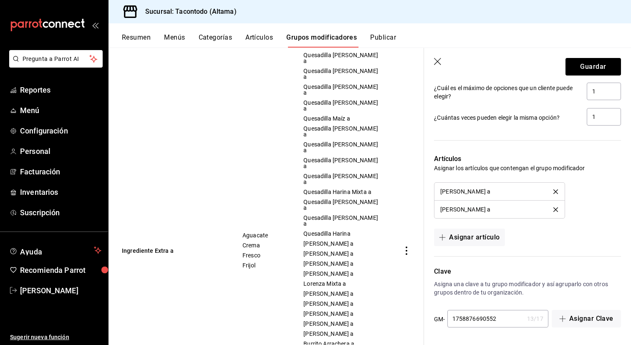
click at [554, 210] on icon "delete" at bounding box center [555, 209] width 5 height 5
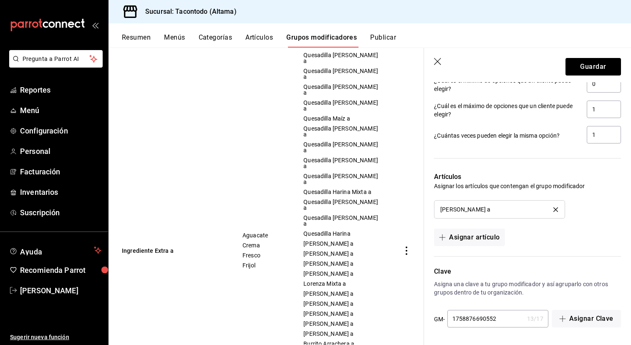
click at [554, 210] on icon "delete" at bounding box center [555, 209] width 5 height 5
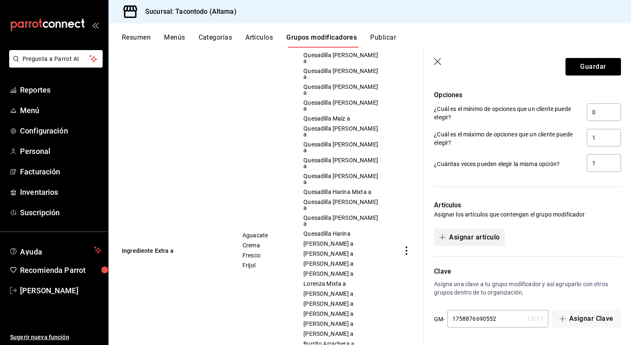
click at [478, 243] on button "Asignar artículo" at bounding box center [469, 238] width 71 height 18
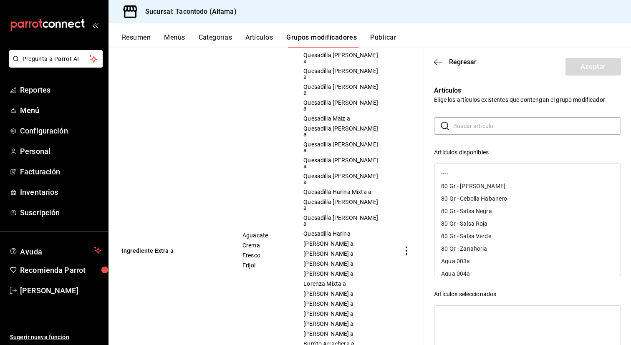
click at [490, 128] on input "text" at bounding box center [537, 126] width 168 height 17
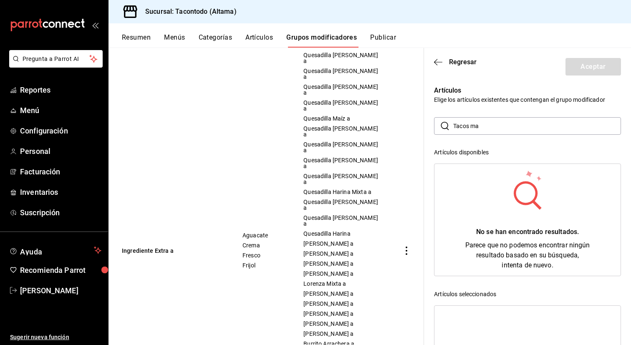
click at [468, 127] on input "Tacos ma" at bounding box center [537, 126] width 168 height 17
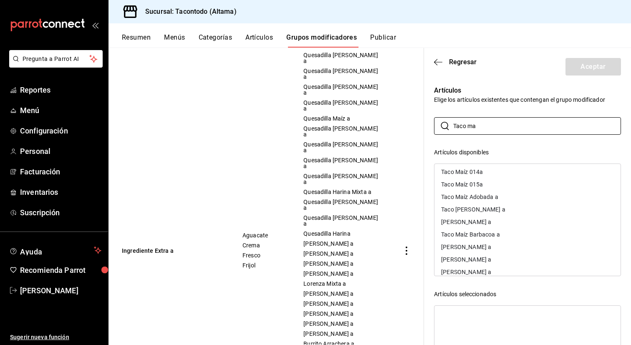
scroll to position [17, 0]
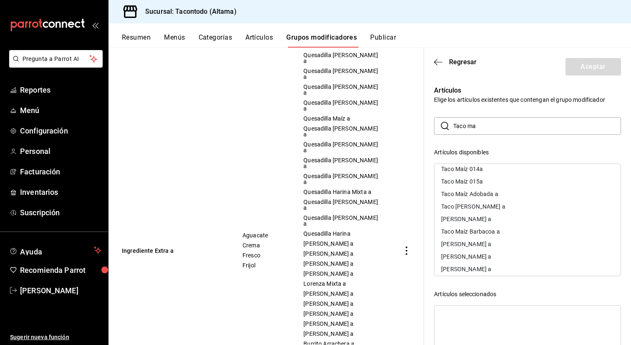
click at [501, 208] on div "Taco [PERSON_NAME] a" at bounding box center [528, 206] width 186 height 13
click at [610, 315] on icon "button" at bounding box center [611, 315] width 5 height 5
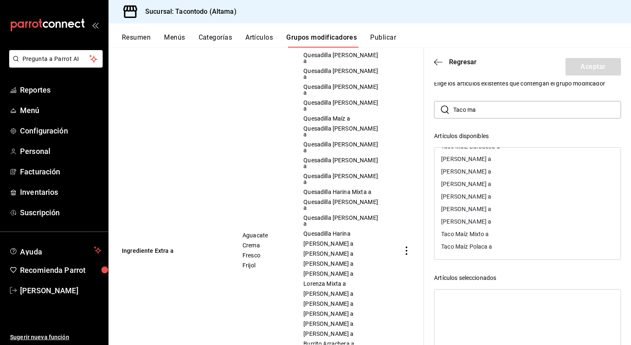
scroll to position [25, 0]
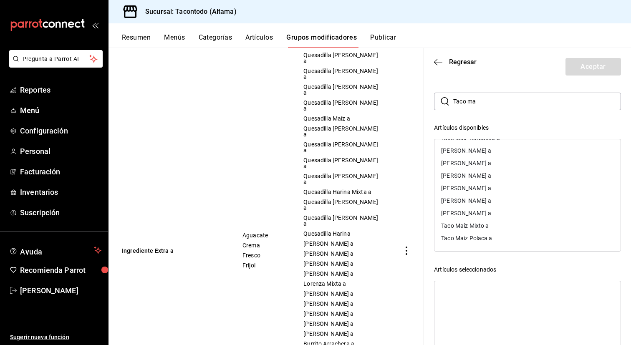
click at [488, 214] on div "[PERSON_NAME] a" at bounding box center [466, 213] width 50 height 6
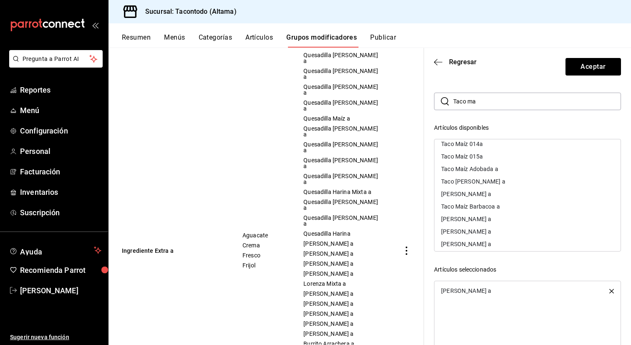
scroll to position [0, 0]
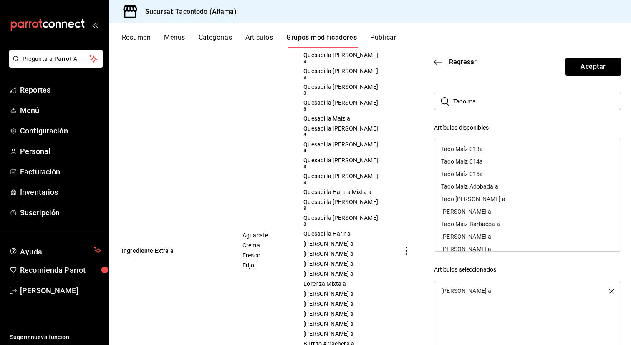
click at [488, 201] on div "Taco [PERSON_NAME] a" at bounding box center [473, 199] width 64 height 6
click at [493, 177] on div "Taco Maíz Adobada a" at bounding box center [528, 173] width 186 height 13
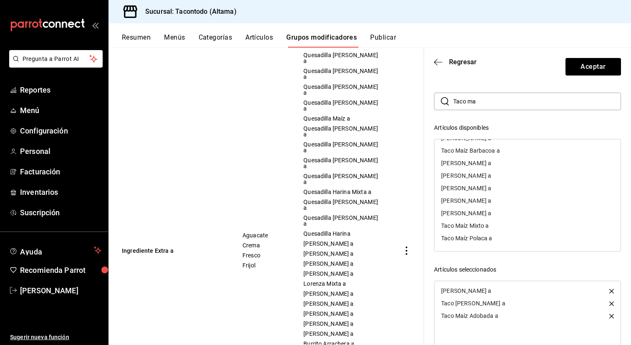
scroll to position [47, 0]
click at [476, 240] on div "Taco Maíz Polaca a" at bounding box center [466, 240] width 51 height 6
click at [491, 189] on div "[PERSON_NAME] a" at bounding box center [466, 188] width 50 height 6
click at [481, 239] on div "Taco Maíz Mixto a" at bounding box center [465, 238] width 48 height 6
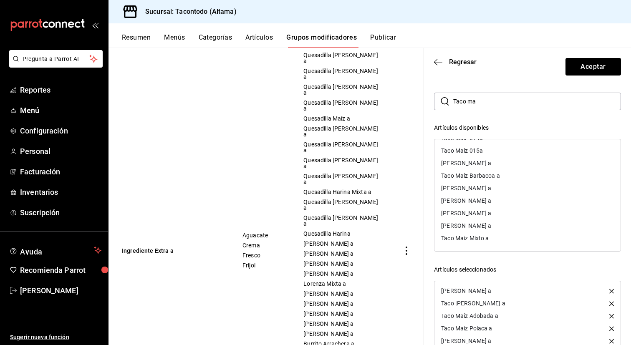
scroll to position [11, 0]
click at [488, 200] on div "[PERSON_NAME] a" at bounding box center [466, 201] width 50 height 6
click at [488, 200] on div "Taco Maíz Barbacoa a" at bounding box center [470, 199] width 59 height 6
click at [488, 201] on div "[PERSON_NAME] a" at bounding box center [466, 199] width 50 height 6
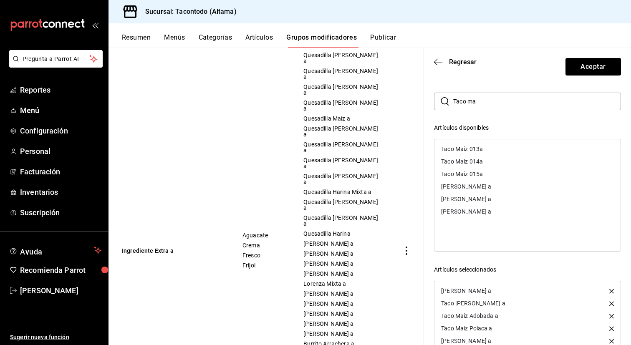
click at [488, 189] on div "[PERSON_NAME] a" at bounding box center [528, 186] width 186 height 13
click at [477, 102] on input "Taco ma" at bounding box center [537, 101] width 168 height 17
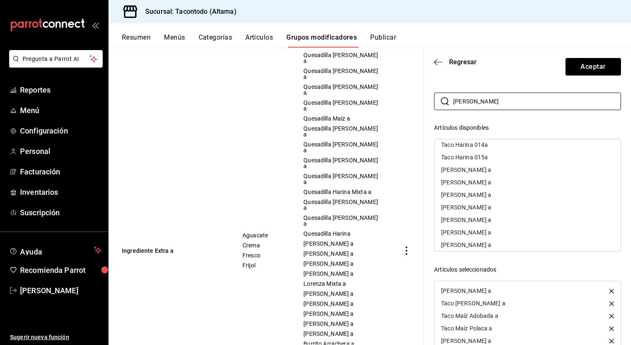
scroll to position [86, 0]
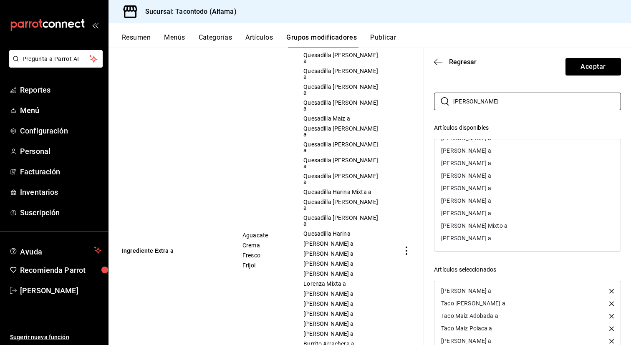
type input "[PERSON_NAME]"
click at [490, 213] on div "[PERSON_NAME] a" at bounding box center [466, 213] width 50 height 6
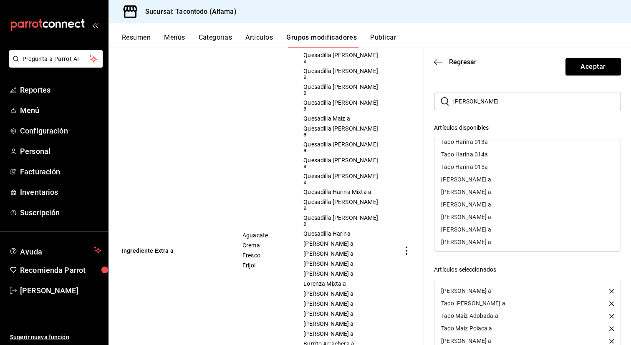
scroll to position [0, 0]
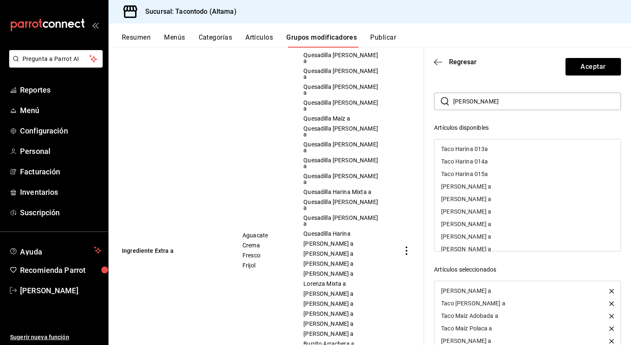
click at [491, 198] on div "[PERSON_NAME] a" at bounding box center [466, 199] width 50 height 6
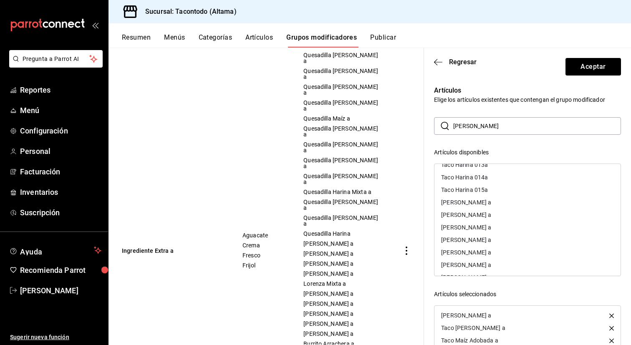
click at [491, 204] on div "[PERSON_NAME] a" at bounding box center [466, 203] width 50 height 6
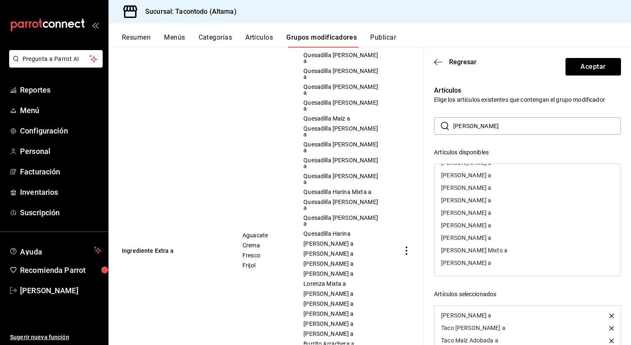
click at [483, 260] on div "[PERSON_NAME] a" at bounding box center [466, 263] width 50 height 6
click at [491, 212] on div "[PERSON_NAME] a" at bounding box center [466, 213] width 50 height 6
click at [485, 264] on div "[PERSON_NAME] Mixto a" at bounding box center [474, 263] width 66 height 6
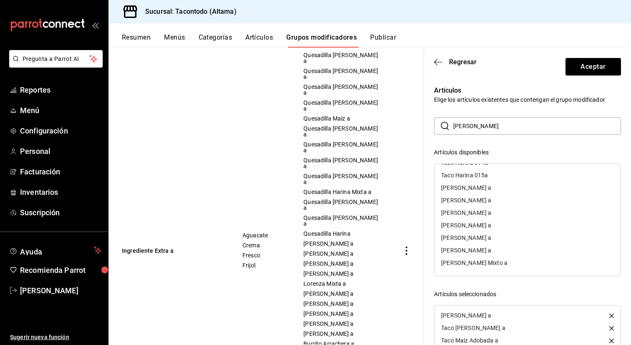
scroll to position [11, 0]
click at [491, 223] on div "[PERSON_NAME] a" at bounding box center [466, 225] width 50 height 6
click at [491, 223] on div "[PERSON_NAME] a" at bounding box center [466, 224] width 50 height 6
click at [491, 226] on div "[PERSON_NAME] a" at bounding box center [466, 224] width 50 height 6
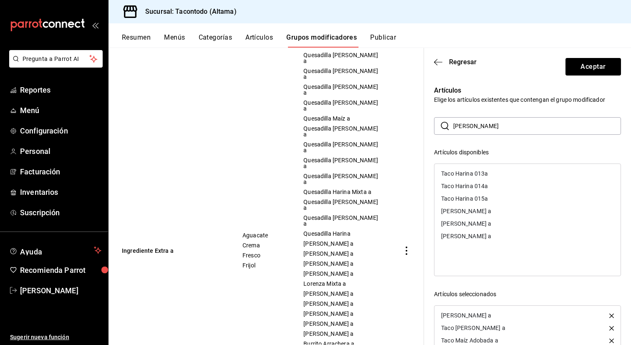
click at [492, 214] on div "[PERSON_NAME] a" at bounding box center [528, 211] width 186 height 13
click at [573, 67] on button "Aceptar" at bounding box center [594, 67] width 56 height 18
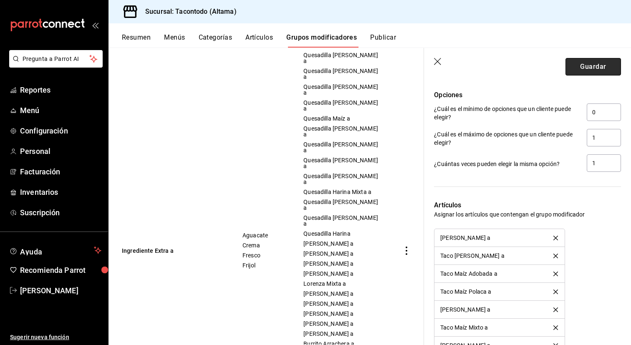
click at [576, 67] on button "Guardar" at bounding box center [594, 67] width 56 height 18
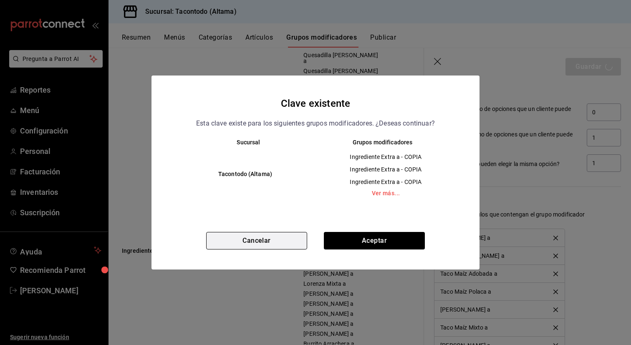
click at [289, 244] on button "Cancelar" at bounding box center [256, 241] width 101 height 18
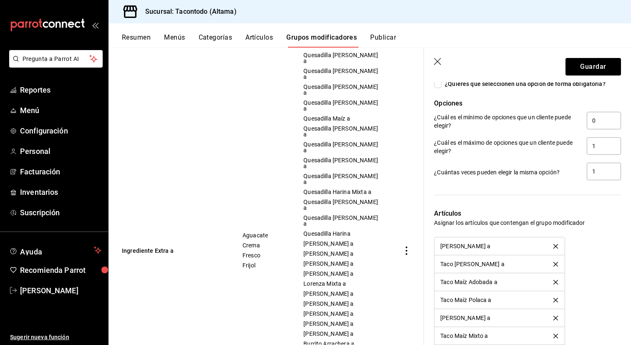
scroll to position [525, 0]
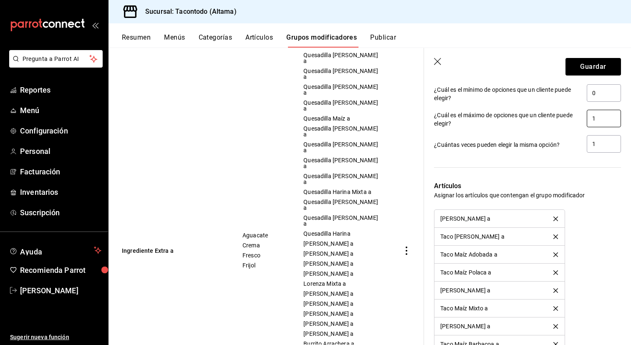
click at [600, 120] on input "1" at bounding box center [604, 119] width 34 height 18
type input "4"
click at [605, 58] on button "Guardar" at bounding box center [594, 67] width 56 height 18
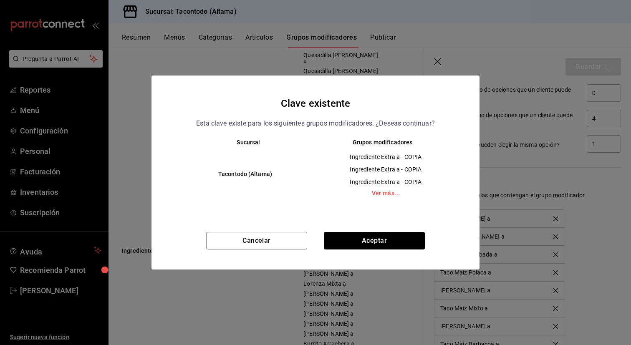
click at [400, 231] on div "Clave existente Esta clave existe para los siguientes grupos modificadores. ¿De…" at bounding box center [316, 173] width 328 height 194
click at [389, 251] on div "Cancelar Aceptar" at bounding box center [316, 251] width 328 height 38
click at [395, 245] on button "Aceptar" at bounding box center [374, 241] width 101 height 18
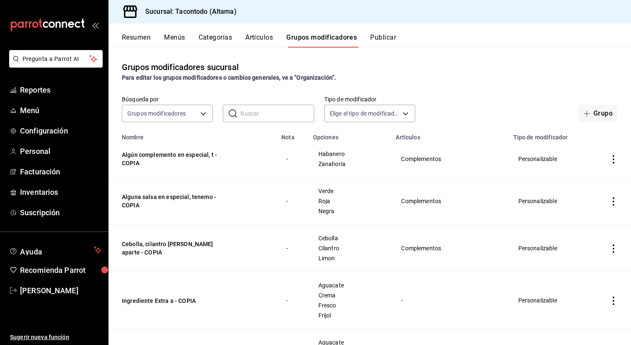
click at [220, 39] on button "Categorías" at bounding box center [216, 40] width 34 height 14
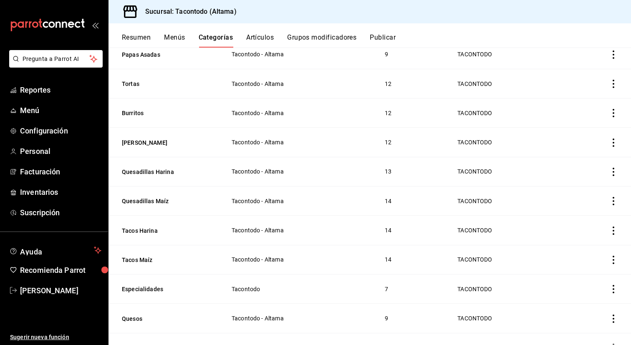
scroll to position [215, 0]
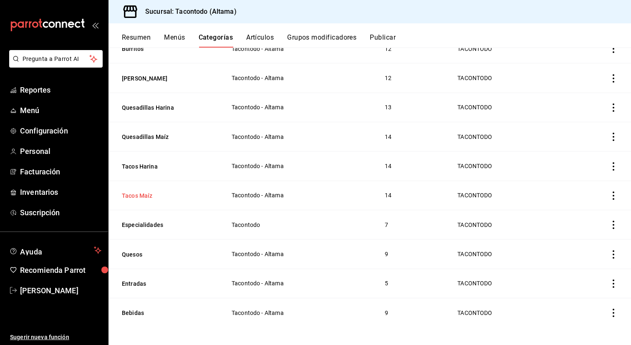
click at [145, 192] on button "Tacos Maíz" at bounding box center [163, 196] width 83 height 8
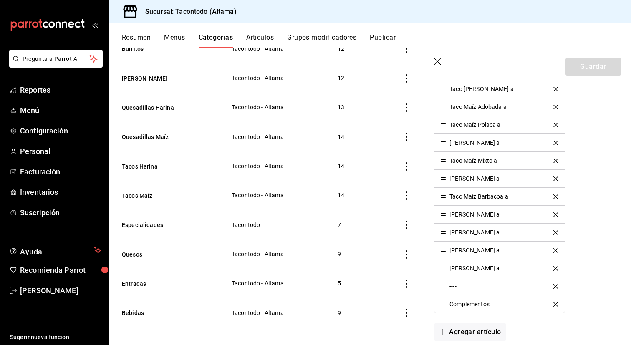
scroll to position [311, 0]
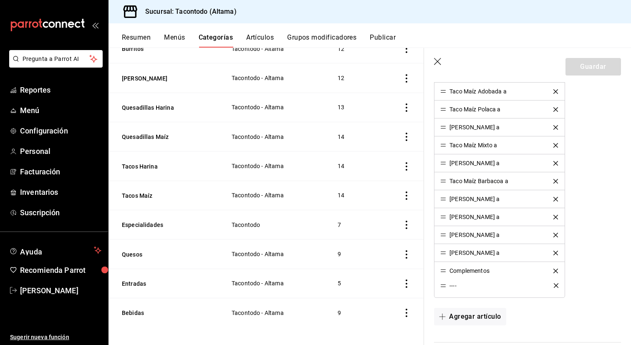
drag, startPoint x: 442, startPoint y: 270, endPoint x: 442, endPoint y: 285, distance: 15.0
click at [590, 70] on button "Guardar" at bounding box center [594, 67] width 56 height 18
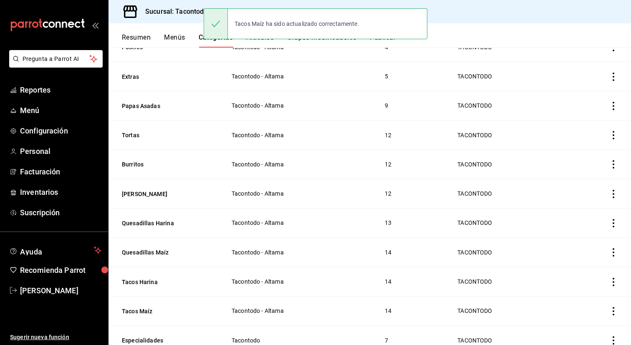
scroll to position [215, 0]
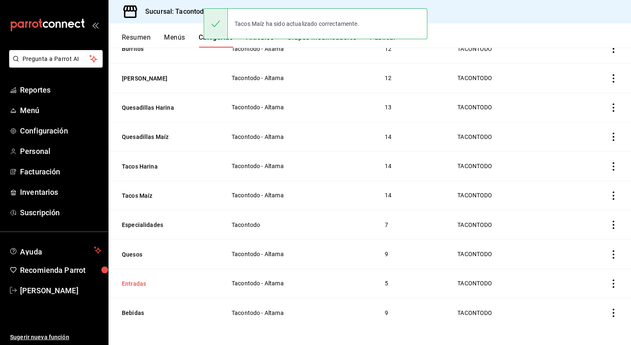
click at [139, 280] on button "Entradas" at bounding box center [163, 284] width 83 height 8
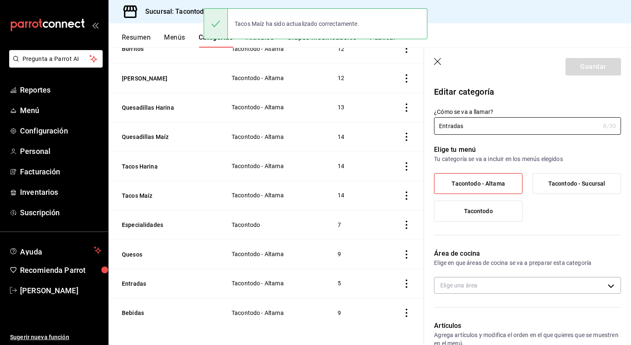
type input "f2d47fc5-286b-482c-91d1-f6277f6f141a"
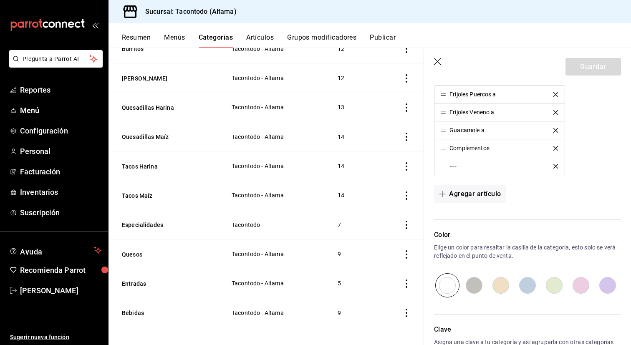
scroll to position [270, 0]
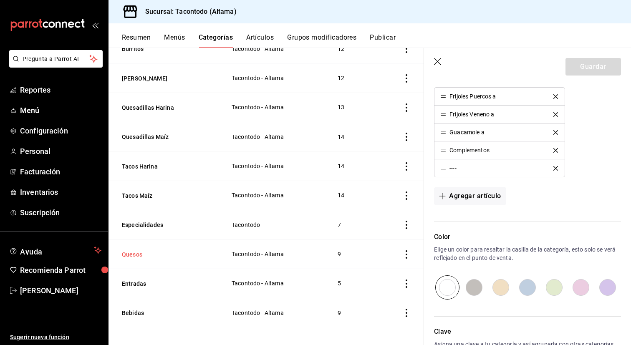
click at [136, 255] on button "Quesos" at bounding box center [163, 254] width 83 height 8
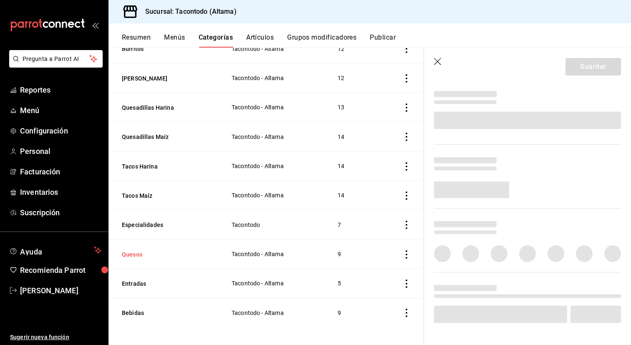
scroll to position [232, 0]
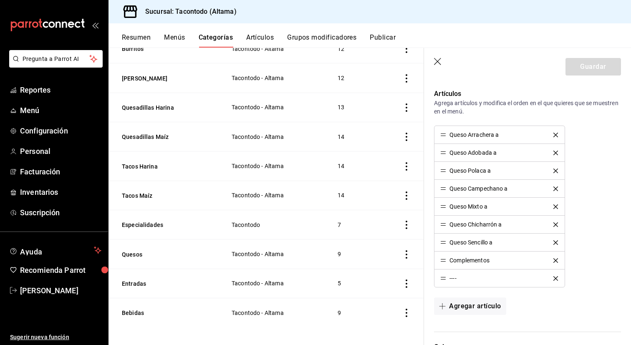
type input "f2d47fc5-286b-482c-91d1-f6277f6f141a"
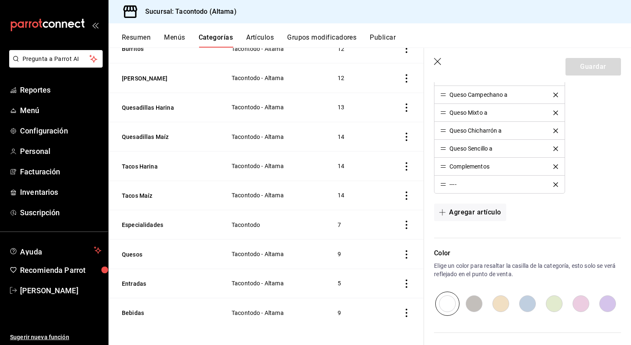
scroll to position [331, 0]
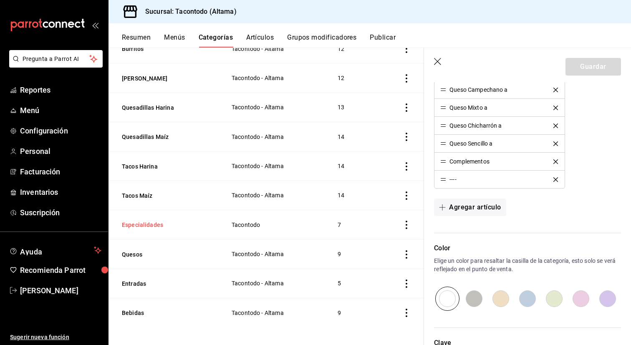
click at [147, 224] on button "Especialidades" at bounding box center [163, 225] width 83 height 8
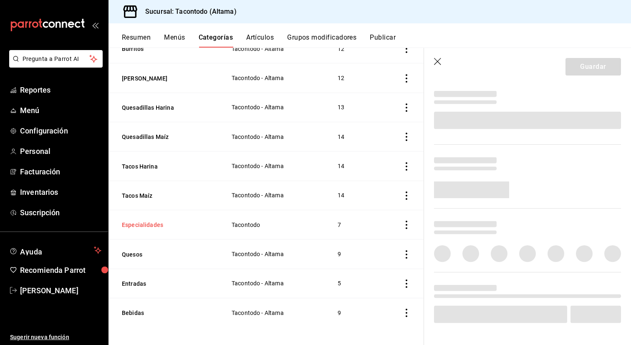
scroll to position [232, 0]
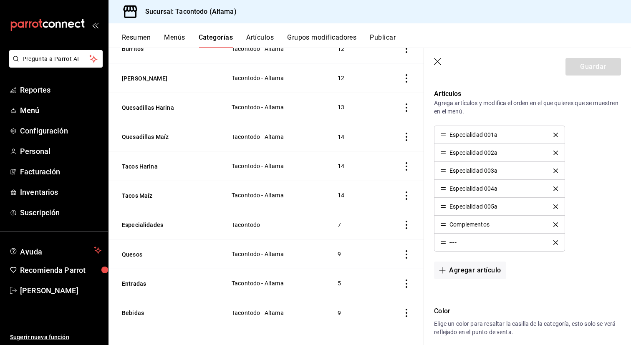
type input "f2d47fc5-286b-482c-91d1-f6277f6f141a"
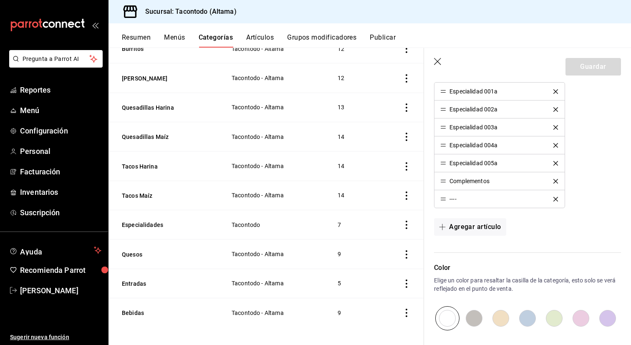
scroll to position [276, 0]
click at [132, 192] on button "Tacos Maíz" at bounding box center [163, 196] width 83 height 8
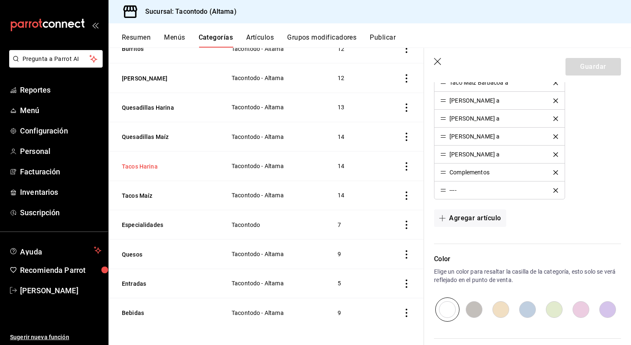
click at [136, 162] on button "Tacos Harina" at bounding box center [163, 166] width 83 height 8
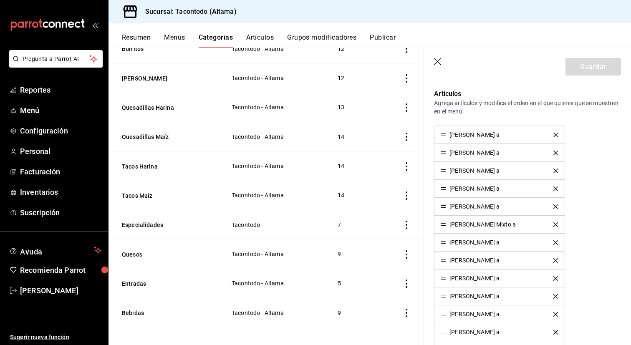
type input "f2d47fc5-286b-482c-91d1-f6277f6f141a"
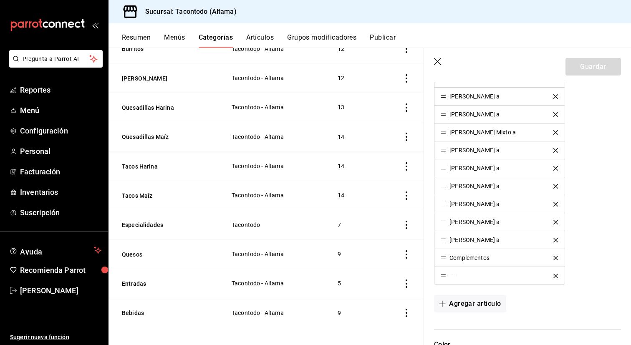
scroll to position [335, 0]
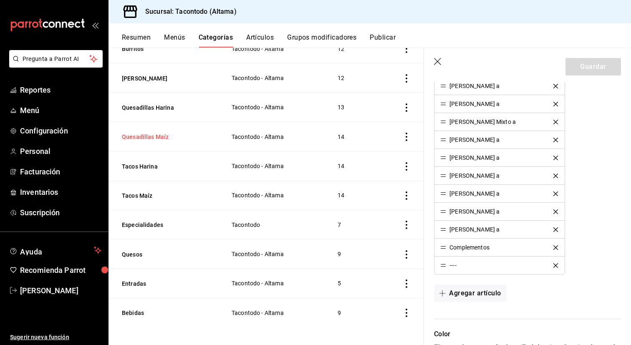
click at [137, 134] on button "Quesadillas Maíz" at bounding box center [163, 137] width 83 height 8
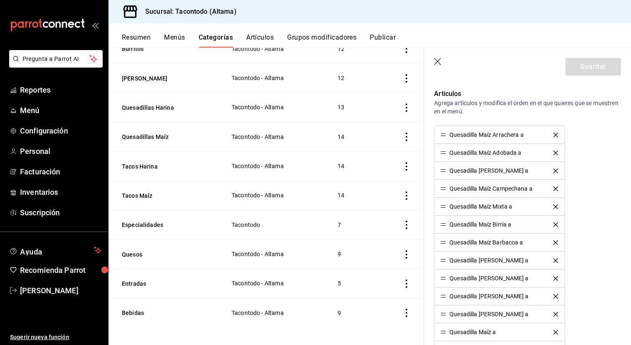
type input "f2d47fc5-286b-482c-91d1-f6277f6f141a"
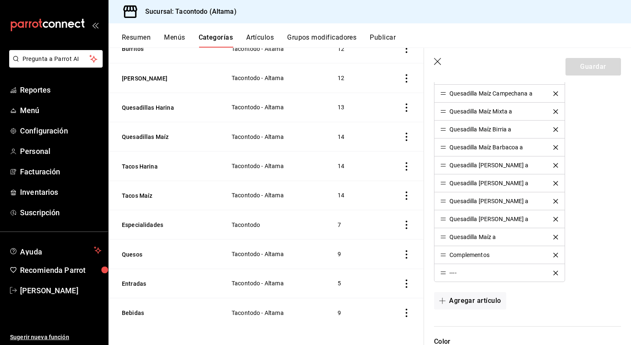
scroll to position [333, 0]
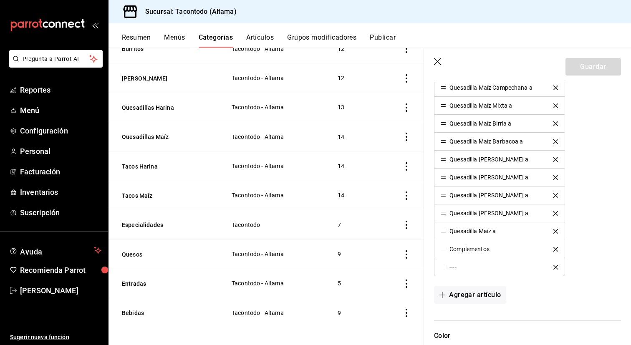
click at [154, 101] on th "Quesadillas Harina" at bounding box center [165, 107] width 113 height 29
click at [153, 104] on button "Quesadillas Harina" at bounding box center [163, 108] width 83 height 8
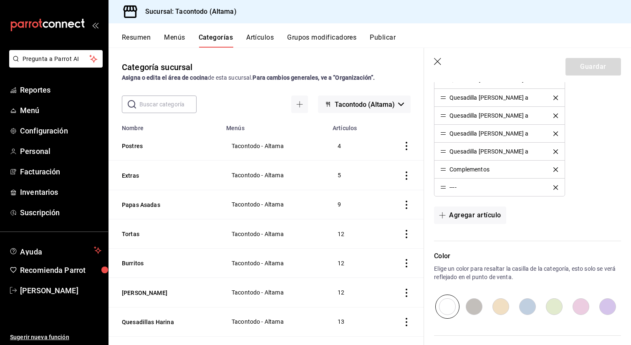
click at [438, 61] on icon "button" at bounding box center [437, 61] width 7 height 7
